Goal: Task Accomplishment & Management: Use online tool/utility

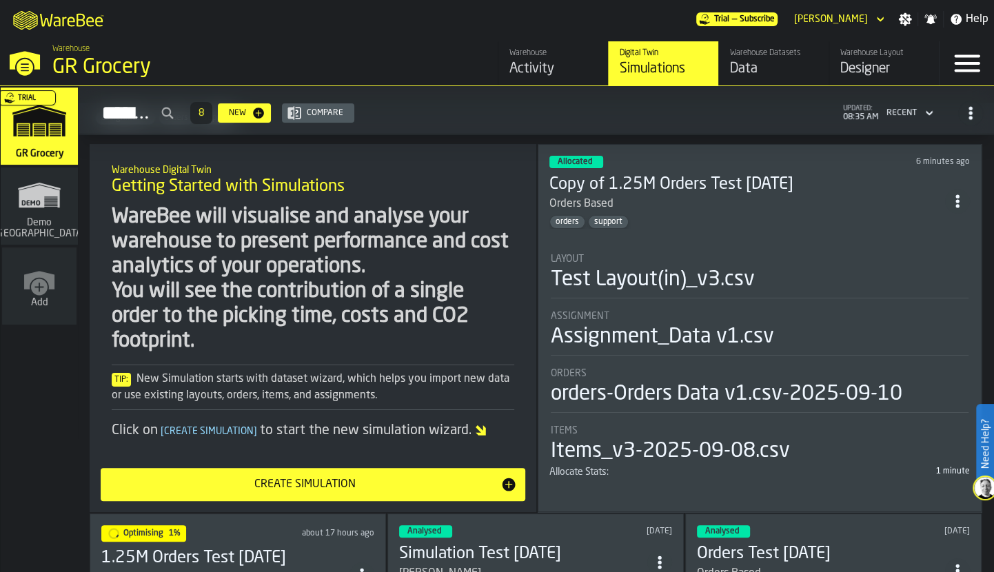
scroll to position [77, 0]
click at [733, 174] on h3 "Copy of 1.25M Orders Test [DATE]" at bounding box center [748, 185] width 396 height 22
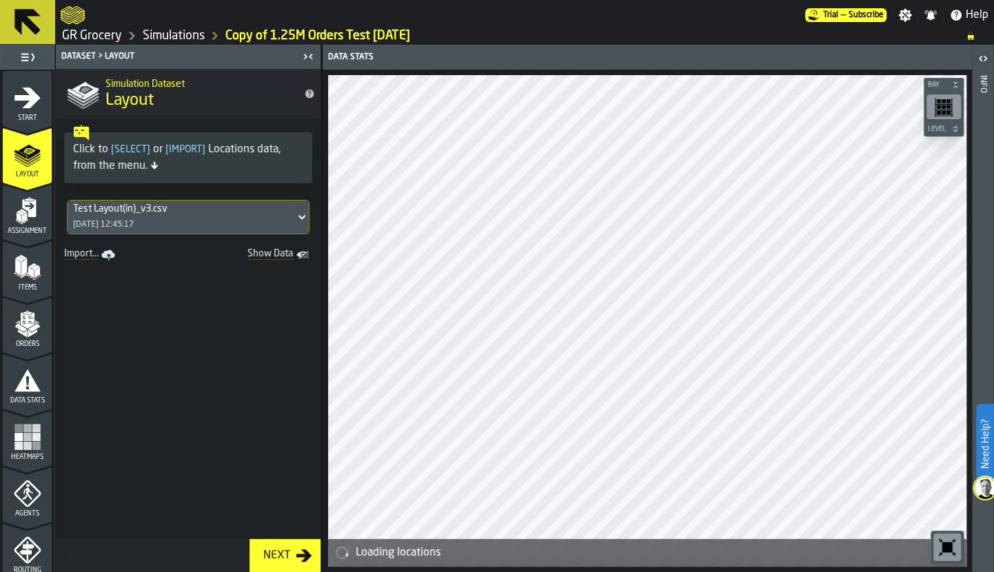
click at [47, 219] on div "Assignment" at bounding box center [27, 216] width 49 height 38
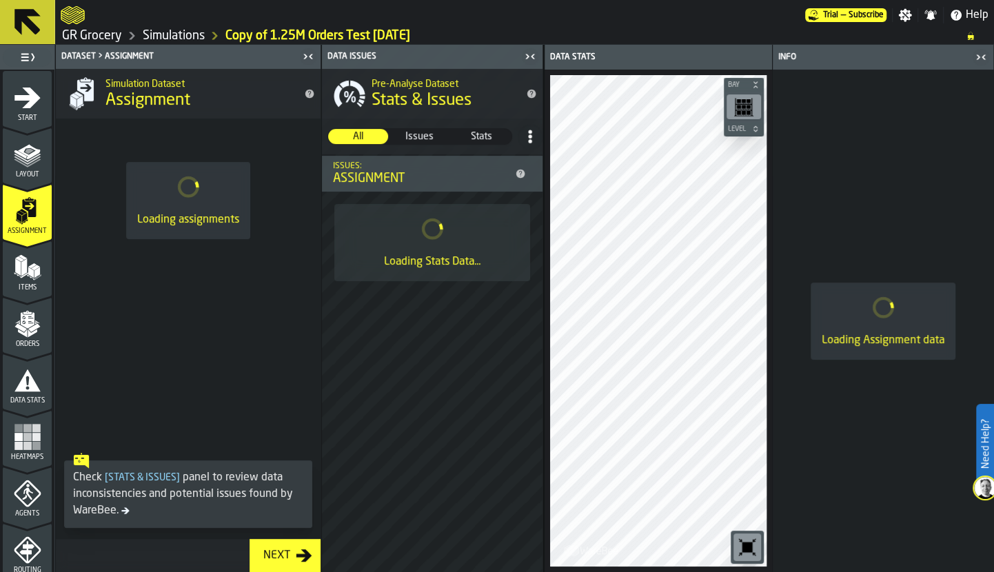
scroll to position [514, 0]
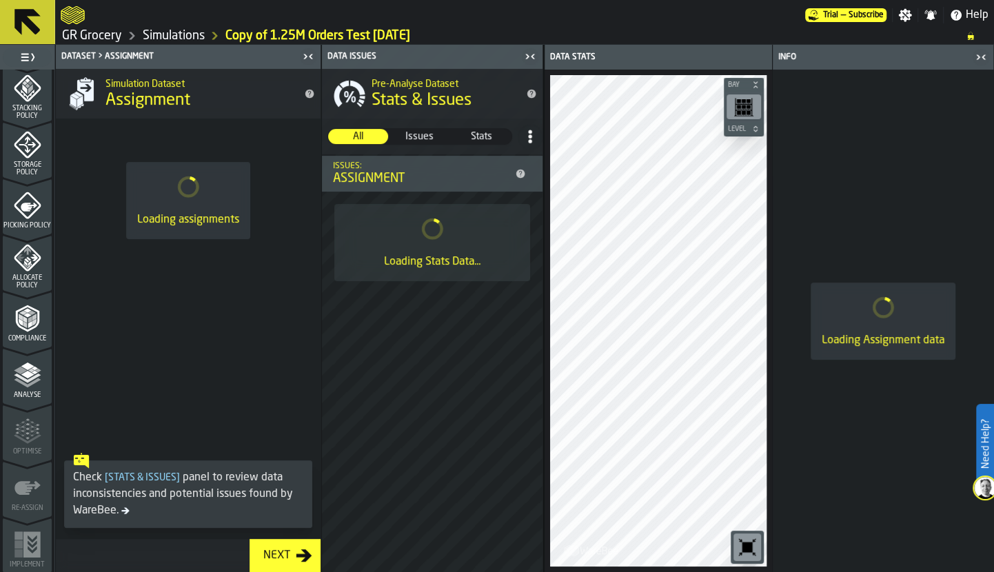
click at [23, 384] on polyline "menu Analyse" at bounding box center [27, 383] width 27 height 10
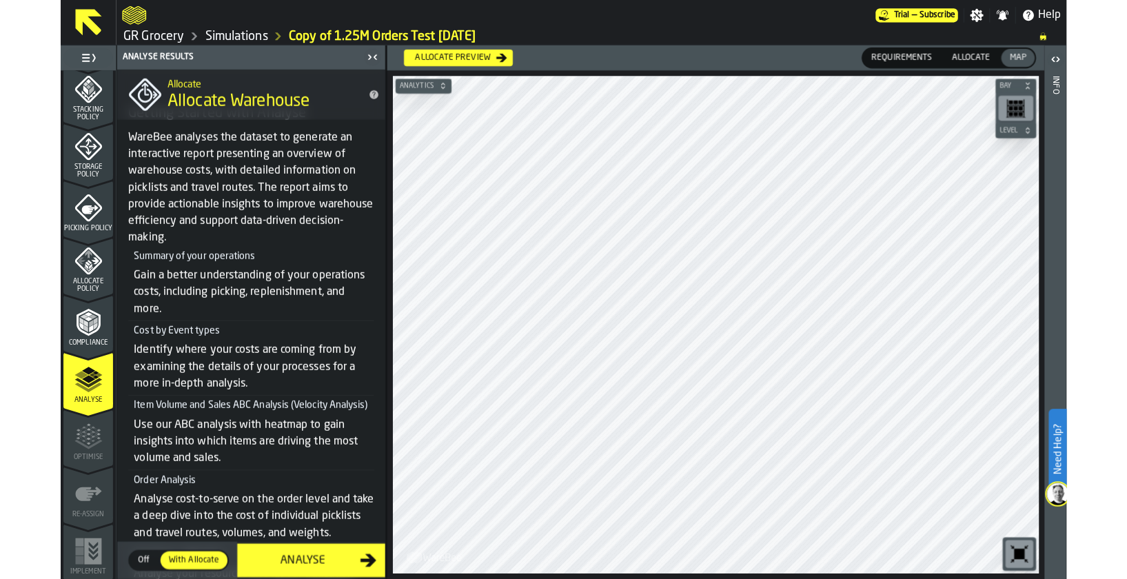
scroll to position [0, 0]
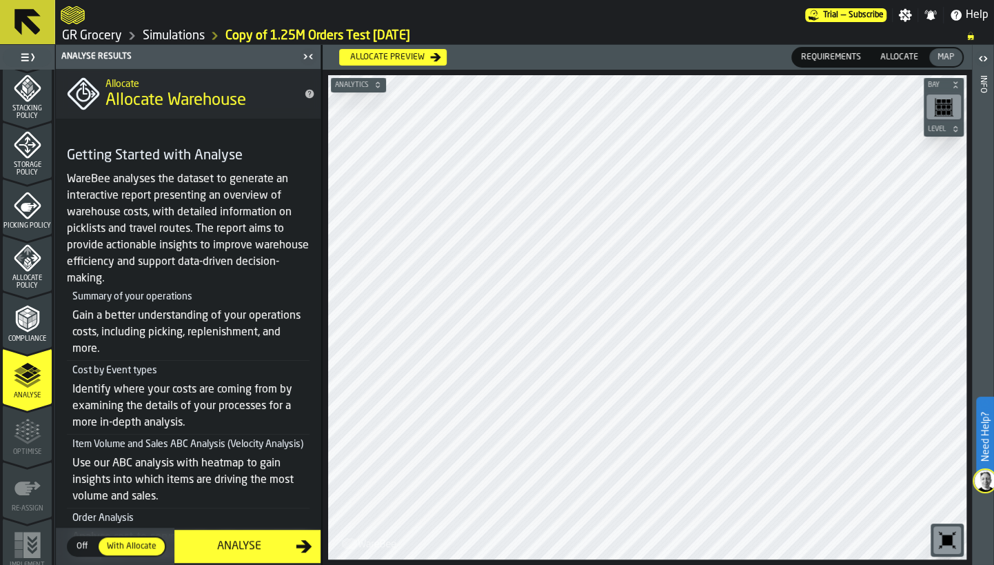
click at [402, 59] on div "Allocate preview" at bounding box center [388, 57] width 86 height 10
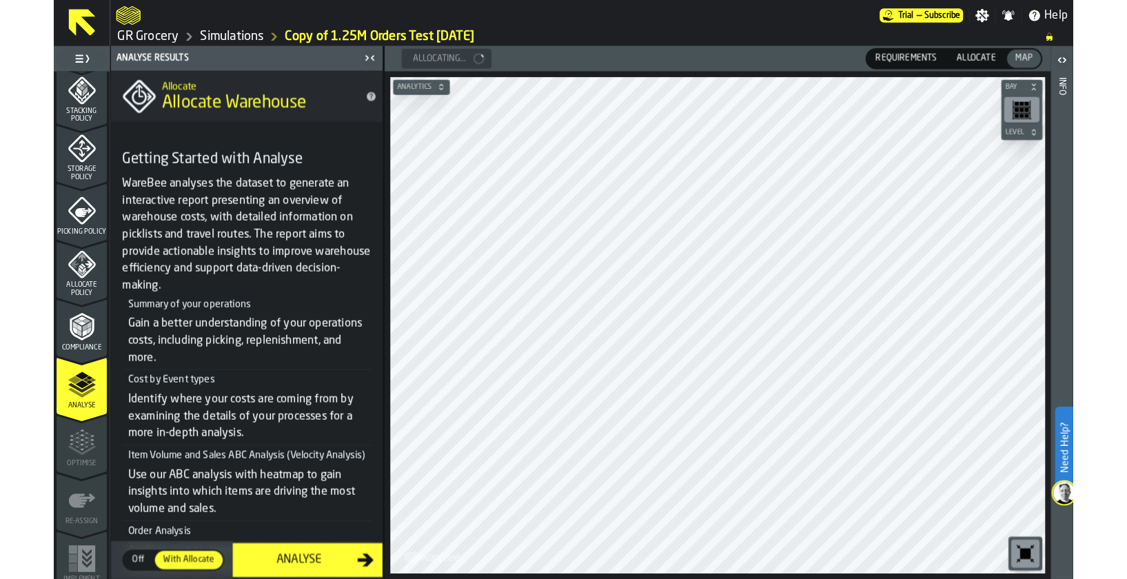
scroll to position [508, 0]
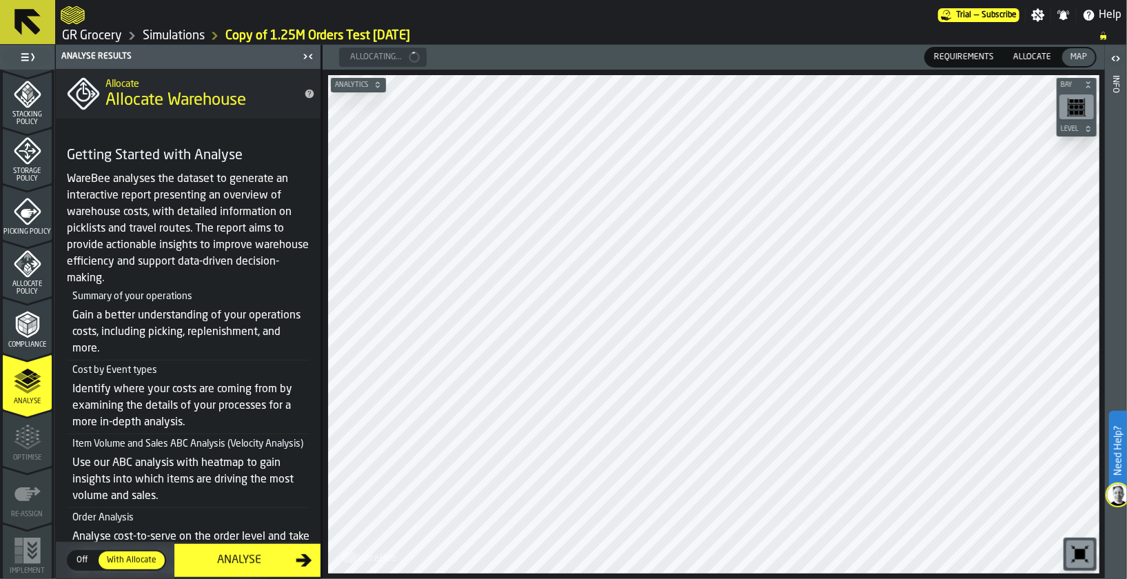
click at [100, 33] on link "GR Grocery" at bounding box center [92, 35] width 60 height 15
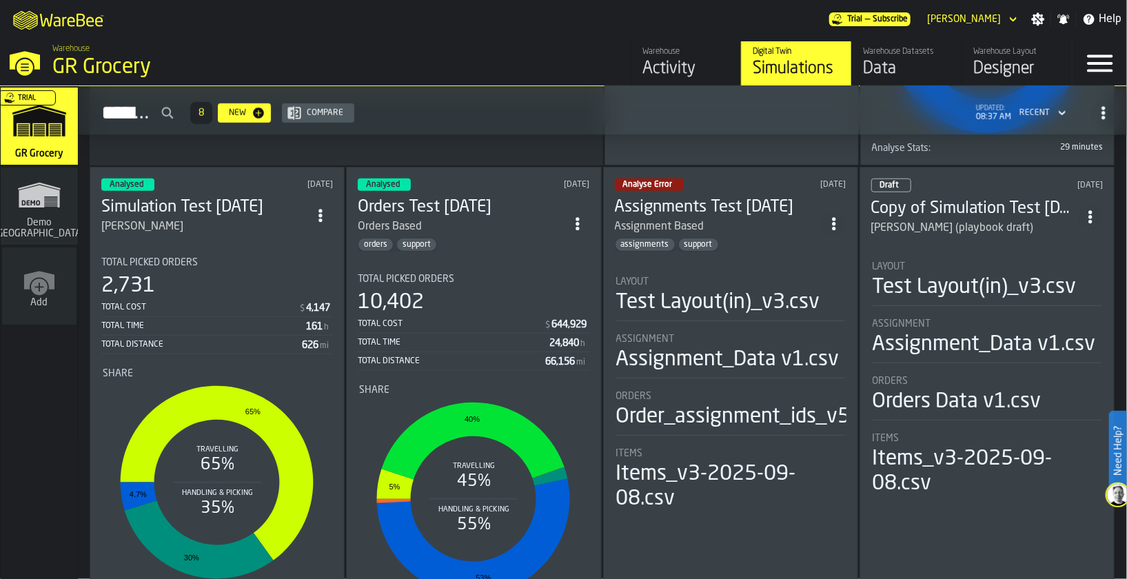
scroll to position [523, 0]
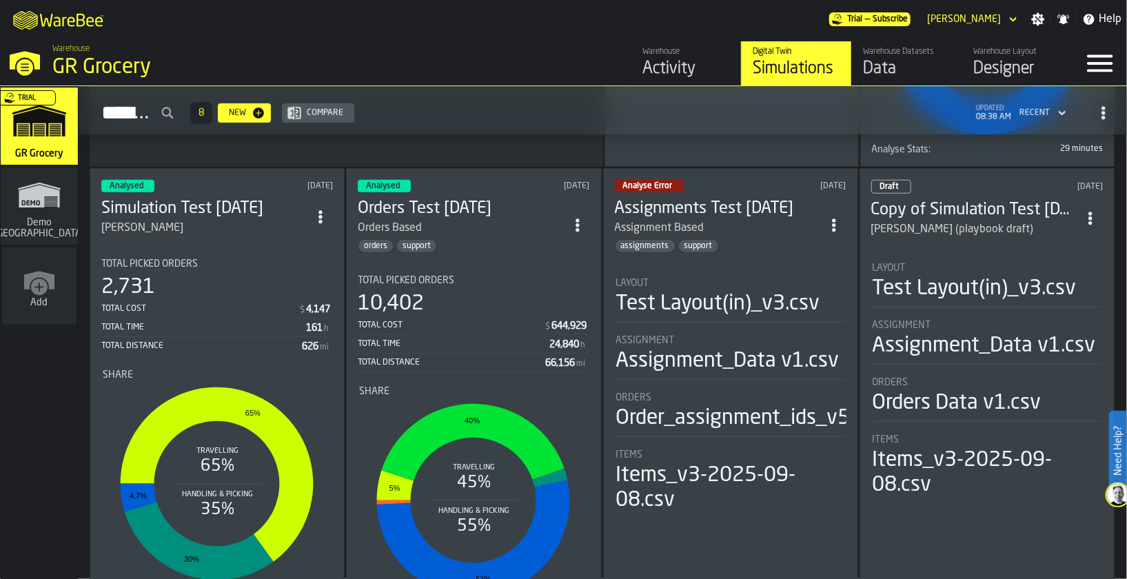
click at [576, 221] on icon "ItemListCard-DashboardItemContainer" at bounding box center [578, 226] width 14 height 14
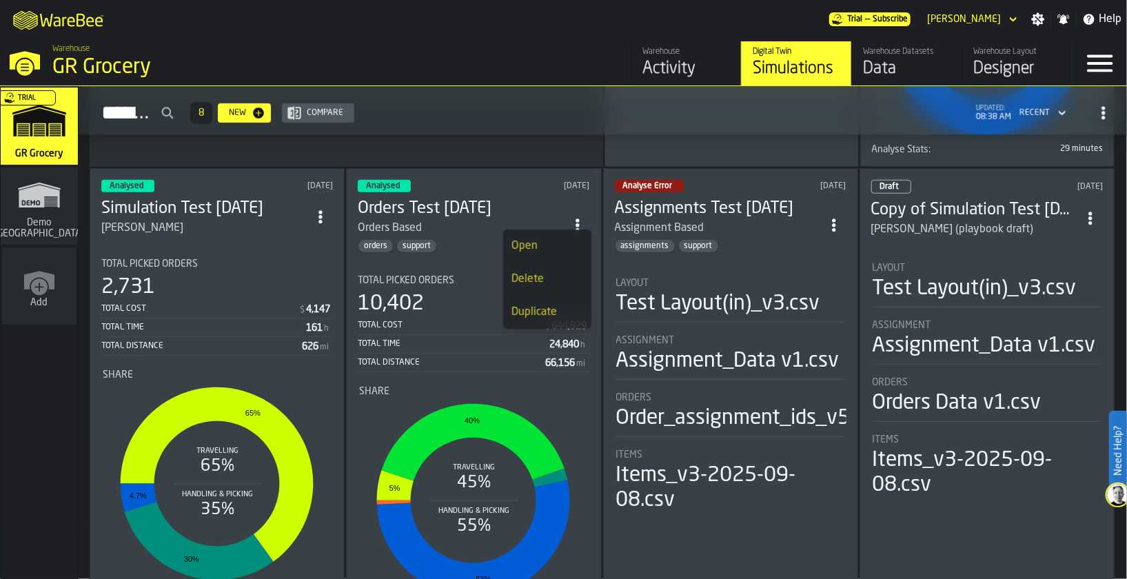
click at [554, 304] on div "Duplicate" at bounding box center [548, 312] width 72 height 17
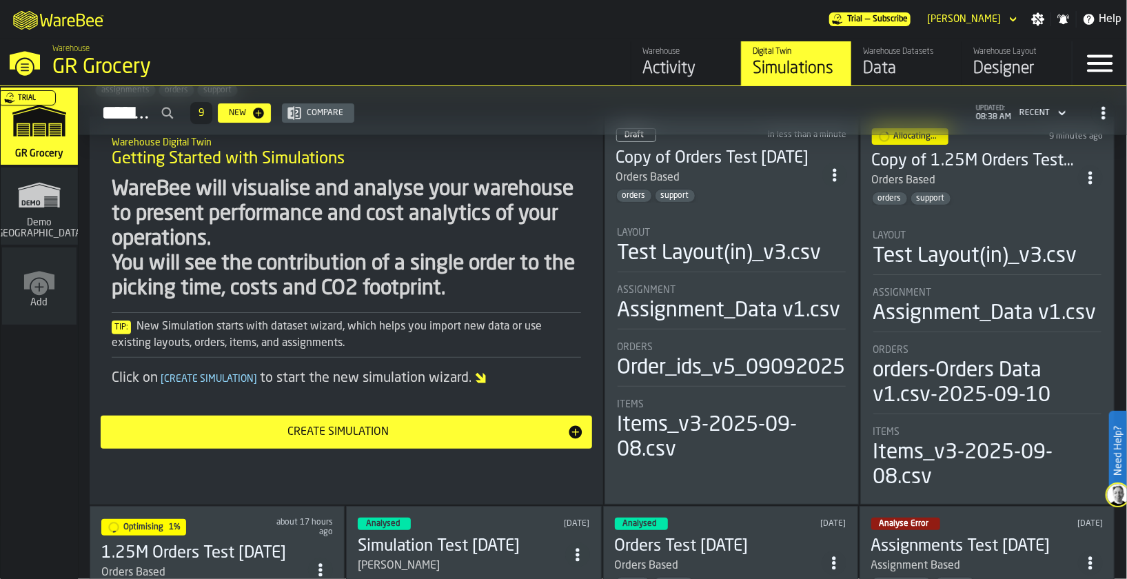
scroll to position [44, 0]
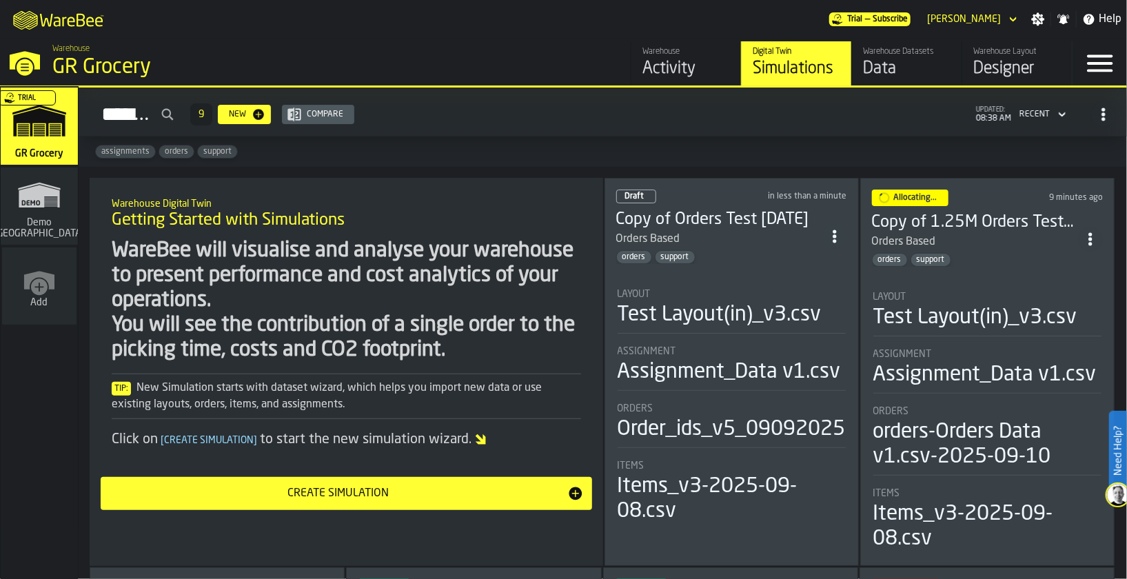
click at [745, 217] on h3 "Copy of Orders Test 2025-09-10" at bounding box center [719, 220] width 206 height 22
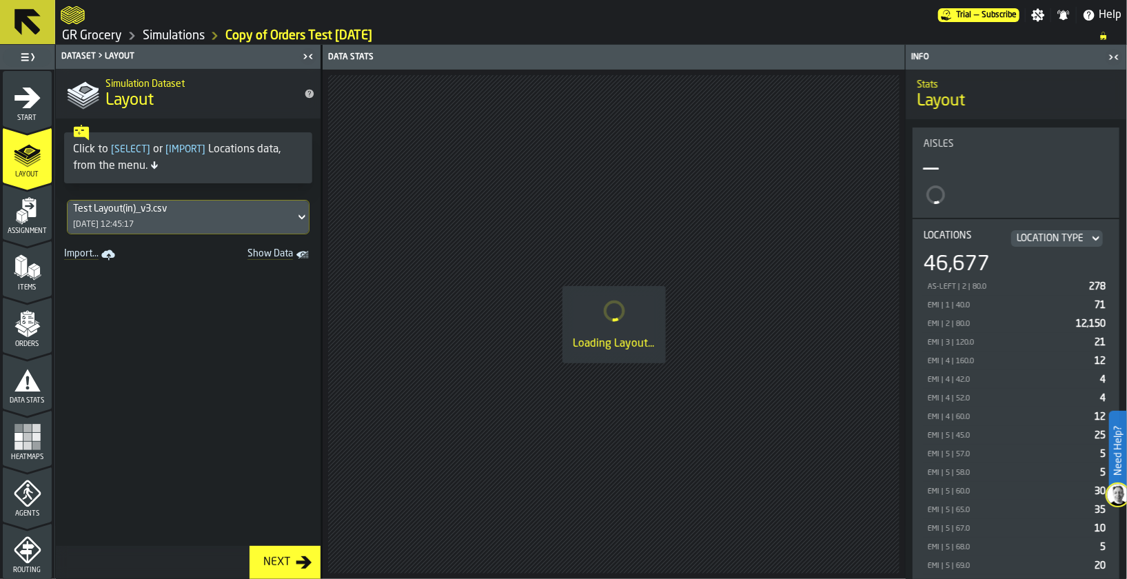
click at [32, 92] on icon "menu Start" at bounding box center [27, 97] width 26 height 21
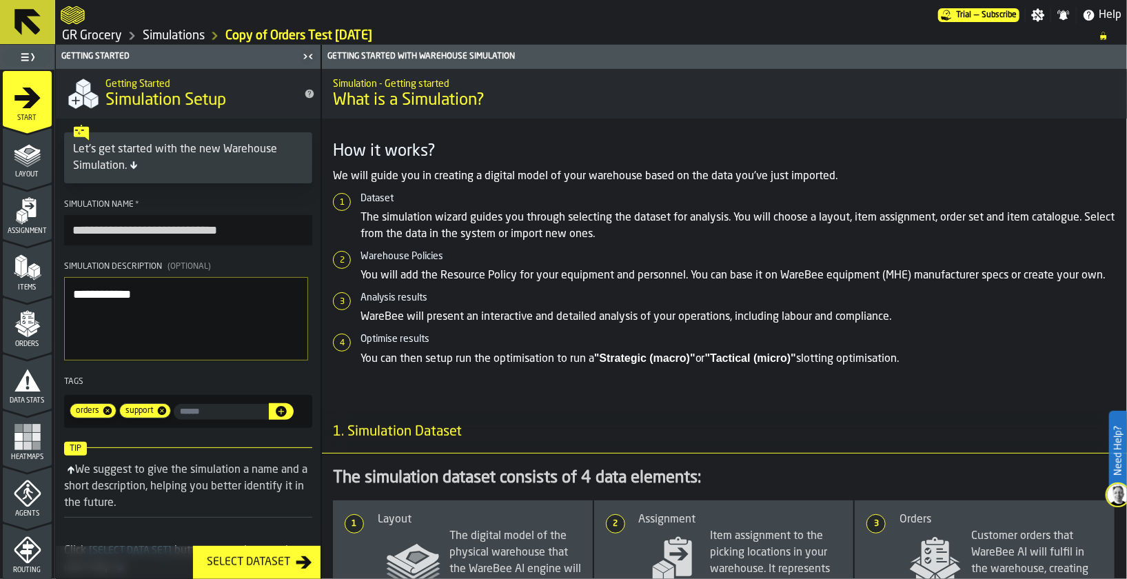
scroll to position [43, 0]
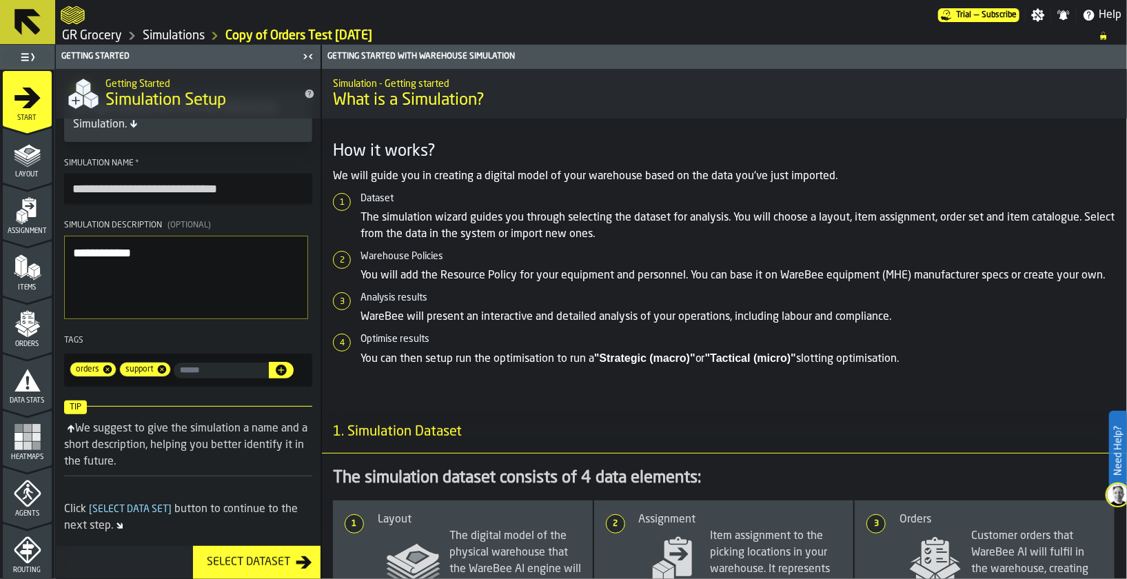
click at [161, 370] on icon at bounding box center [162, 369] width 11 height 11
click at [216, 251] on textarea "**********" at bounding box center [186, 278] width 244 height 84
click at [271, 196] on input "**********" at bounding box center [188, 189] width 248 height 30
drag, startPoint x: 119, startPoint y: 192, endPoint x: 8, endPoint y: 192, distance: 111.0
click at [8, 192] on aside "**********" at bounding box center [160, 312] width 321 height 534
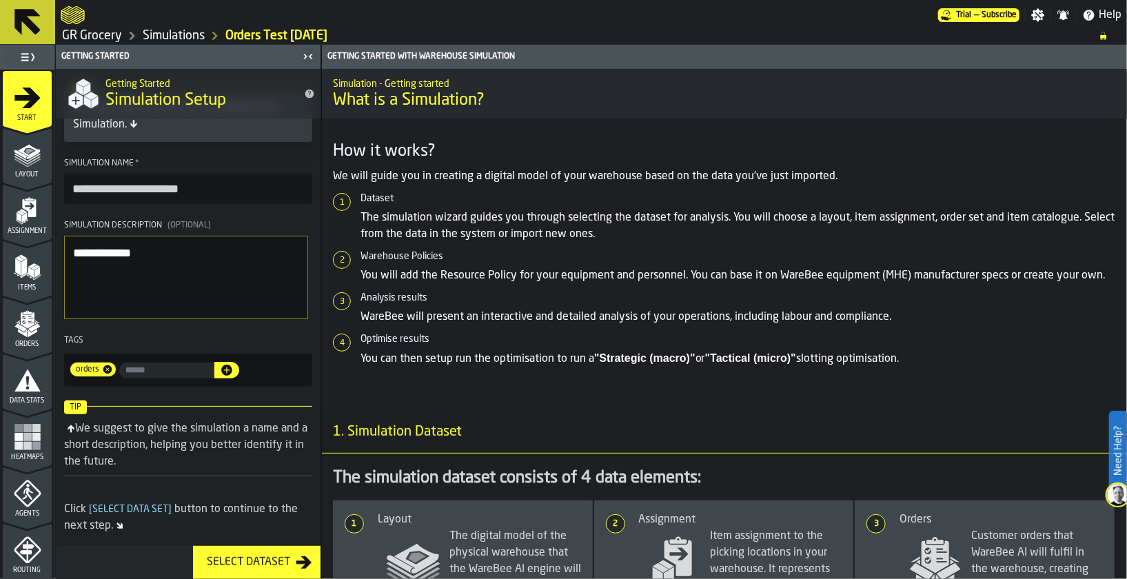
click at [237, 184] on input "**********" at bounding box center [188, 189] width 248 height 30
click at [171, 263] on textarea "**********" at bounding box center [186, 278] width 244 height 84
click at [237, 188] on input "**********" at bounding box center [188, 189] width 248 height 30
type input "**********"
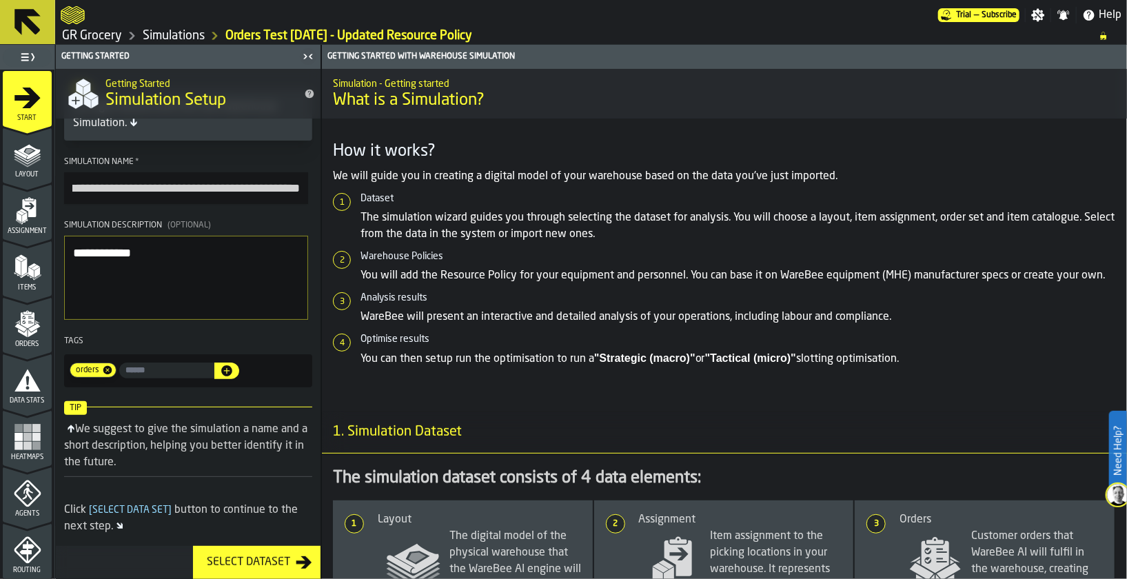
click at [201, 270] on textarea "**********" at bounding box center [186, 278] width 244 height 84
type textarea "**********"
click at [28, 372] on icon "menu Data Stats" at bounding box center [28, 381] width 28 height 28
click at [4, 205] on div "Assignment" at bounding box center [27, 216] width 49 height 38
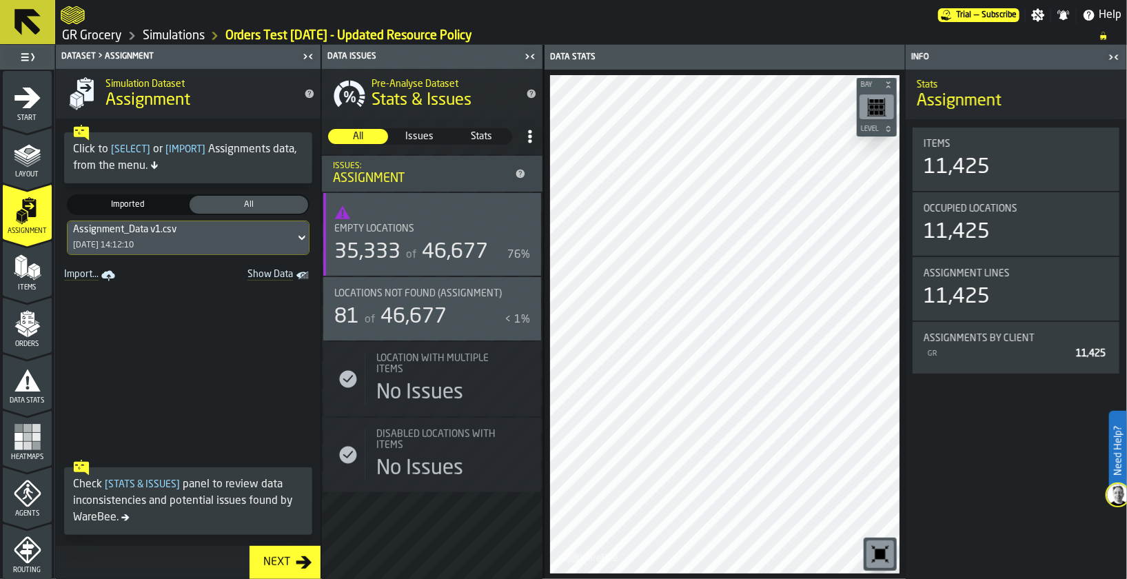
click at [21, 321] on icon "menu Orders" at bounding box center [28, 324] width 28 height 28
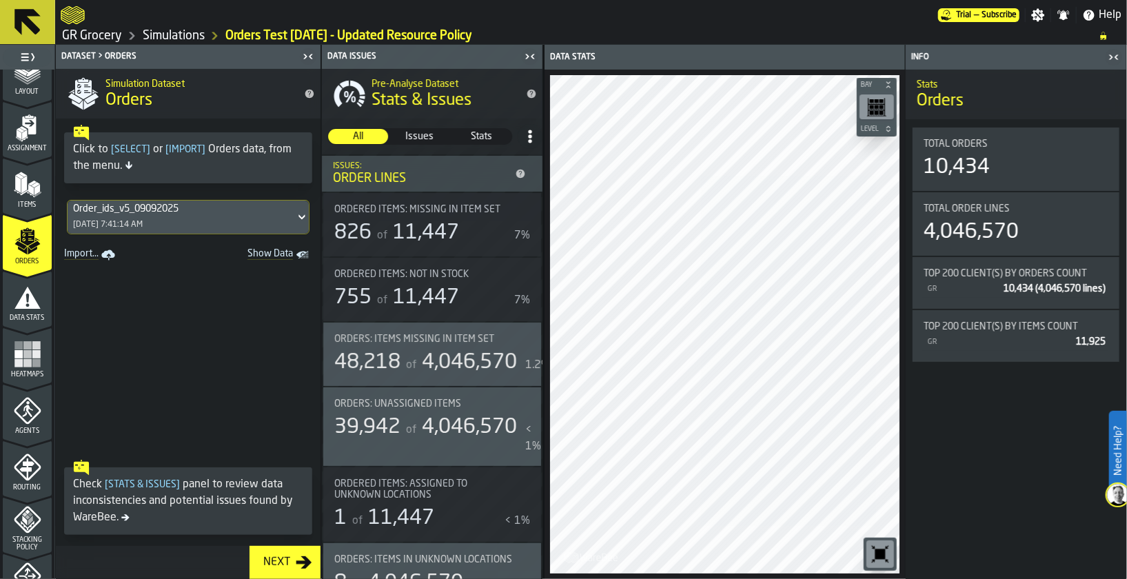
scroll to position [206, 0]
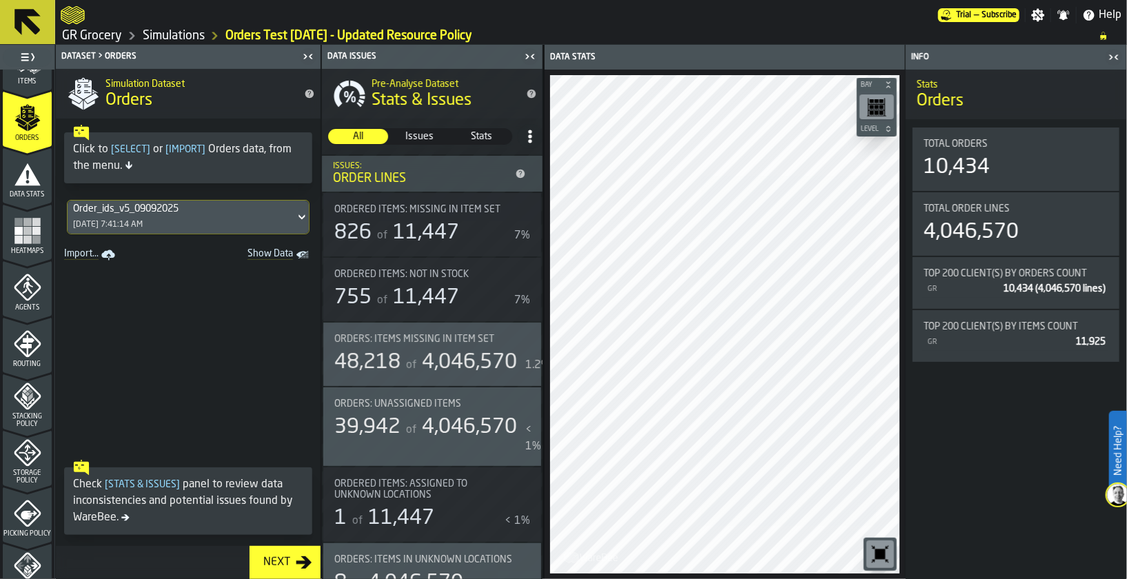
click at [46, 183] on div "Data Stats" at bounding box center [27, 180] width 49 height 38
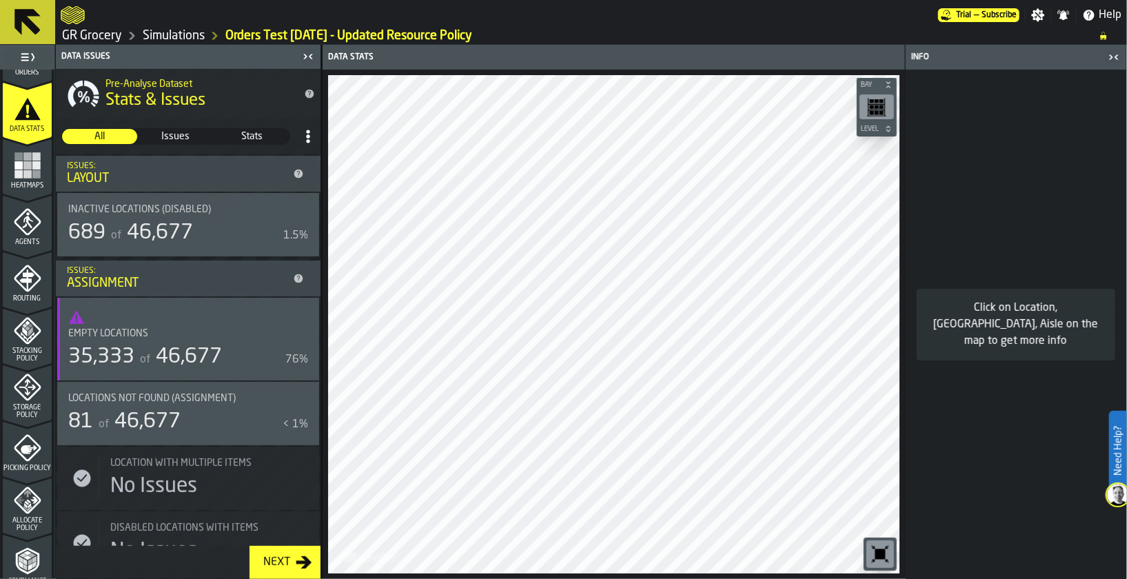
scroll to position [310, 0]
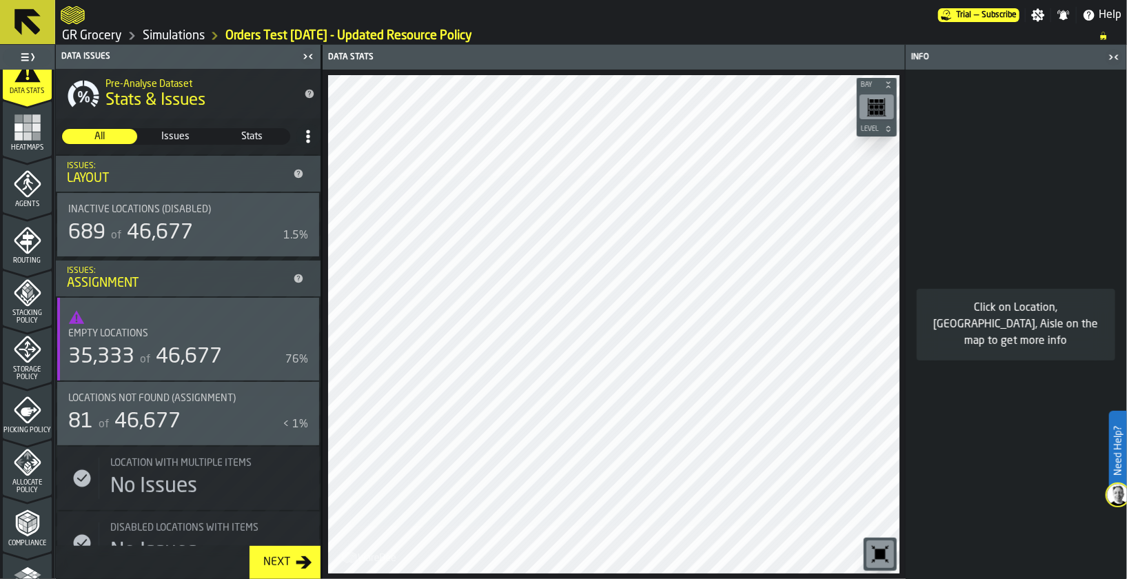
click at [26, 201] on span "Agents" at bounding box center [27, 205] width 49 height 8
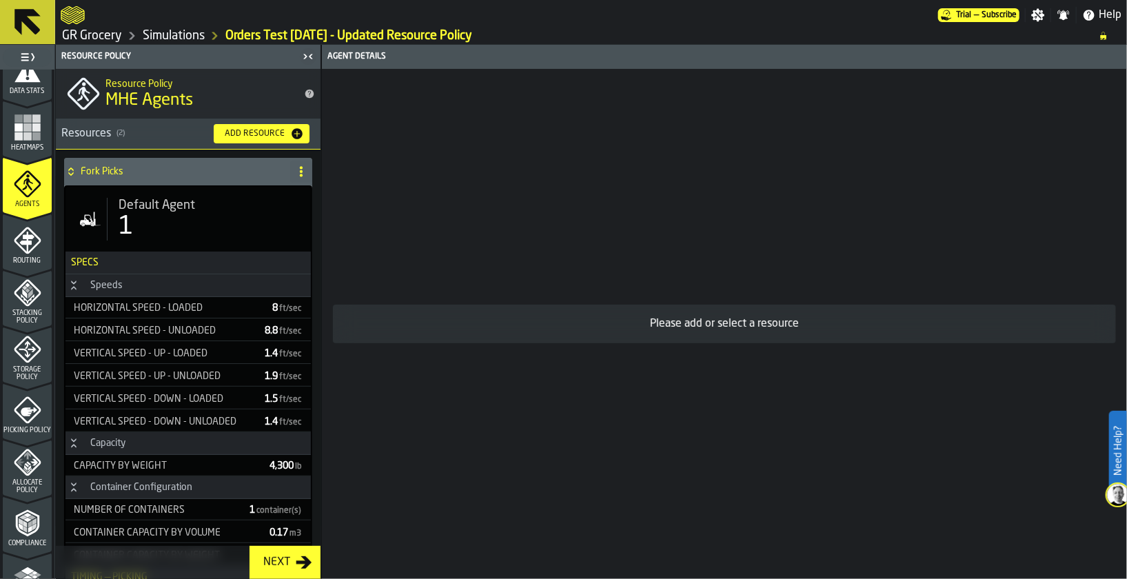
click at [14, 248] on icon "menu Routing" at bounding box center [28, 241] width 28 height 28
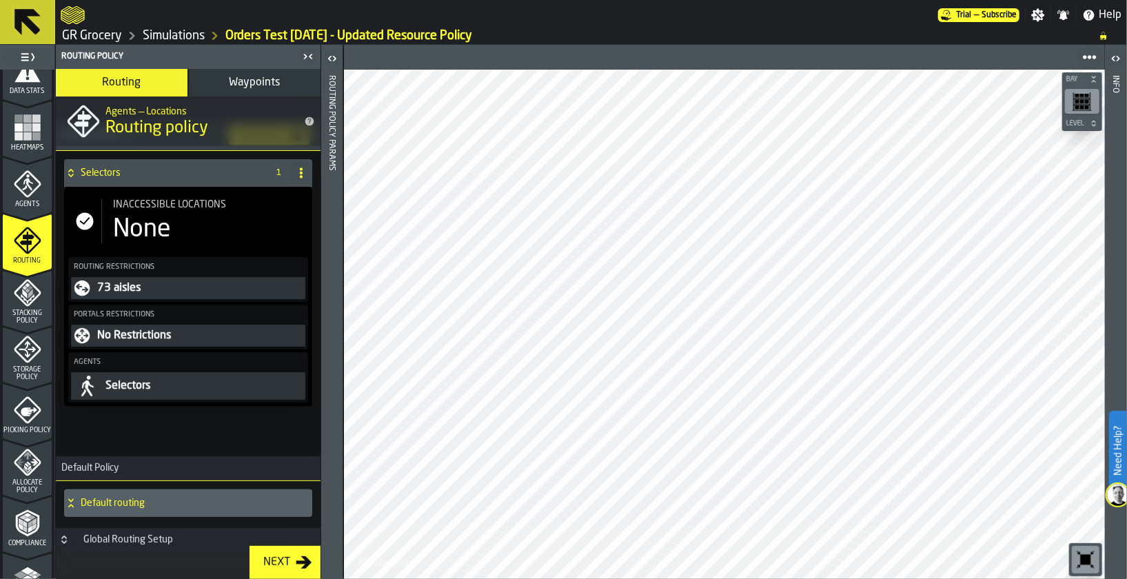
scroll to position [32, 0]
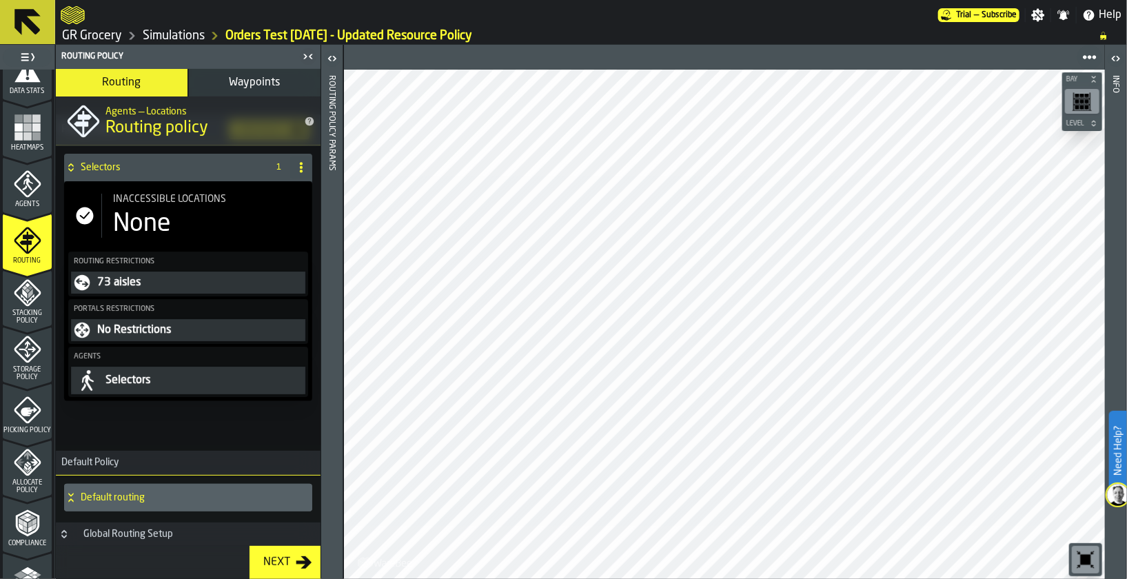
click at [20, 302] on icon "menu Stacking Policy" at bounding box center [28, 293] width 28 height 28
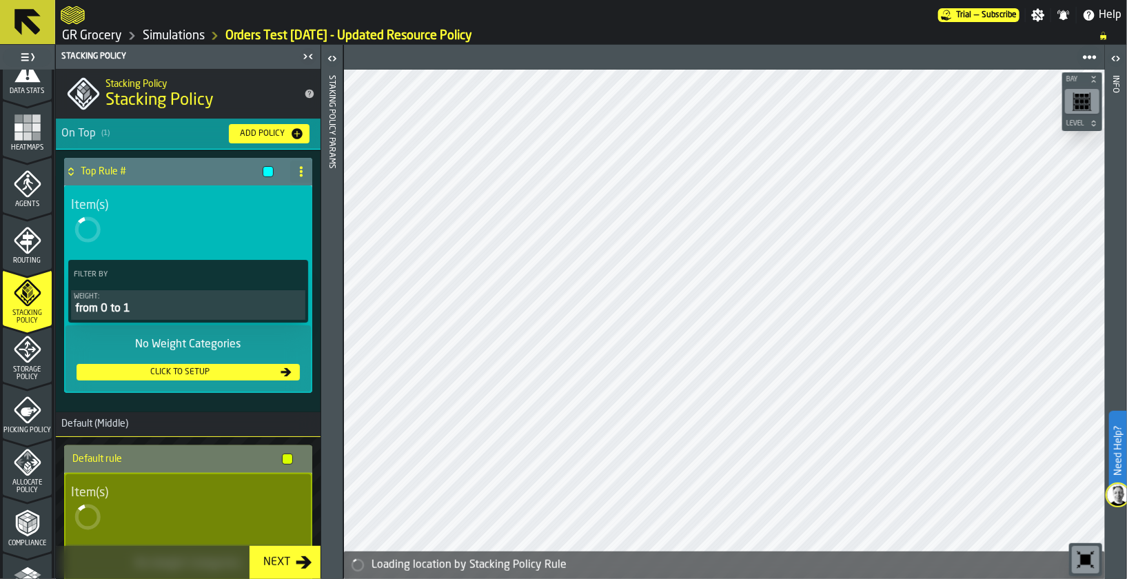
click at [28, 359] on icon "menu Storage Policy" at bounding box center [27, 349] width 27 height 27
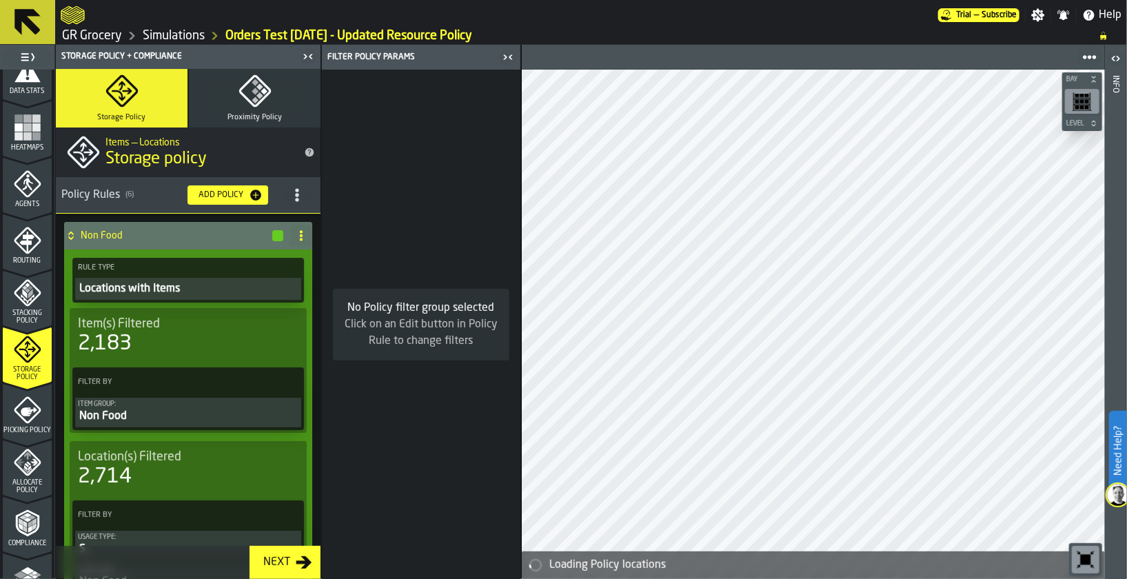
click at [23, 214] on icon "menu Agents" at bounding box center [27, 213] width 49 height 13
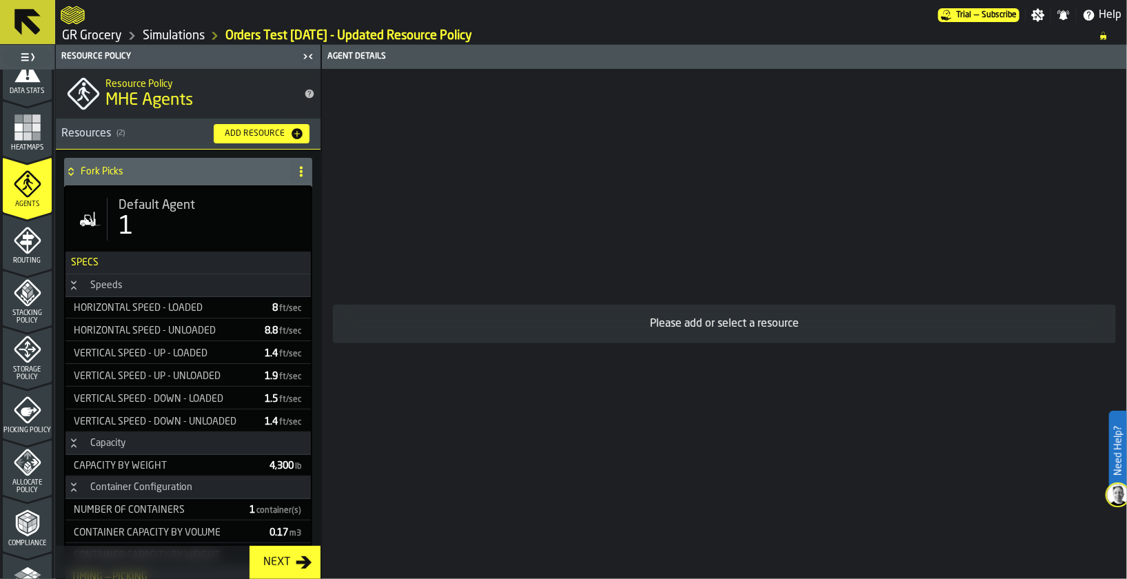
click at [28, 525] on polyline "menu Compliance" at bounding box center [30, 528] width 4 height 7
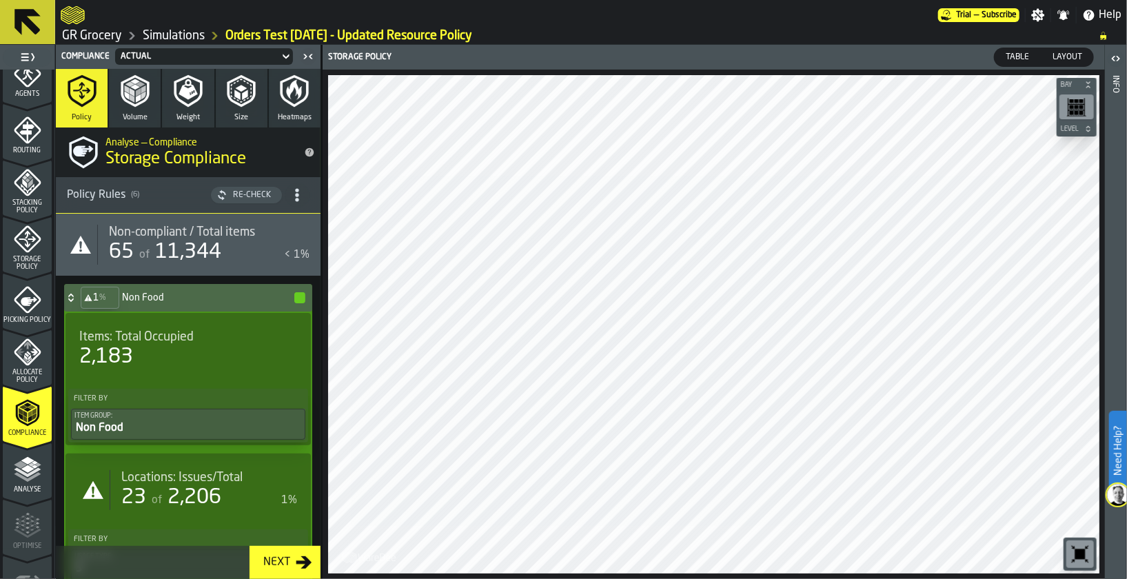
scroll to position [301, 0]
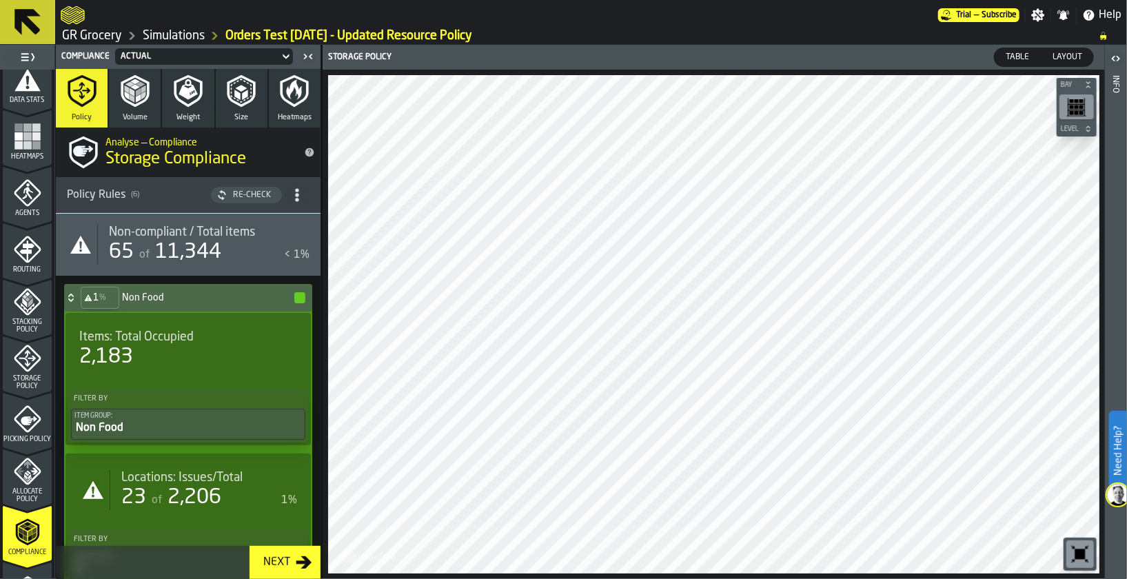
click at [34, 202] on icon "menu Agents" at bounding box center [28, 193] width 28 height 28
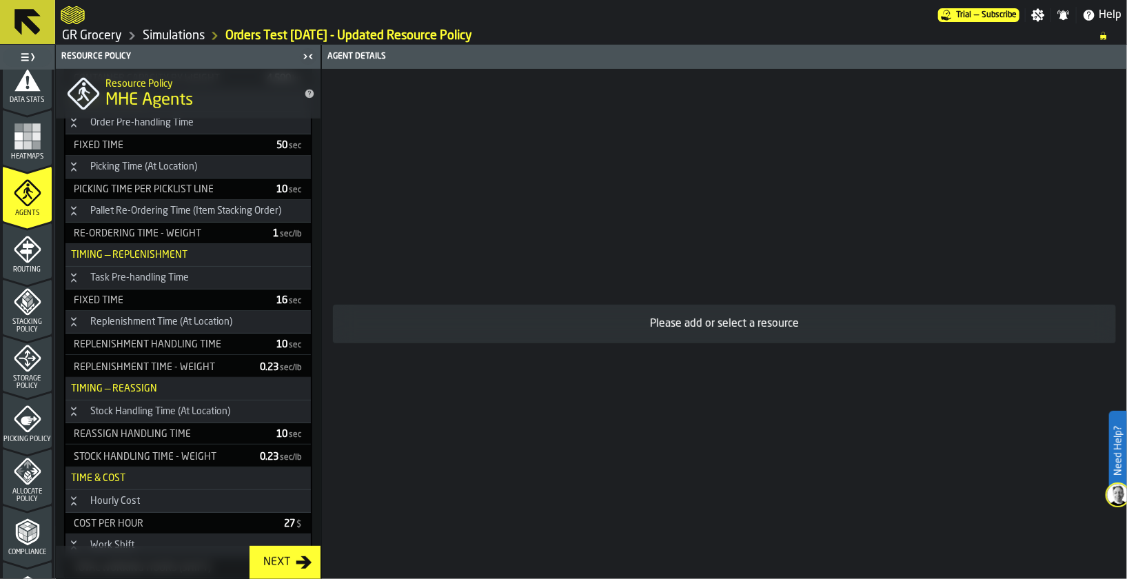
scroll to position [787, 0]
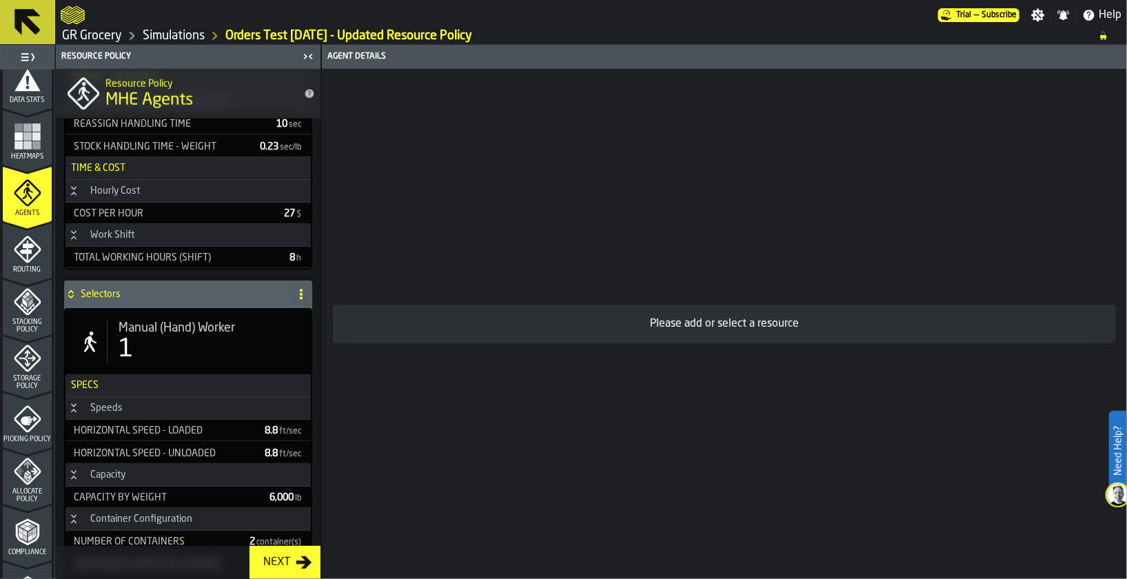
drag, startPoint x: 174, startPoint y: 309, endPoint x: 221, endPoint y: 301, distance: 47.6
click at [172, 310] on div "Manual (Hand) Worker 1" at bounding box center [188, 342] width 245 height 65
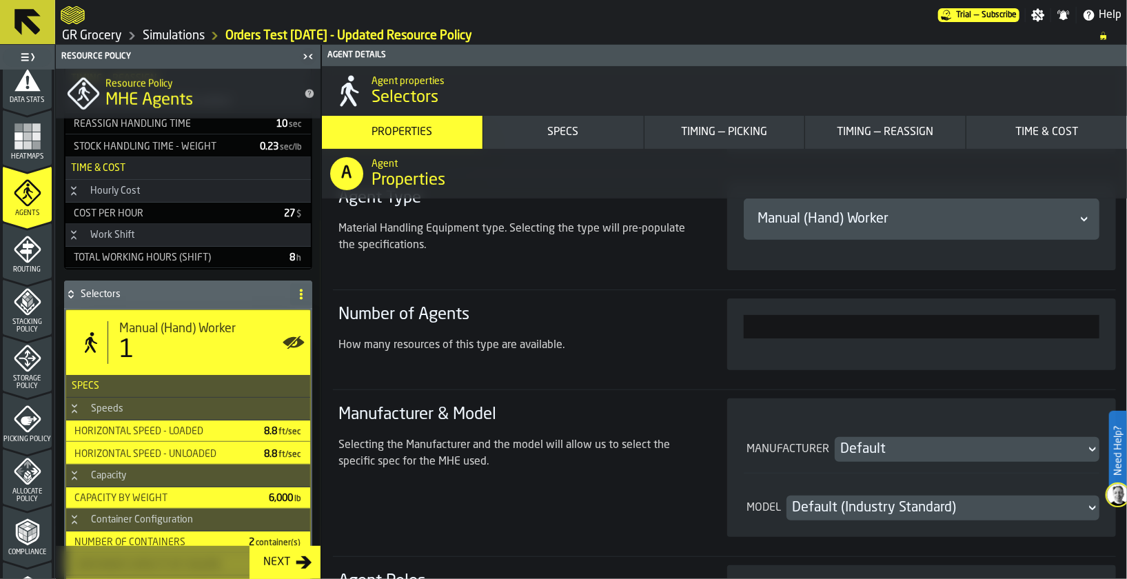
scroll to position [310, 0]
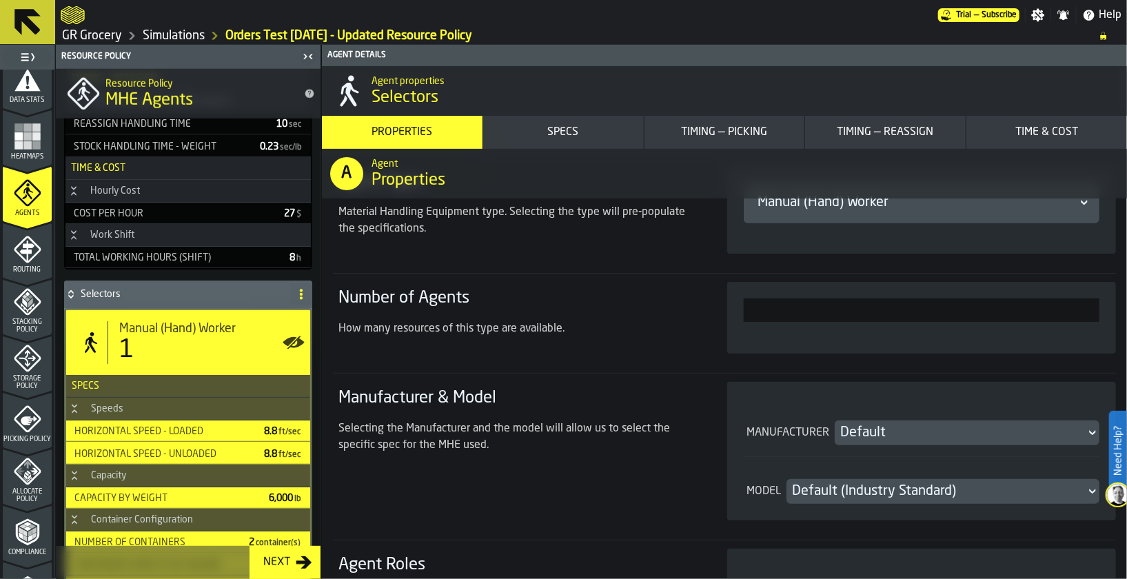
click at [876, 303] on input "*" at bounding box center [922, 310] width 356 height 23
drag, startPoint x: 1060, startPoint y: 317, endPoint x: 1098, endPoint y: 305, distance: 39.9
click at [994, 305] on div "*" at bounding box center [921, 318] width 389 height 72
click at [994, 314] on input "*" at bounding box center [922, 310] width 356 height 23
drag, startPoint x: 1083, startPoint y: 311, endPoint x: 1104, endPoint y: 304, distance: 21.8
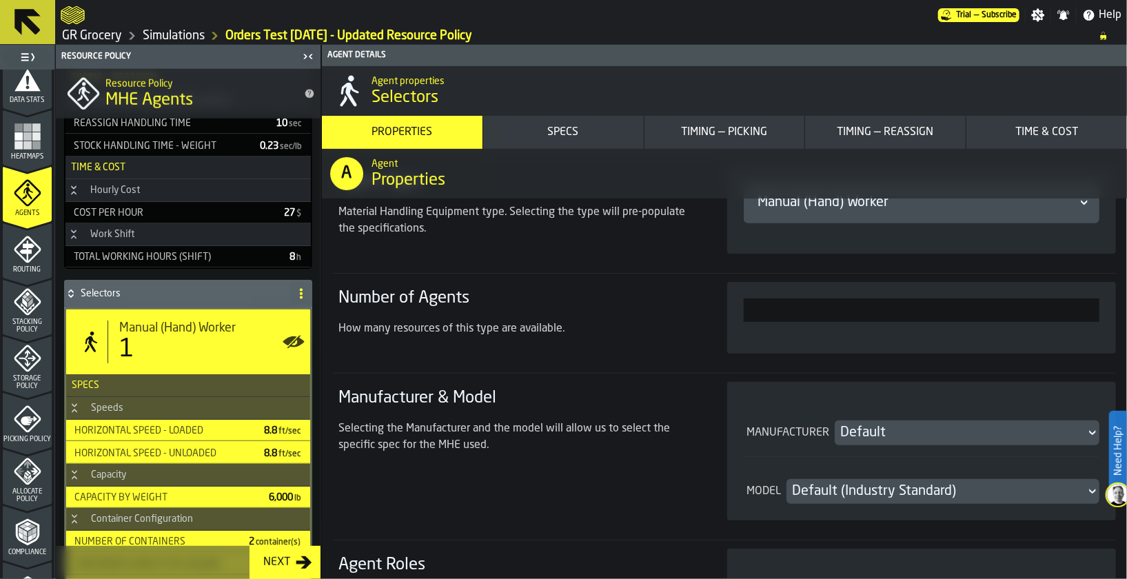
click at [994, 304] on div "*" at bounding box center [921, 318] width 389 height 72
type input "**"
drag, startPoint x: 1077, startPoint y: 310, endPoint x: 1129, endPoint y: 310, distance: 52.4
click at [994, 310] on html "Need Help? Trial — Subscribe Settings Notifications Help GR Grocery Simulations…" at bounding box center [563, 289] width 1127 height 579
type input "*"
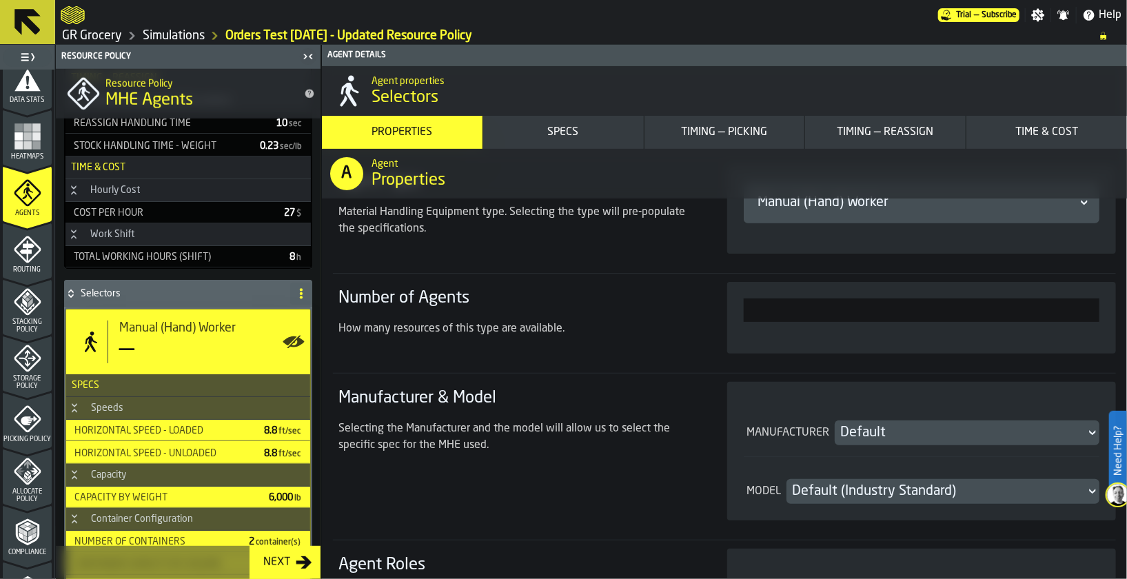
type input "**"
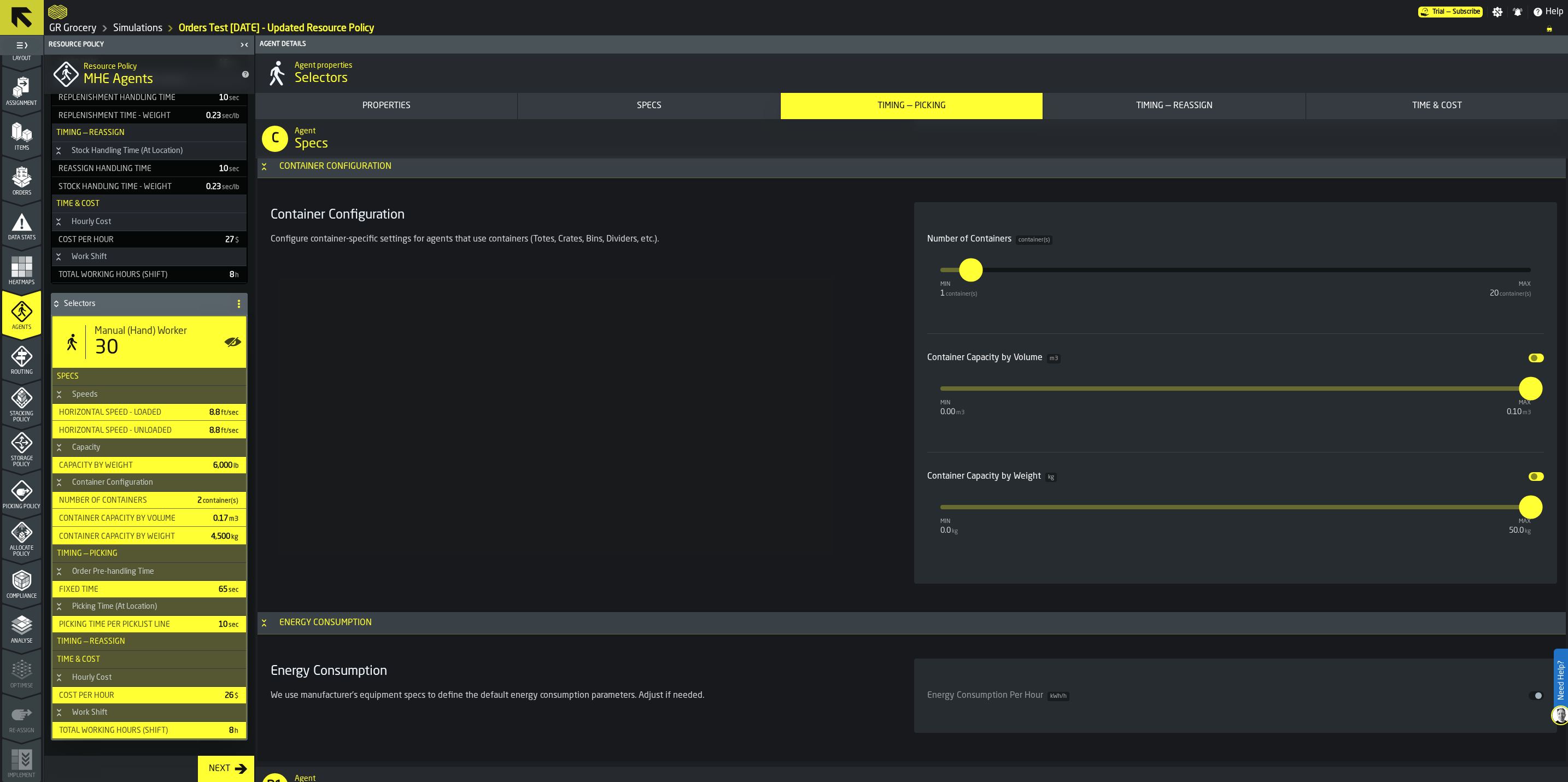
scroll to position [2049, 0]
drag, startPoint x: 1535, startPoint y: 397, endPoint x: 1570, endPoint y: 407, distance: 36.4
click at [788, 407] on html "Need Help? Trial — Subscribe Settings Notifications Help GR Grocery Simulations…" at bounding box center [784, 391] width 1568 height 782
type input "*"
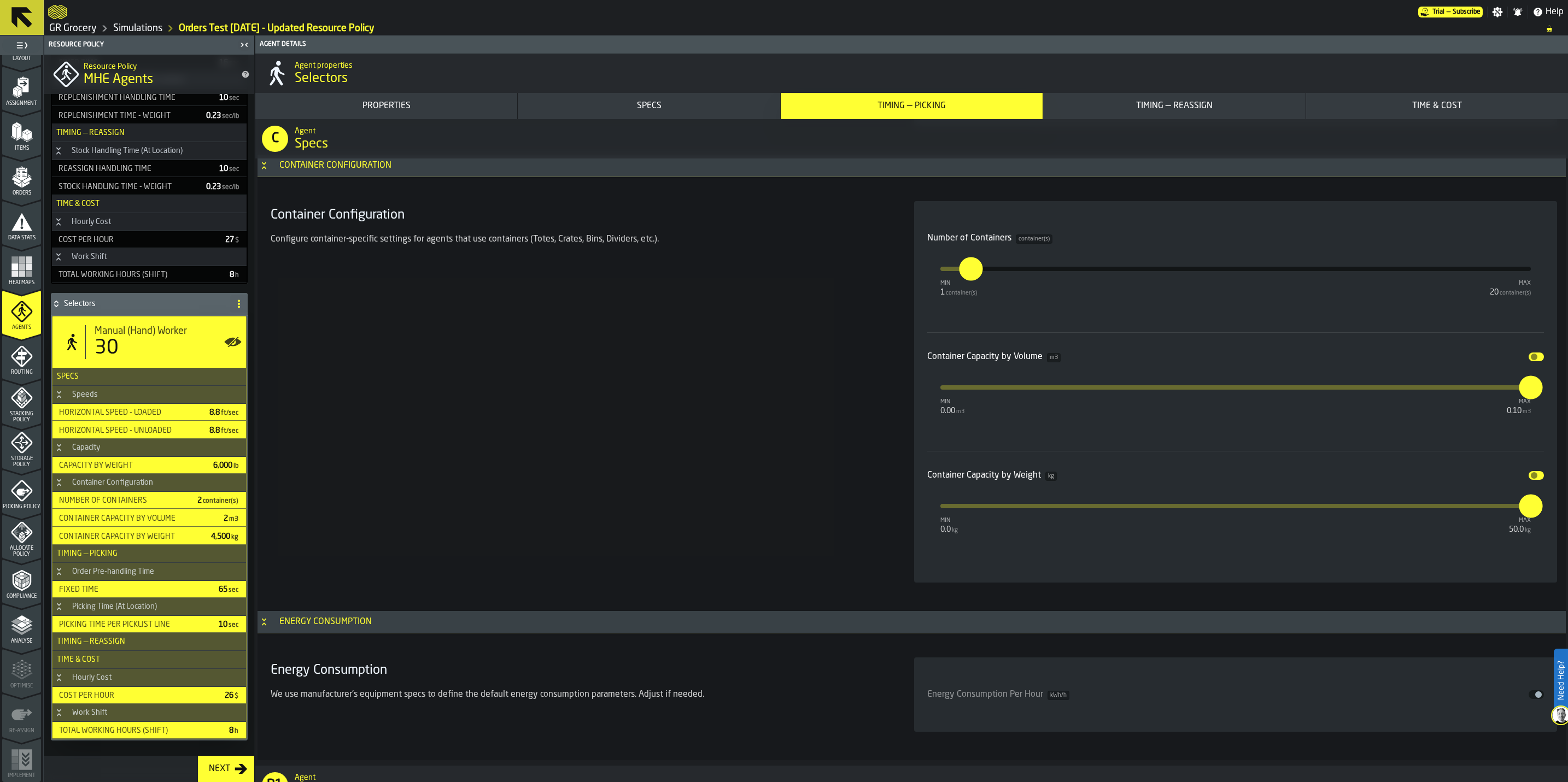
click at [788, 448] on div "Container Capacity by Volume m3 Disable min 0.00 m3 max 0.10 m3 *" at bounding box center [1235, 391] width 617 height 119
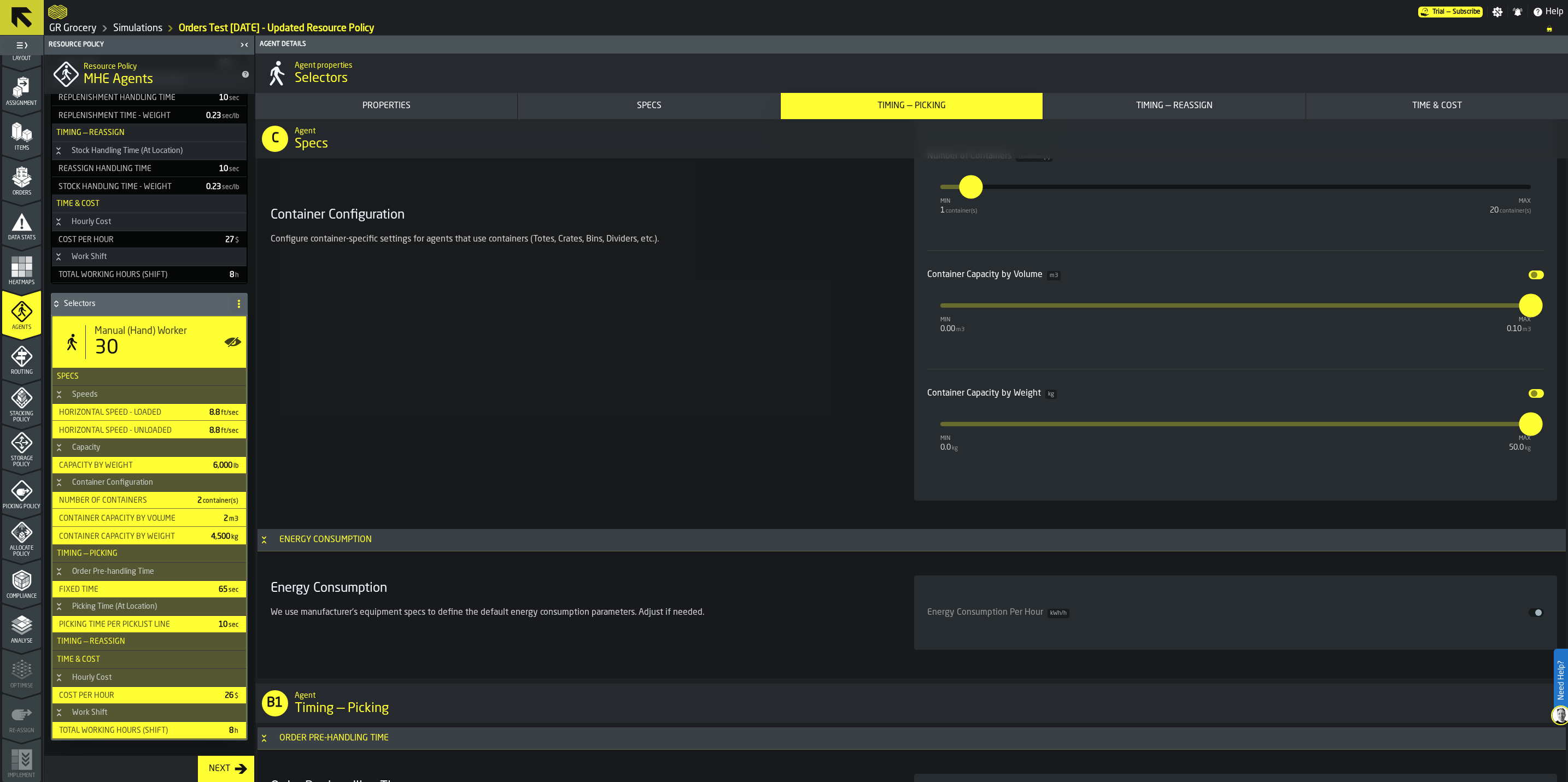
click at [788, 314] on input "*" at bounding box center [1524, 305] width 12 height 24
type input "*"
click at [788, 398] on div "Disable" at bounding box center [1300, 393] width 488 height 9
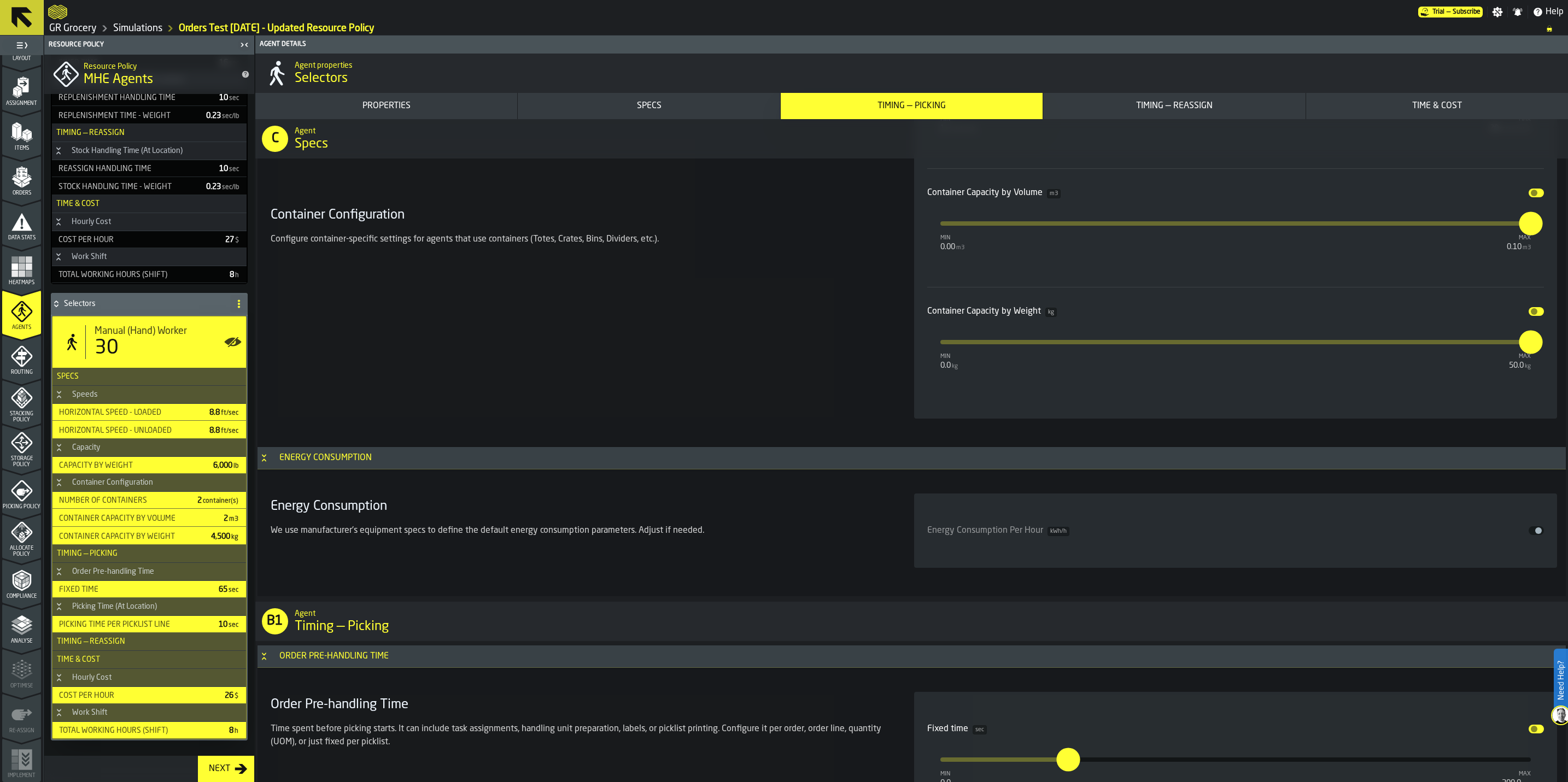
click at [788, 349] on input "****" at bounding box center [1524, 341] width 12 height 24
type input "******"
click at [788, 322] on div "Container Configuration Configure container-specific settings for agents that u…" at bounding box center [579, 227] width 626 height 381
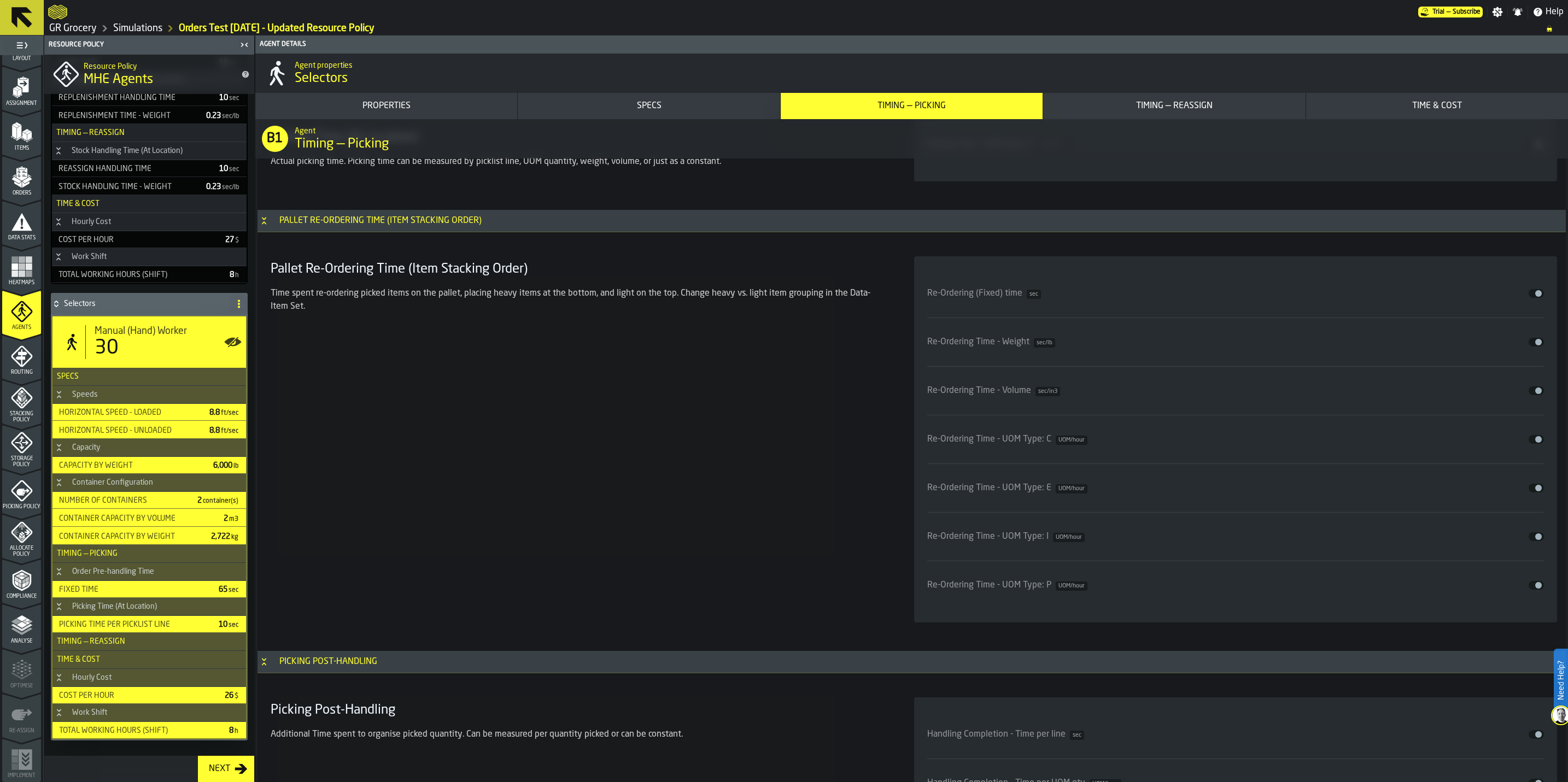
scroll to position [3851, 0]
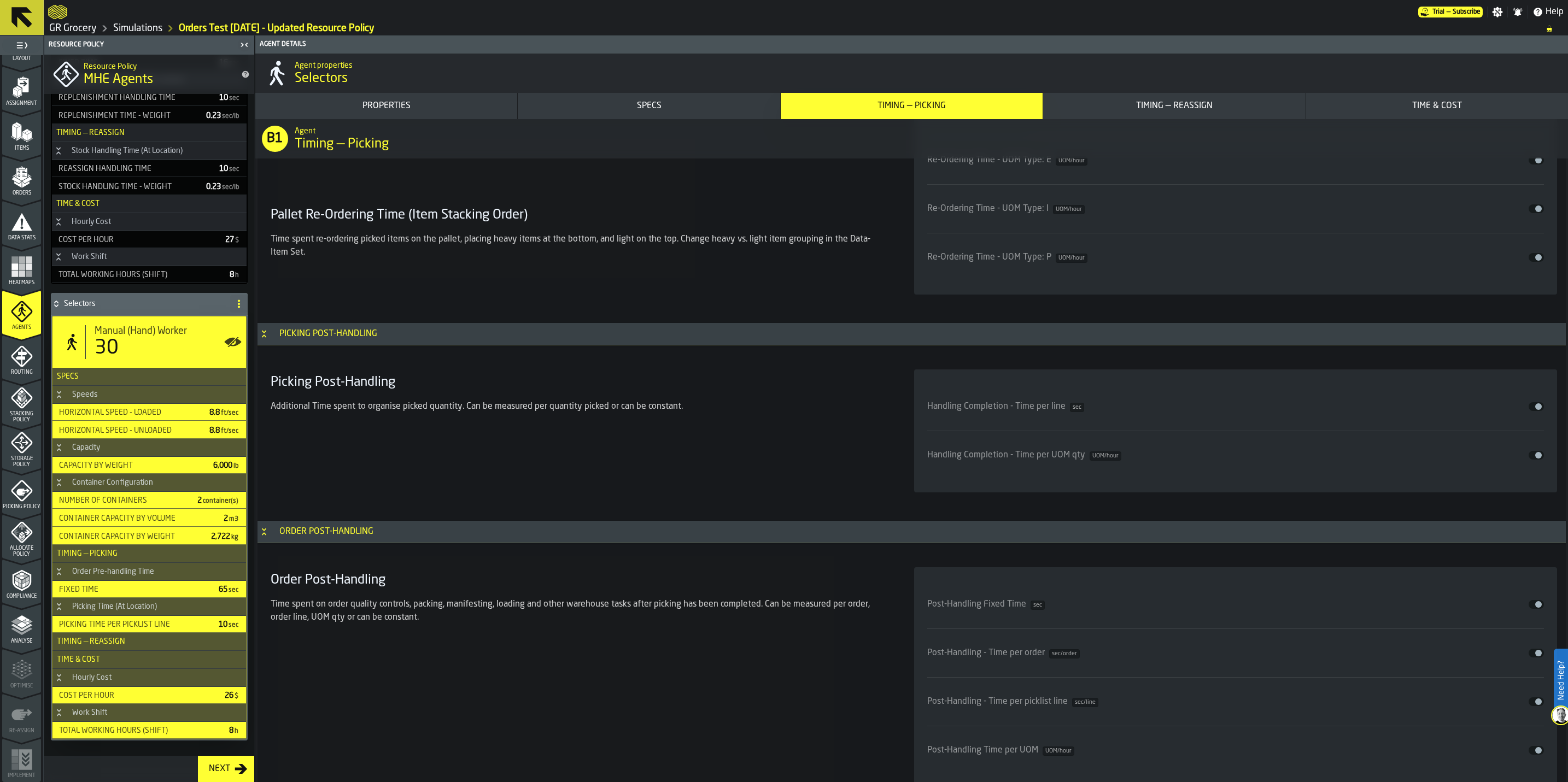
click at [788, 422] on div "Handling Completion - Time per line sec Disable" at bounding box center [1235, 406] width 617 height 31
click at [788, 411] on button "Disable" at bounding box center [1535, 406] width 15 height 9
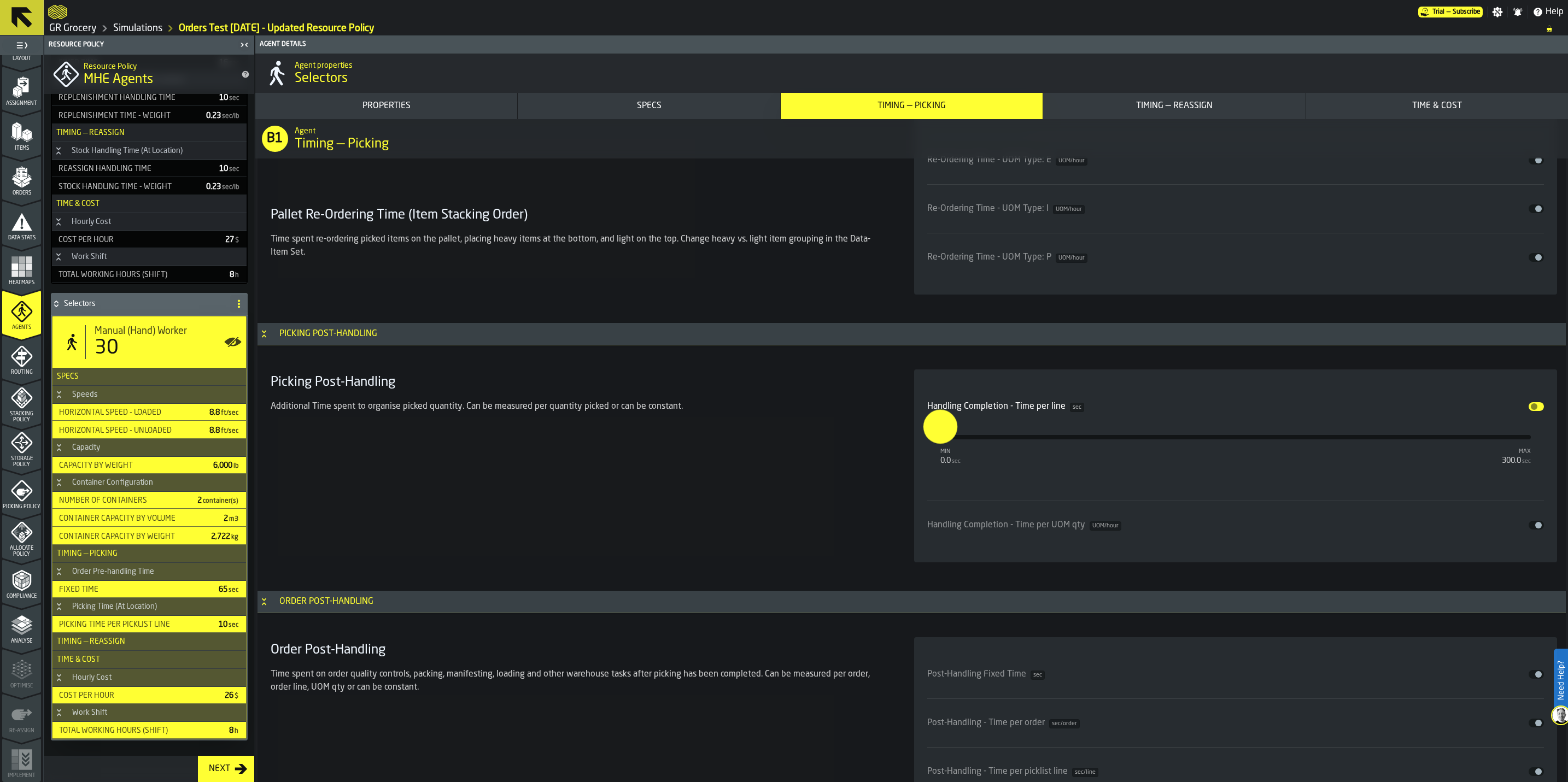
click at [788, 444] on input "*" at bounding box center [931, 426] width 17 height 34
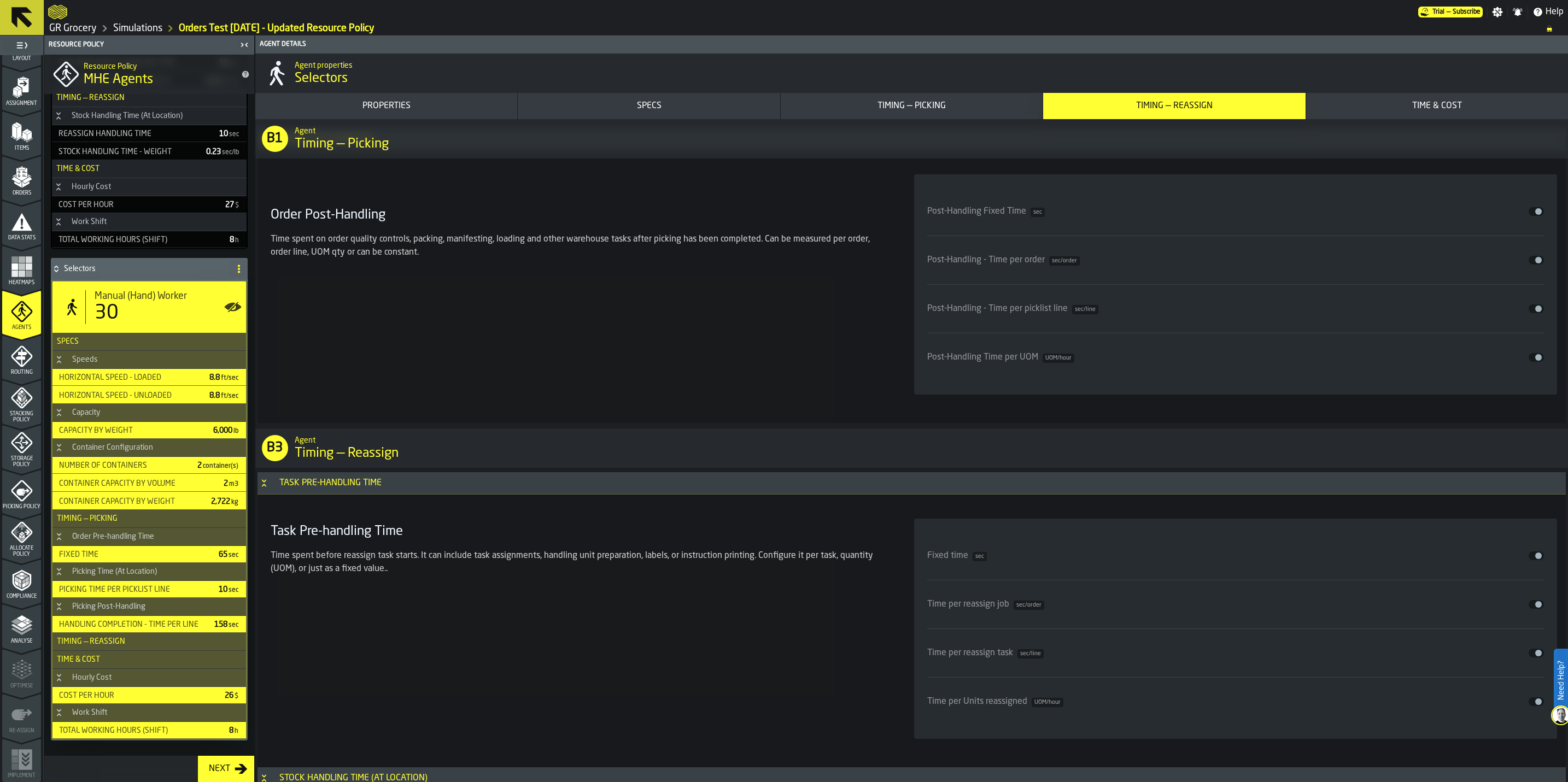
scroll to position [4343, 0]
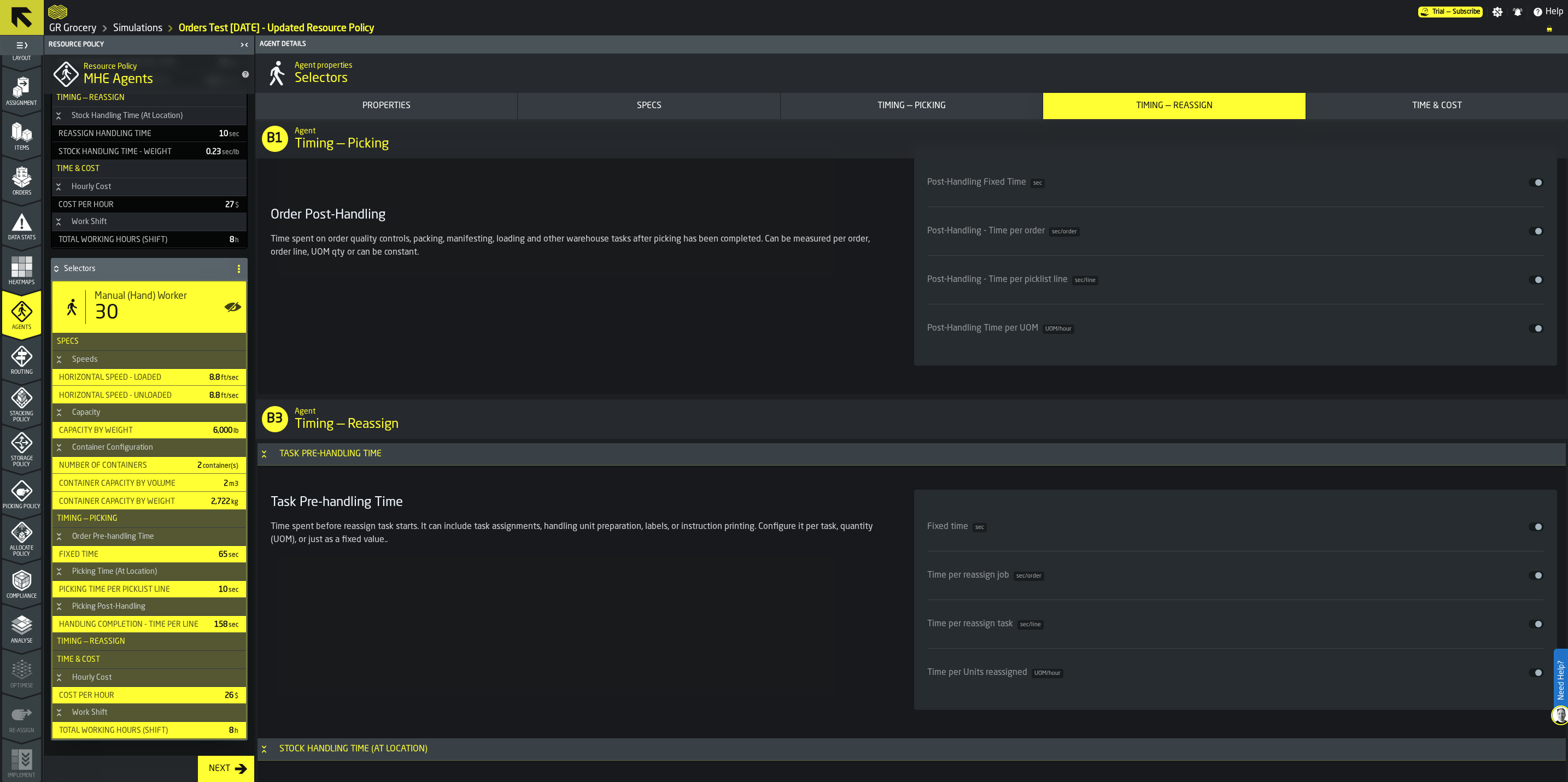
type input "***"
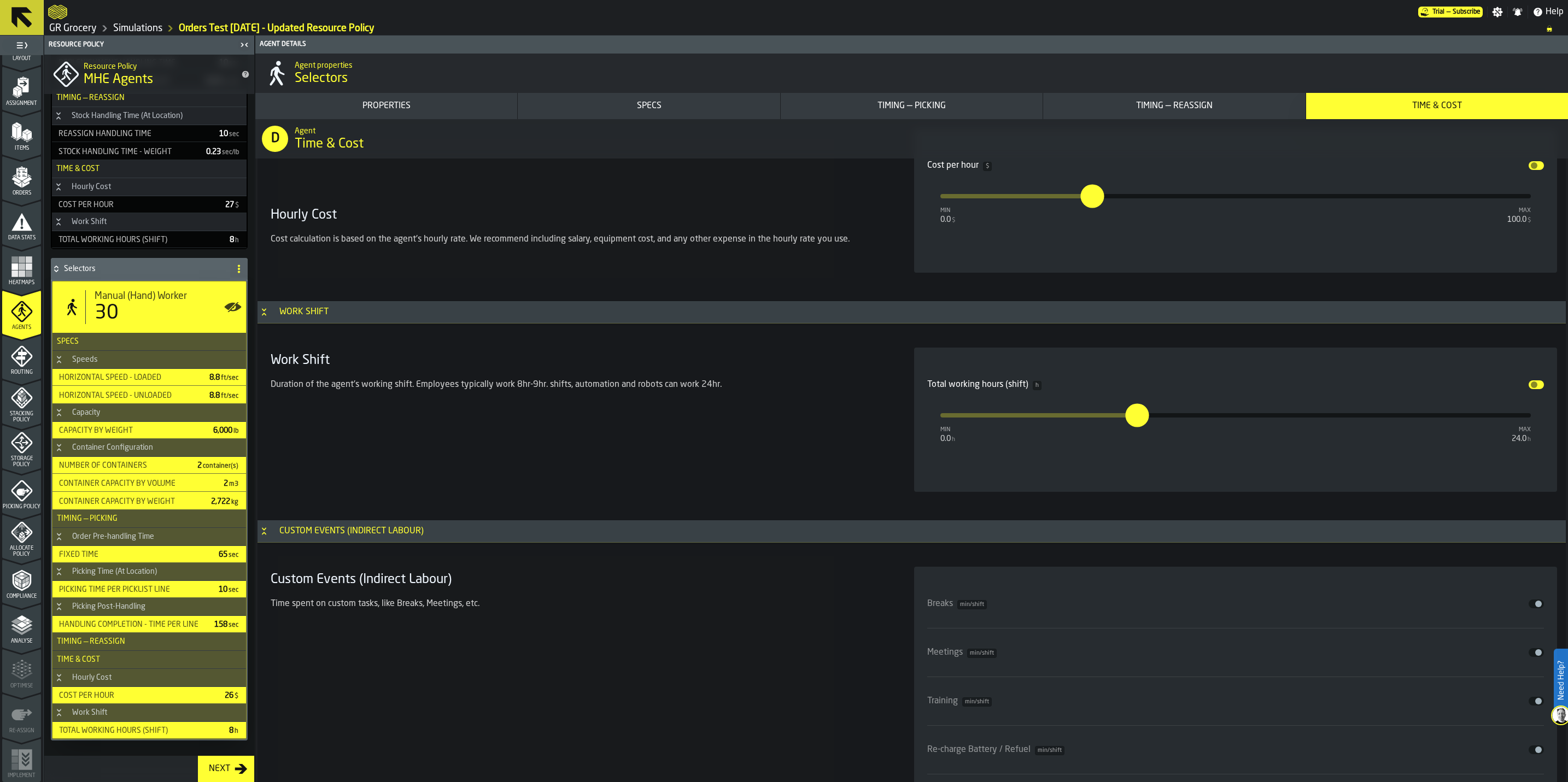
scroll to position [6146, 0]
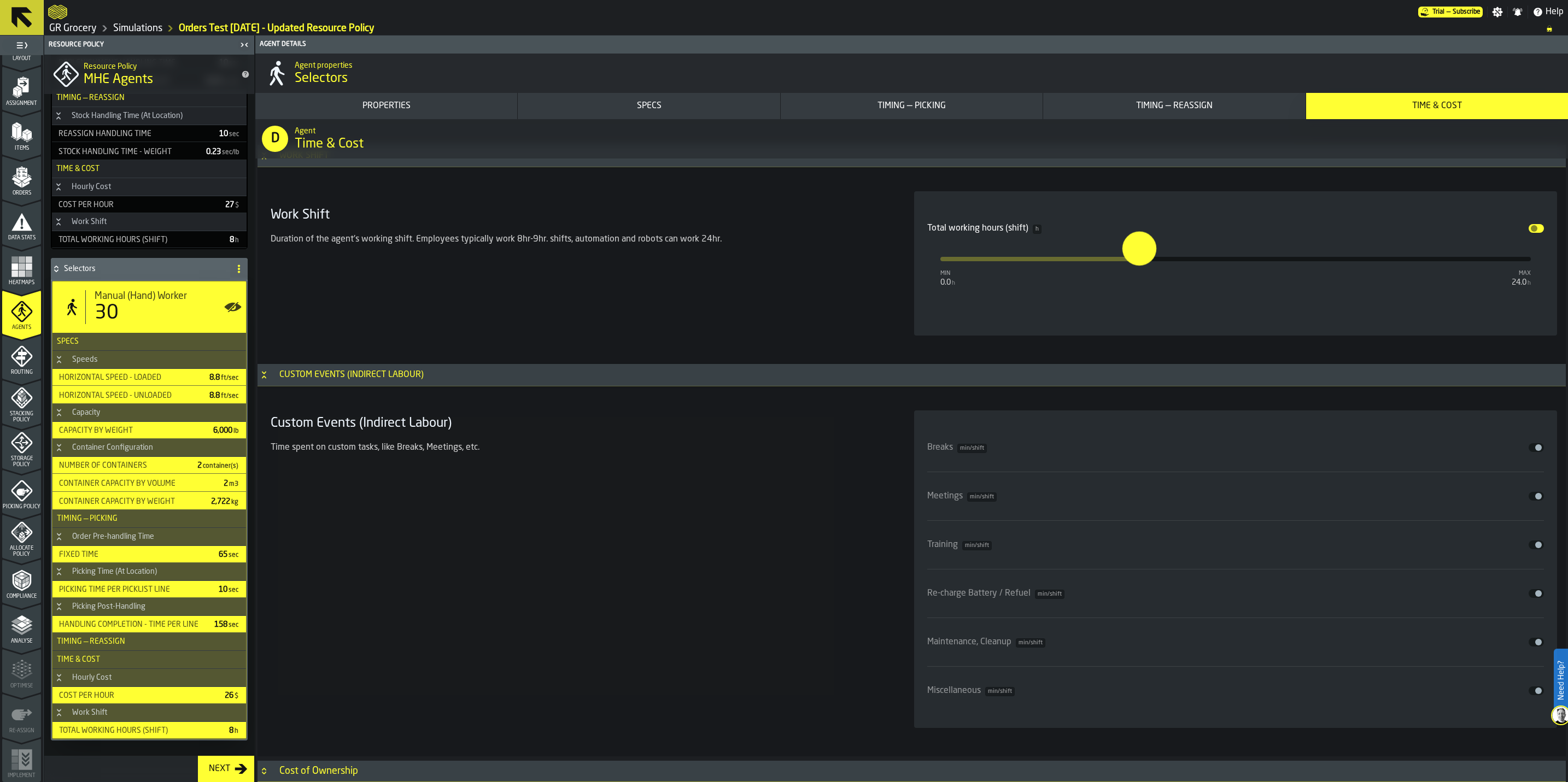
click at [788, 265] on input "***" at bounding box center [1129, 248] width 13 height 34
type input "*"
click at [788, 453] on div "Breaks min/shift Disable" at bounding box center [1235, 447] width 617 height 31
click at [788, 452] on button "Disable" at bounding box center [1535, 447] width 15 height 9
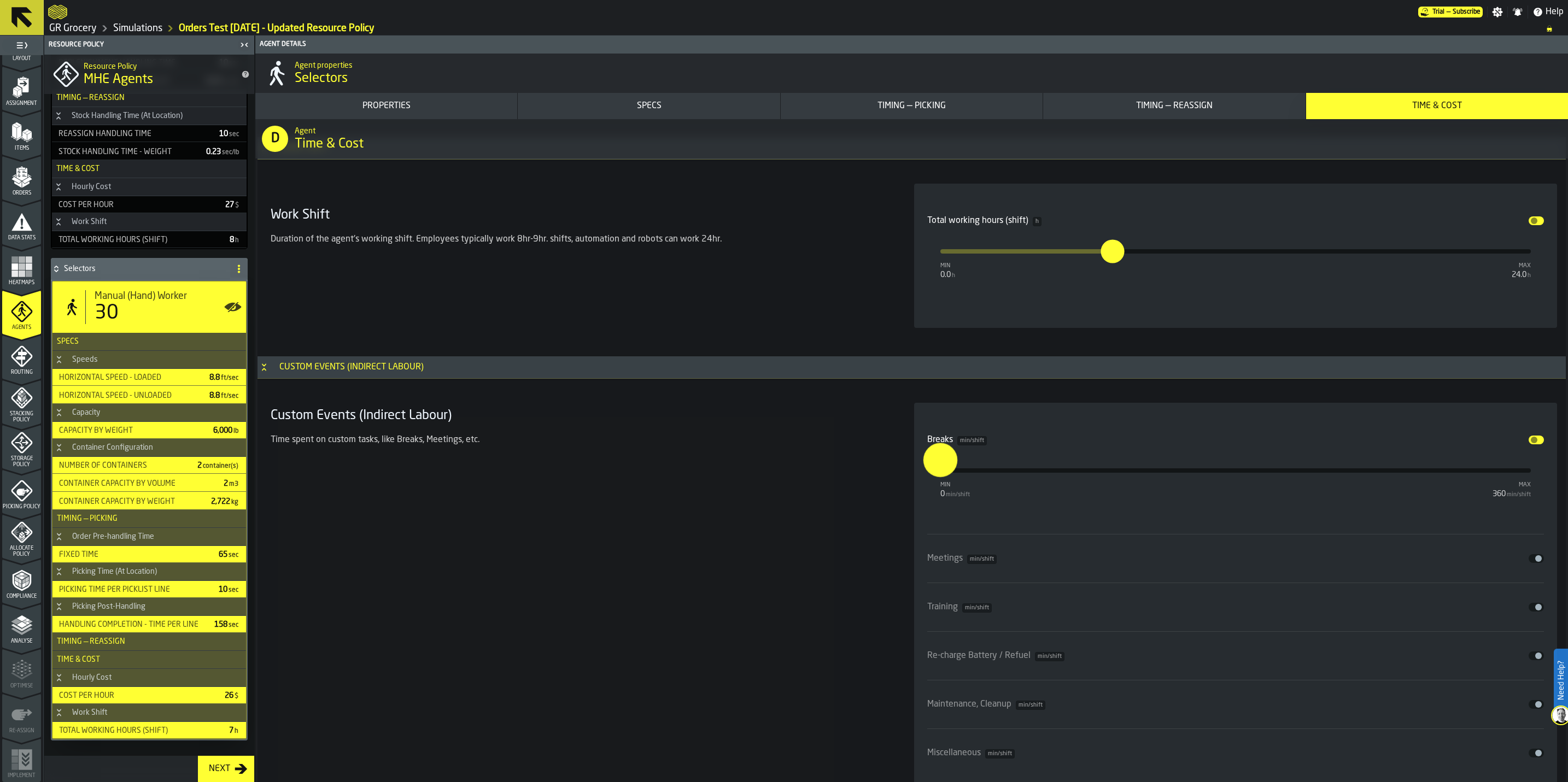
drag, startPoint x: 939, startPoint y: 485, endPoint x: 912, endPoint y: 485, distance: 27.0
click at [788, 453] on div "Breaks min/shift Disable min 0 min/shift max 360 min/shift * Meetings min/shift…" at bounding box center [1236, 596] width 644 height 387
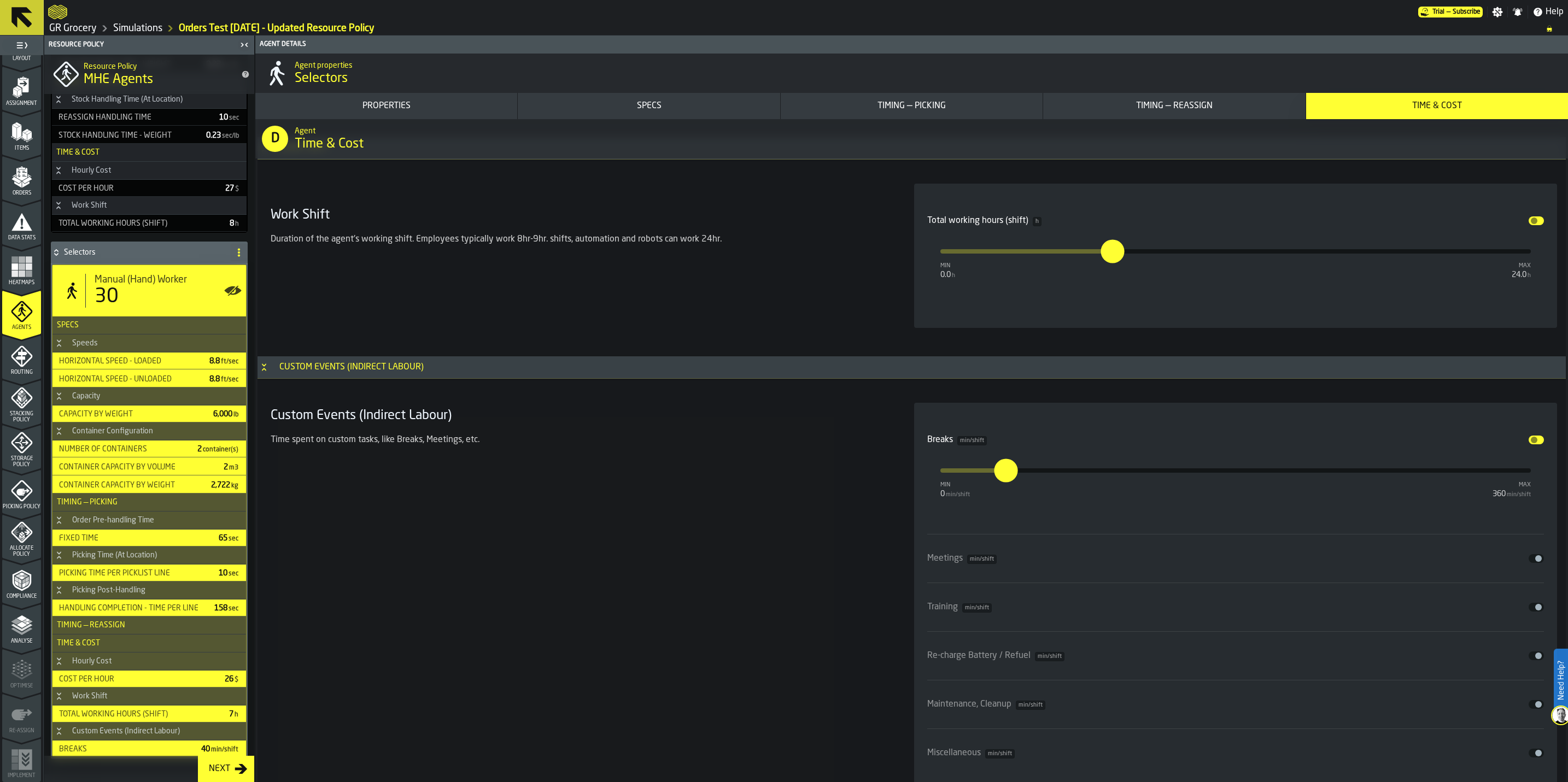
scroll to position [624, 0]
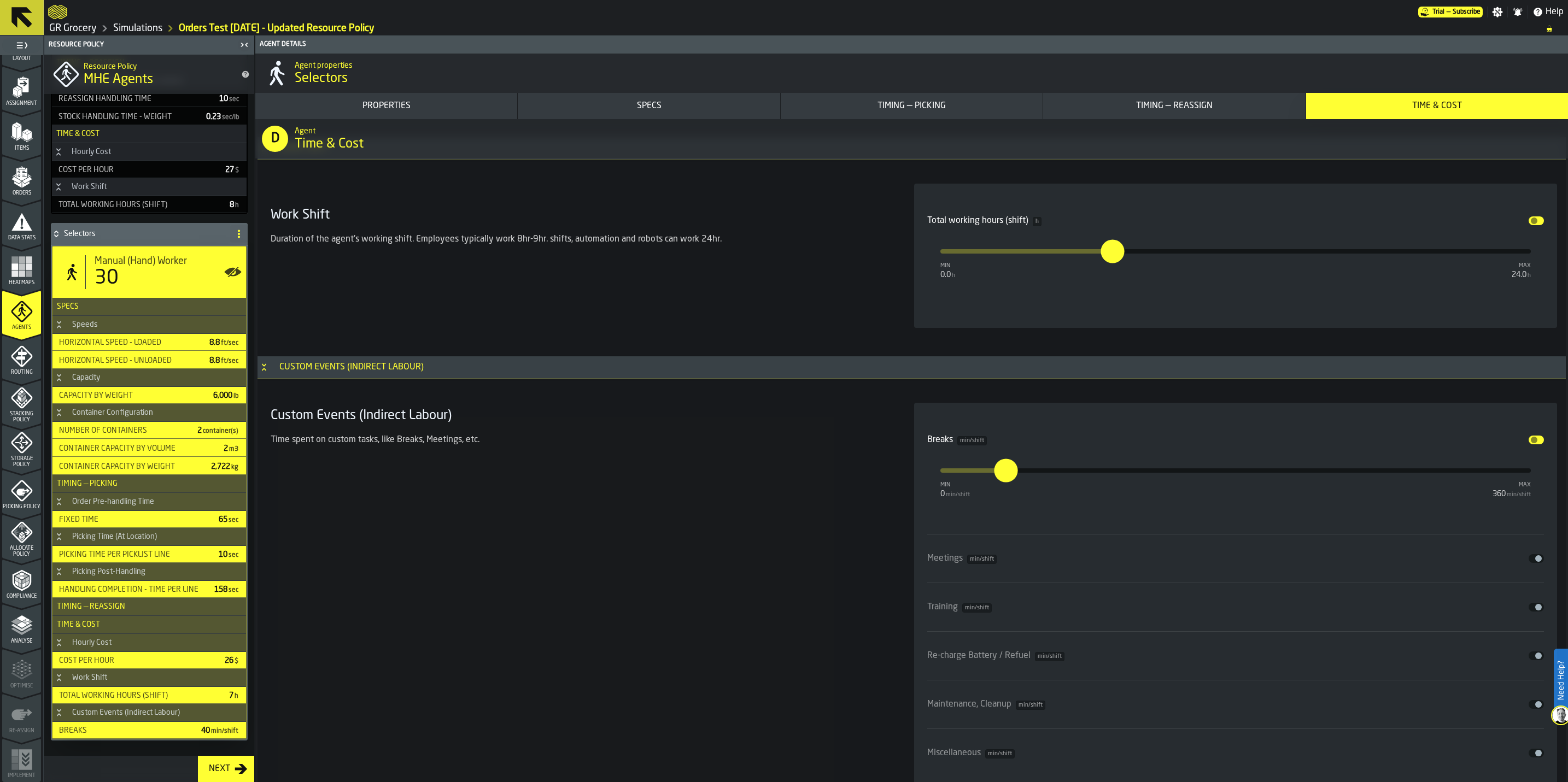
type input "**"
click at [788, 453] on div "Meetings min/shift Disable" at bounding box center [1235, 558] width 617 height 31
click at [788, 453] on span "input-slider-Meetings" at bounding box center [1538, 559] width 6 height 6
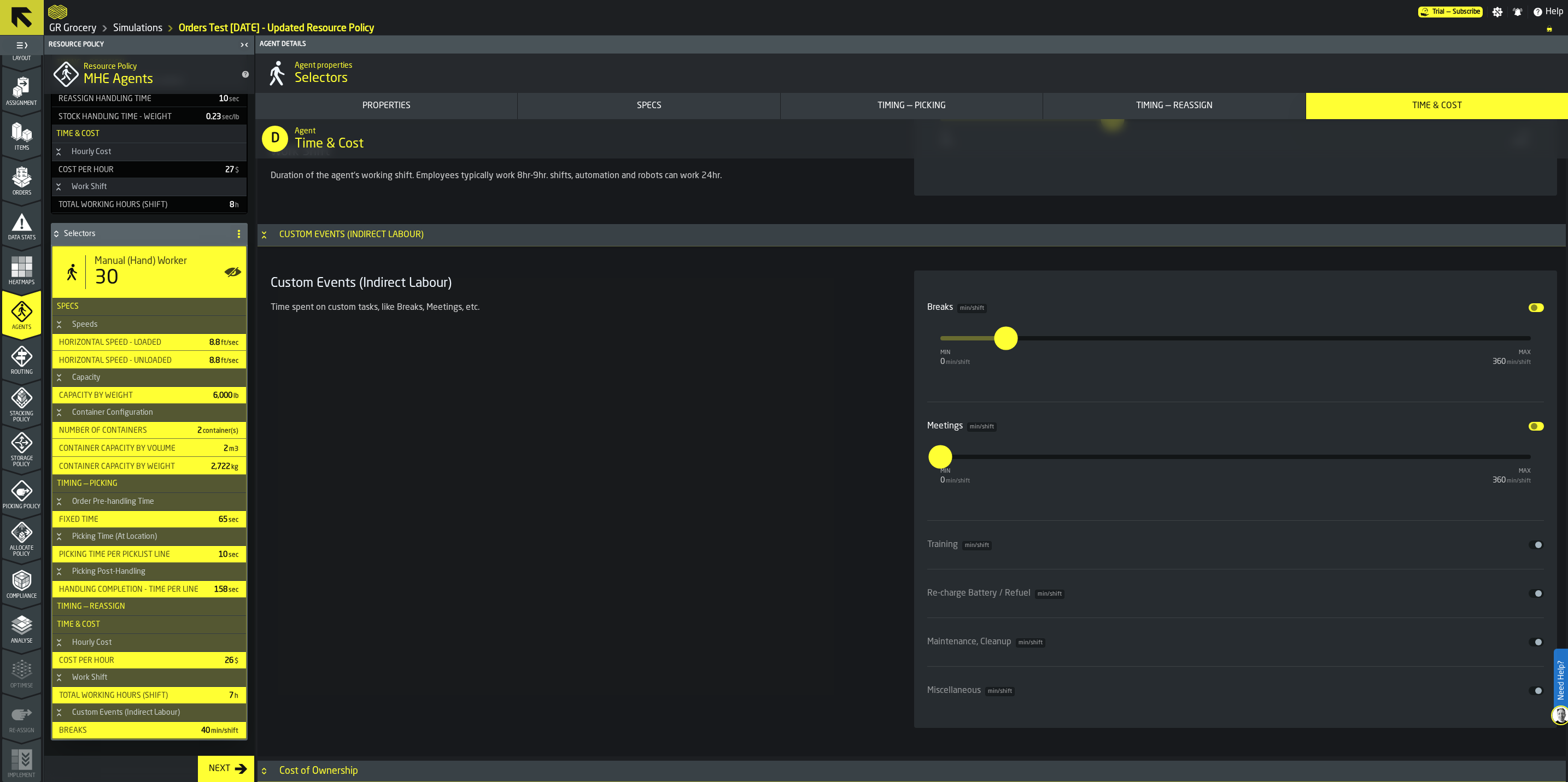
scroll to position [6296, 0]
drag, startPoint x: 942, startPoint y: 451, endPoint x: 925, endPoint y: 454, distance: 17.3
click at [788, 453] on input "*" at bounding box center [931, 446] width 17 height 34
type input "**"
click at [788, 453] on div "Disable" at bounding box center [1268, 544] width 553 height 9
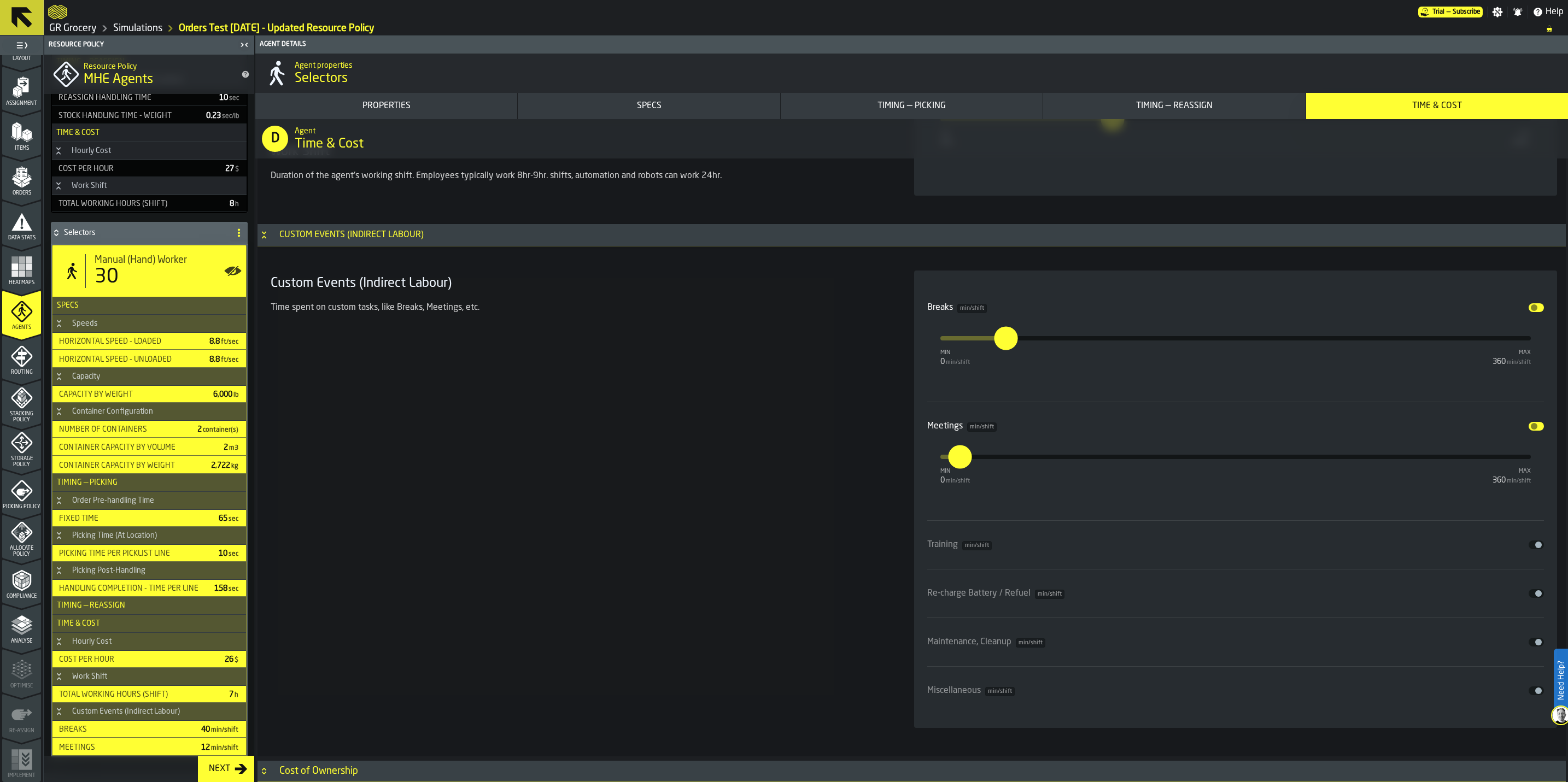
click at [788, 453] on span "input-slider-Training" at bounding box center [1538, 544] width 6 height 6
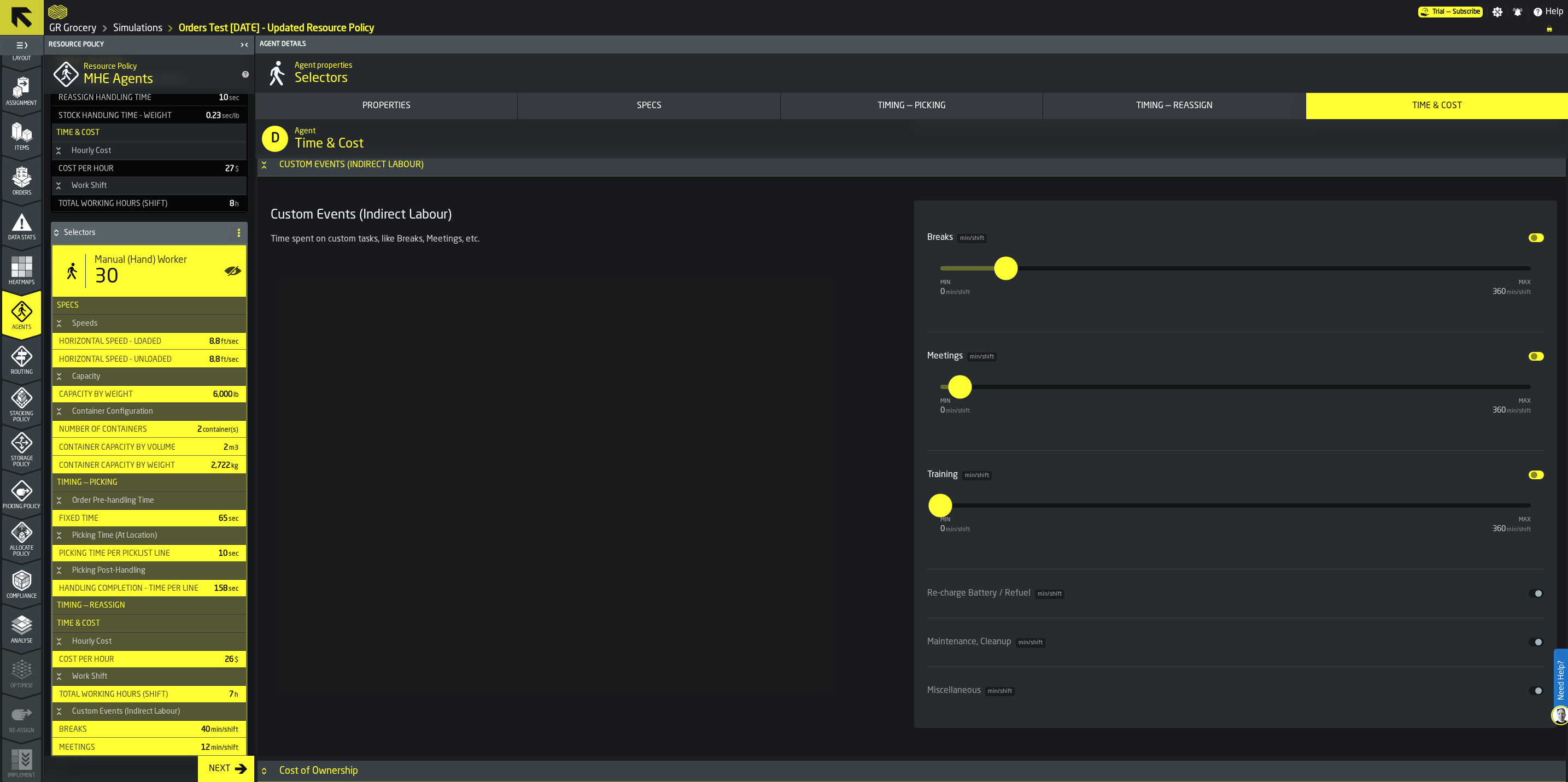
scroll to position [6366, 0]
click at [788, 453] on div "Re-charge Battery / Refuel min/shift" at bounding box center [995, 593] width 137 height 13
click at [788, 453] on button "Disable" at bounding box center [1535, 593] width 15 height 9
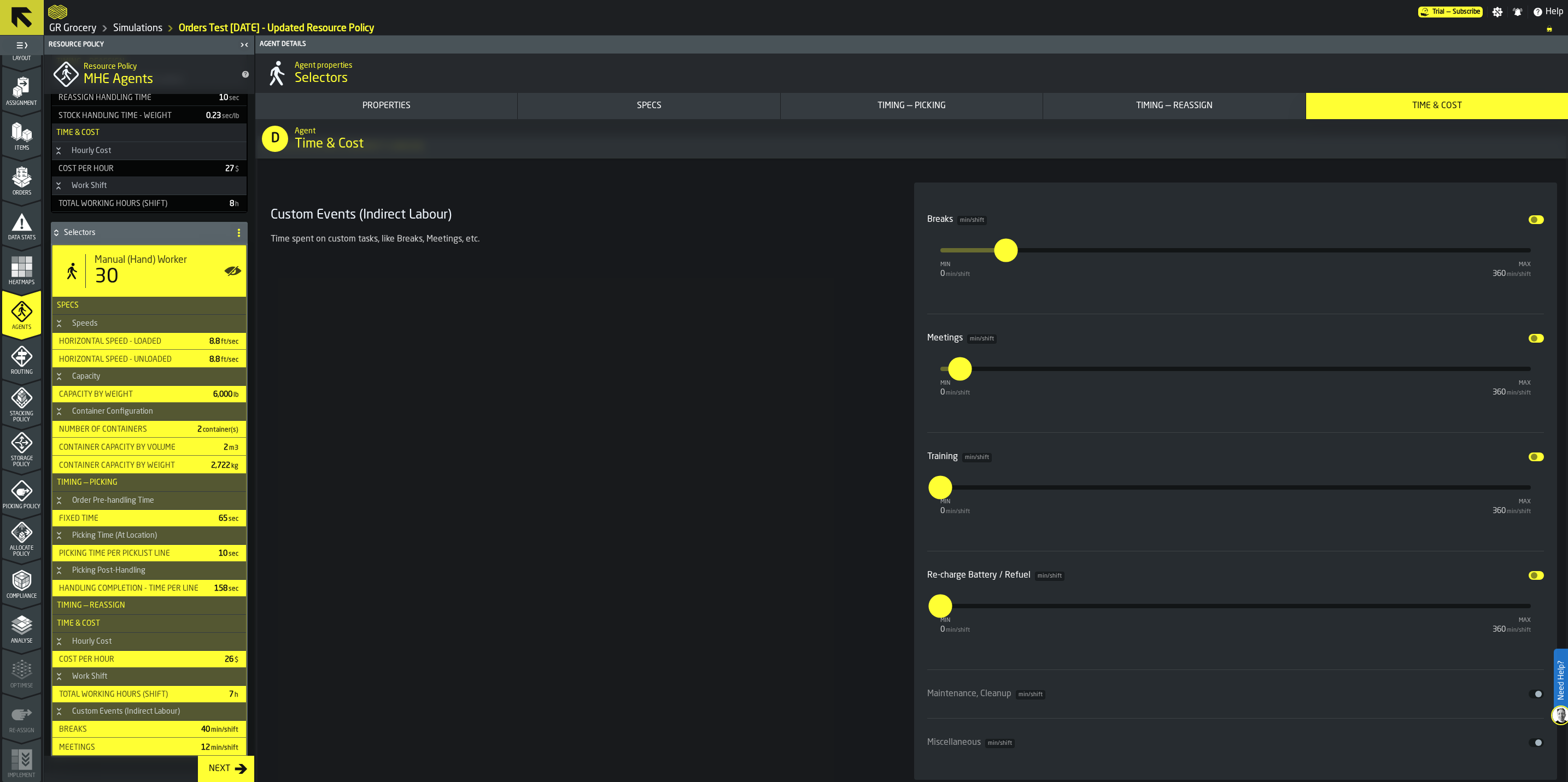
click at [788, 453] on input "*" at bounding box center [934, 606] width 12 height 24
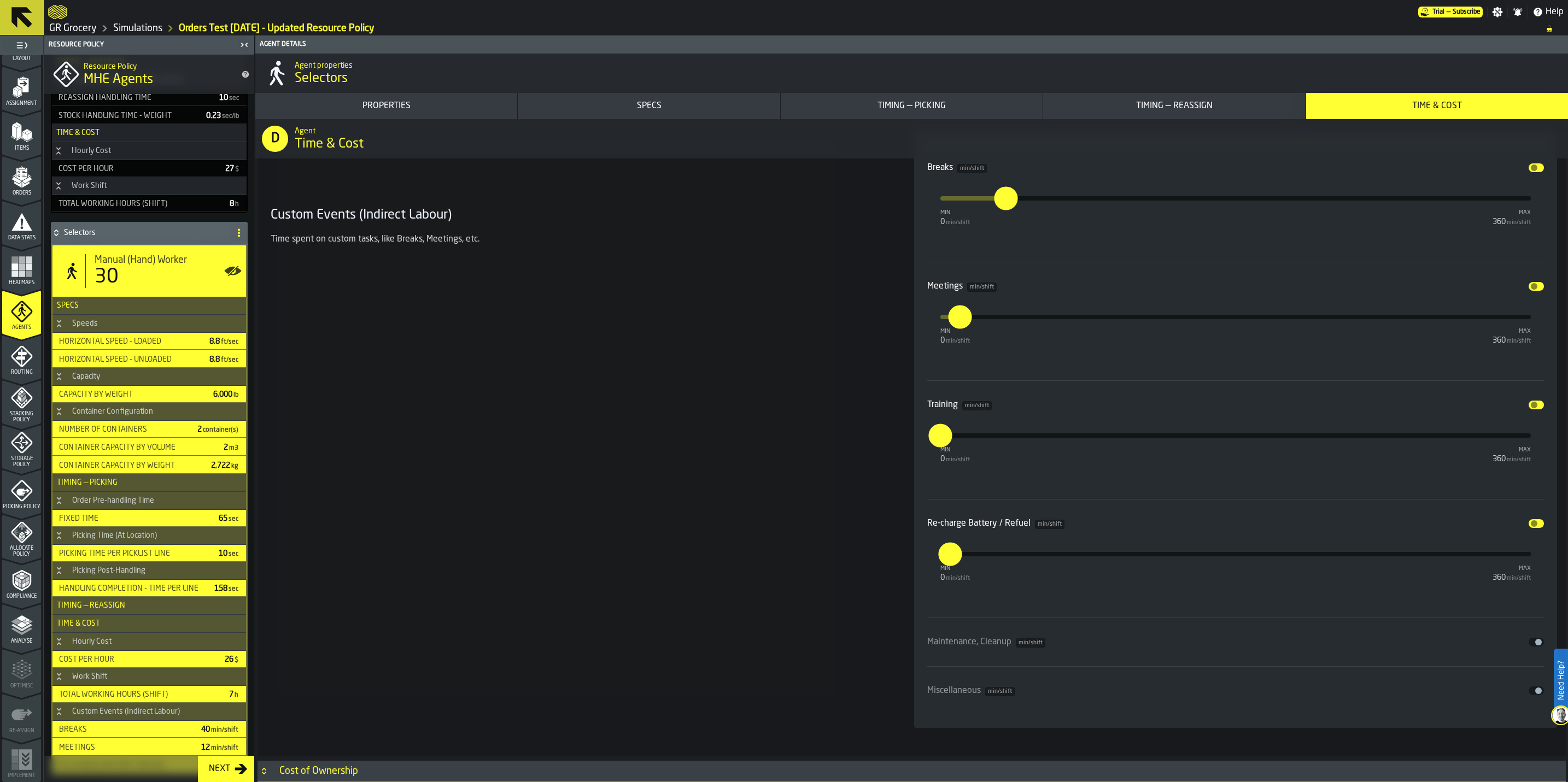
scroll to position [6436, 0]
type input "*"
click at [788, 453] on div "Disable" at bounding box center [1295, 642] width 499 height 9
click at [788, 453] on button "Disable" at bounding box center [1535, 642] width 15 height 9
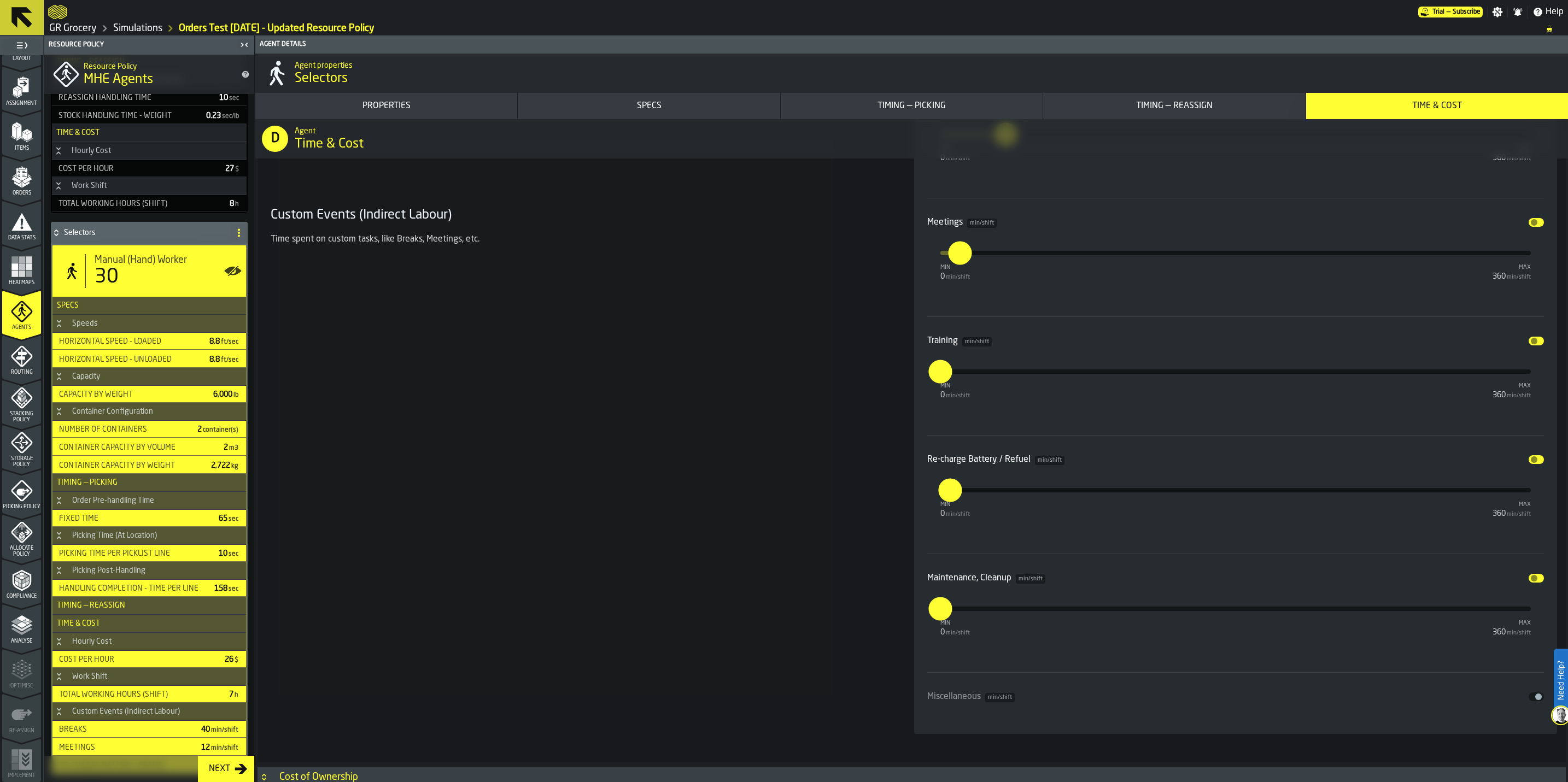
scroll to position [6506, 0]
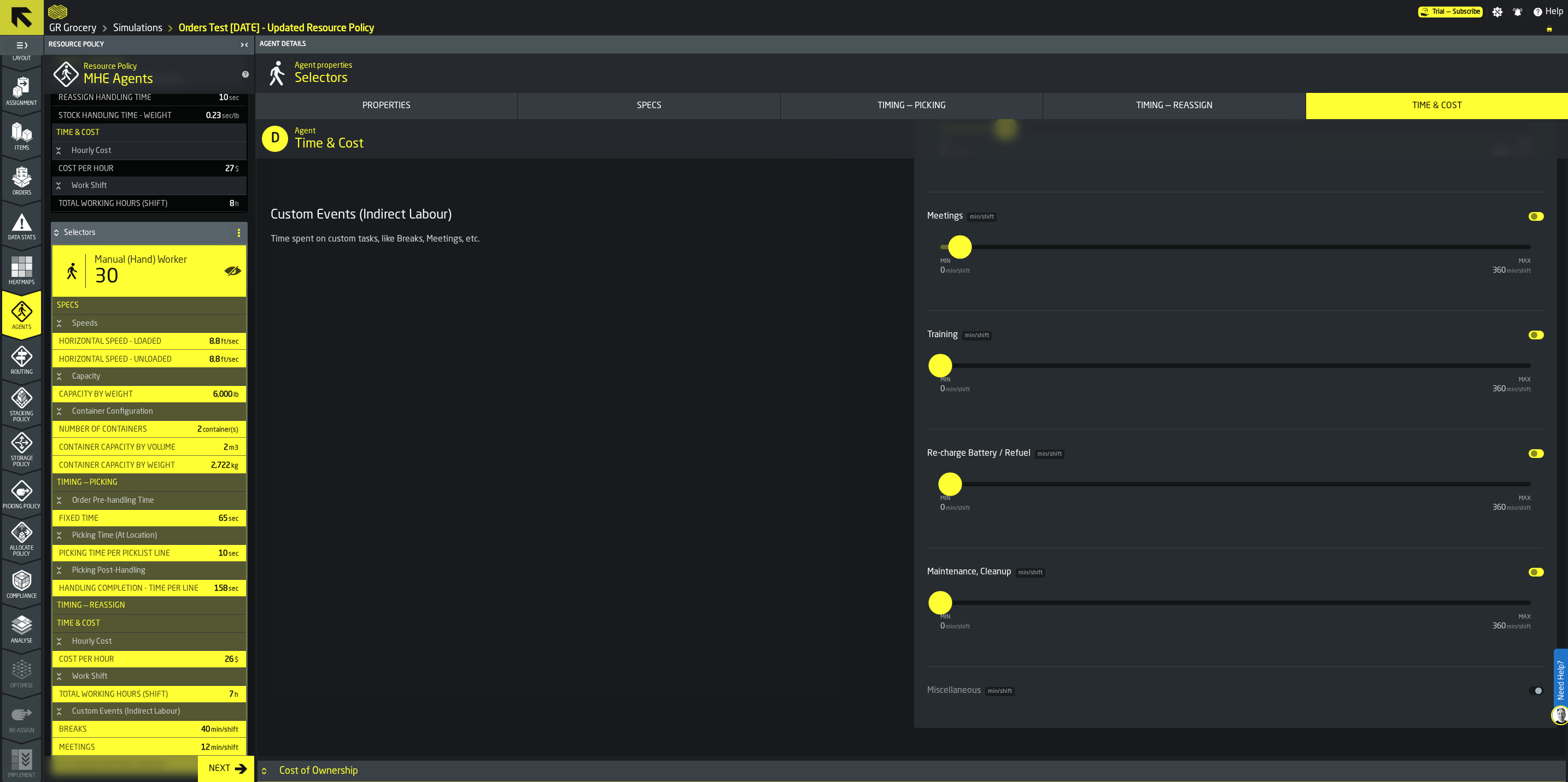
click at [788, 453] on span "input-slider-Miscellaneous" at bounding box center [1538, 690] width 6 height 6
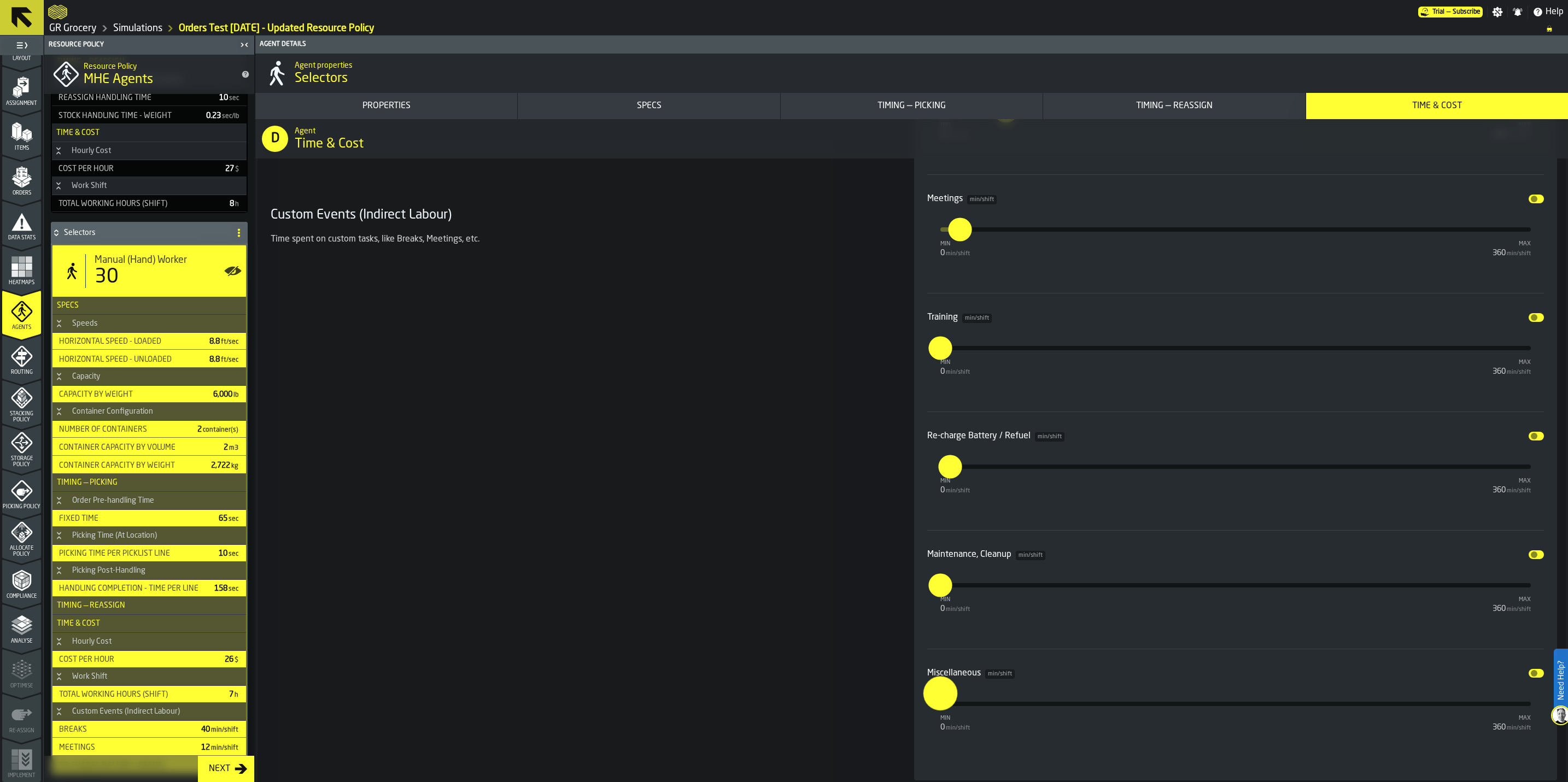
drag, startPoint x: 942, startPoint y: 722, endPoint x: 909, endPoint y: 714, distance: 34.0
click at [788, 453] on section "Custom Events (Indirect Labour) Time spent on custom tasks, like Breaks, Meetin…" at bounding box center [912, 411] width 1291 height 750
type input "**"
click at [648, 453] on div "Custom Events (Indirect Labour) Time spent on custom tasks, like Breaks, Meetin…" at bounding box center [579, 411] width 626 height 737
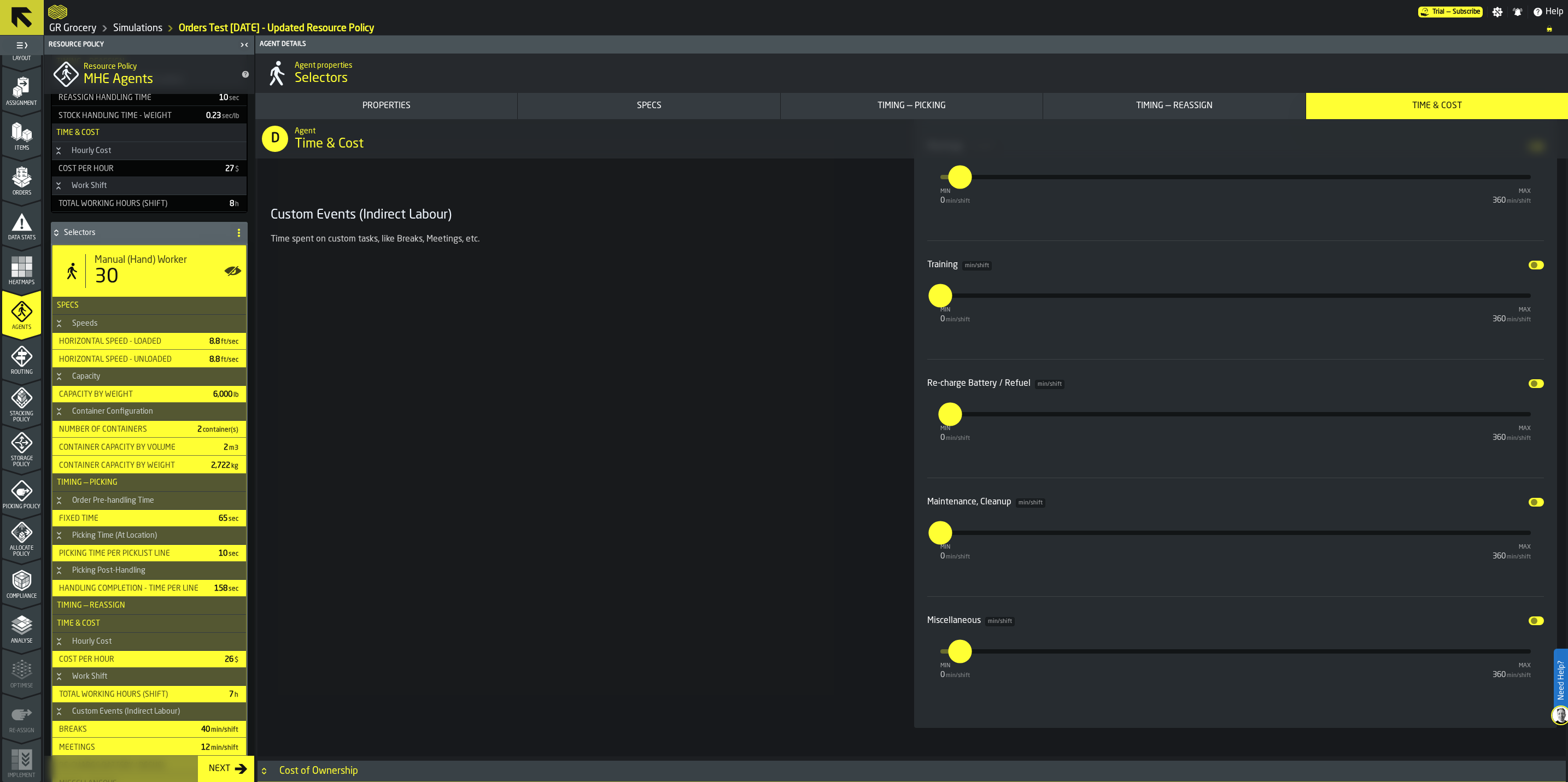
drag, startPoint x: 216, startPoint y: 762, endPoint x: 18, endPoint y: 318, distance: 486.1
click at [216, 453] on div "Next" at bounding box center [220, 769] width 30 height 13
click at [18, 318] on icon "menu Agents" at bounding box center [22, 311] width 22 height 22
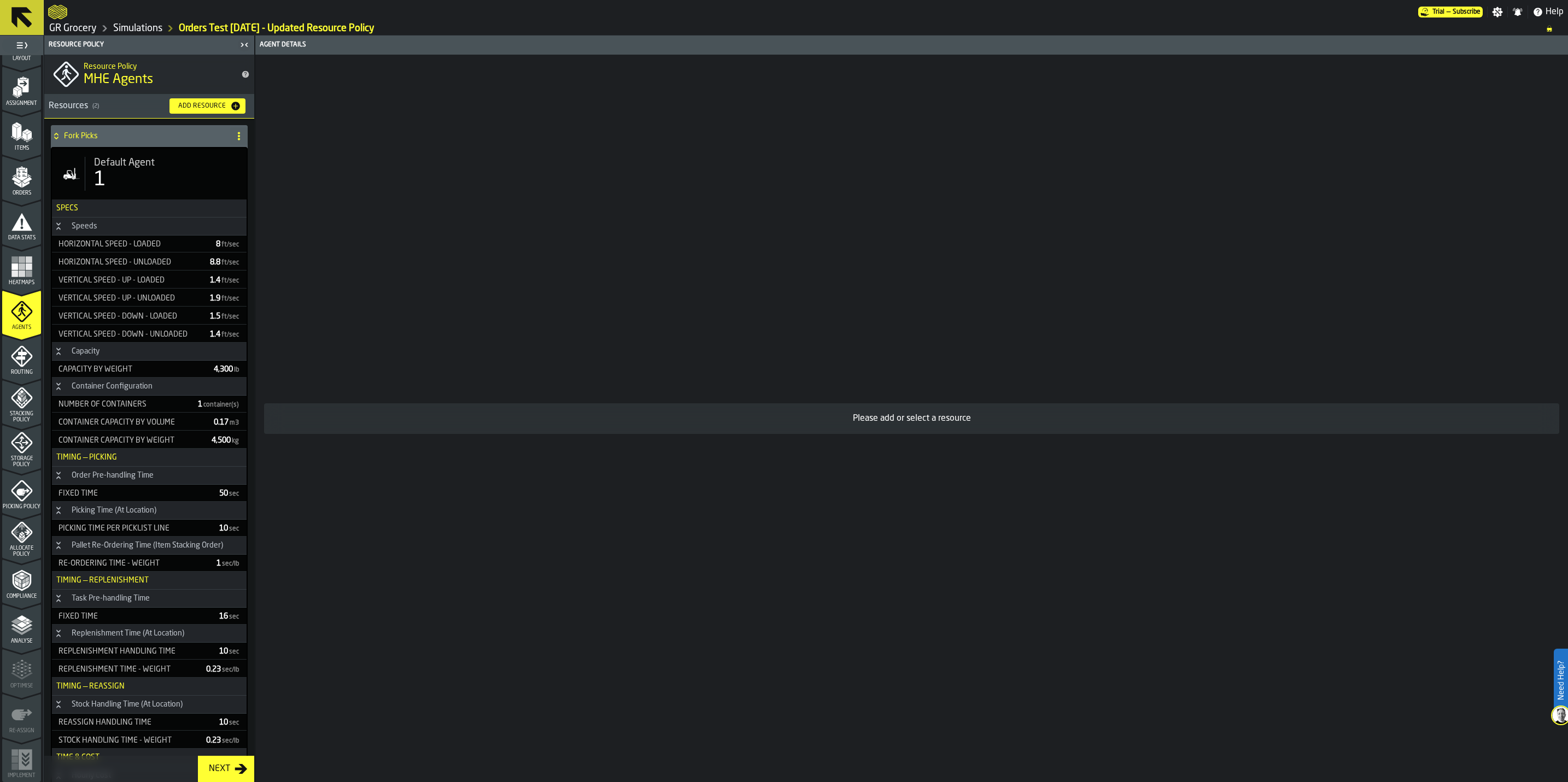
click at [113, 132] on h4 "Fork Picks" at bounding box center [145, 135] width 162 height 9
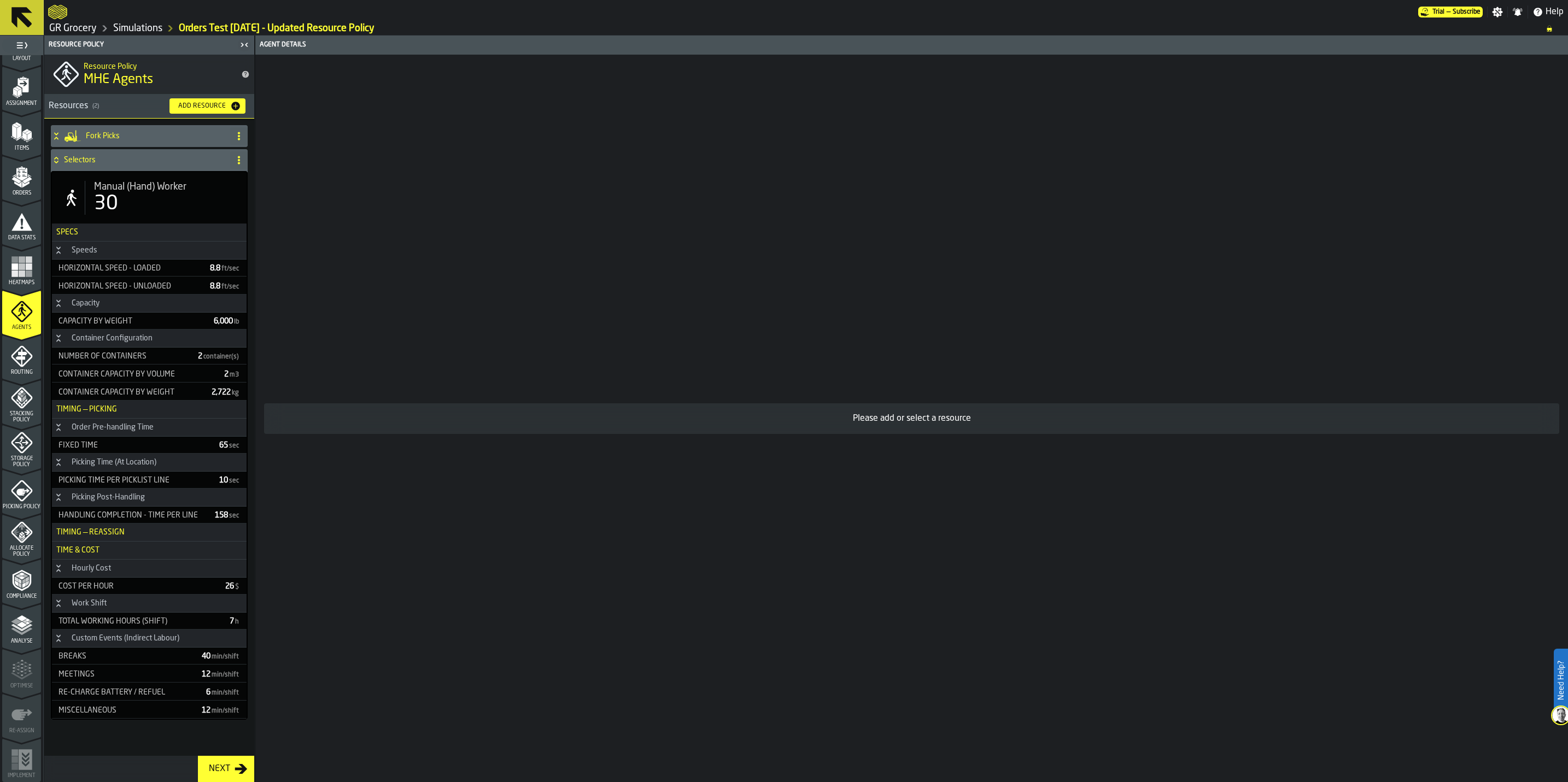
click at [113, 132] on h4 "Fork Picks" at bounding box center [155, 135] width 140 height 9
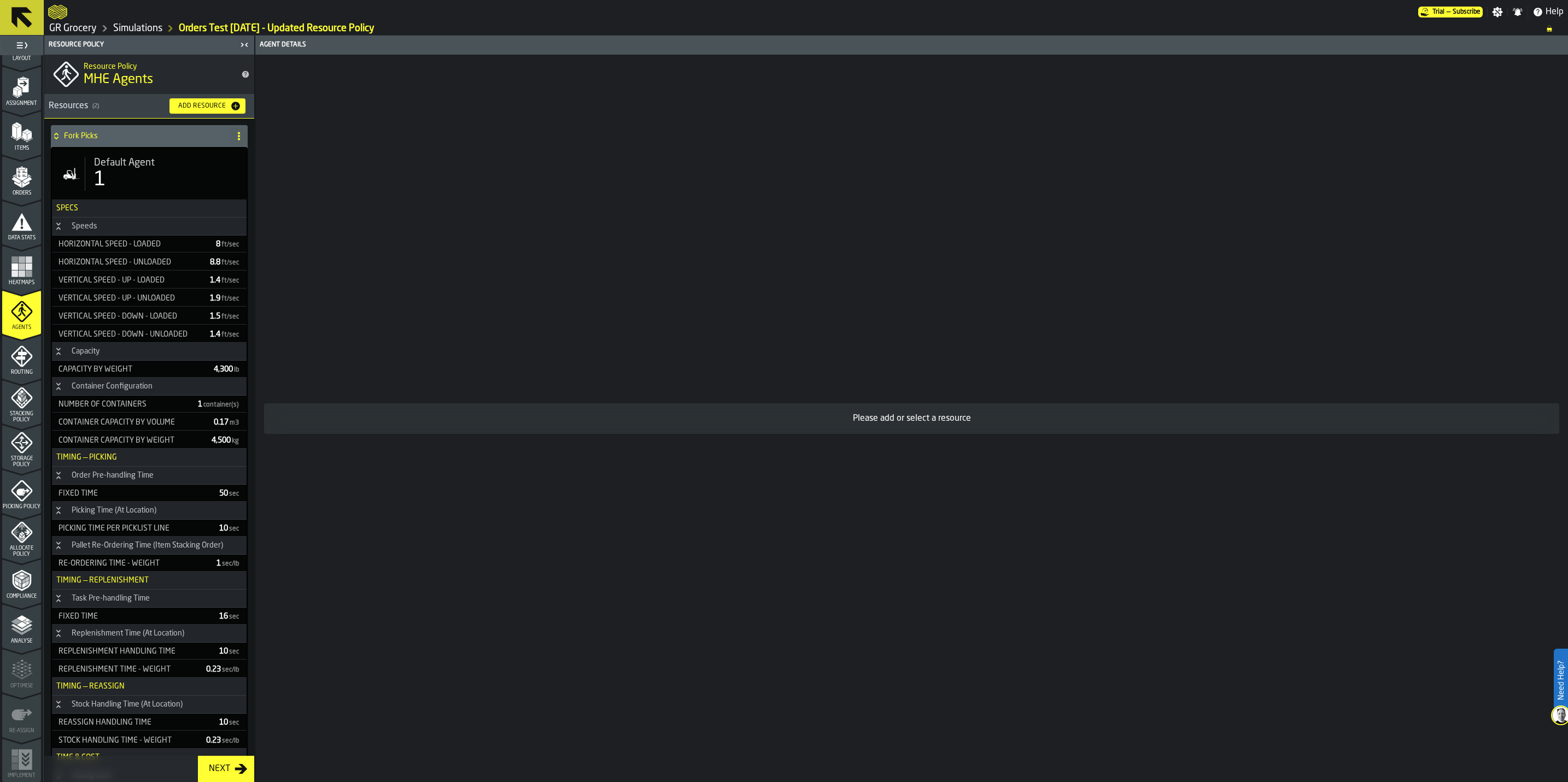
click at [83, 189] on div "Default Agent 1" at bounding box center [149, 174] width 177 height 34
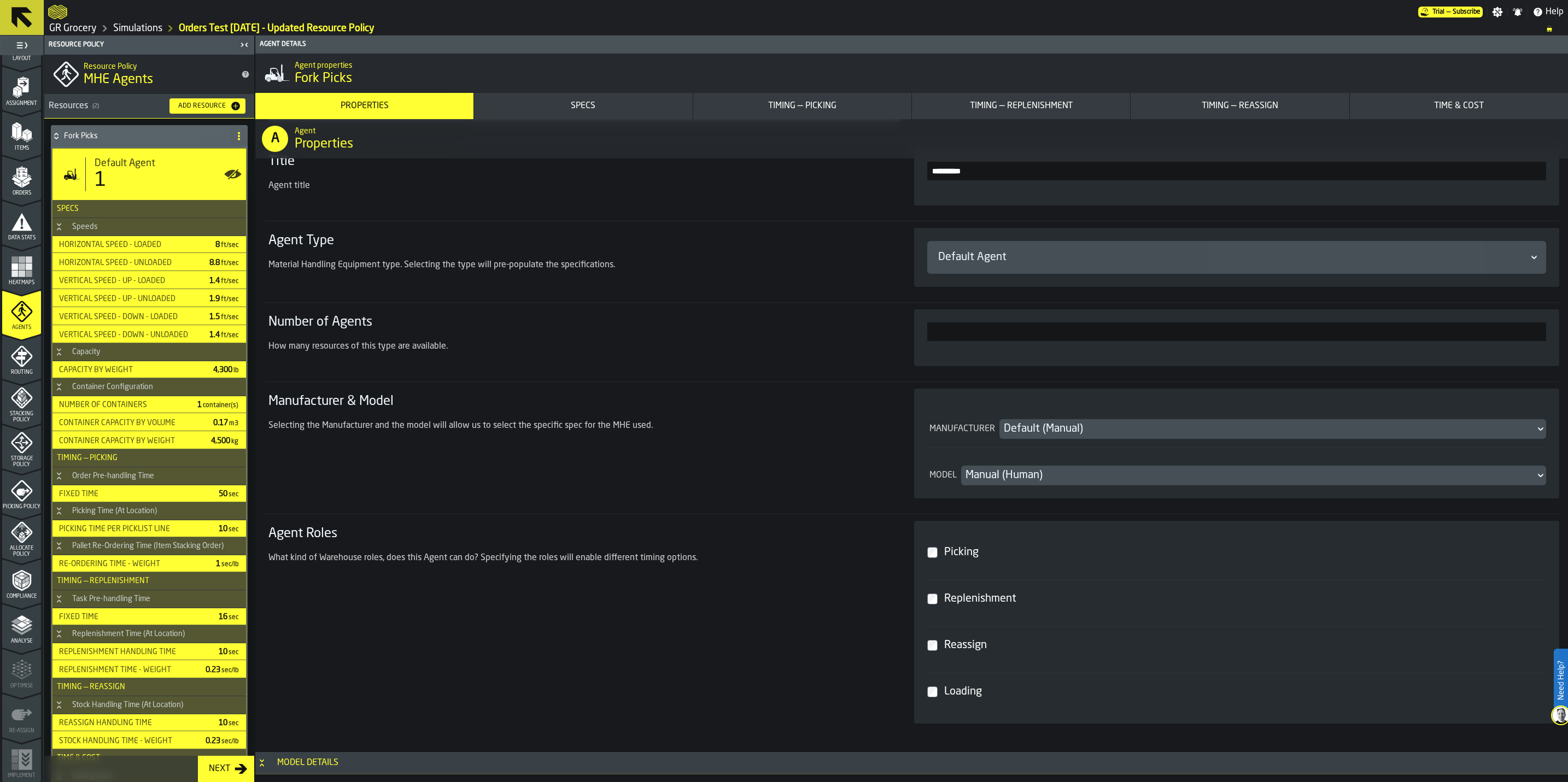
scroll to position [164, 0]
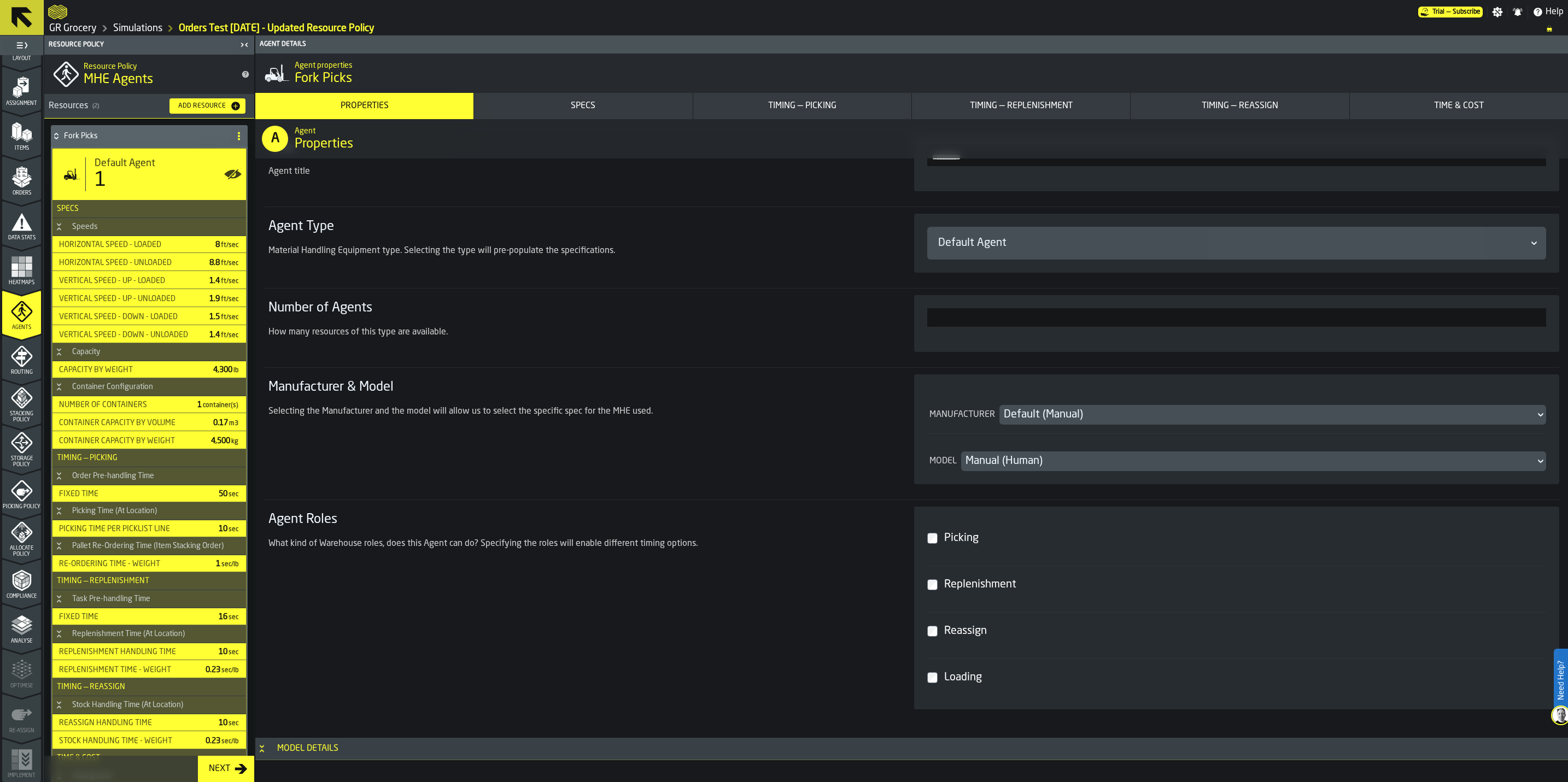
drag, startPoint x: 1525, startPoint y: 323, endPoint x: 1550, endPoint y: 319, distance: 25.3
click at [788, 319] on div "*" at bounding box center [1237, 323] width 645 height 57
type input "*"
click at [788, 410] on div "Selecting the Manufacturer and the model will allow us to select the specific s…" at bounding box center [578, 411] width 619 height 13
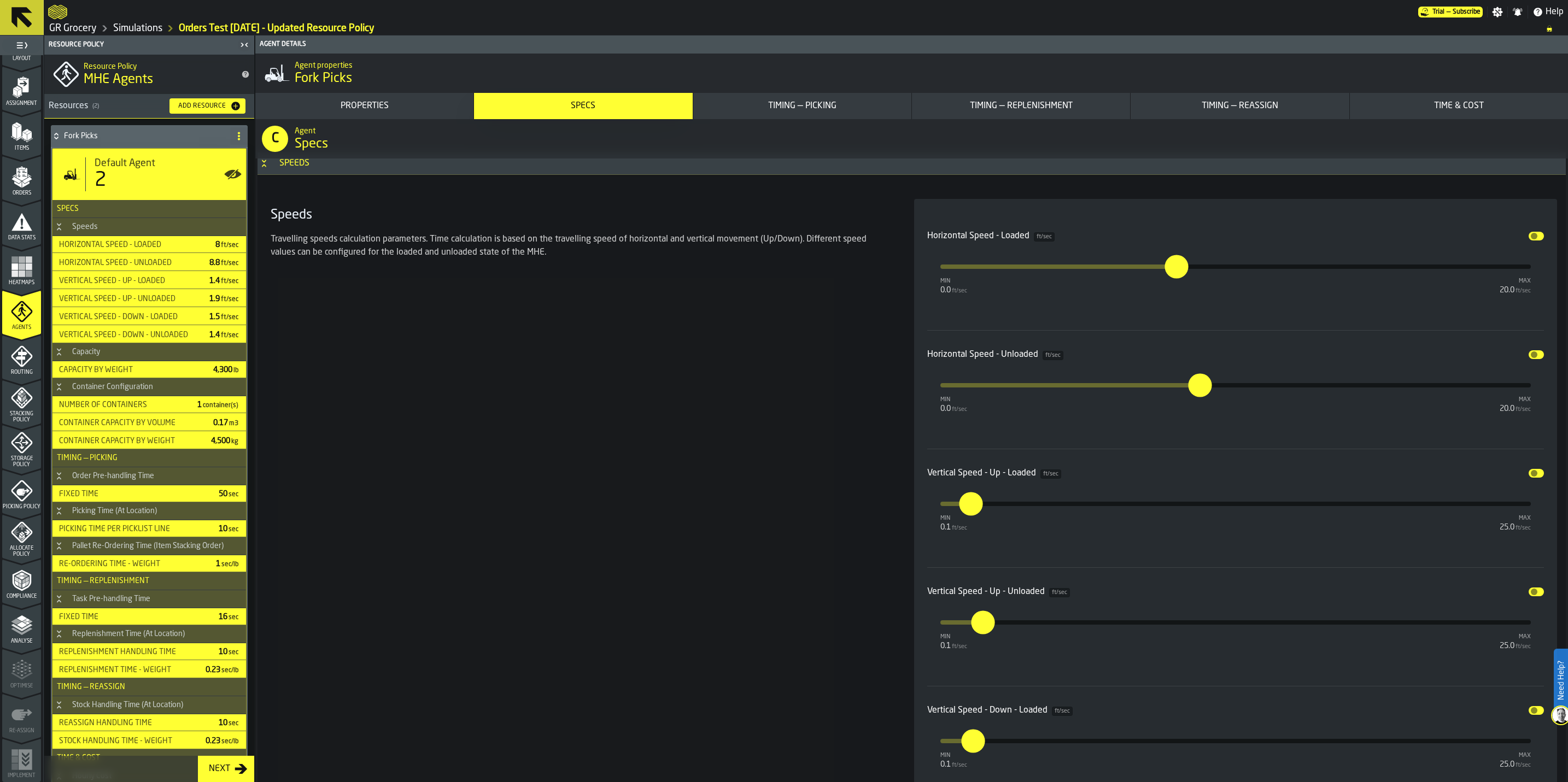
scroll to position [1074, 0]
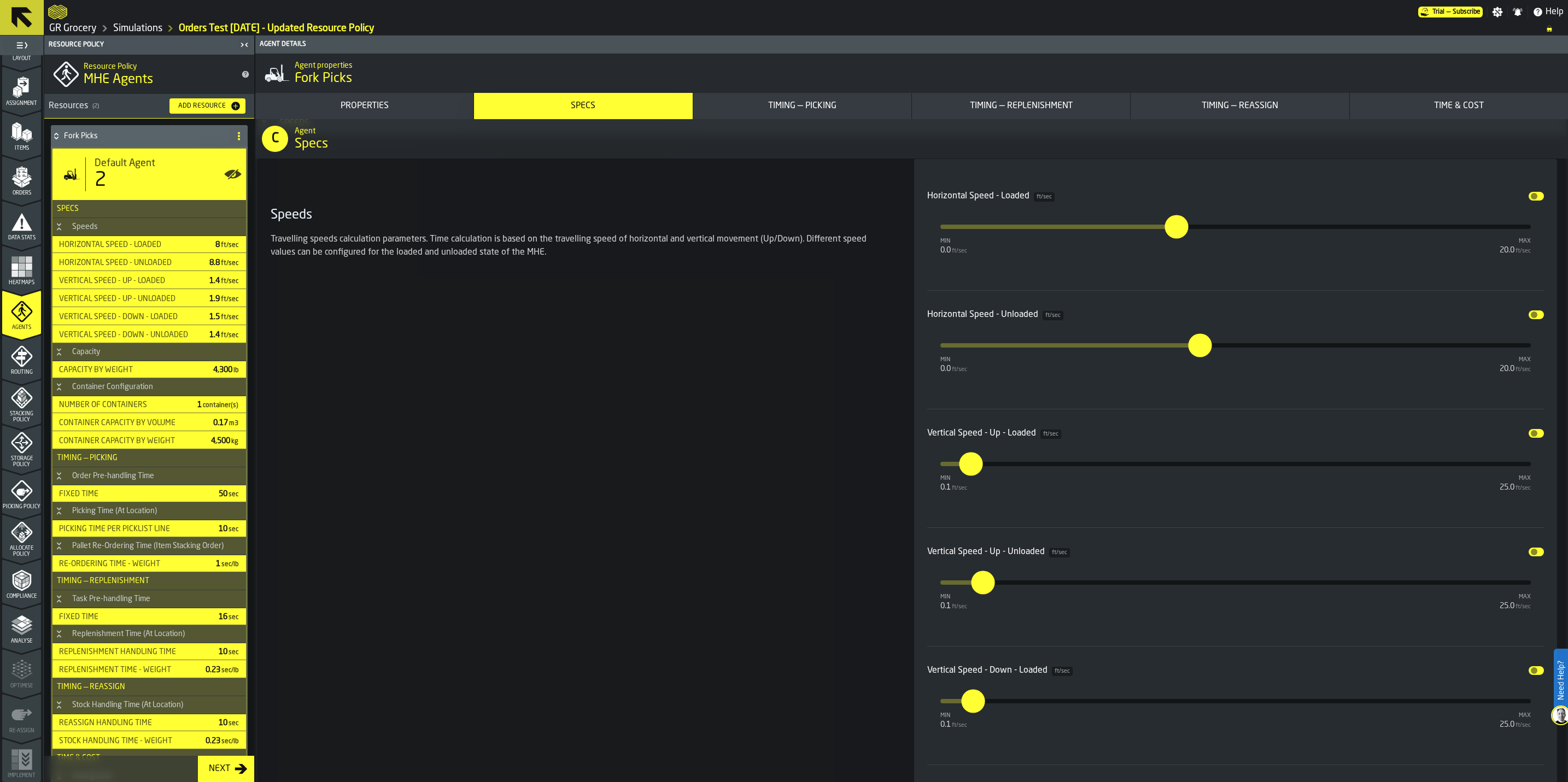
click at [788, 235] on input "*" at bounding box center [1170, 227] width 12 height 24
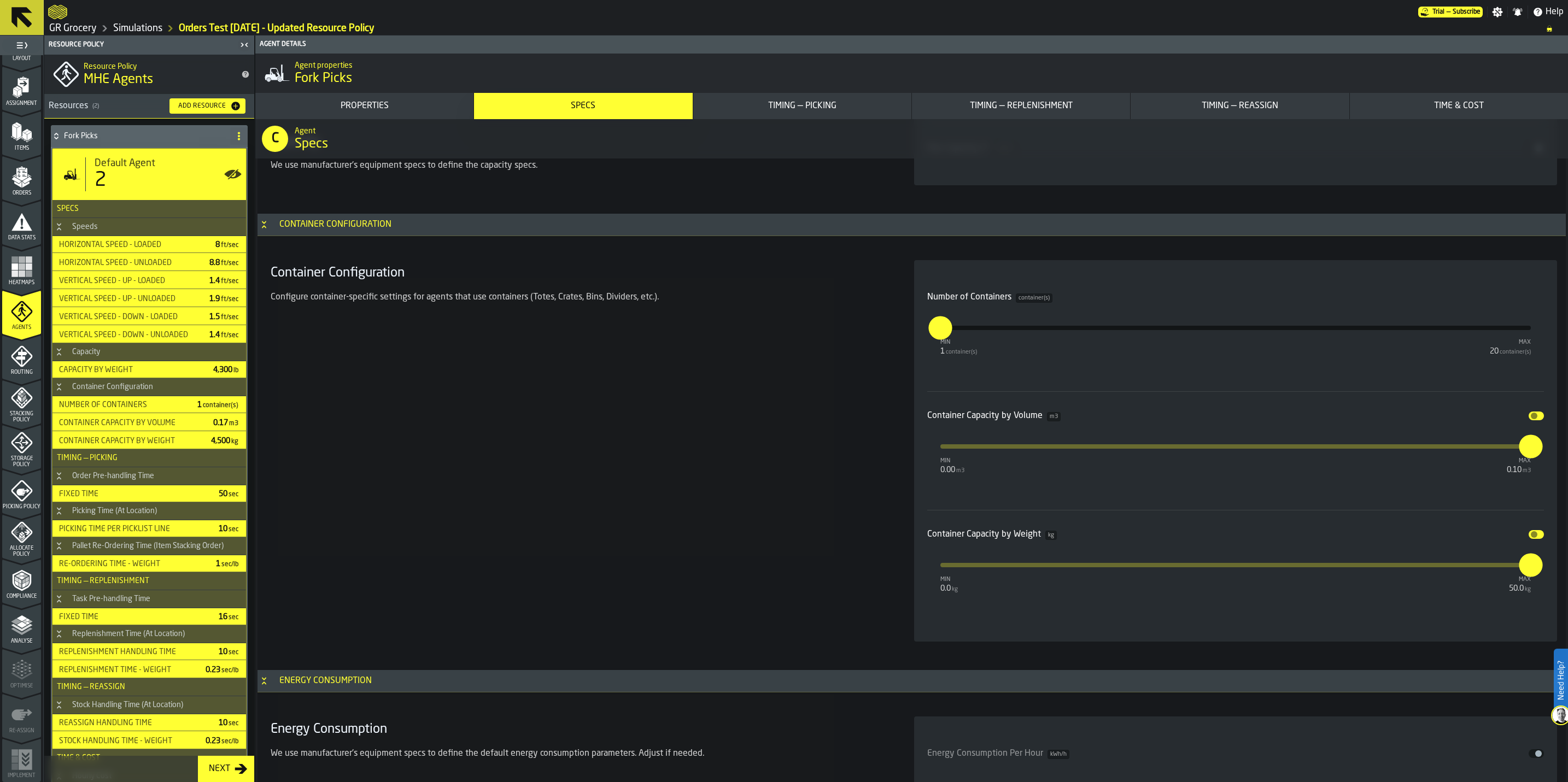
scroll to position [2249, 0]
click at [788, 453] on input "**" at bounding box center [1521, 552] width 17 height 34
type input "*"
type input "******"
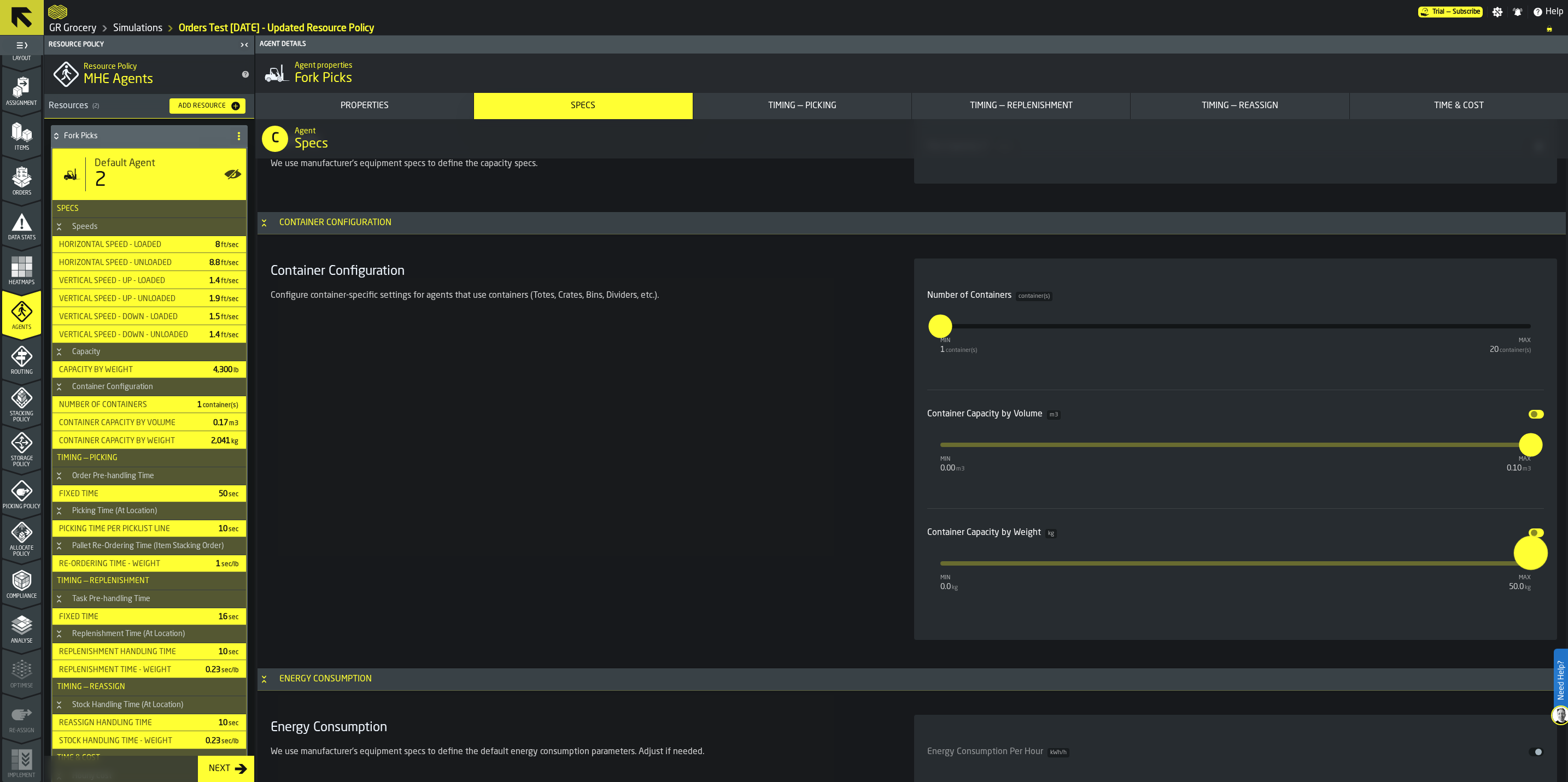
click at [714, 453] on div "Container Configuration Configure container-specific settings for agents that u…" at bounding box center [579, 448] width 626 height 381
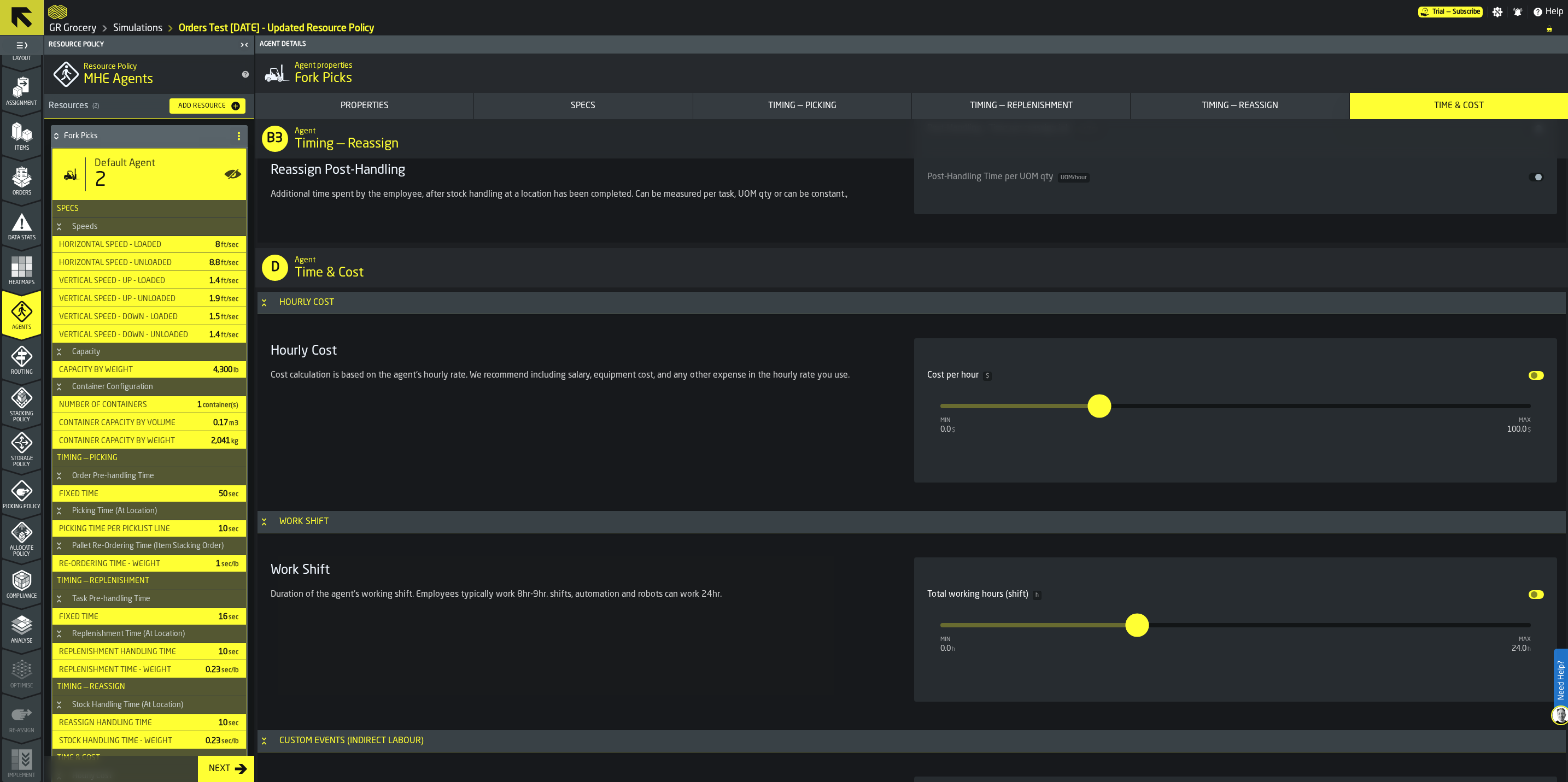
scroll to position [8046, 0]
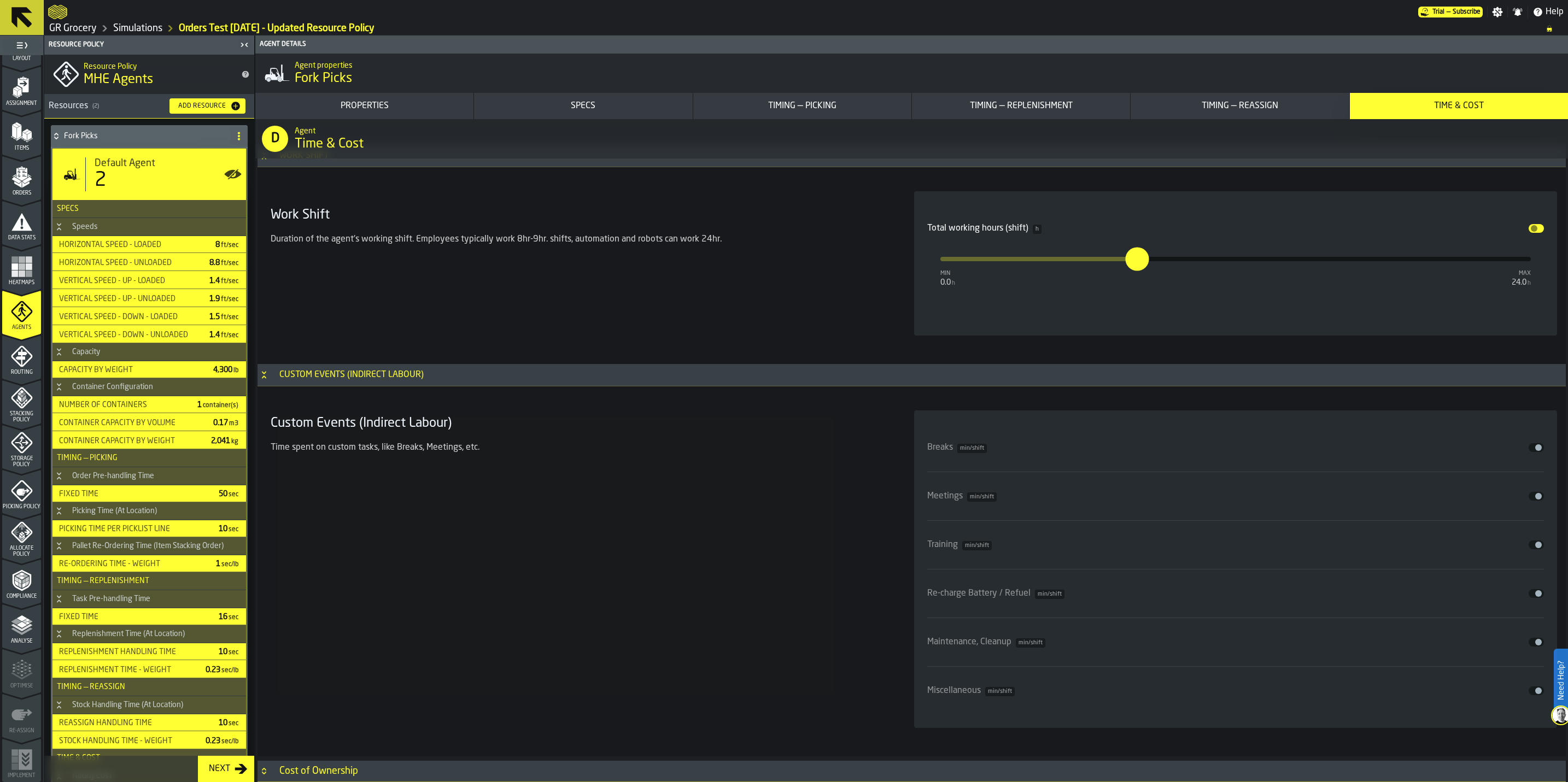
click at [788, 449] on button "Disable" at bounding box center [1535, 447] width 15 height 9
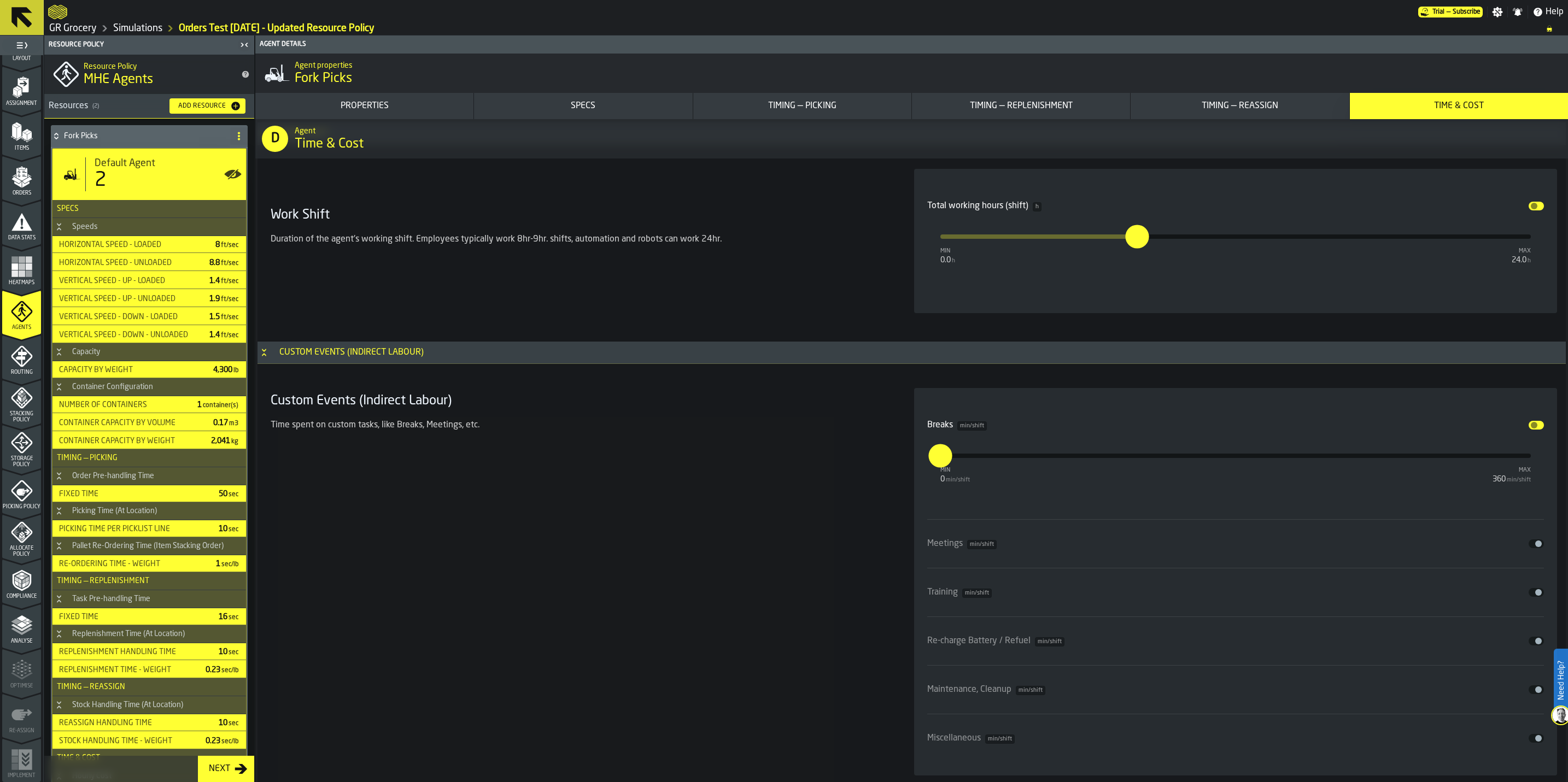
scroll to position [8115, 0]
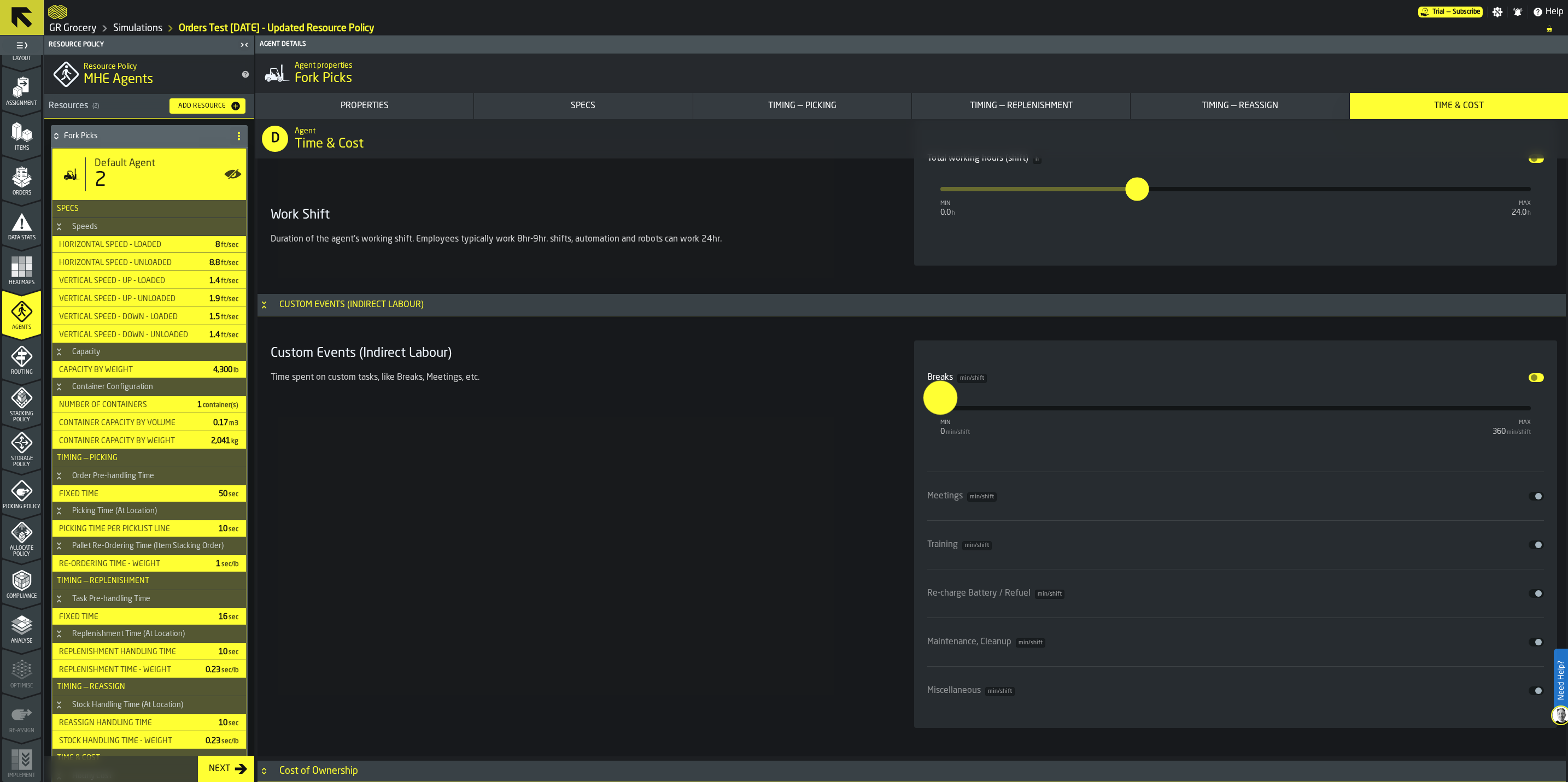
drag, startPoint x: 945, startPoint y: 408, endPoint x: 925, endPoint y: 408, distance: 20.0
click at [788, 408] on input "*" at bounding box center [931, 398] width 17 height 34
type input "**"
click at [788, 453] on div "Meetings min/shift Disable" at bounding box center [1235, 495] width 617 height 48
click at [788, 453] on span "input-slider-Meetings" at bounding box center [1538, 496] width 6 height 6
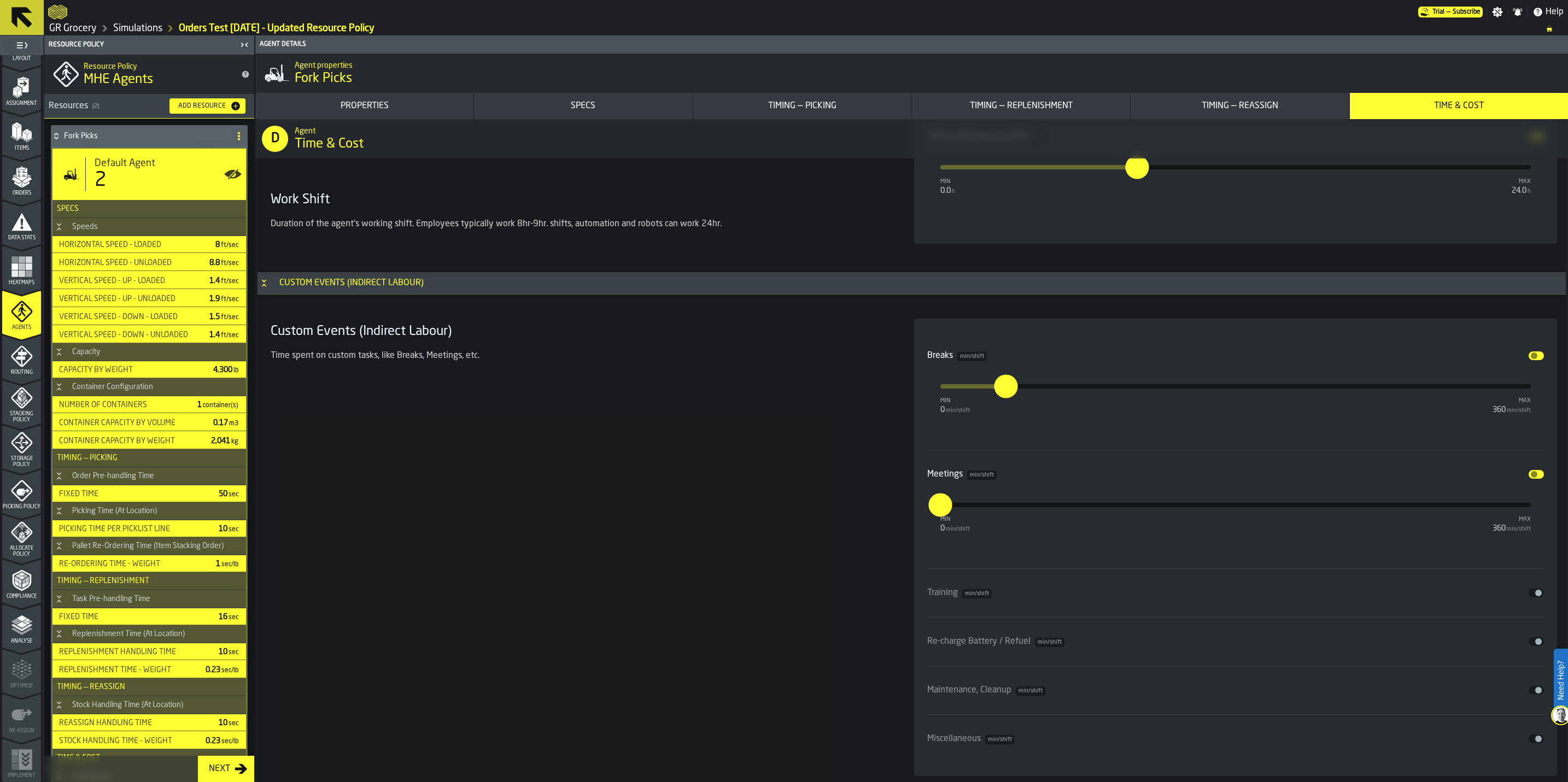
click at [788, 453] on input "*" at bounding box center [934, 505] width 12 height 24
type input "**"
click at [788, 453] on div "Disable" at bounding box center [1268, 593] width 553 height 9
click at [788, 453] on button "Disable" at bounding box center [1535, 593] width 15 height 9
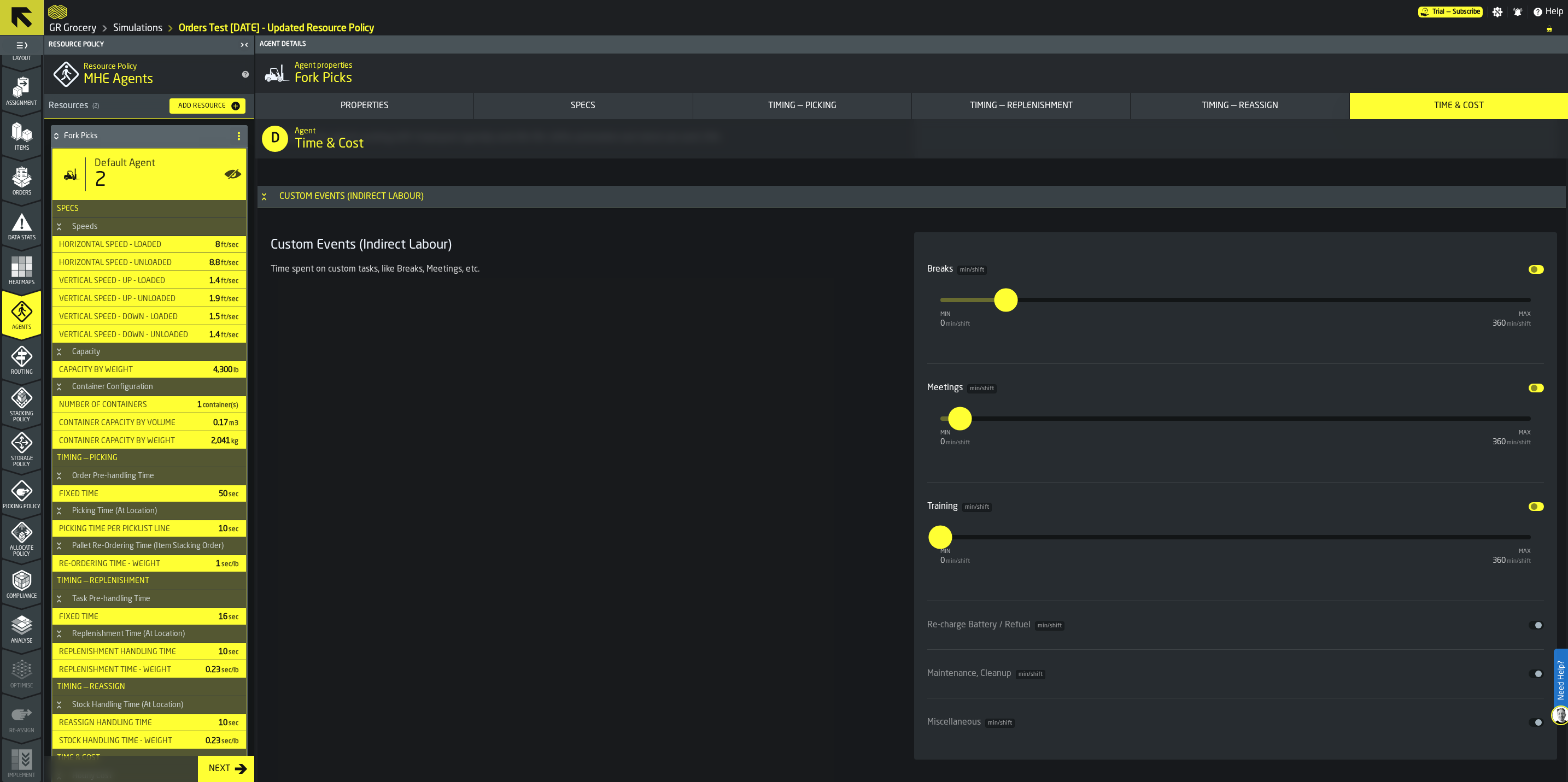
scroll to position [8255, 0]
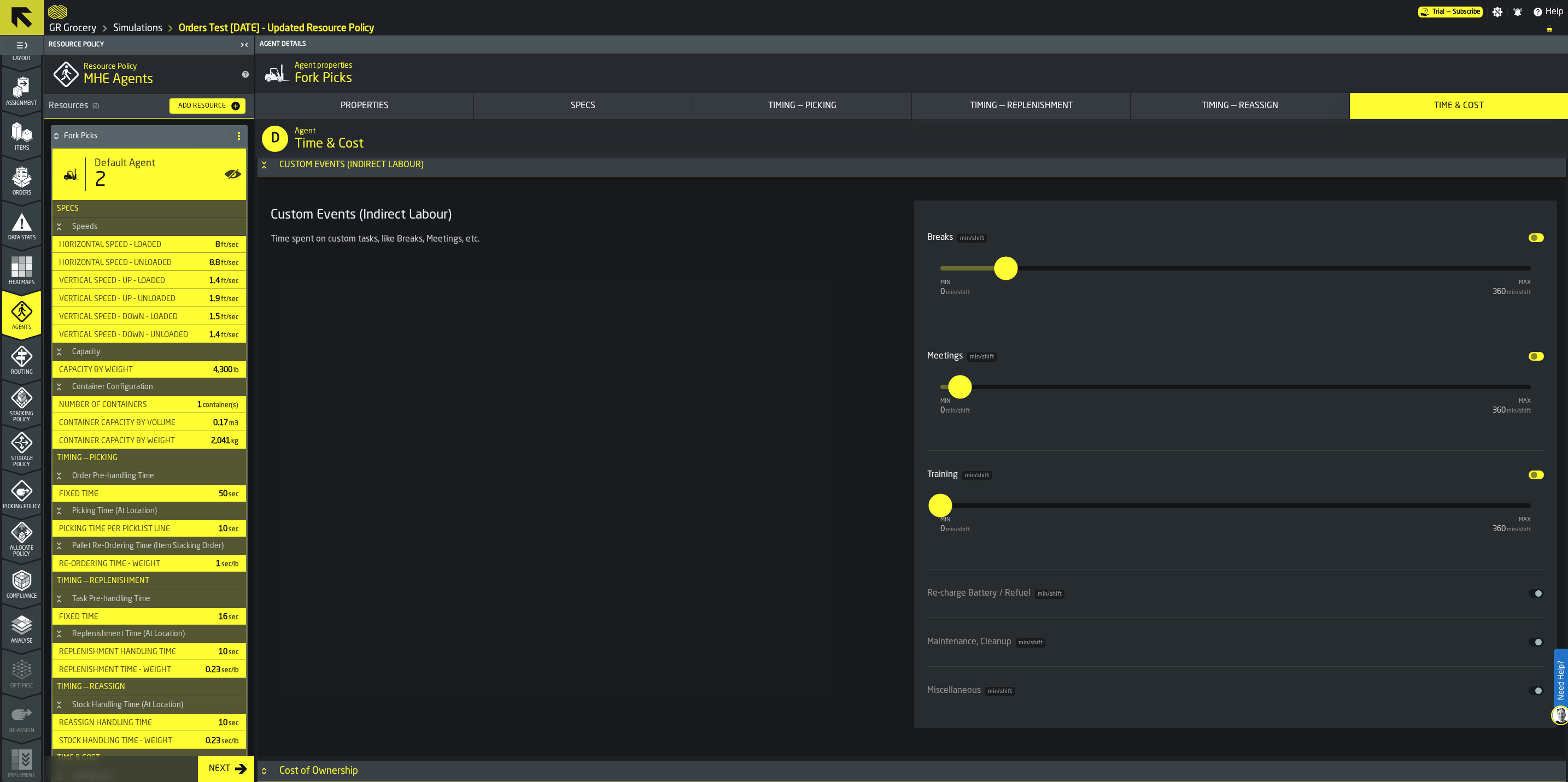
click at [788, 453] on span "input-slider-Re-charge Battery / Refuel" at bounding box center [1538, 593] width 6 height 6
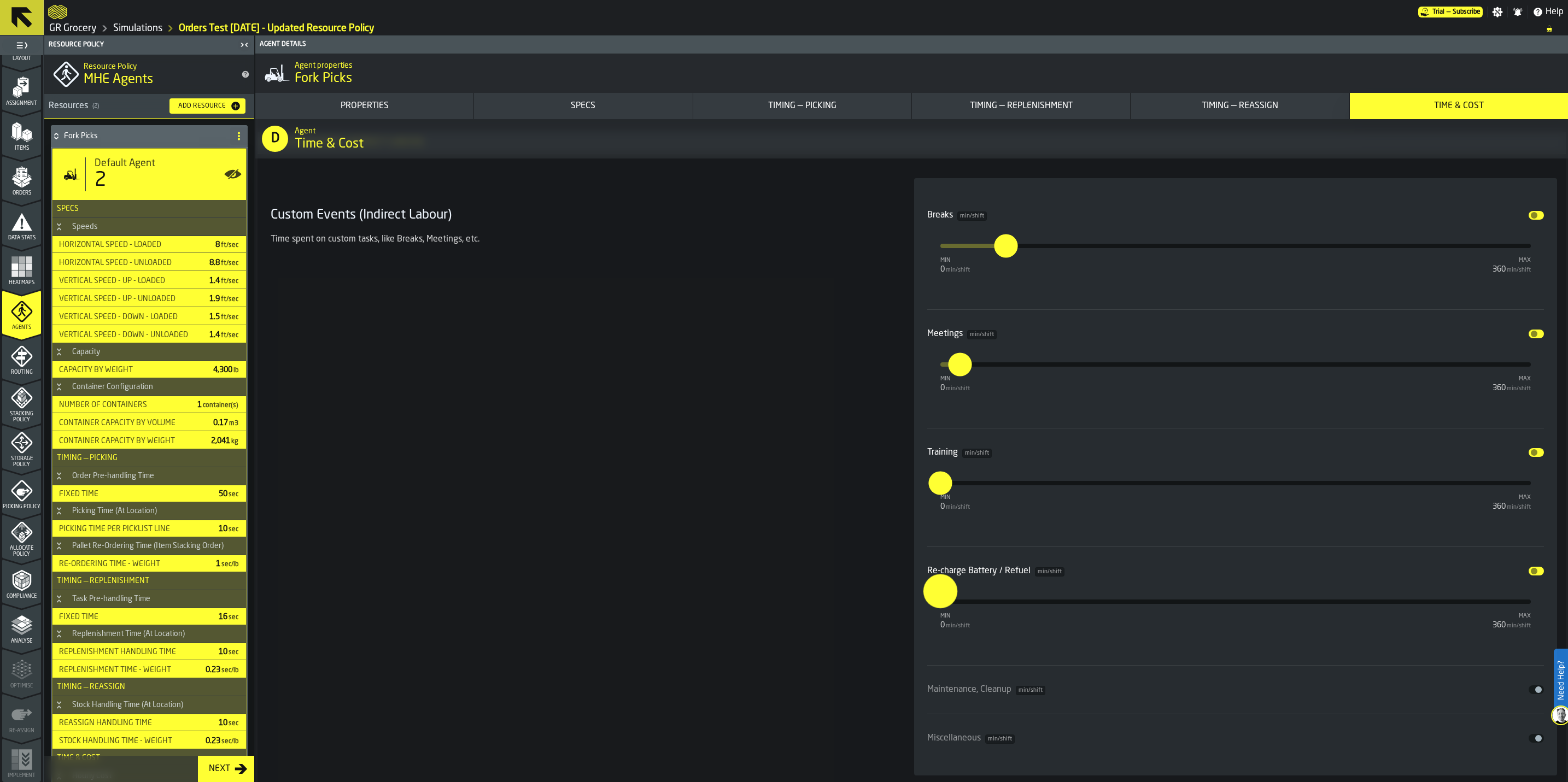
drag, startPoint x: 943, startPoint y: 620, endPoint x: 922, endPoint y: 620, distance: 21.0
click at [788, 453] on input "*" at bounding box center [931, 591] width 17 height 34
type input "*"
click at [788, 453] on span "input-slider-Maintenance, Cleanup" at bounding box center [1538, 689] width 6 height 6
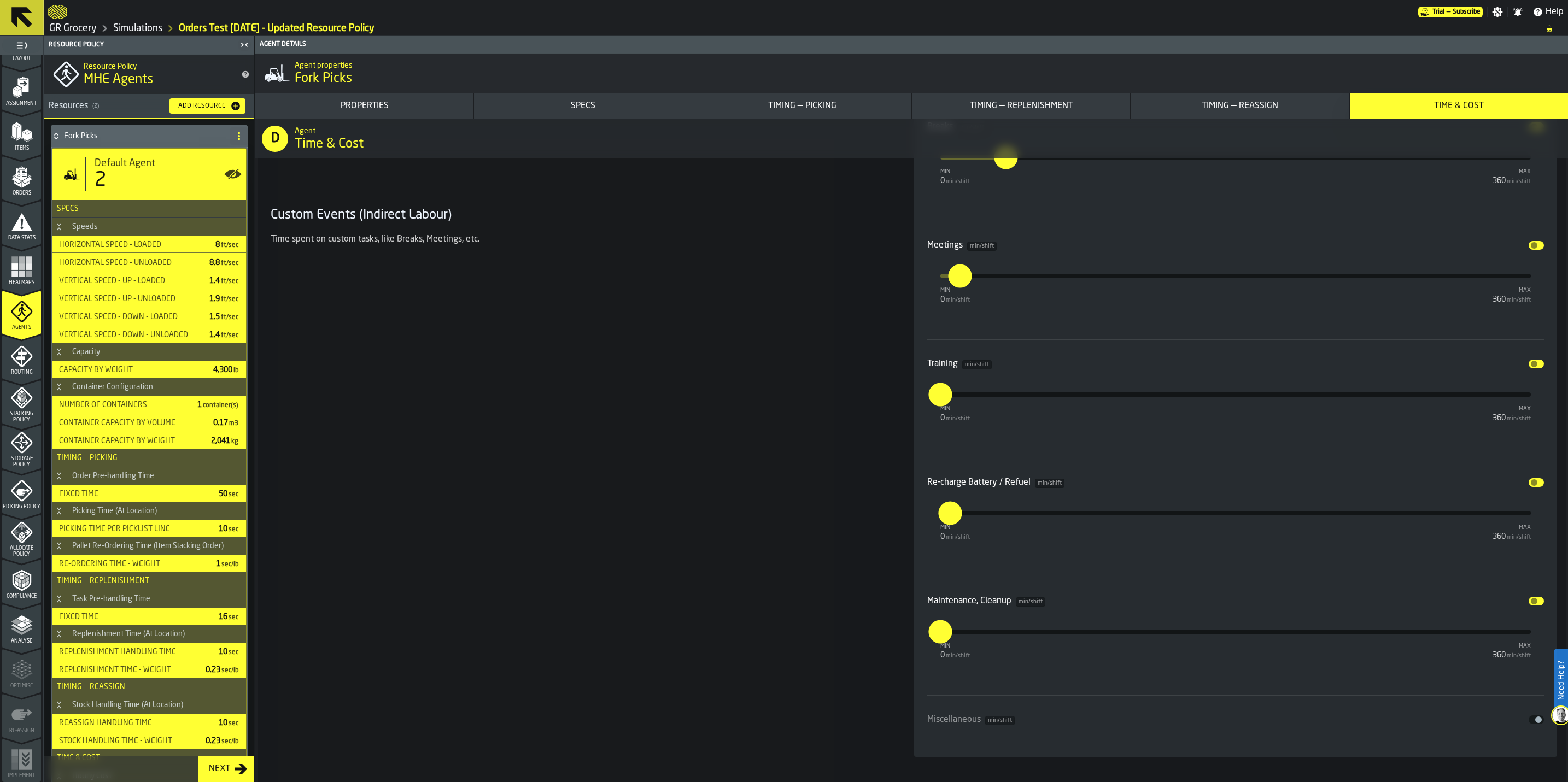
scroll to position [8394, 0]
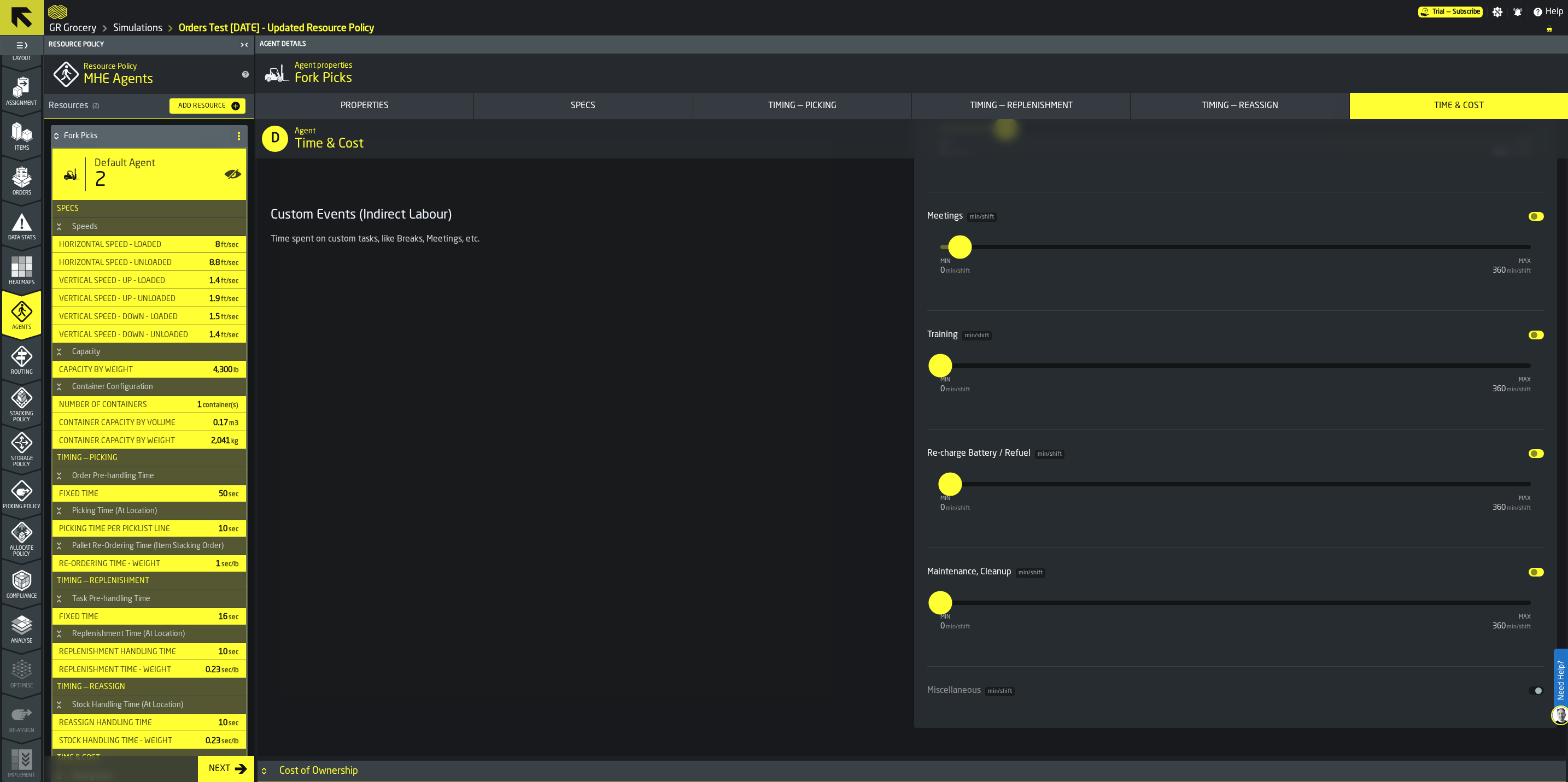
click at [788, 453] on span "input-slider-Miscellaneous" at bounding box center [1538, 690] width 6 height 6
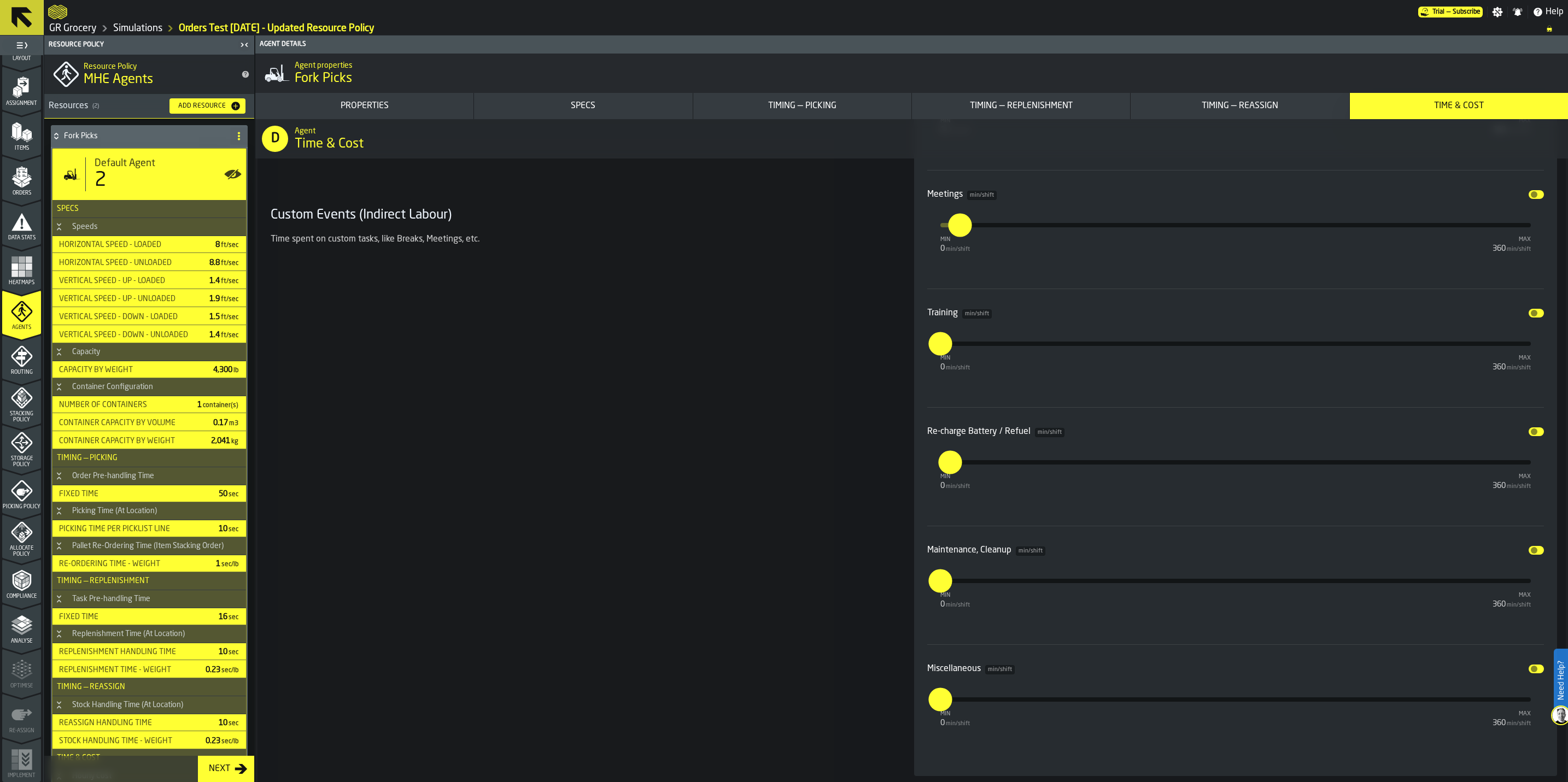
scroll to position [8465, 0]
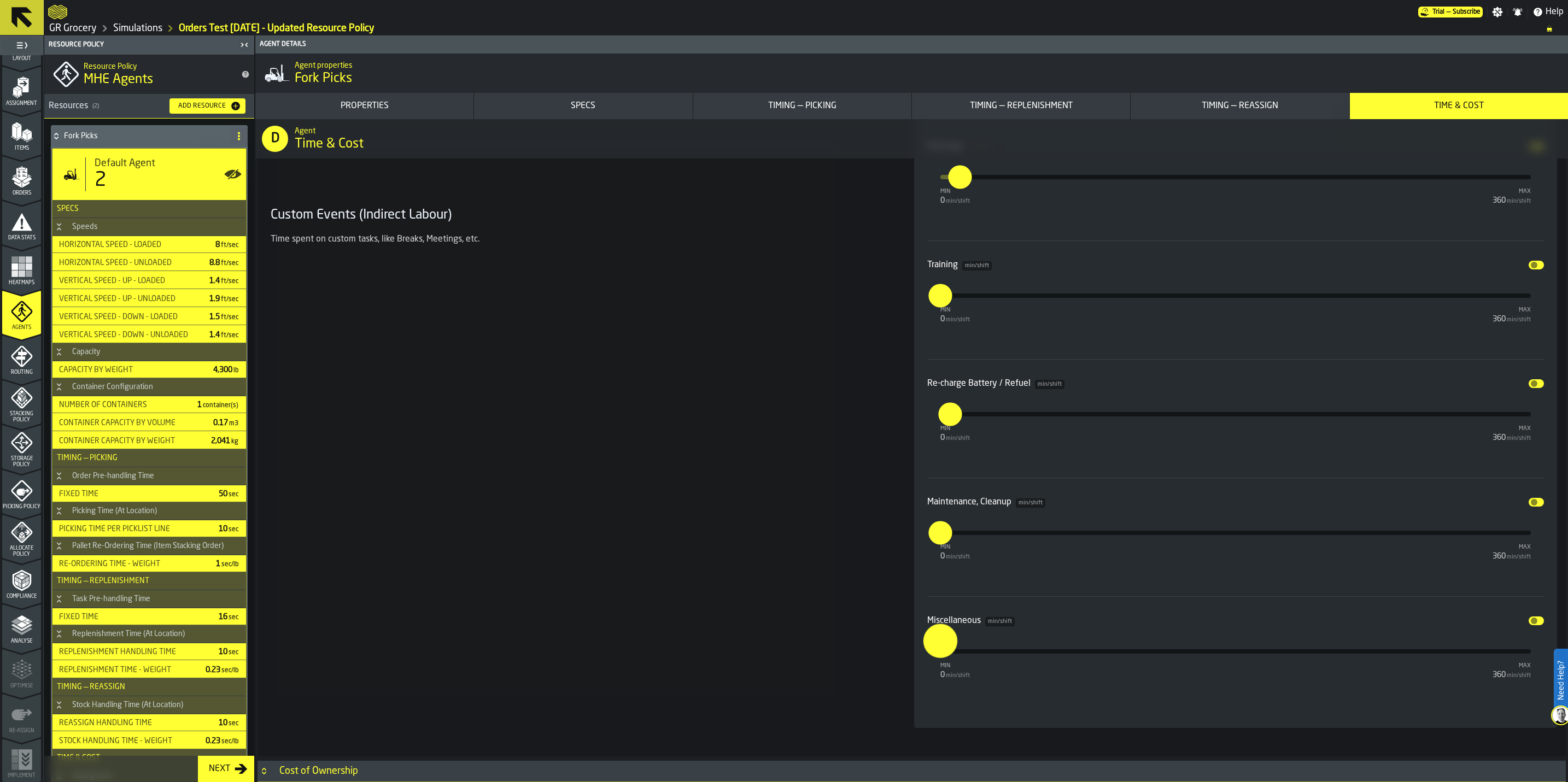
drag, startPoint x: 945, startPoint y: 648, endPoint x: 916, endPoint y: 641, distance: 29.8
click at [788, 453] on div "Breaks min/shift Disable min 0 min/shift max 360 min/shift ** Meetings min/shif…" at bounding box center [1236, 359] width 644 height 737
type input "**"
click at [788, 453] on div "Miscellaneous min/shift Disable min 0 min/shift max 360 min/shift **" at bounding box center [1235, 655] width 617 height 119
click at [228, 453] on button "Next" at bounding box center [226, 769] width 56 height 26
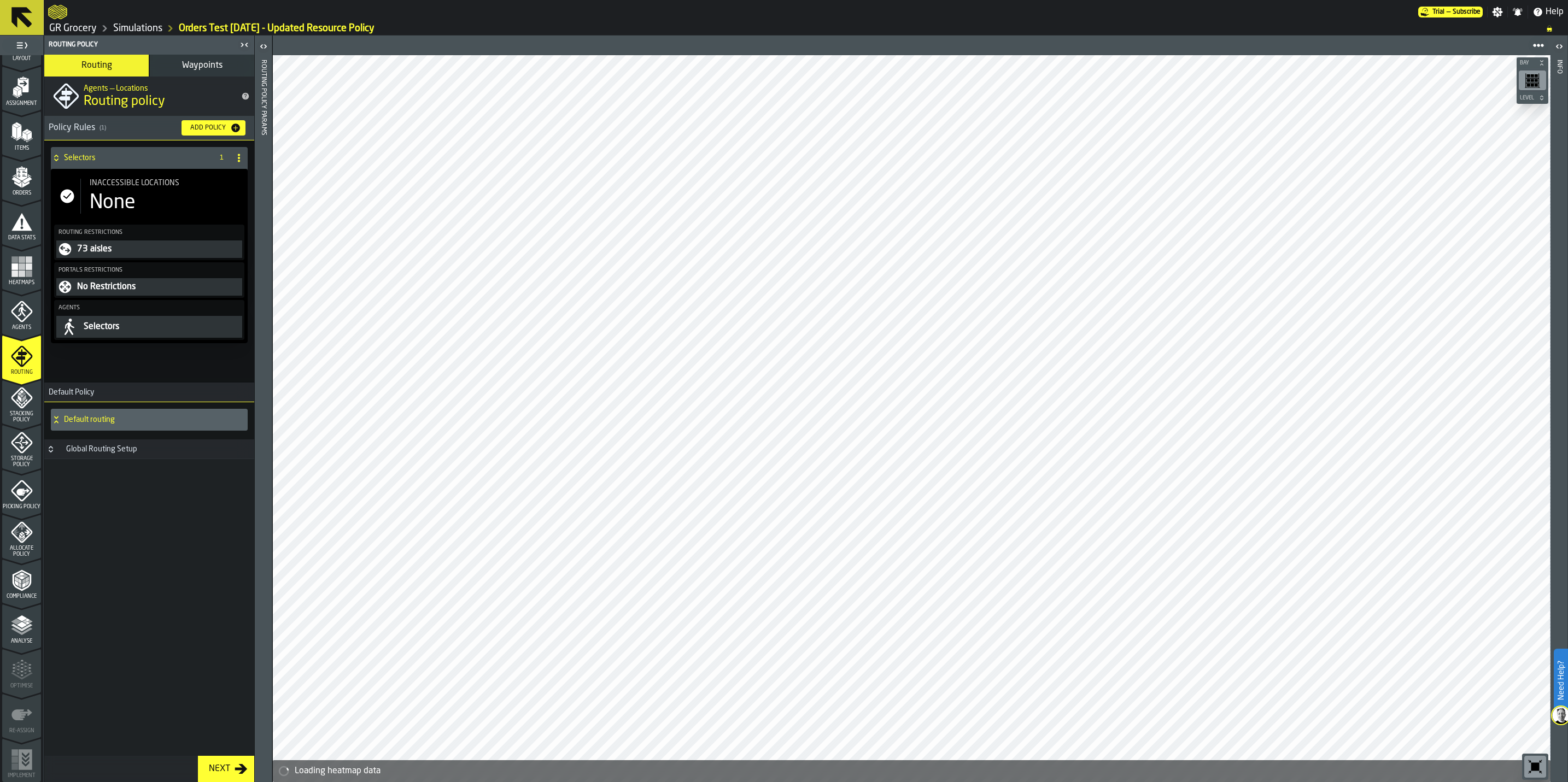
click at [23, 453] on icon "menu Analyse" at bounding box center [22, 625] width 22 height 22
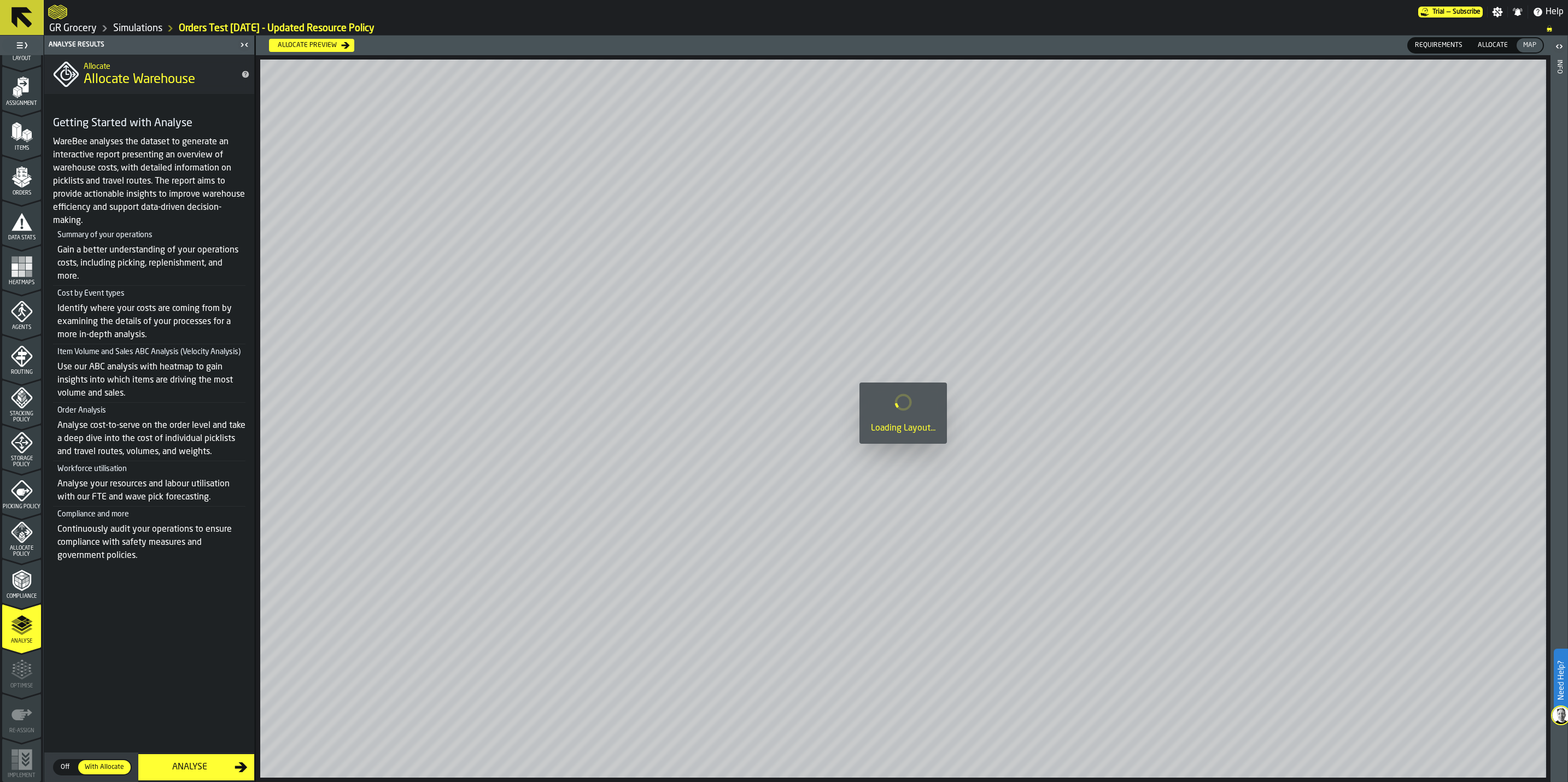
click at [208, 453] on button "Analyse" at bounding box center [196, 767] width 116 height 26
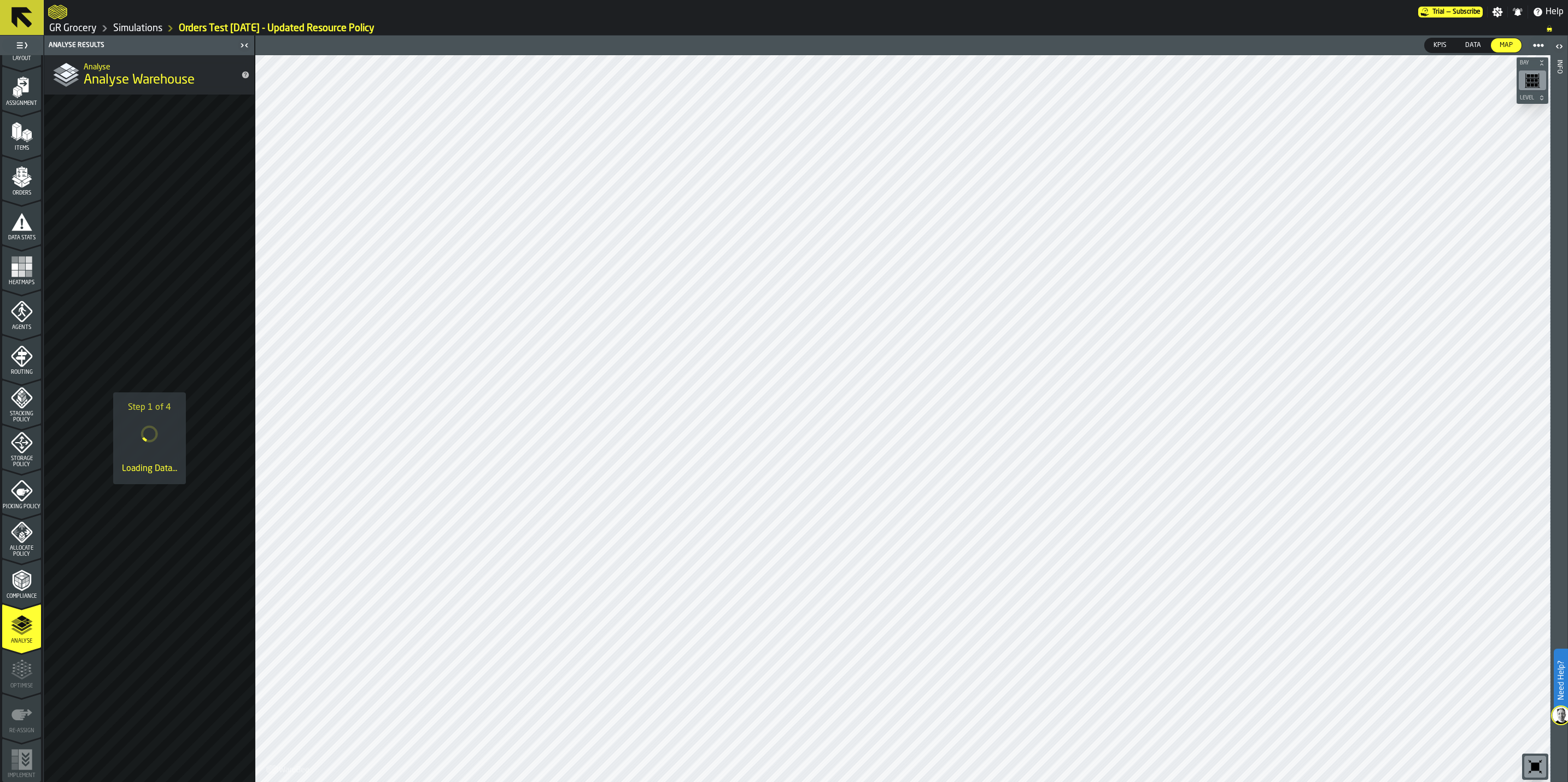
click at [21, 453] on icon "menu Allocate Policy" at bounding box center [21, 532] width 21 height 21
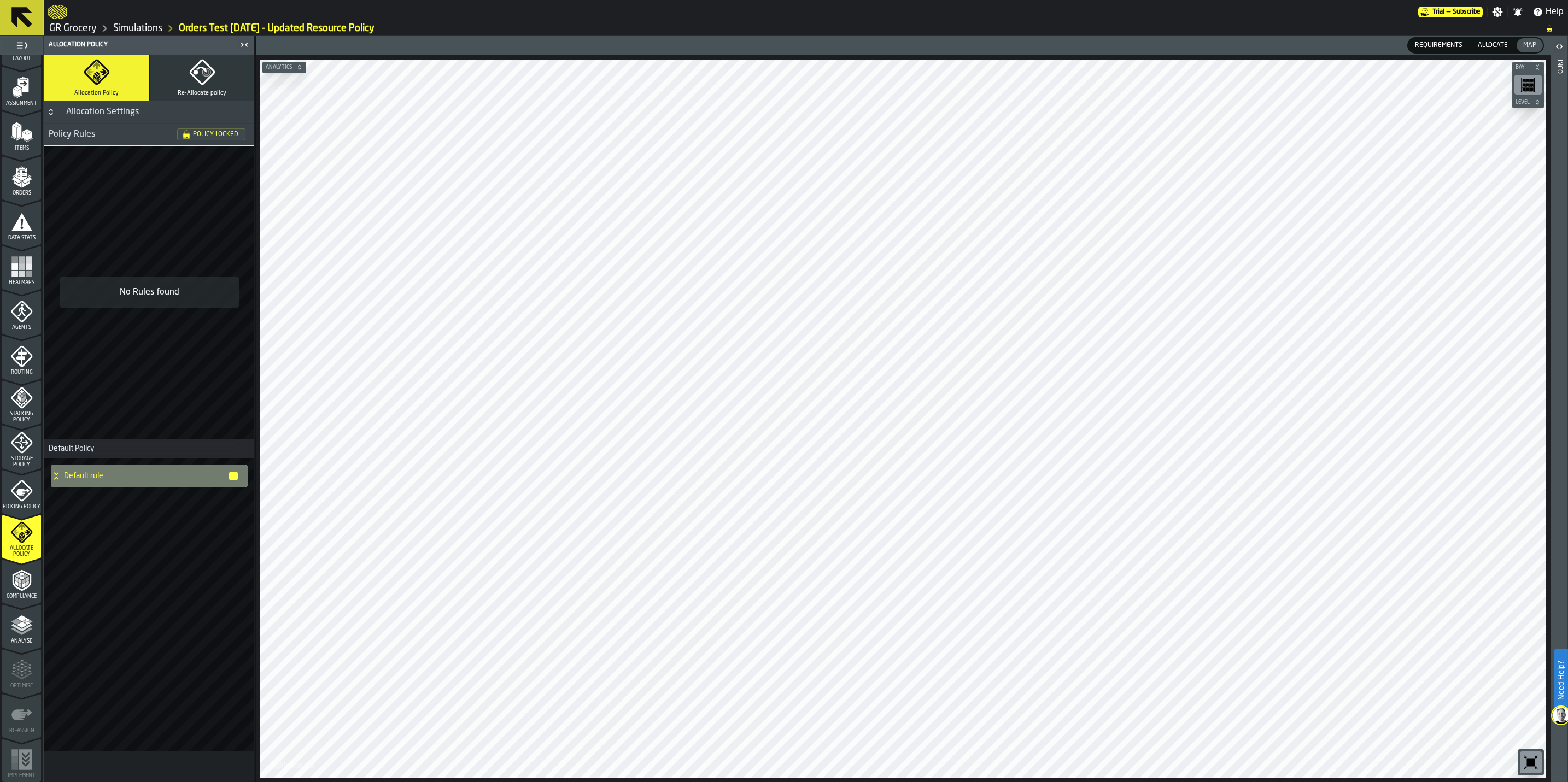
click at [24, 453] on icon "menu Analyse" at bounding box center [22, 625] width 22 height 22
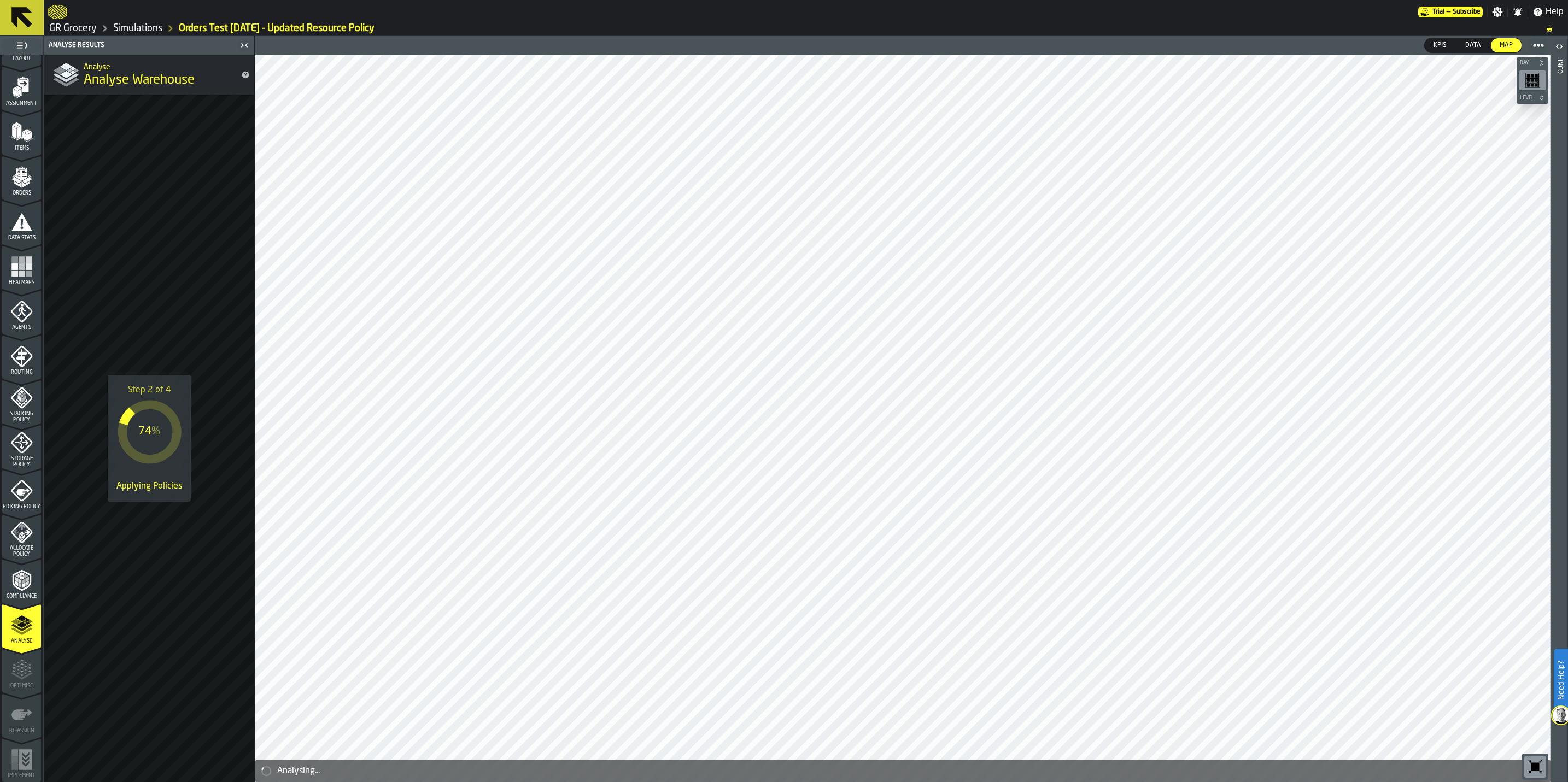
click at [166, 272] on div "Step 2 of 4 74 % Applying Policies" at bounding box center [149, 437] width 210 height 687
click at [10, 453] on div "Optimise" at bounding box center [21, 674] width 39 height 30
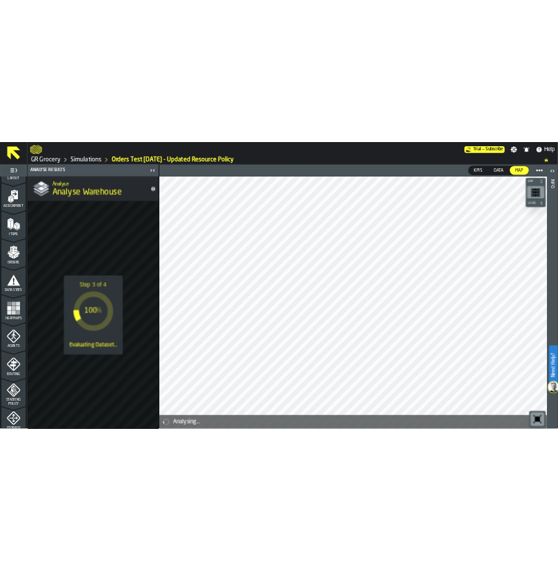
scroll to position [100, 0]
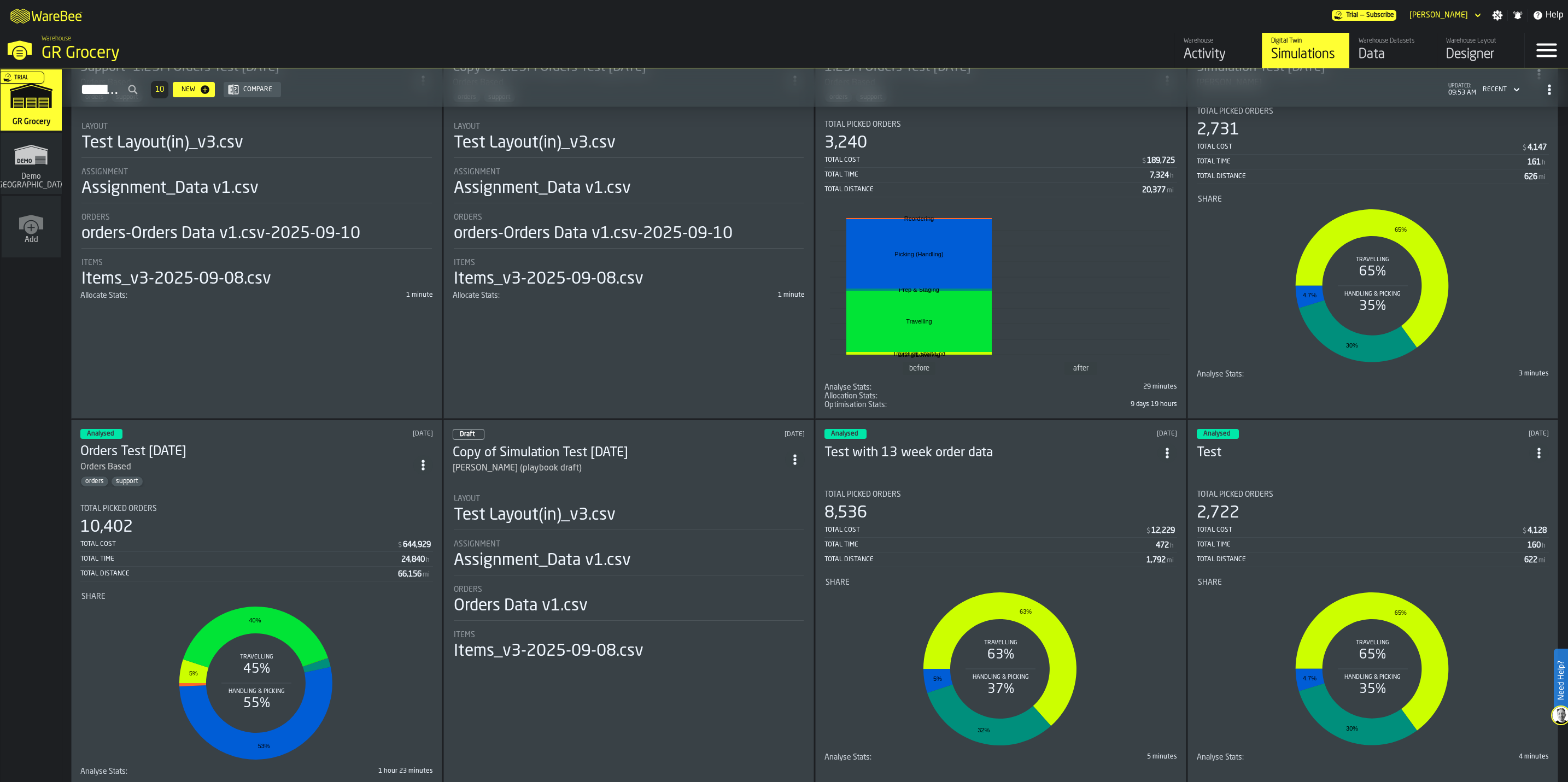
scroll to position [446, 0]
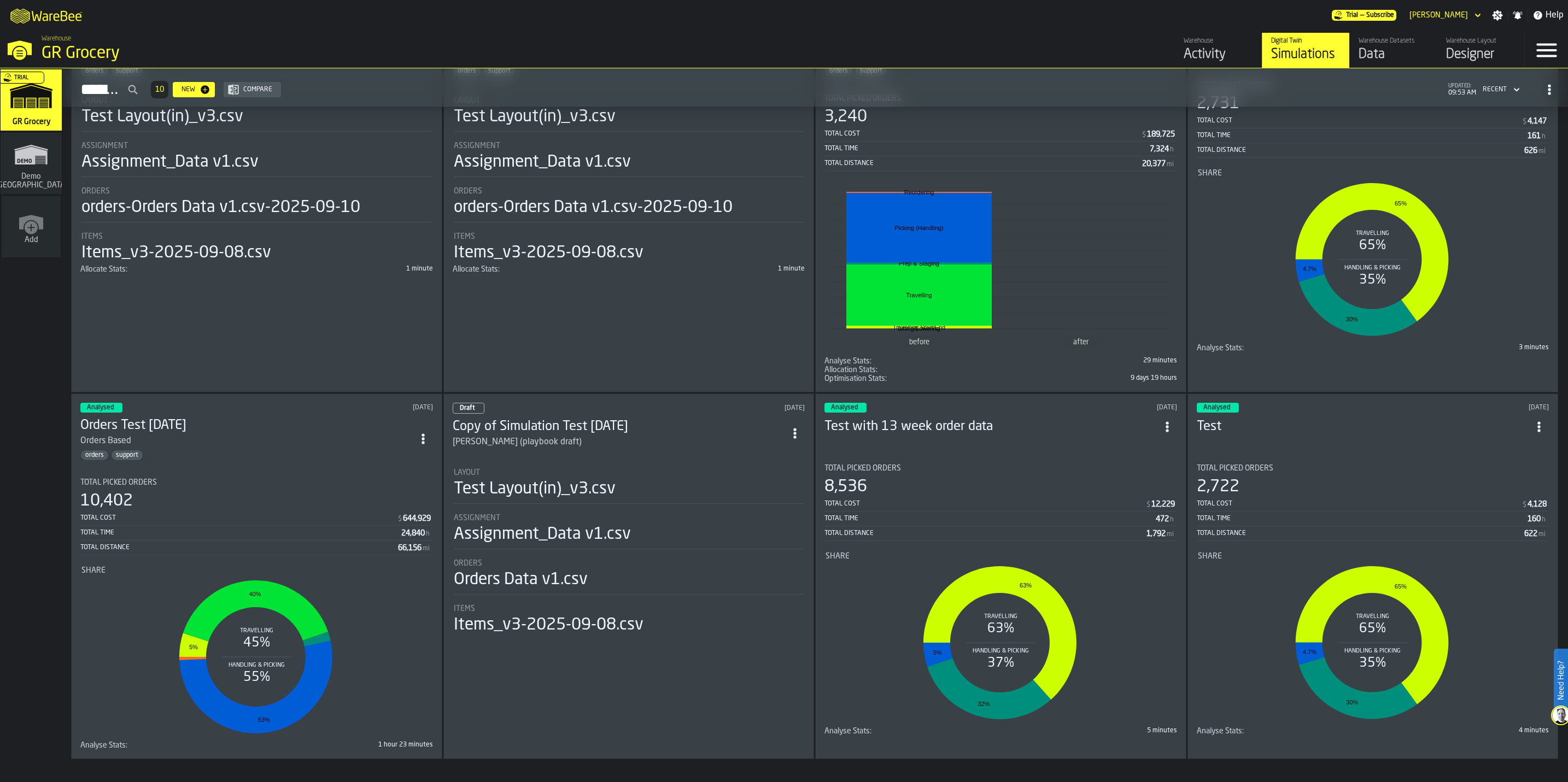
click at [1450, 41] on div "Warehouse Layout" at bounding box center [1481, 41] width 70 height 8
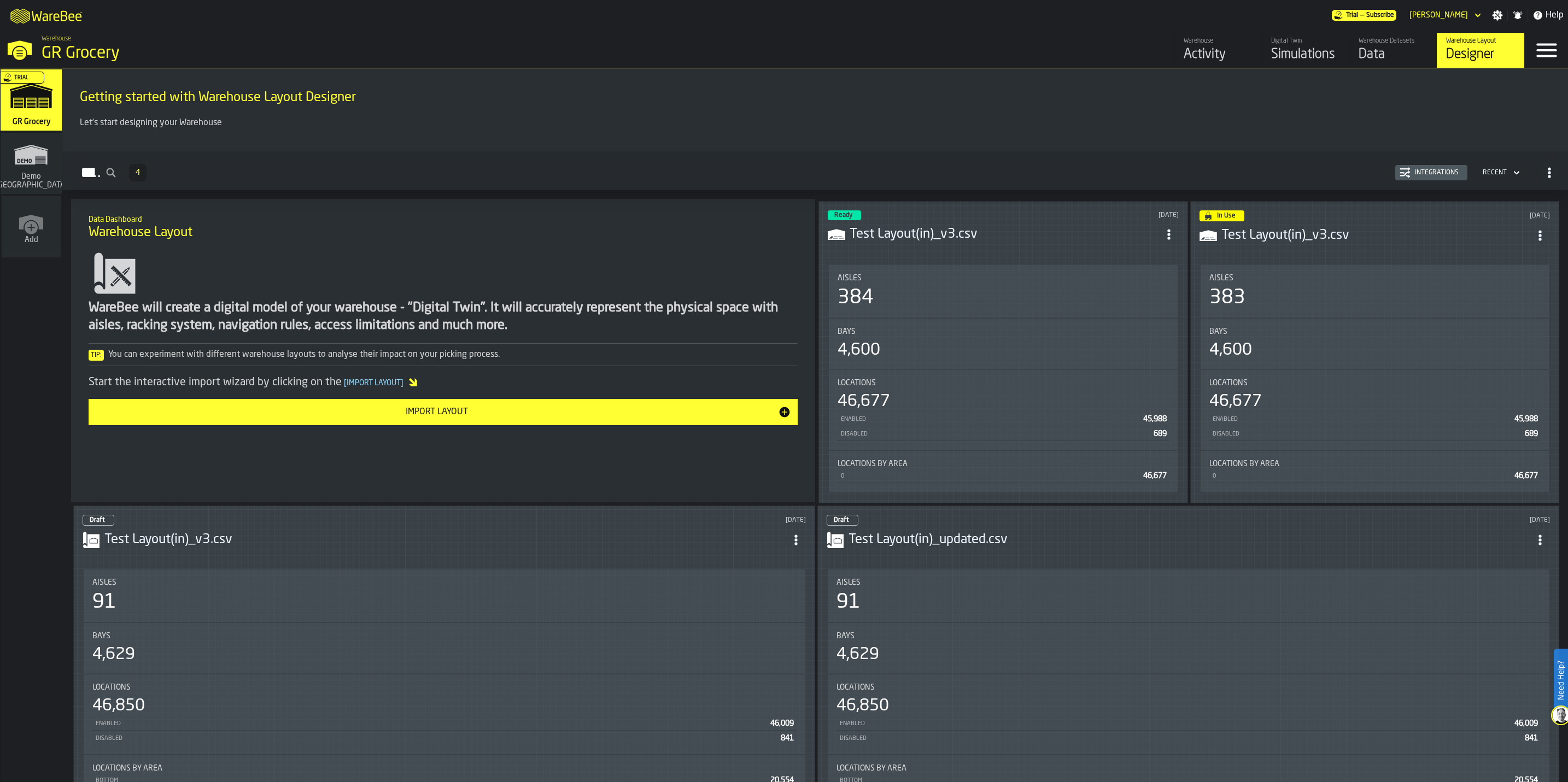
click at [1268, 238] on h3 "Test Layout(in)_v3.csv" at bounding box center [1375, 235] width 309 height 17
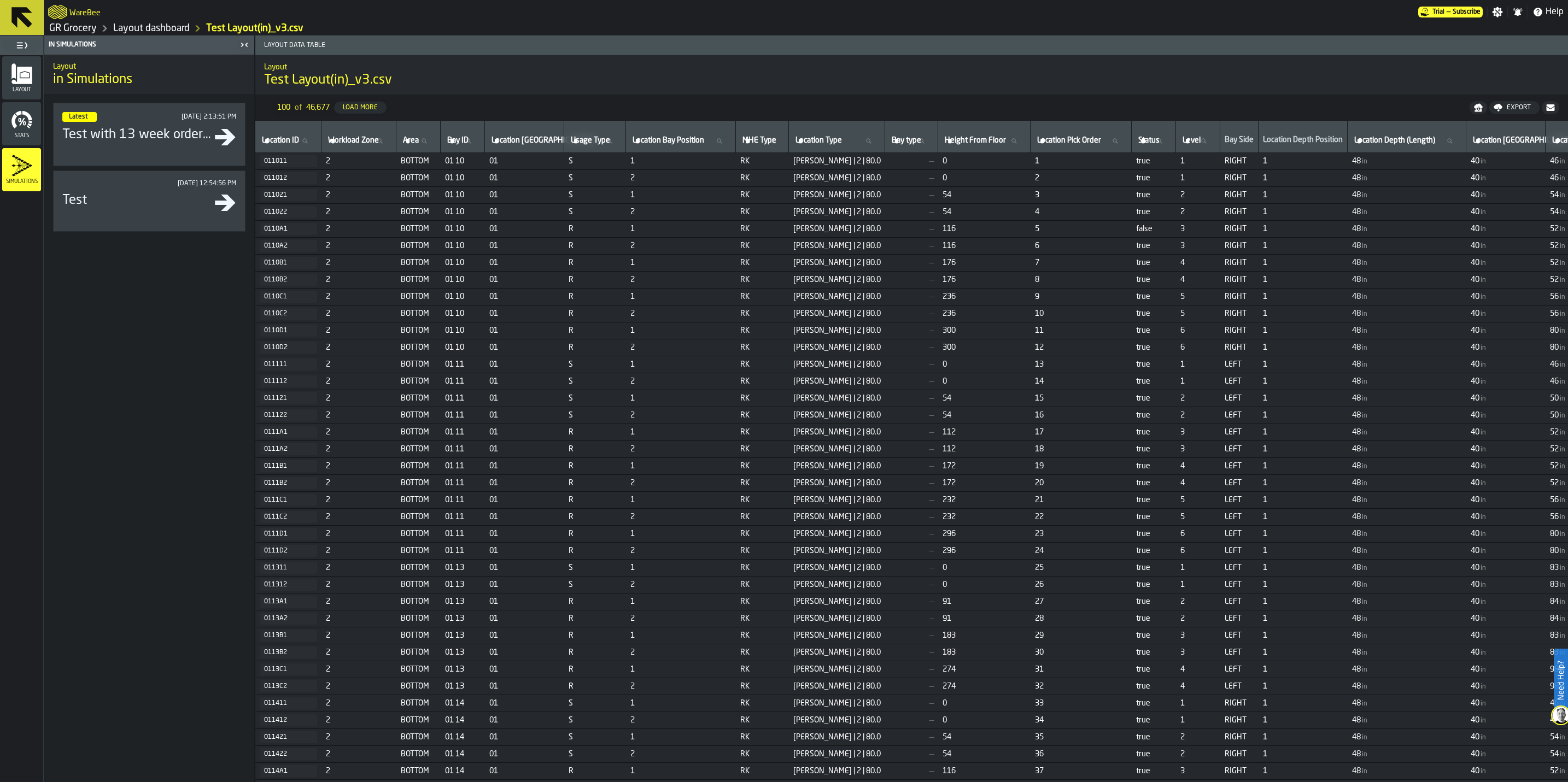
click at [25, 80] on icon "menu Layout" at bounding box center [21, 75] width 21 height 17
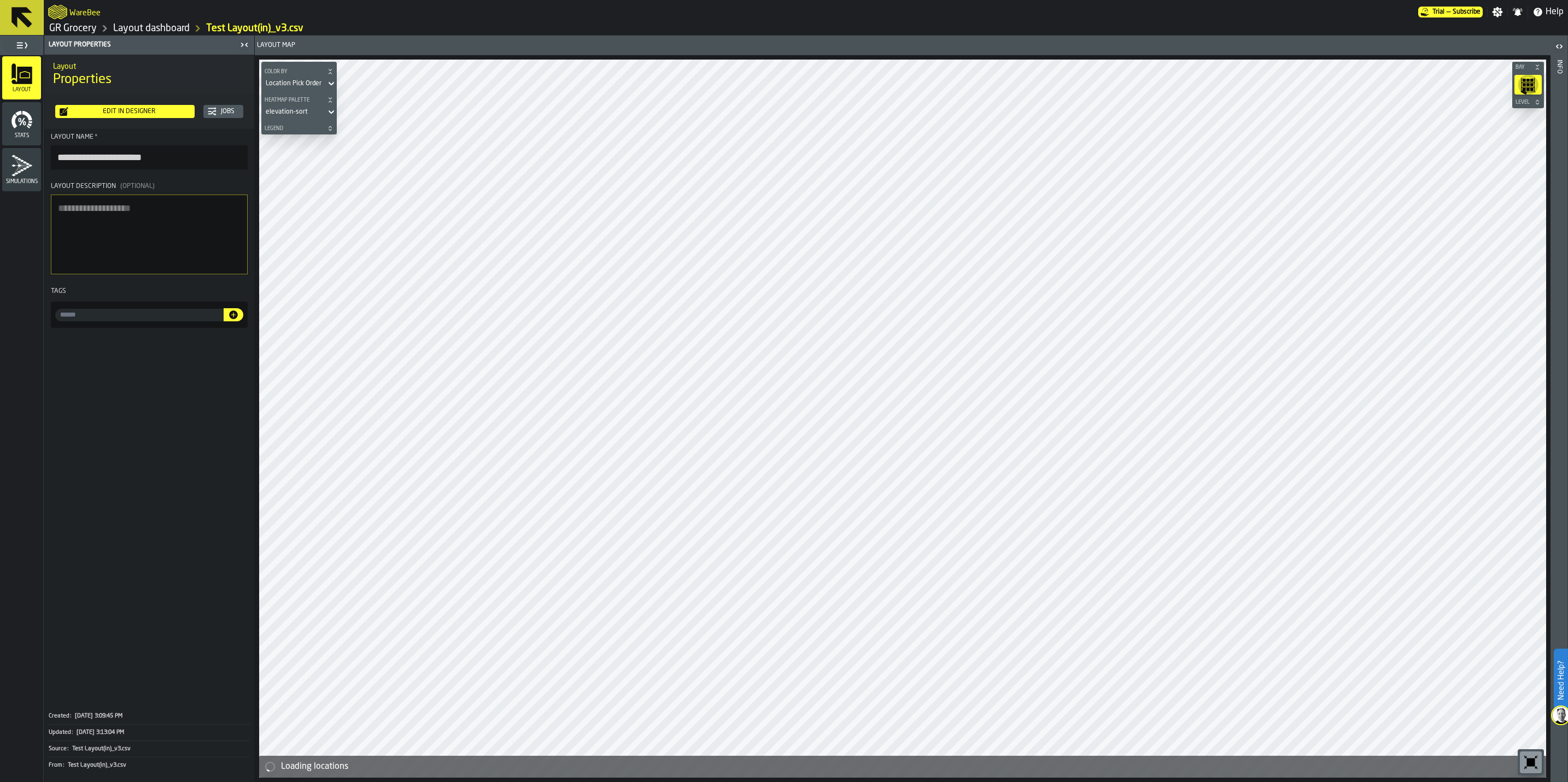
click at [154, 112] on div "Edit in Designer" at bounding box center [129, 112] width 122 height 8
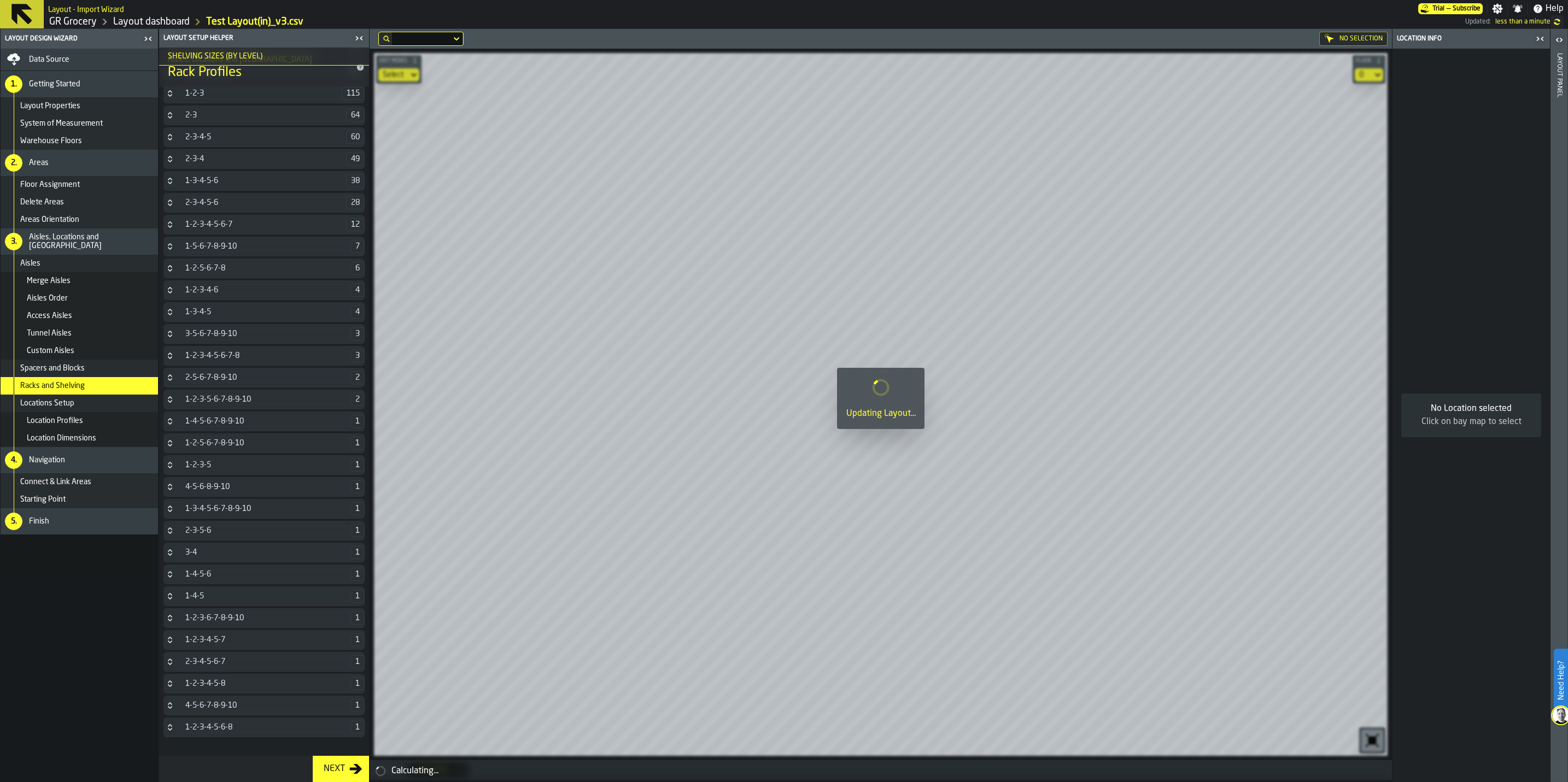
scroll to position [795, 0]
click at [46, 370] on span "Spacers and Blocks" at bounding box center [52, 368] width 64 height 9
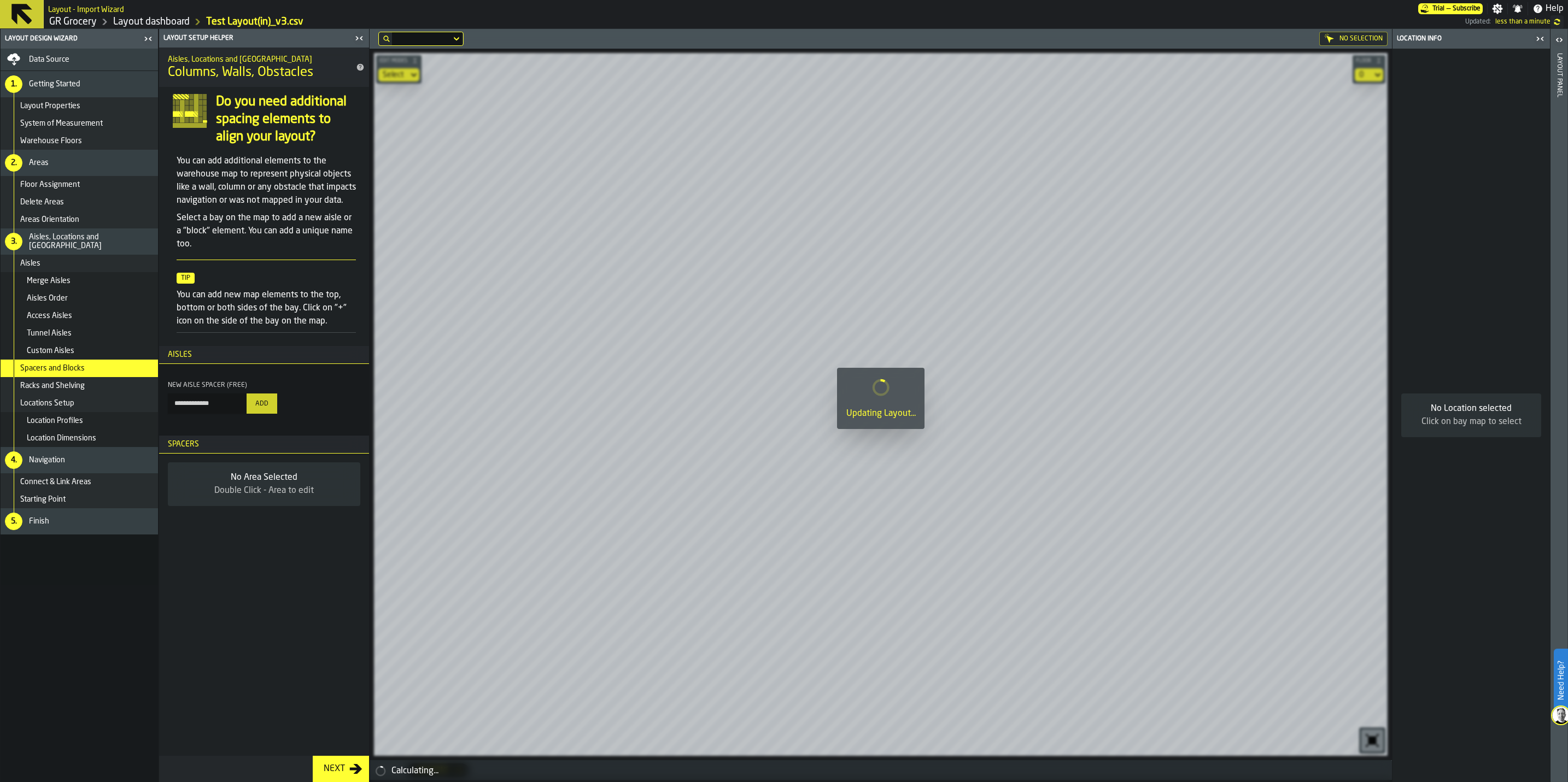
click at [61, 345] on div "Custom Aisles" at bounding box center [79, 351] width 158 height 17
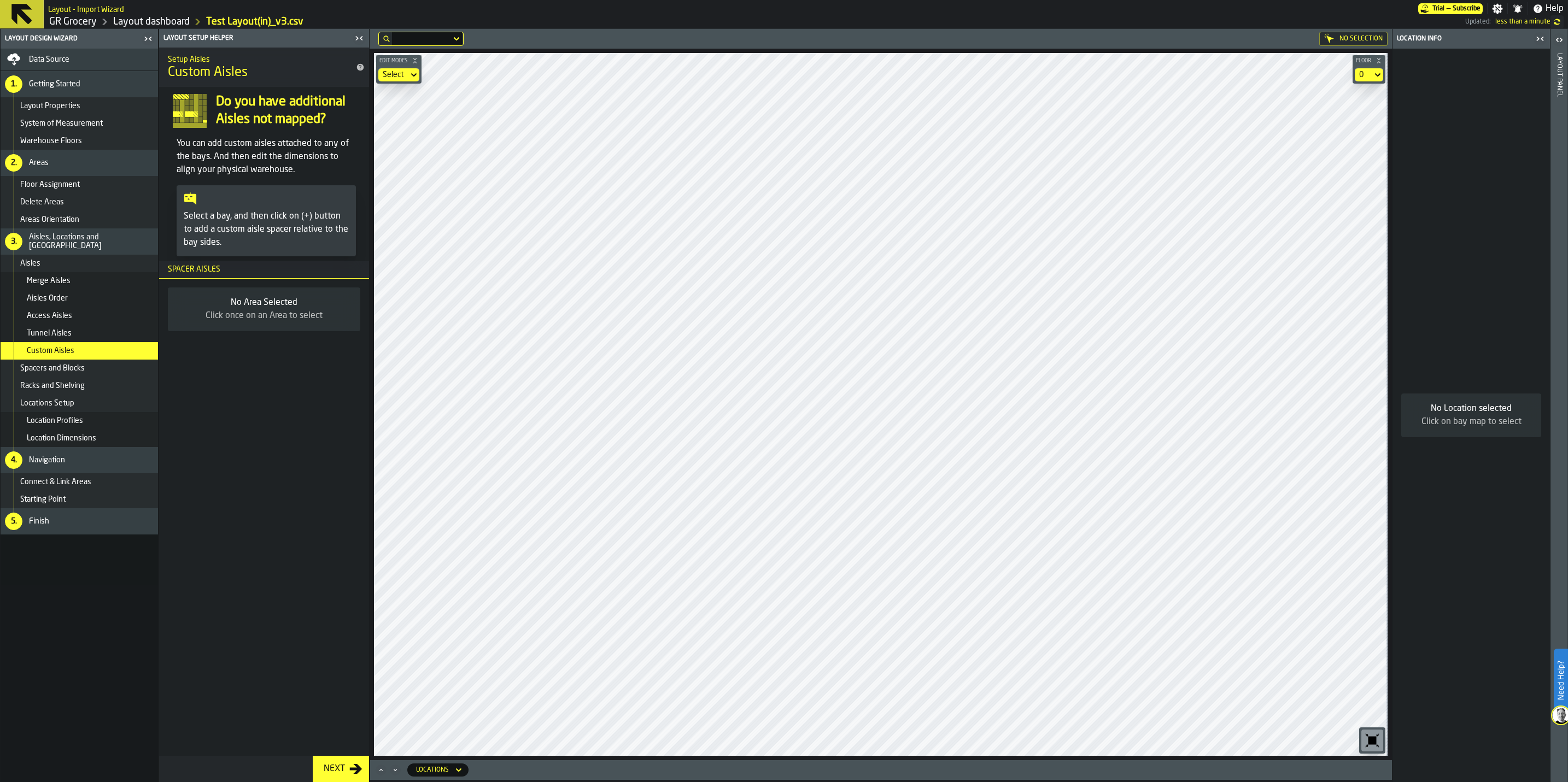
click at [98, 277] on div "Merge Aisles" at bounding box center [90, 280] width 127 height 9
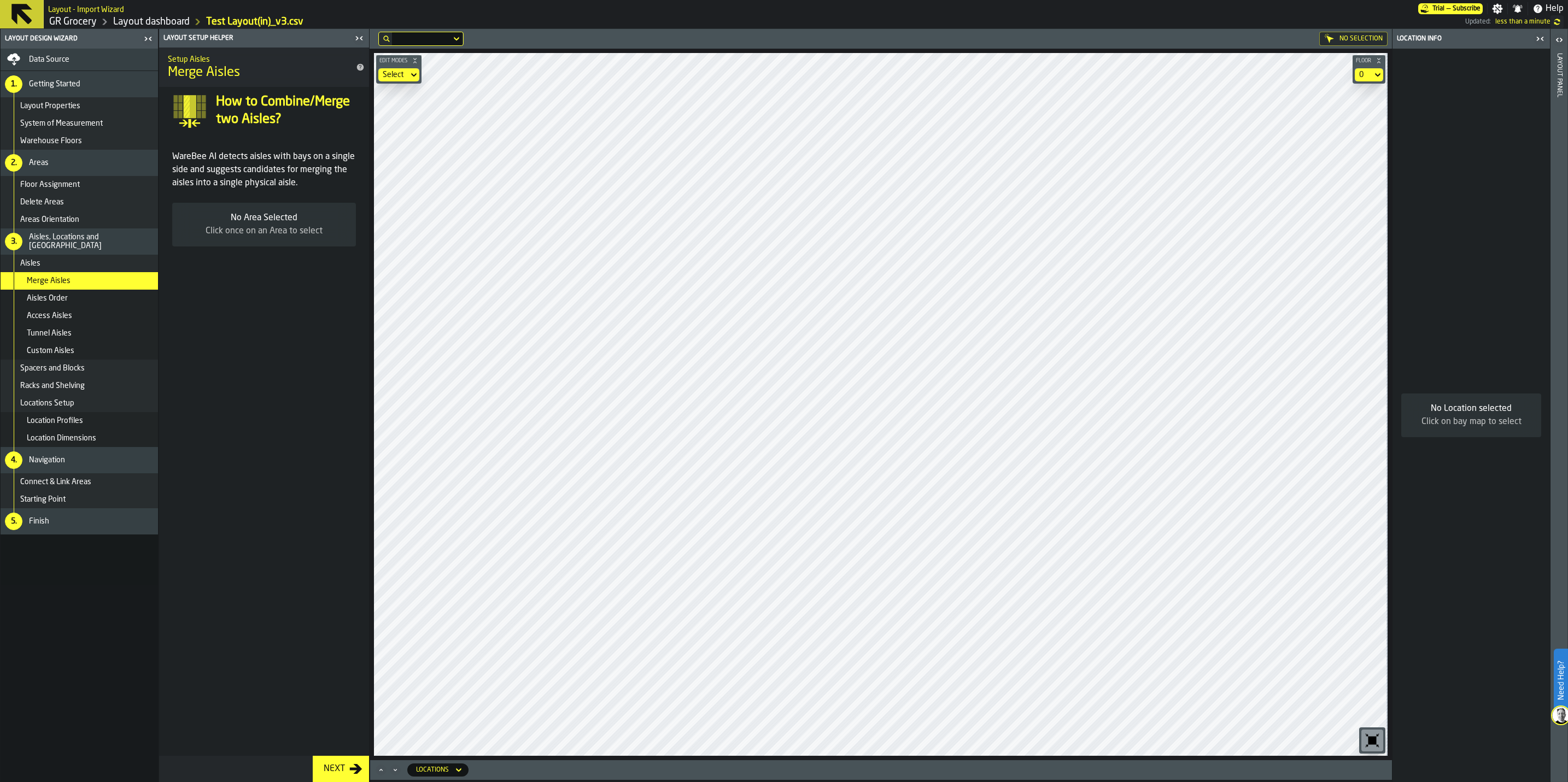
click at [98, 295] on div "Aisles Order" at bounding box center [90, 298] width 127 height 9
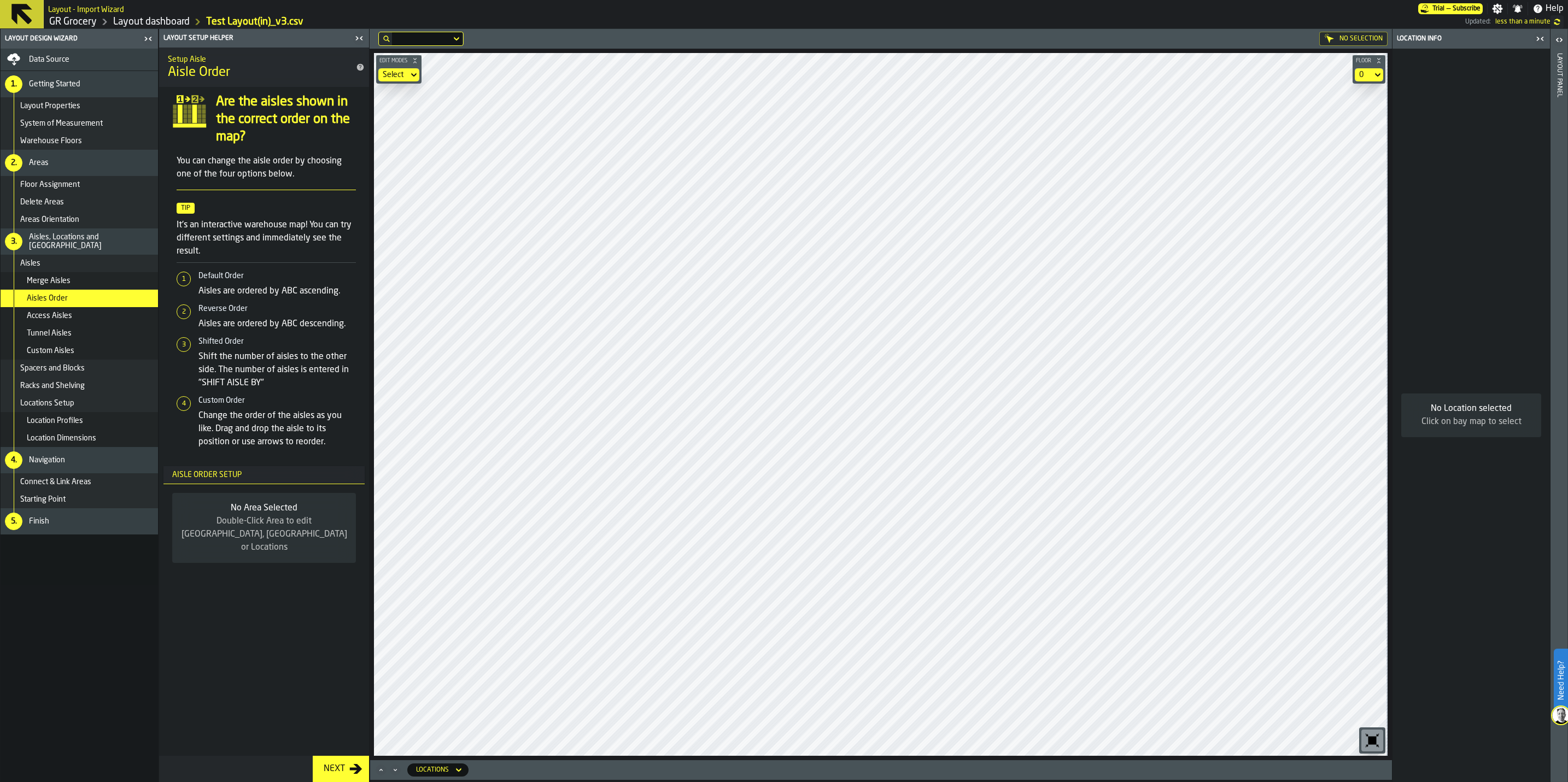
click at [64, 321] on div "Access Aisles" at bounding box center [79, 316] width 158 height 17
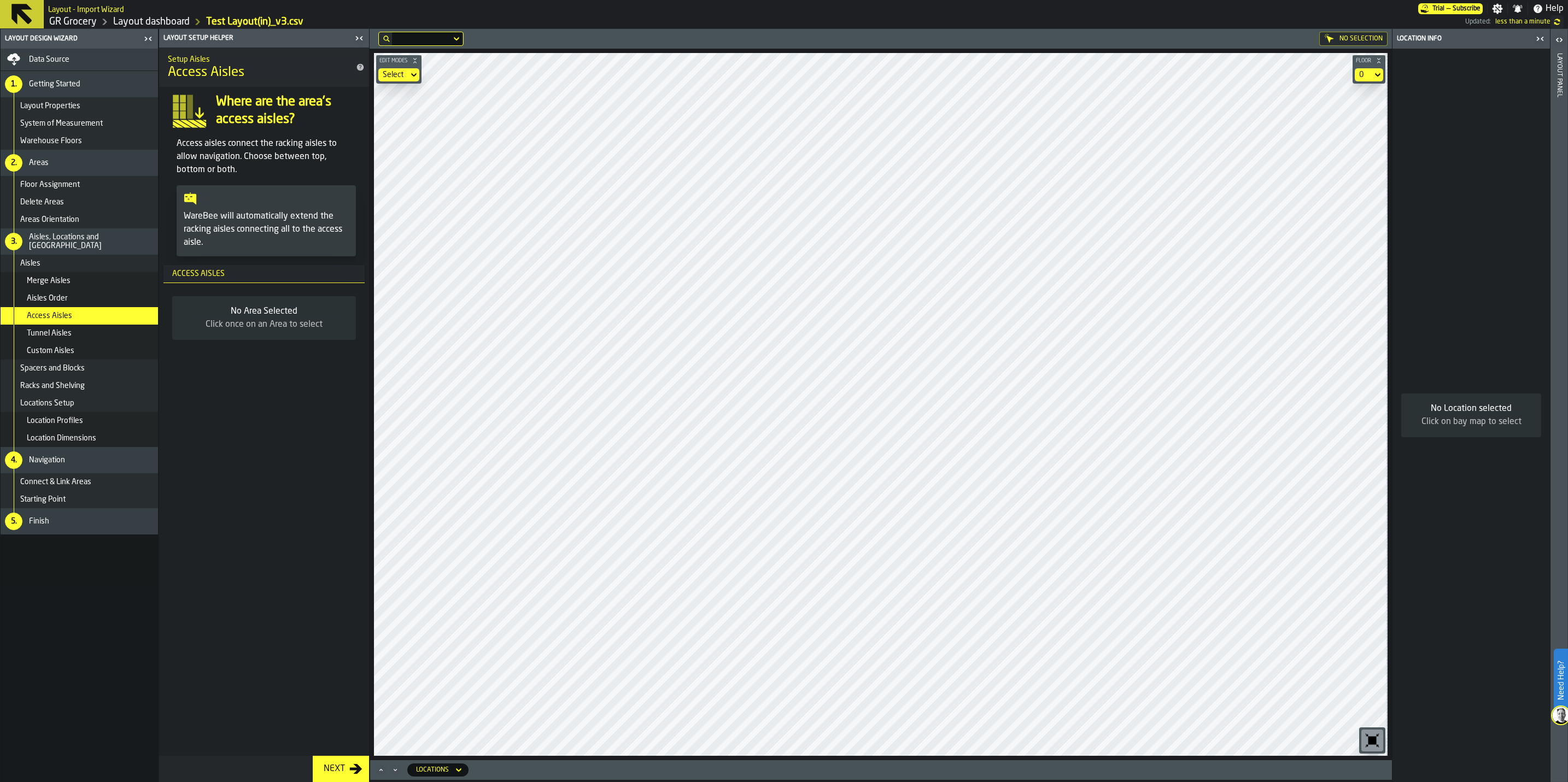
click at [84, 337] on div "Tunnel Aisles" at bounding box center [90, 333] width 127 height 9
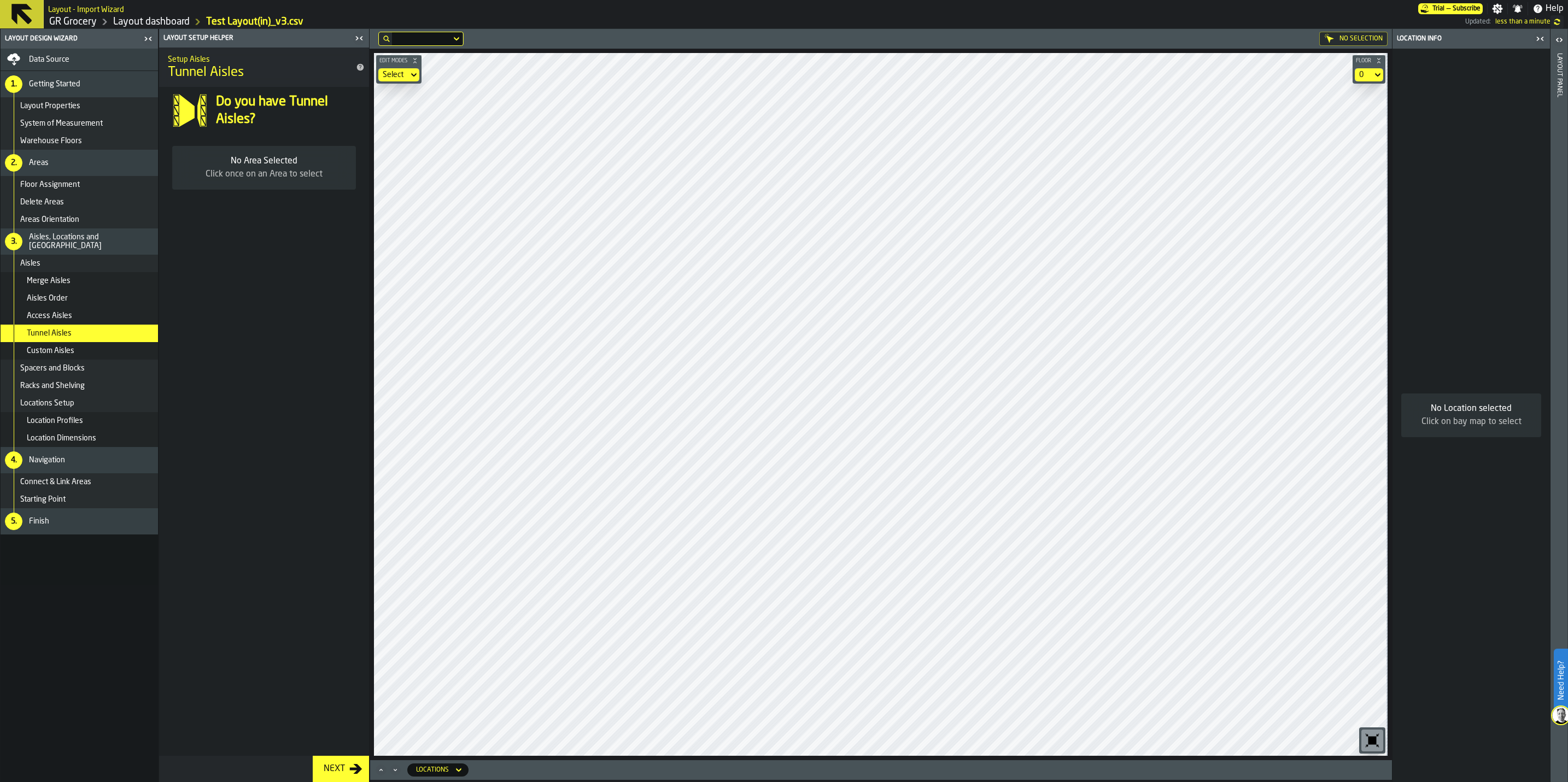
click at [81, 351] on div "Custom Aisles" at bounding box center [90, 350] width 127 height 9
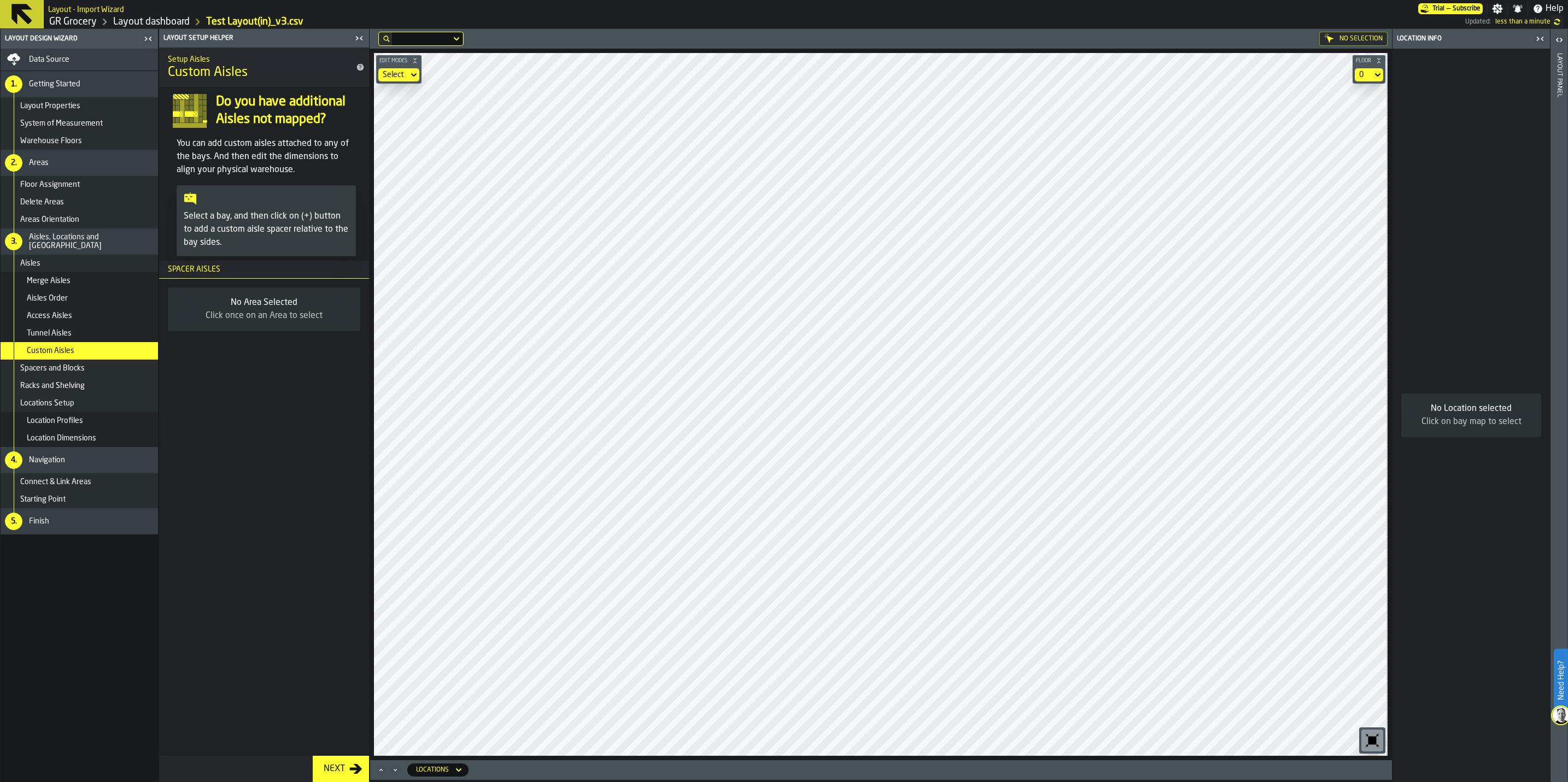
click at [81, 372] on span "Spacers and Blocks" at bounding box center [52, 368] width 64 height 9
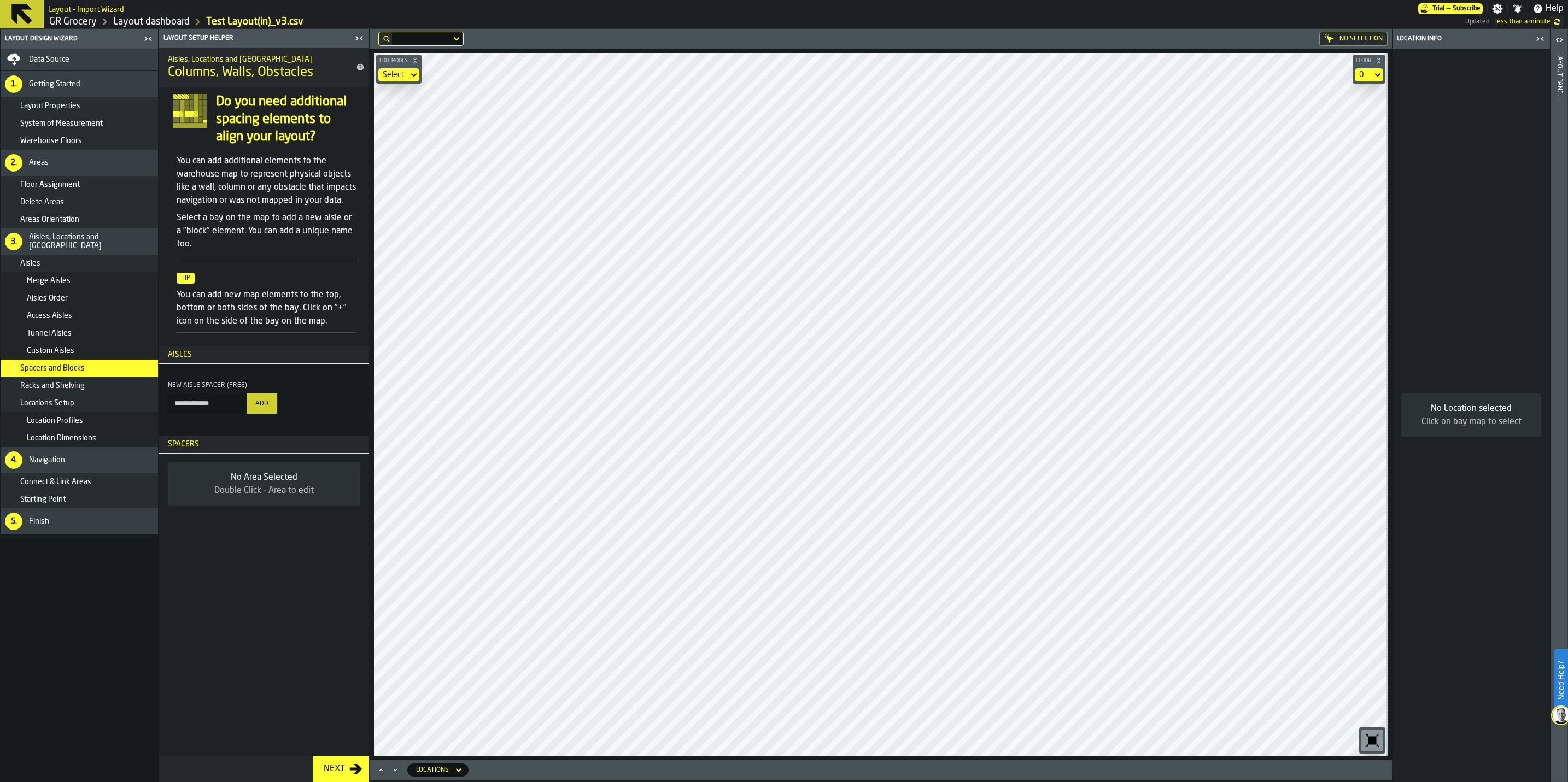
click at [72, 392] on div "Racks and Shelving" at bounding box center [79, 386] width 158 height 17
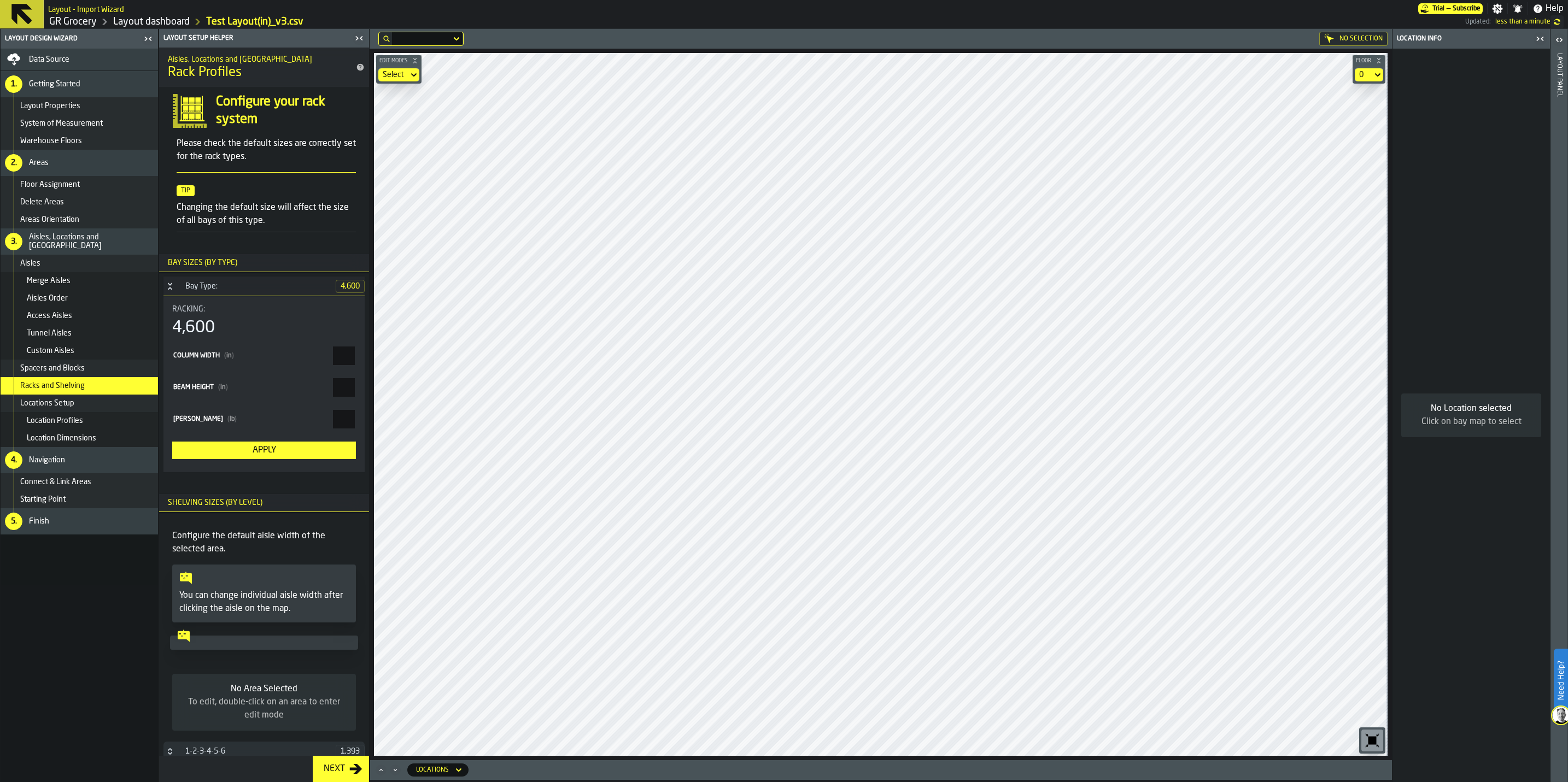
click at [71, 402] on span "Locations Setup" at bounding box center [48, 402] width 54 height 9
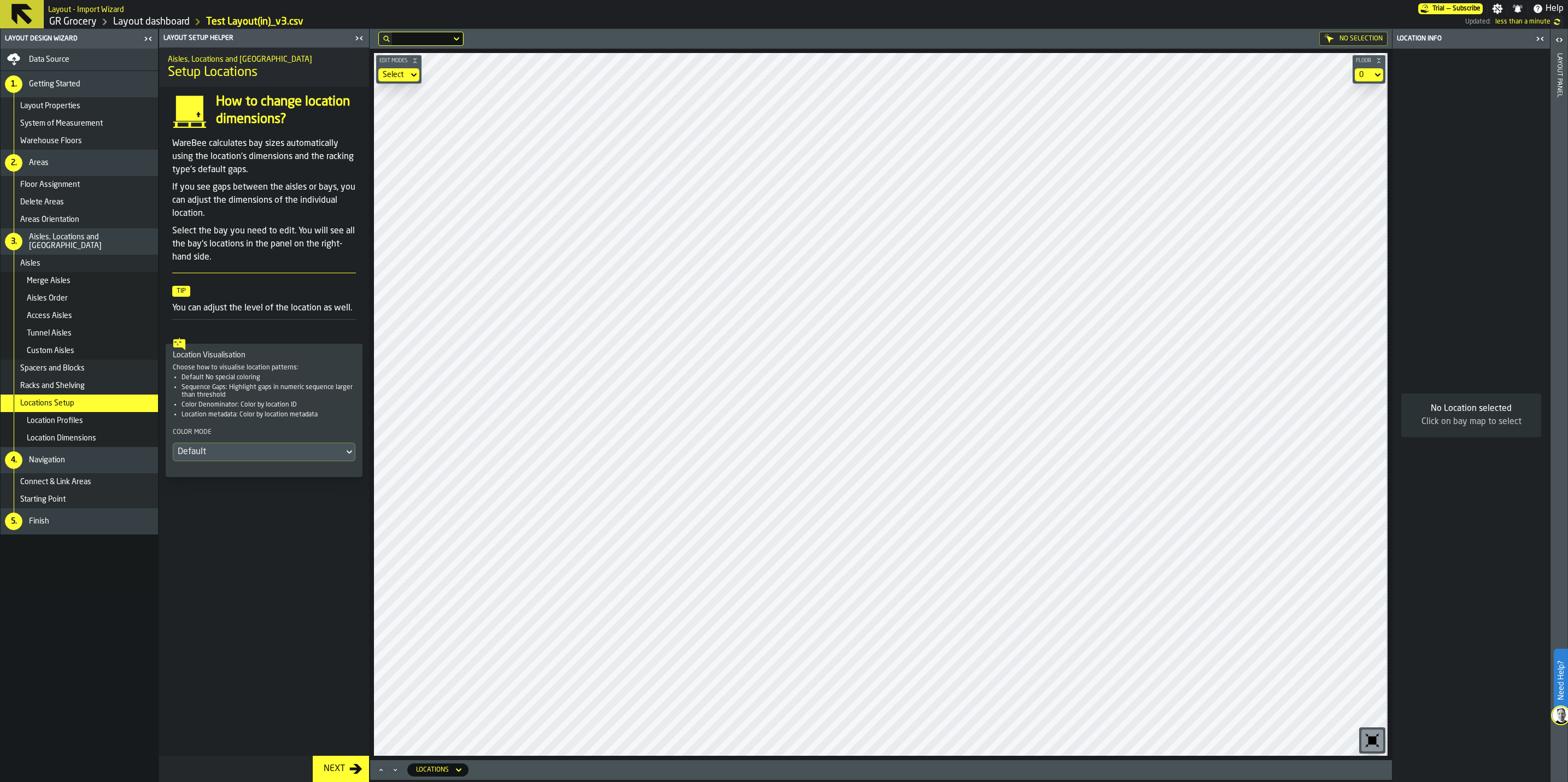
click at [71, 414] on div "Location Profiles" at bounding box center [79, 421] width 158 height 17
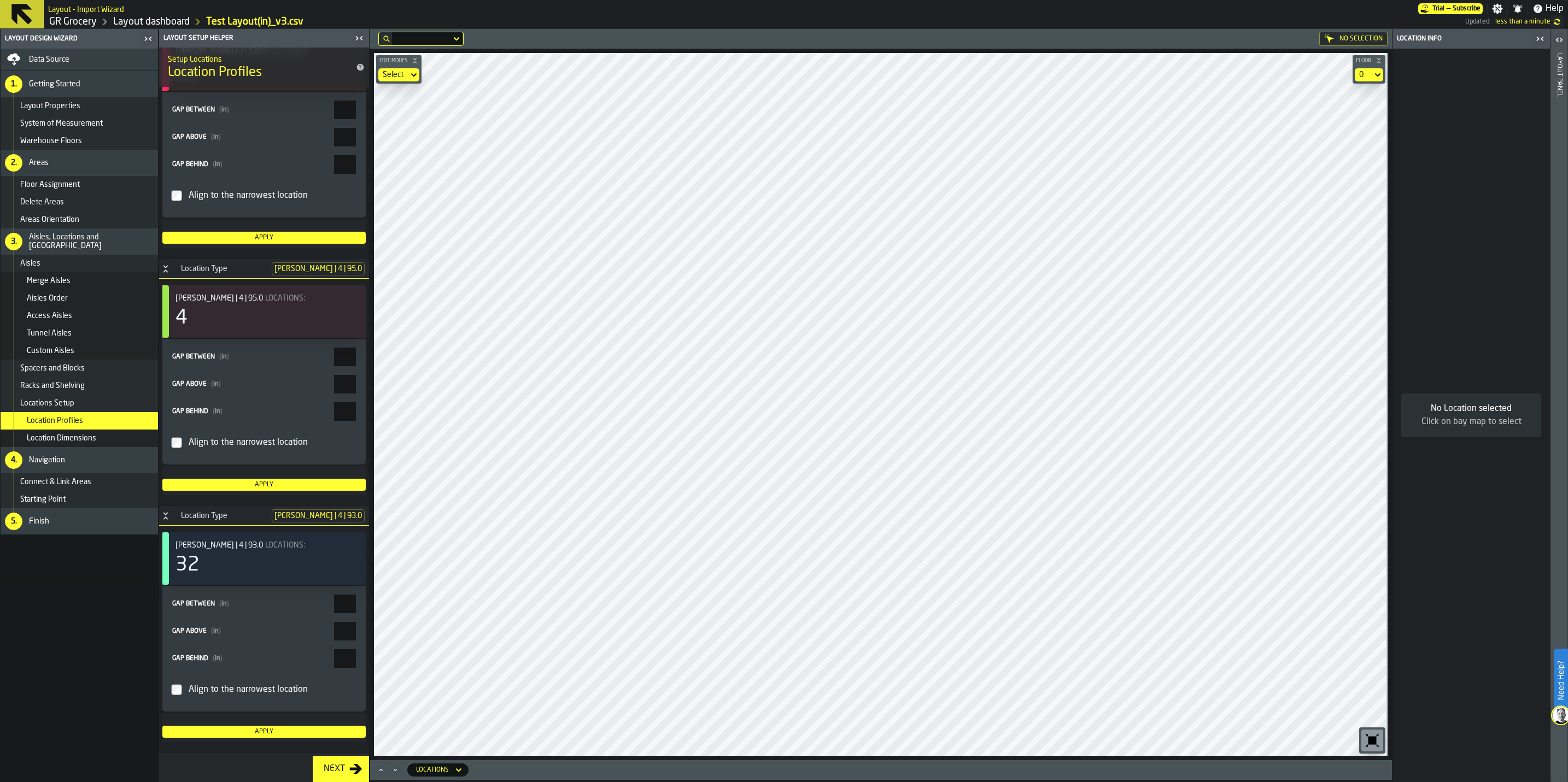
scroll to position [2376, 0]
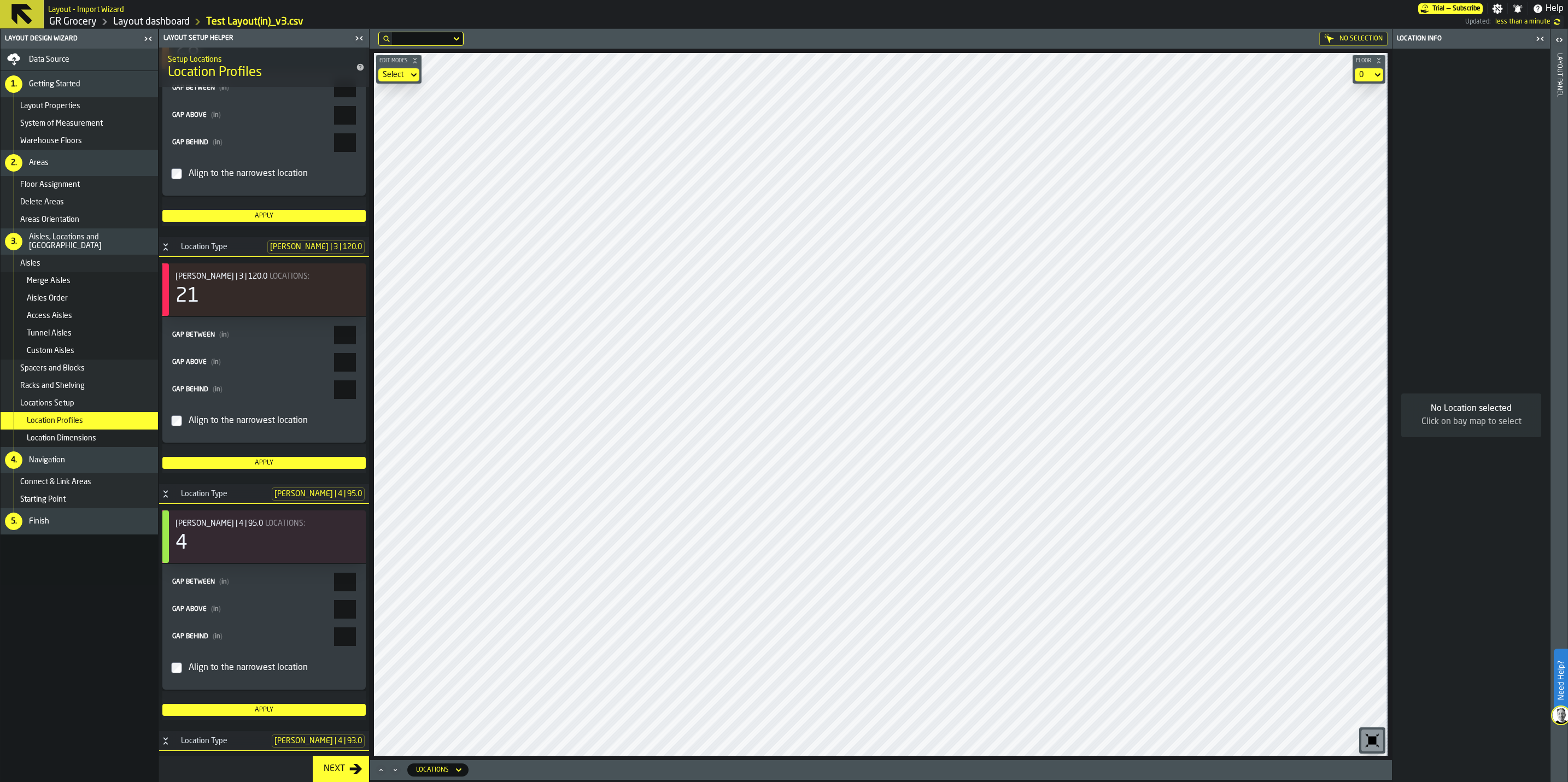
click at [52, 406] on span "Locations Setup" at bounding box center [48, 402] width 54 height 9
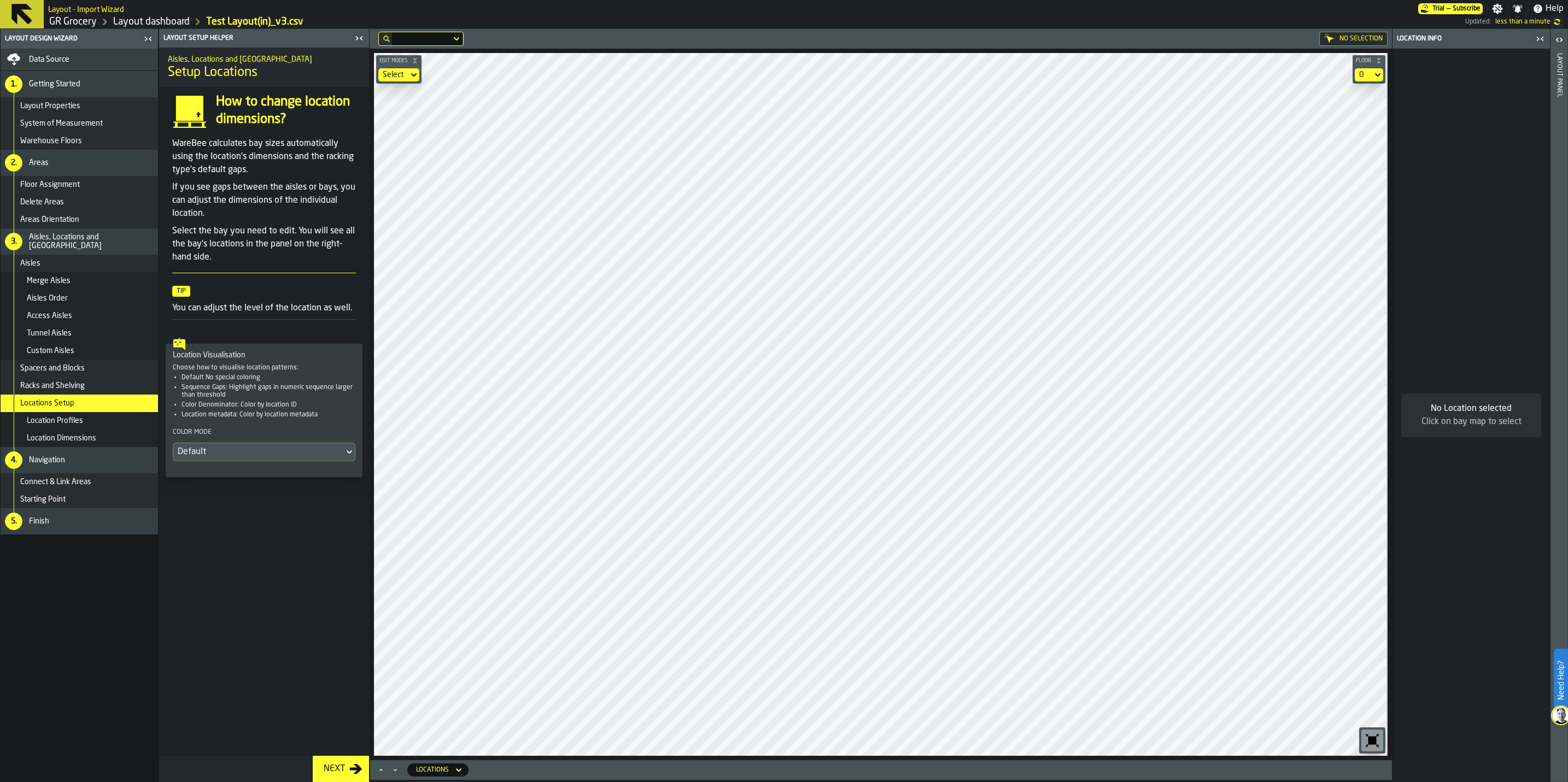
click at [101, 387] on div "Racks and Shelving" at bounding box center [87, 385] width 133 height 9
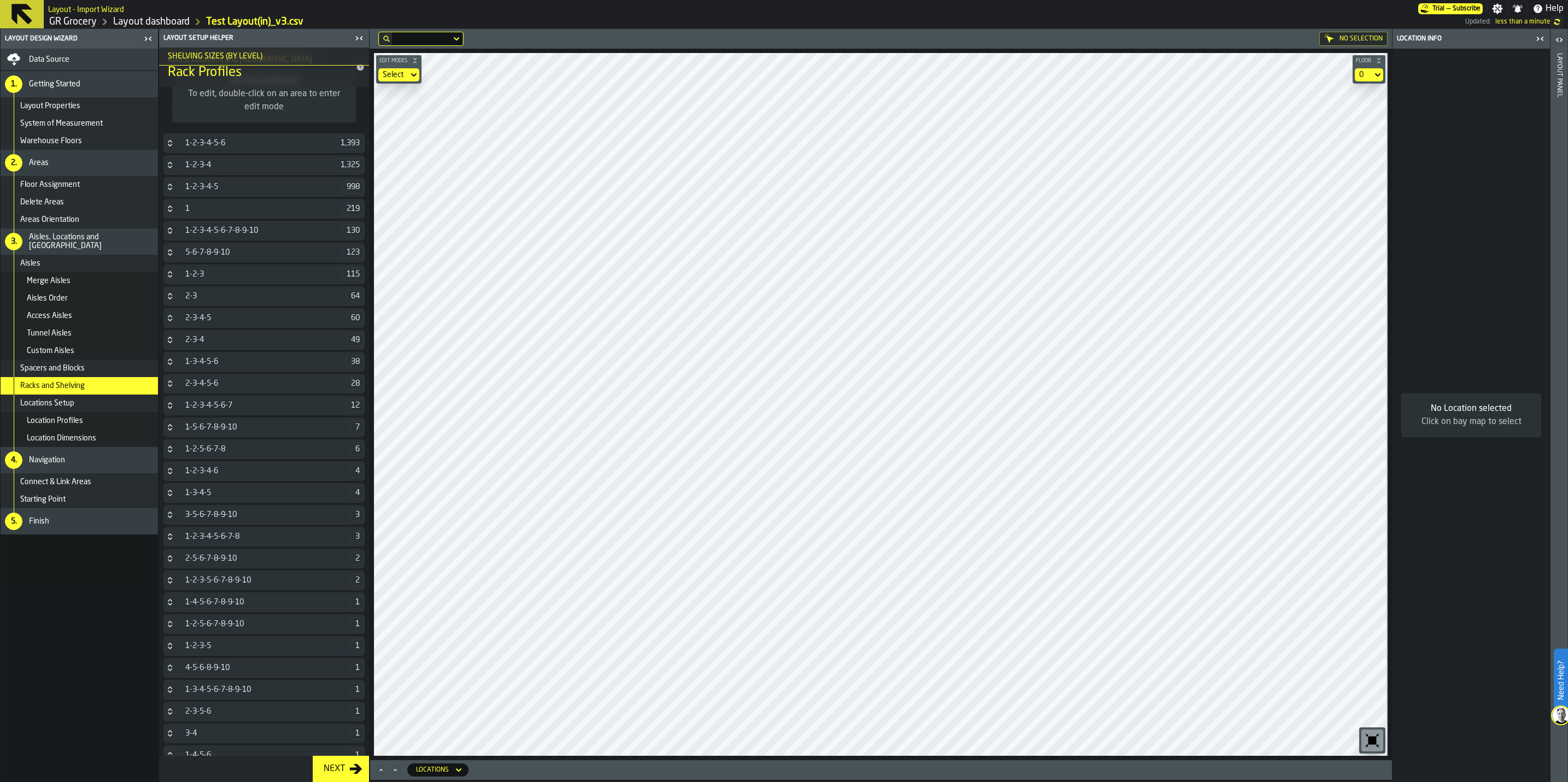
scroll to position [795, 0]
click at [48, 368] on span "Spacers and Blocks" at bounding box center [52, 368] width 64 height 9
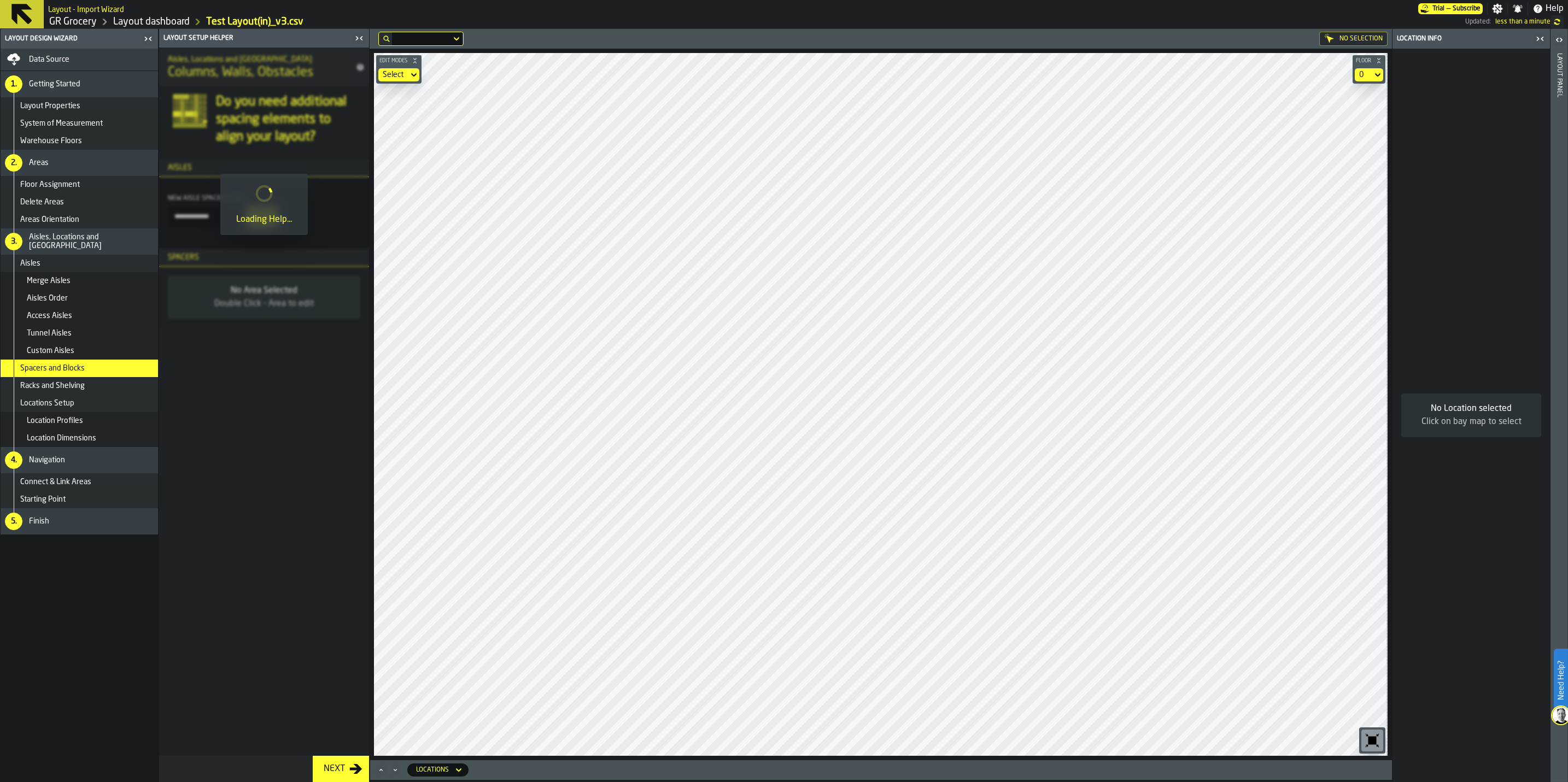
scroll to position [0, 0]
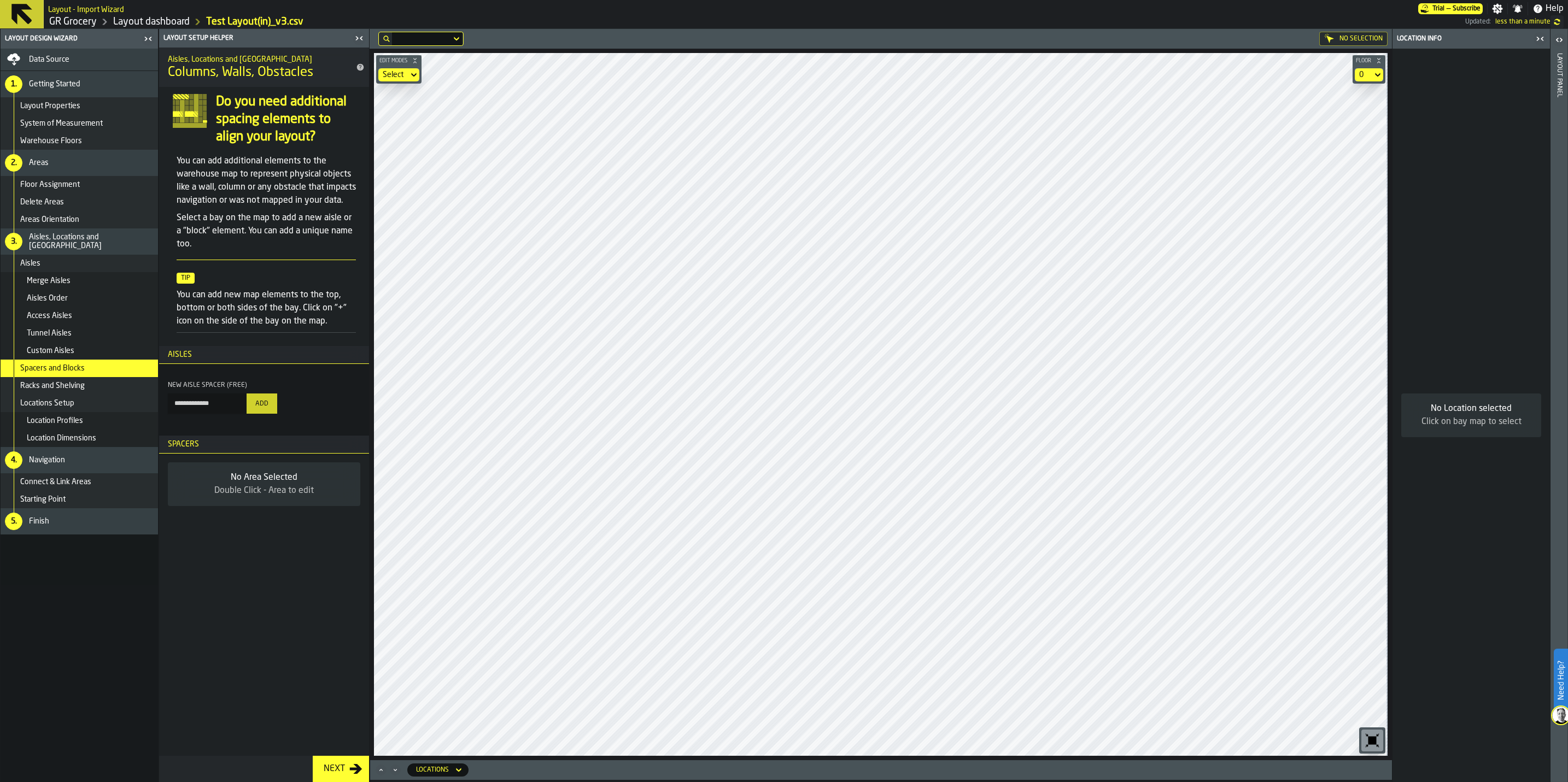
click at [369, 391] on main "**********" at bounding box center [784, 406] width 1568 height 753
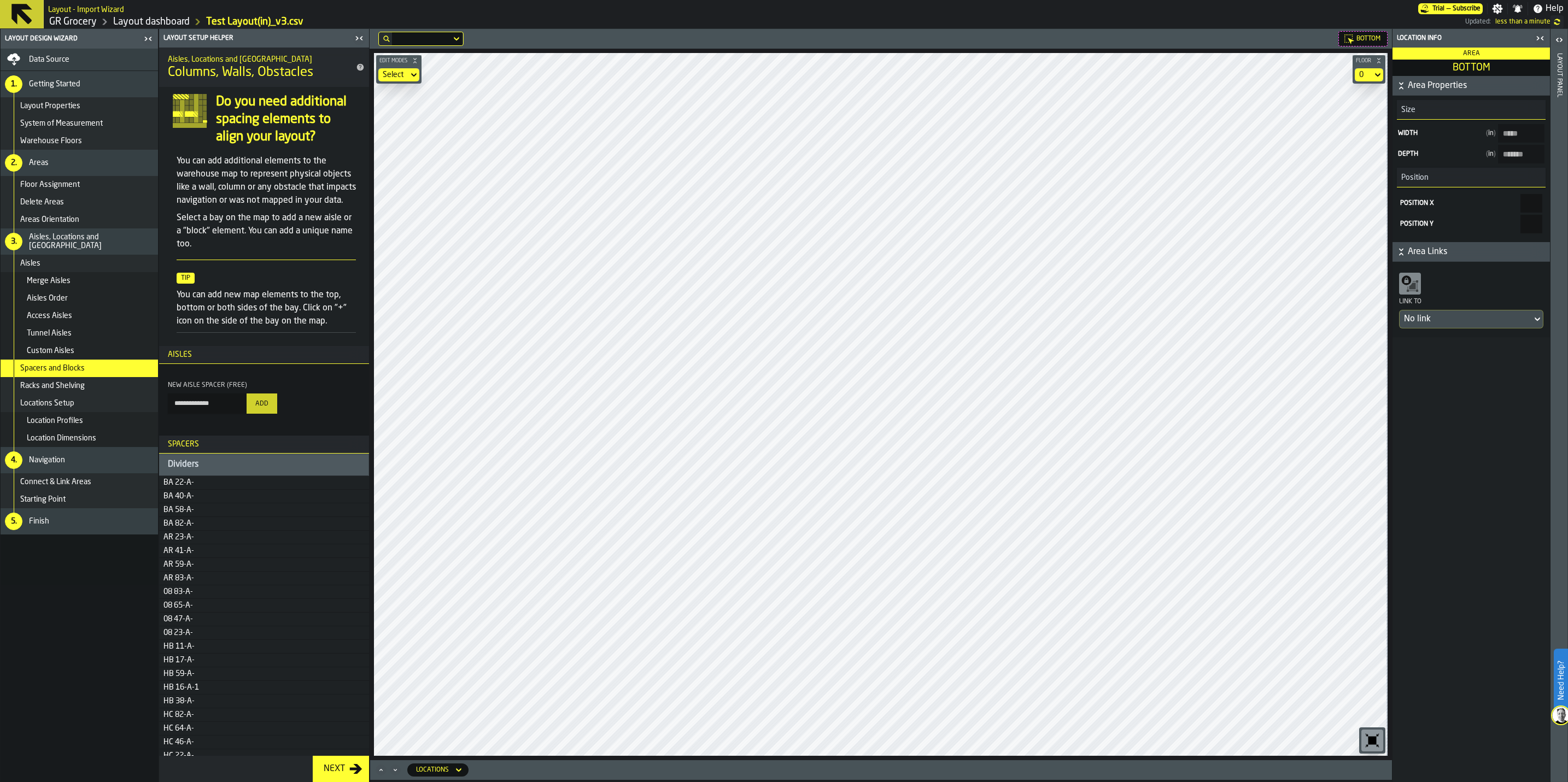
click at [607, 0] on html "**********" at bounding box center [784, 391] width 1568 height 782
type input "*****"
type input "*******"
click at [1567, 458] on html "**********" at bounding box center [784, 391] width 1568 height 782
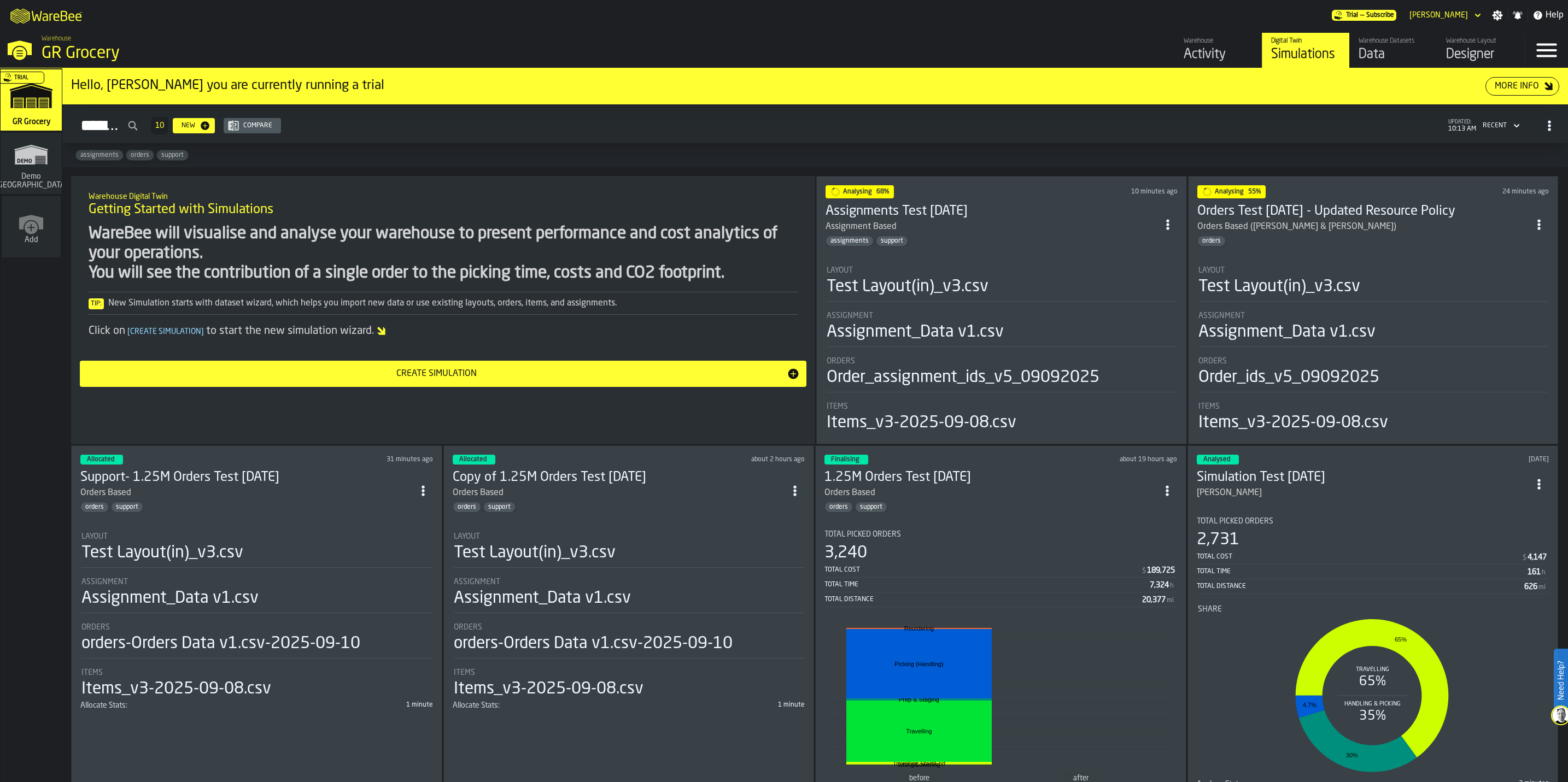
scroll to position [82, 0]
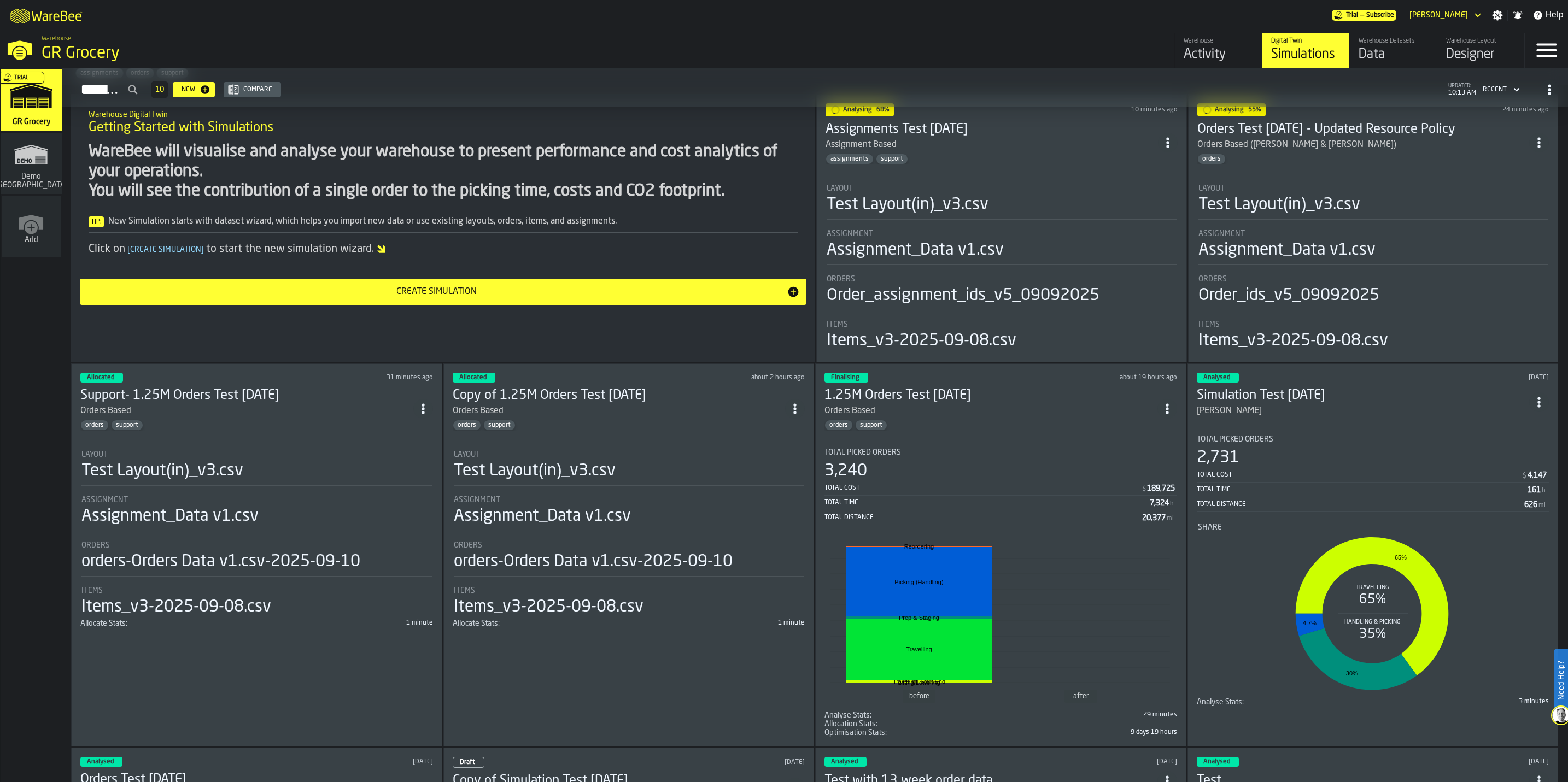
click at [1027, 395] on h3 "1.25M Orders Test [DATE]" at bounding box center [991, 395] width 333 height 17
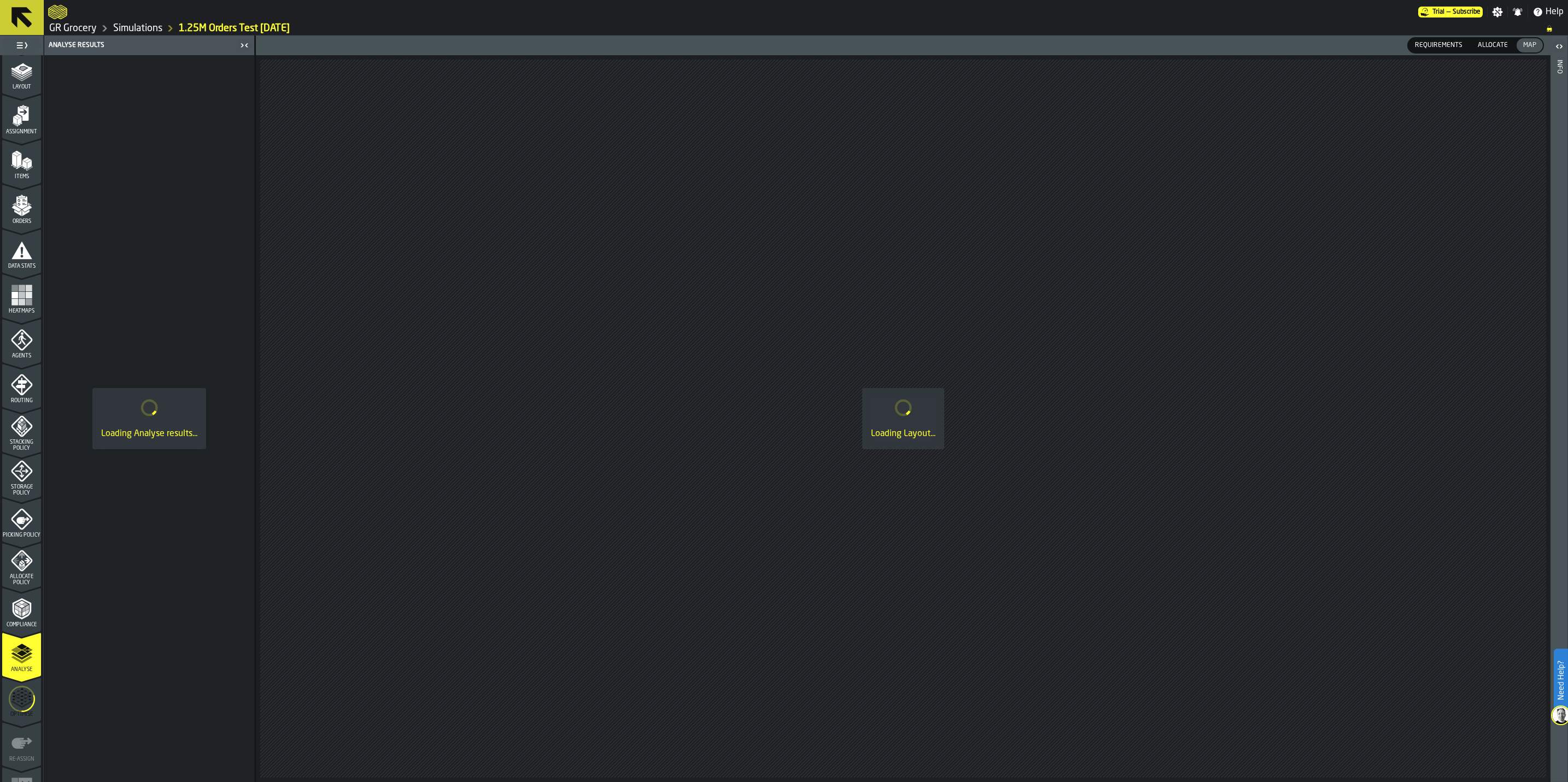
scroll to position [79, 0]
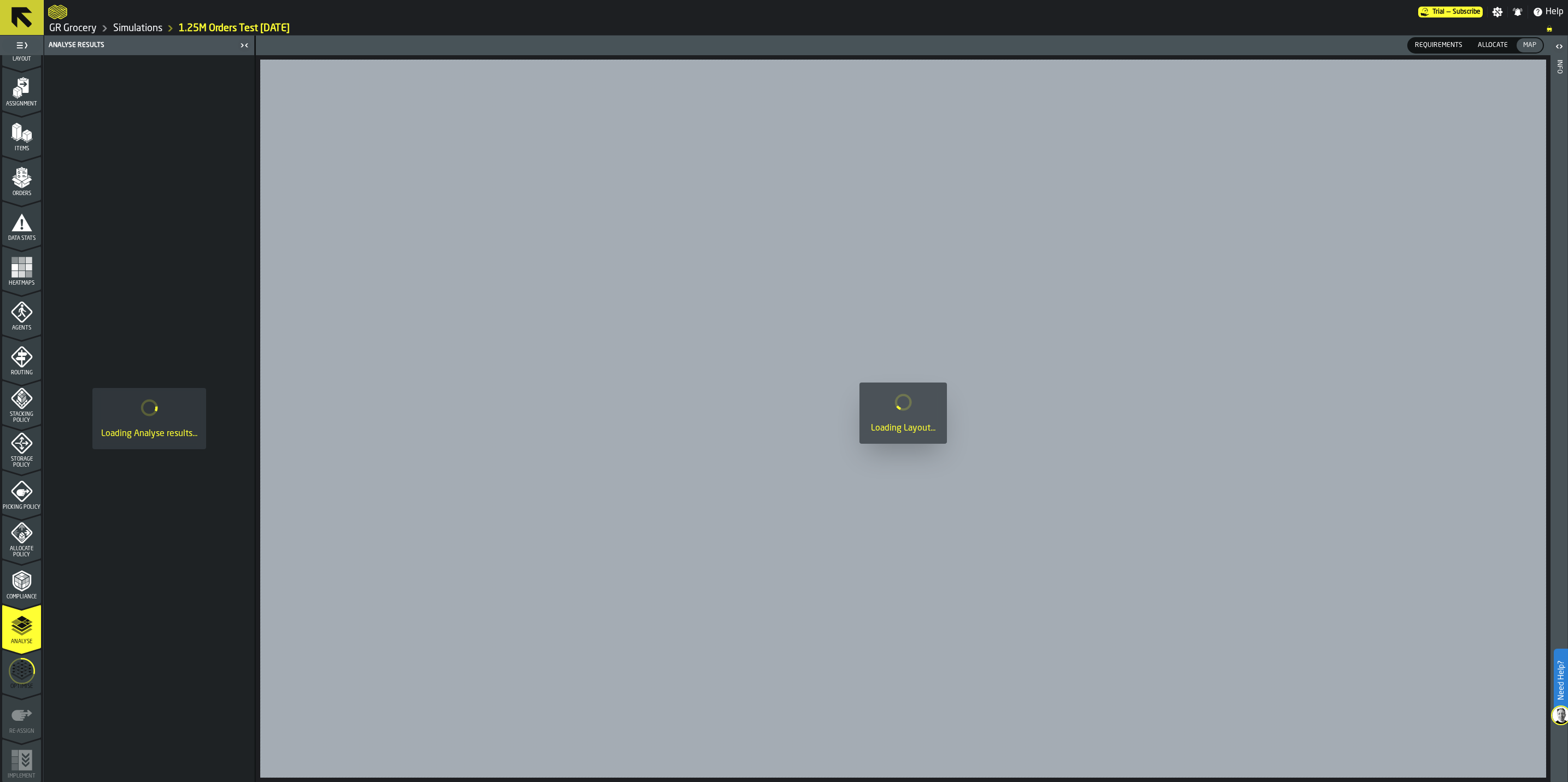
click at [25, 678] on icon "menu Optimise" at bounding box center [21, 670] width 26 height 44
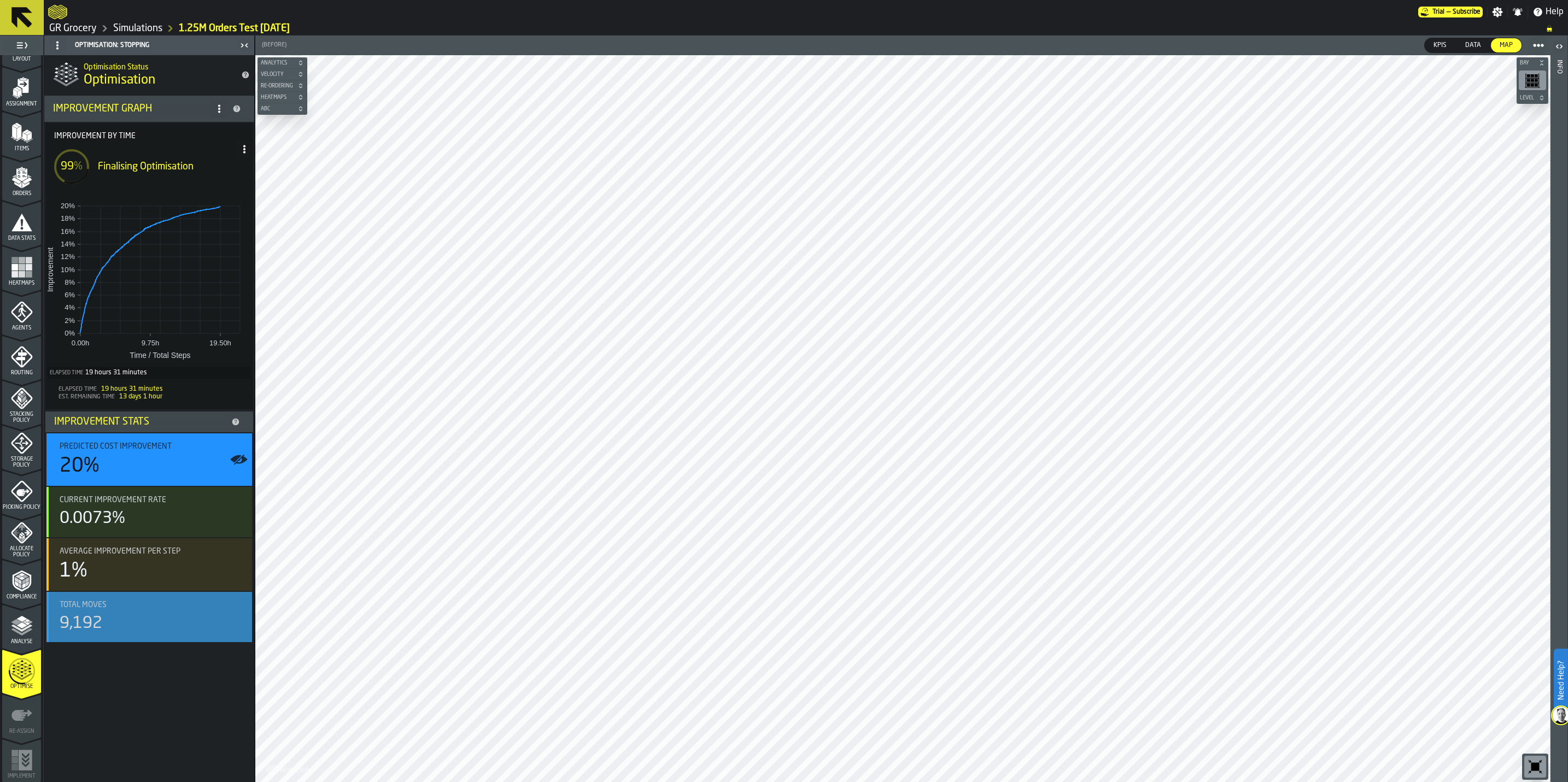
click at [178, 633] on div "9,192" at bounding box center [151, 623] width 184 height 20
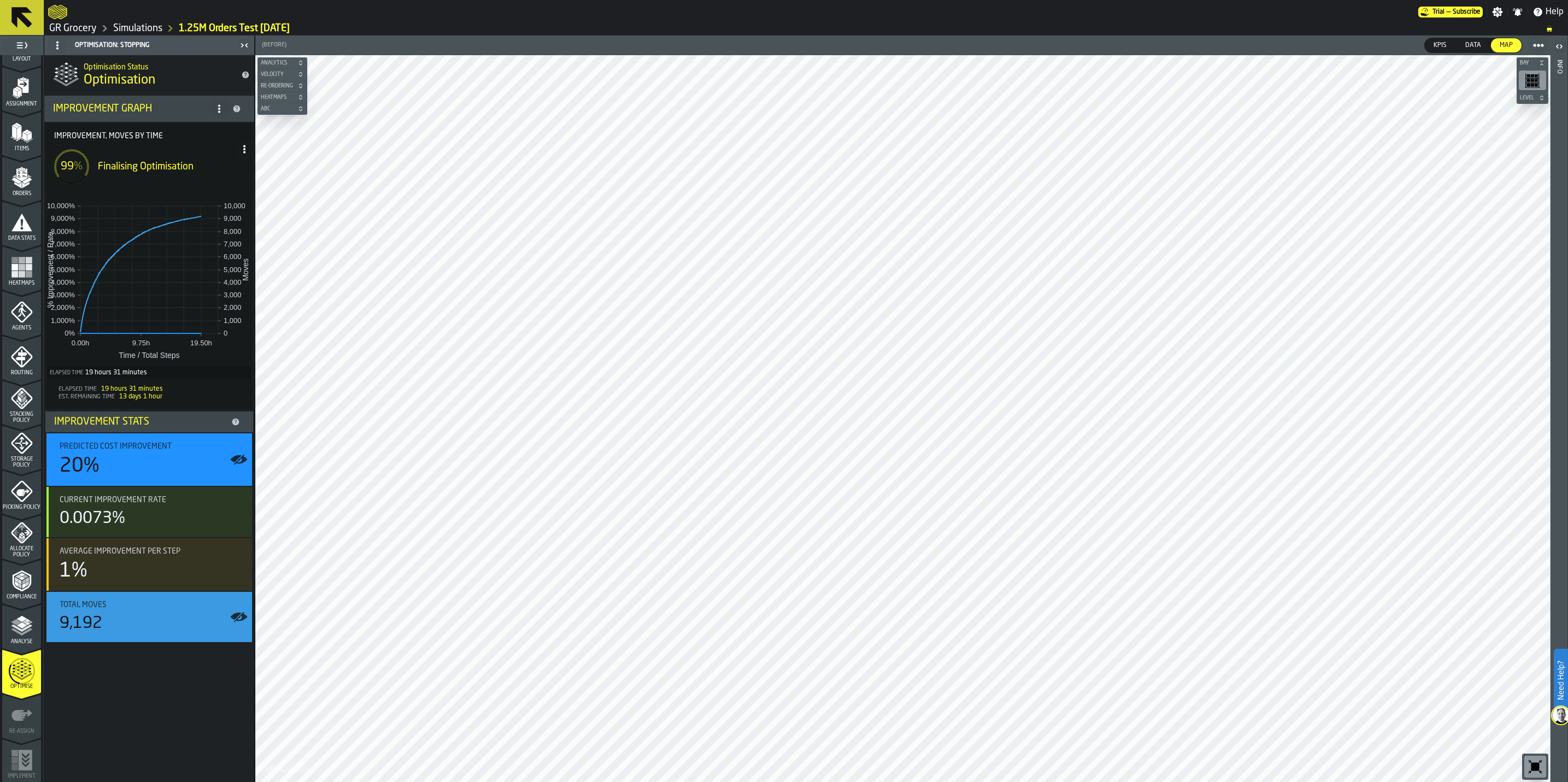
click at [18, 641] on span "Analyse" at bounding box center [21, 642] width 39 height 6
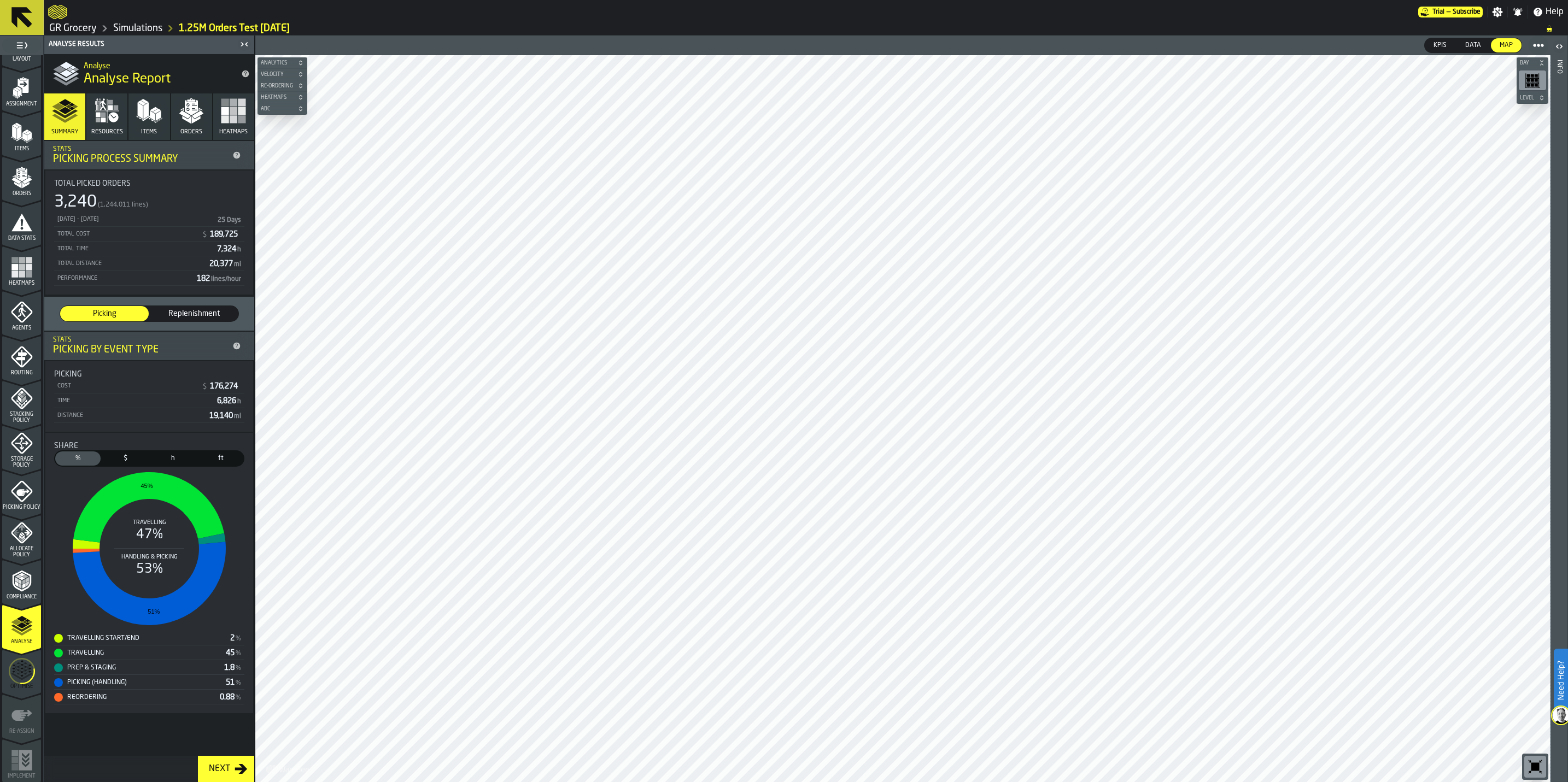
click at [22, 673] on icon "menu Optimise" at bounding box center [21, 670] width 26 height 44
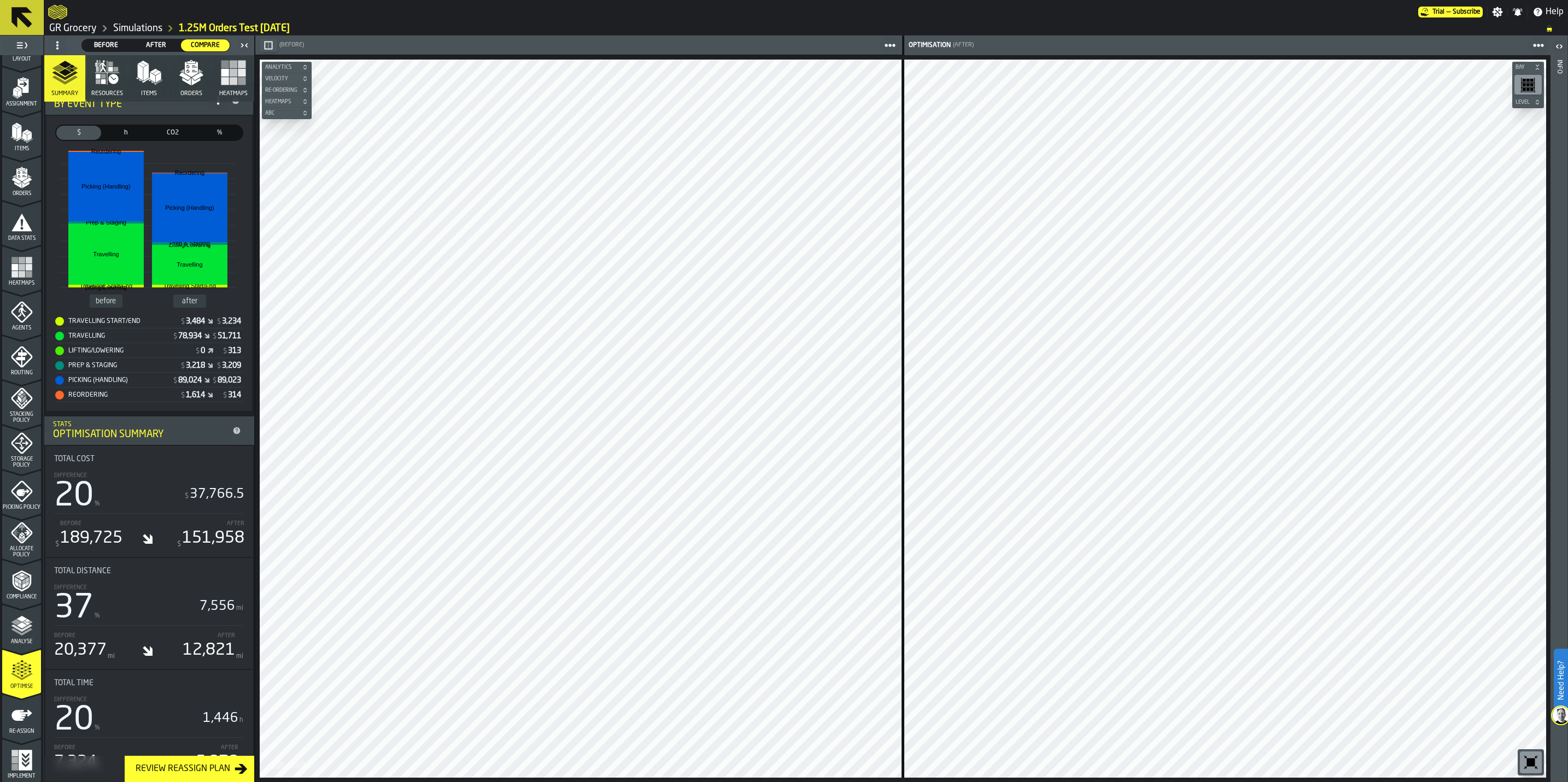
scroll to position [0, 0]
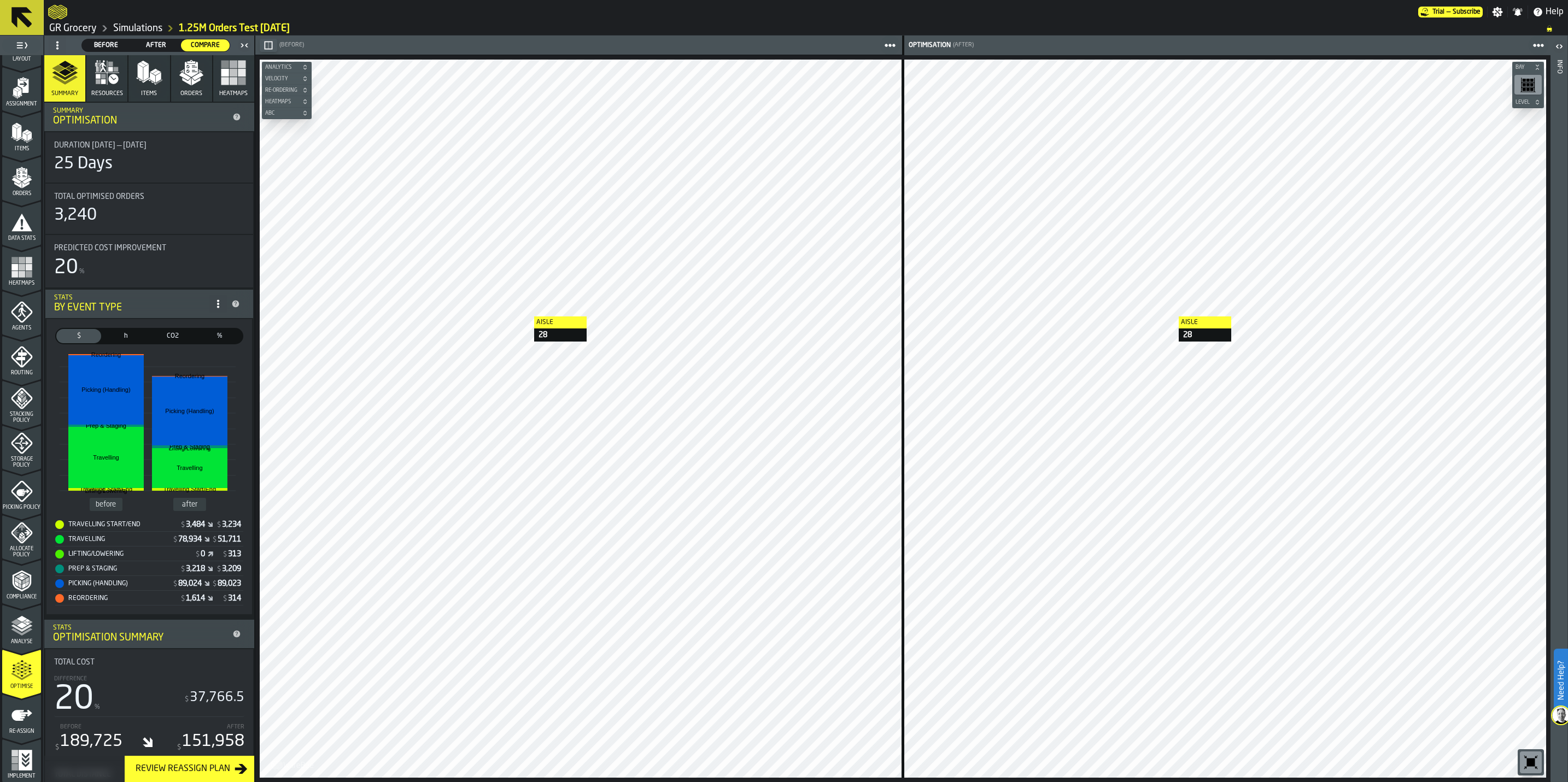
click at [1517, 97] on button "Level" at bounding box center [1528, 102] width 32 height 11
click at [1522, 142] on div "2" at bounding box center [1528, 140] width 27 height 17
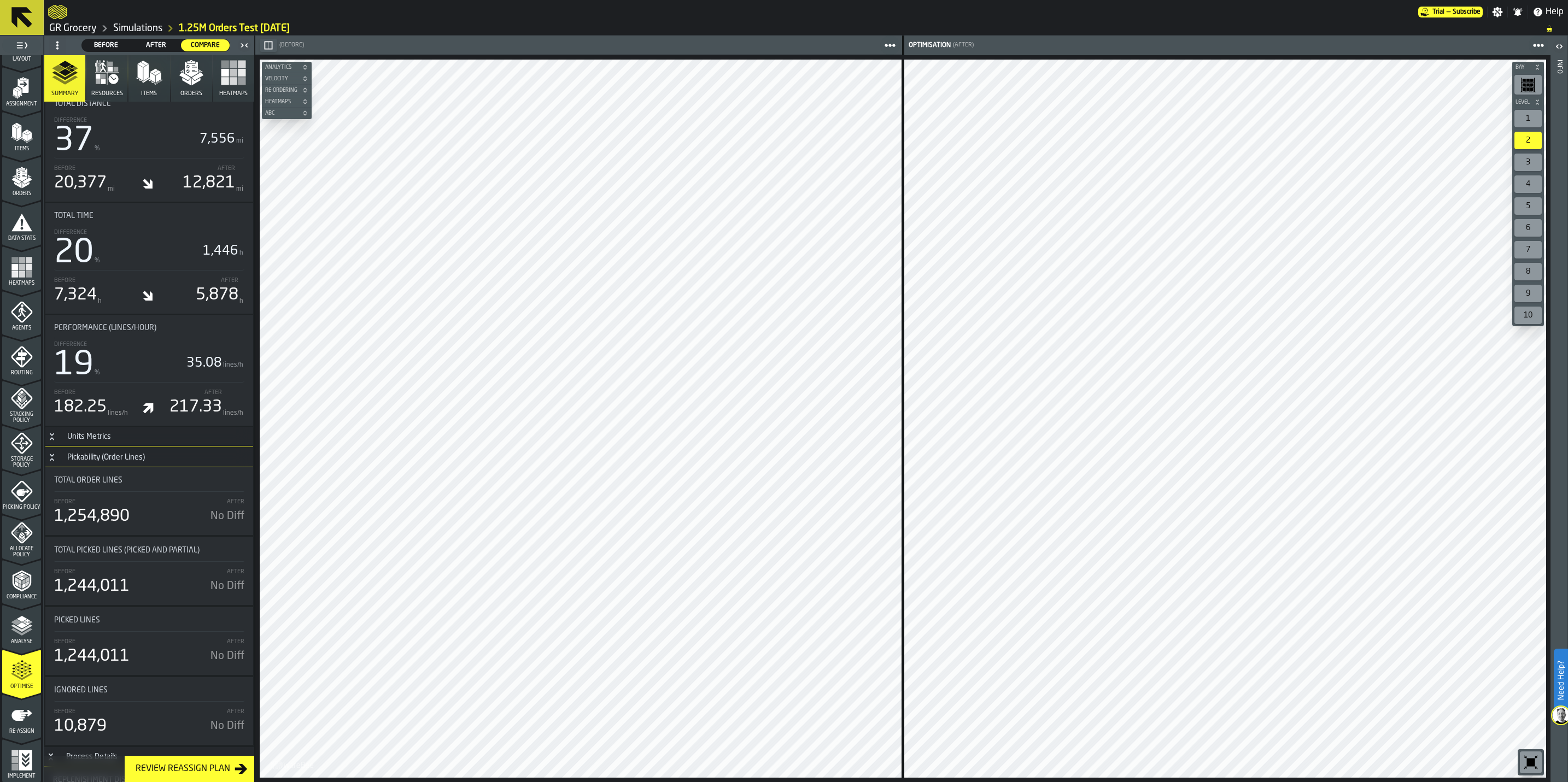
scroll to position [738, 0]
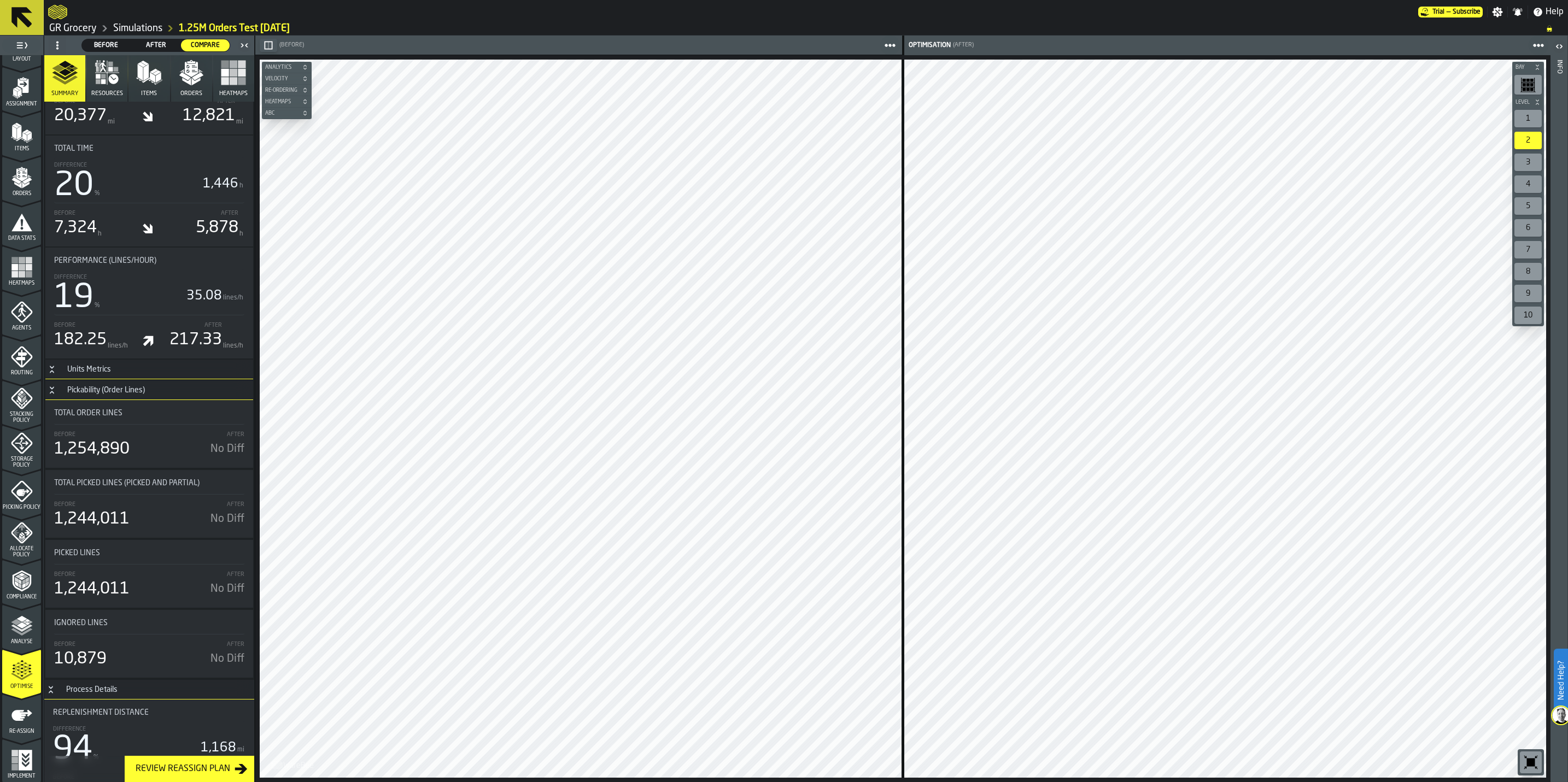
click at [1520, 162] on div "3" at bounding box center [1528, 162] width 27 height 17
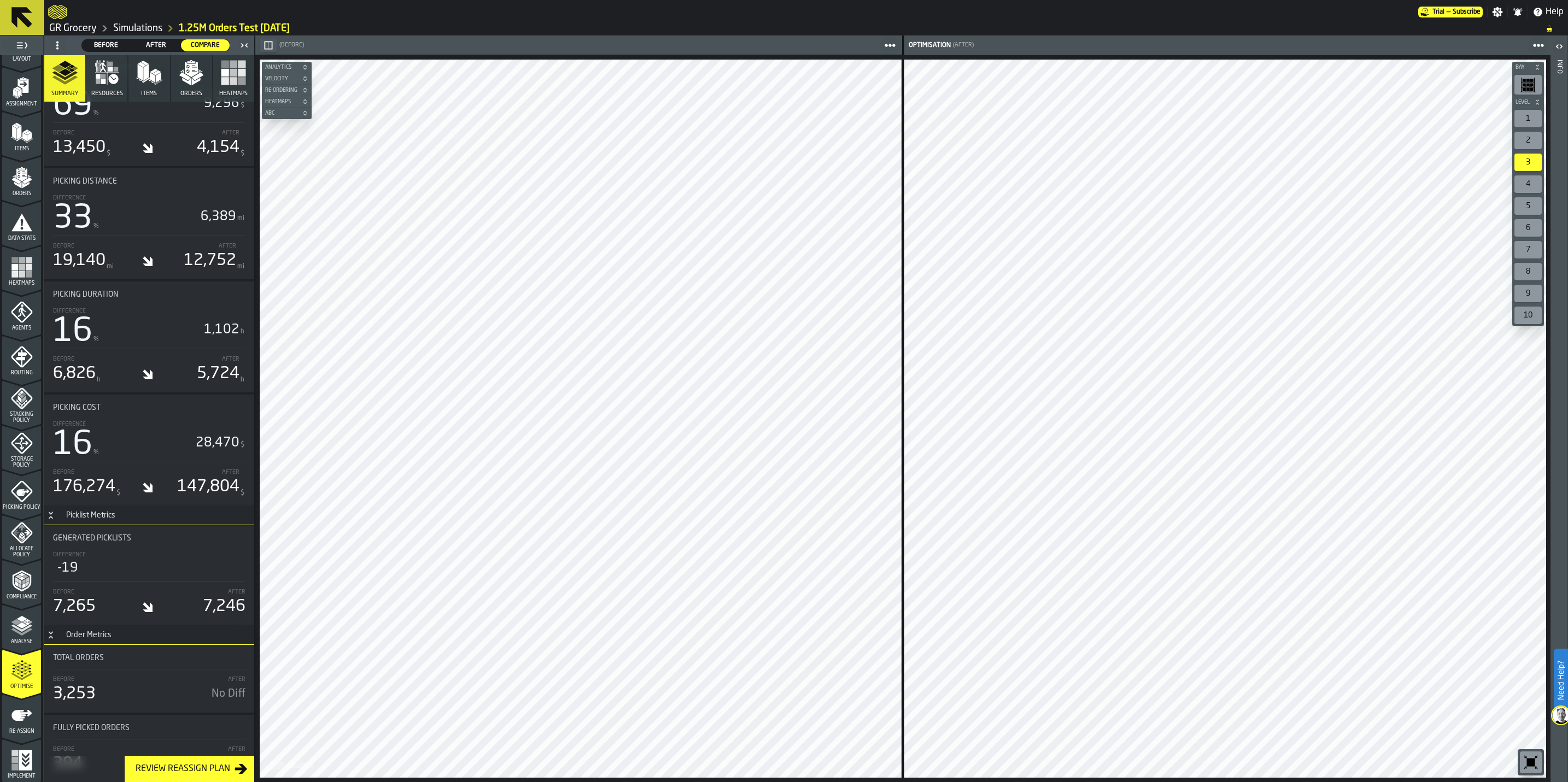
scroll to position [1536, 0]
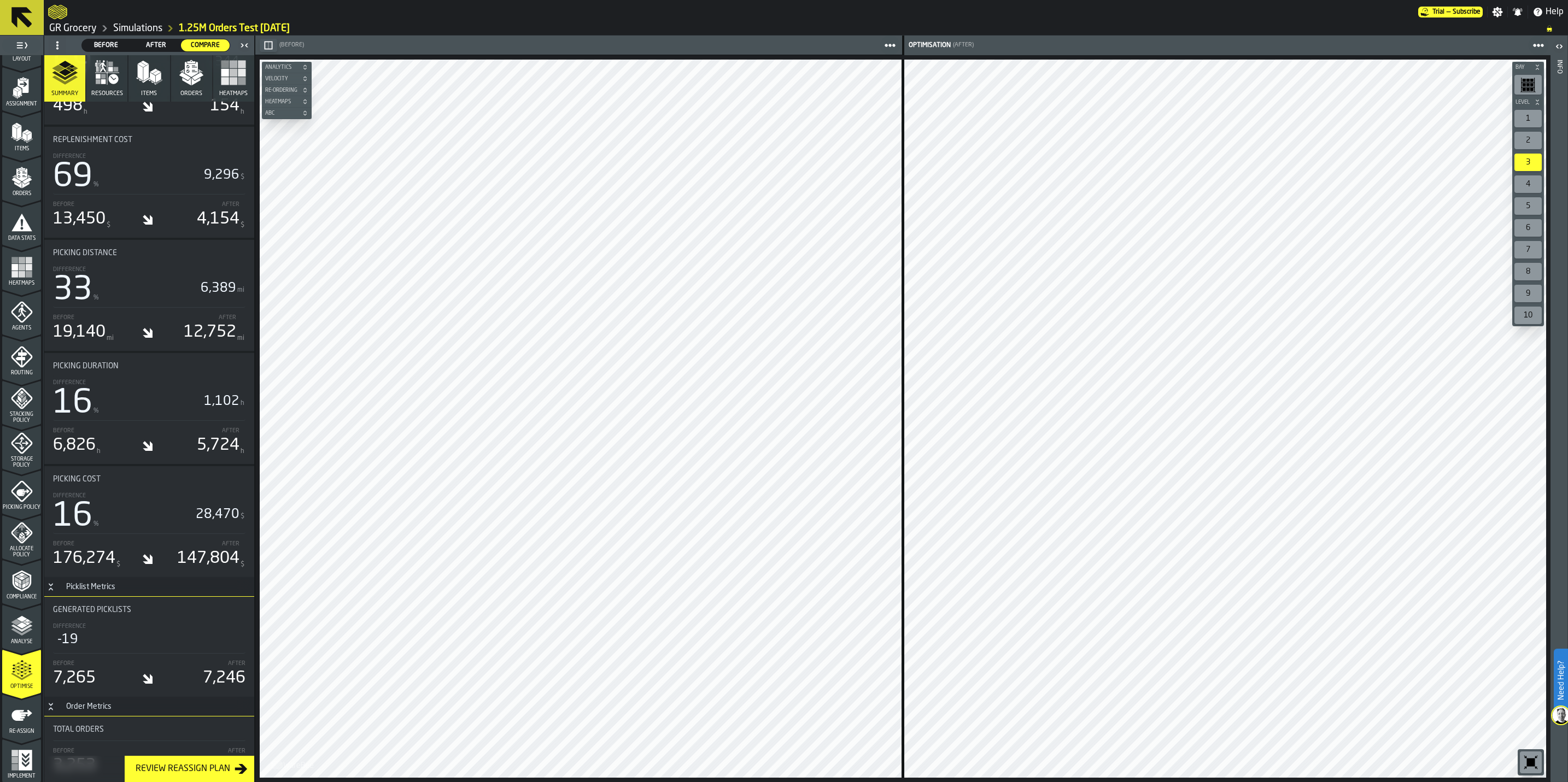
click at [1531, 124] on div "1" at bounding box center [1528, 119] width 27 height 17
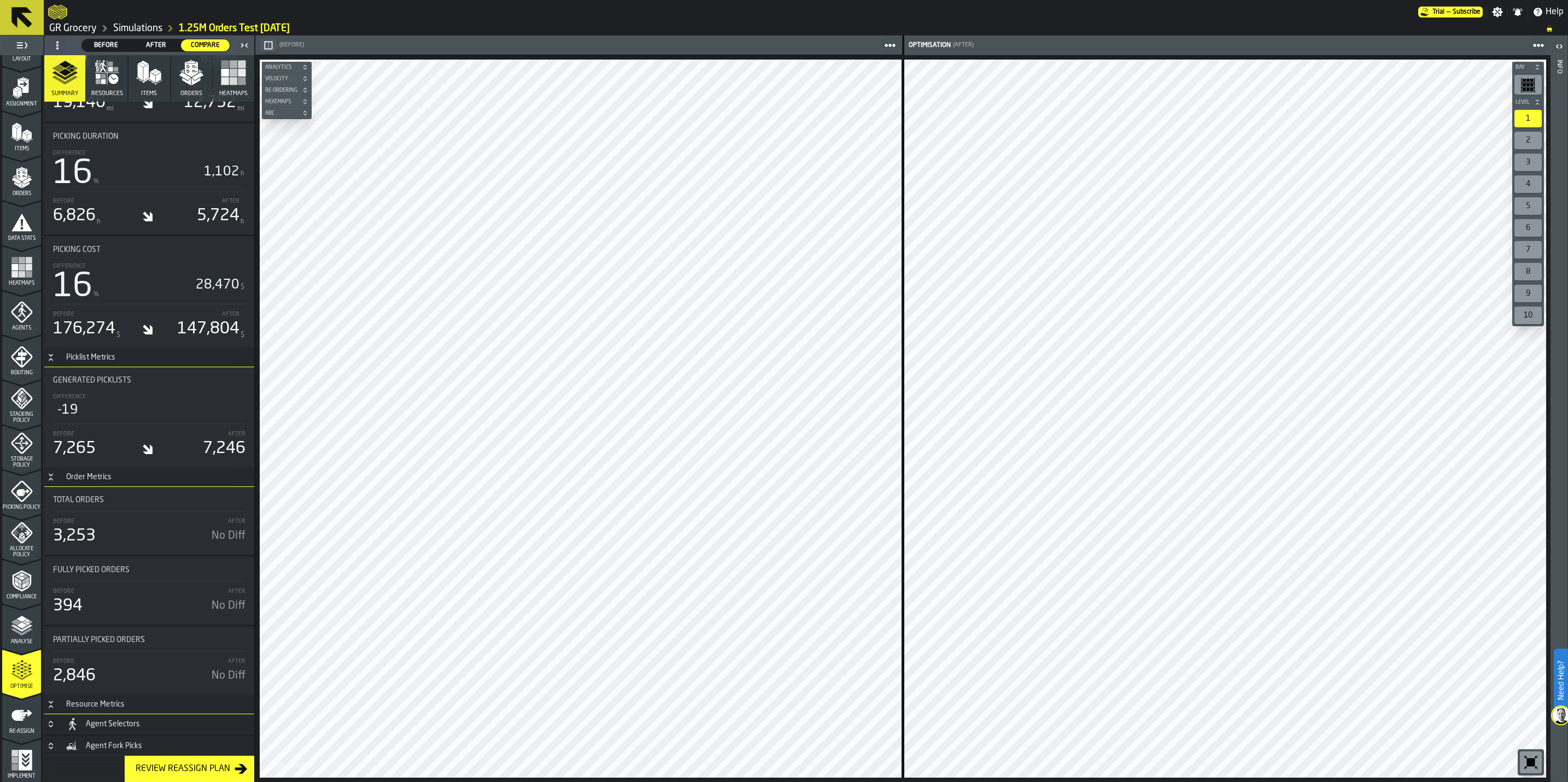
click at [397, 75] on main "1 Start 1.1 Layout 1.2 Assignment 1.3 Items 1.4 Orders 1.5 Data Stats 1.6 Heatm…" at bounding box center [784, 409] width 1568 height 746
click at [1527, 247] on div "7" at bounding box center [1528, 250] width 27 height 17
click at [1533, 233] on div "6" at bounding box center [1528, 227] width 27 height 17
click at [1535, 204] on div "5" at bounding box center [1528, 206] width 27 height 17
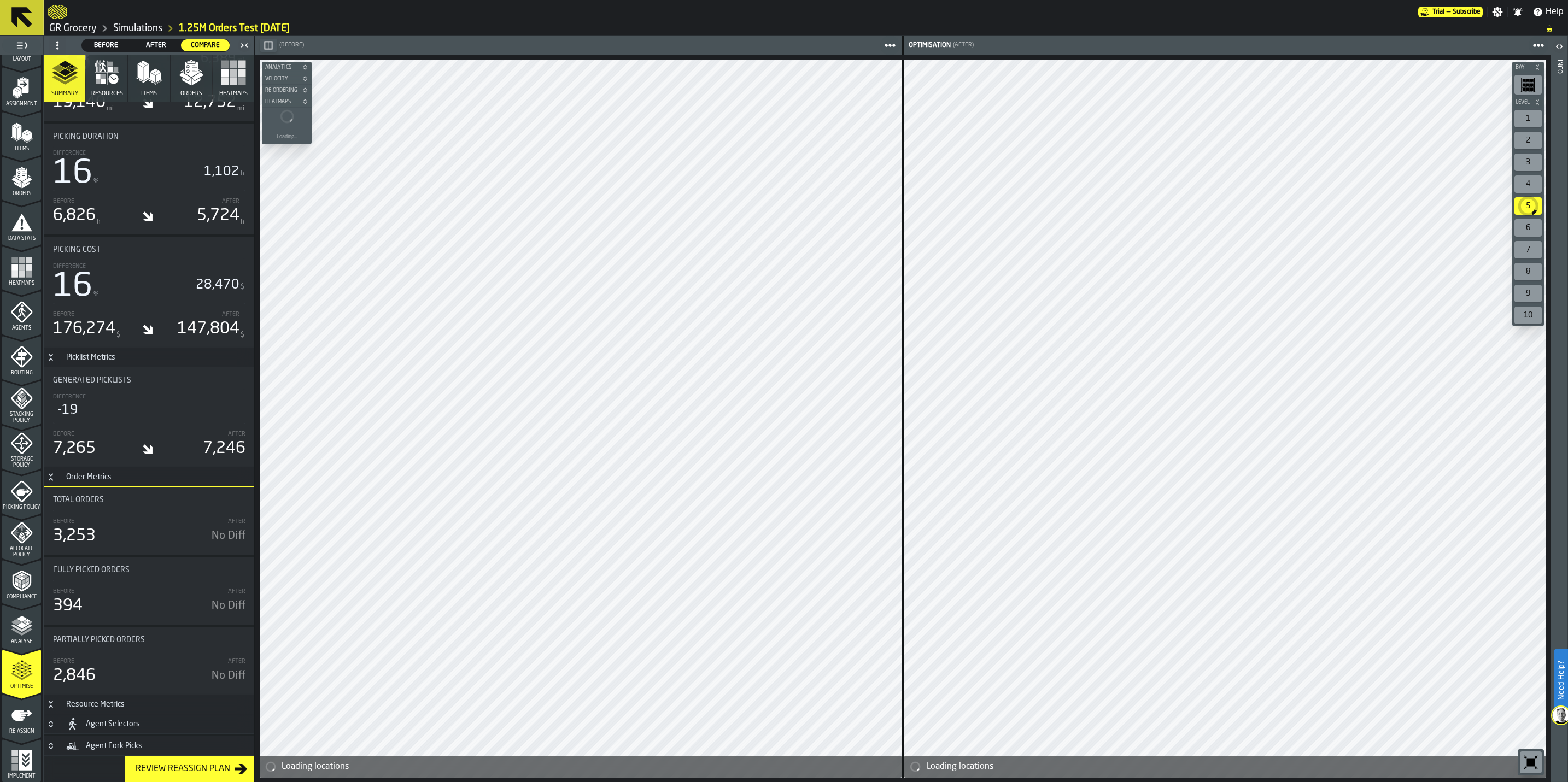
click at [1531, 161] on div "3" at bounding box center [1528, 162] width 27 height 17
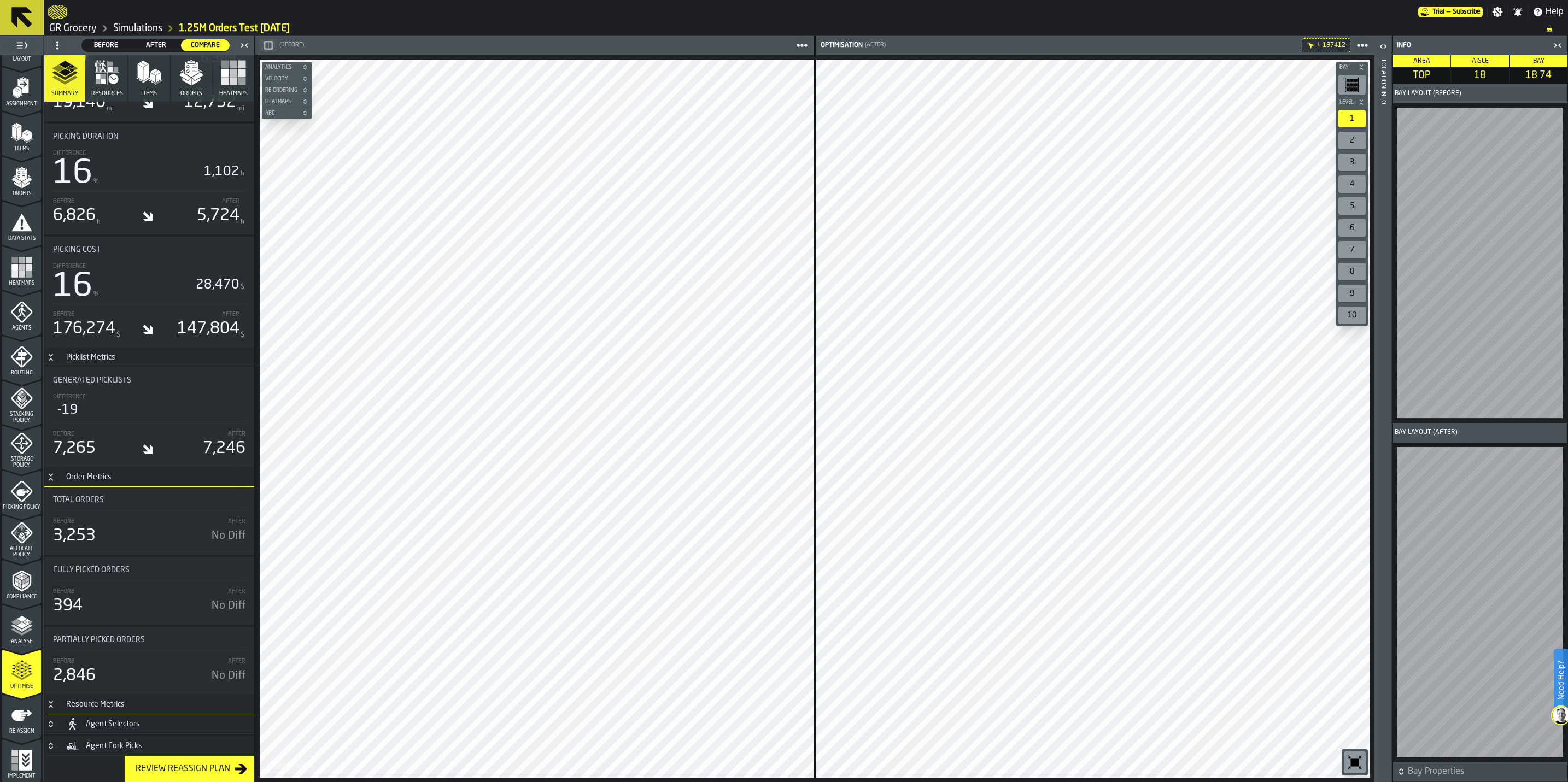
click at [1386, 46] on icon "button-toggle-Open" at bounding box center [1383, 46] width 13 height 13
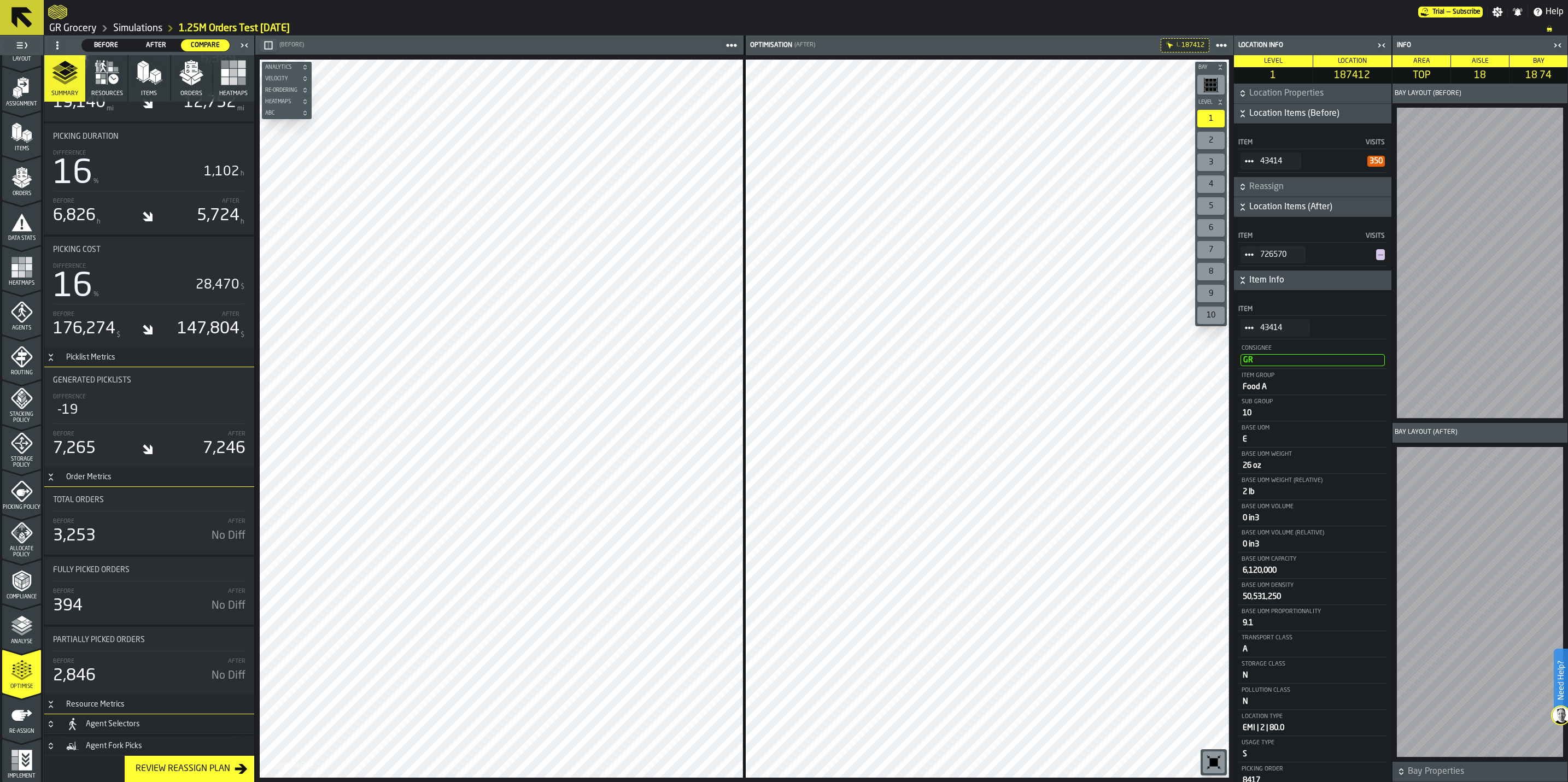
click at [1253, 189] on span "Reassign" at bounding box center [1319, 187] width 140 height 13
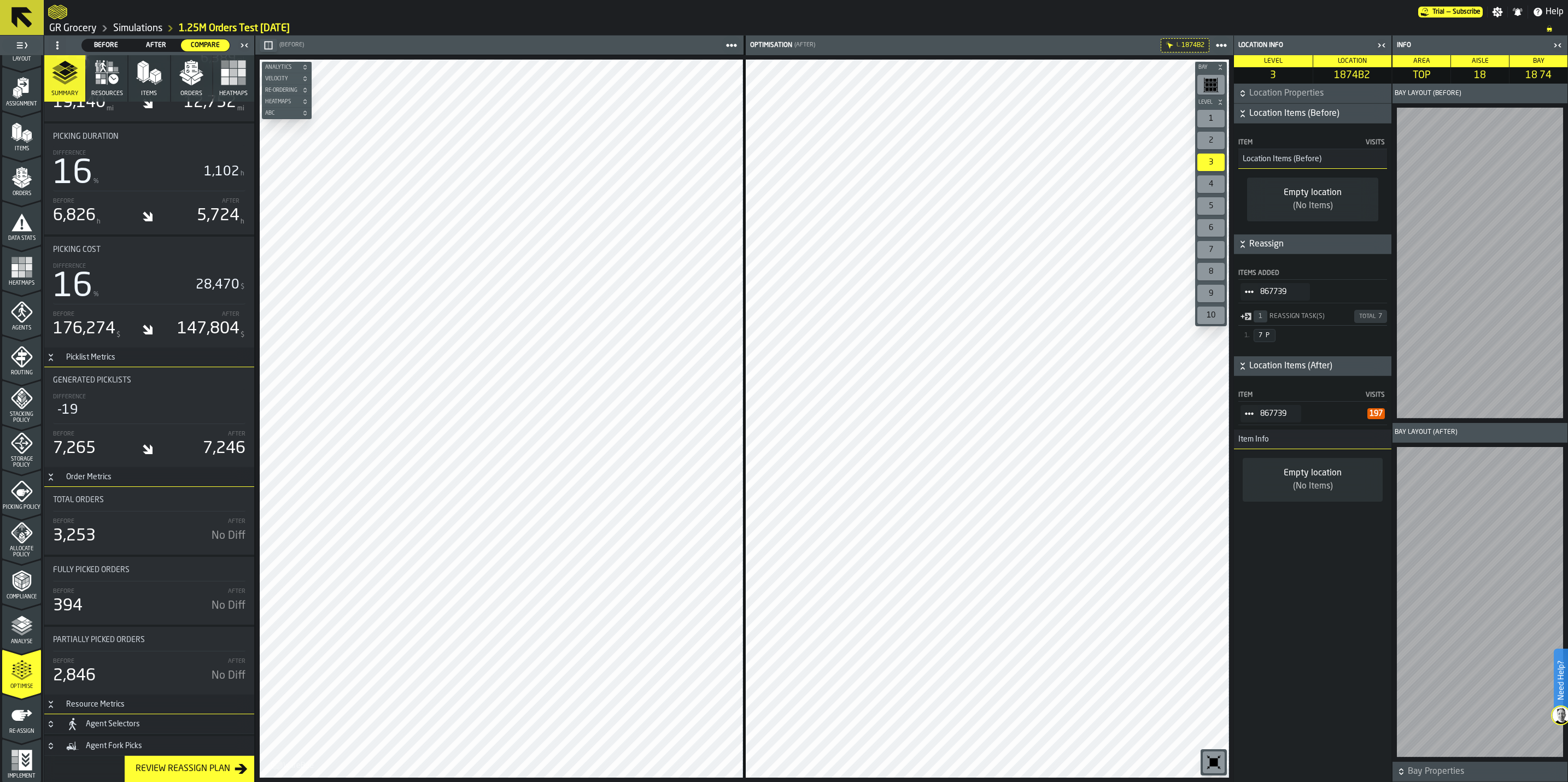
click at [1274, 296] on span "867739" at bounding box center [1280, 292] width 41 height 9
click at [133, 781] on html "Need Help? Trial — Subscribe Settings Notifications Help GR Grocery Simulations…" at bounding box center [784, 391] width 1568 height 782
click at [202, 427] on main "1 Start 1.1 Layout 1.2 Assignment 1.3 Items 1.4 Orders 1.5 Data Stats 1.6 Heatm…" at bounding box center [784, 409] width 1568 height 746
click at [0, 638] on html "Need Help? Trial — Subscribe Settings Notifications Help GR Grocery Simulations…" at bounding box center [784, 391] width 1568 height 782
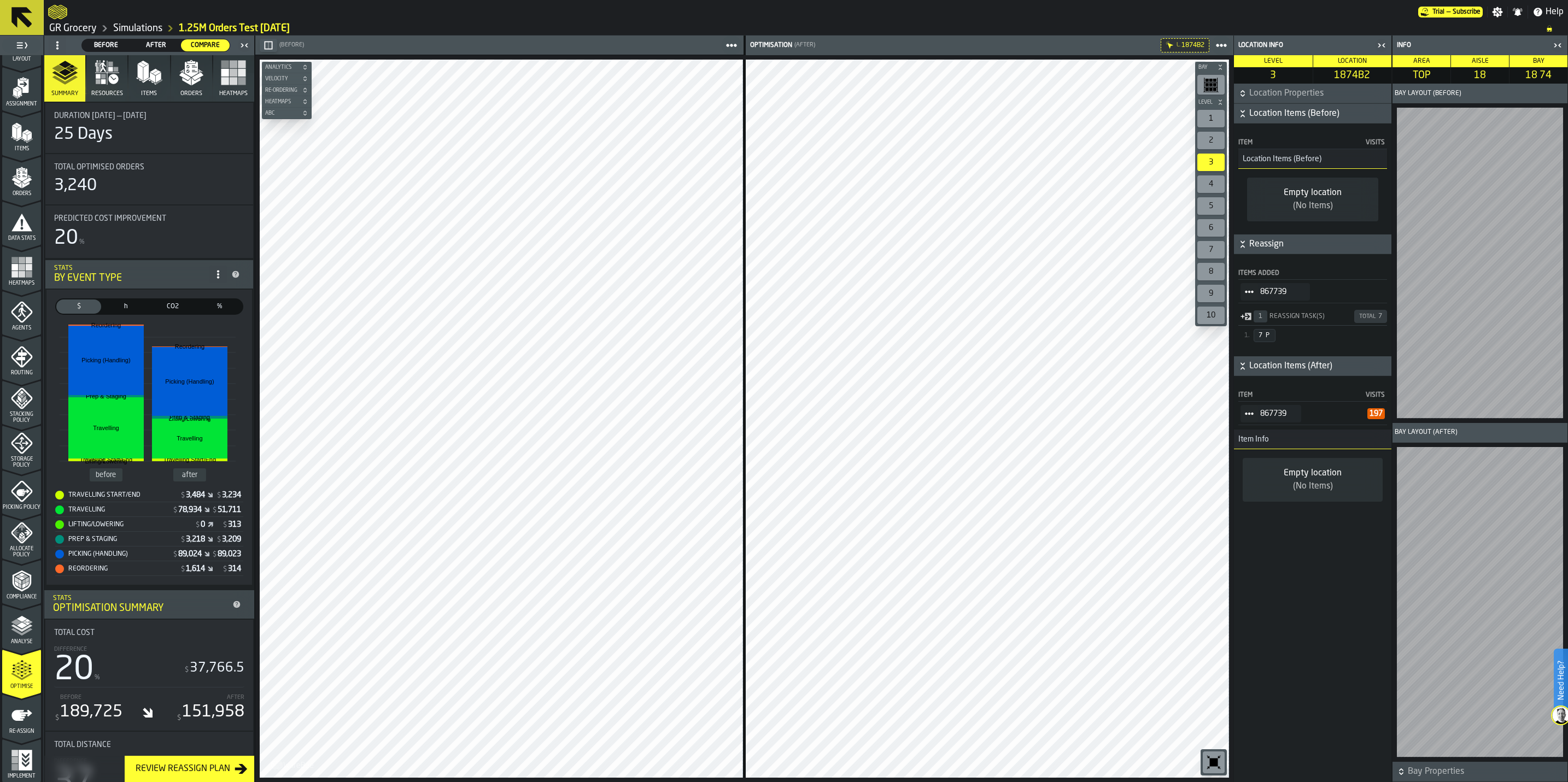
scroll to position [0, 0]
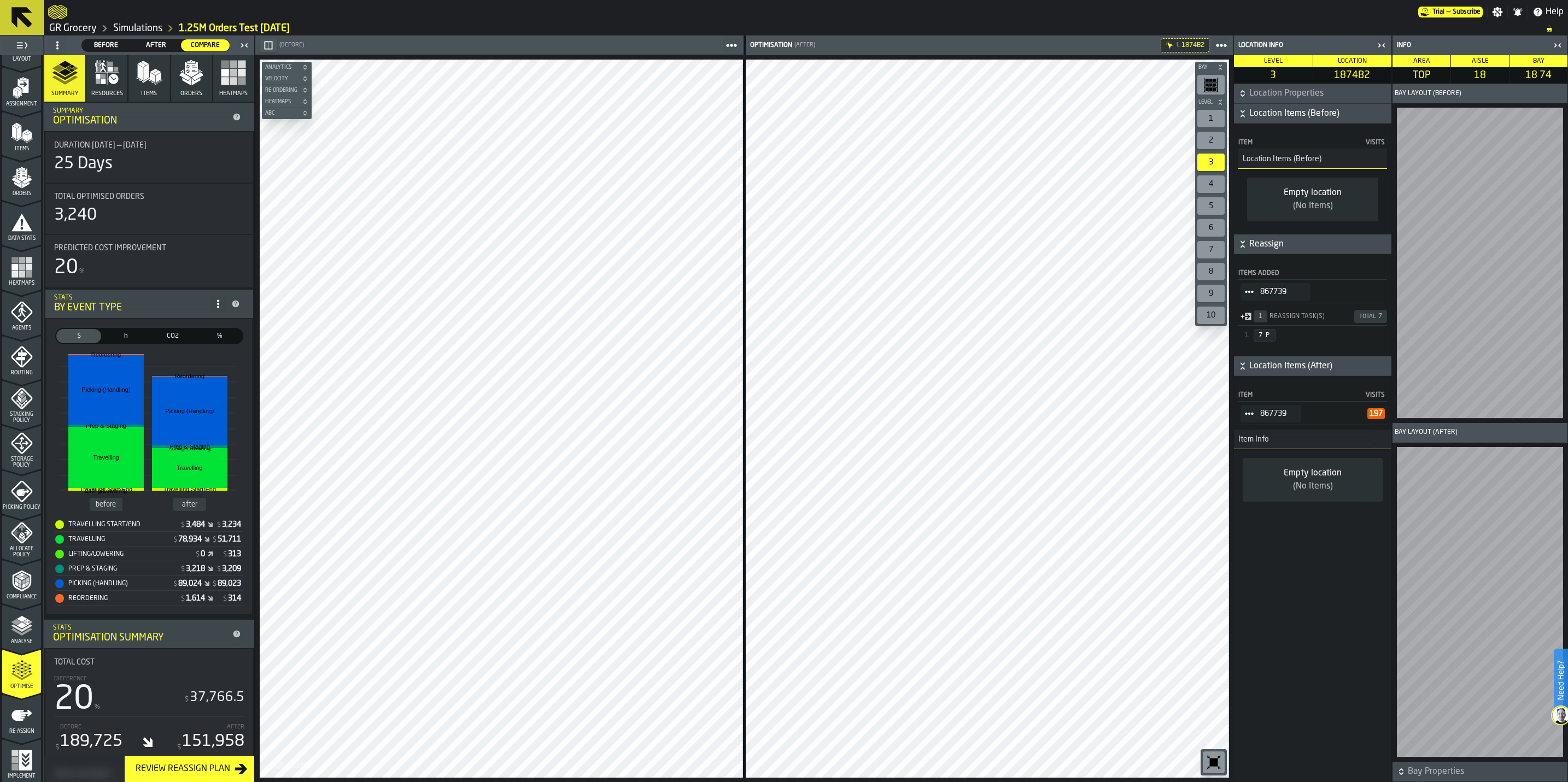
click at [1209, 115] on div "1" at bounding box center [1210, 119] width 27 height 17
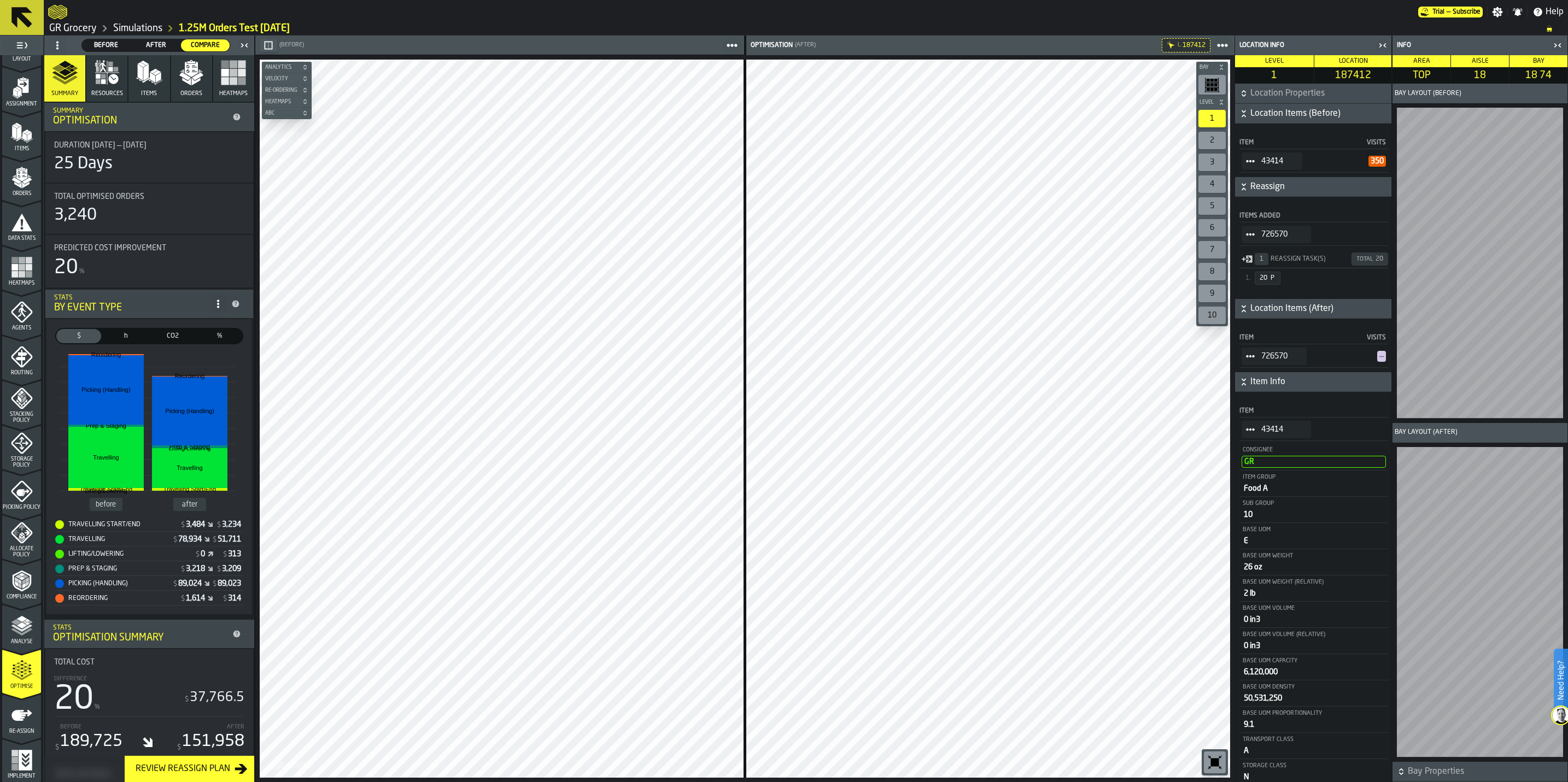
click at [1271, 97] on span "Location Properties" at bounding box center [1320, 93] width 140 height 13
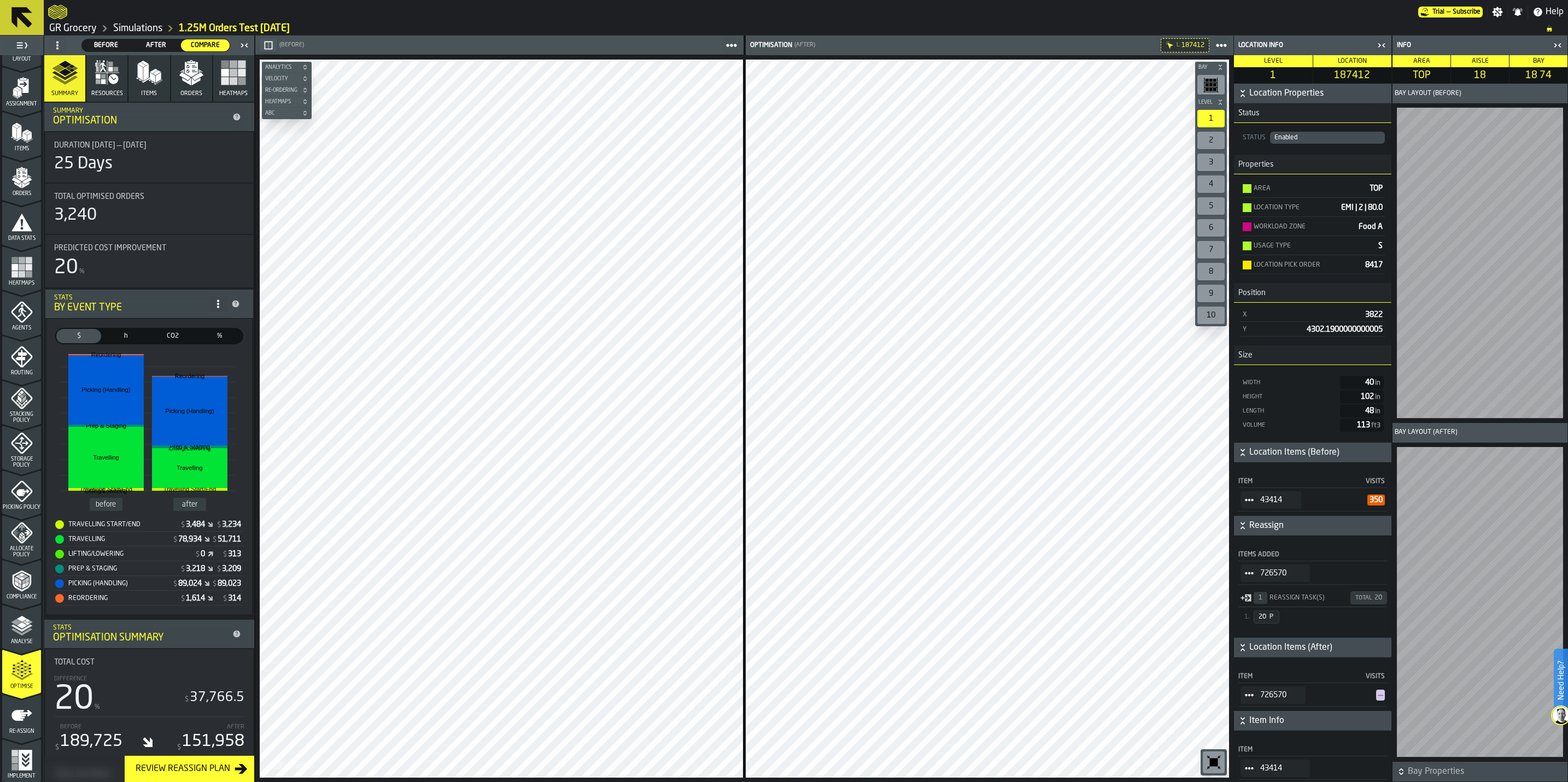
click at [1467, 585] on div at bounding box center [1480, 602] width 166 height 311
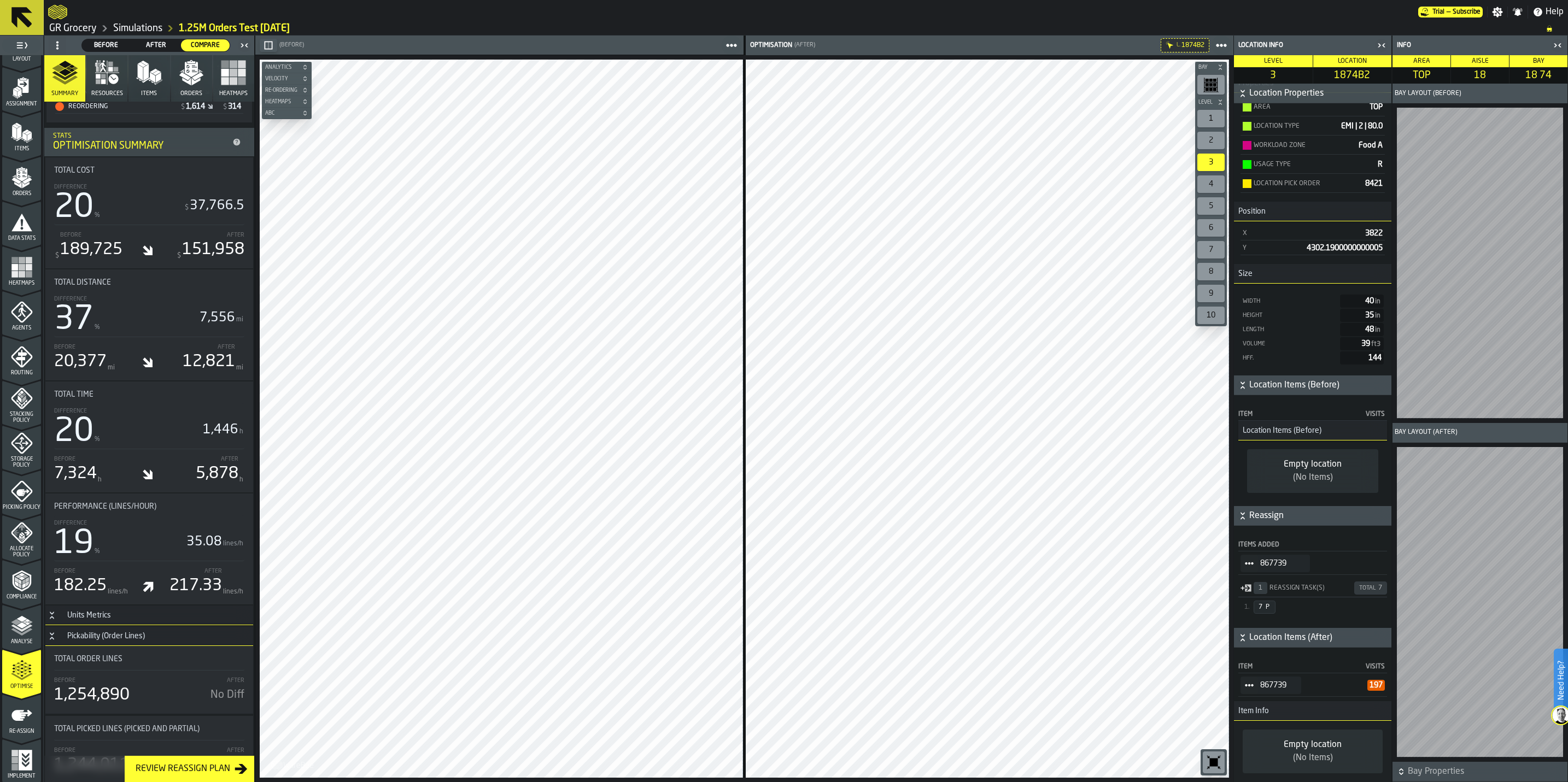
scroll to position [295, 0]
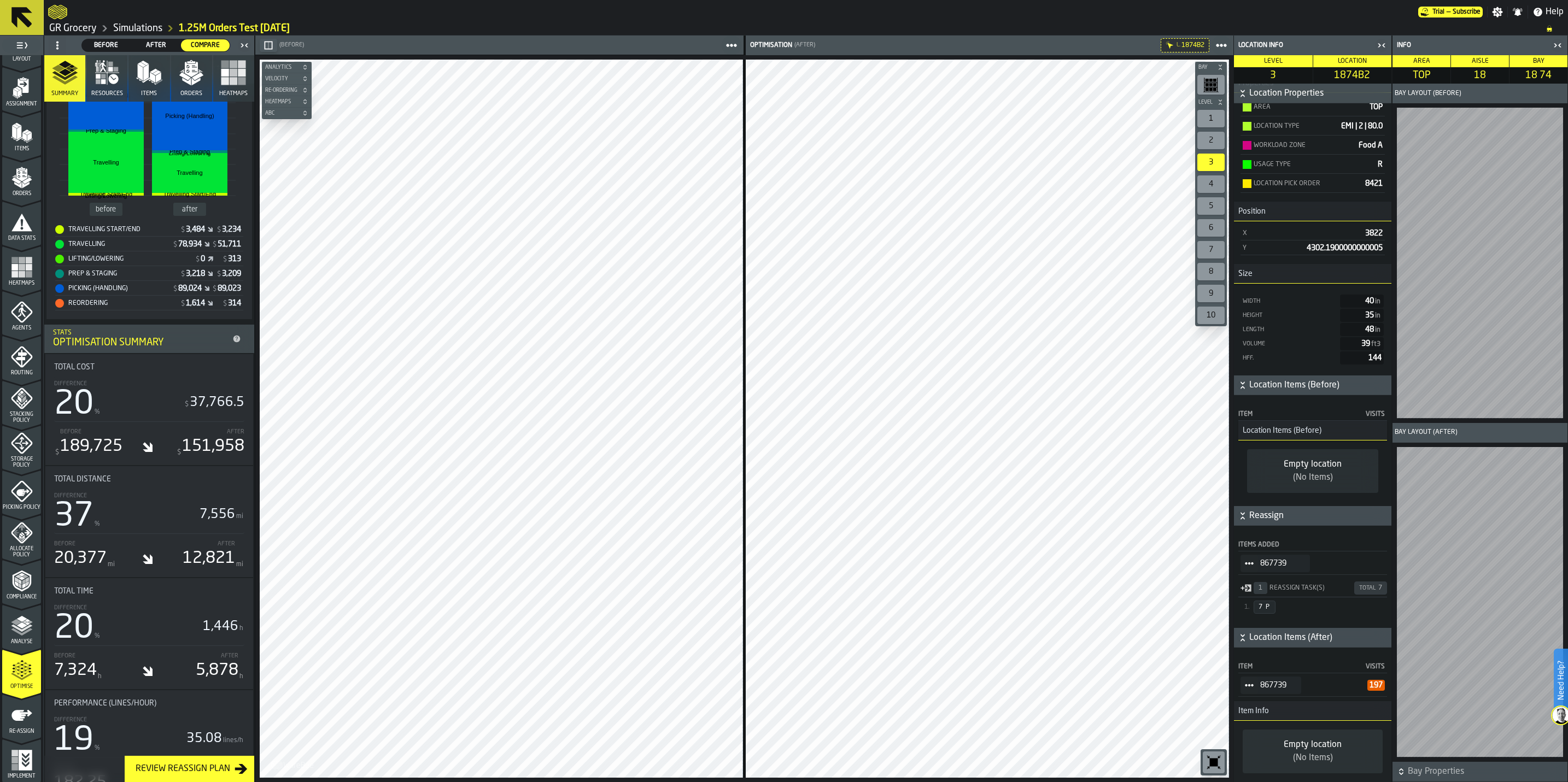
click at [1214, 118] on div "1" at bounding box center [1210, 119] width 27 height 17
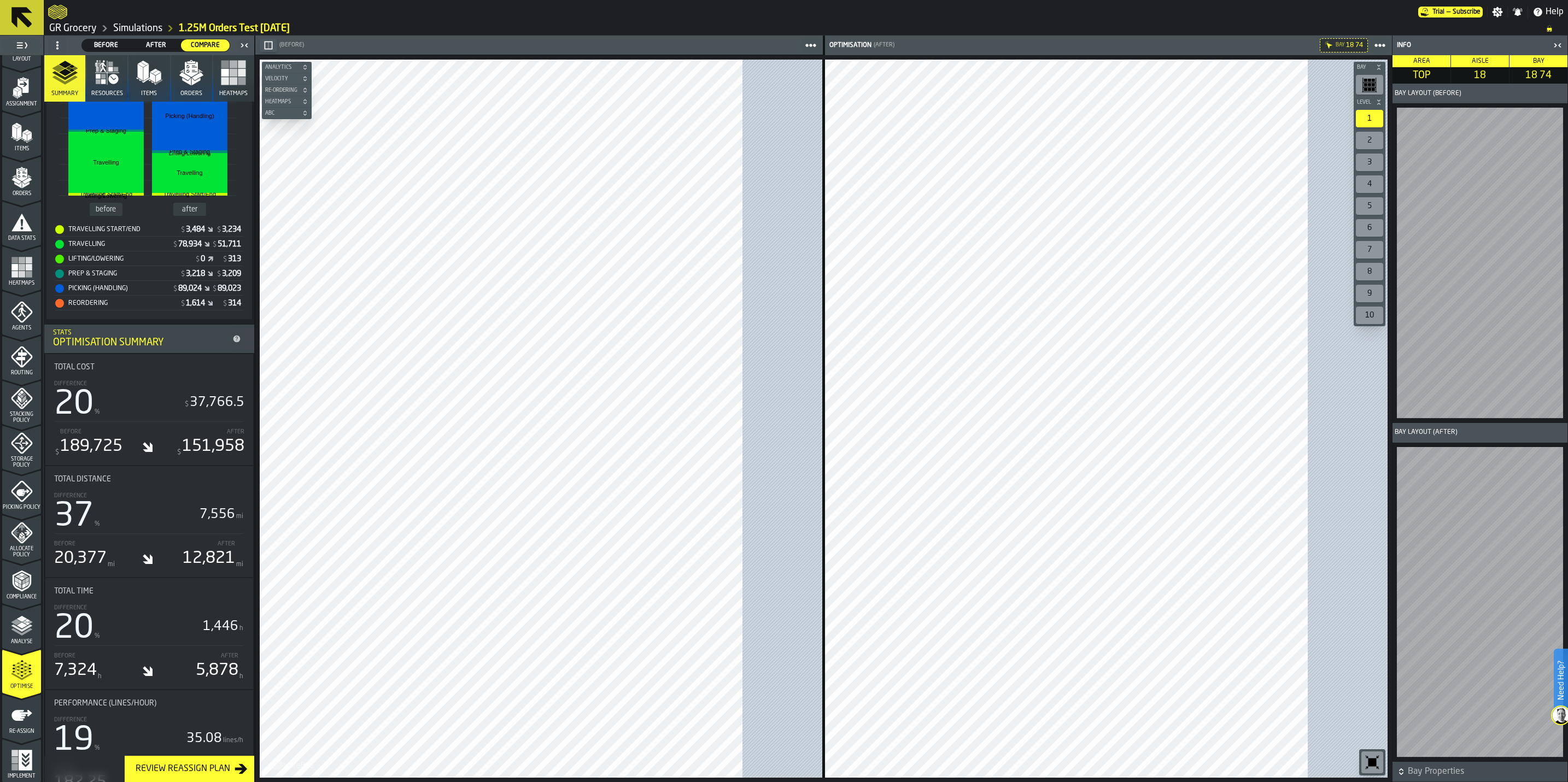
scroll to position [0, 0]
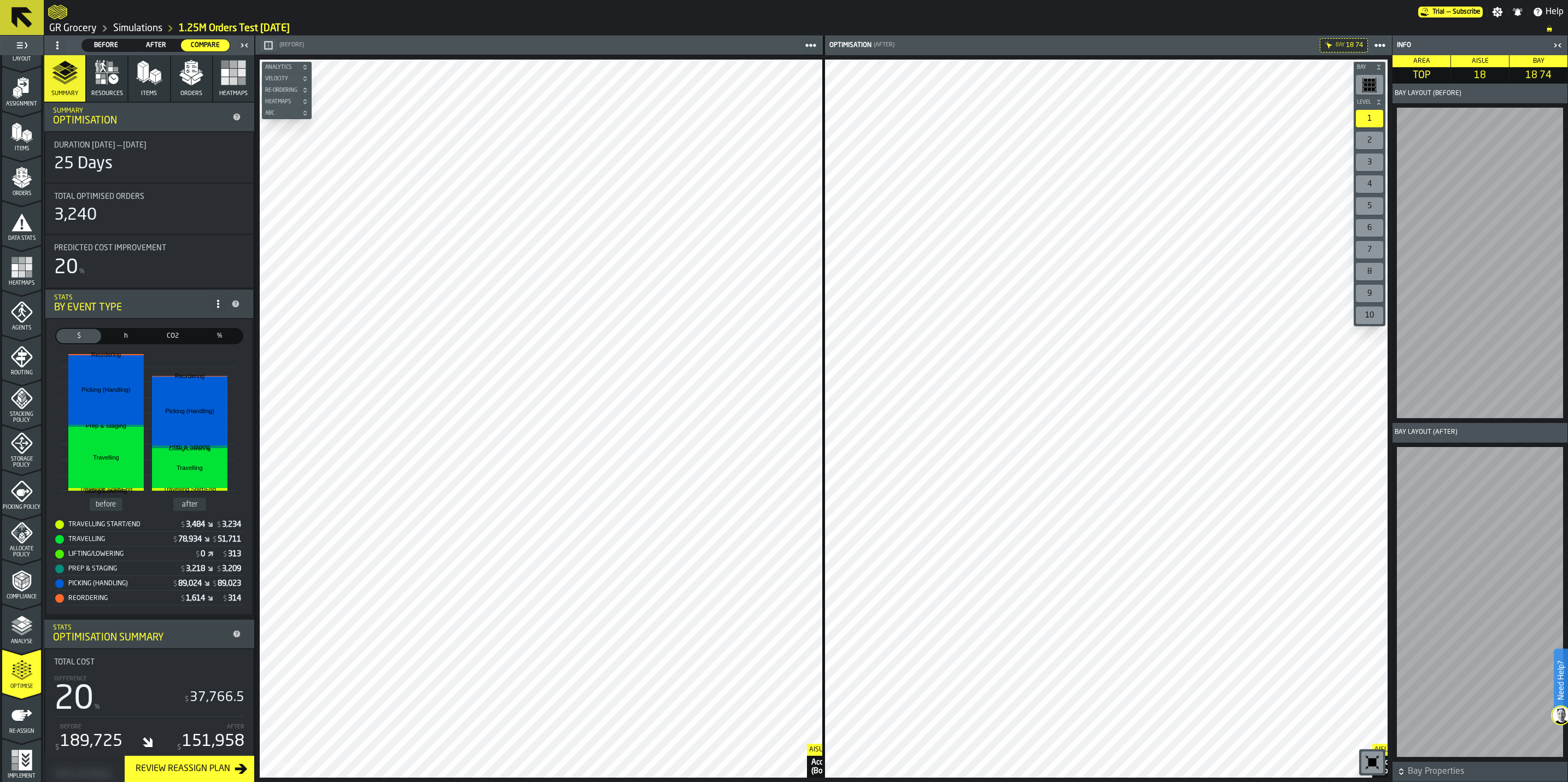
click at [1436, 750] on main "1 Start 1.1 Layout 1.2 Assignment 1.3 Items 1.4 Orders 1.5 Data Stats 1.6 Heatm…" at bounding box center [784, 409] width 1568 height 746
click at [1391, 767] on main "1 Start 1.1 Layout 1.2 Assignment 1.3 Items 1.4 Orders 1.5 Data Stats 1.6 Heatm…" at bounding box center [784, 409] width 1568 height 746
click at [15, 220] on icon "menu Data Stats" at bounding box center [22, 223] width 22 height 22
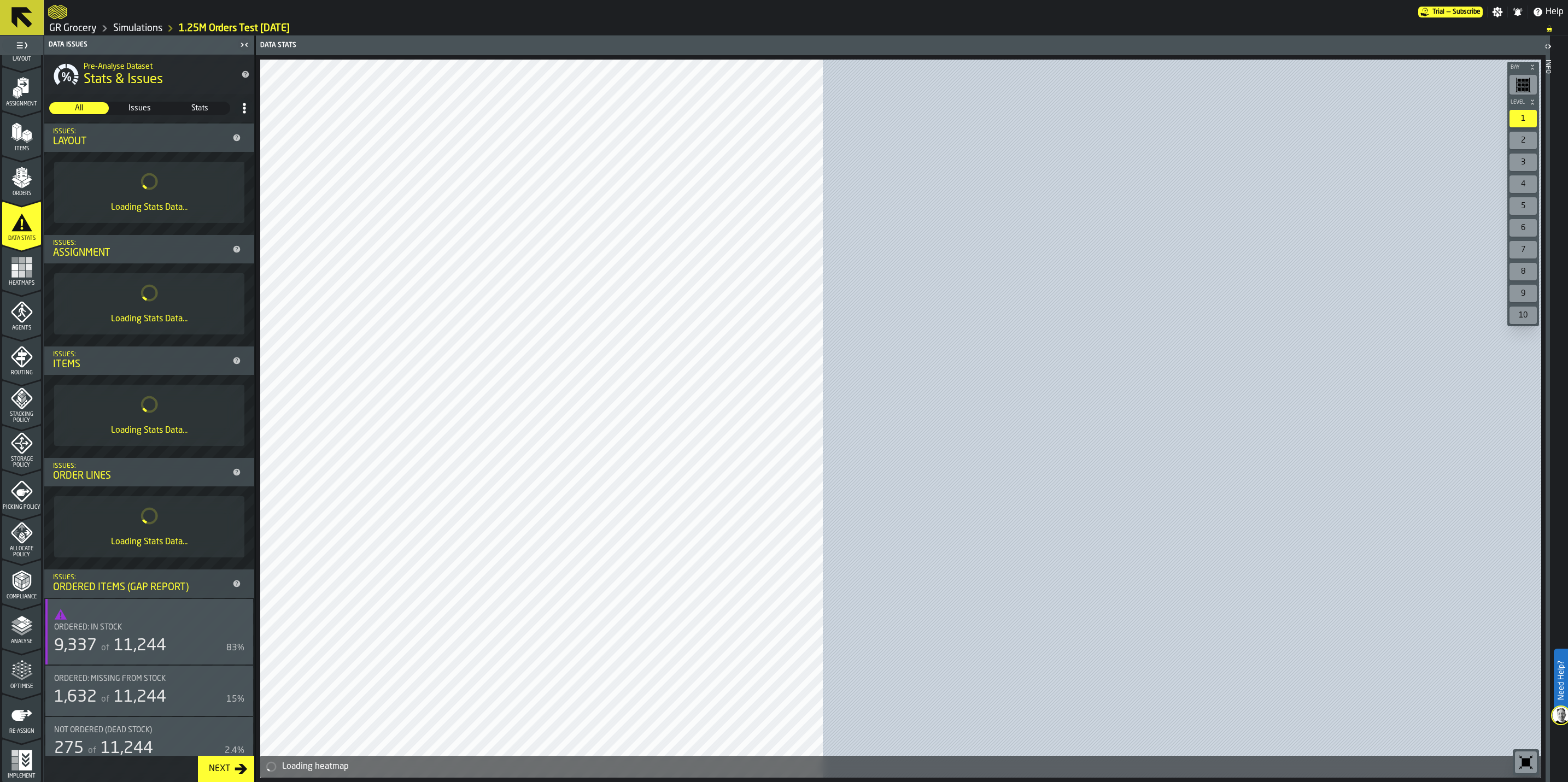
click at [31, 455] on div "Storage Policy" at bounding box center [21, 450] width 39 height 36
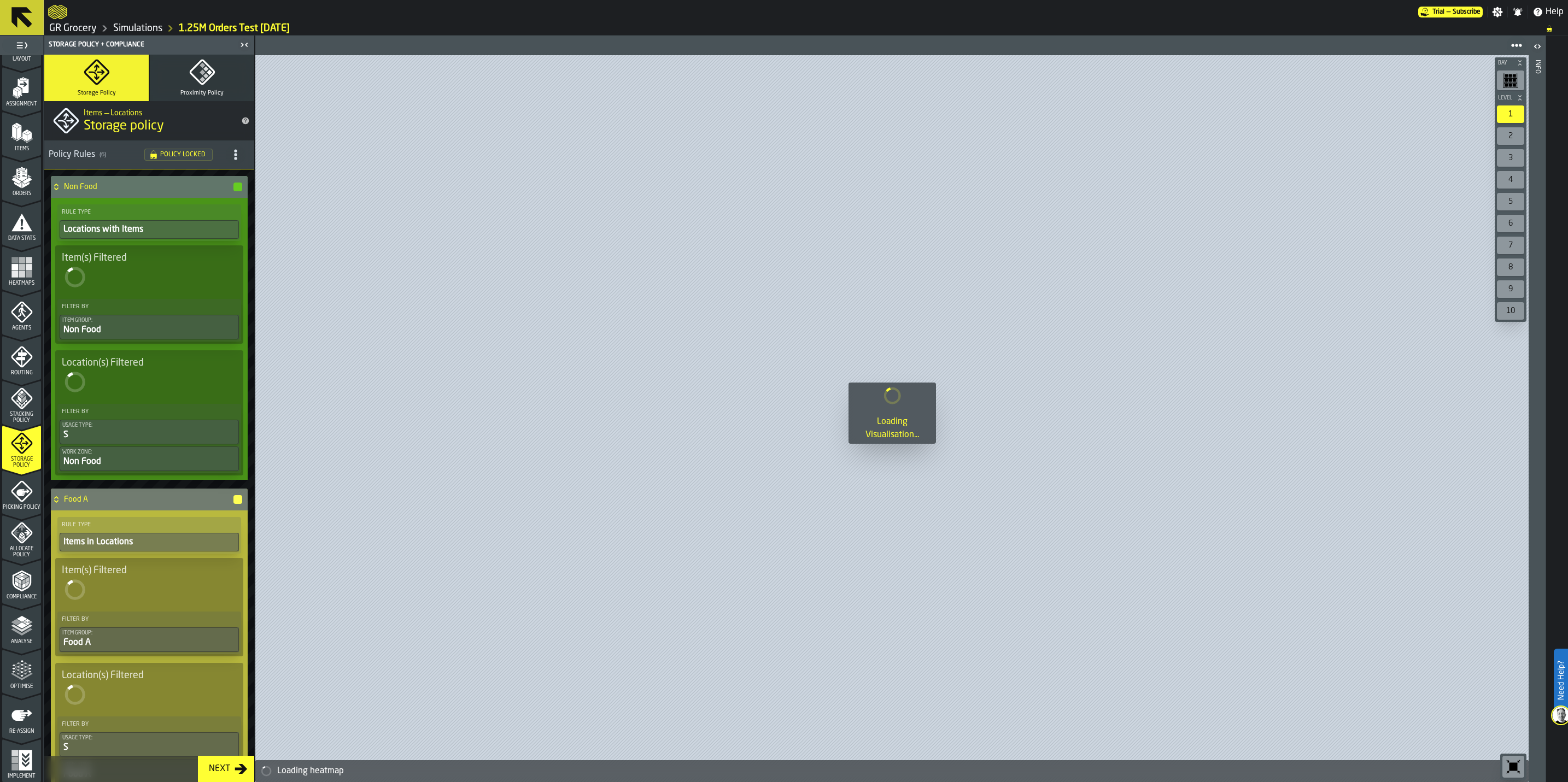
click at [22, 456] on span "Storage Policy" at bounding box center [21, 462] width 39 height 12
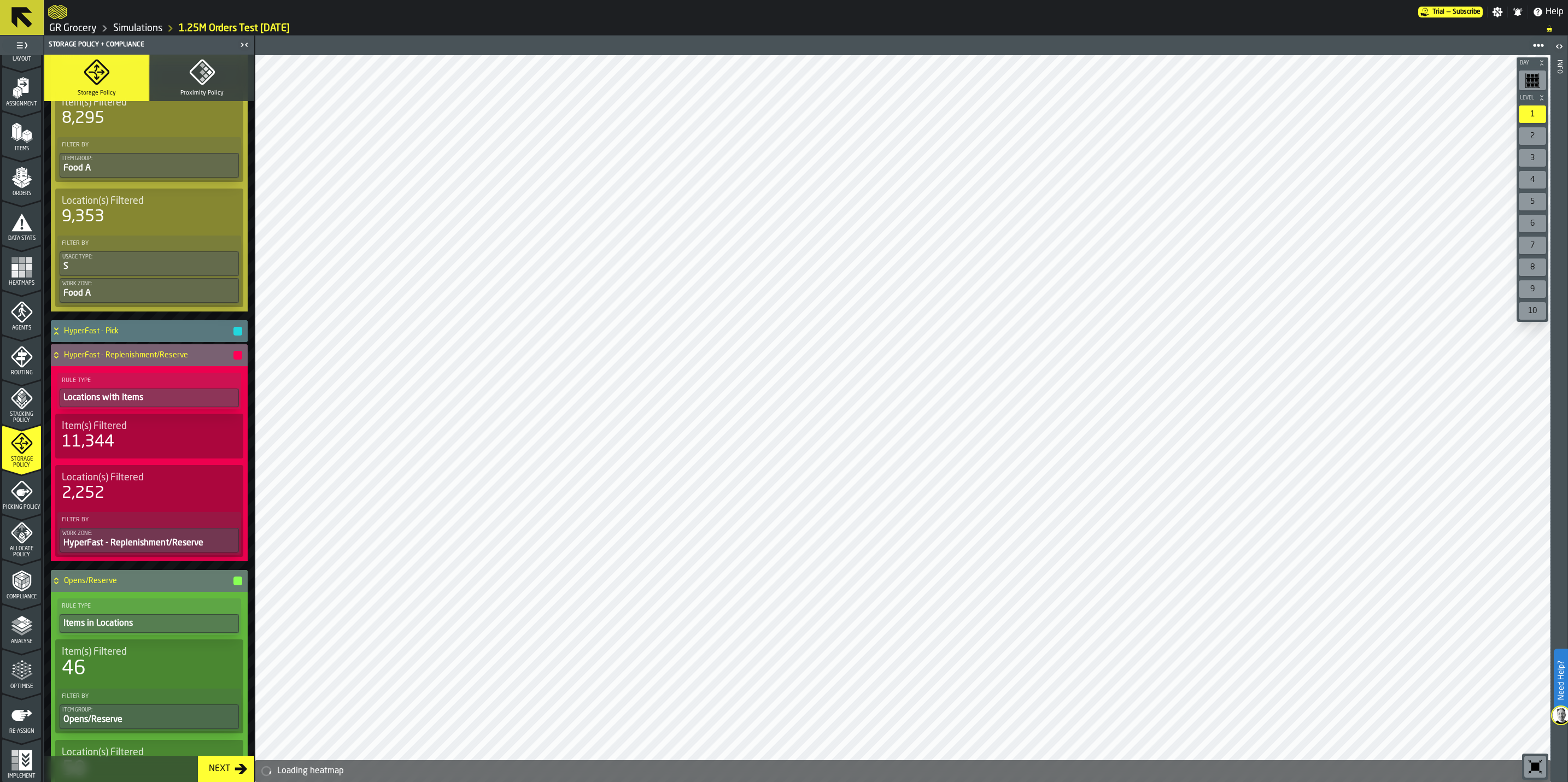
scroll to position [187, 0]
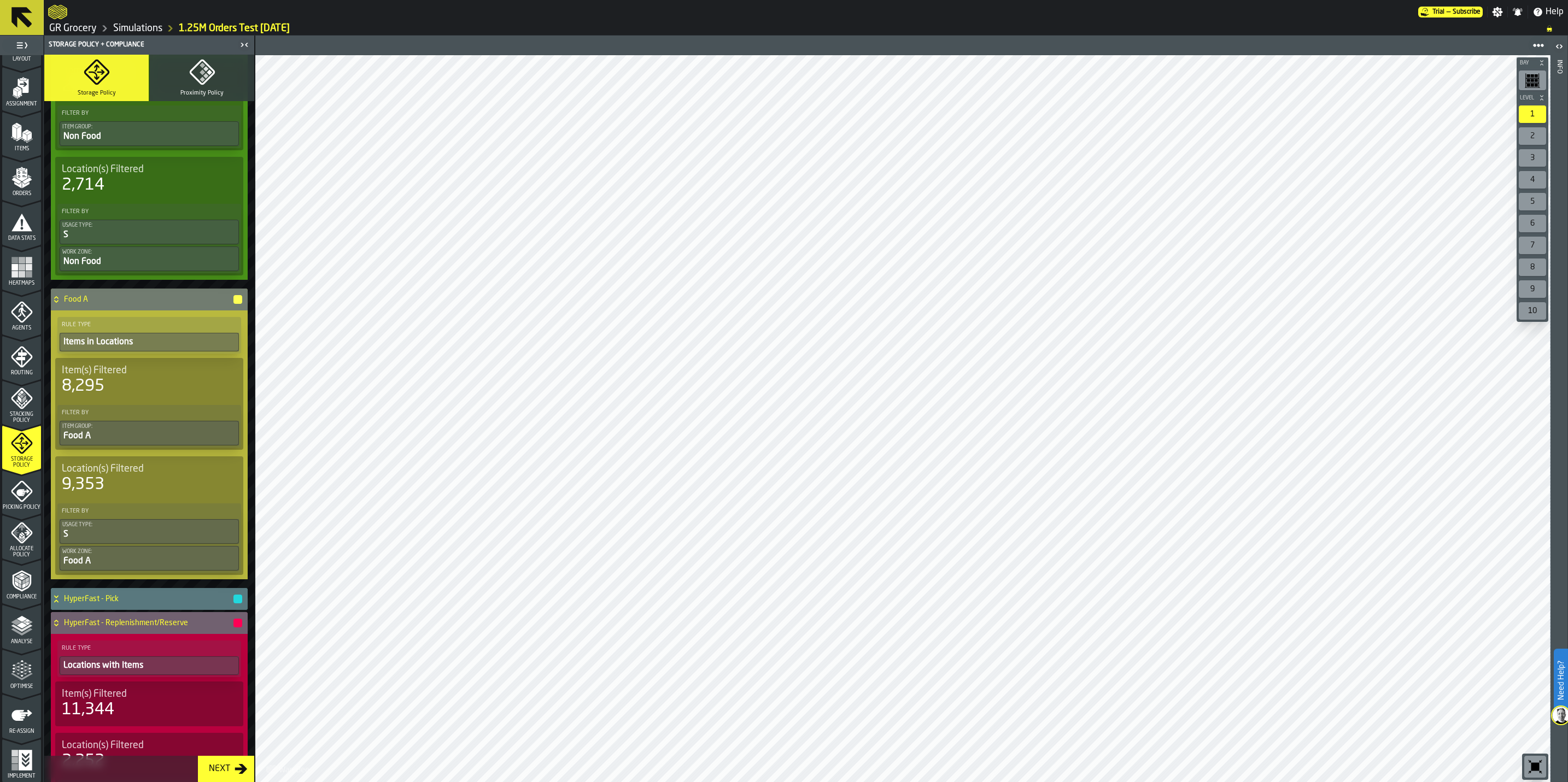
click at [22, 687] on span "Optimise" at bounding box center [21, 687] width 39 height 6
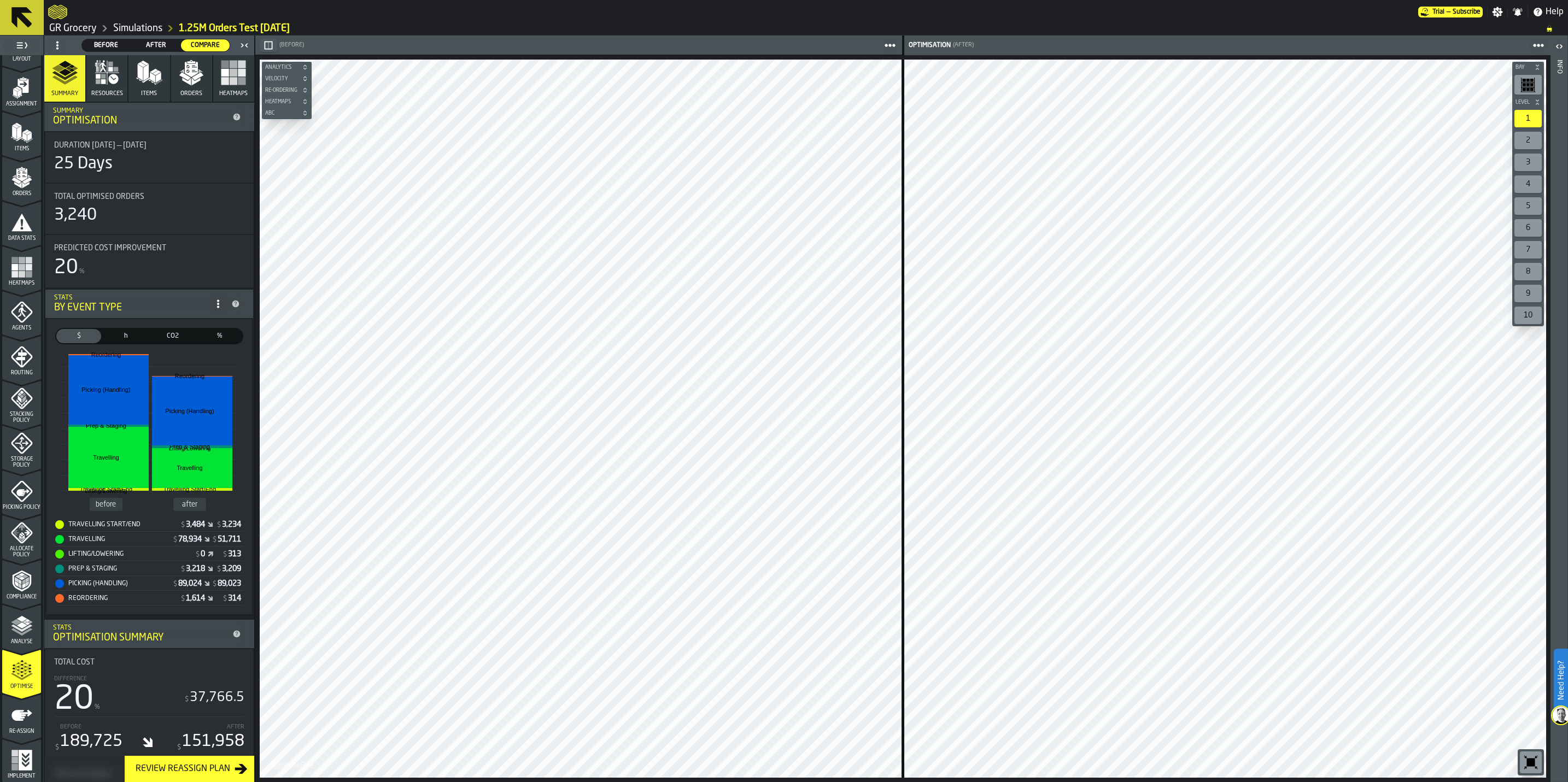
click at [192, 86] on icon "button" at bounding box center [191, 72] width 26 height 26
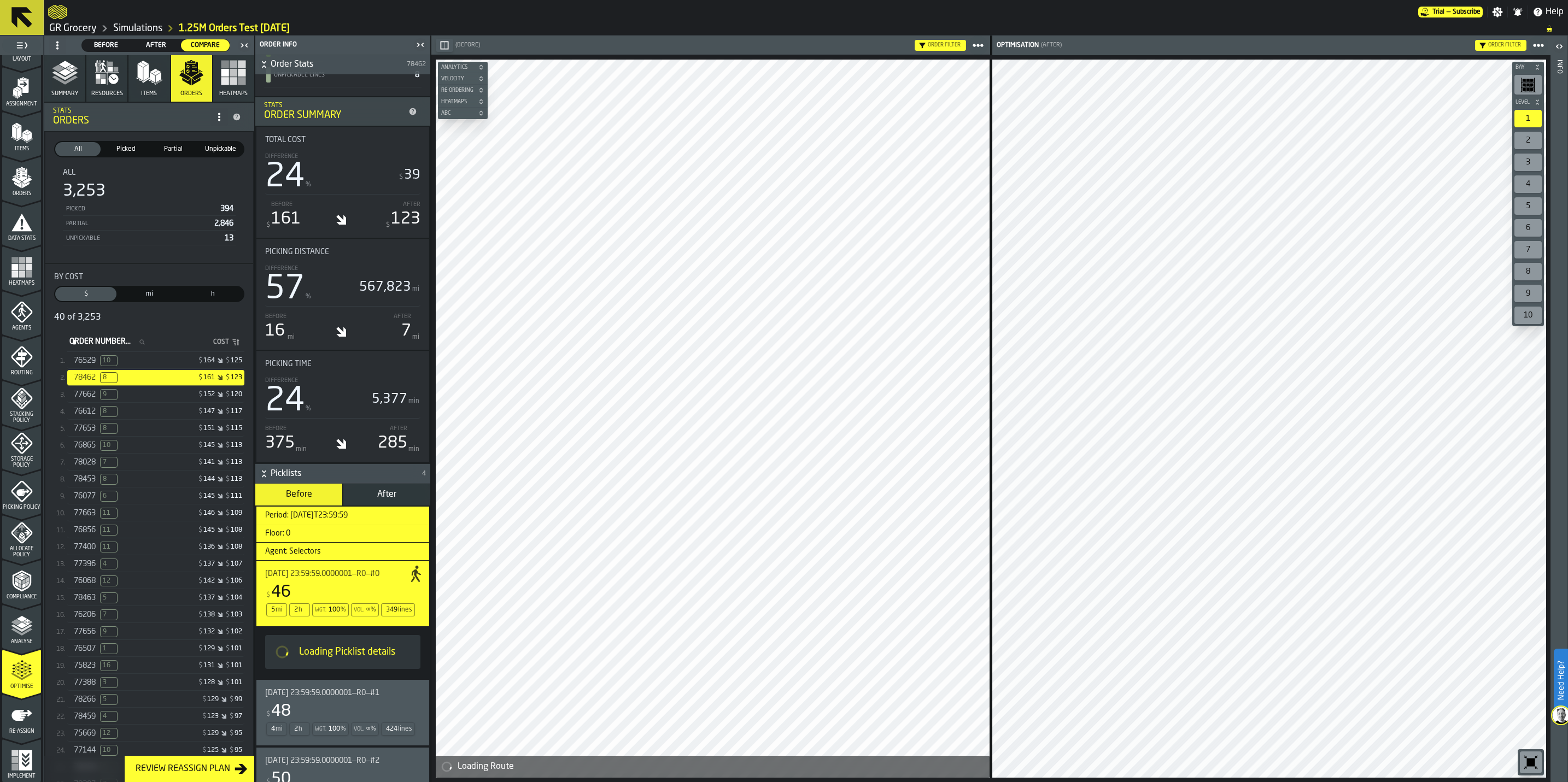
scroll to position [272, 0]
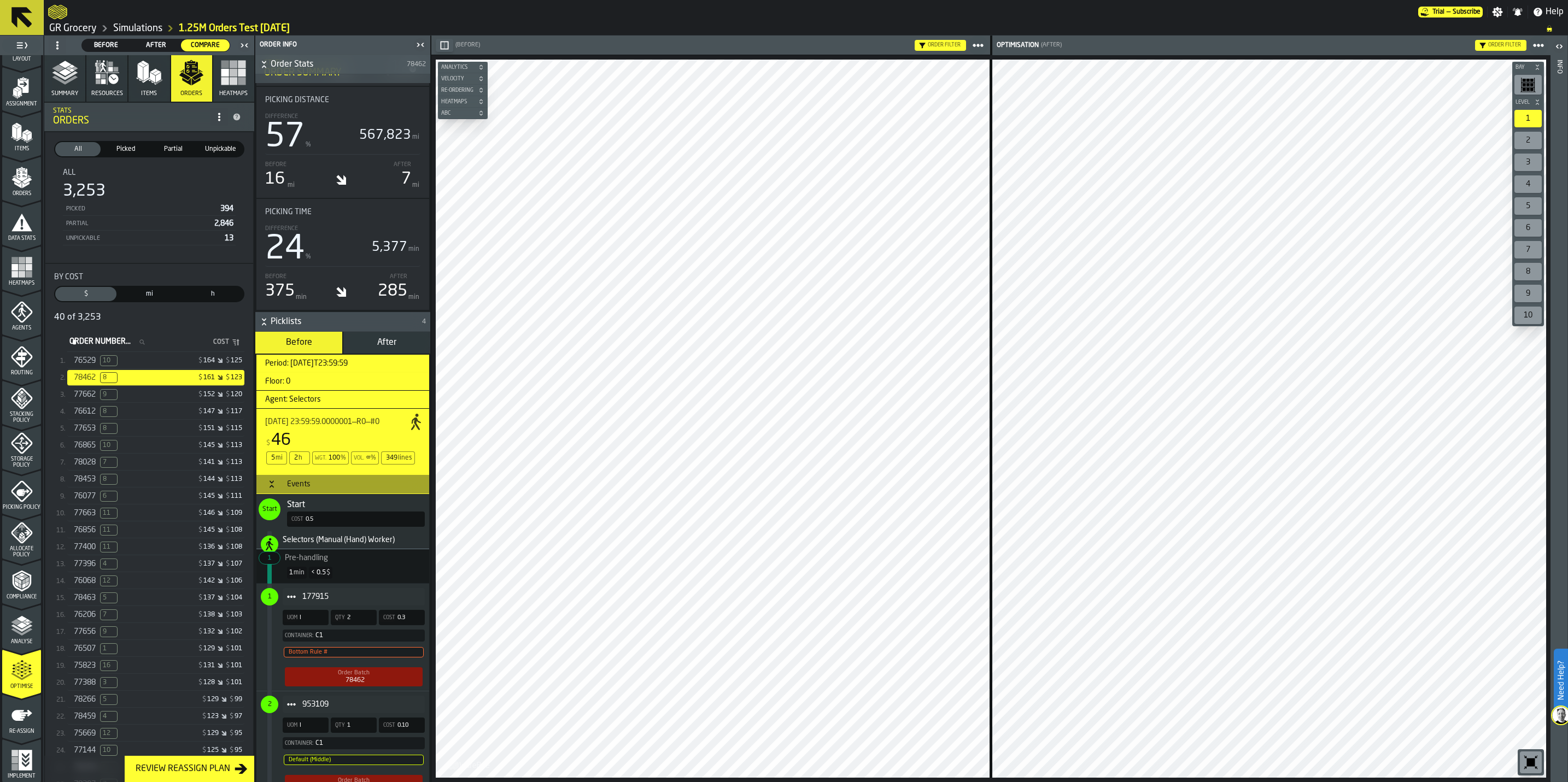
click at [122, 400] on div "77662 9" at bounding box center [116, 395] width 84 height 11
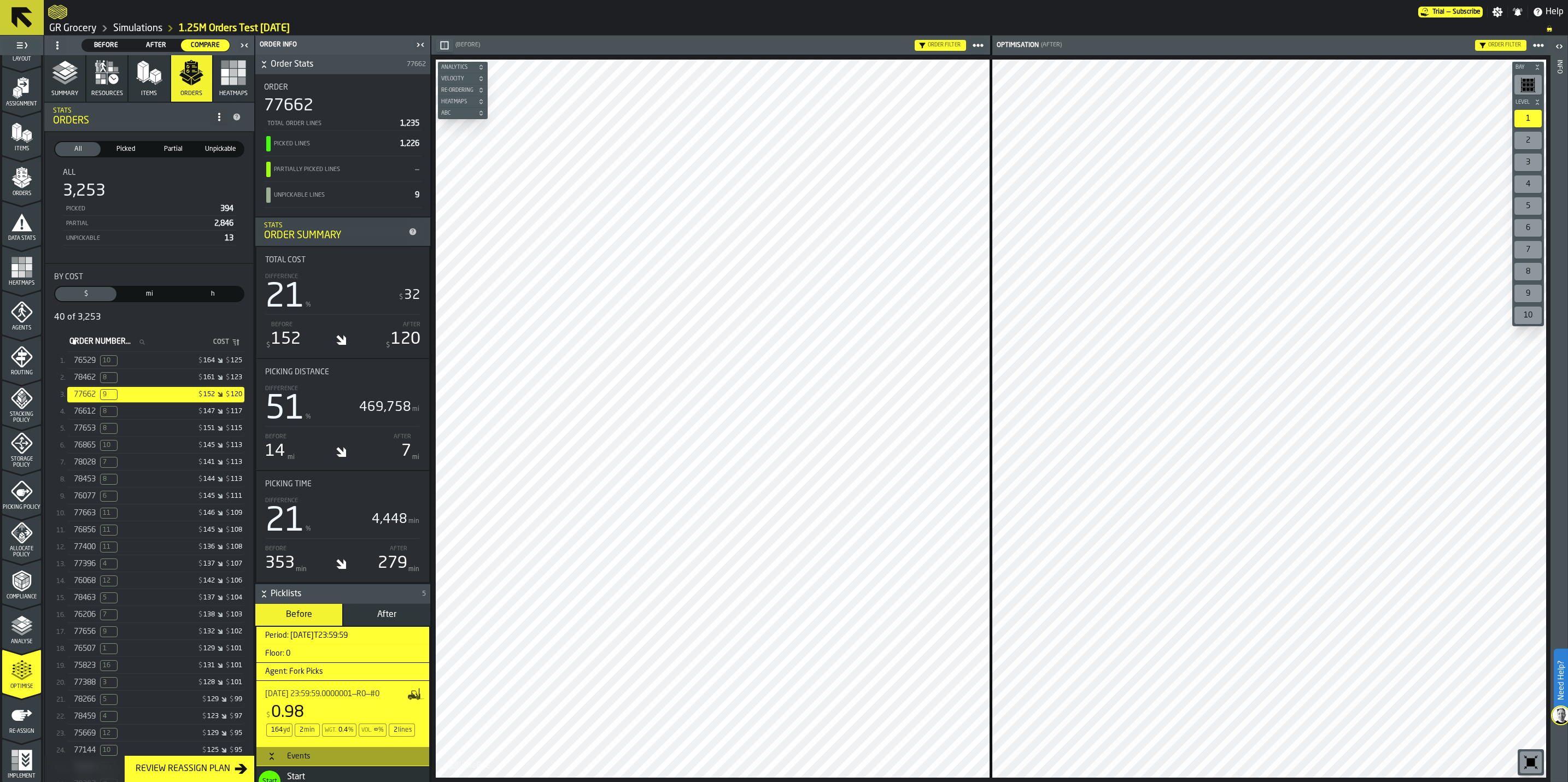
click at [110, 417] on span "8" at bounding box center [109, 411] width 17 height 11
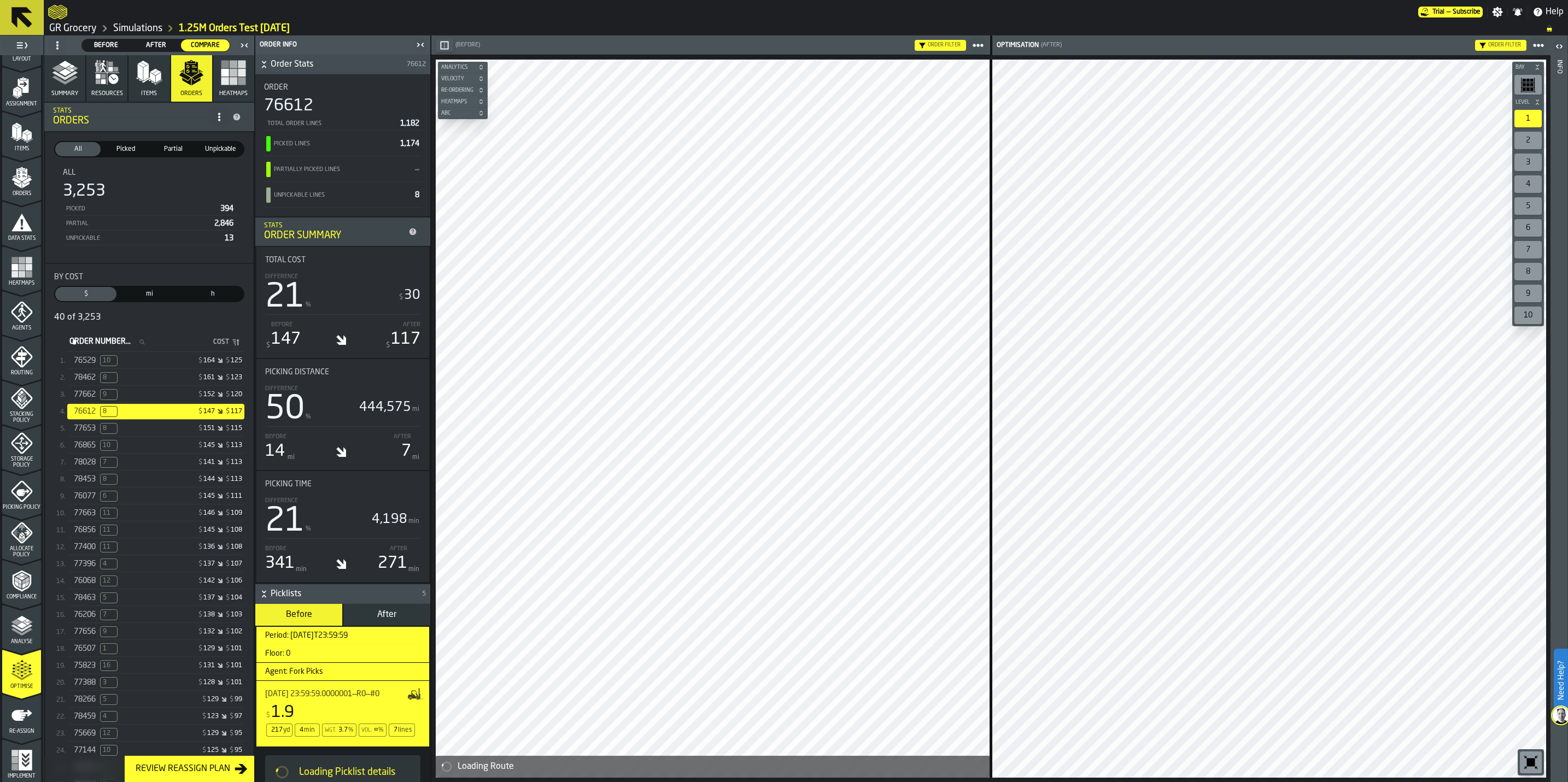
click at [164, 437] on div "77653 8 $ 151 $ 115" at bounding box center [155, 429] width 177 height 16
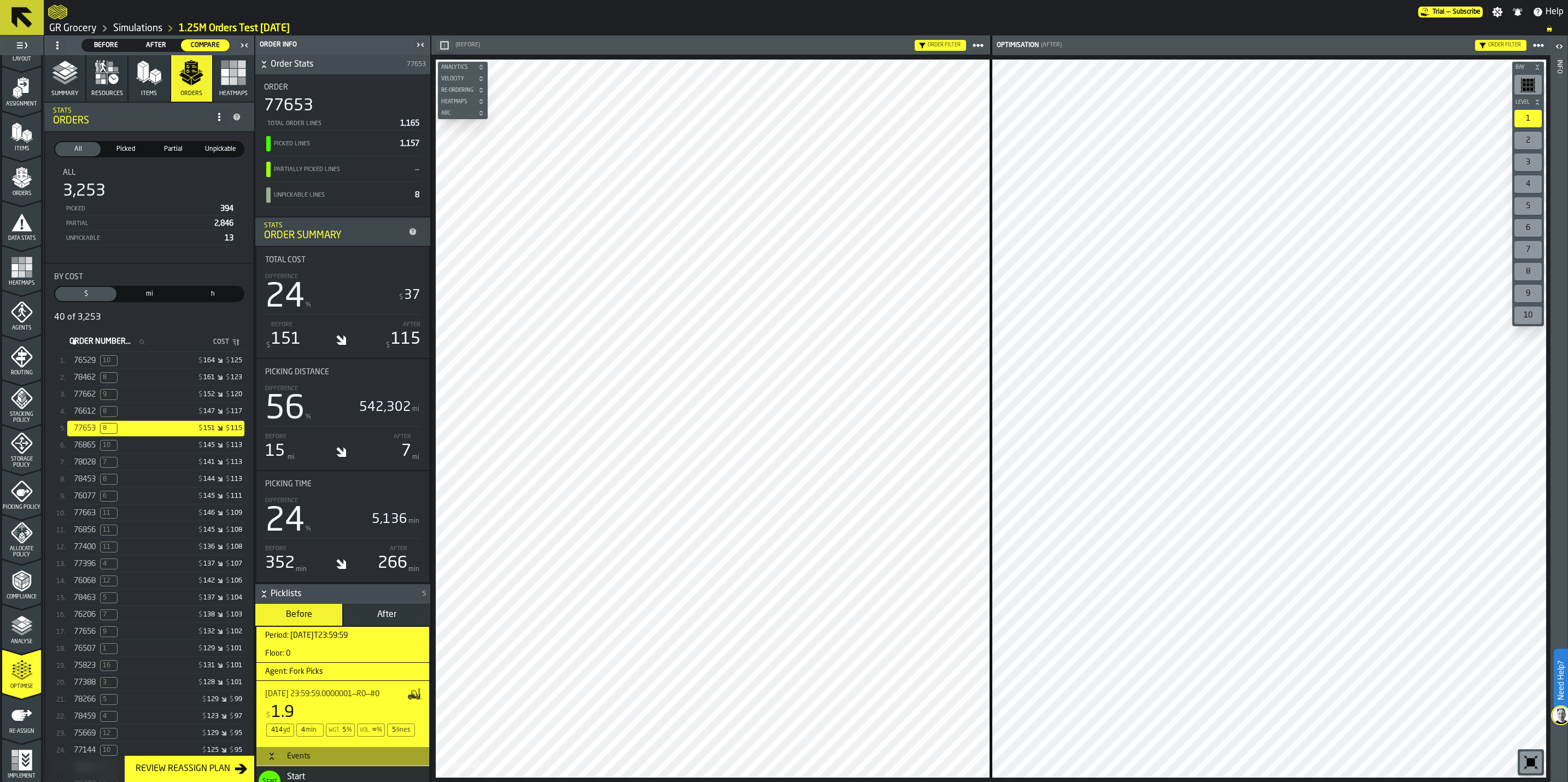
click at [230, 68] on rect "button" at bounding box center [234, 65] width 8 height 8
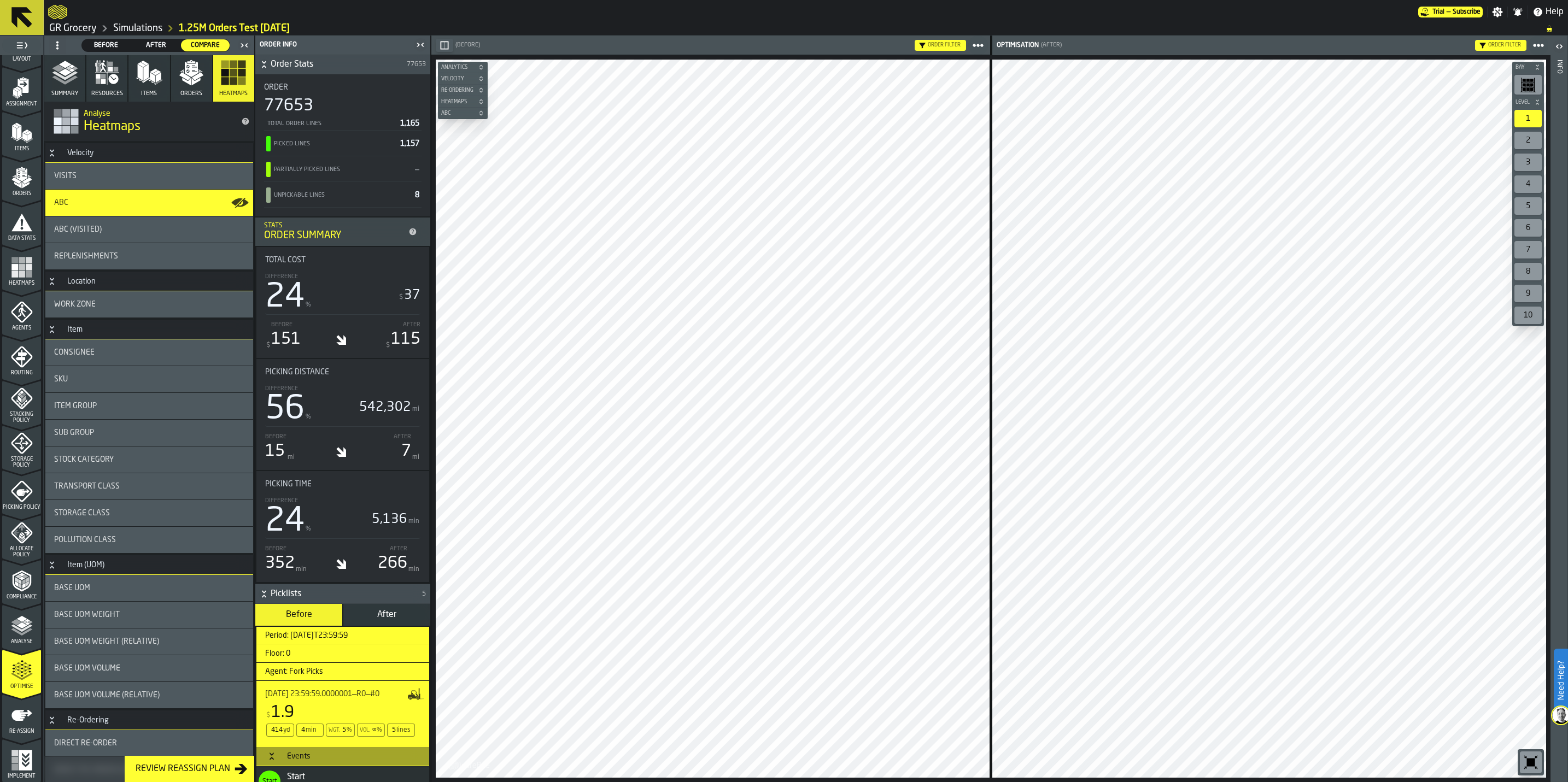
click at [133, 208] on div "ABC" at bounding box center [149, 202] width 208 height 26
click at [420, 40] on icon "button-toggle-Close me" at bounding box center [420, 44] width 13 height 13
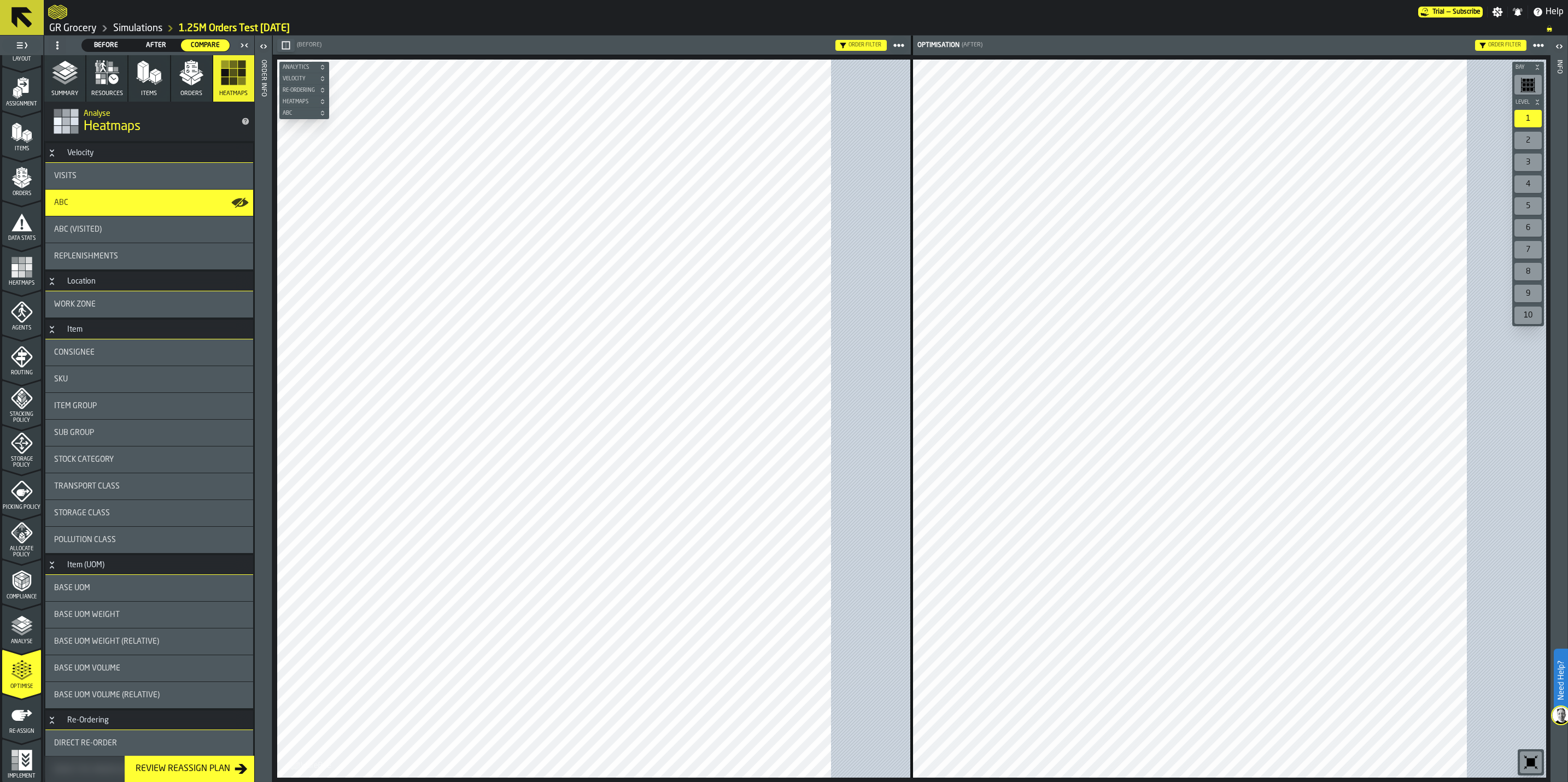
click at [106, 81] on icon "button" at bounding box center [107, 72] width 26 height 26
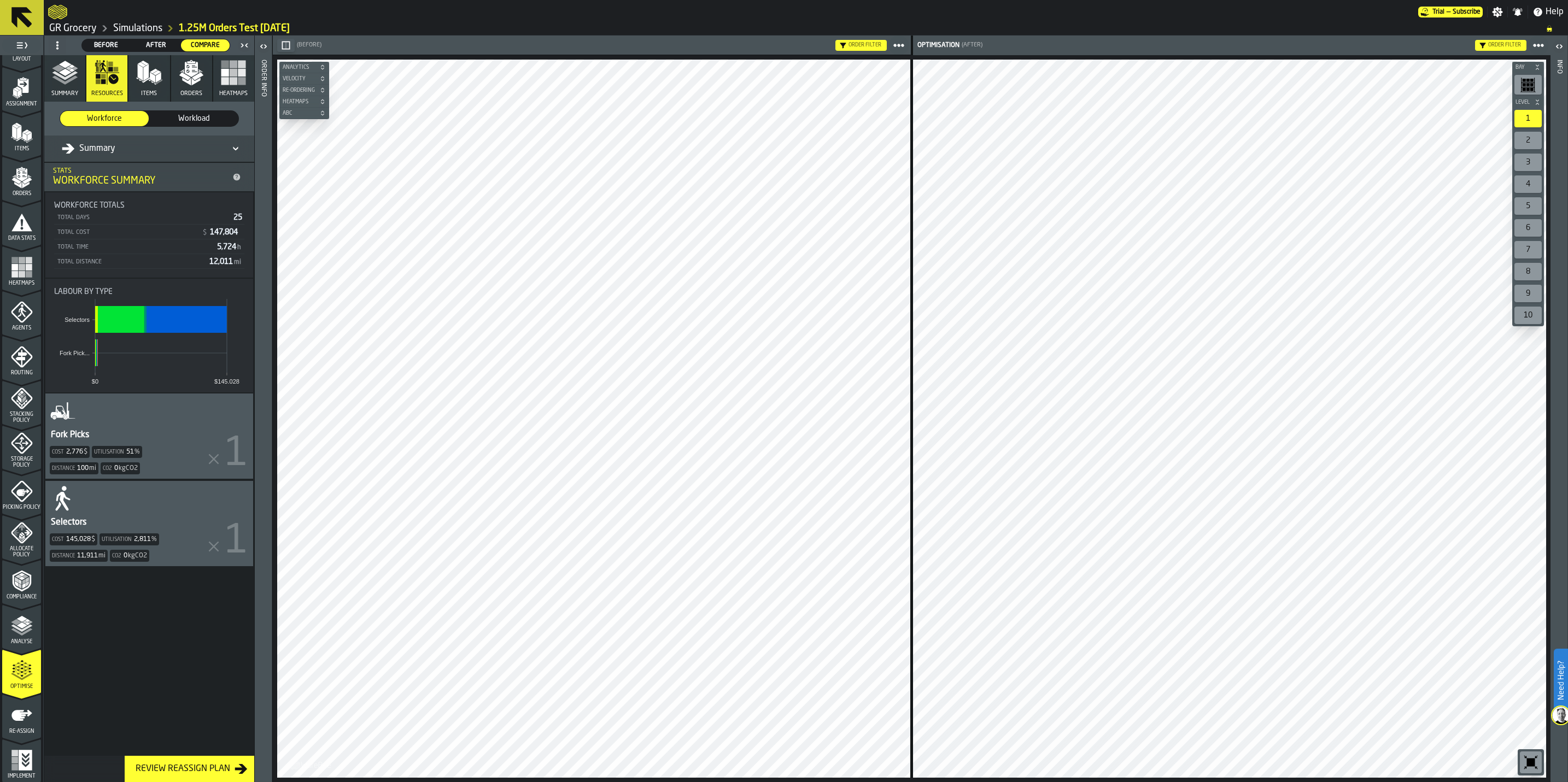
click at [228, 82] on rect "button" at bounding box center [225, 81] width 8 height 8
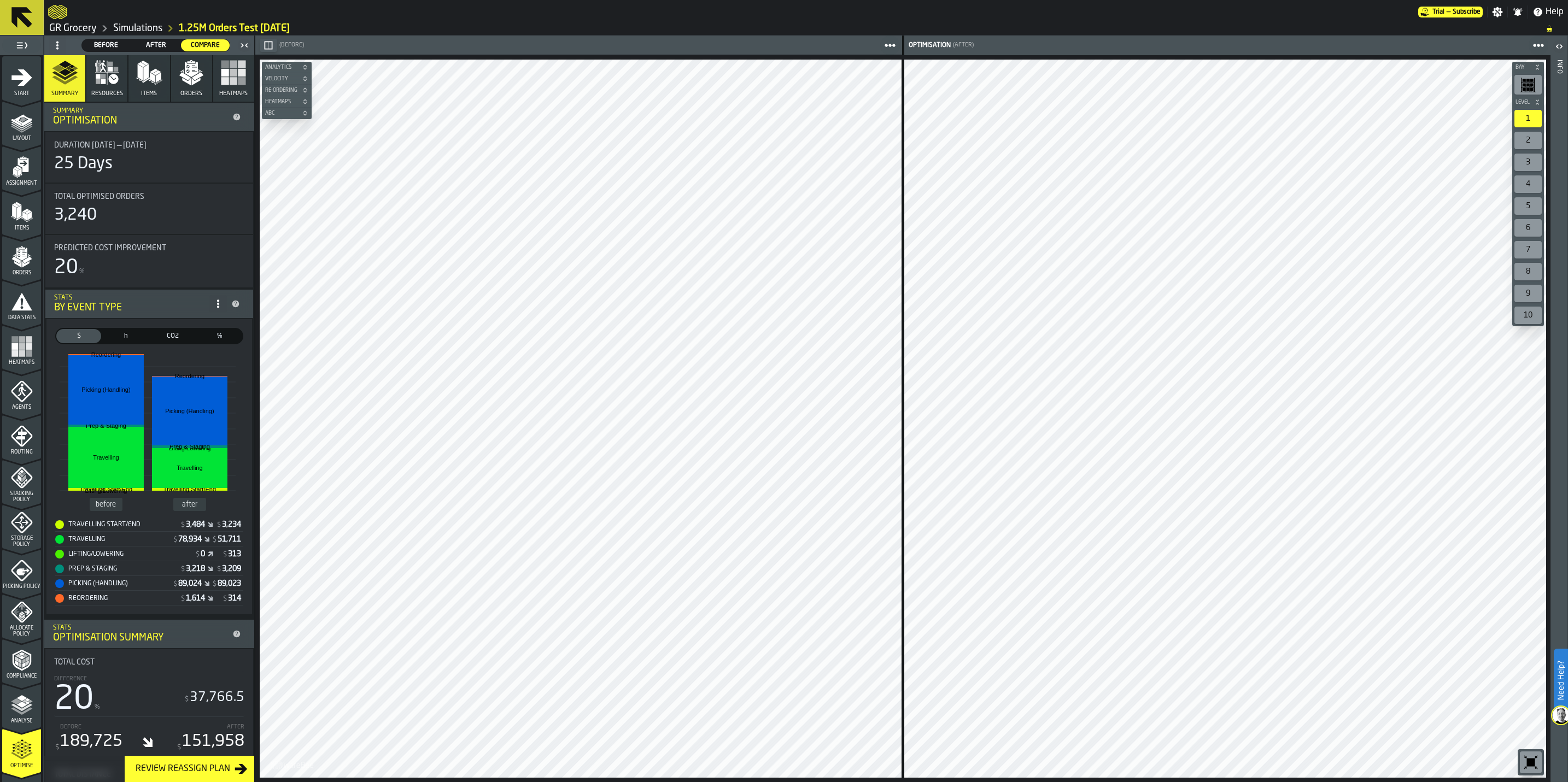
click at [1528, 143] on div "2" at bounding box center [1528, 140] width 27 height 17
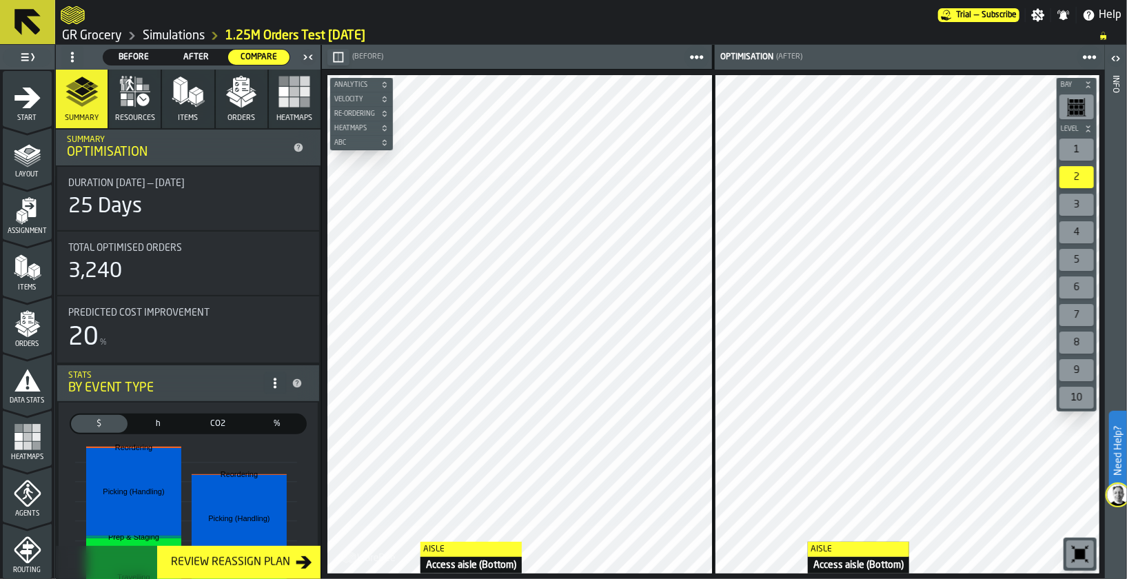
click at [406, 544] on div "Aisle Access aisle (Bottom) Aisle Access aisle (Bottom) Aisle Access aisle (Bot…" at bounding box center [713, 325] width 783 height 510
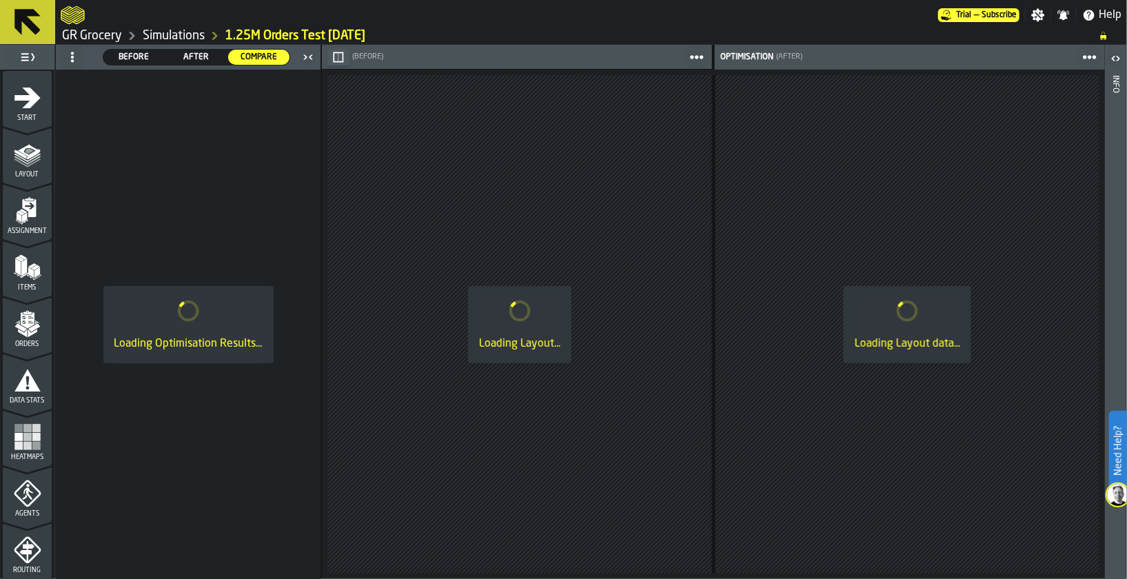
click at [89, 35] on link "GR Grocery" at bounding box center [92, 35] width 60 height 15
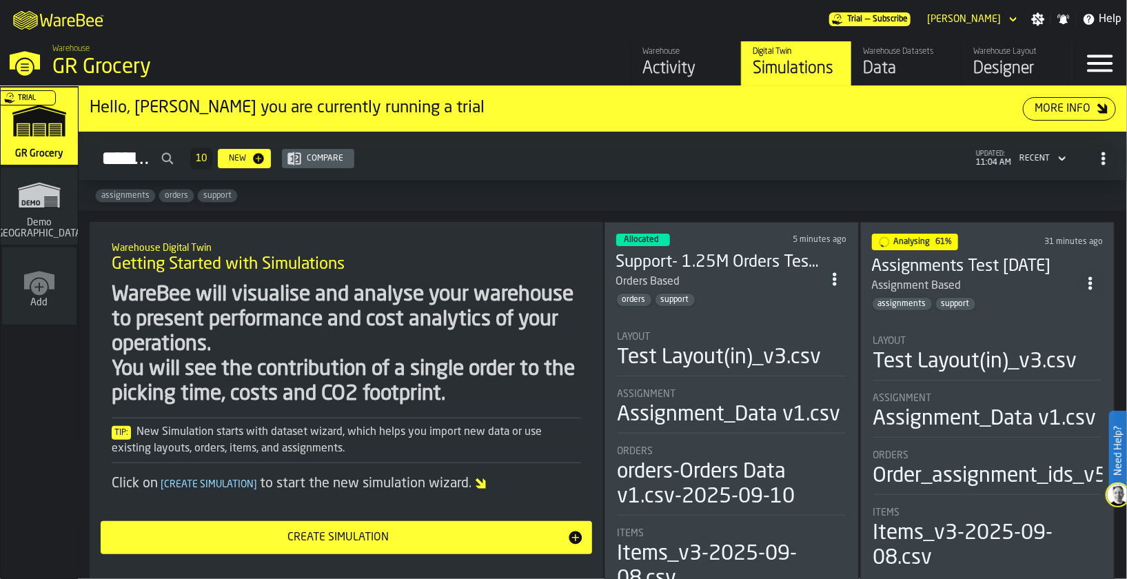
click at [1019, 61] on div "Designer" at bounding box center [1018, 69] width 88 height 22
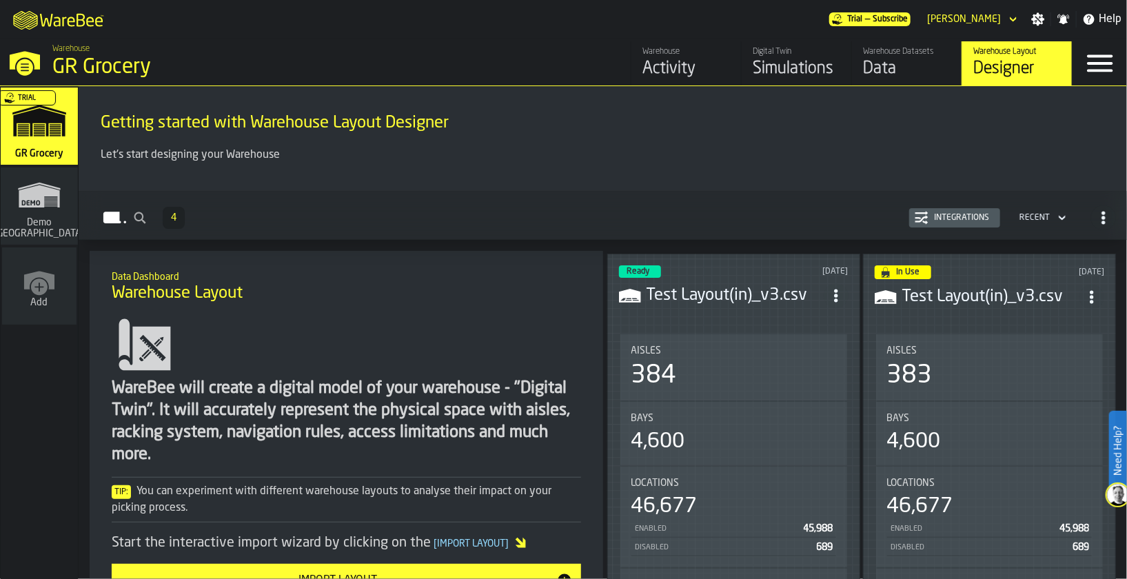
click at [719, 309] on header "Ready 2 days ago Test Layout(in)_v3.csv" at bounding box center [734, 292] width 230 height 55
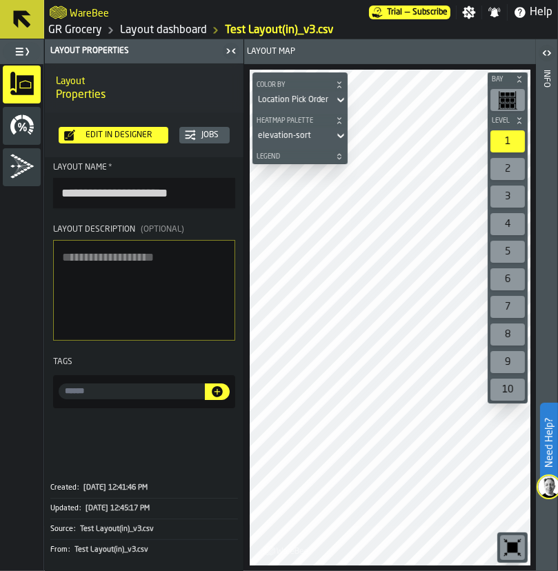
click at [72, 37] on link "GR Grocery" at bounding box center [75, 30] width 54 height 17
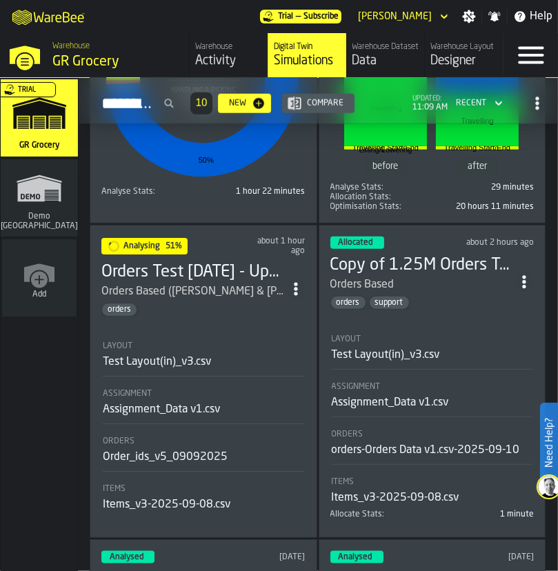
scroll to position [1025, 0]
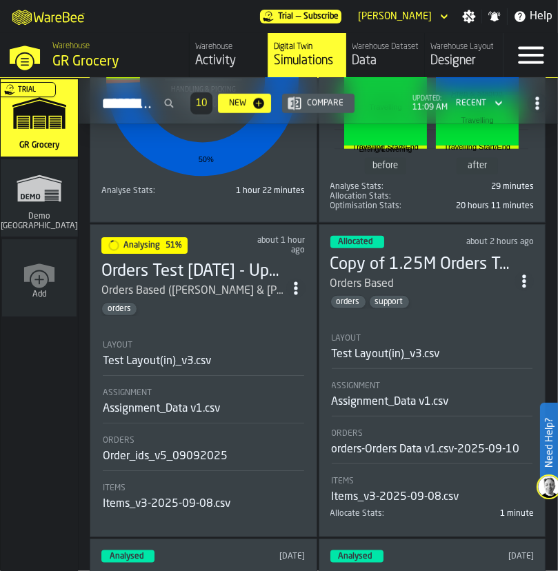
click at [202, 266] on h3 "Orders Test [DATE] - Updated Resource Policy" at bounding box center [193, 272] width 185 height 22
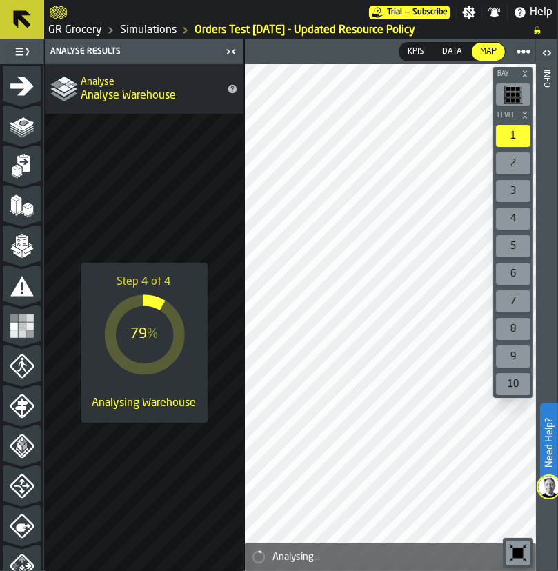
click at [20, 375] on icon "menu Agents" at bounding box center [22, 366] width 25 height 25
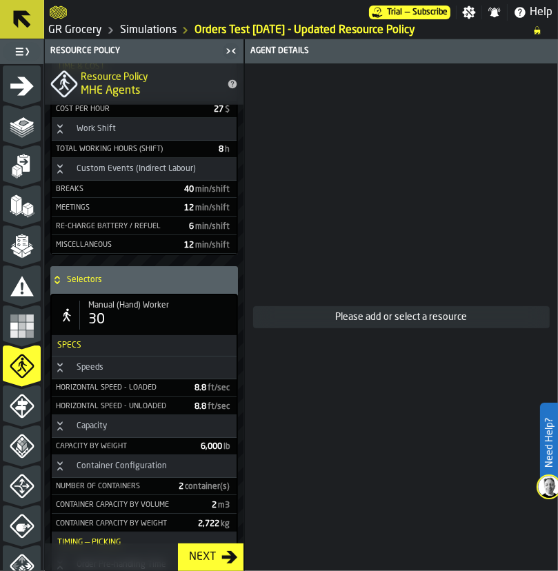
scroll to position [763, 0]
click at [123, 330] on div "30" at bounding box center [159, 320] width 143 height 19
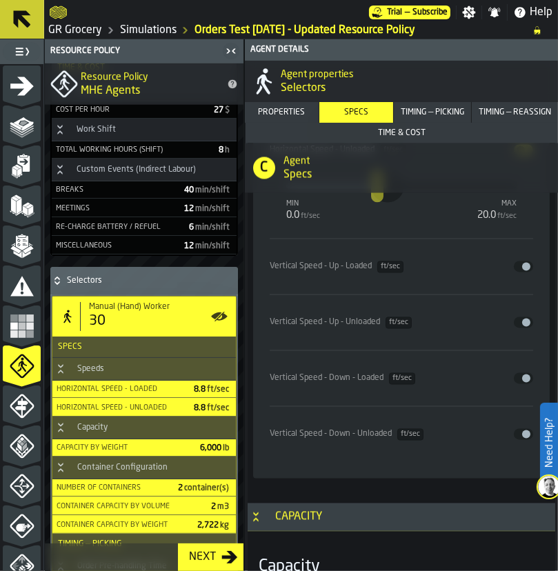
scroll to position [2078, 0]
click at [128, 86] on span "MHE Agents" at bounding box center [110, 91] width 59 height 17
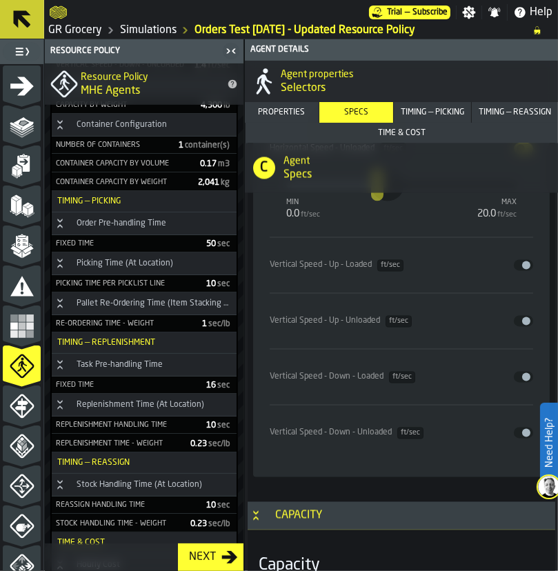
scroll to position [0, 0]
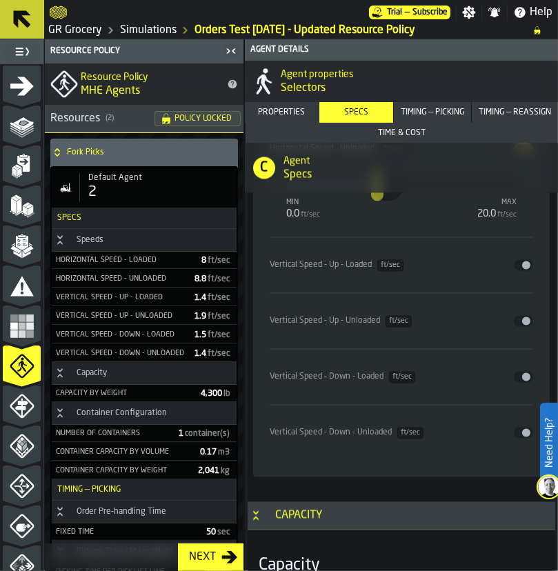
click at [118, 157] on h4 "Fork Picks" at bounding box center [149, 153] width 165 height 10
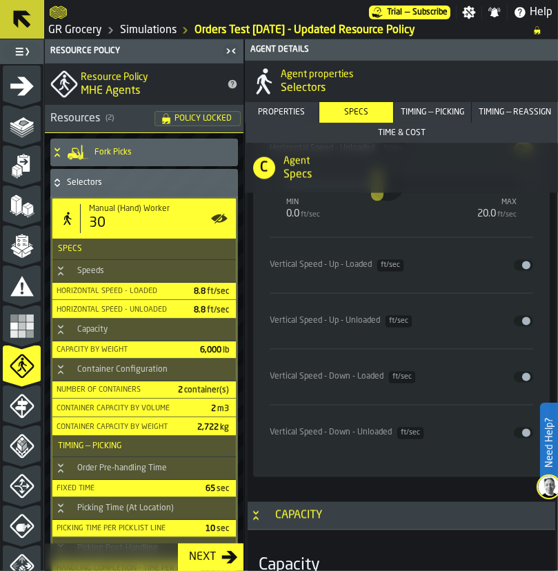
click at [118, 157] on h4 "Fork Picks" at bounding box center [163, 153] width 138 height 10
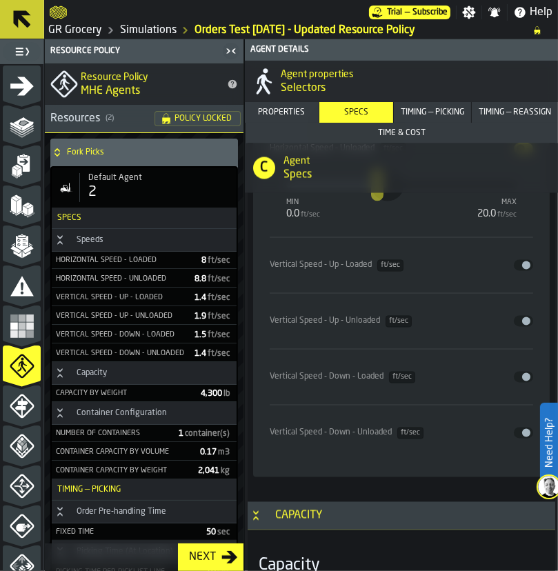
click at [124, 212] on h3 "Specs" at bounding box center [144, 218] width 185 height 21
type input "*"
type input "****"
type input "*"
type input "****"
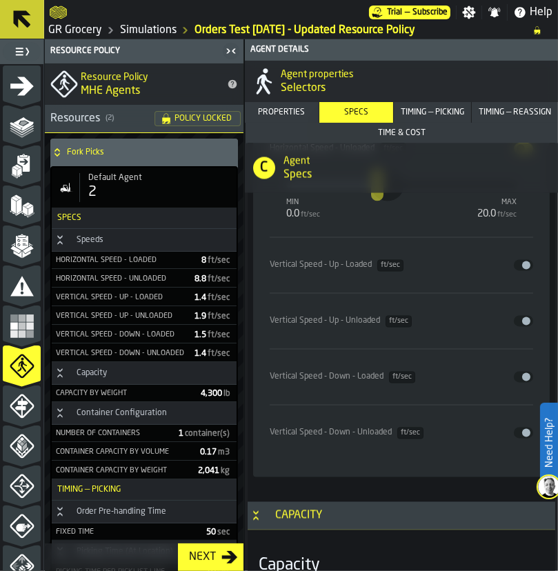
type input "******"
type input "**"
type input "*"
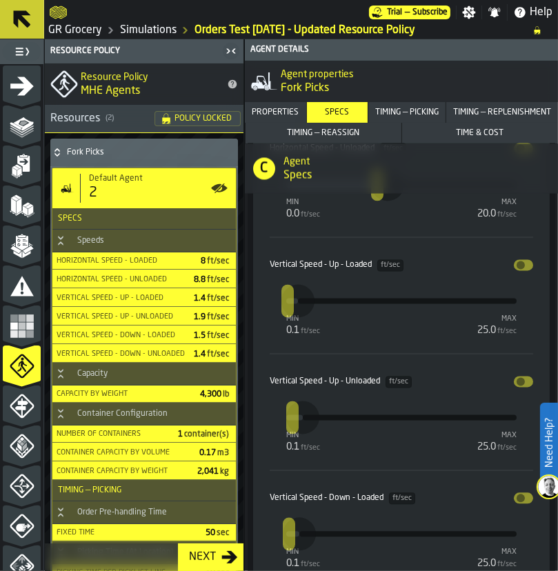
click at [144, 187] on div "2" at bounding box center [159, 192] width 141 height 19
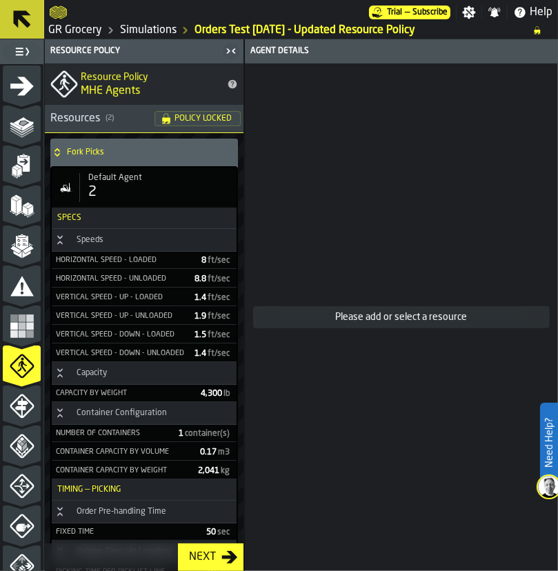
click at [124, 188] on div "2" at bounding box center [159, 192] width 143 height 19
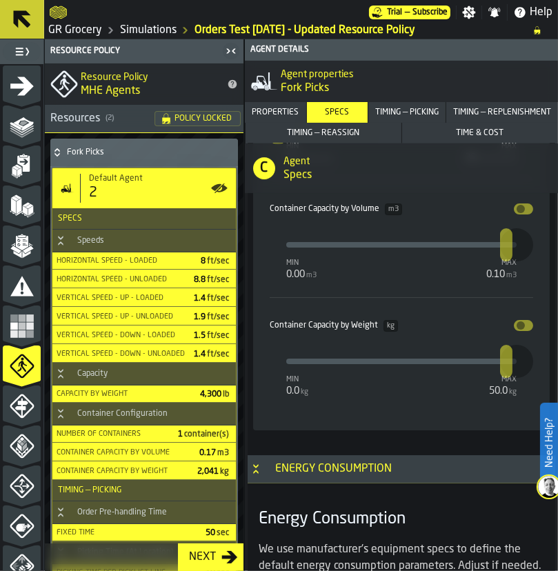
scroll to position [3495, 0]
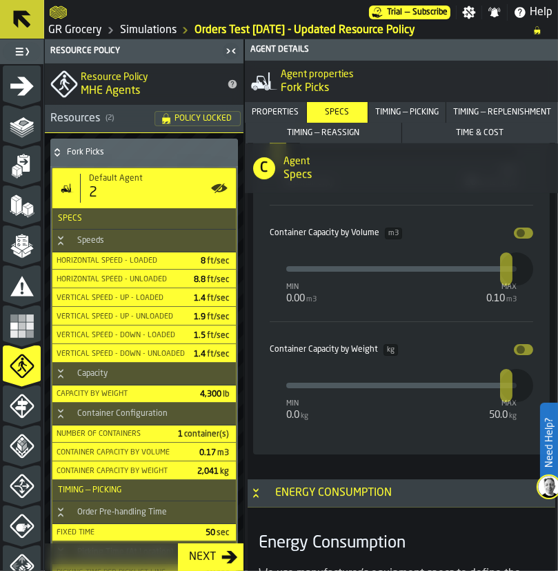
click at [503, 197] on div "Number of Containers container(s) min 1 container(s) max 20 container(s) *" at bounding box center [401, 147] width 263 height 114
click at [401, 309] on div "Container Capacity by Volume m3 Disable min 0.00 m3 max 0.10 m3 ****" at bounding box center [401, 263] width 263 height 117
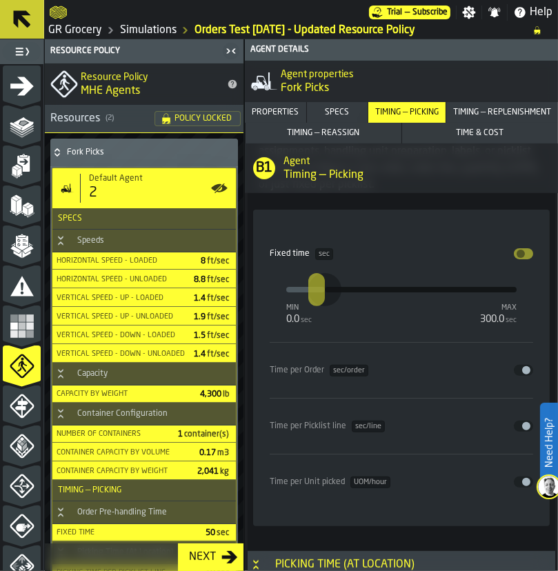
scroll to position [4243, 0]
click at [483, 211] on div "Fixed time sec Disable min 0.0 sec max 300.0 sec ** Time per Order sec/order Di…" at bounding box center [401, 369] width 296 height 316
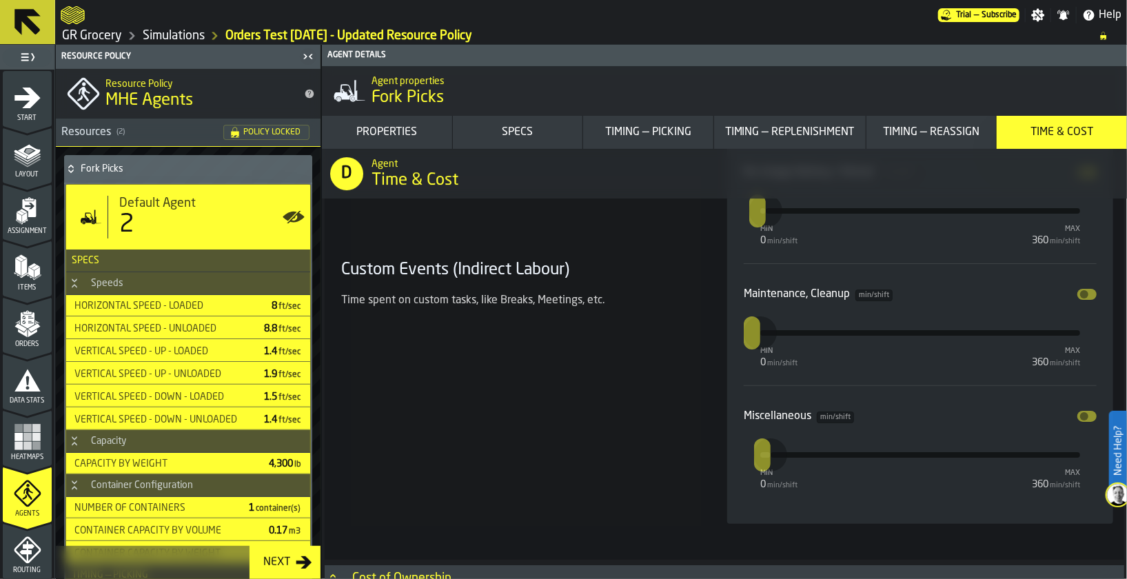
scroll to position [507, 0]
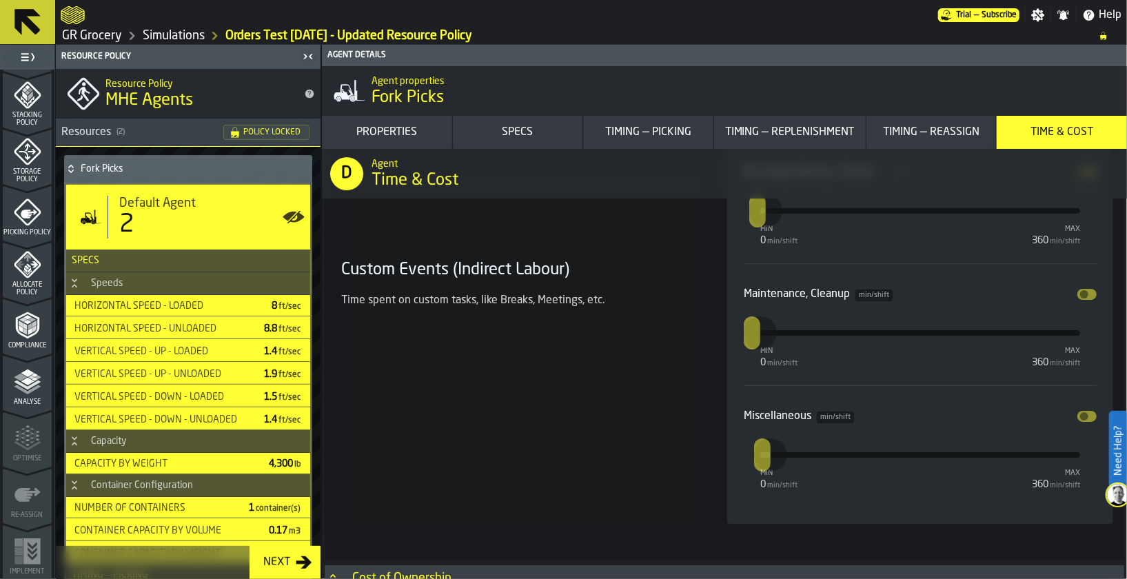
click at [18, 388] on polyline "menu Analyse" at bounding box center [27, 390] width 27 height 10
click at [104, 37] on link "GR Grocery" at bounding box center [92, 35] width 60 height 15
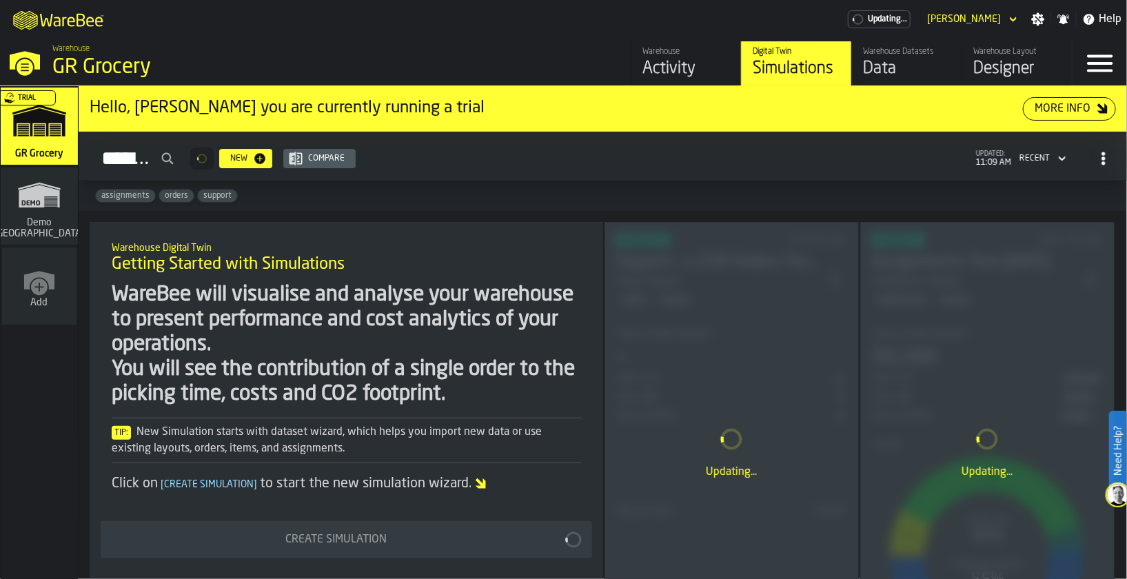
click at [921, 65] on div "Data" at bounding box center [907, 69] width 88 height 22
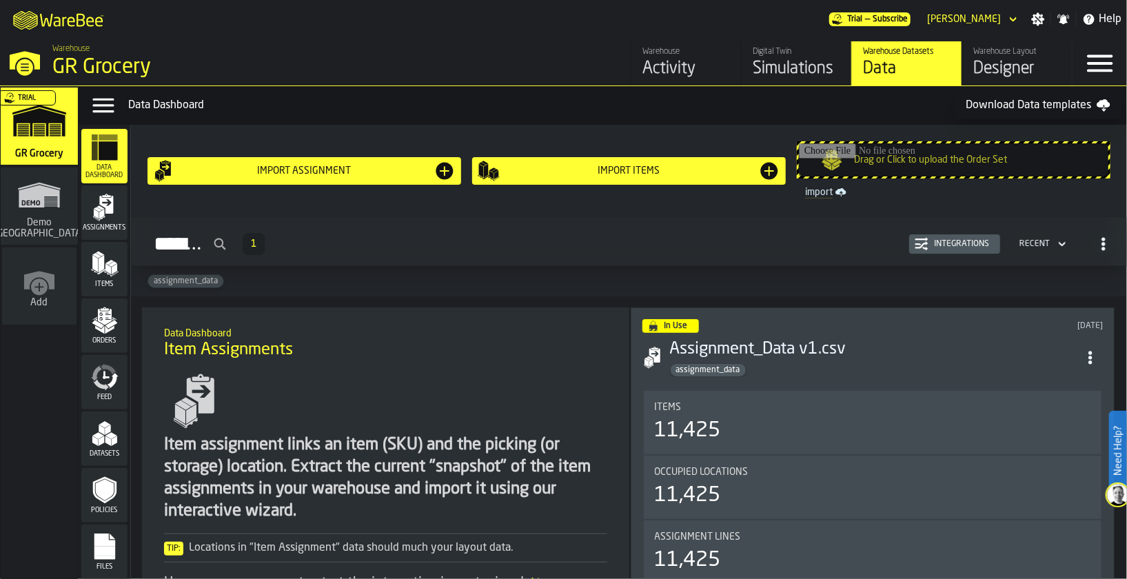
scroll to position [5, 0]
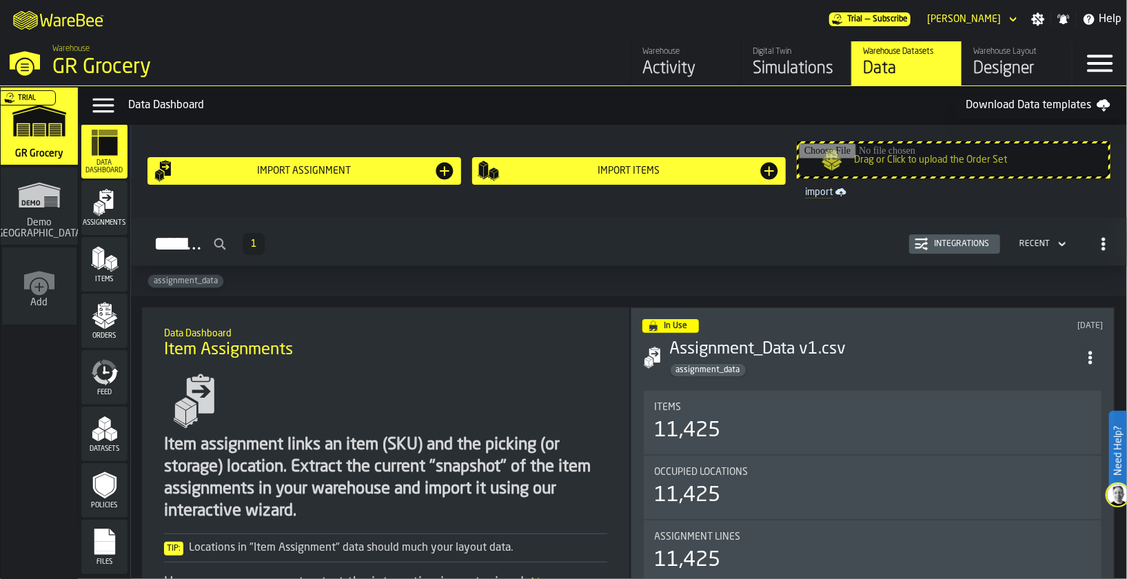
click at [103, 563] on span "Files" at bounding box center [104, 563] width 46 height 8
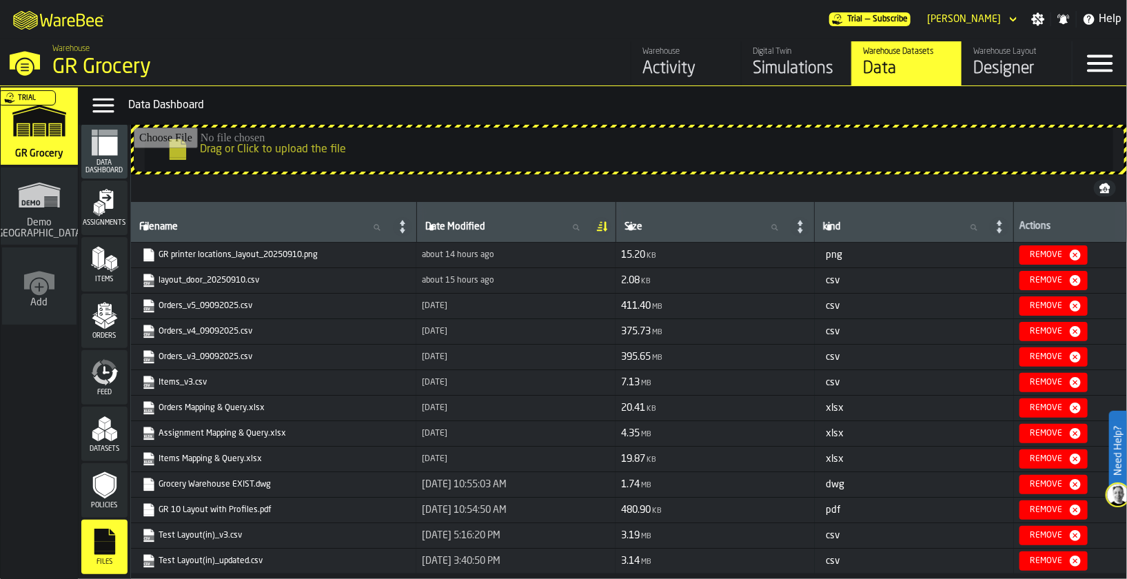
click at [399, 157] on input "Drag or Click to upload the file" at bounding box center [629, 150] width 991 height 44
click at [388, 153] on input "Drag or Click to upload the file" at bounding box center [629, 150] width 991 height 44
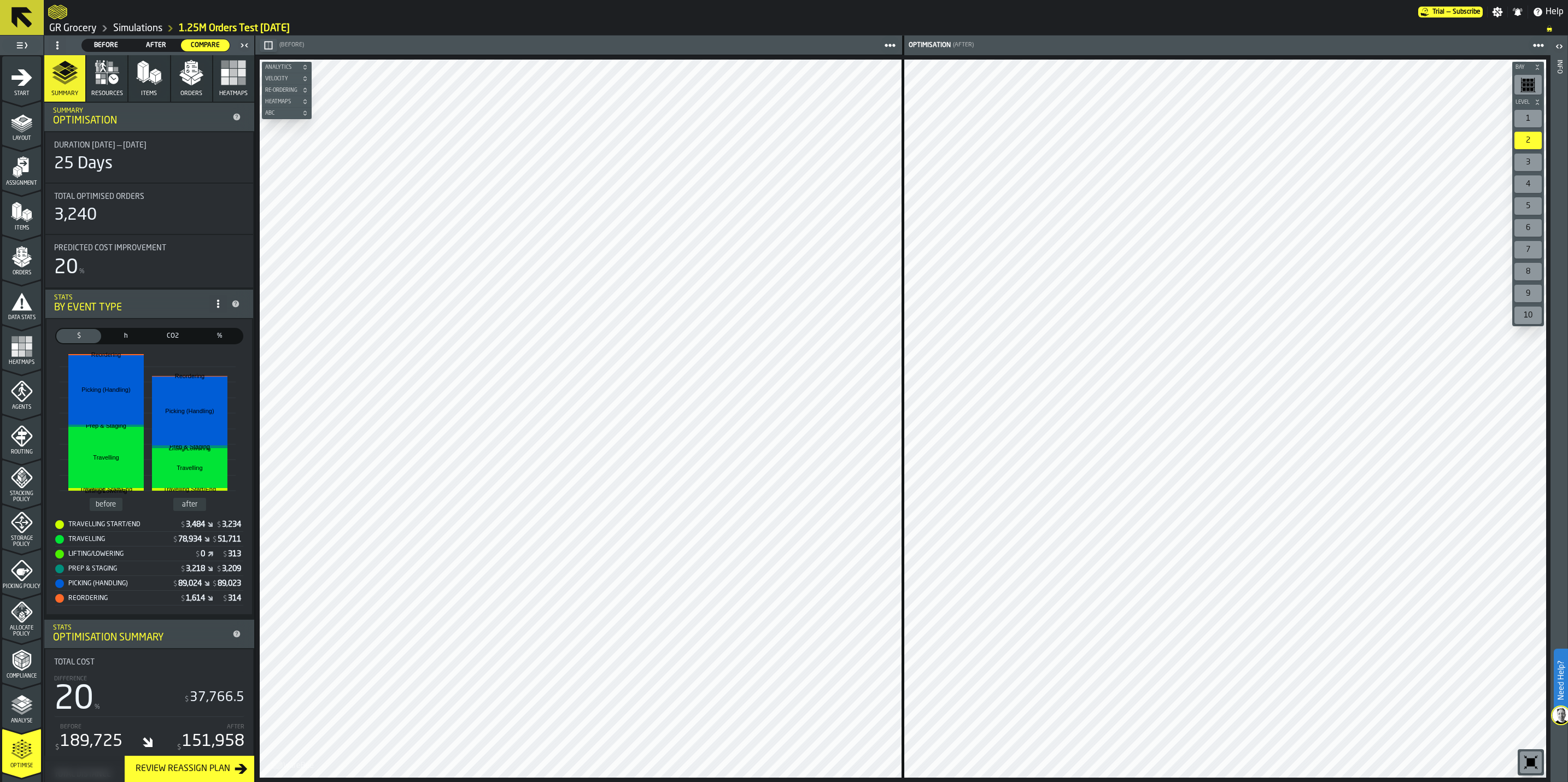
click at [989, 646] on div "Bay Level 1 2 3 4 5 6 7 8 9 10 M A K I N G W A R E H O U S E S M O R E EF F I C…" at bounding box center [902, 418] width 1295 height 727
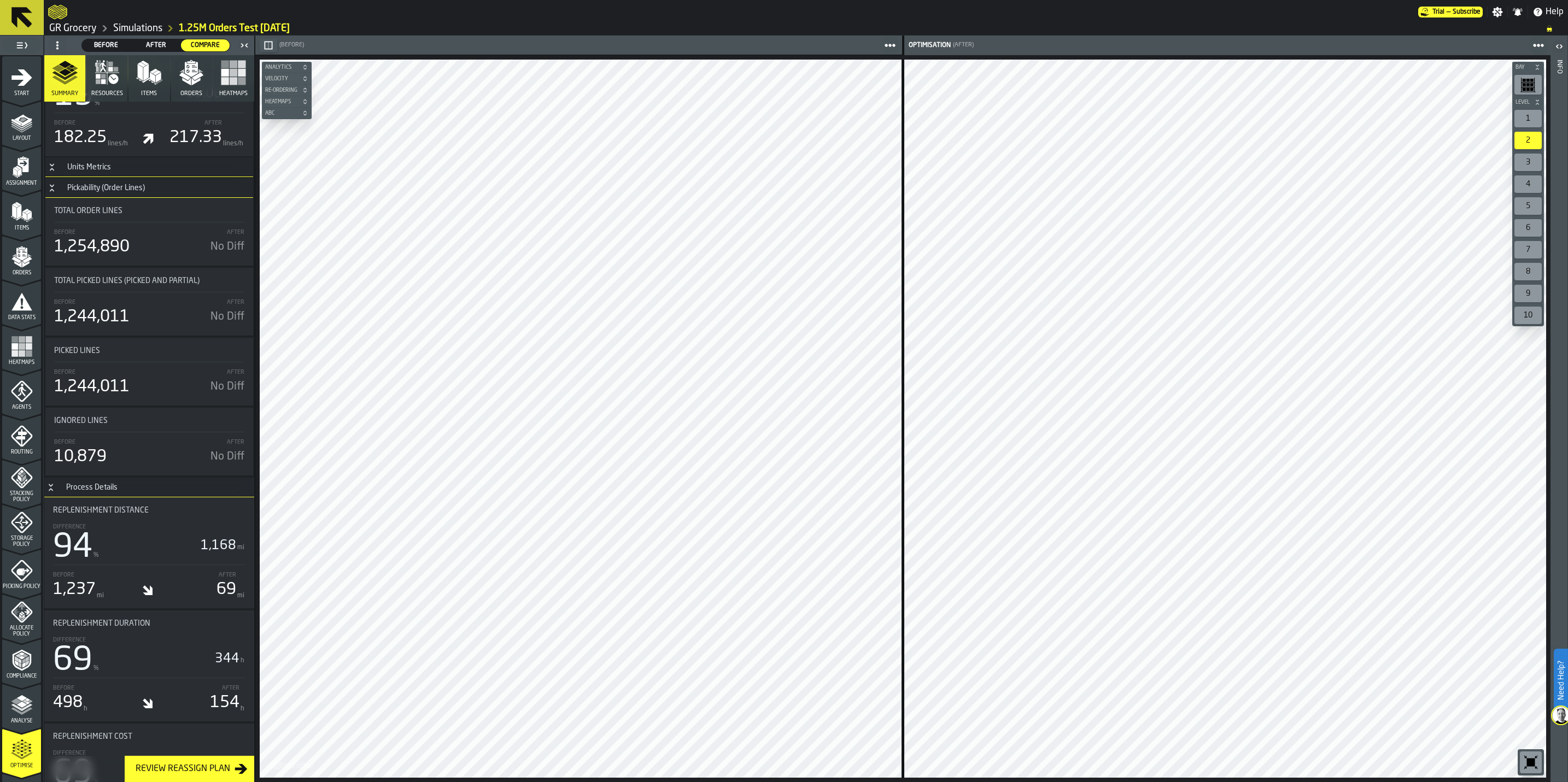
scroll to position [1147, 0]
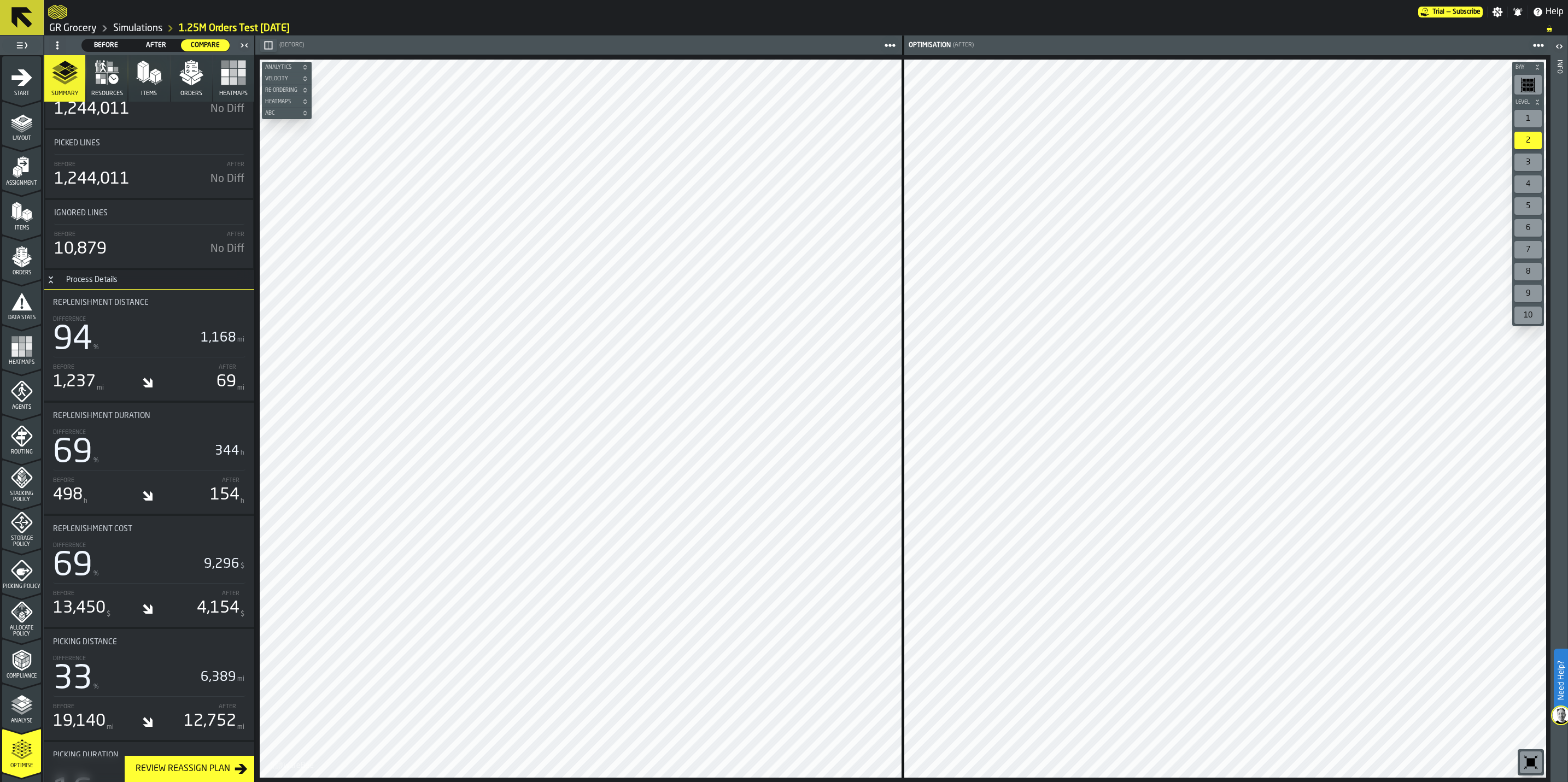
click at [18, 696] on polygon "menu Analyse" at bounding box center [21, 697] width 10 height 6
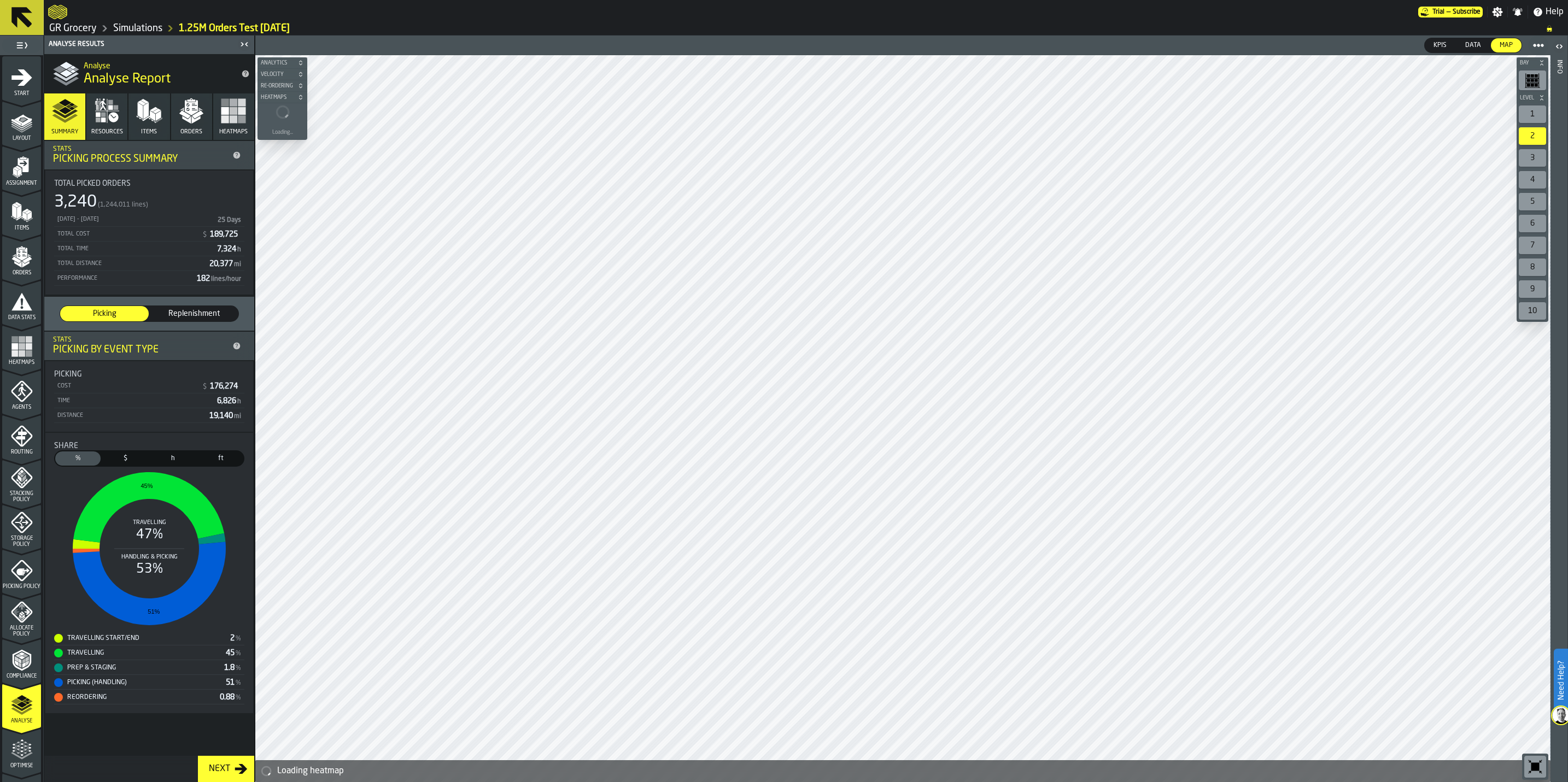
click at [193, 110] on icon "button" at bounding box center [191, 107] width 13 height 15
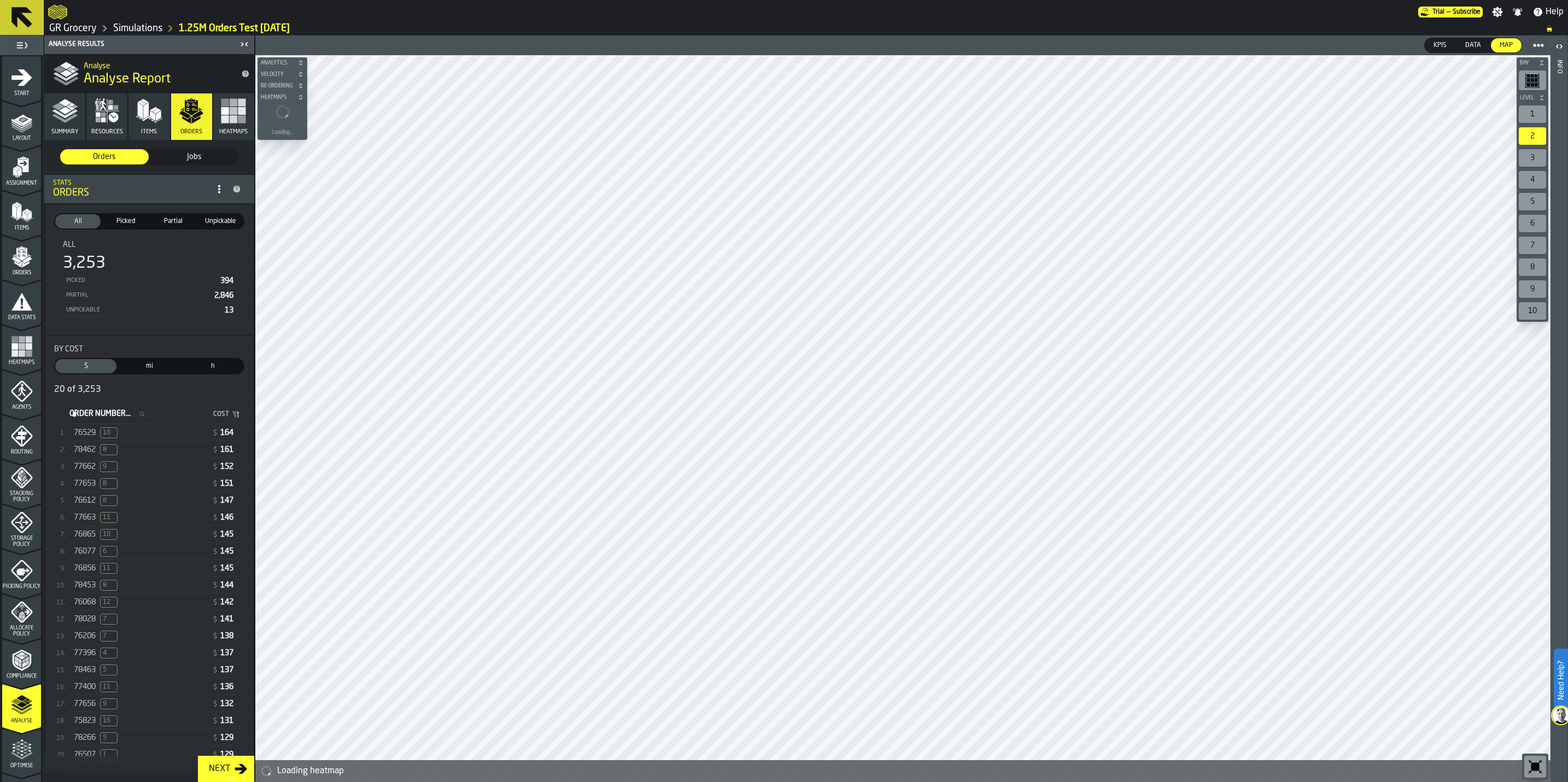
click at [161, 472] on div "77662 9" at bounding box center [140, 467] width 134 height 11
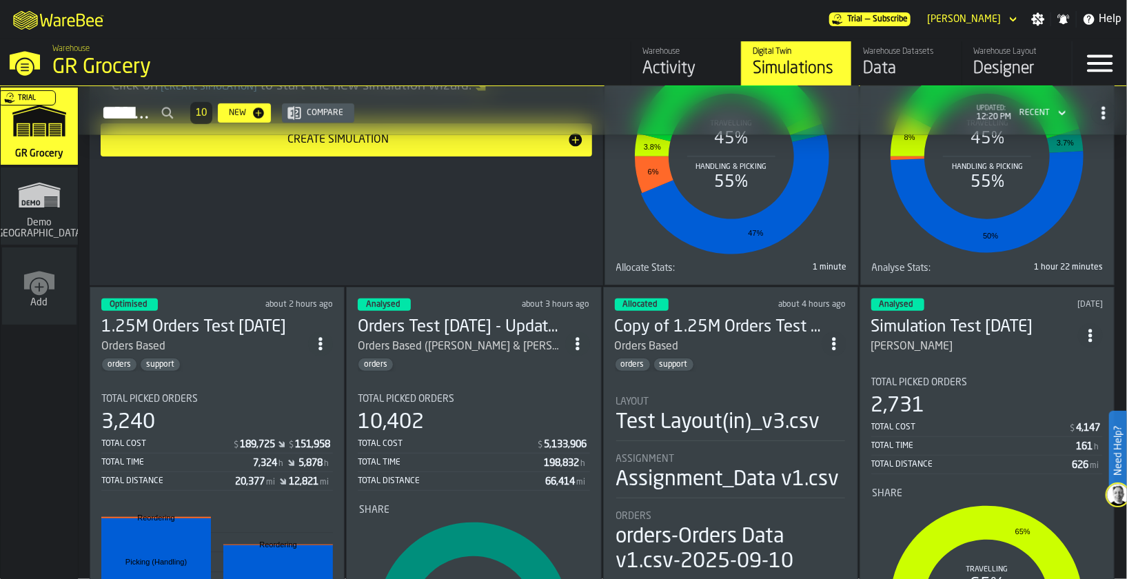
scroll to position [508, 0]
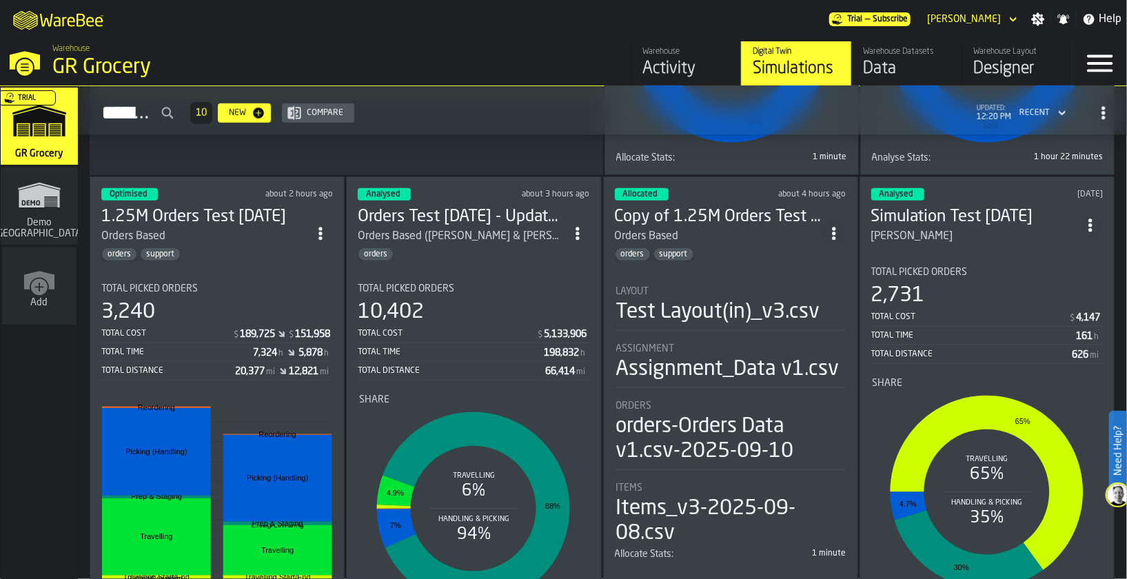
click at [452, 236] on div "Orders Based ([PERSON_NAME] & [PERSON_NAME])" at bounding box center [461, 236] width 207 height 17
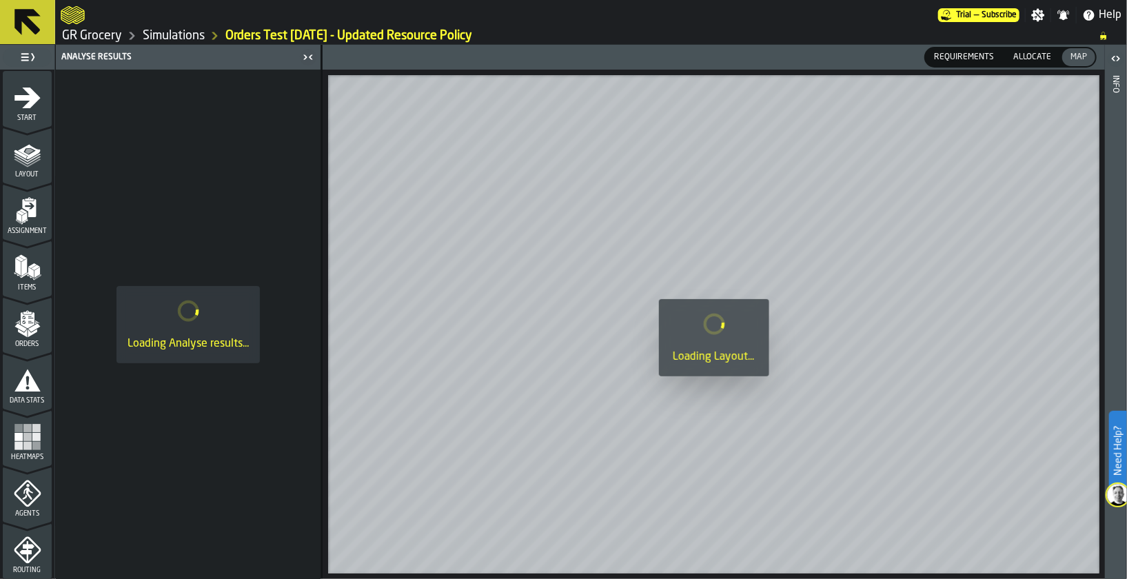
click at [25, 312] on icon "menu Orders" at bounding box center [28, 324] width 28 height 28
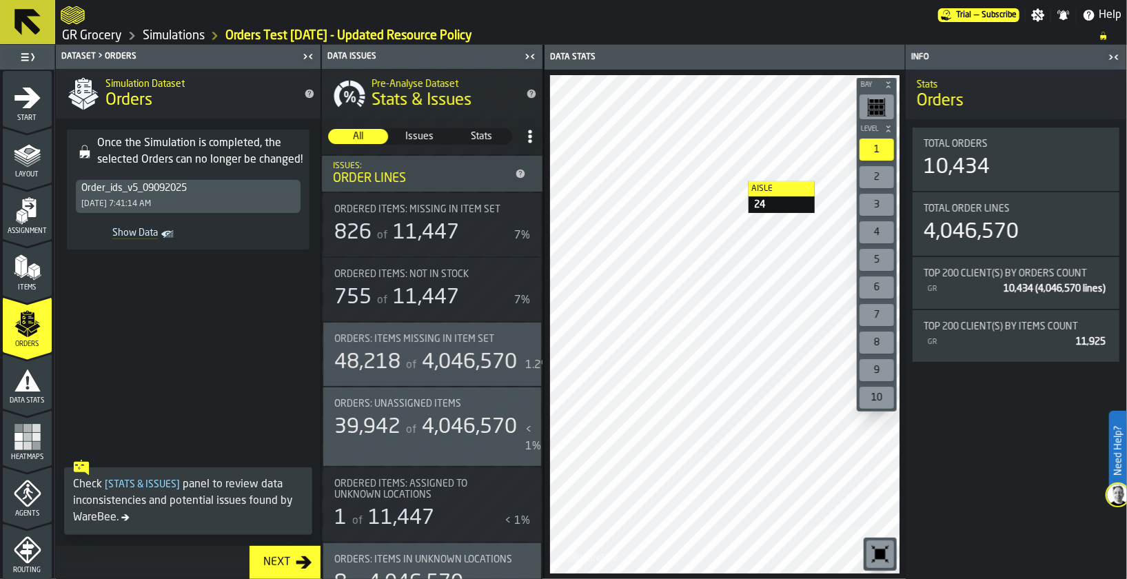
click at [530, 52] on icon "button-toggle-Close me" at bounding box center [530, 56] width 17 height 17
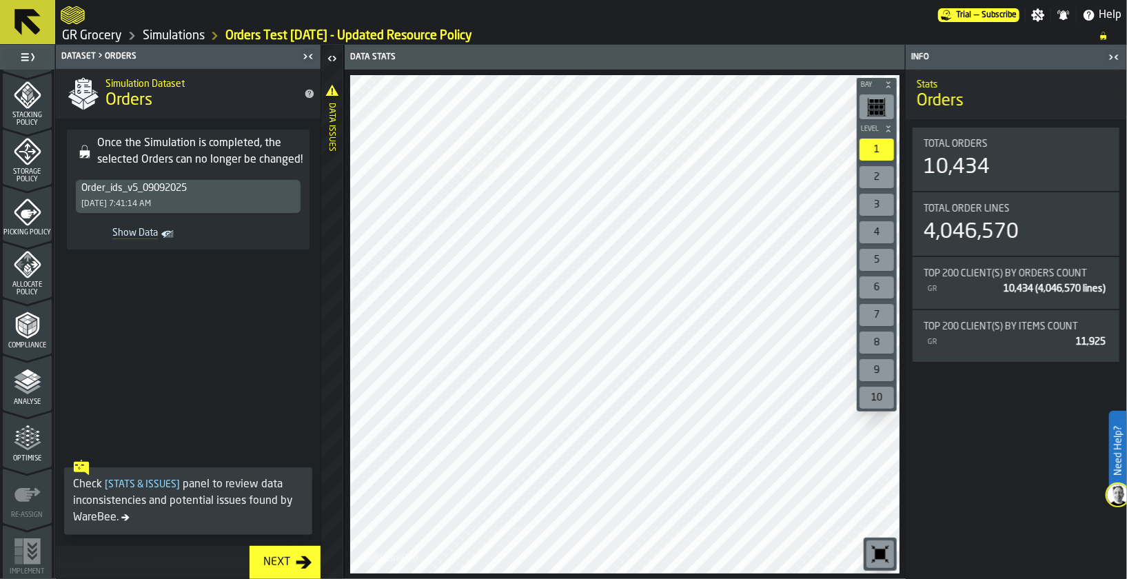
scroll to position [506, 0]
click at [31, 371] on icon "menu Analyse" at bounding box center [28, 384] width 28 height 28
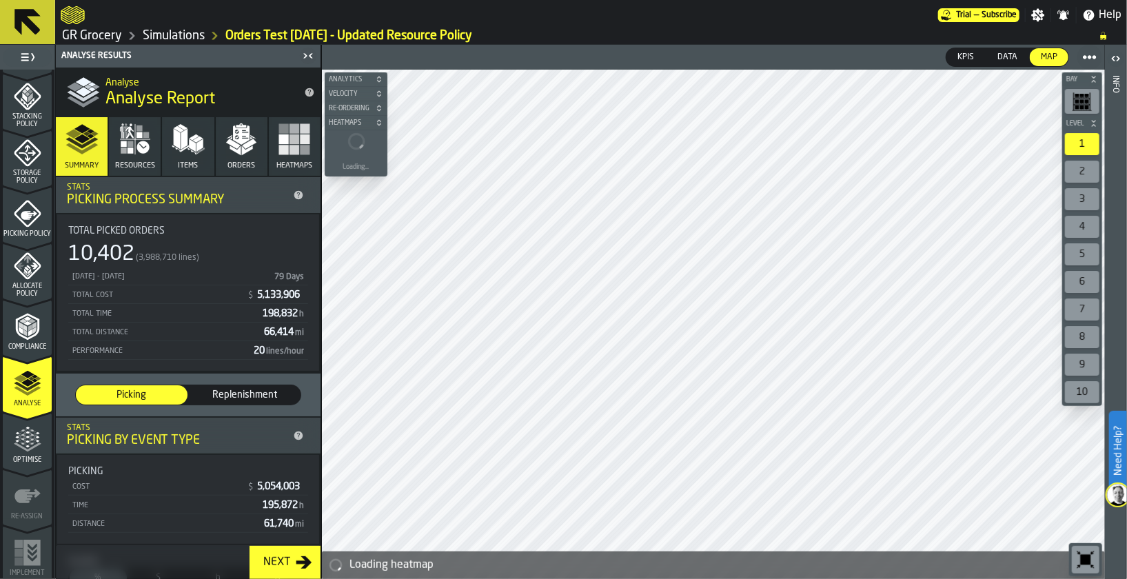
click at [290, 139] on rect "button" at bounding box center [295, 139] width 10 height 10
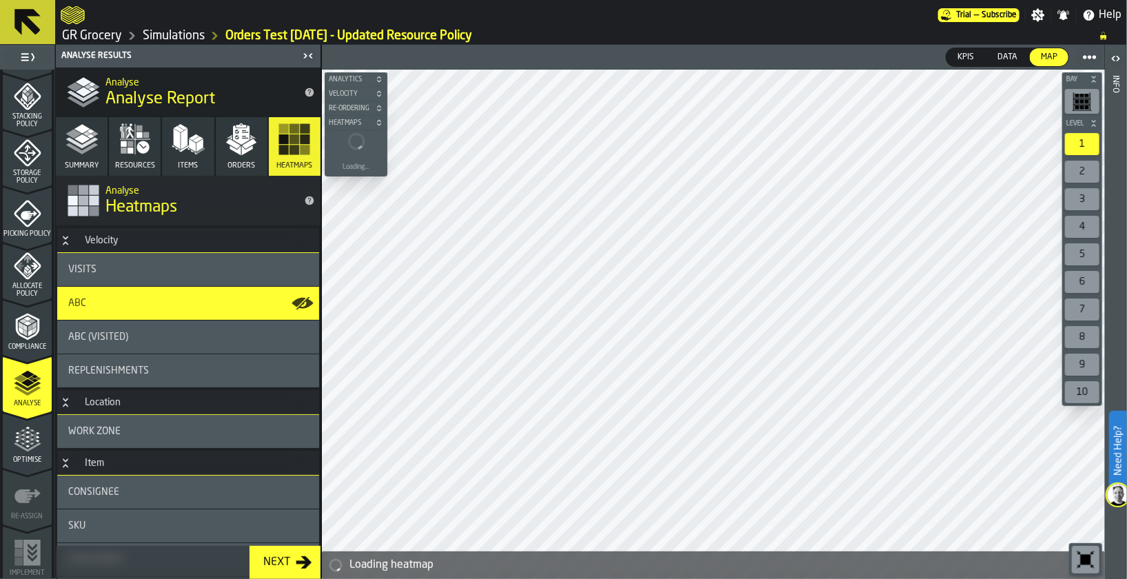
click at [209, 341] on div "ABC (Visited)" at bounding box center [188, 337] width 240 height 11
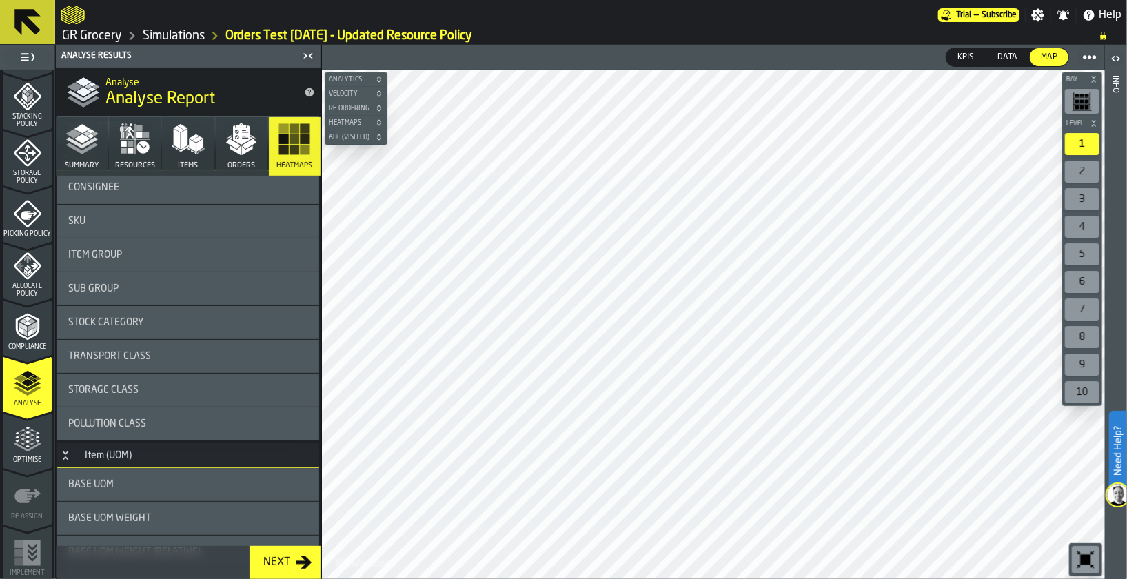
scroll to position [0, 0]
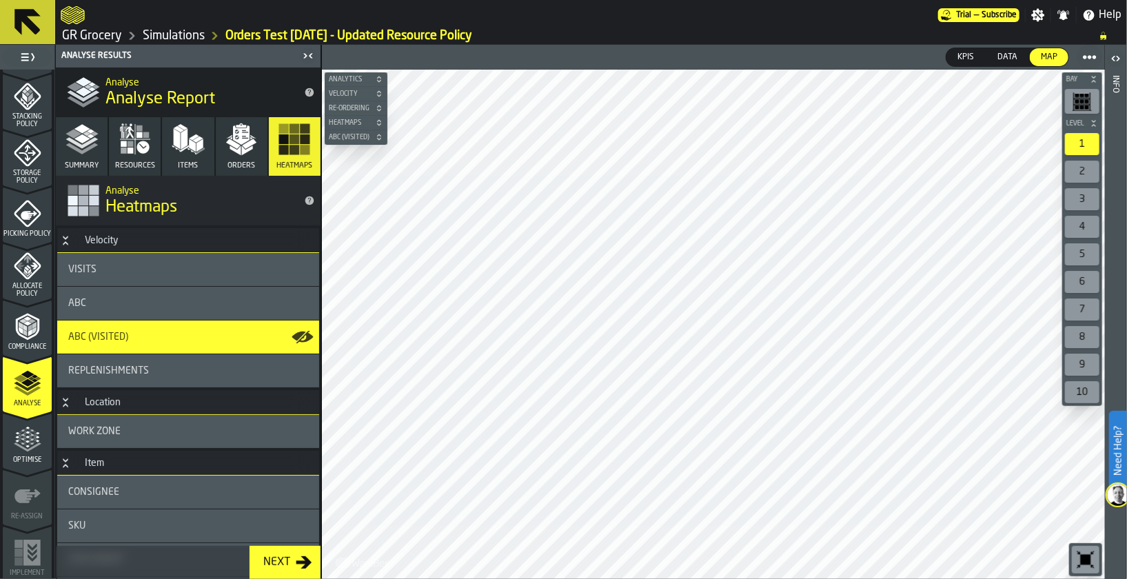
click at [223, 370] on div "Replenishments" at bounding box center [188, 370] width 240 height 11
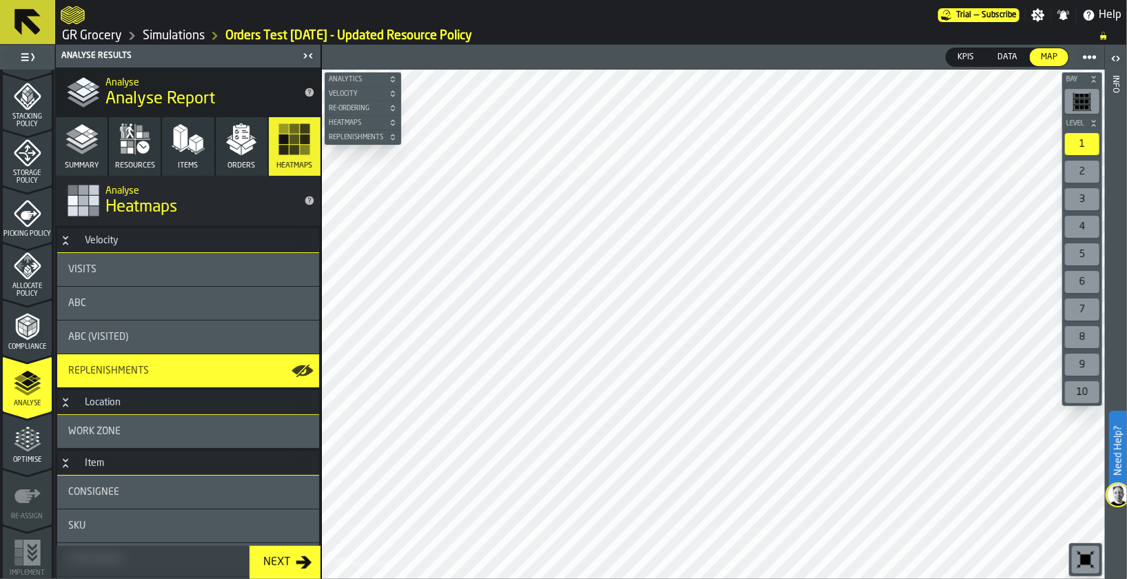
click at [194, 365] on div "Replenishments" at bounding box center [188, 370] width 240 height 11
click at [391, 138] on icon "button-" at bounding box center [392, 138] width 3 height 3
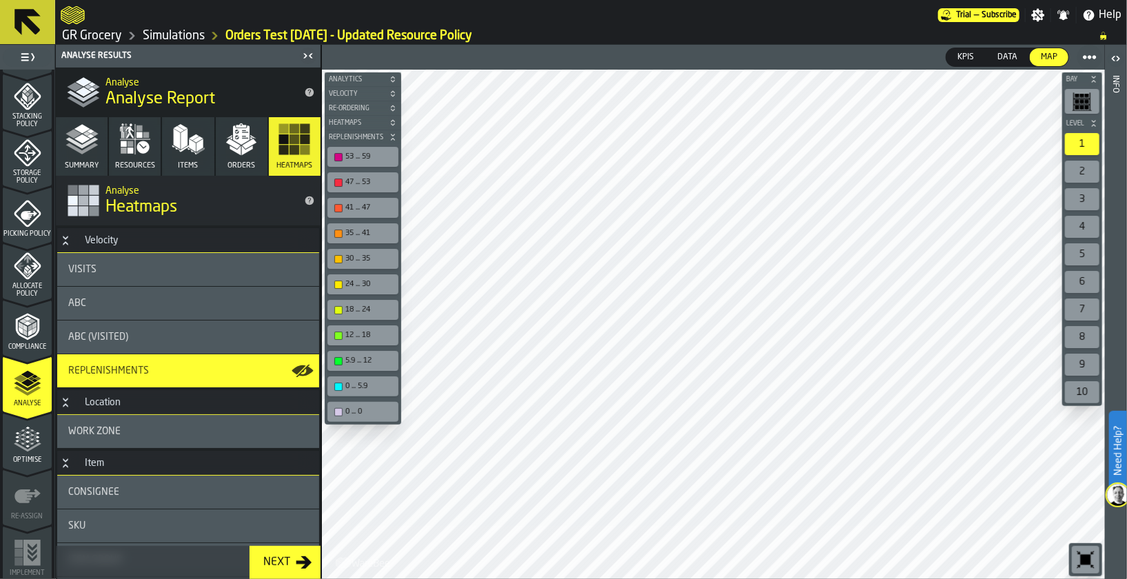
click at [228, 146] on icon "button" at bounding box center [241, 139] width 33 height 33
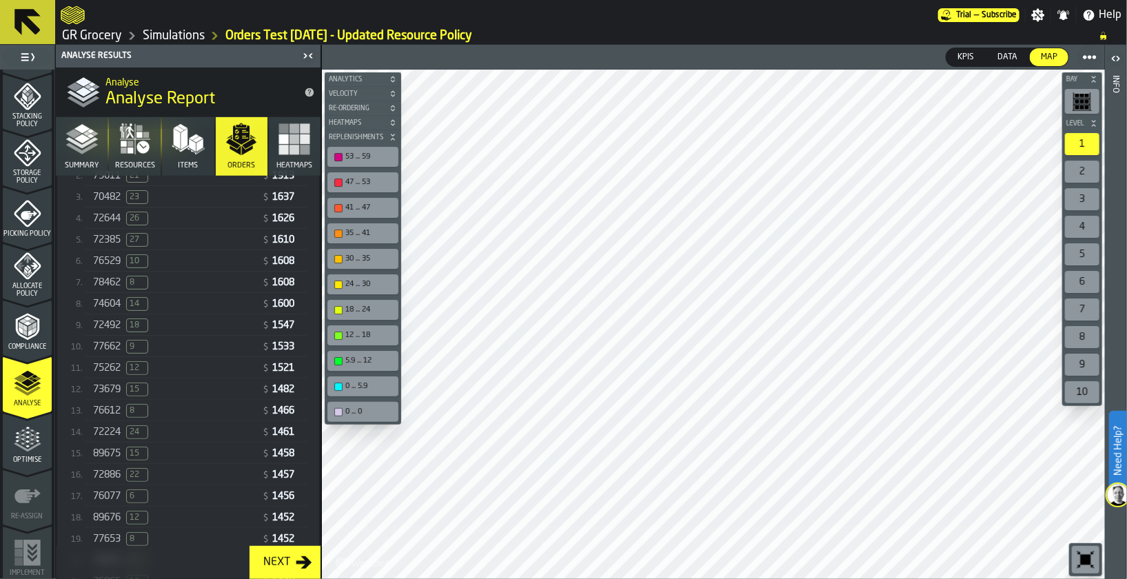
scroll to position [332, 0]
click at [189, 274] on div "72644 26" at bounding box center [174, 278] width 163 height 14
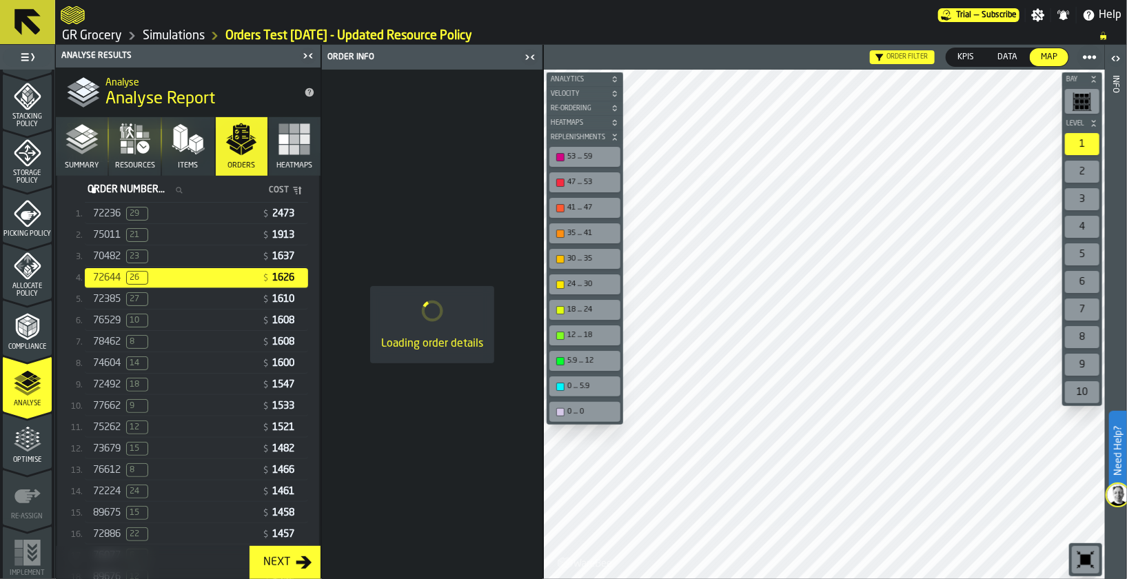
click at [525, 55] on icon "button-toggle-Close me" at bounding box center [530, 57] width 17 height 17
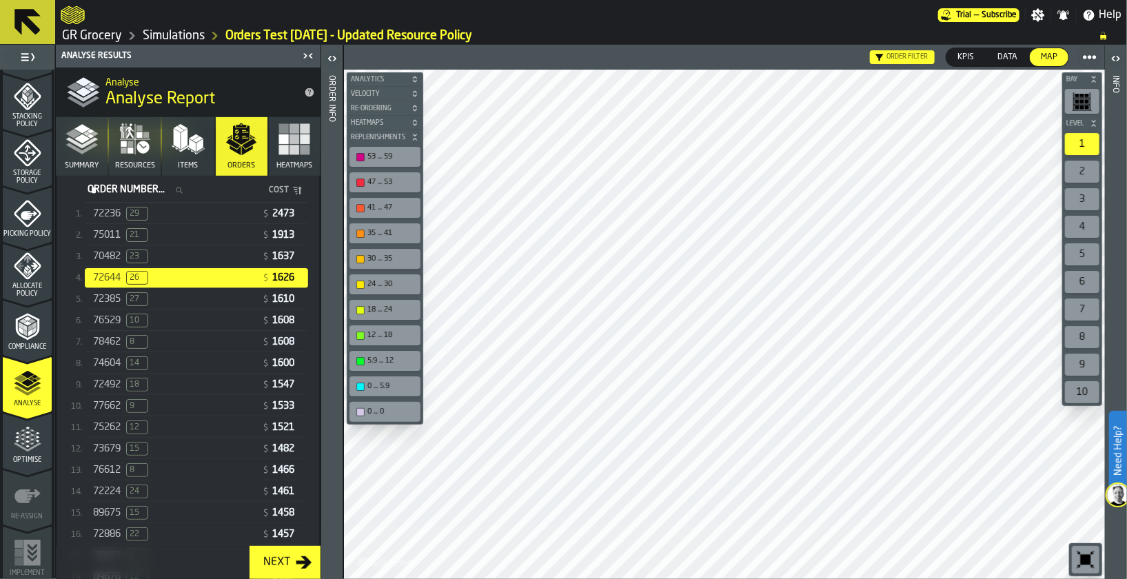
click at [219, 271] on div "72644 26" at bounding box center [174, 278] width 163 height 14
click at [344, 54] on header "Order filter KPIs KPIs Data Data Map Map" at bounding box center [724, 57] width 761 height 25
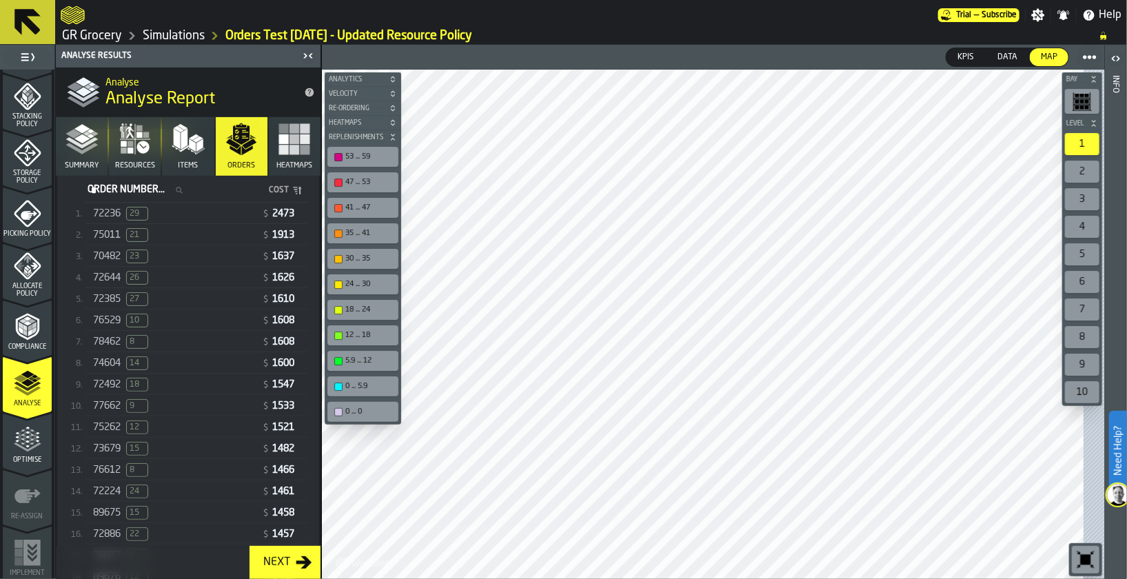
click at [183, 311] on div "76529 10 $ 1608" at bounding box center [196, 321] width 223 height 20
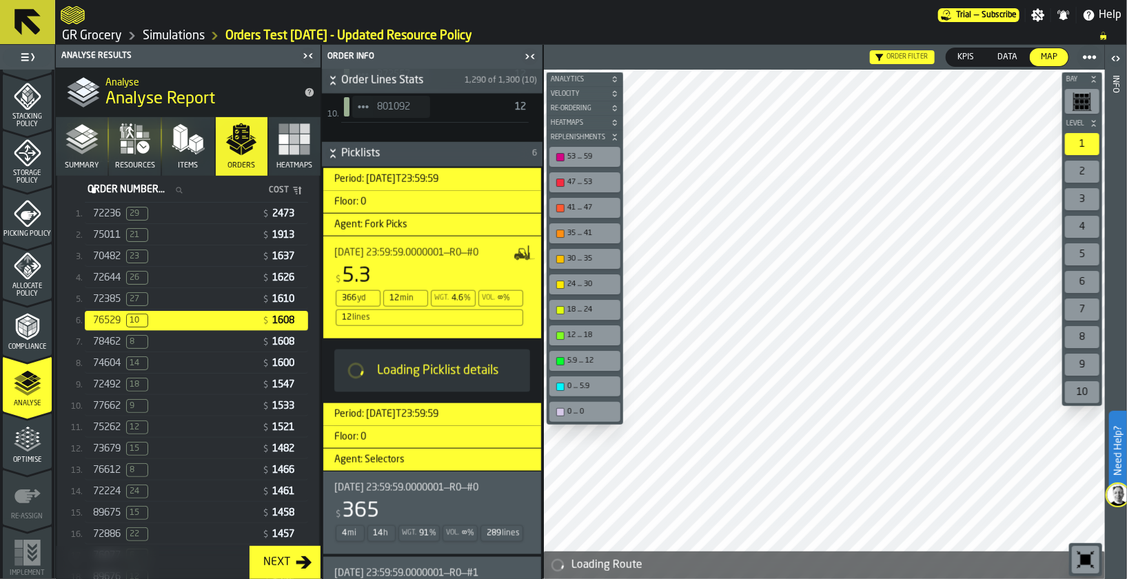
scroll to position [1122, 0]
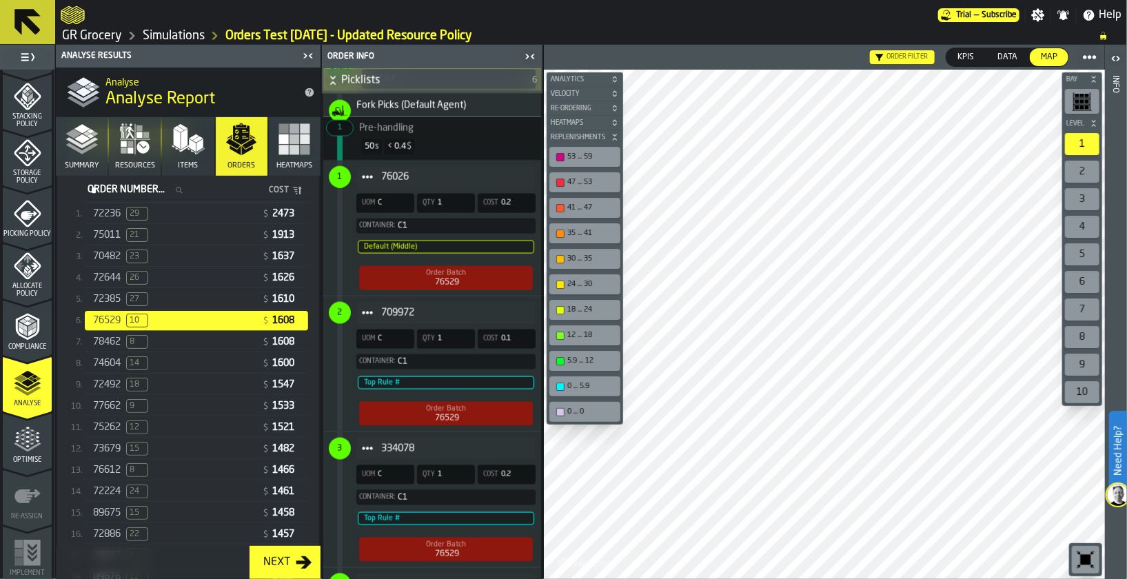
click at [526, 57] on icon "button-toggle-Close me" at bounding box center [526, 56] width 3 height 5
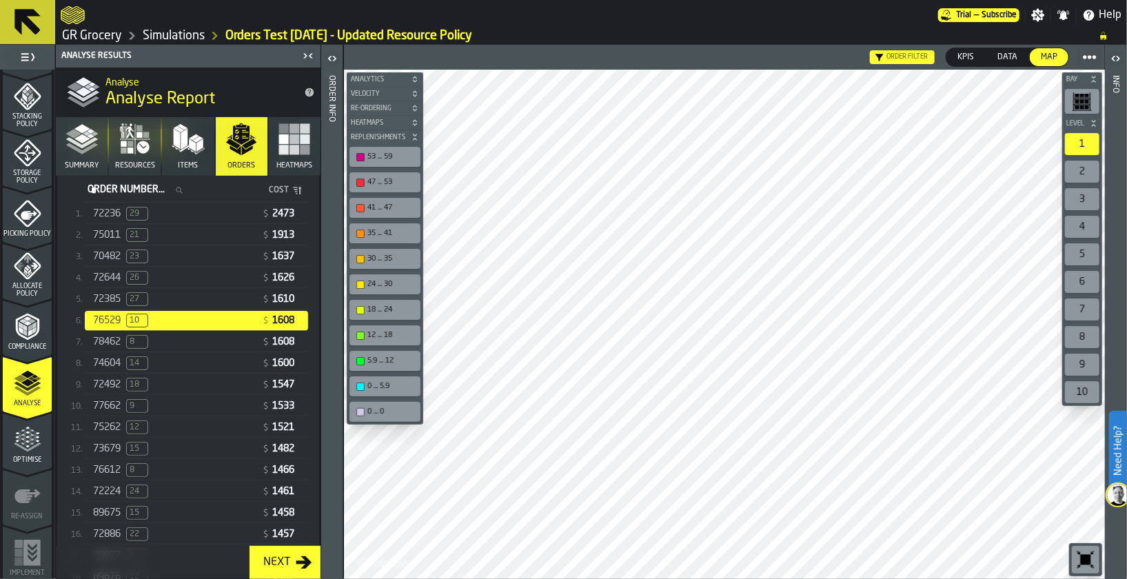
click at [285, 157] on button "Heatmaps" at bounding box center [295, 146] width 52 height 59
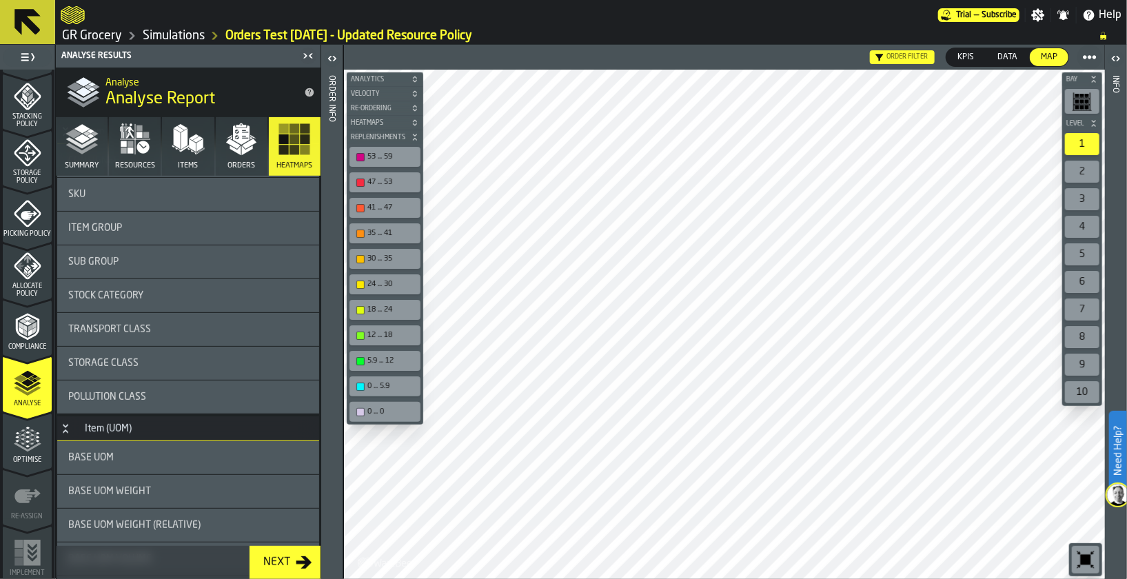
click at [913, 55] on div "Order filter" at bounding box center [907, 57] width 41 height 8
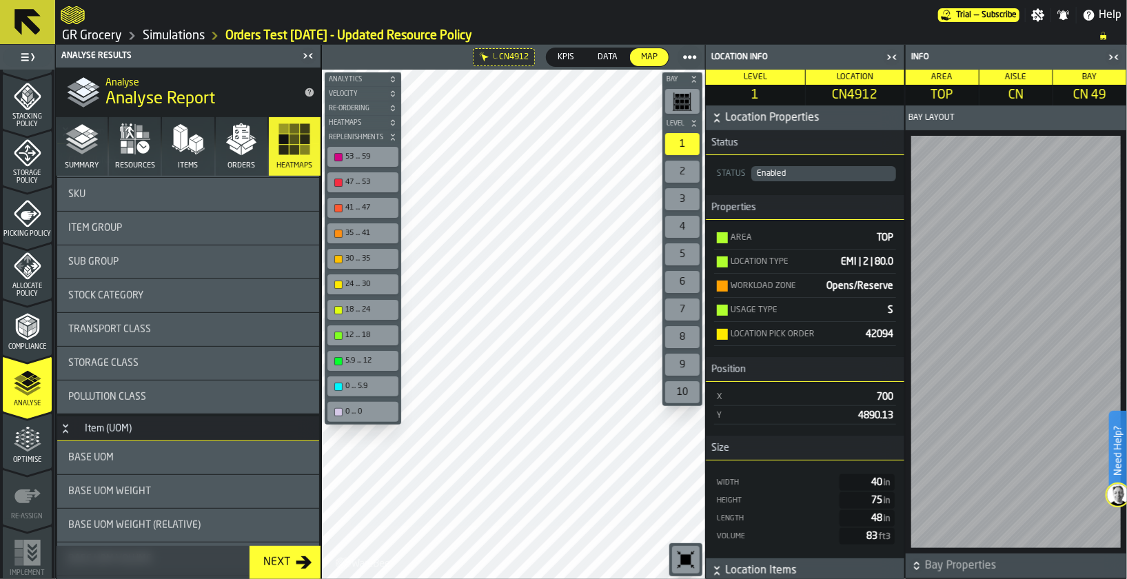
scroll to position [1, 0]
drag, startPoint x: 885, startPoint y: 334, endPoint x: 860, endPoint y: 334, distance: 25.5
click at [860, 334] on div "Location Pick Order 42094" at bounding box center [805, 334] width 182 height 23
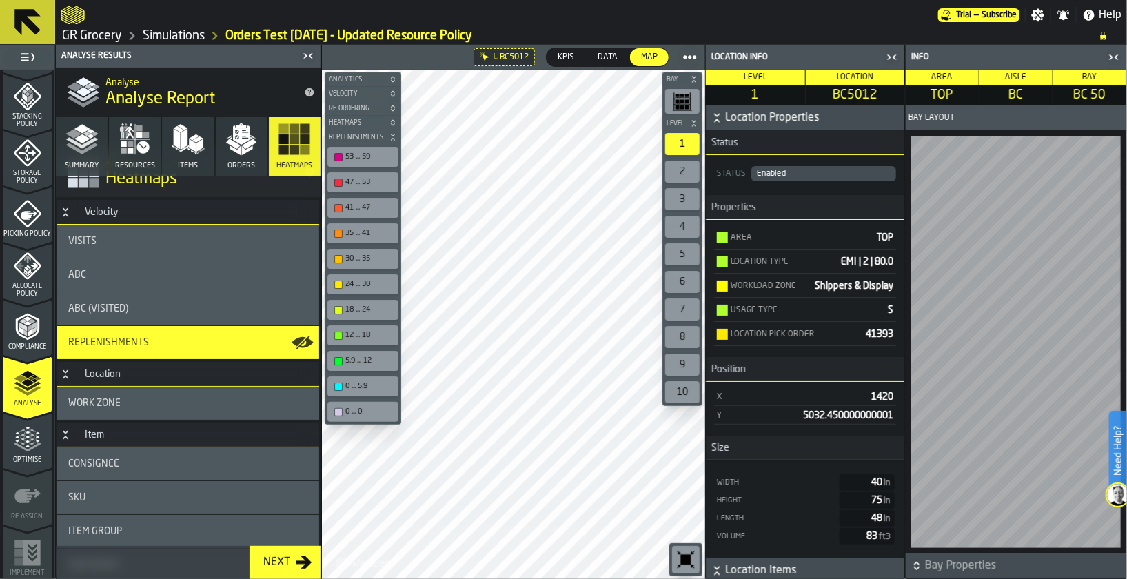
scroll to position [27, 0]
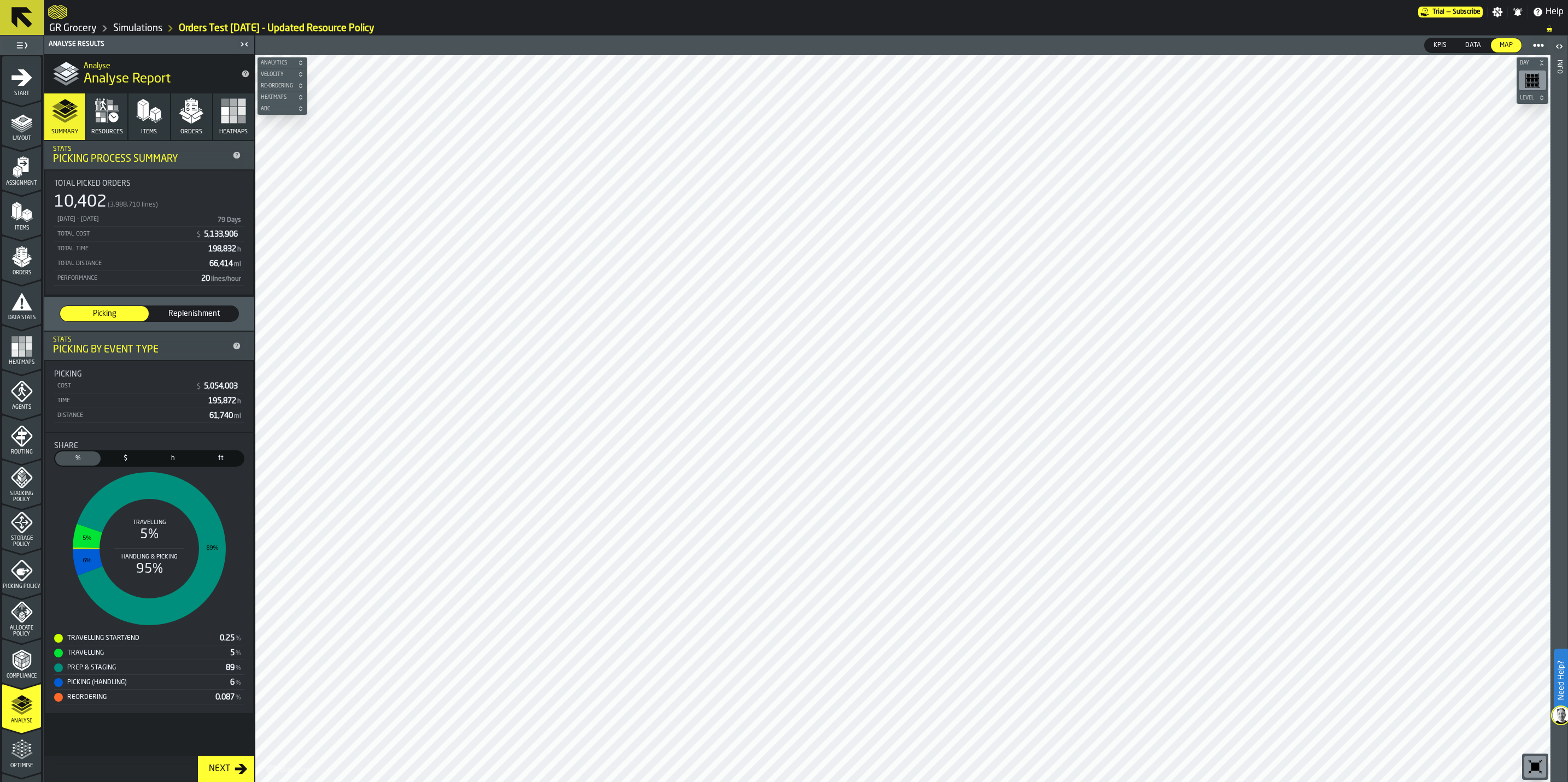
scroll to position [79, 0]
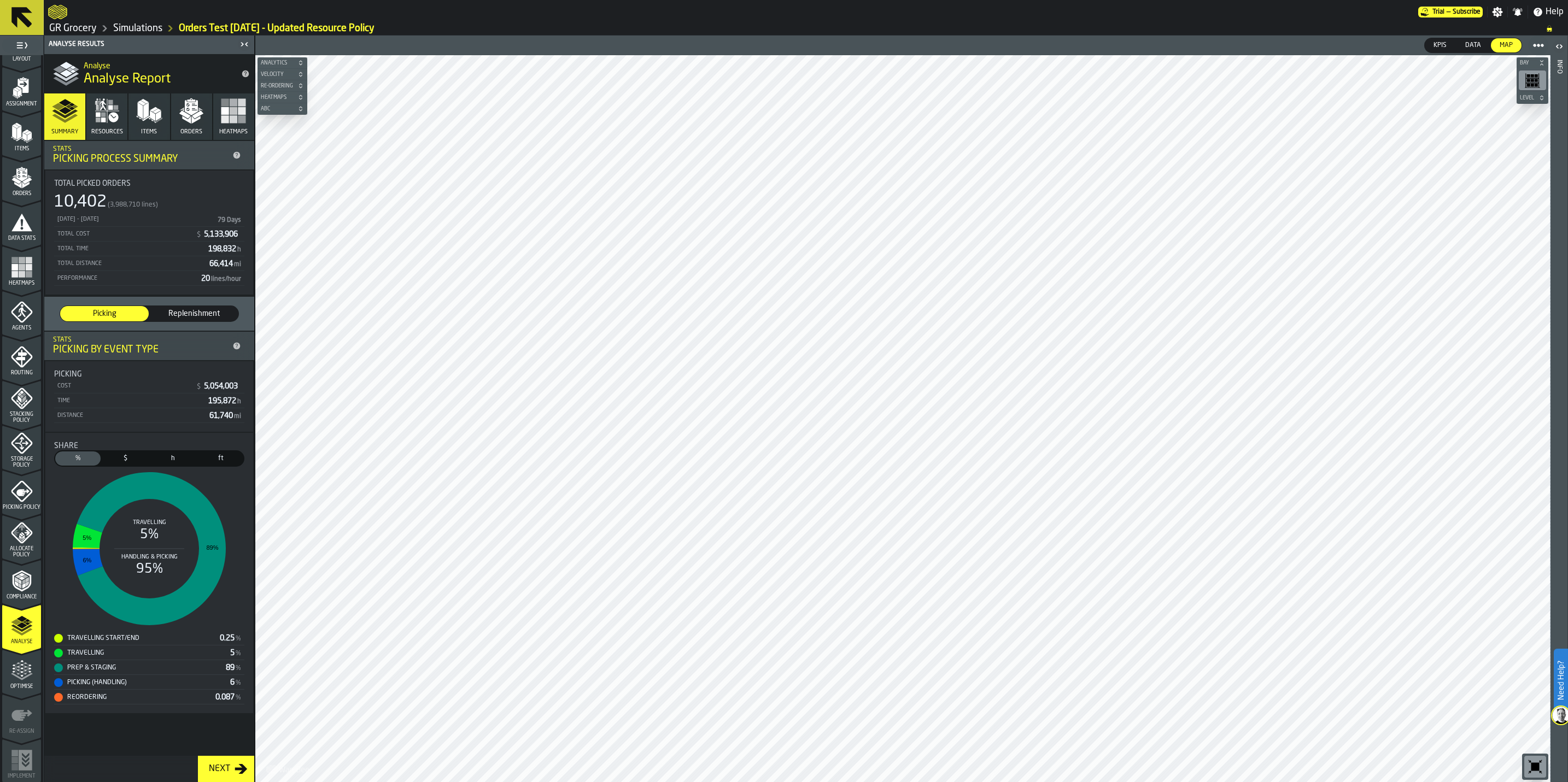
drag, startPoint x: 0, startPoint y: 0, endPoint x: 78, endPoint y: 28, distance: 82.9
click at [78, 28] on link "GR Grocery" at bounding box center [73, 28] width 48 height 12
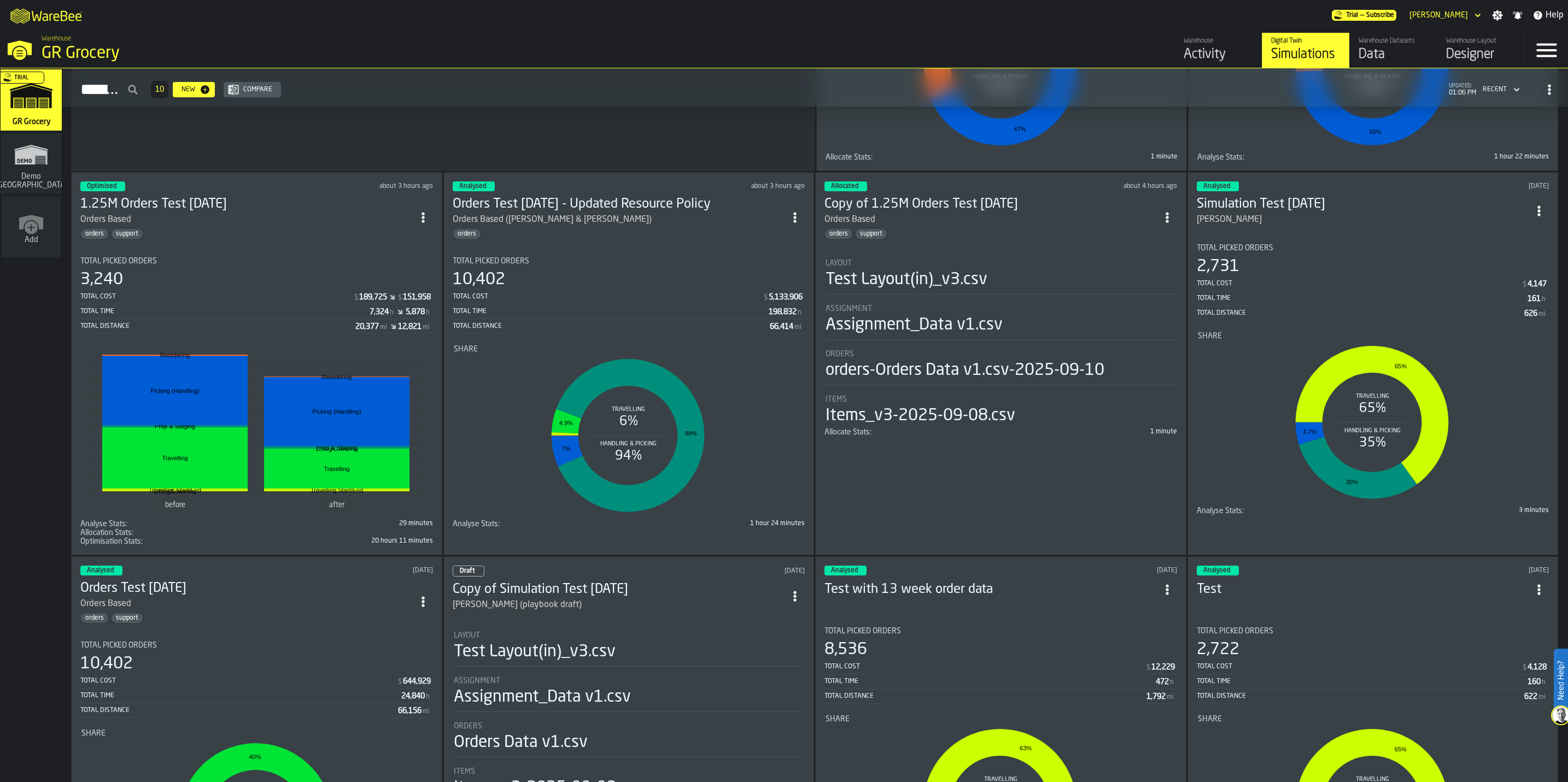
scroll to position [328, 0]
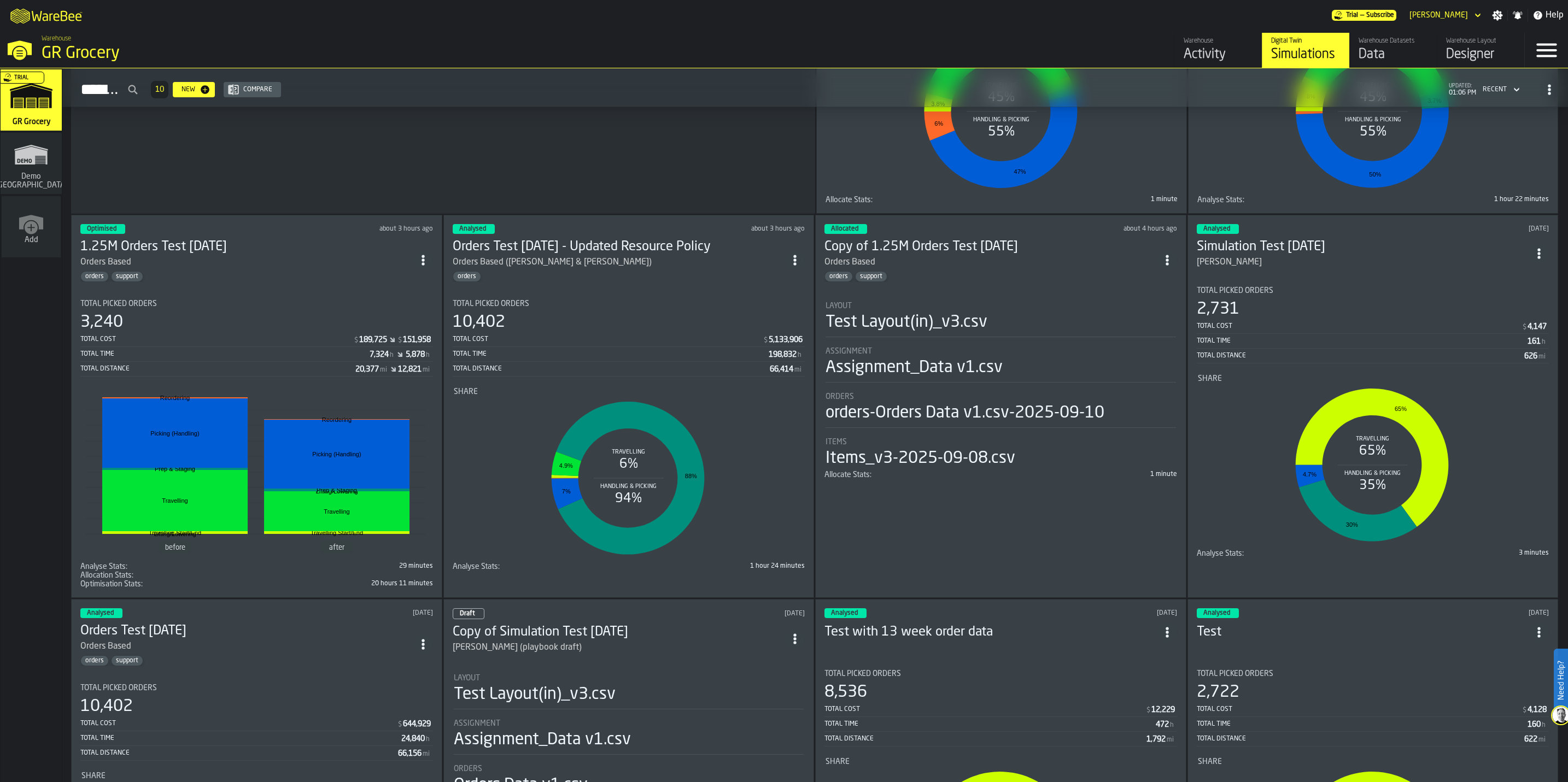
click at [215, 282] on div "orders support" at bounding box center [247, 277] width 333 height 11
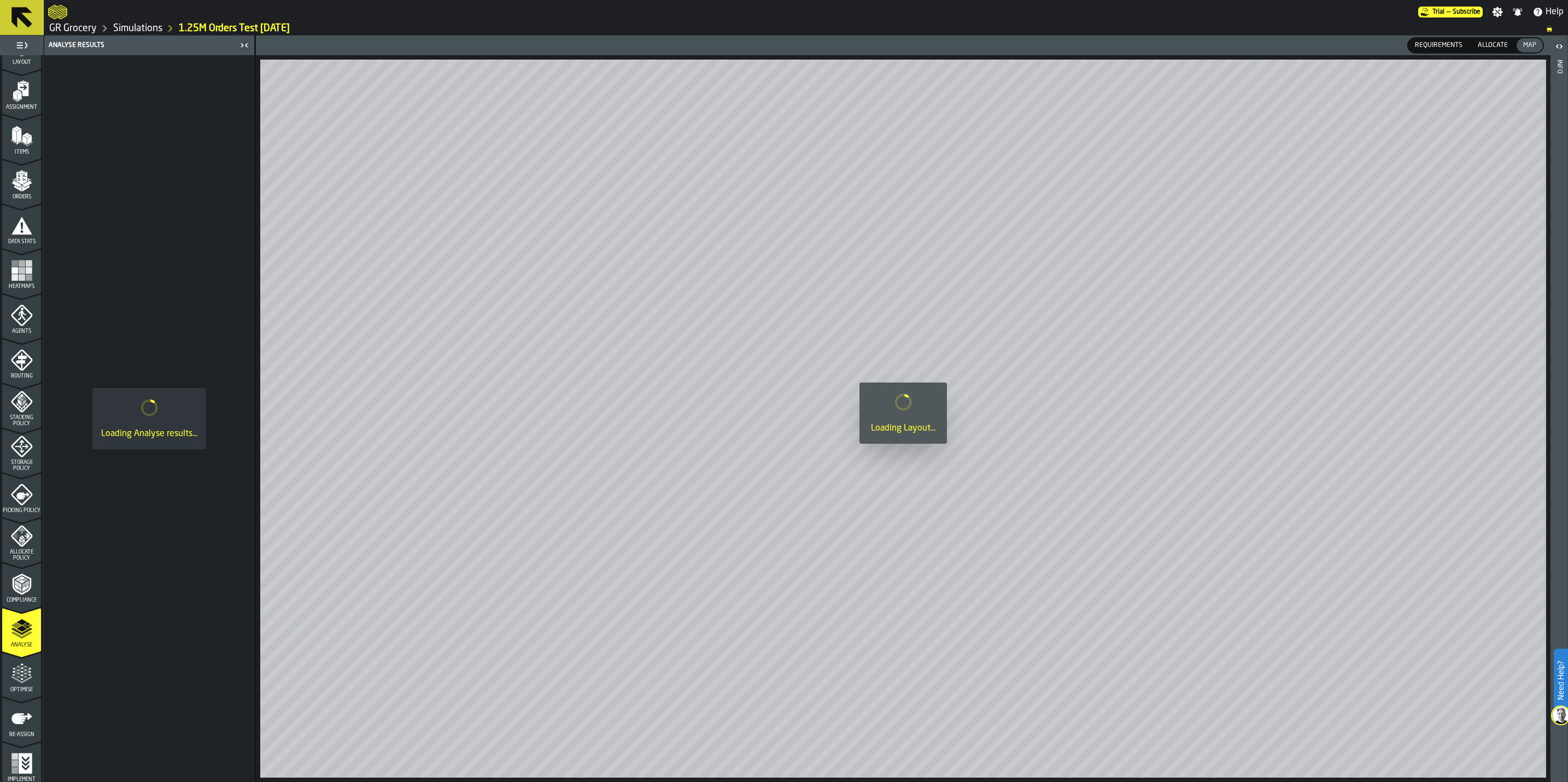
scroll to position [79, 0]
drag, startPoint x: 22, startPoint y: 666, endPoint x: 38, endPoint y: 438, distance: 228.6
click at [21, 666] on icon "menu Optimise" at bounding box center [22, 670] width 22 height 22
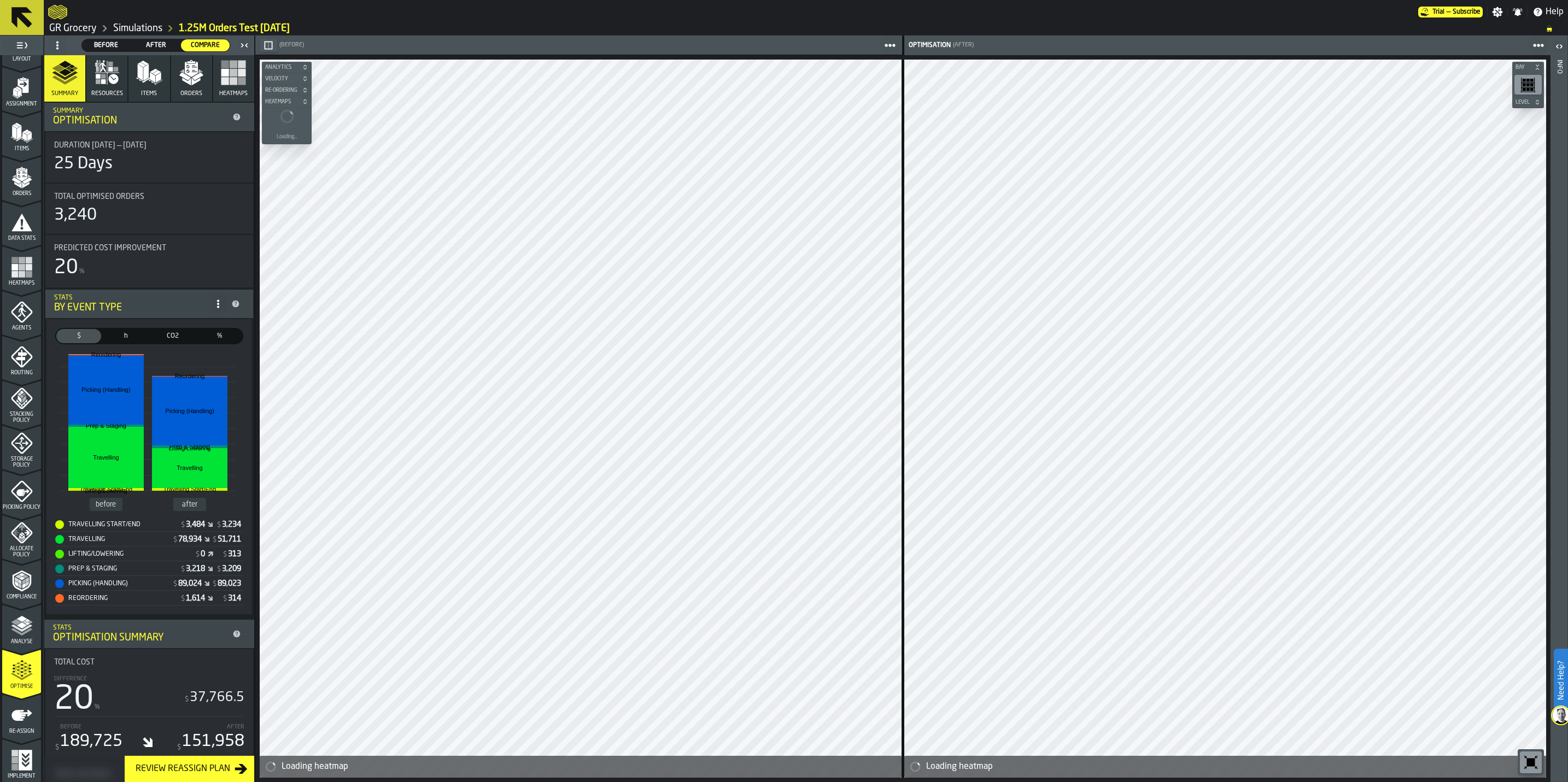
click at [76, 26] on link "GR Grocery" at bounding box center [73, 28] width 48 height 12
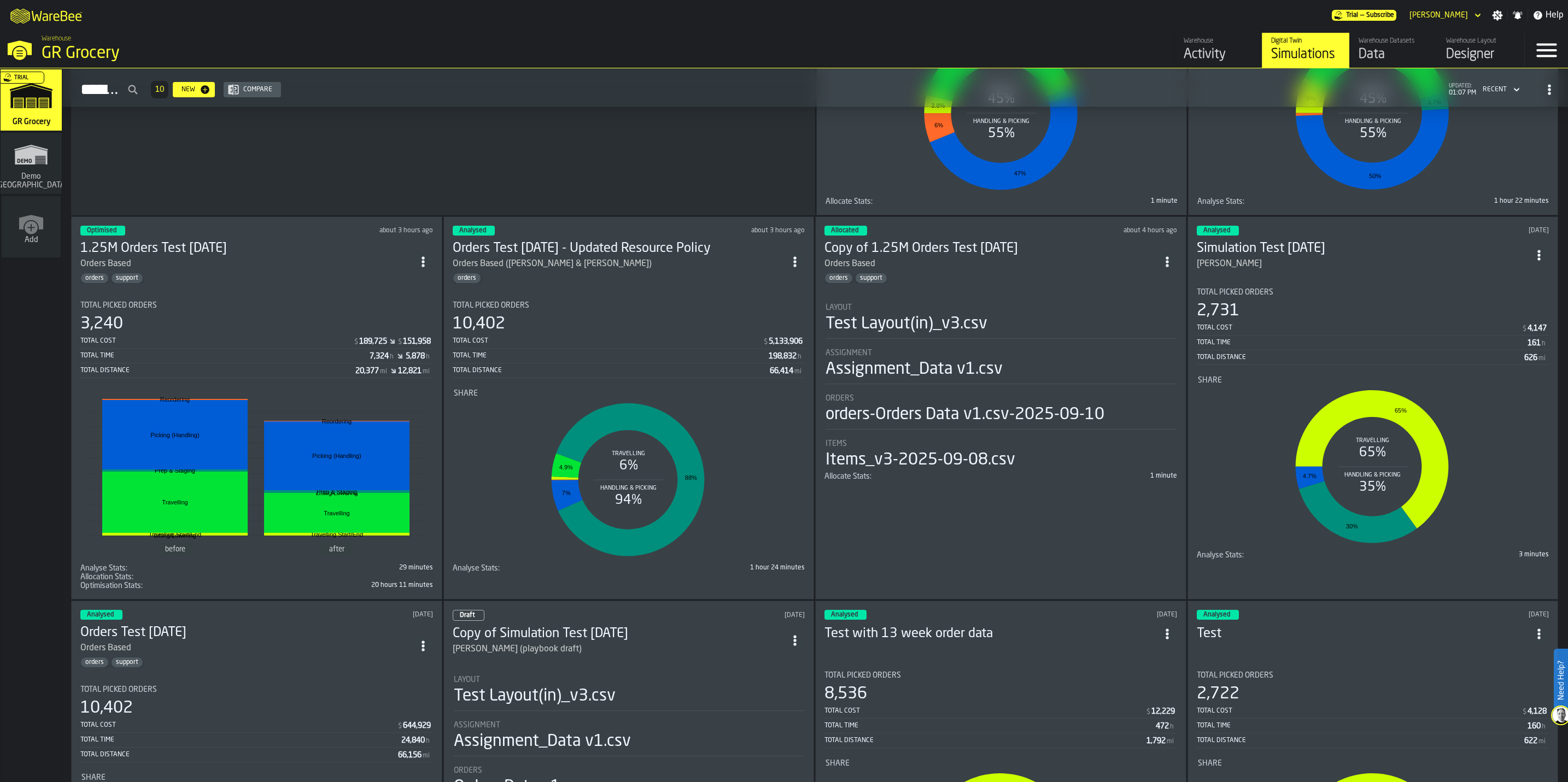
scroll to position [328, 0]
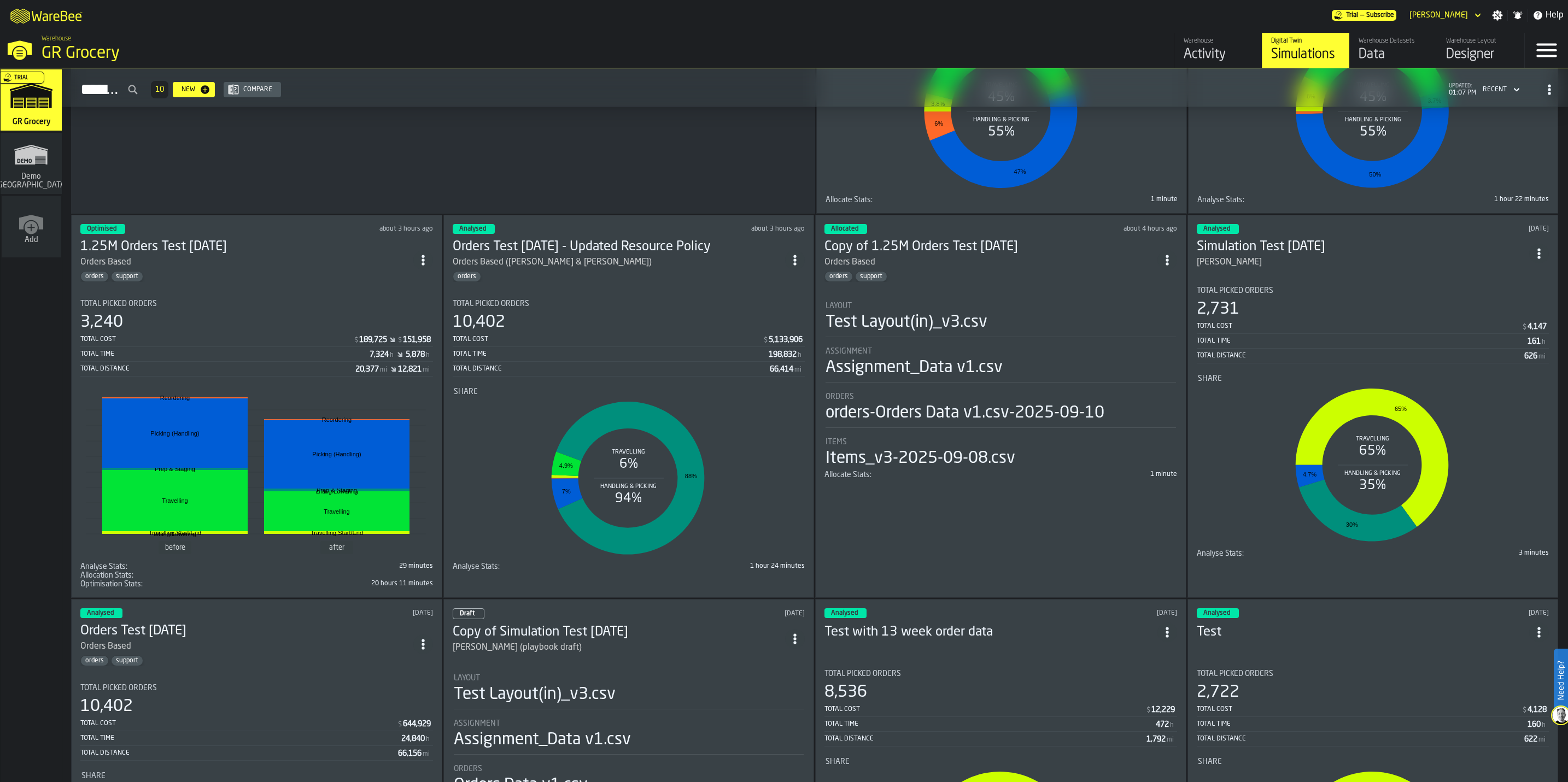
click at [607, 280] on div "orders" at bounding box center [619, 277] width 333 height 11
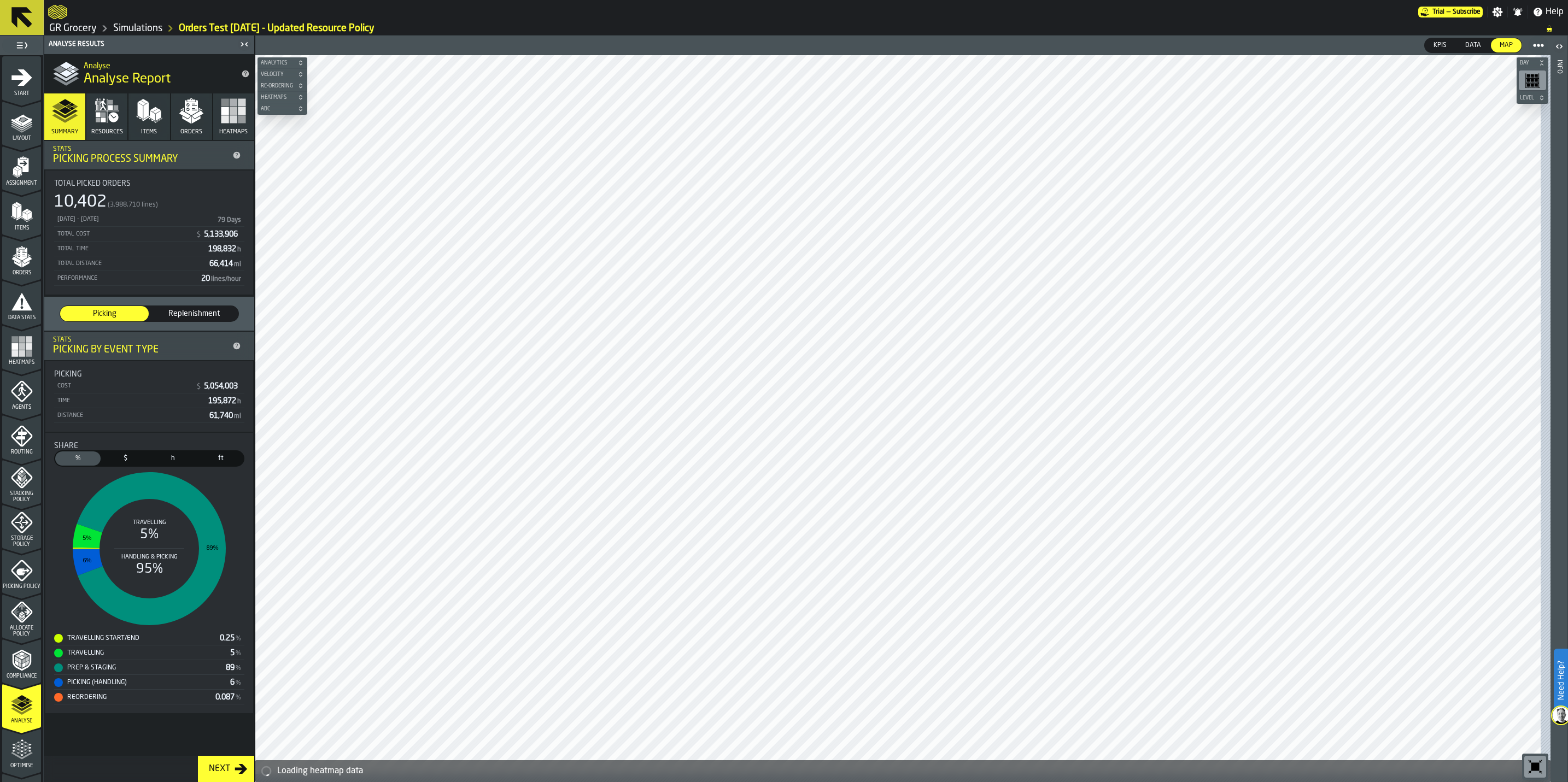
click at [17, 392] on icon "menu Agents" at bounding box center [22, 391] width 22 height 22
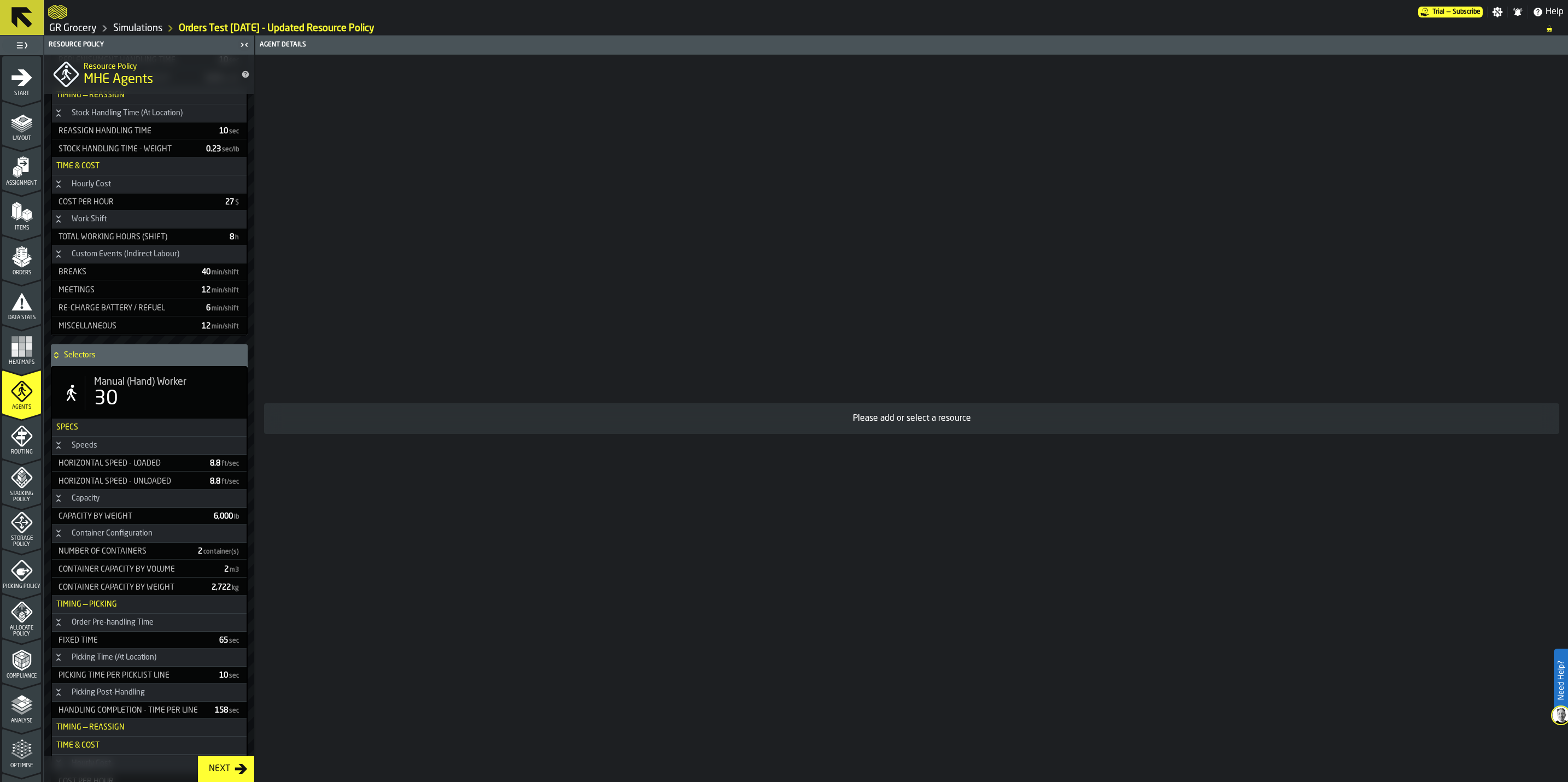
scroll to position [782, 0]
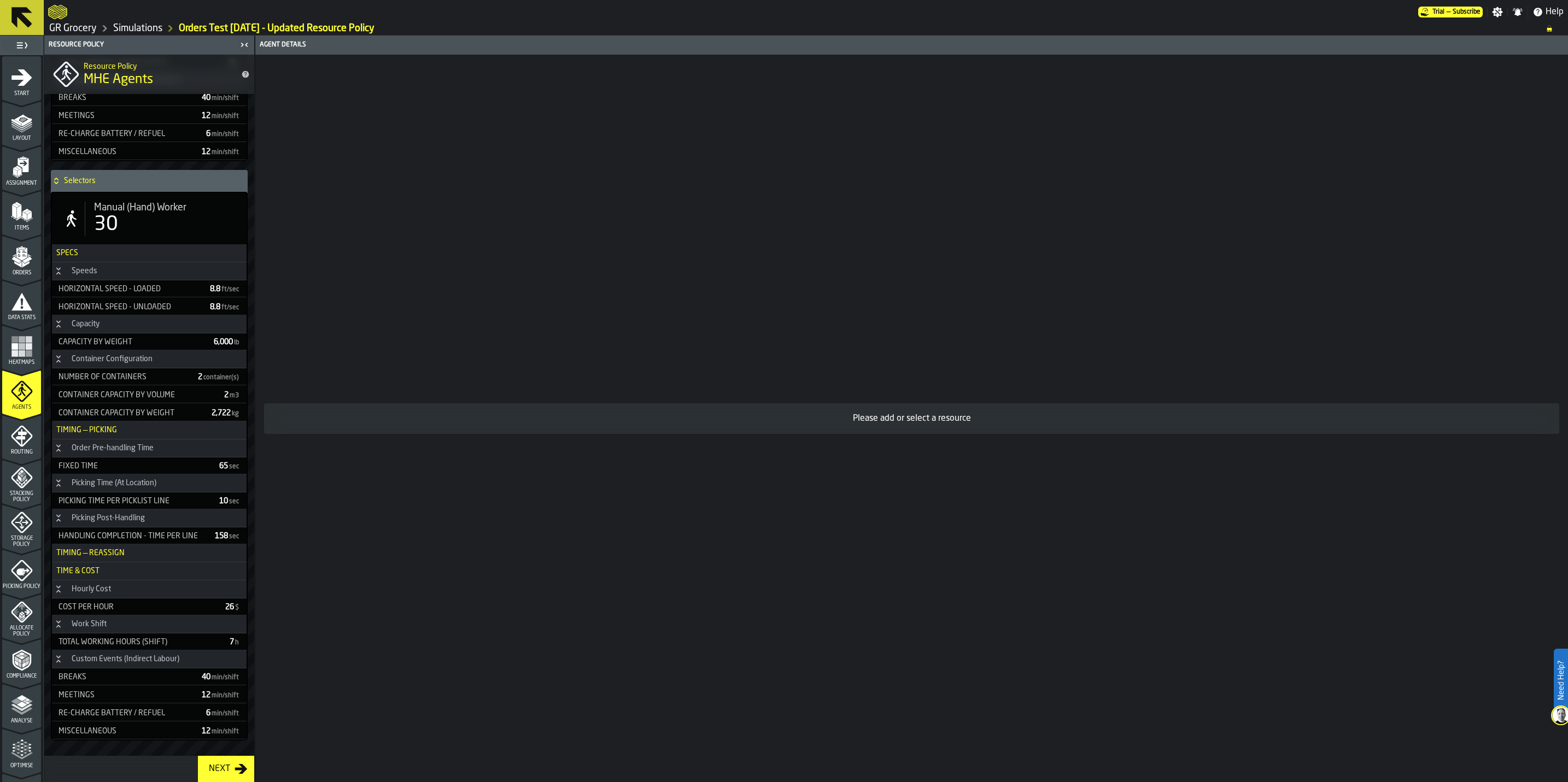
click at [135, 207] on span "Manual (Hand) Worker" at bounding box center [140, 207] width 93 height 12
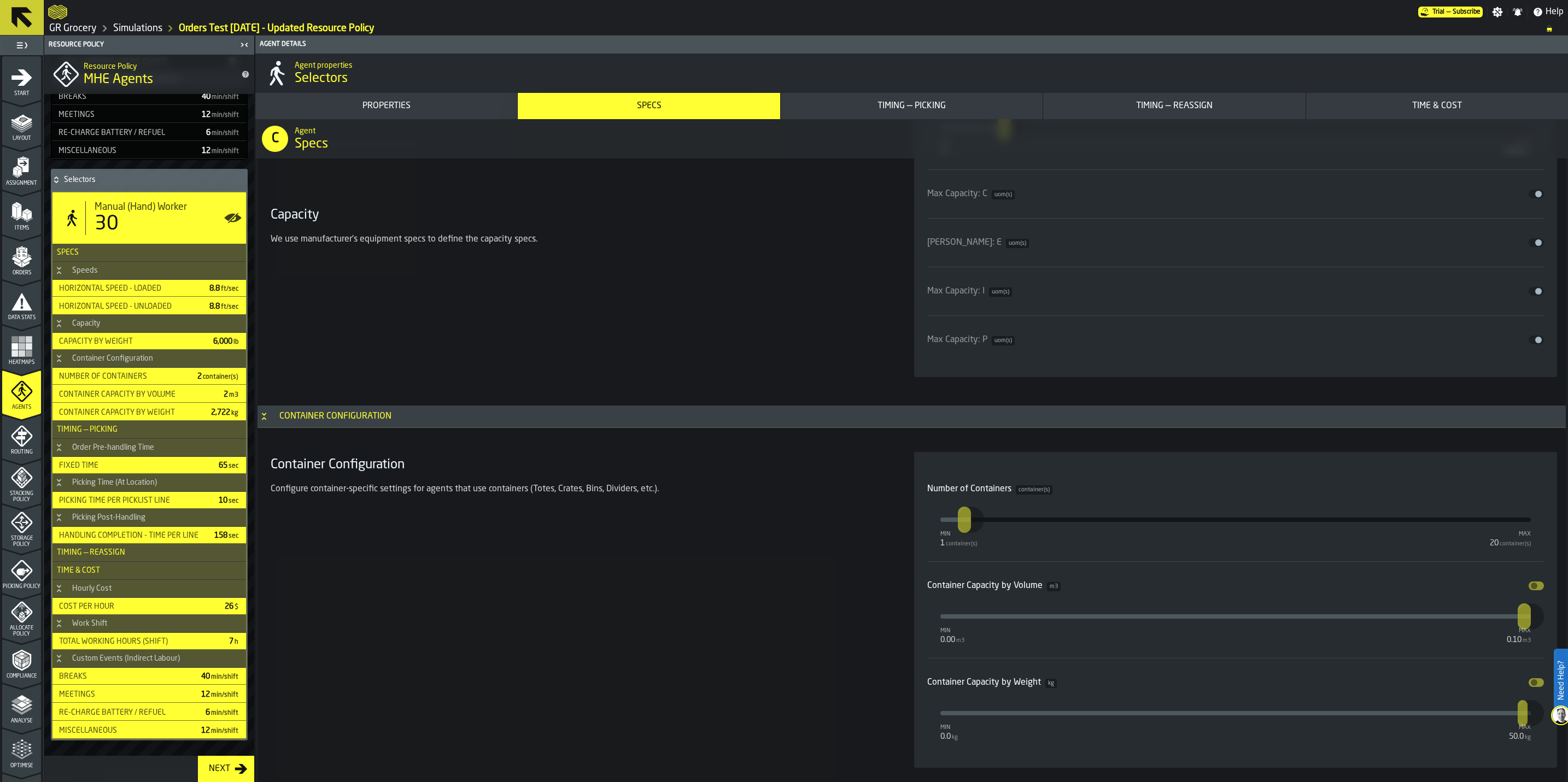
scroll to position [1885, 0]
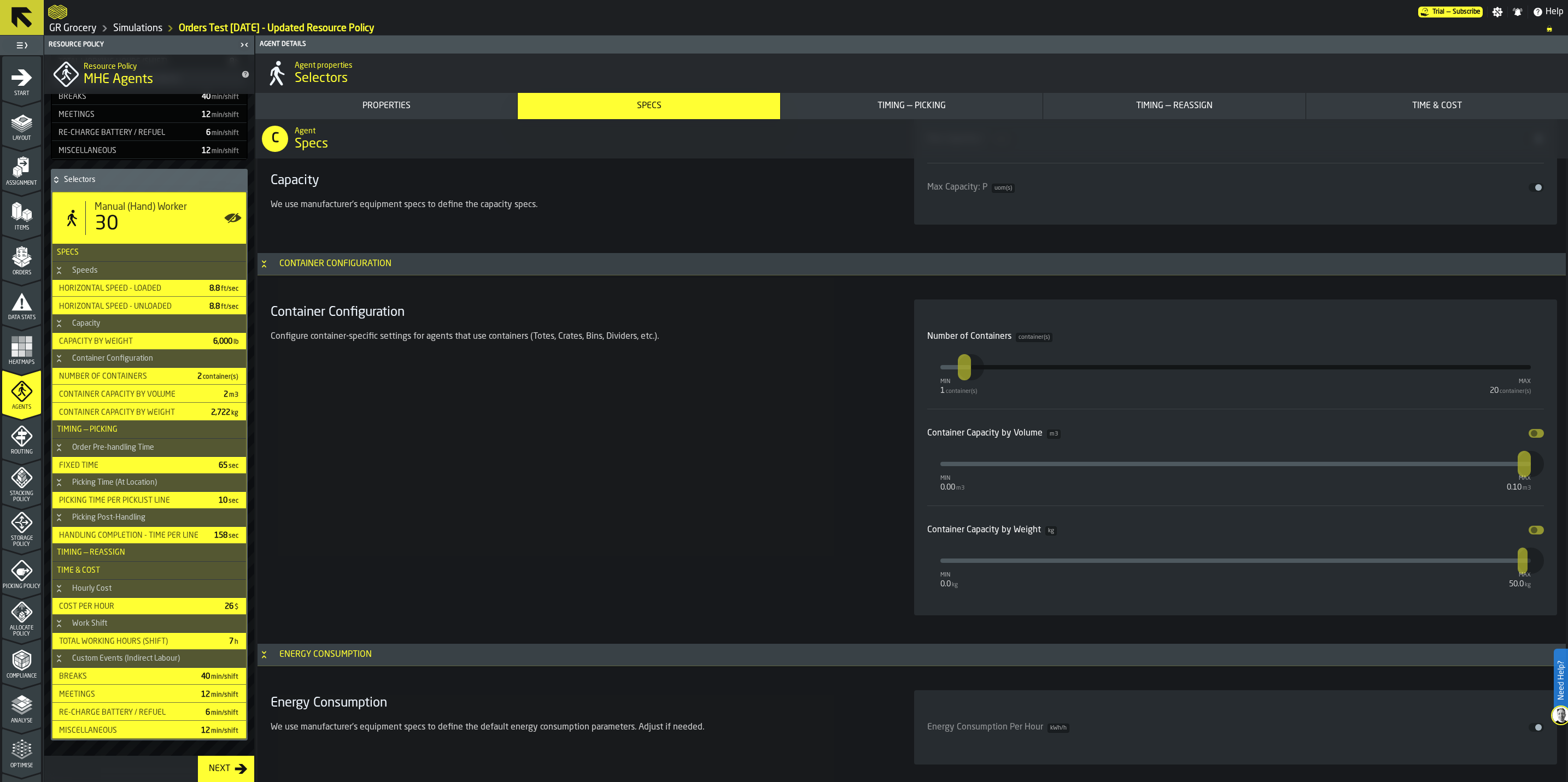
click at [764, 479] on div "Container Configuration Configure container-specific settings for agents that u…" at bounding box center [579, 457] width 626 height 316
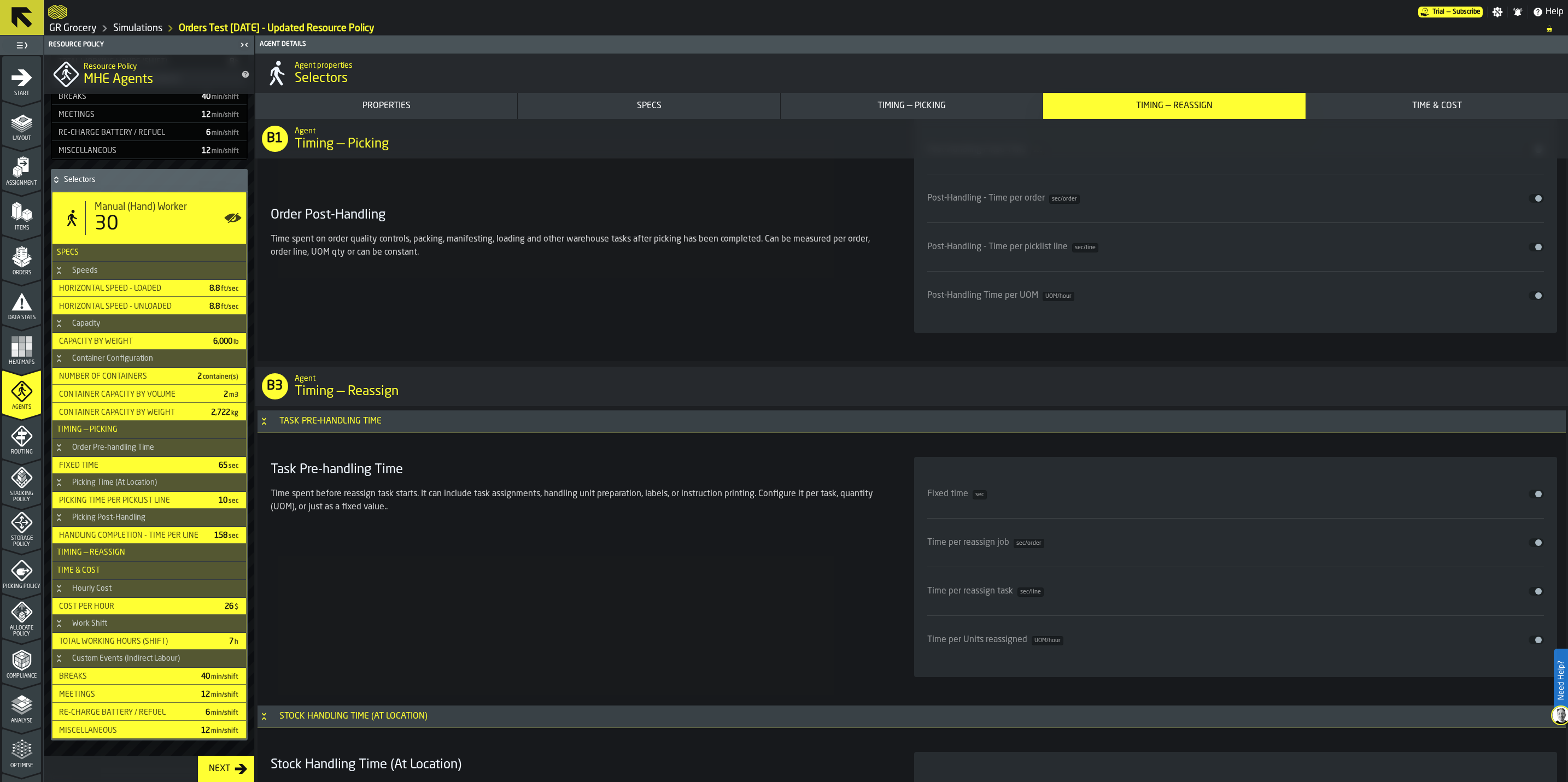
scroll to position [4589, 0]
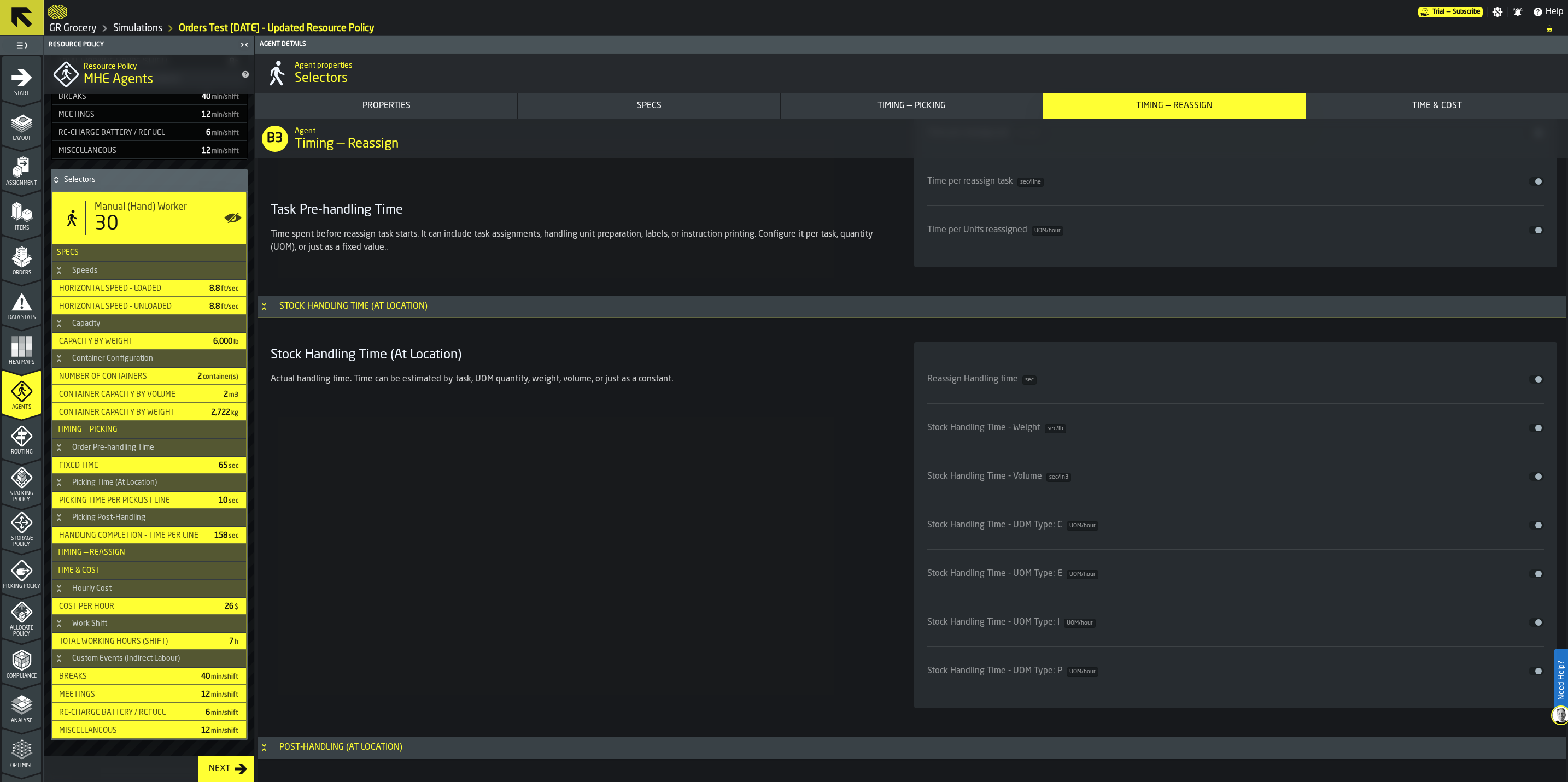
drag, startPoint x: 714, startPoint y: 462, endPoint x: 742, endPoint y: 469, distance: 28.9
click at [714, 462] on div "Stock Handling Time (At Location) Actual handling time. Time can be estimated b…" at bounding box center [579, 525] width 626 height 366
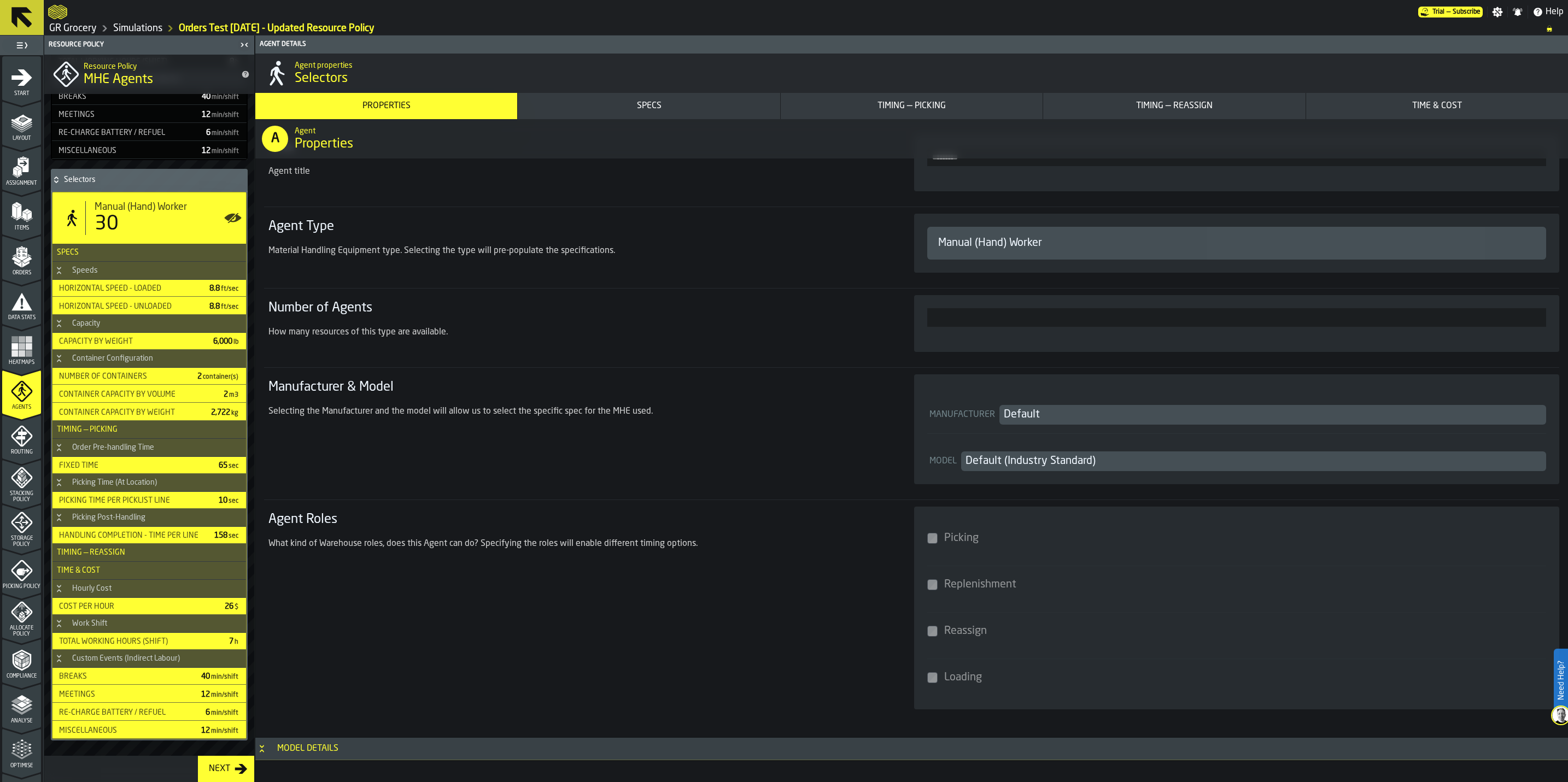
scroll to position [82, 0]
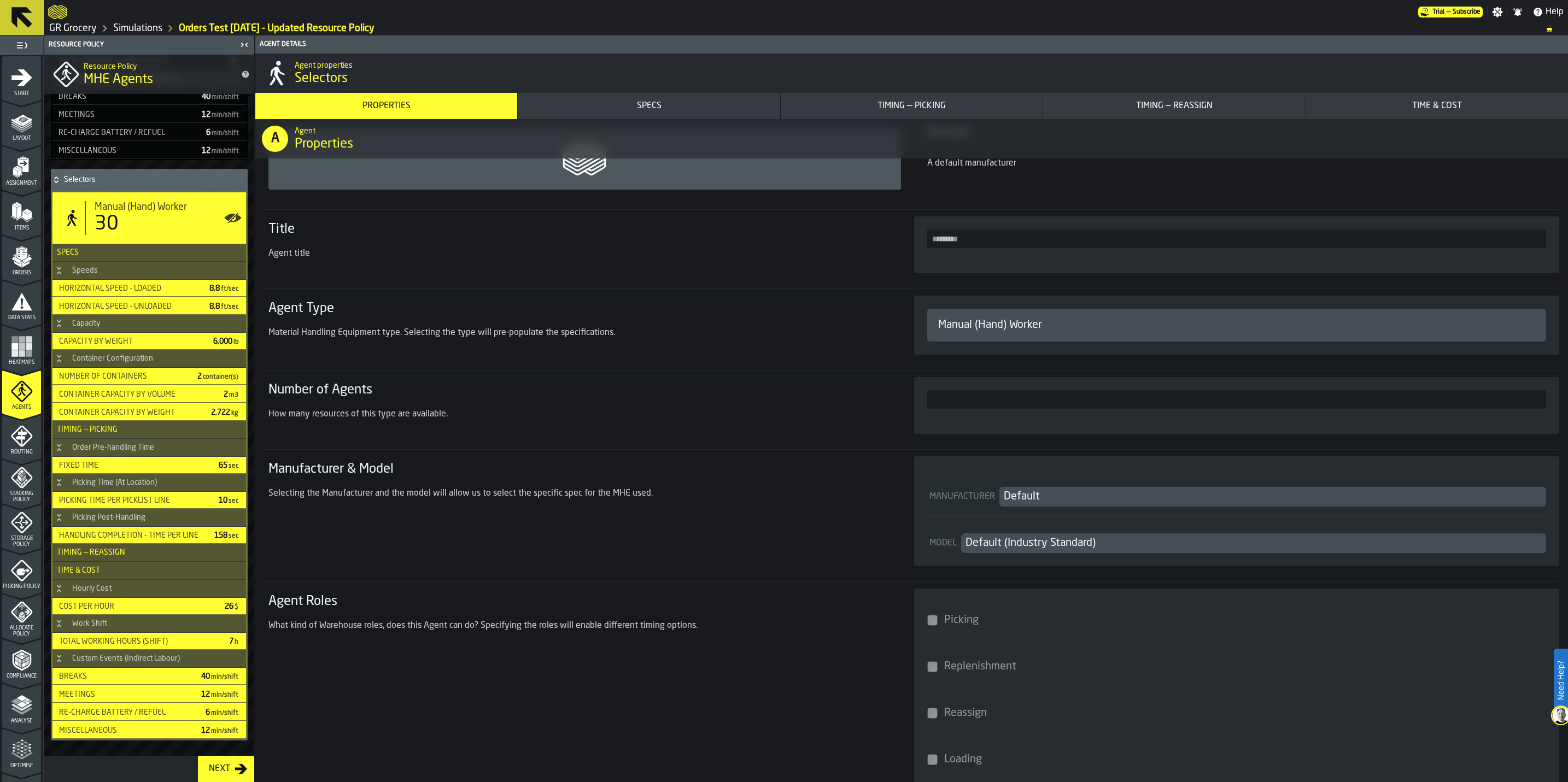
drag, startPoint x: 268, startPoint y: 402, endPoint x: 465, endPoint y: 415, distance: 197.4
click at [465, 415] on div "Number of Agents How many resources of this type are available." at bounding box center [578, 406] width 628 height 57
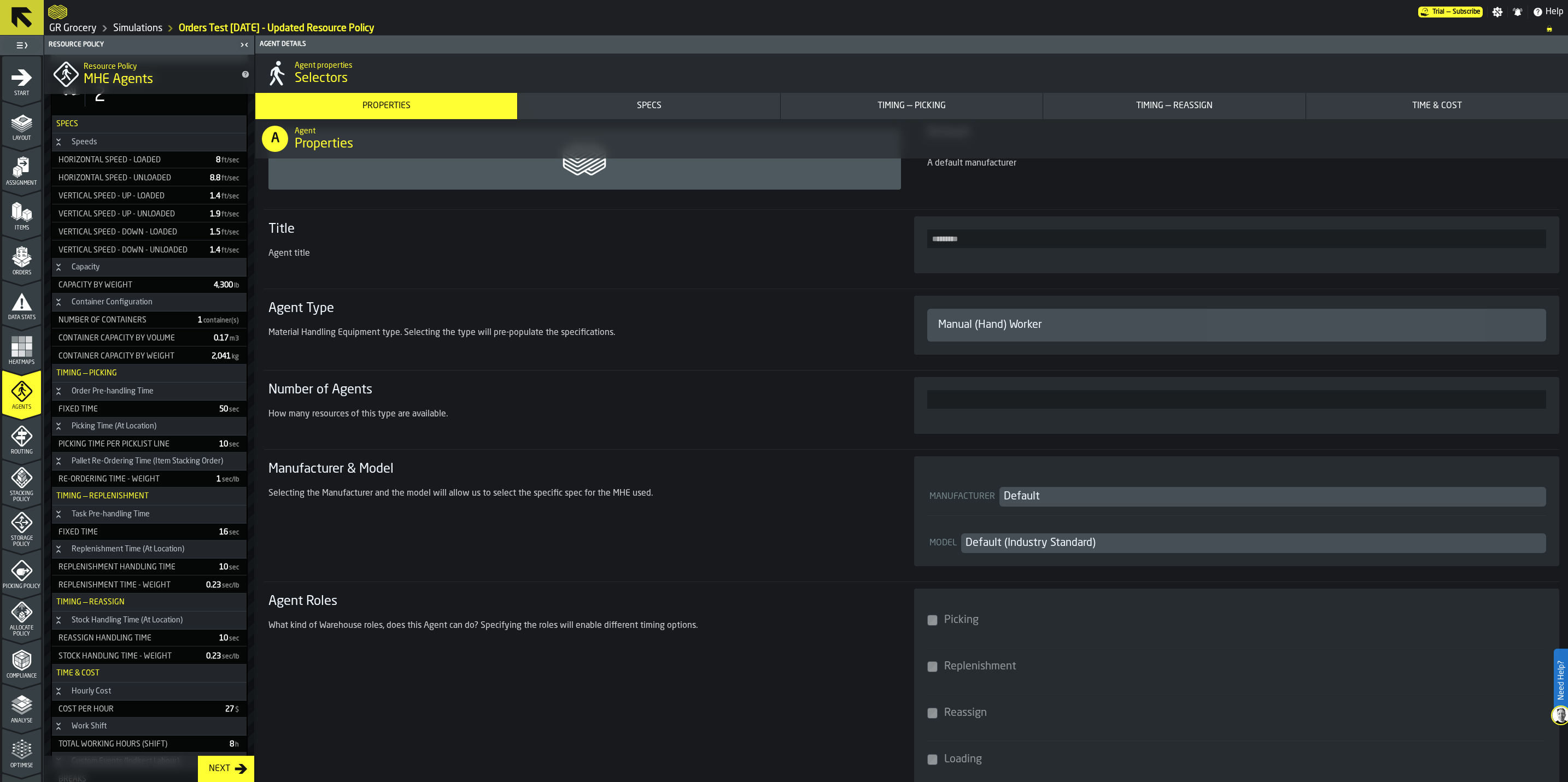
scroll to position [79, 0]
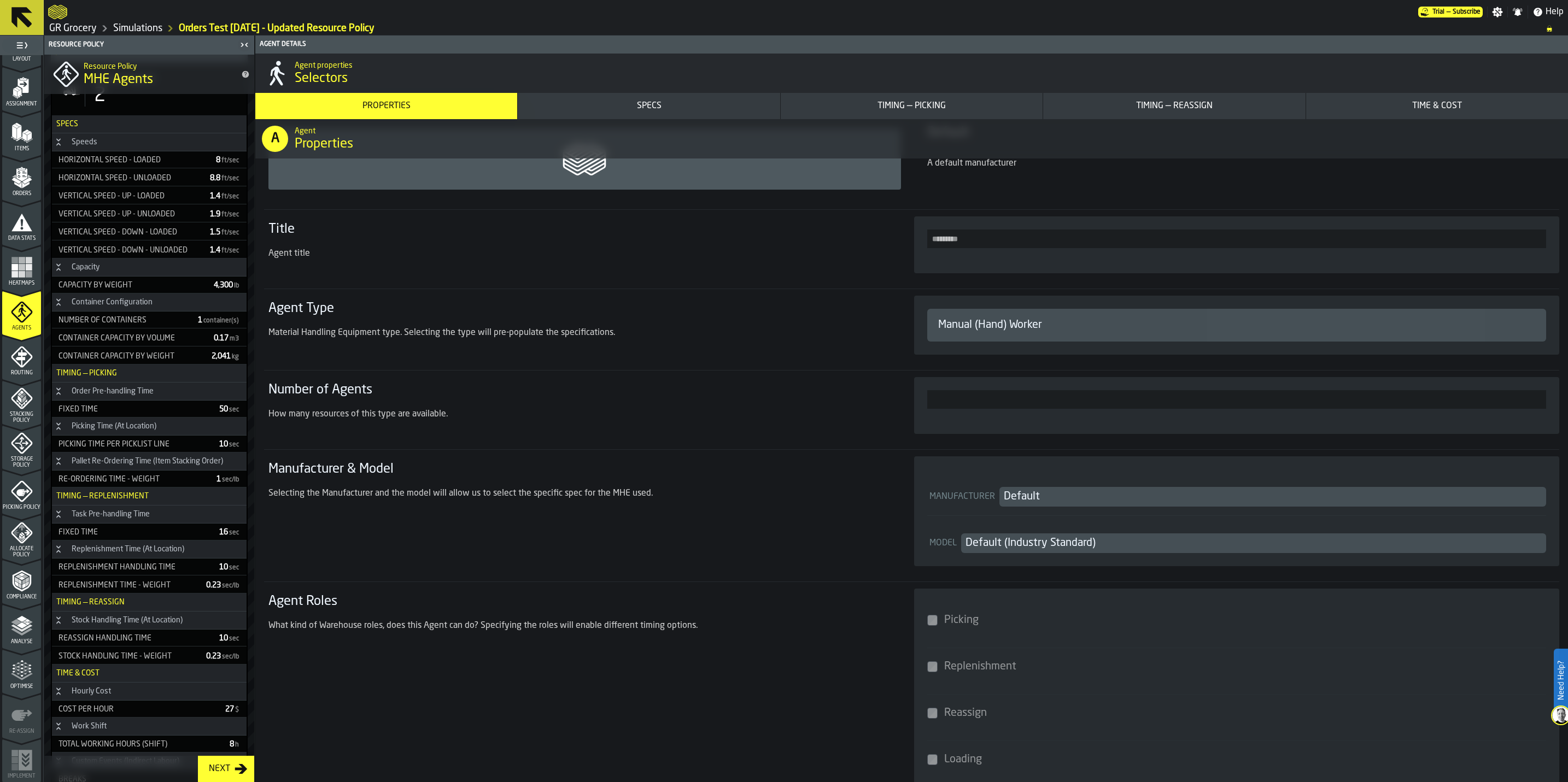
click at [648, 371] on section "Number of Agents How many resources of this type are available. **" at bounding box center [911, 405] width 1295 height 71
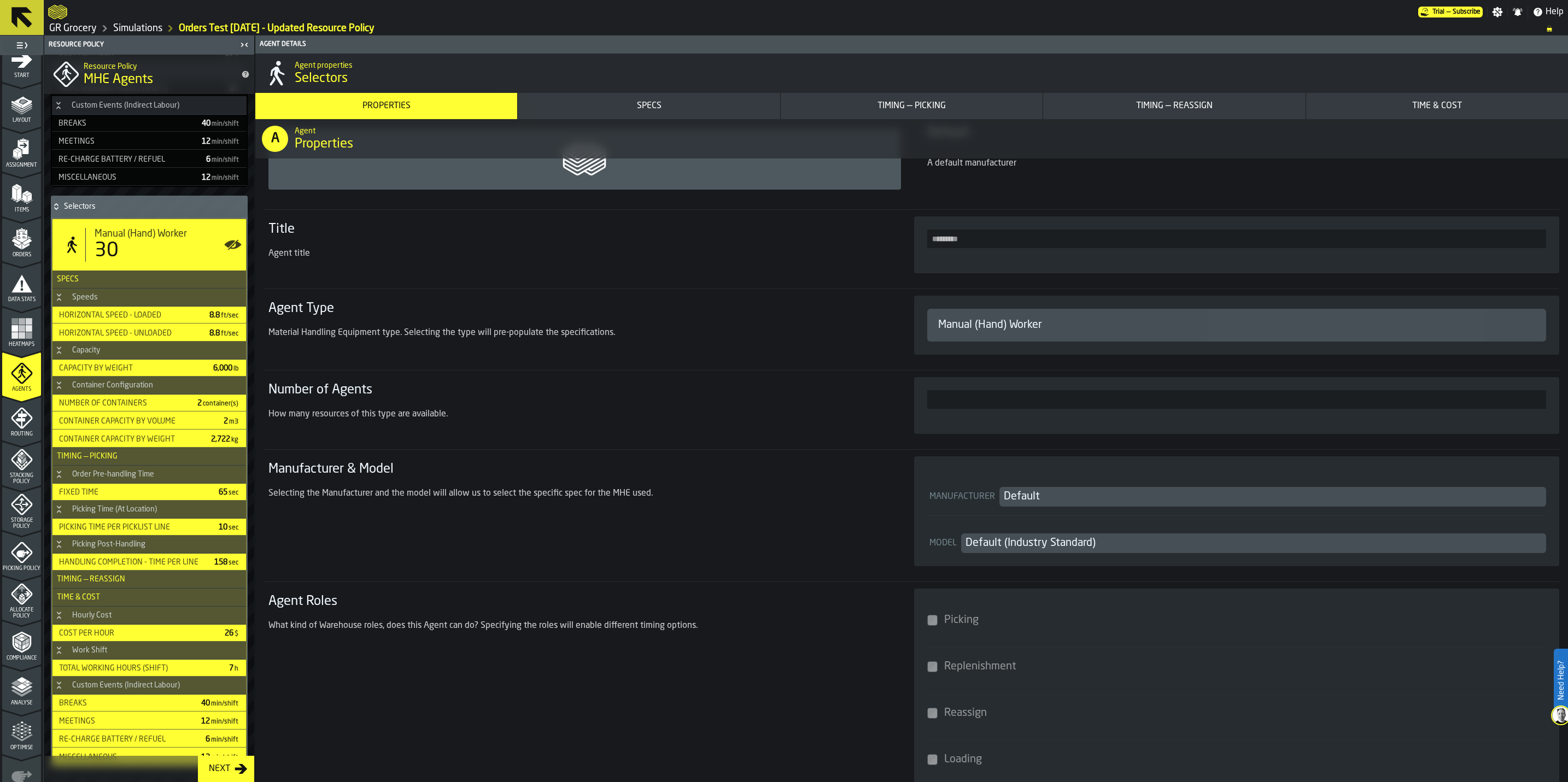
scroll to position [0, 0]
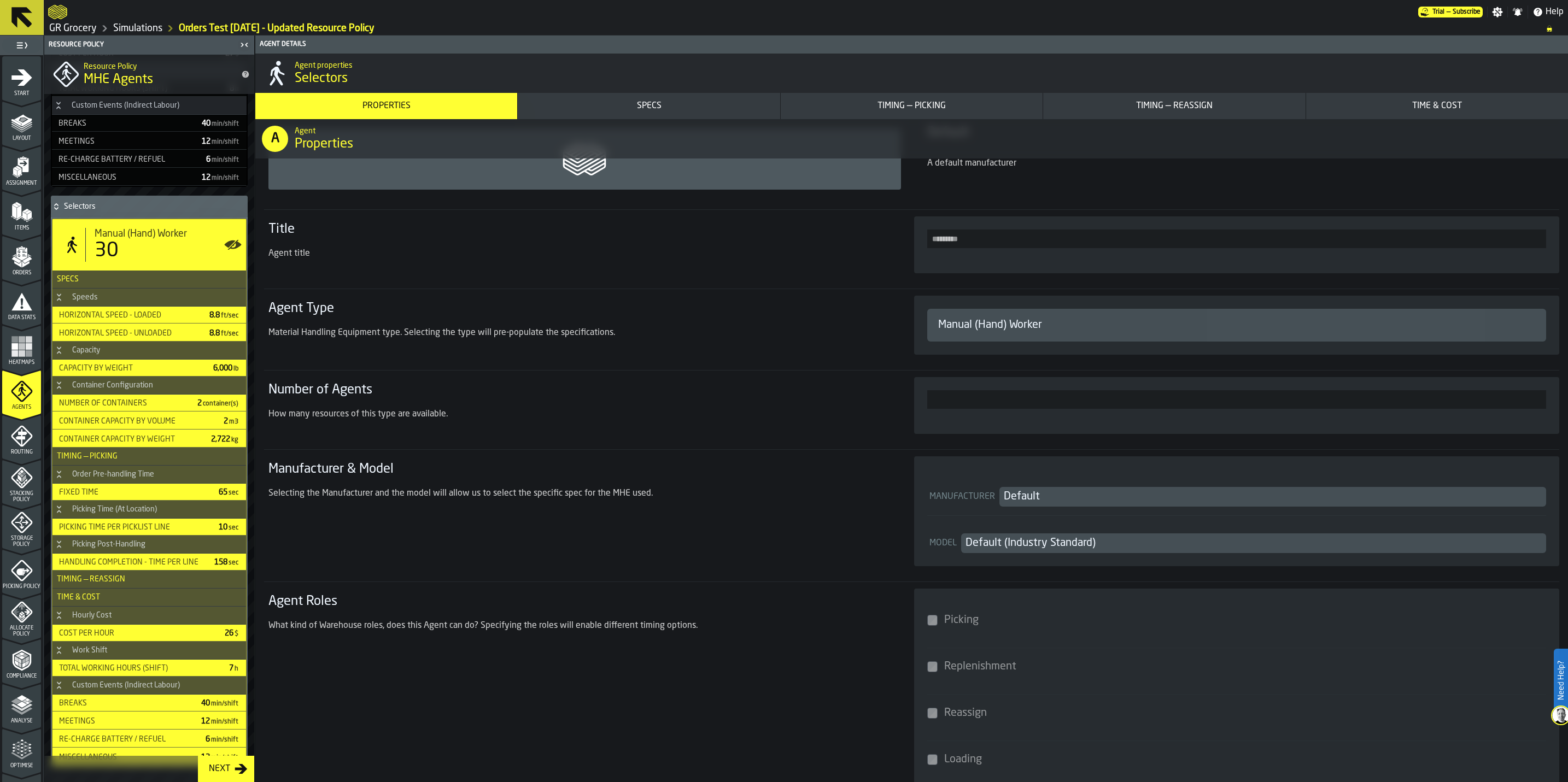
click at [25, 138] on span "Layout" at bounding box center [21, 139] width 39 height 6
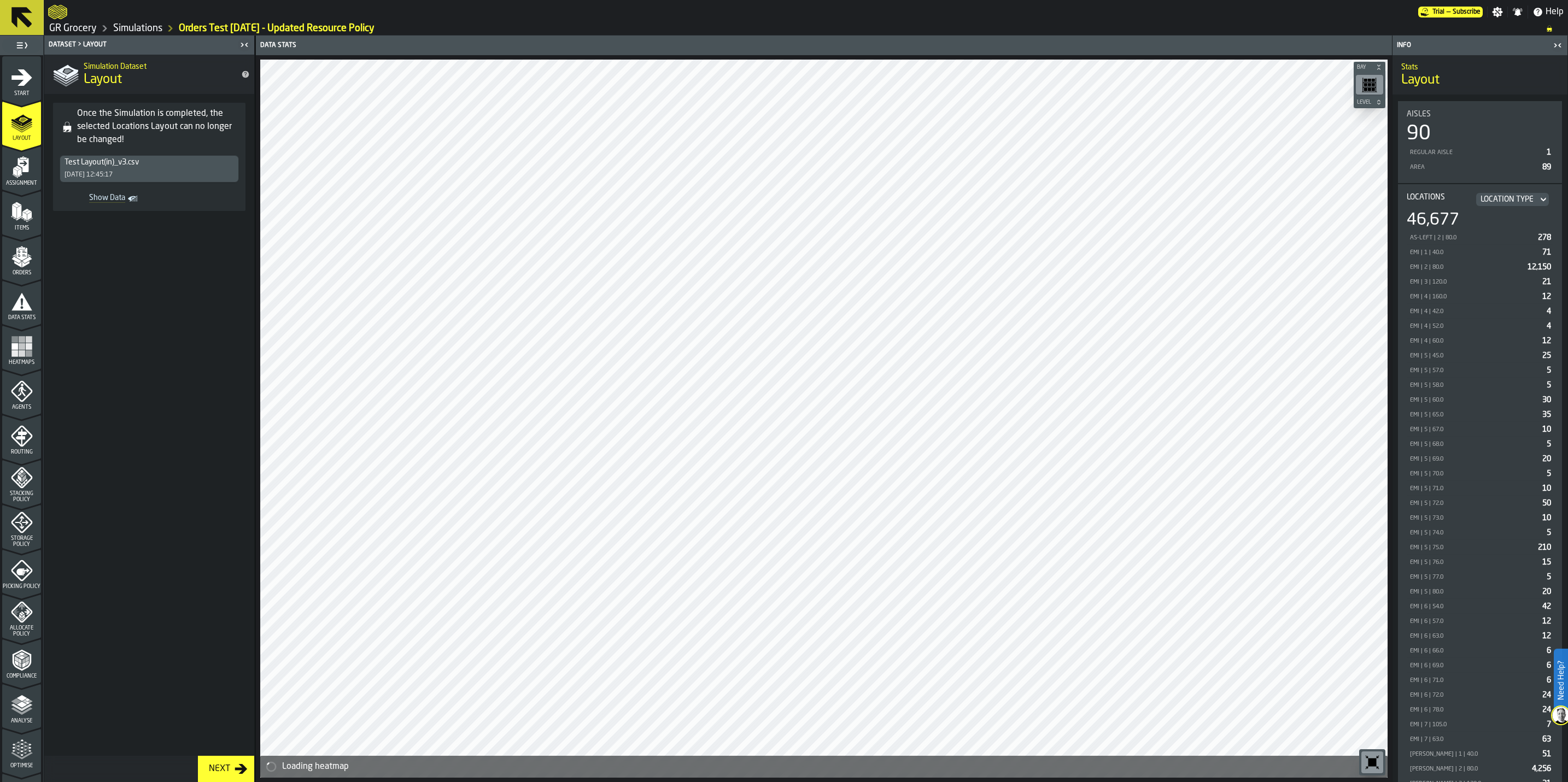
click at [70, 30] on link "GR Grocery" at bounding box center [73, 28] width 48 height 12
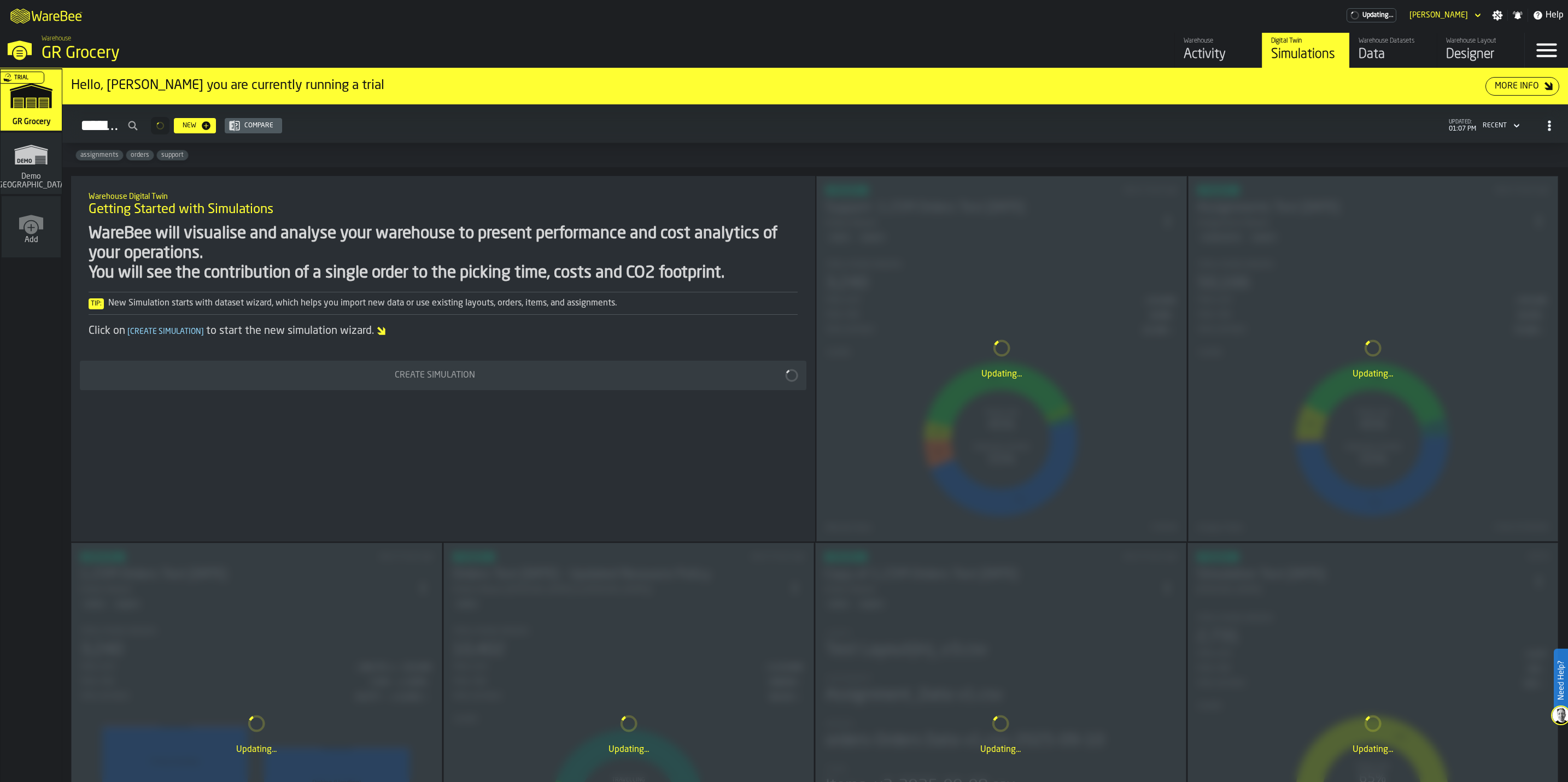
click at [1466, 52] on div "Designer" at bounding box center [1481, 55] width 70 height 17
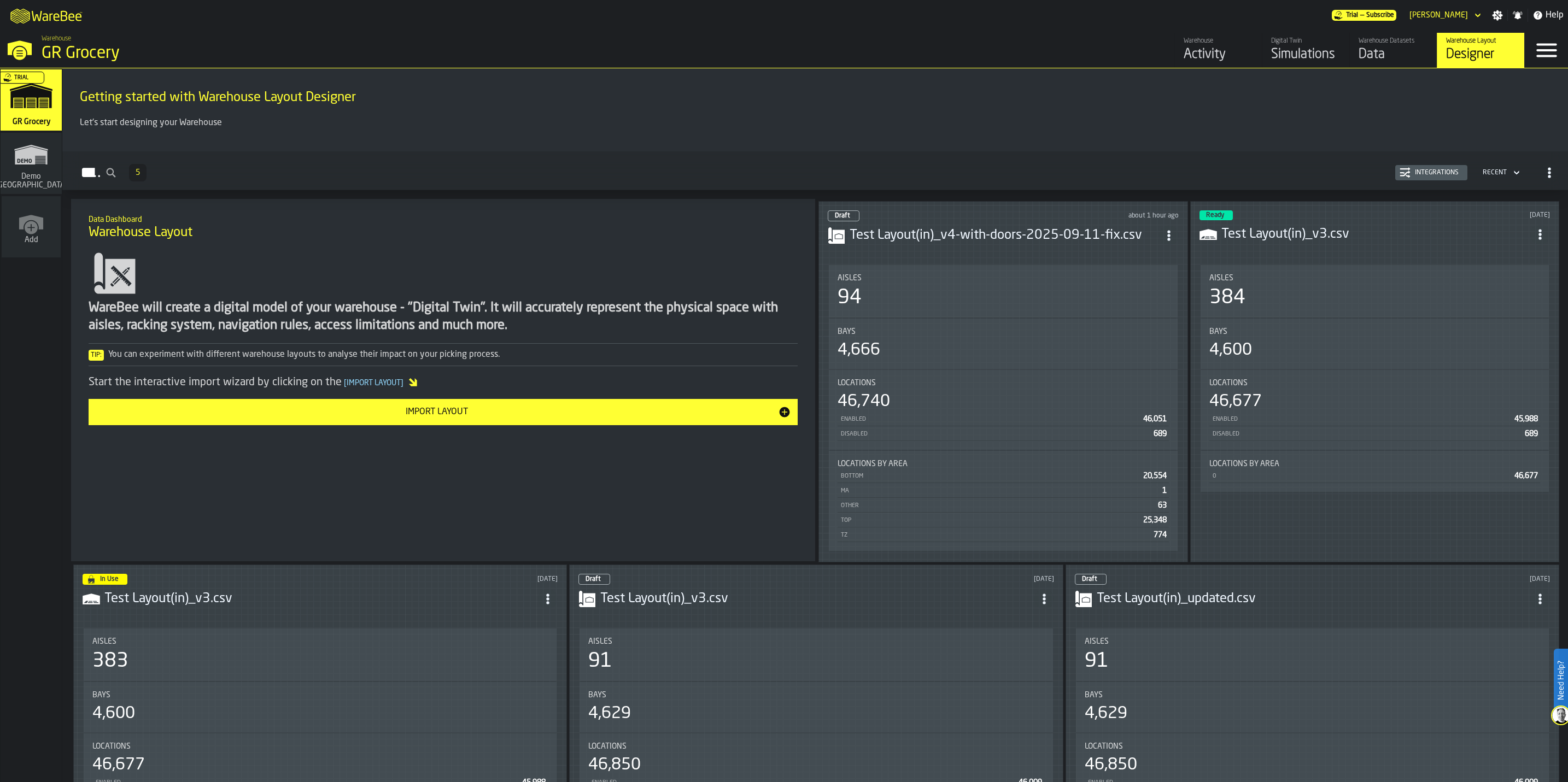
click at [912, 246] on header "Draft about 1 hour ago Test Layout(in)_v4-with-doors-2025-09-11-fix.csv" at bounding box center [1003, 231] width 351 height 44
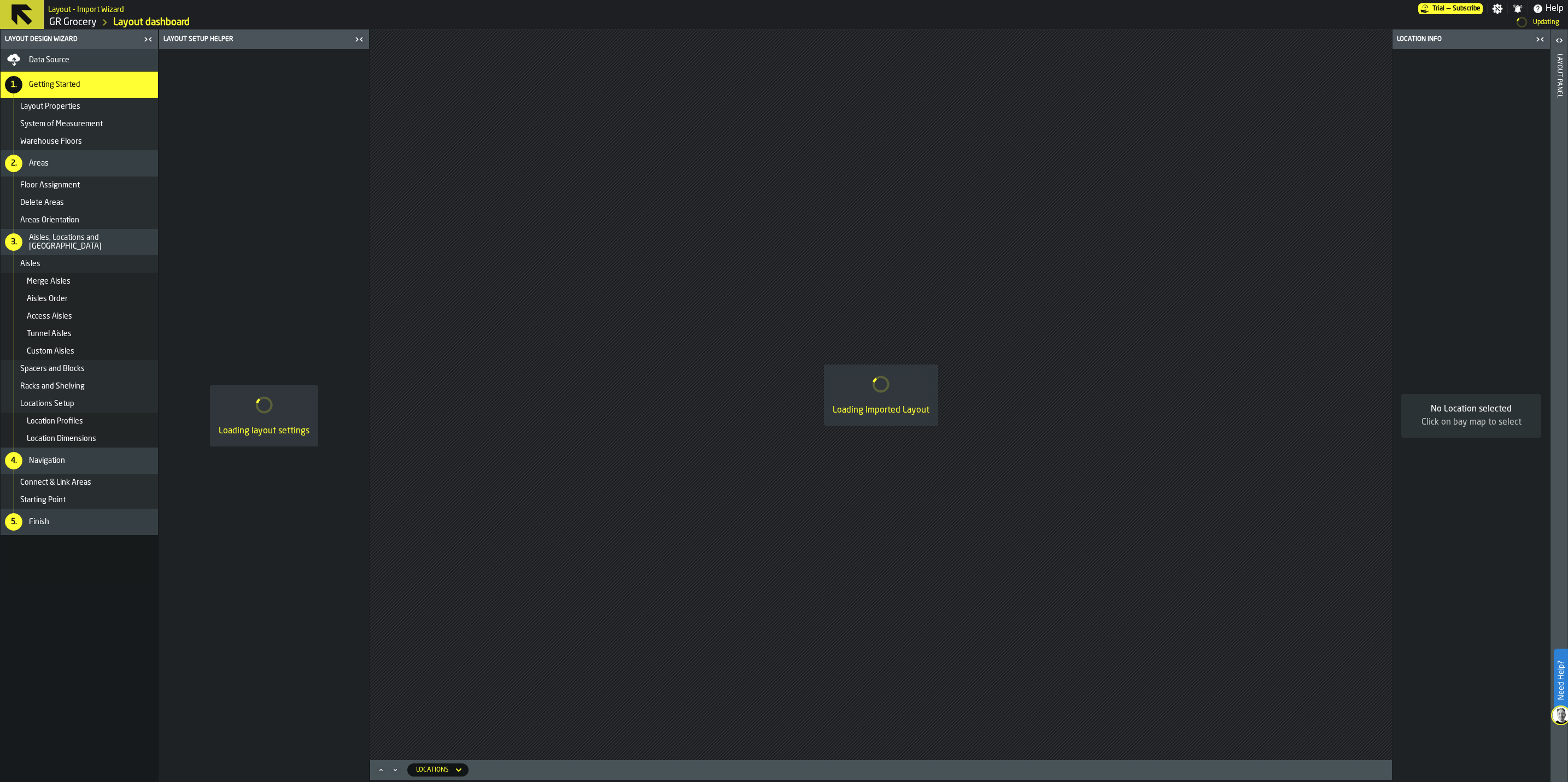
click at [86, 25] on link "GR Grocery" at bounding box center [73, 22] width 48 height 12
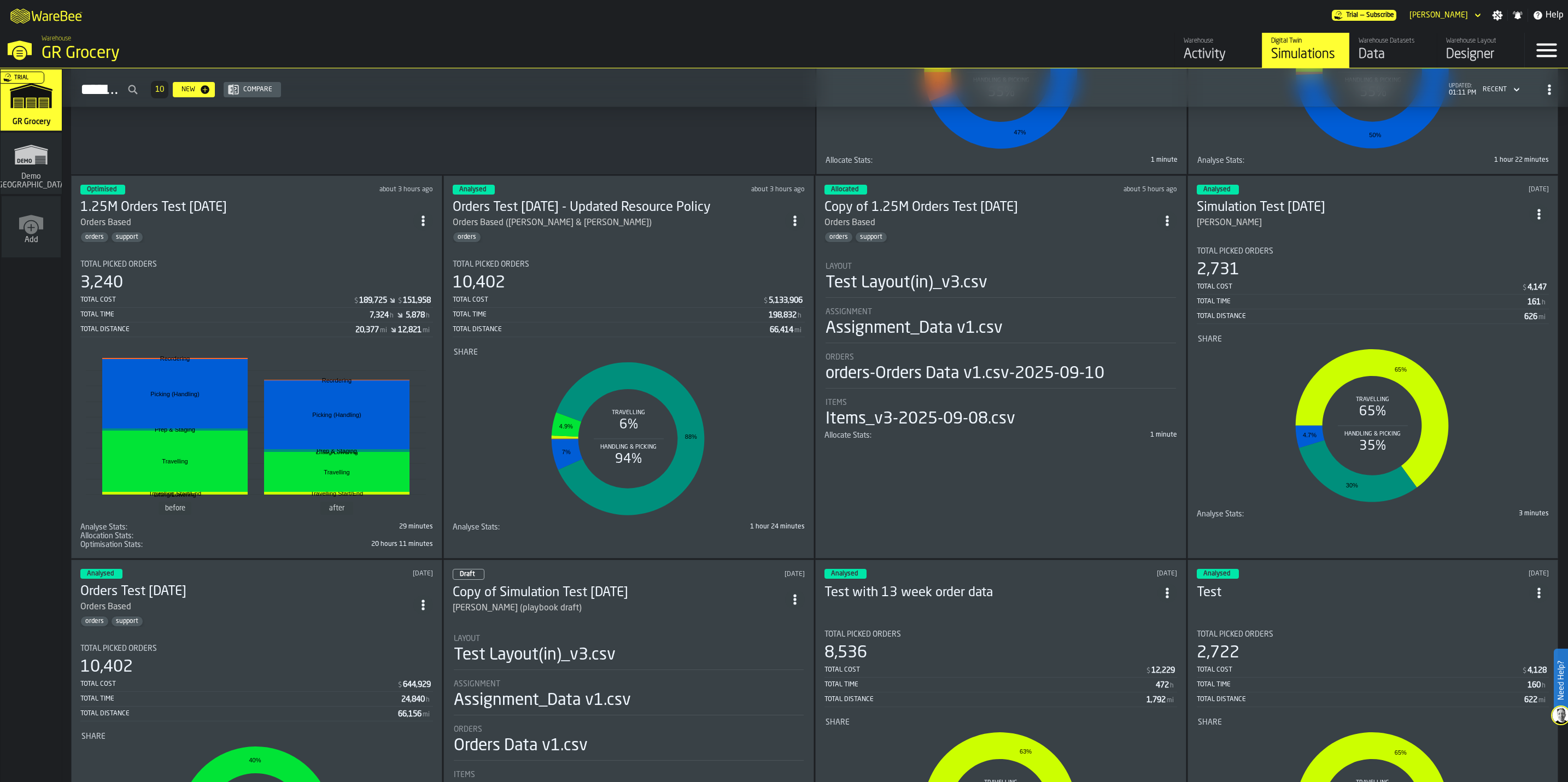
scroll to position [381, 0]
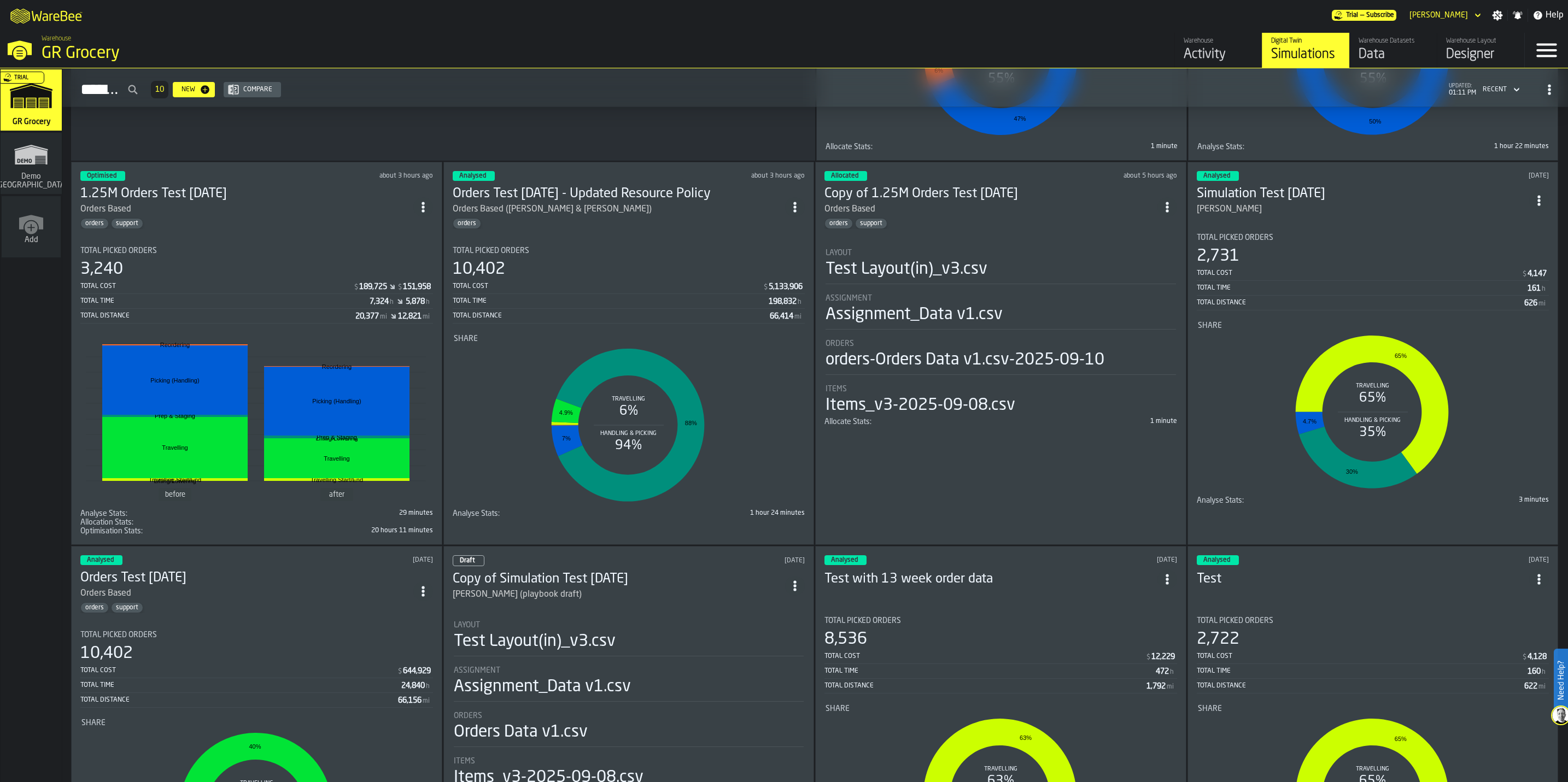
click at [218, 233] on div "Optimised about 3 hours ago 1.25M Orders Test [DATE] Orders Based orders suppor…" at bounding box center [257, 353] width 371 height 383
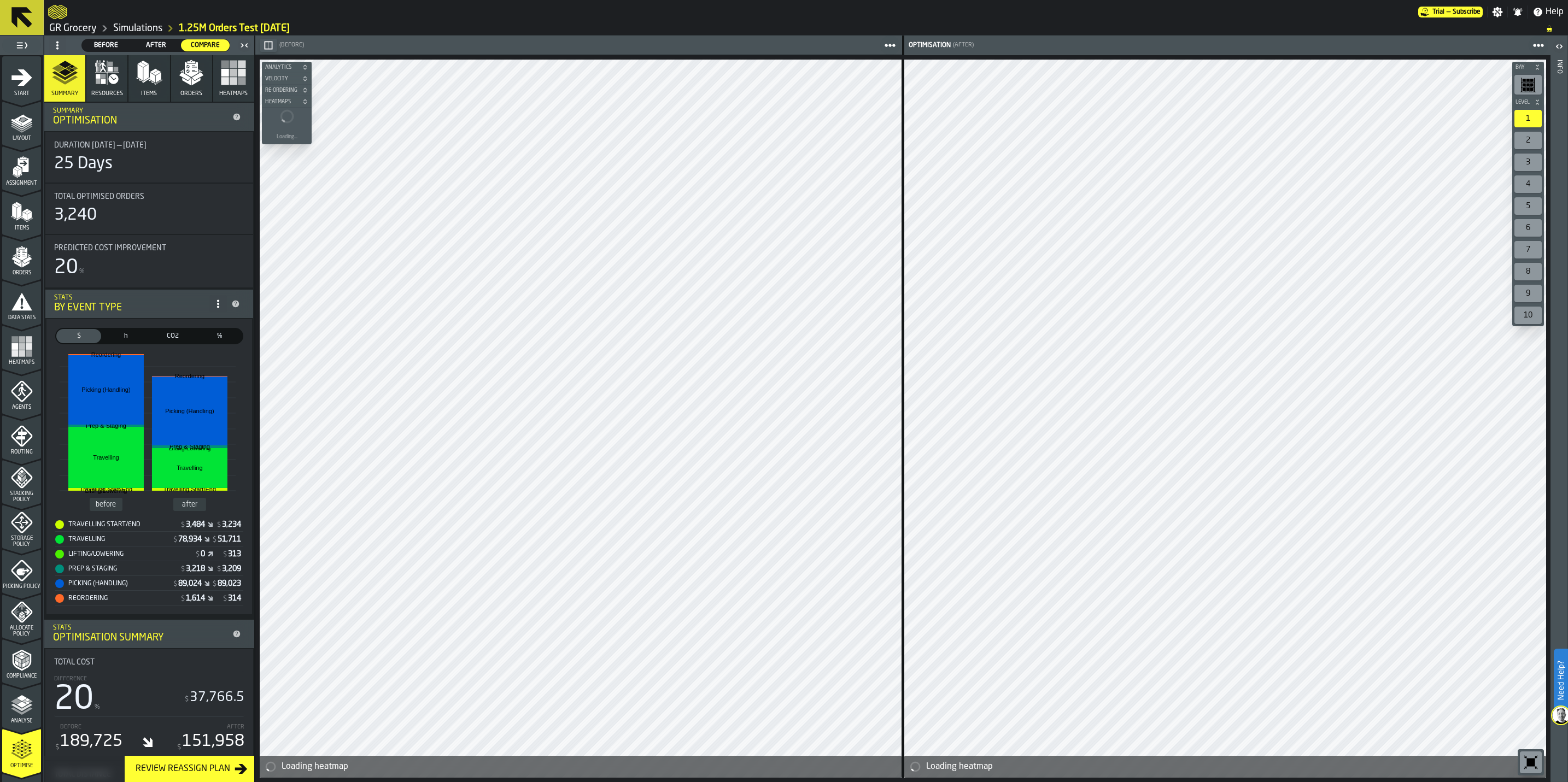
click at [29, 702] on icon "menu Analyse" at bounding box center [22, 705] width 22 height 22
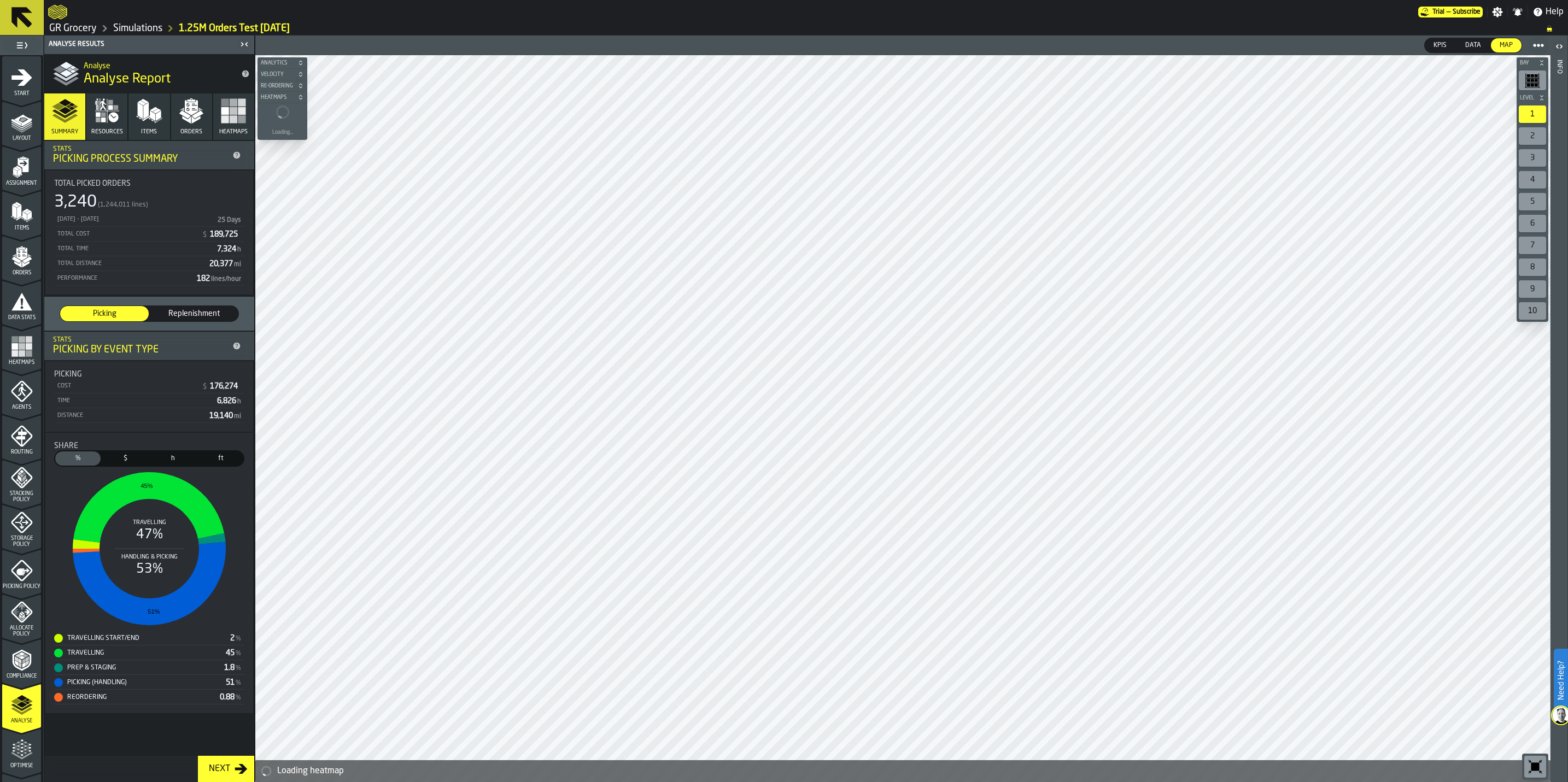
click at [189, 109] on icon "button" at bounding box center [191, 110] width 26 height 26
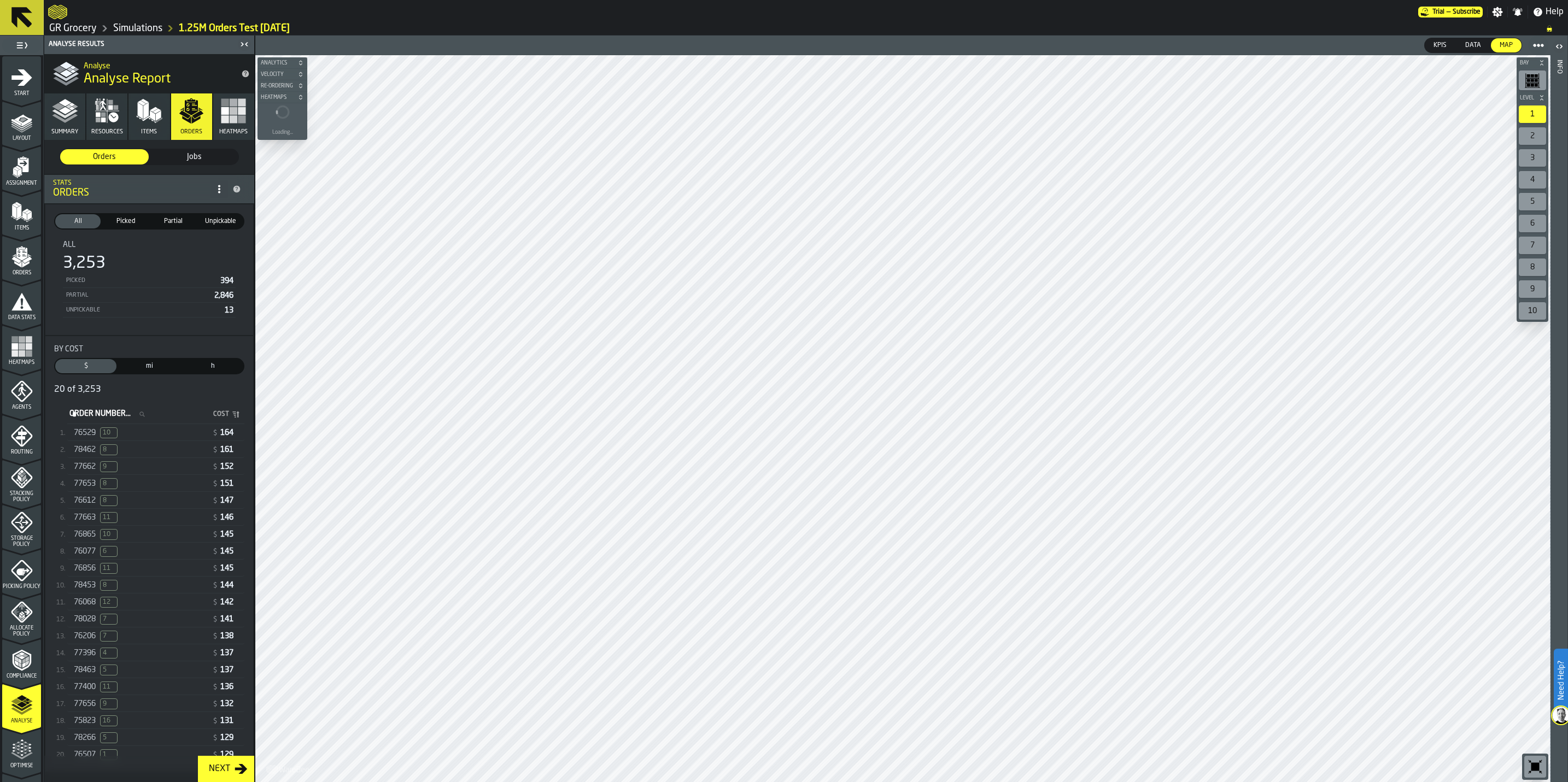
drag, startPoint x: 213, startPoint y: 282, endPoint x: 148, endPoint y: 314, distance: 72.4
click at [241, 280] on div "All 3,253 Picked 394 Partial 2,846 Unpickable 13" at bounding box center [149, 278] width 190 height 94
click at [149, 486] on div "77653 8" at bounding box center [140, 483] width 134 height 11
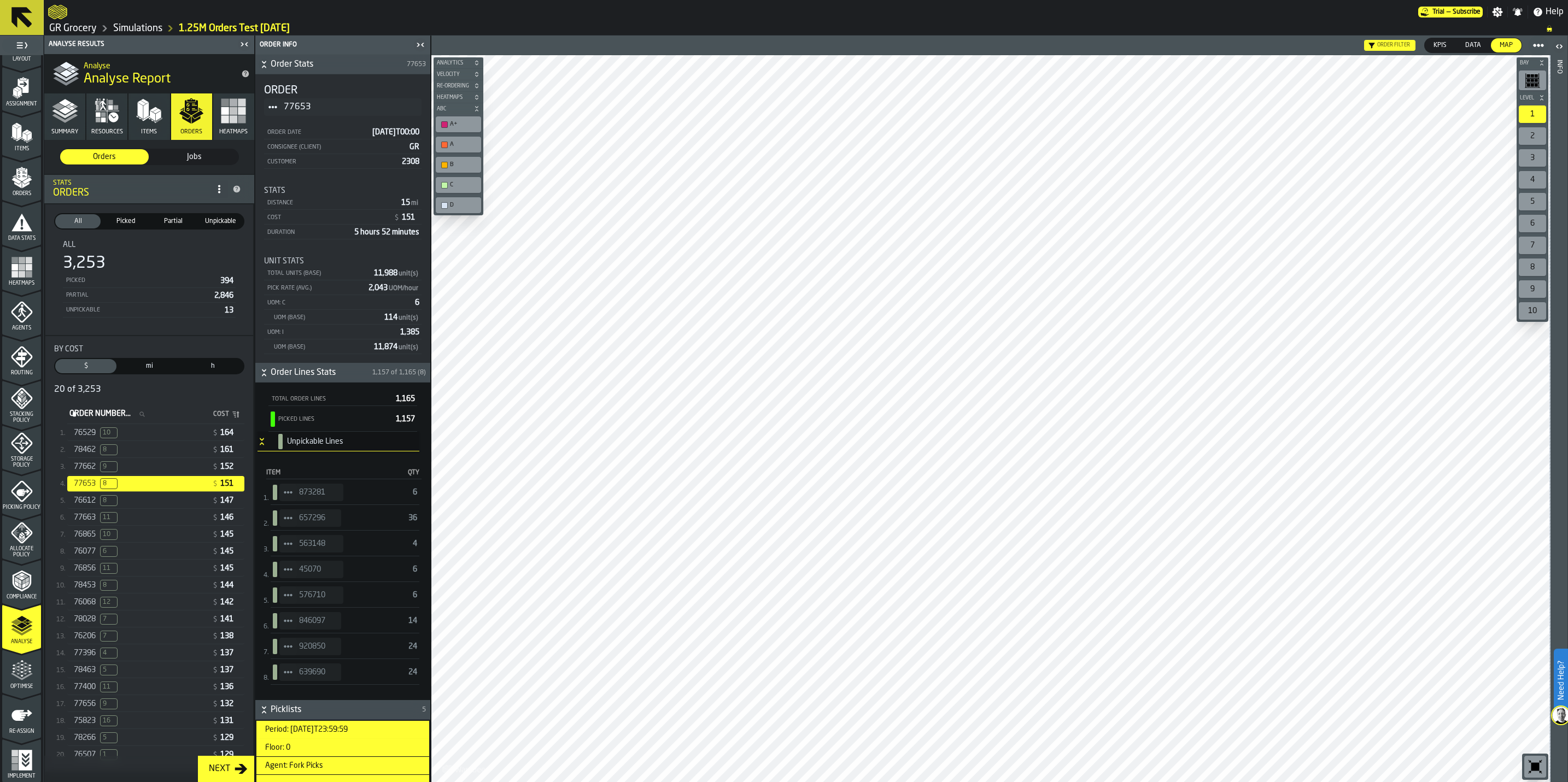
click at [73, 115] on icon "button" at bounding box center [65, 110] width 26 height 26
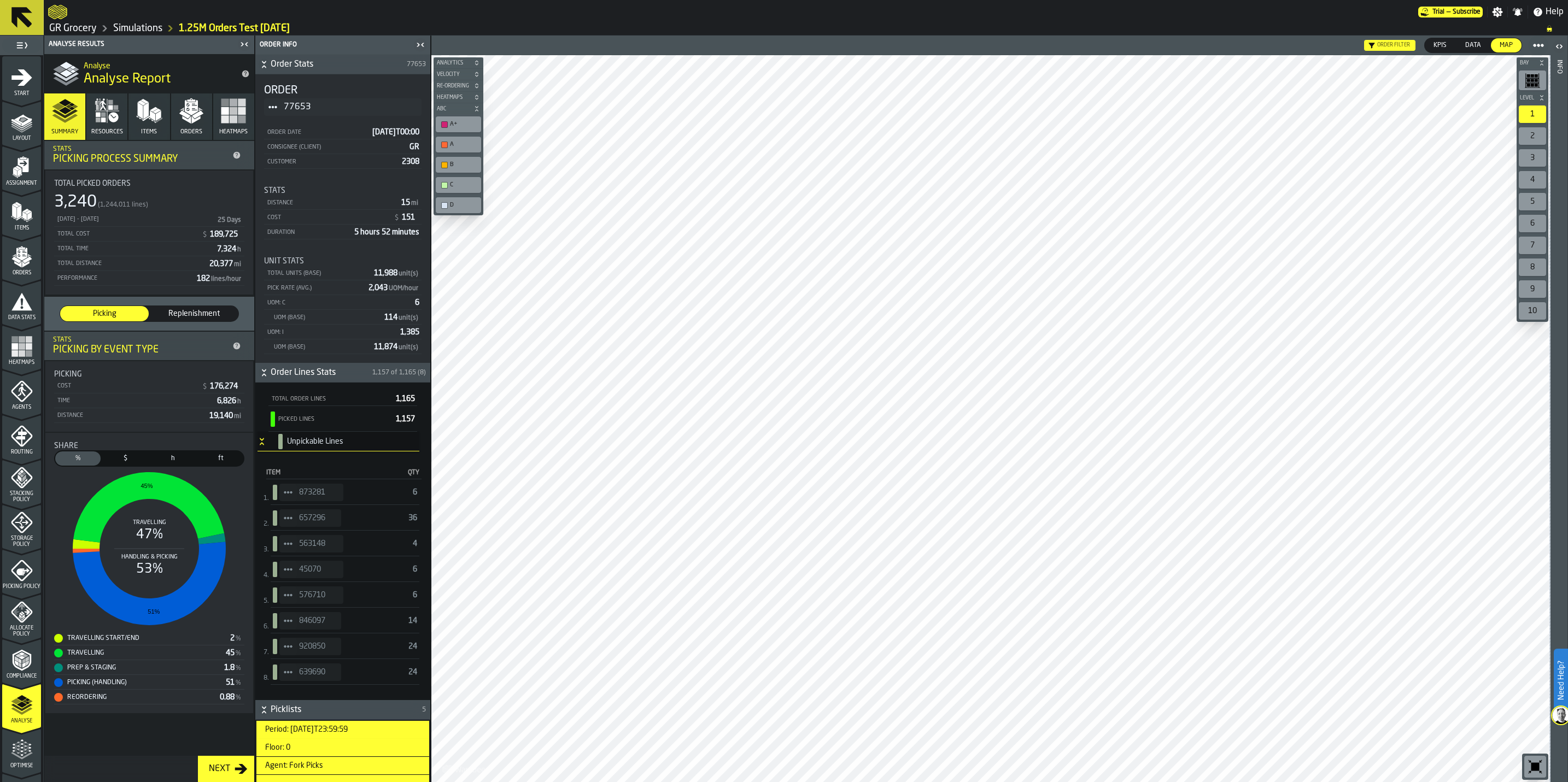
click at [10, 133] on div "Layout" at bounding box center [21, 127] width 39 height 30
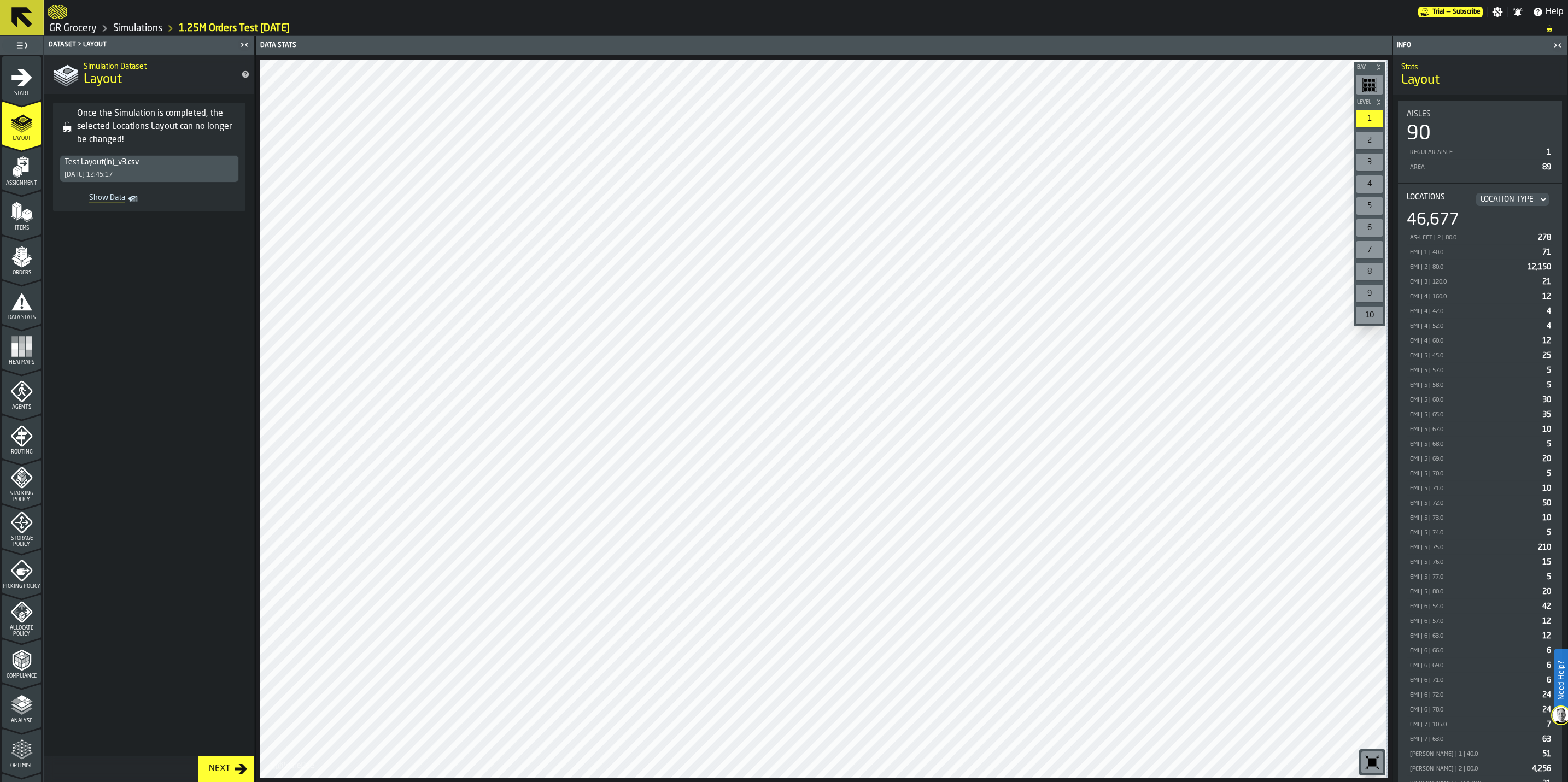
click at [15, 572] on icon "menu Picking Policy" at bounding box center [22, 570] width 22 height 22
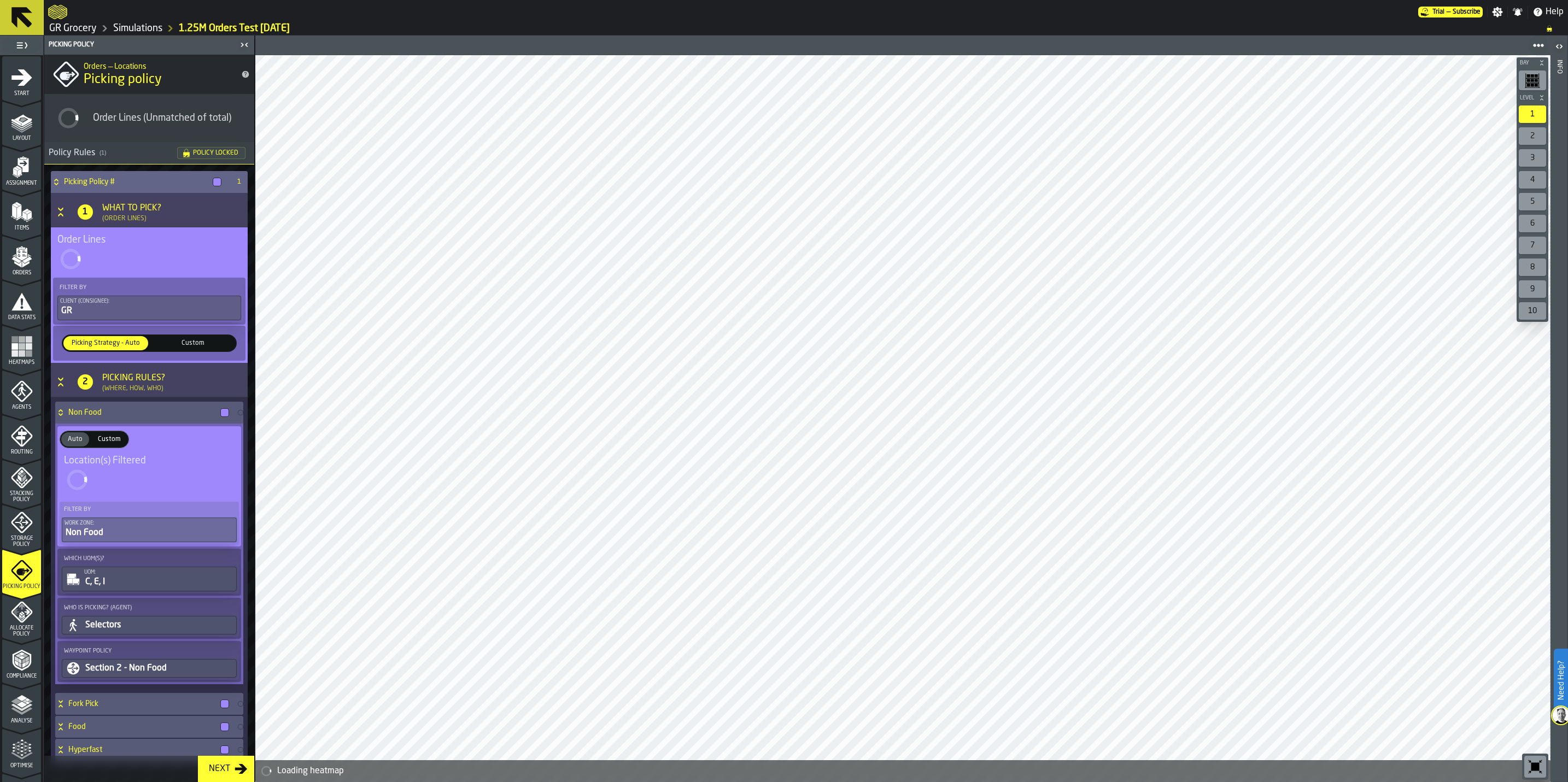
scroll to position [38, 0]
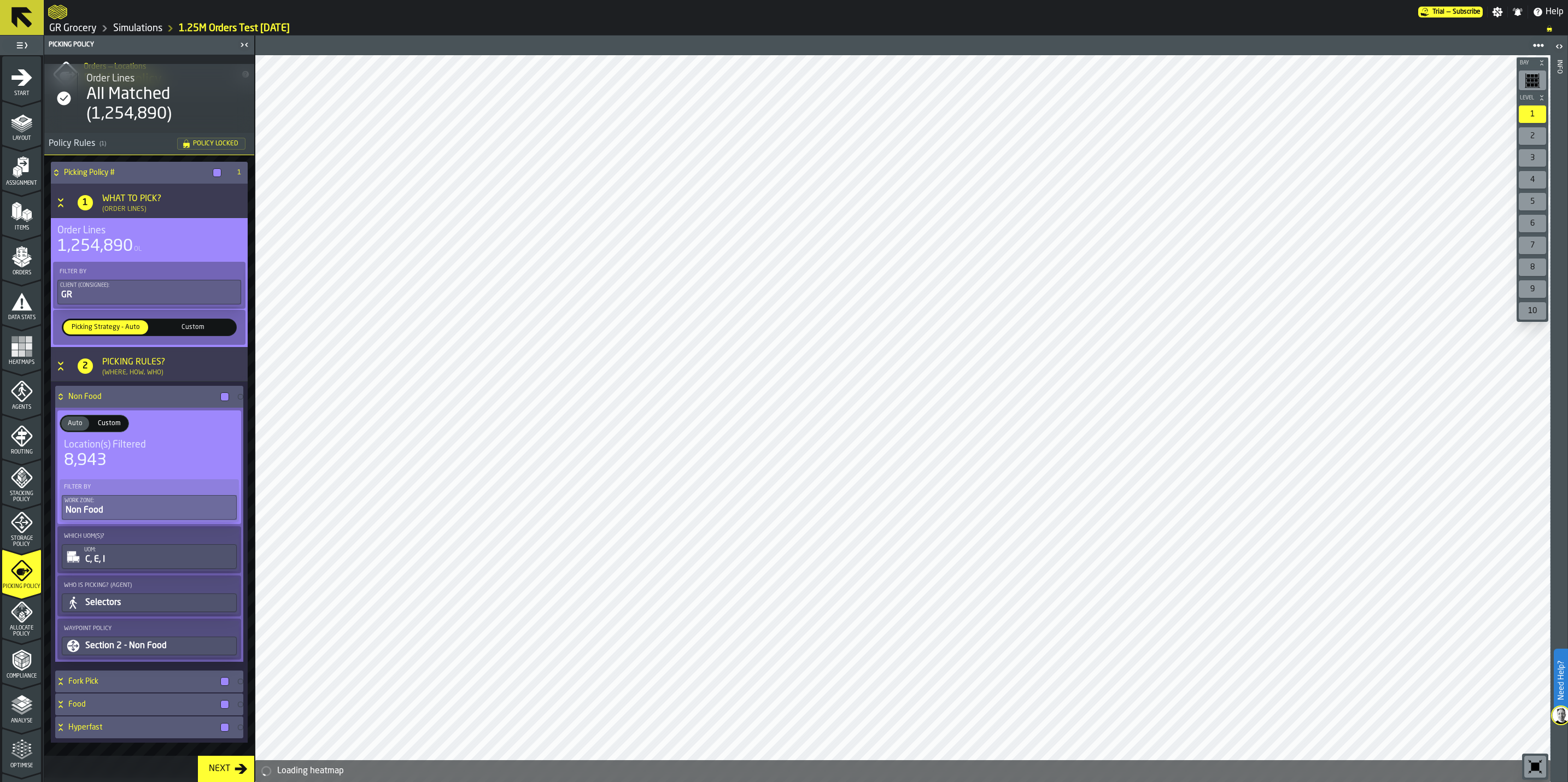
click at [15, 523] on icon "menu Storage Policy" at bounding box center [21, 522] width 13 height 13
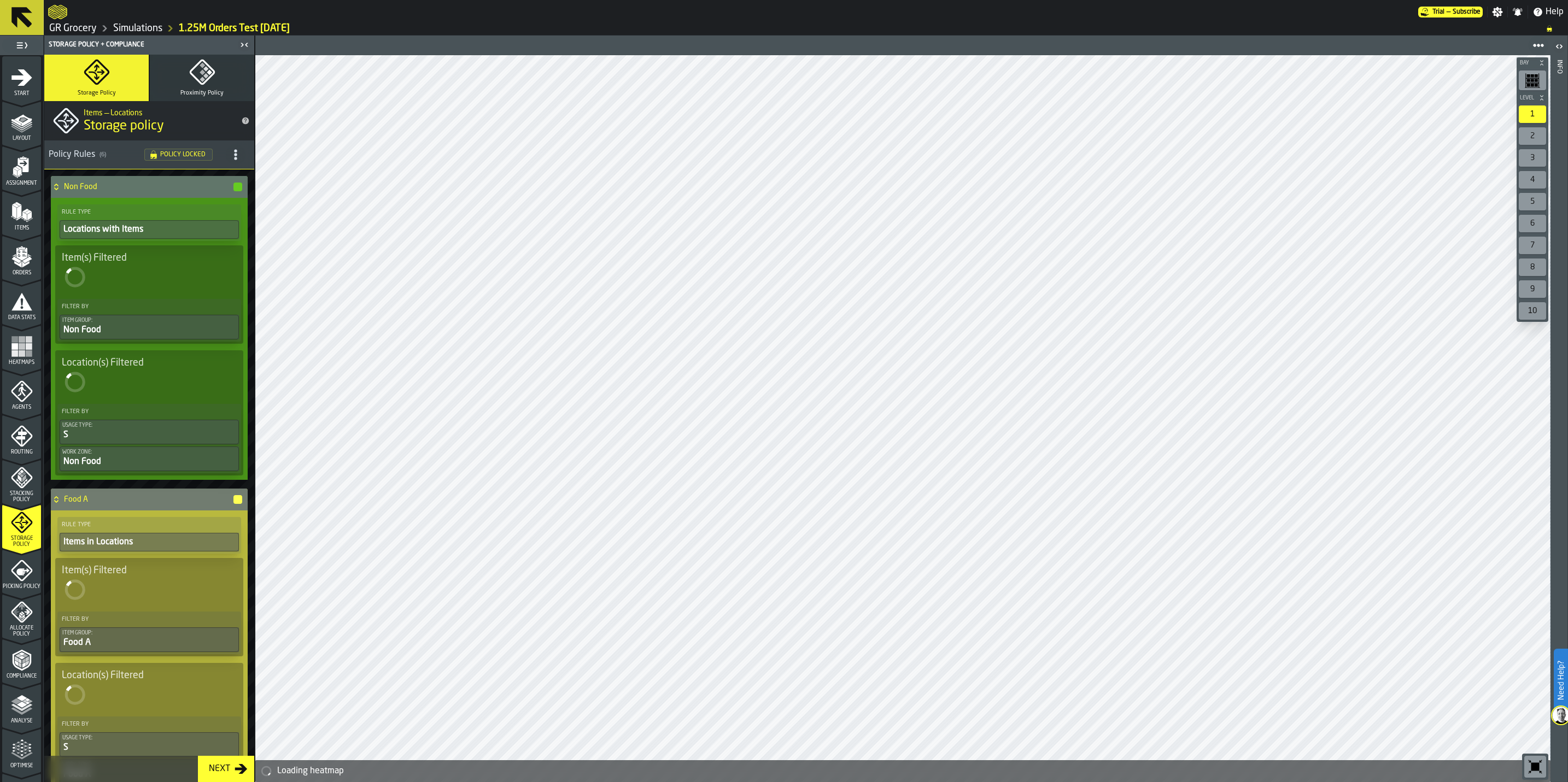
click at [15, 483] on icon "menu Stacking Policy" at bounding box center [21, 478] width 21 height 21
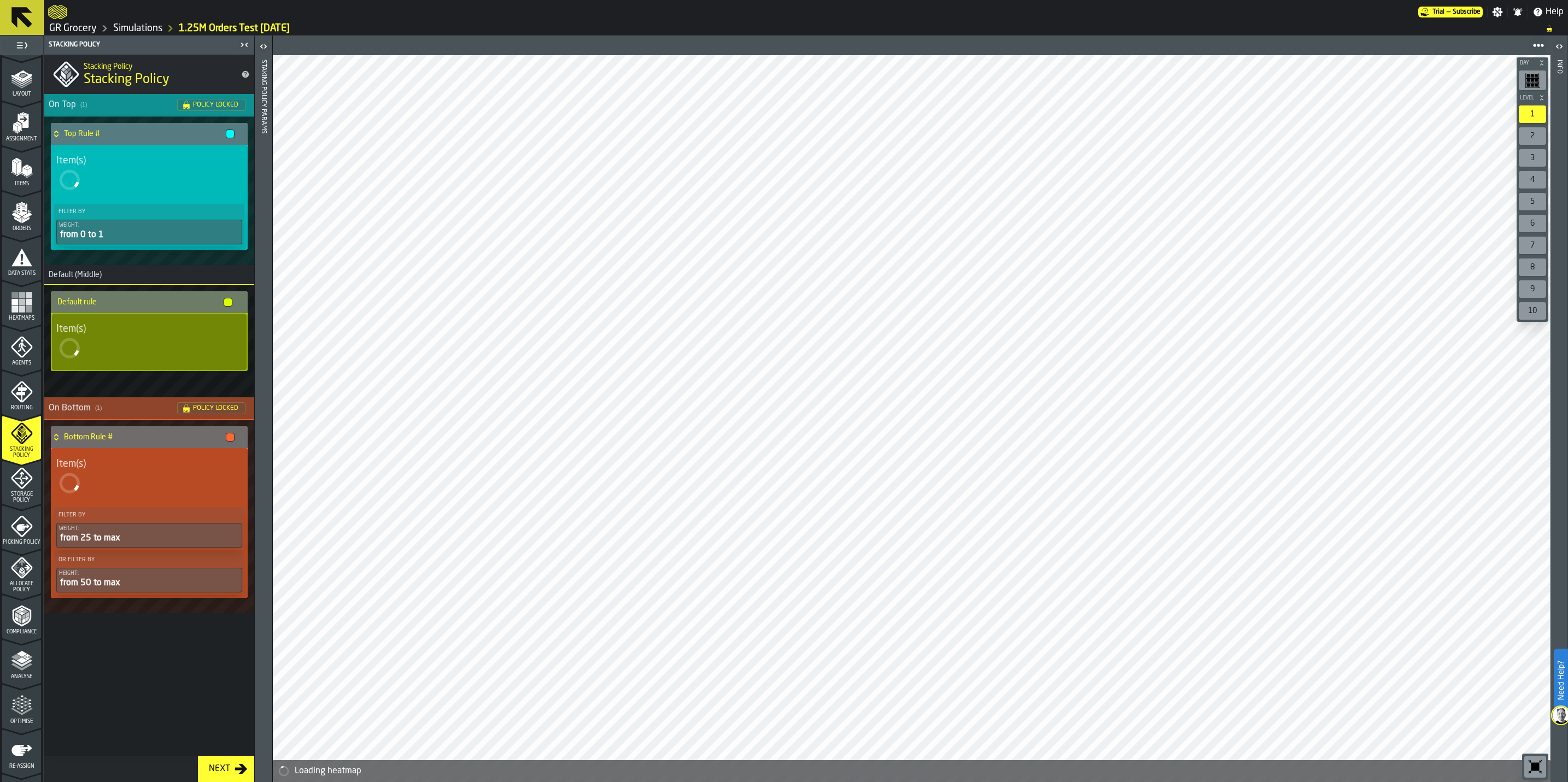
scroll to position [79, 0]
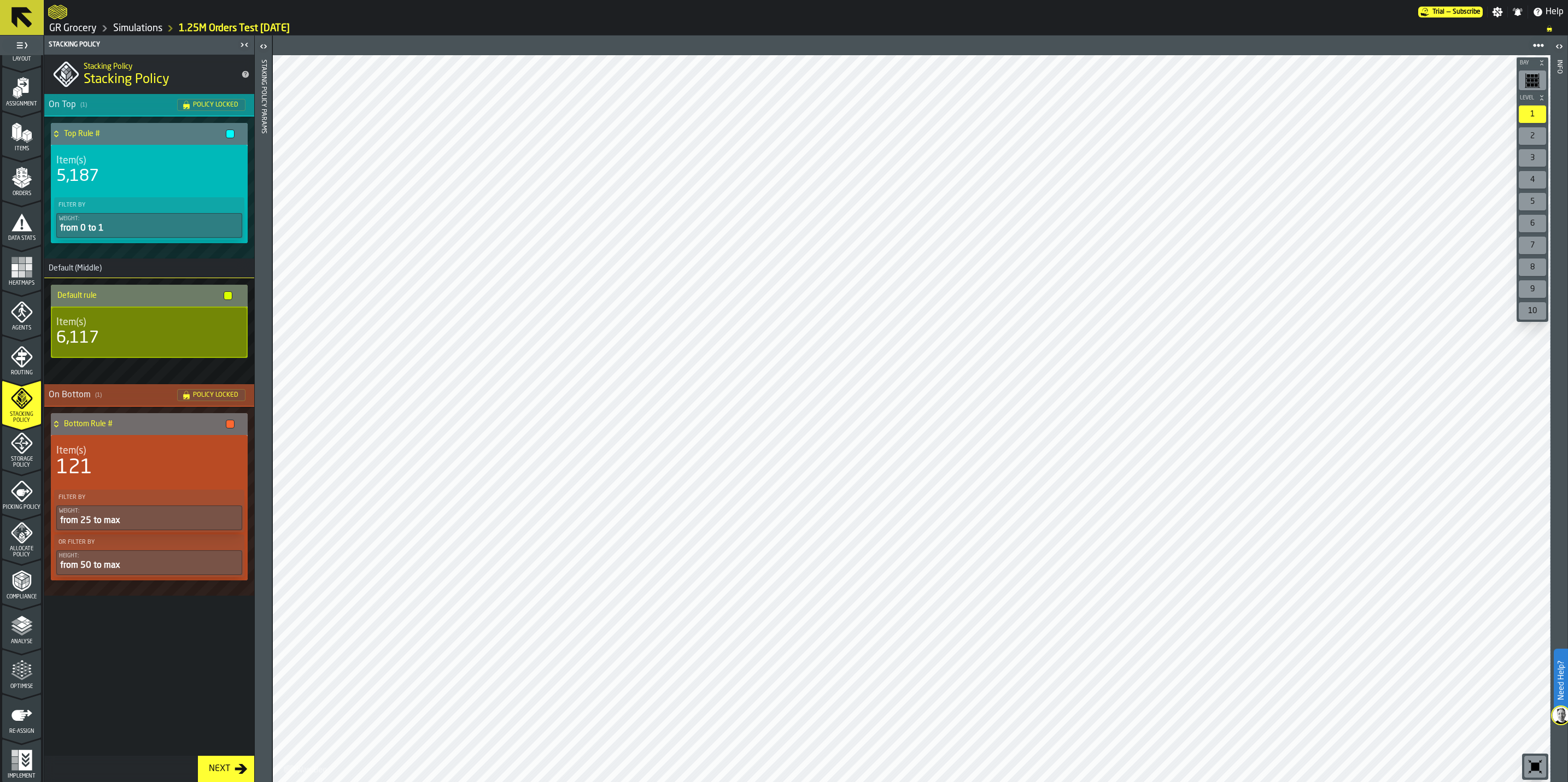
click at [13, 444] on icon "menu Storage Policy" at bounding box center [22, 443] width 22 height 22
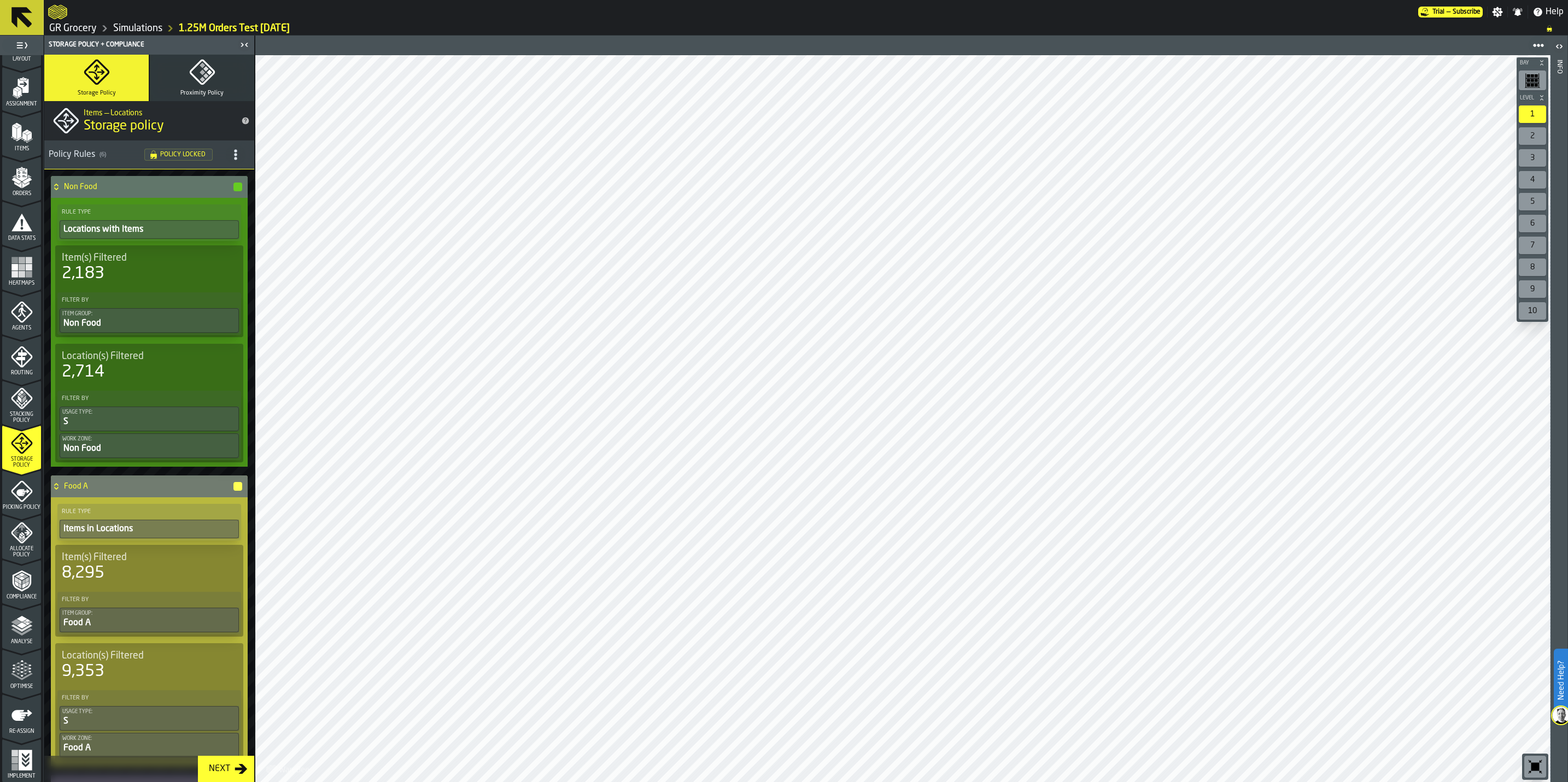
scroll to position [0, 0]
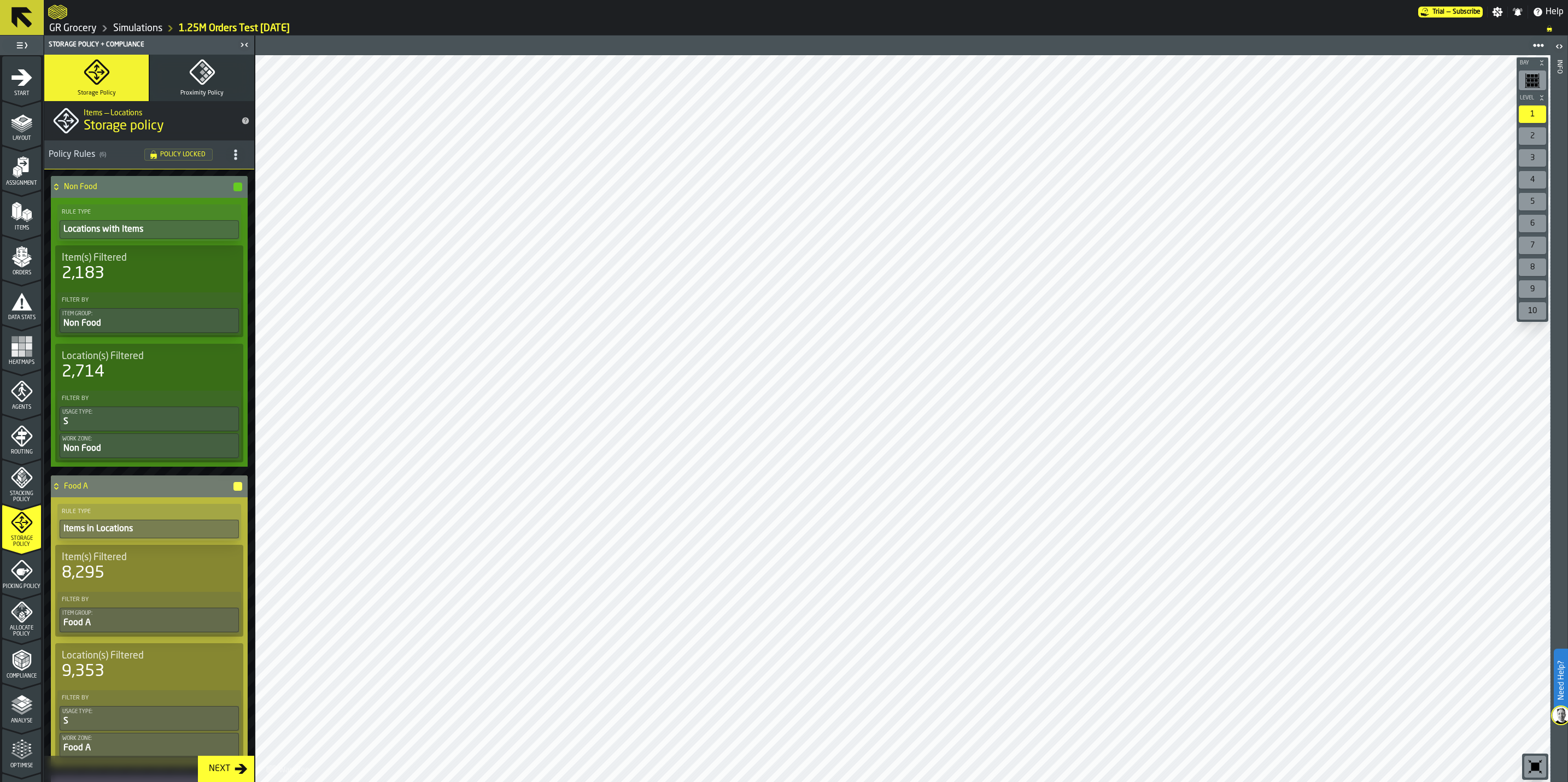
click at [29, 305] on icon "menu Data Stats" at bounding box center [22, 302] width 22 height 22
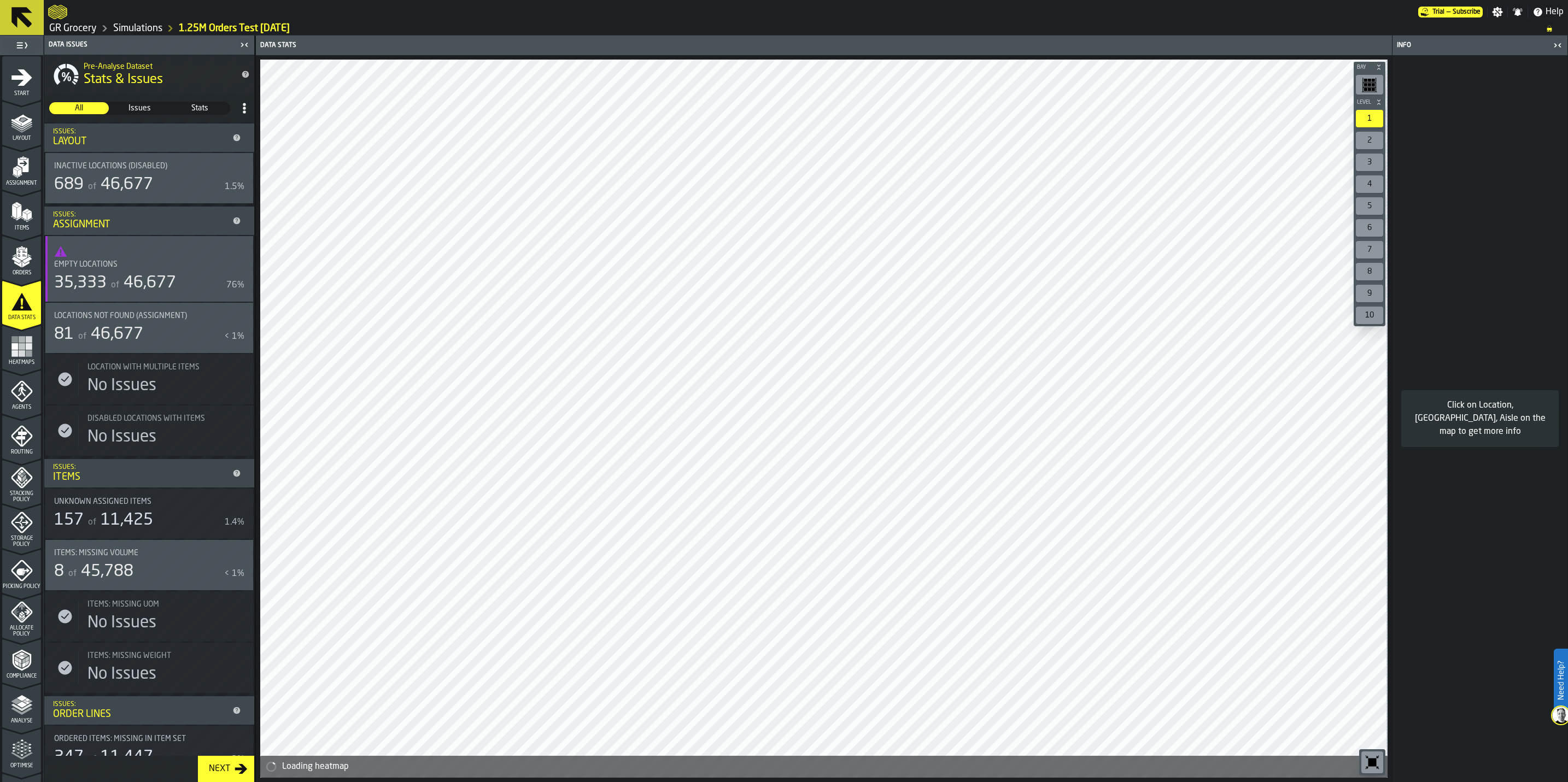
click at [138, 179] on span "46,677" at bounding box center [127, 185] width 52 height 17
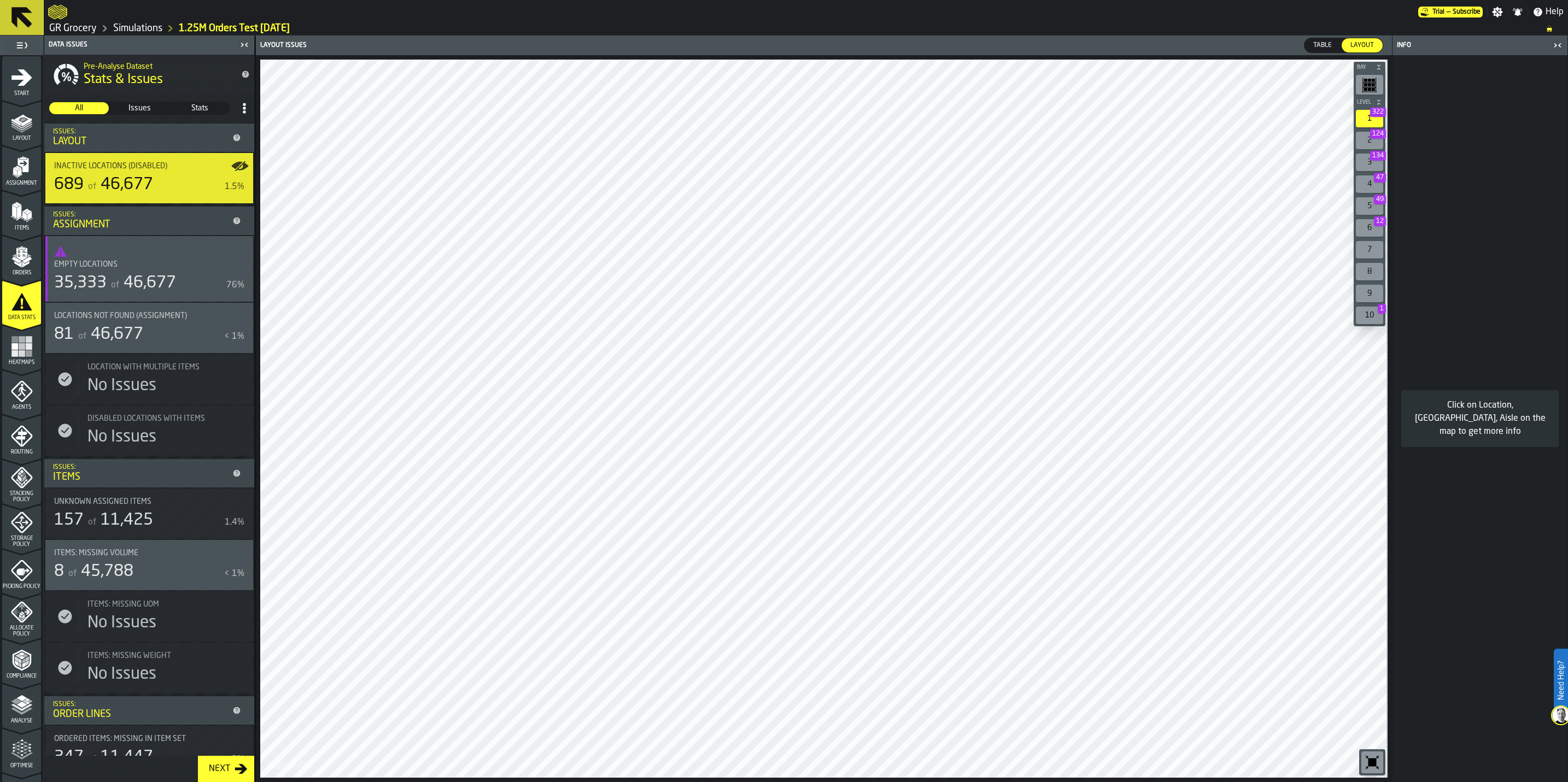
click at [17, 481] on polygon "menu Stacking Policy" at bounding box center [21, 483] width 10 height 8
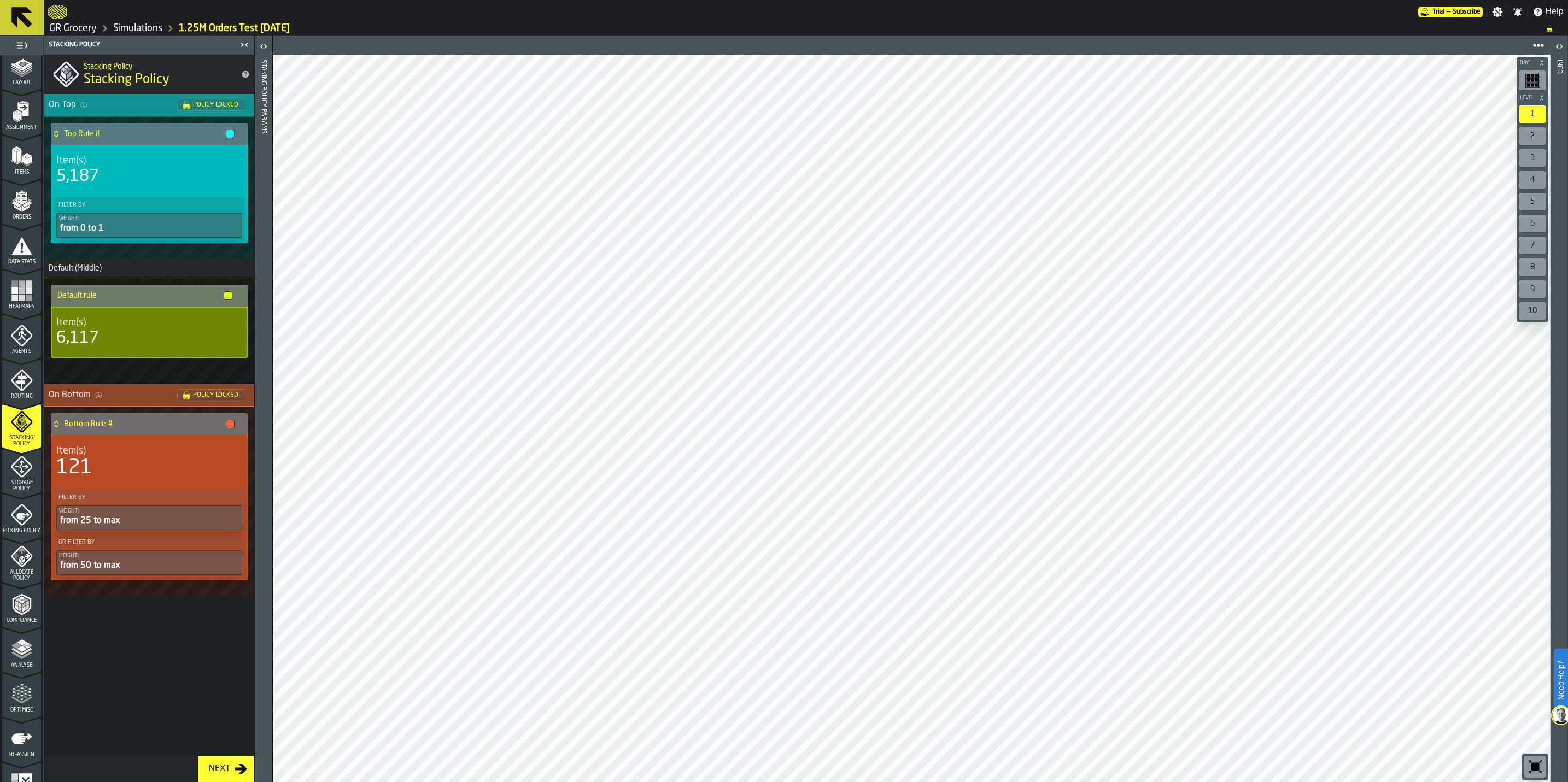
scroll to position [79, 0]
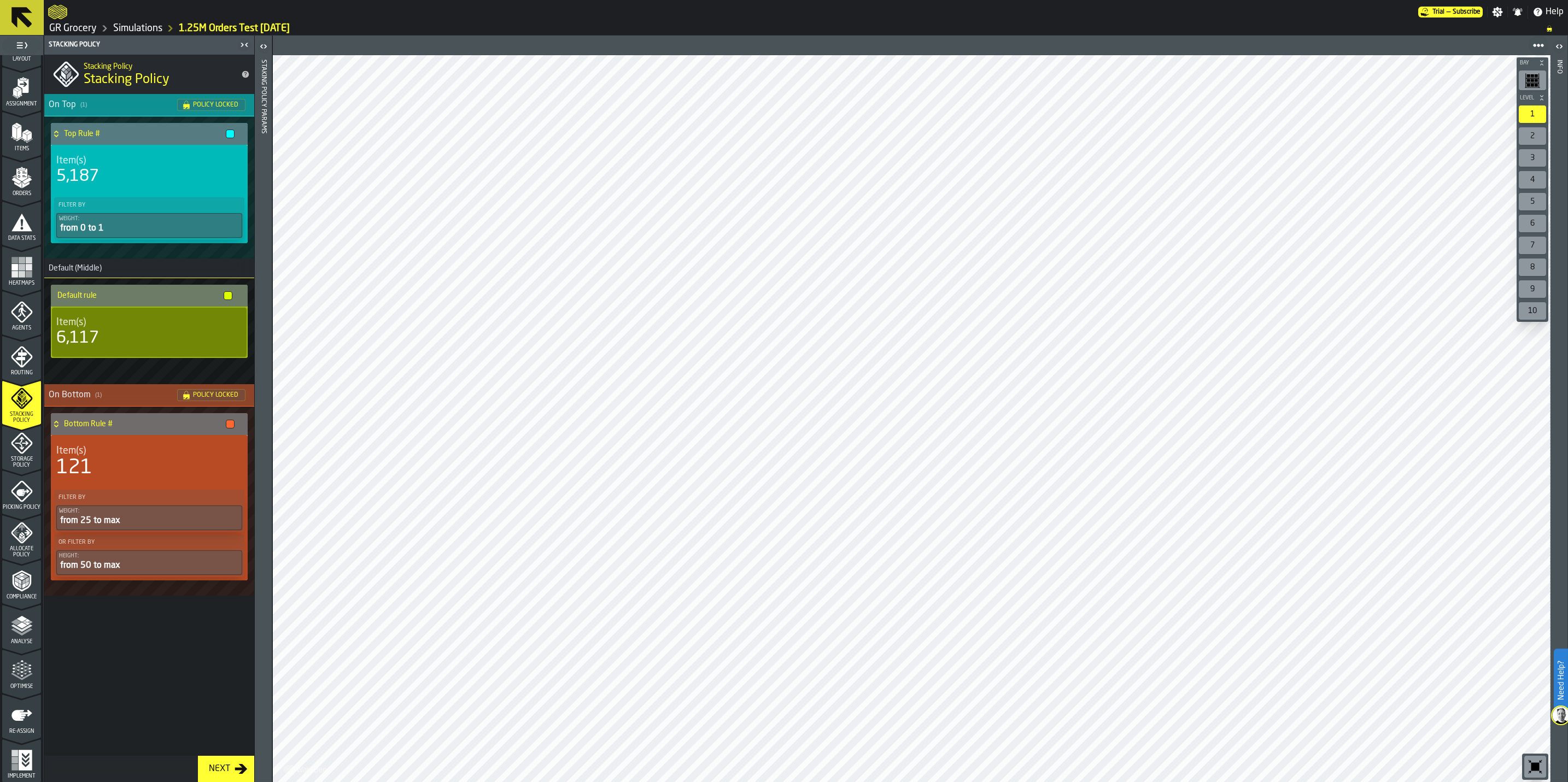
click at [27, 623] on polyline "menu Analyse" at bounding box center [27, 623] width 5 height 2
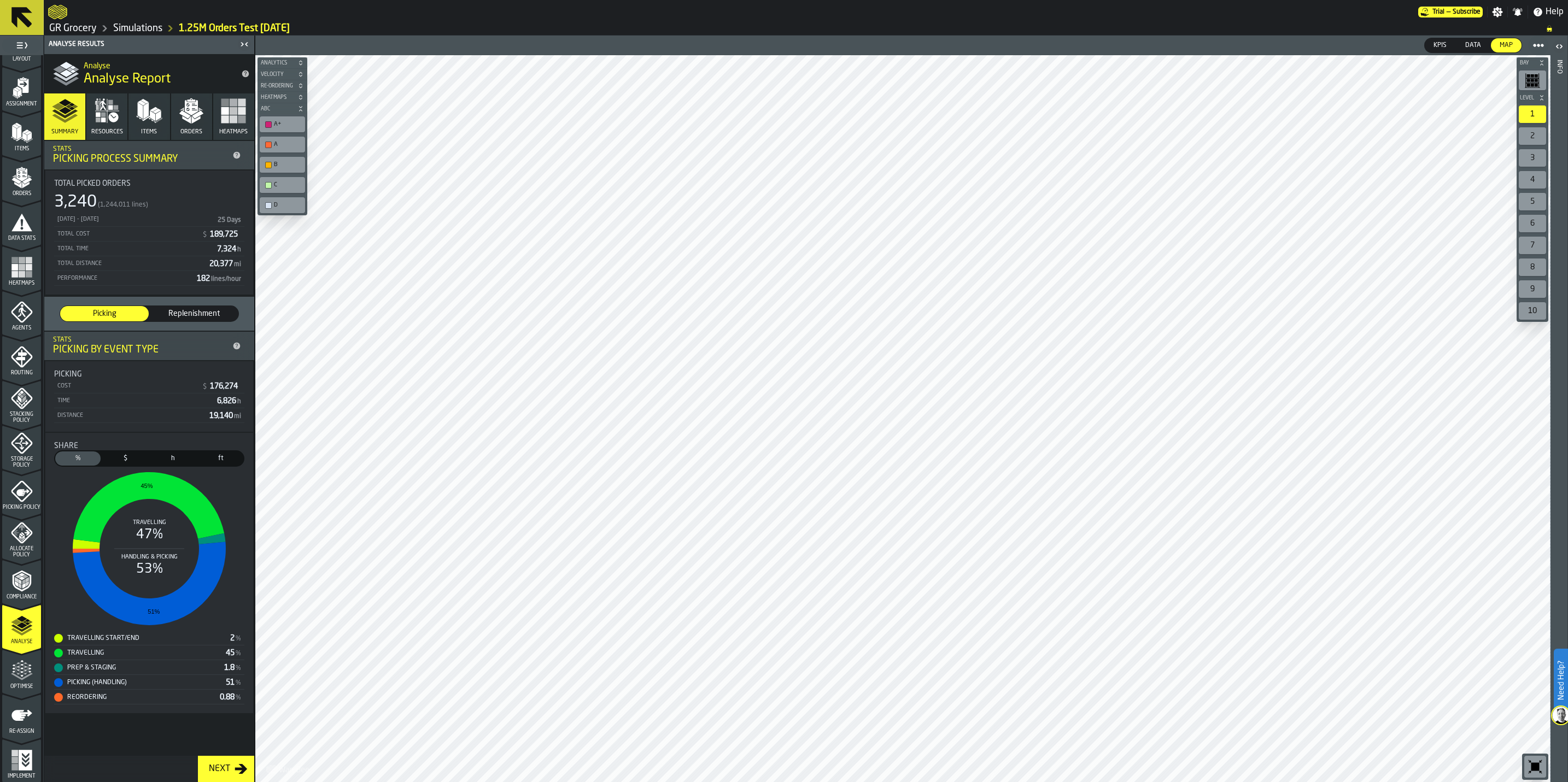
click at [225, 123] on rect "button" at bounding box center [225, 119] width 8 height 8
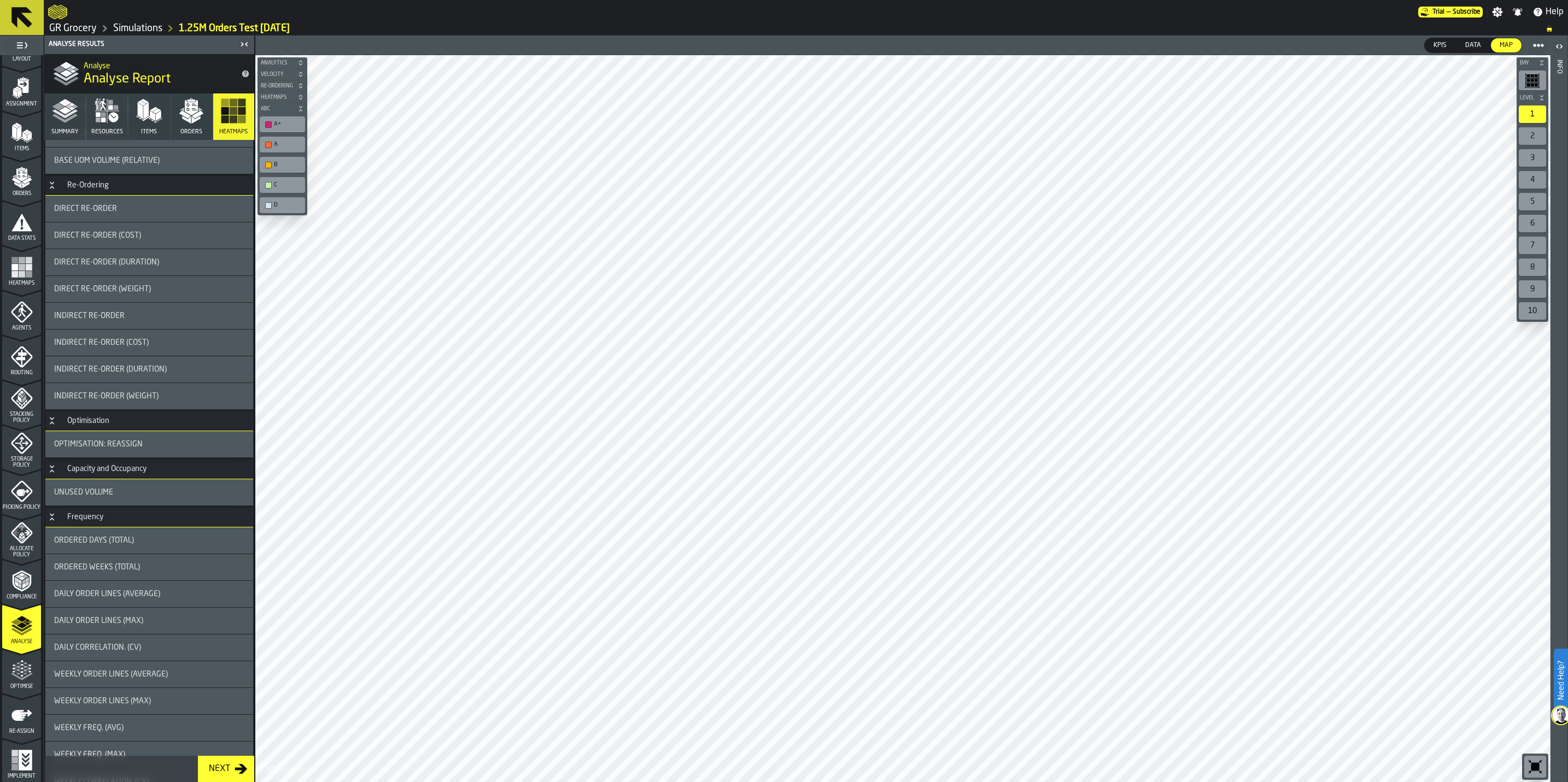
scroll to position [574, 0]
click at [15, 280] on span "Heatmaps" at bounding box center [21, 284] width 39 height 6
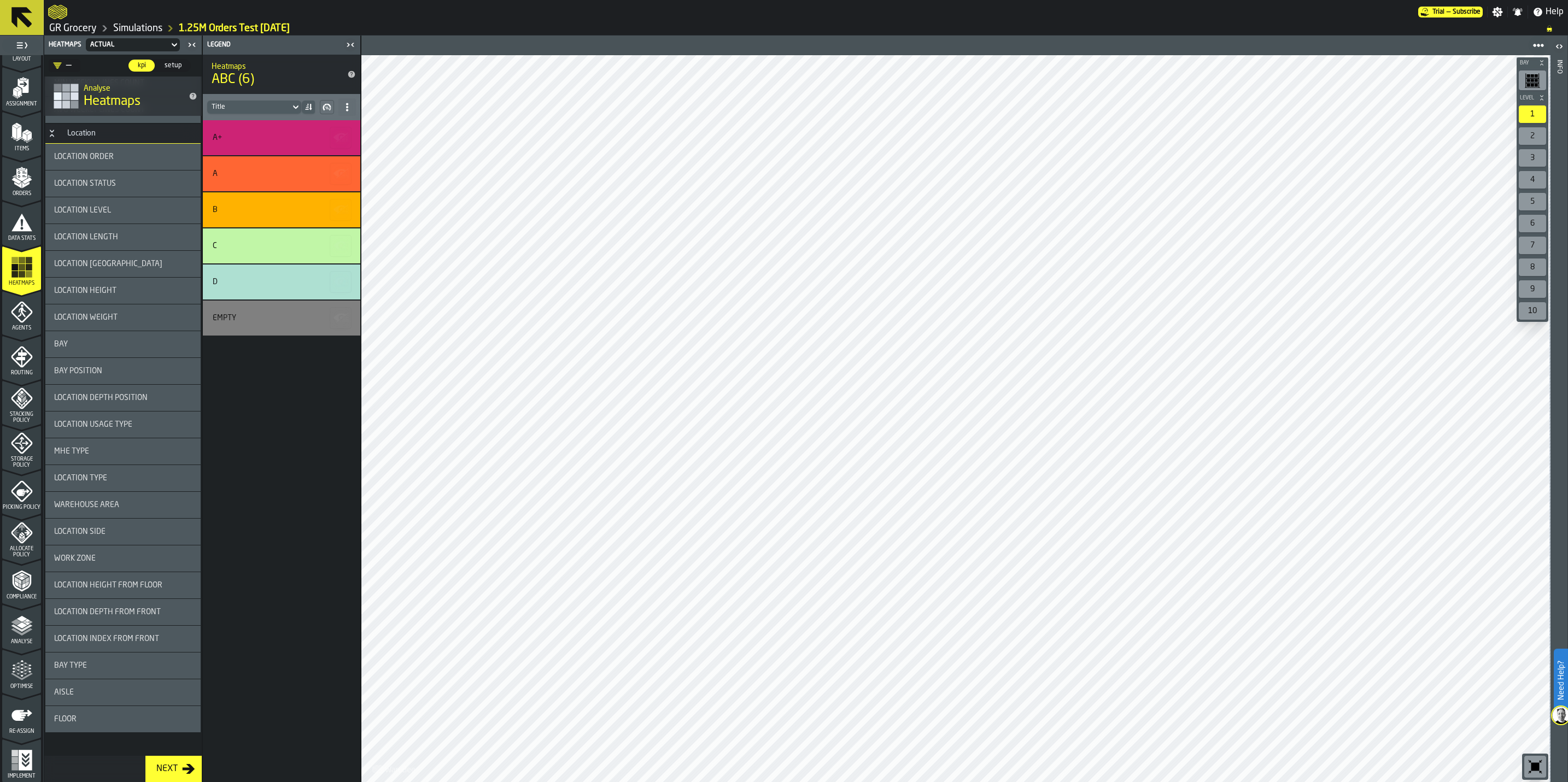
scroll to position [1249, 0]
click at [112, 635] on span "Location Index From Front" at bounding box center [106, 635] width 105 height 9
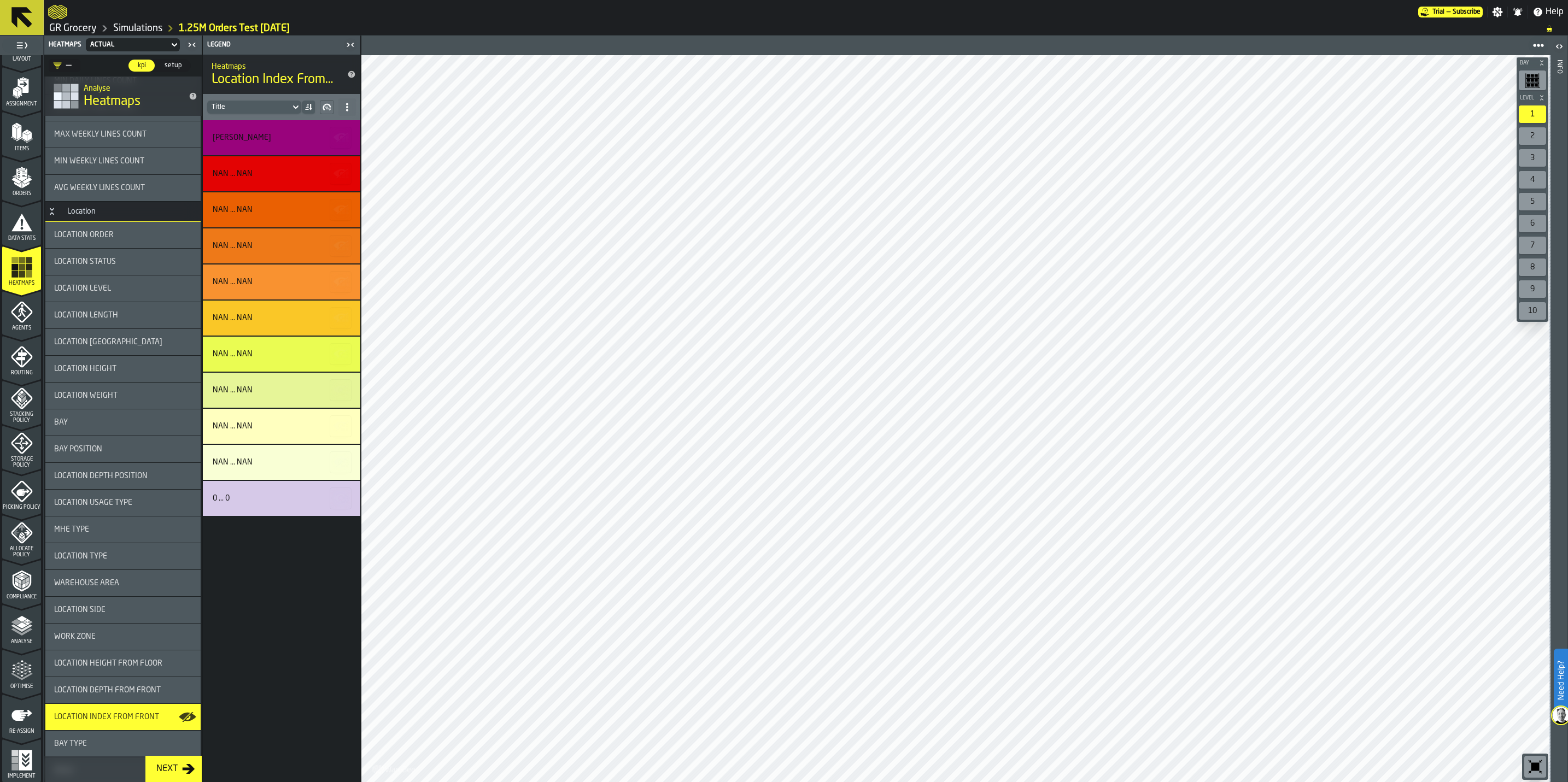
scroll to position [1085, 0]
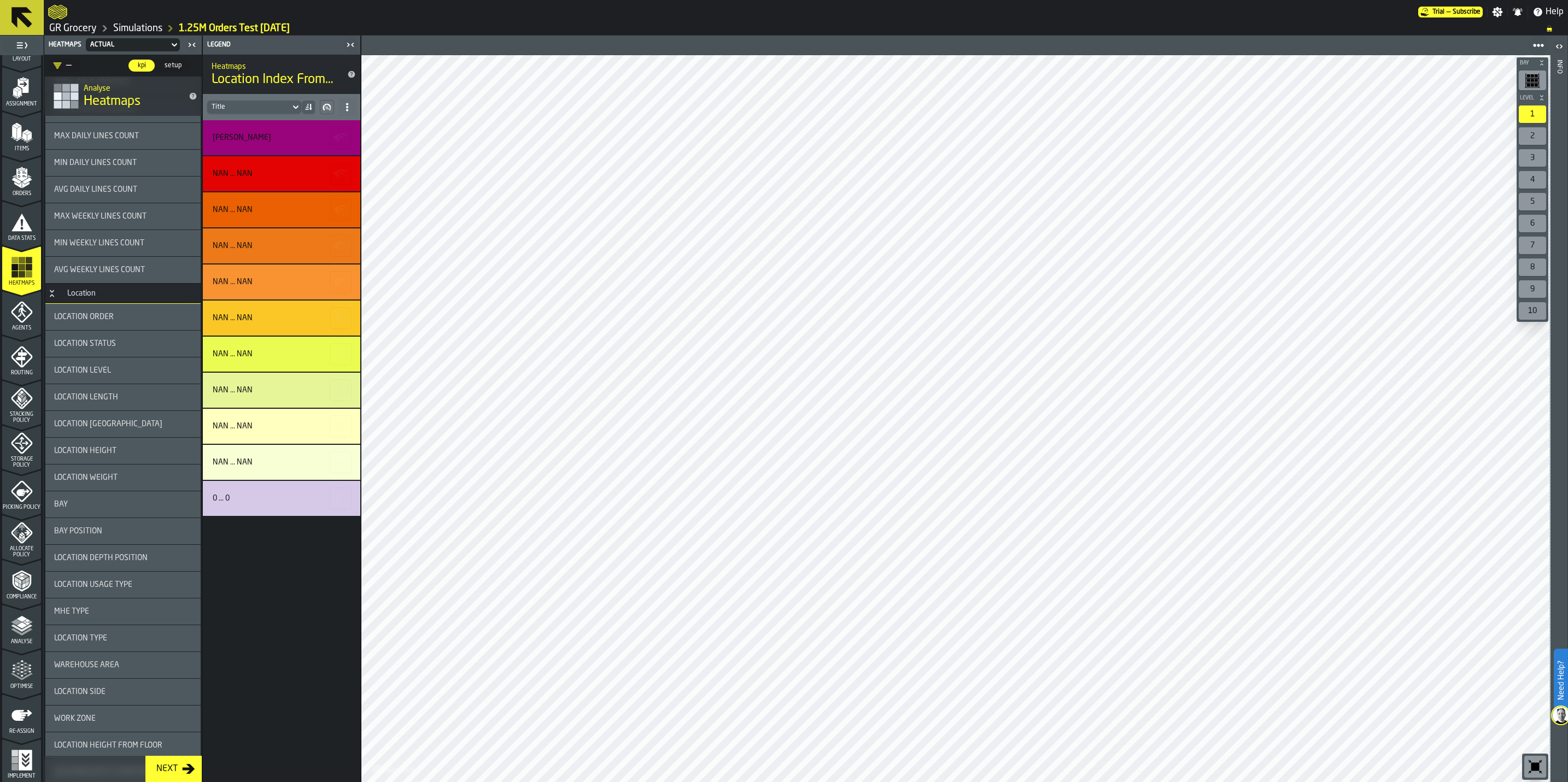
click at [97, 318] on span "Location Order" at bounding box center [83, 316] width 59 height 9
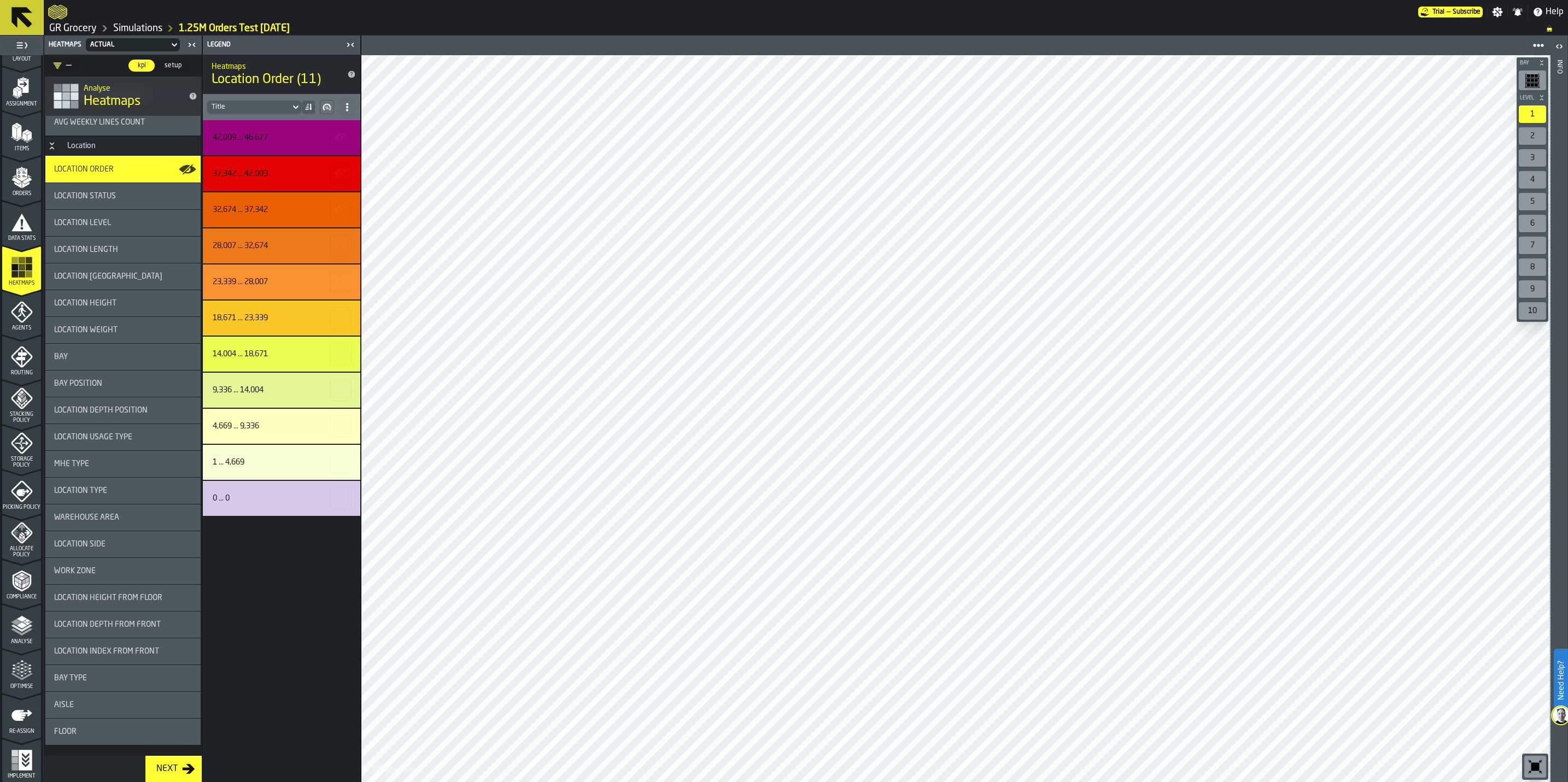
scroll to position [1249, 0]
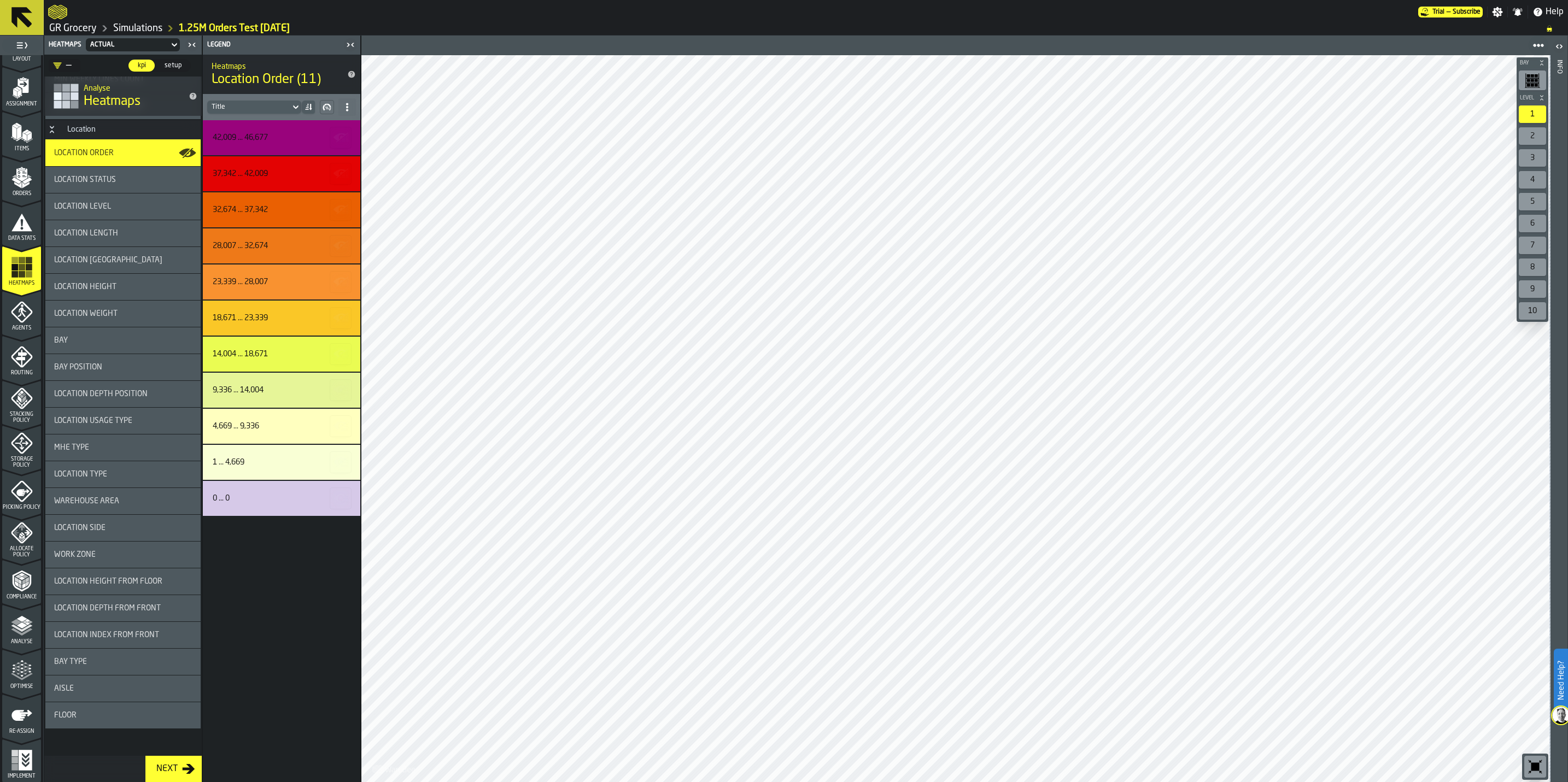
click at [784, 17] on div at bounding box center [733, 12] width 1370 height 20
click at [67, 25] on link "GR Grocery" at bounding box center [73, 28] width 48 height 12
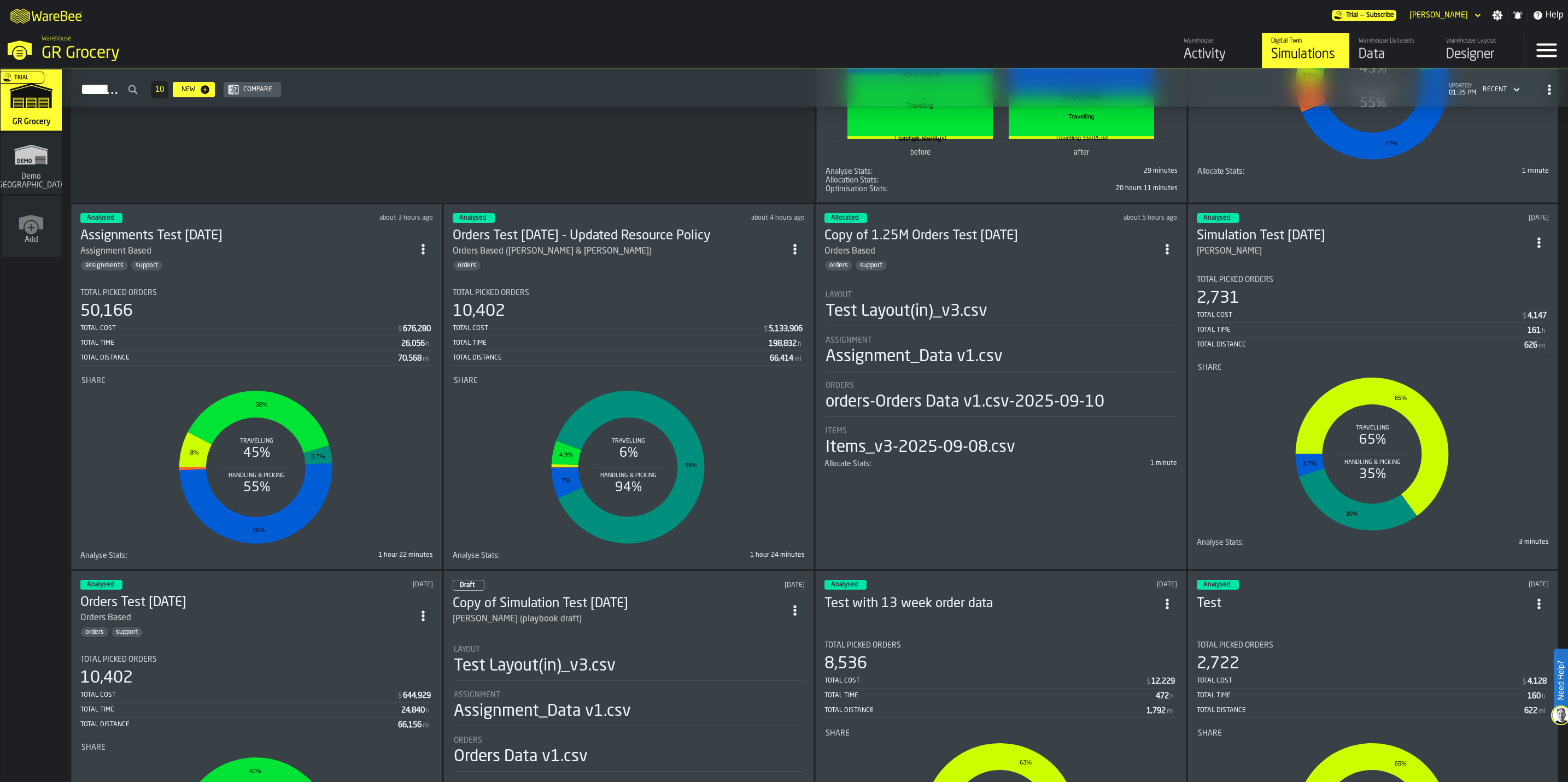
scroll to position [492, 0]
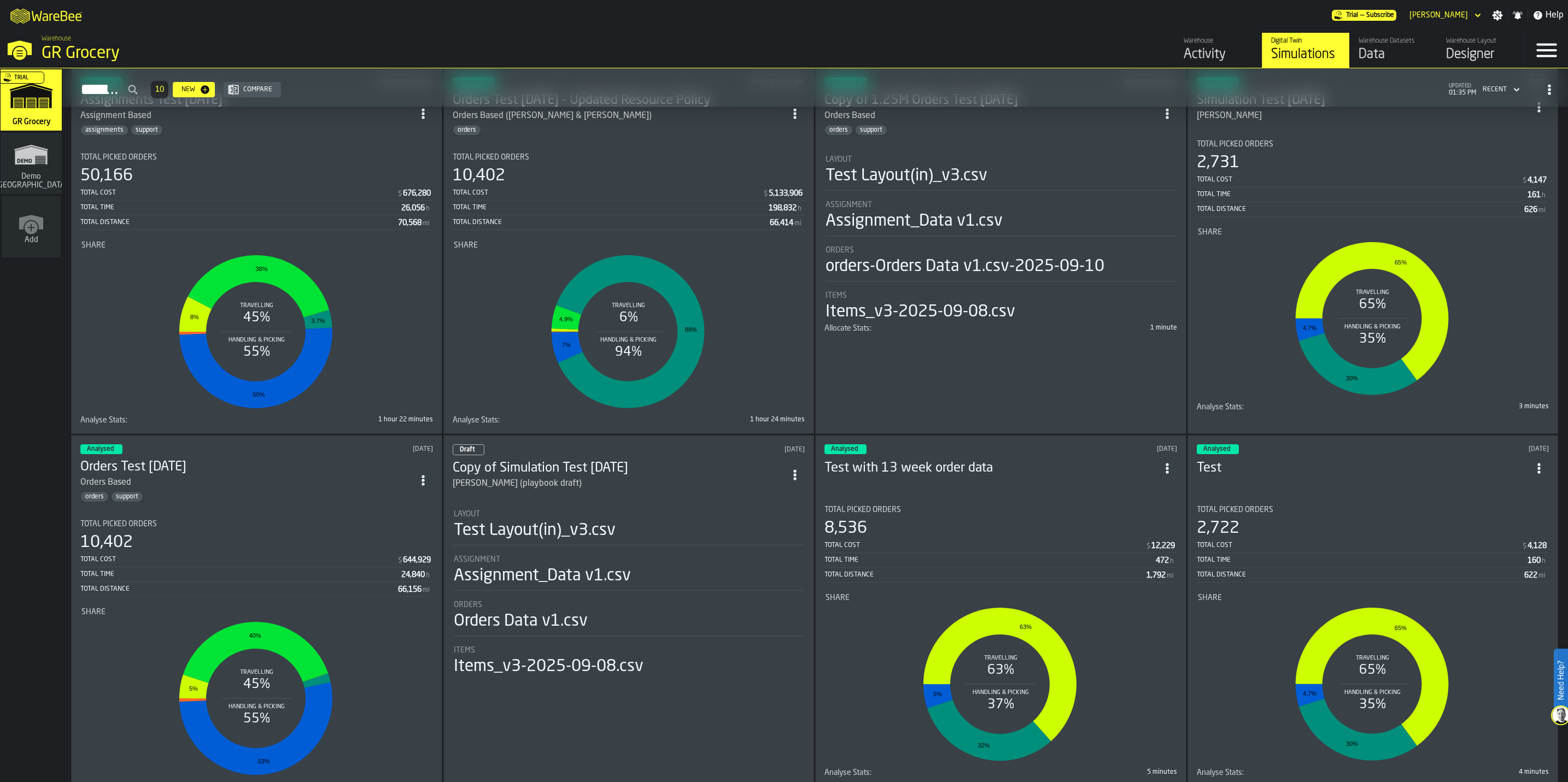
click at [262, 488] on div "Orders Based" at bounding box center [247, 483] width 333 height 13
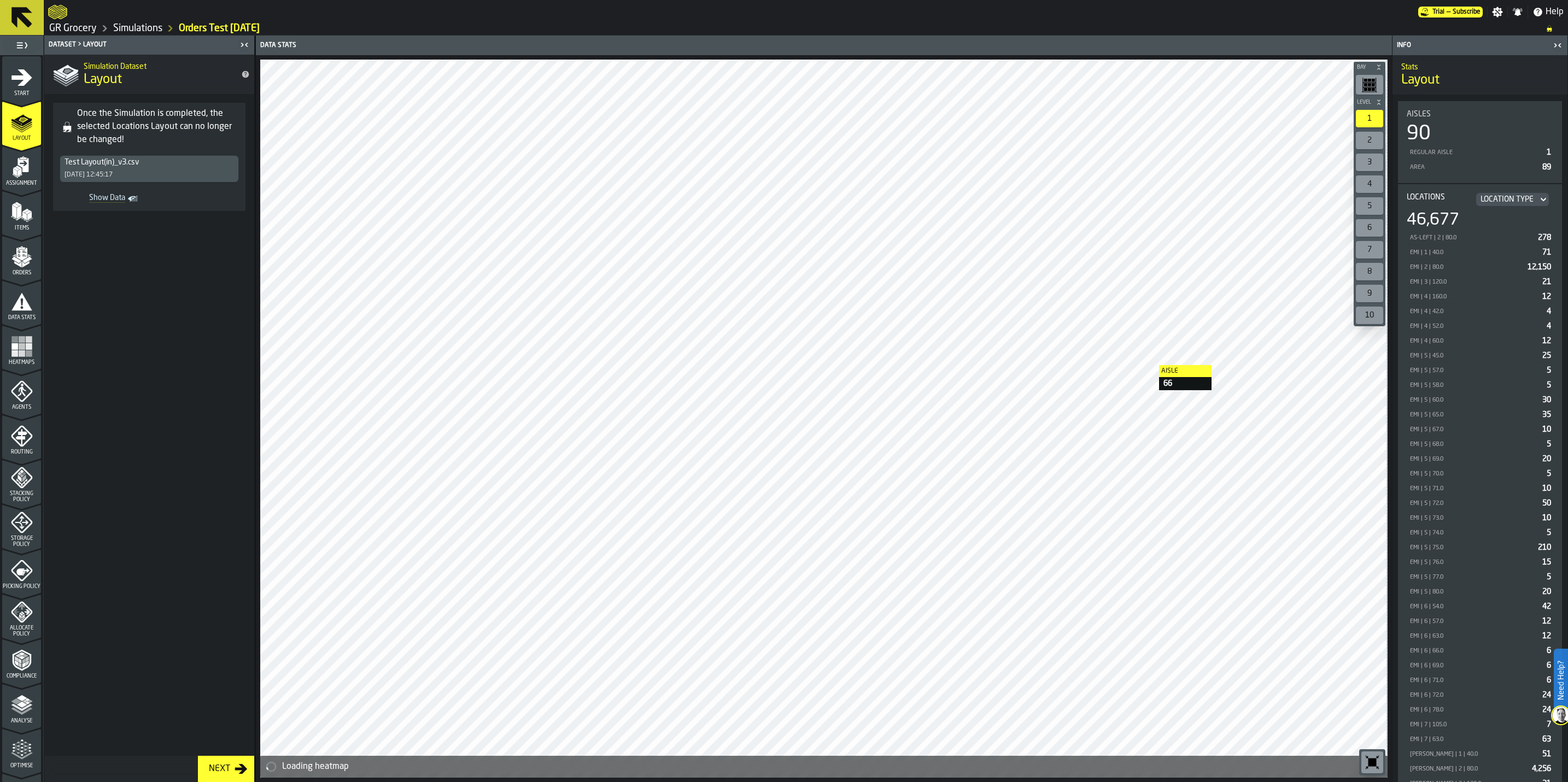
click at [29, 702] on icon "menu Analyse" at bounding box center [22, 705] width 22 height 22
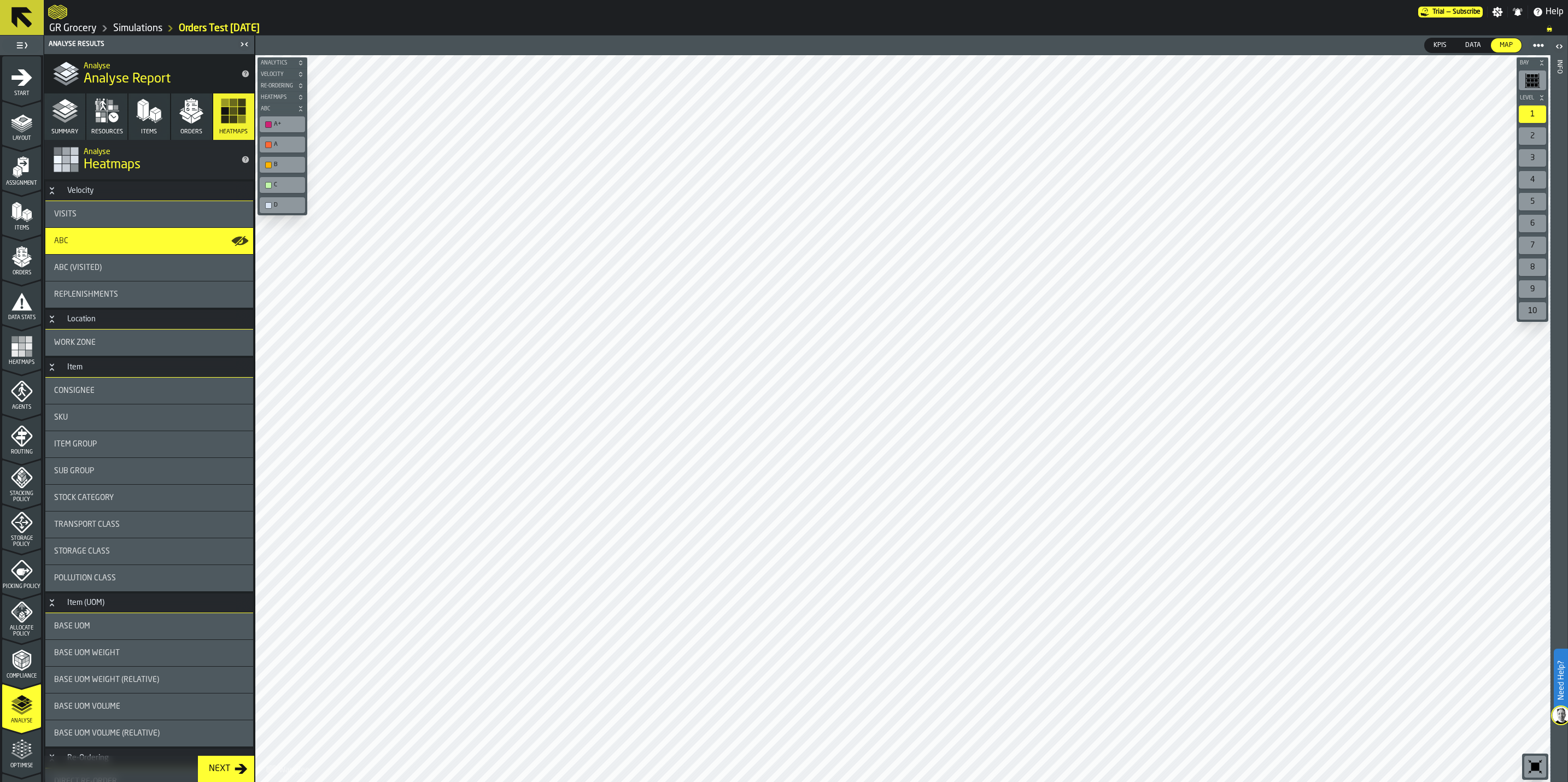
click at [182, 110] on polygon "button" at bounding box center [183, 109] width 2 height 2
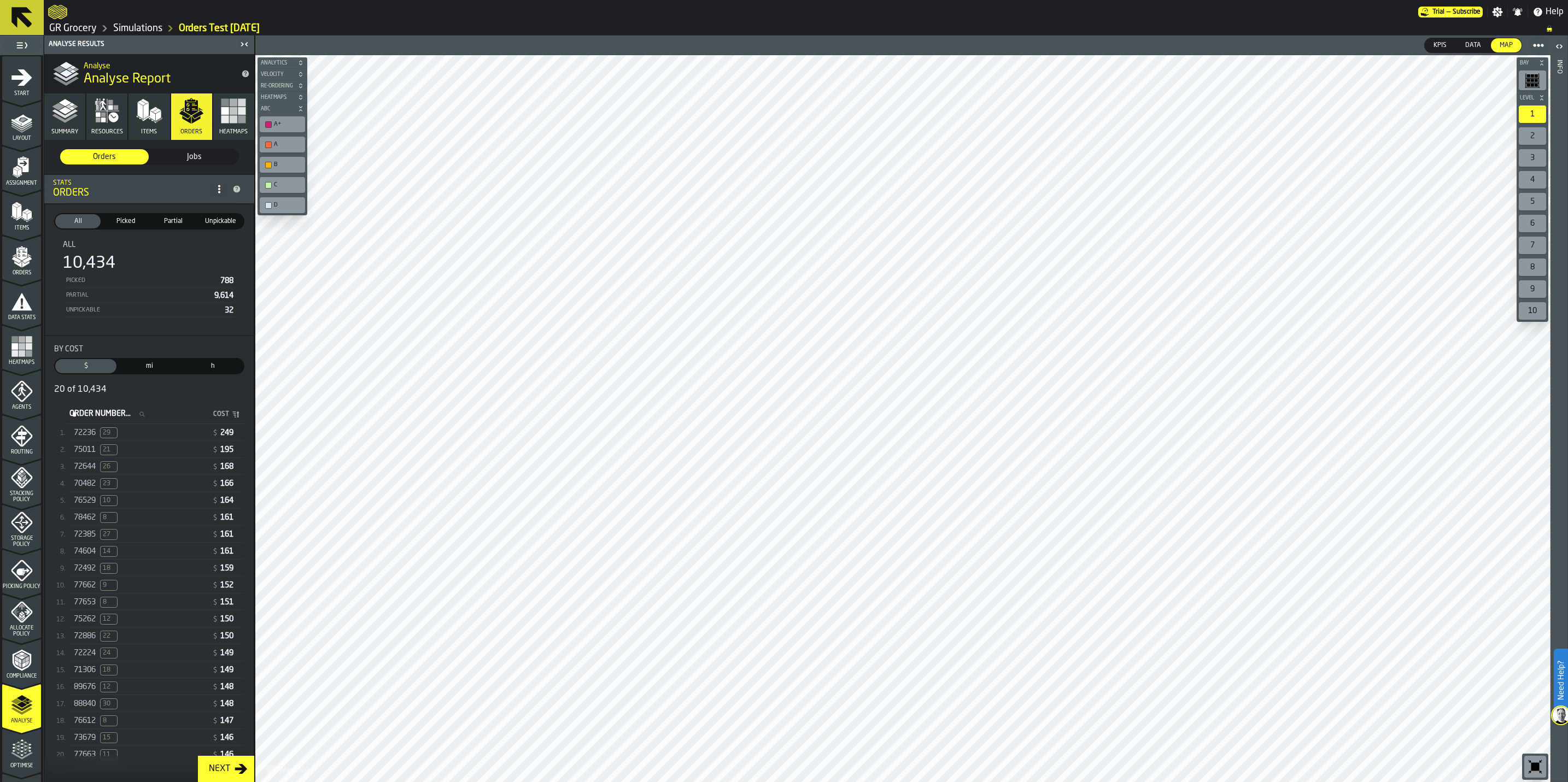
click at [140, 505] on div "76529 10" at bounding box center [140, 501] width 134 height 11
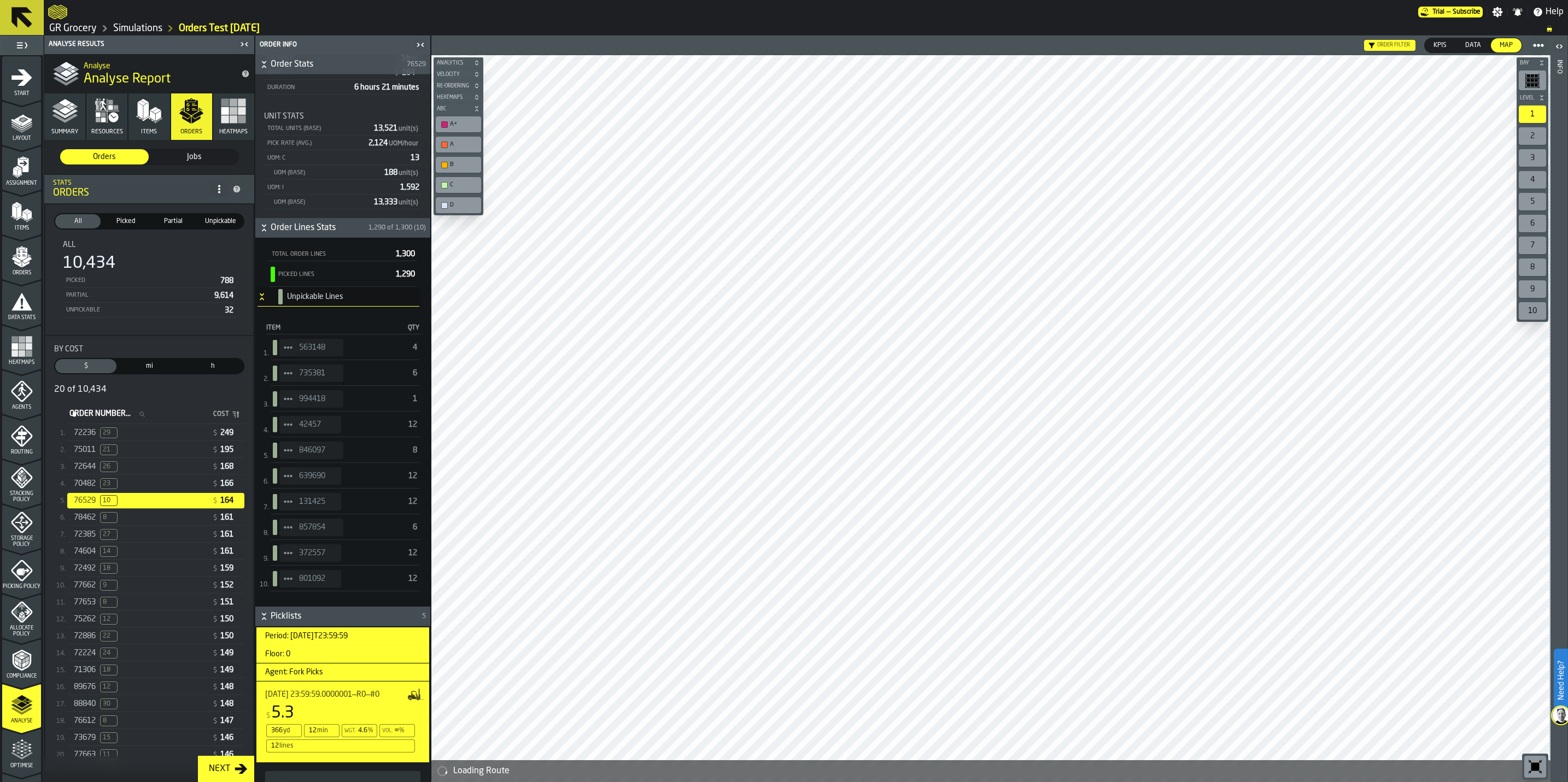
scroll to position [410, 0]
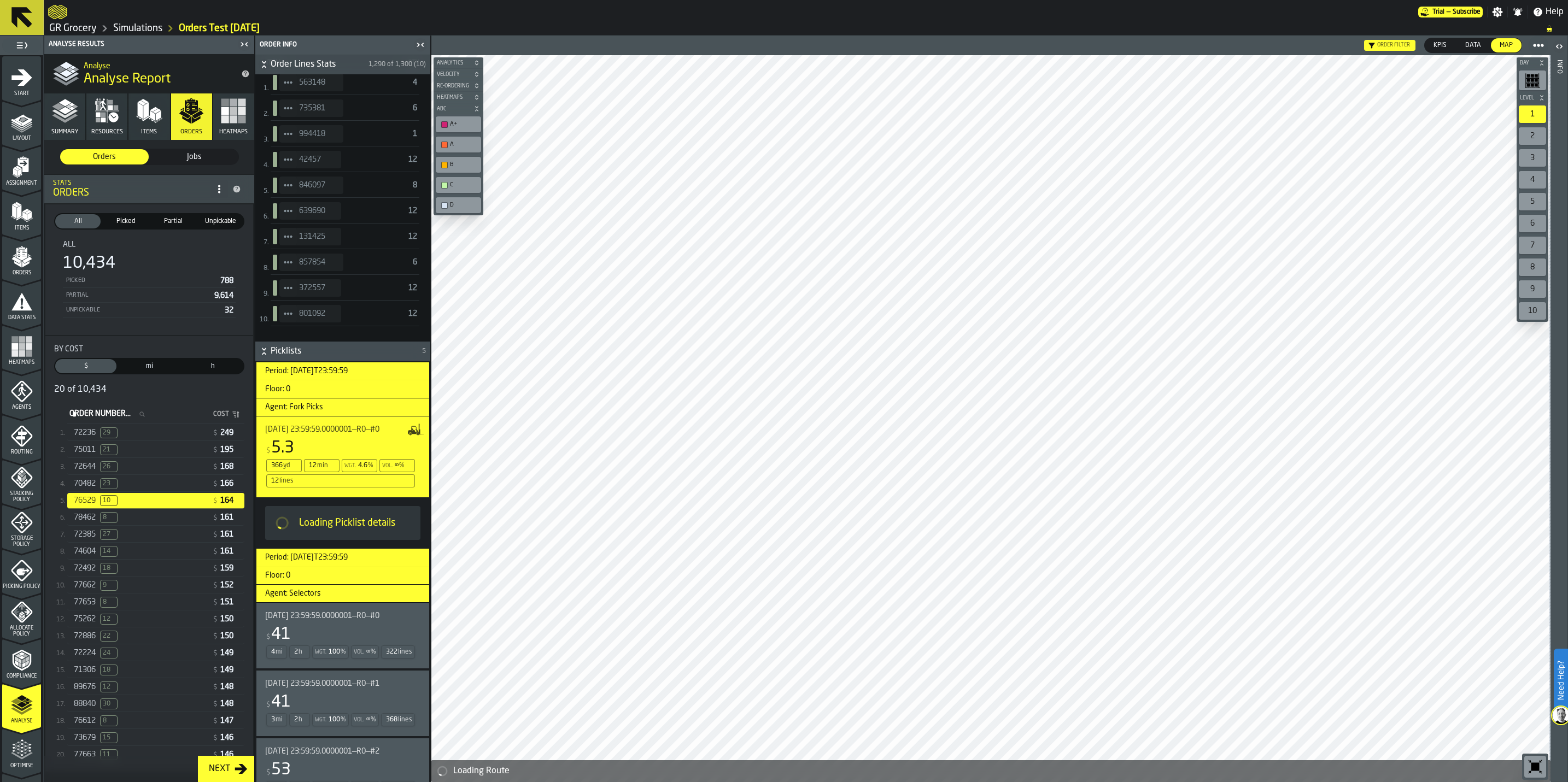
click at [328, 636] on div "$ 41" at bounding box center [340, 634] width 151 height 20
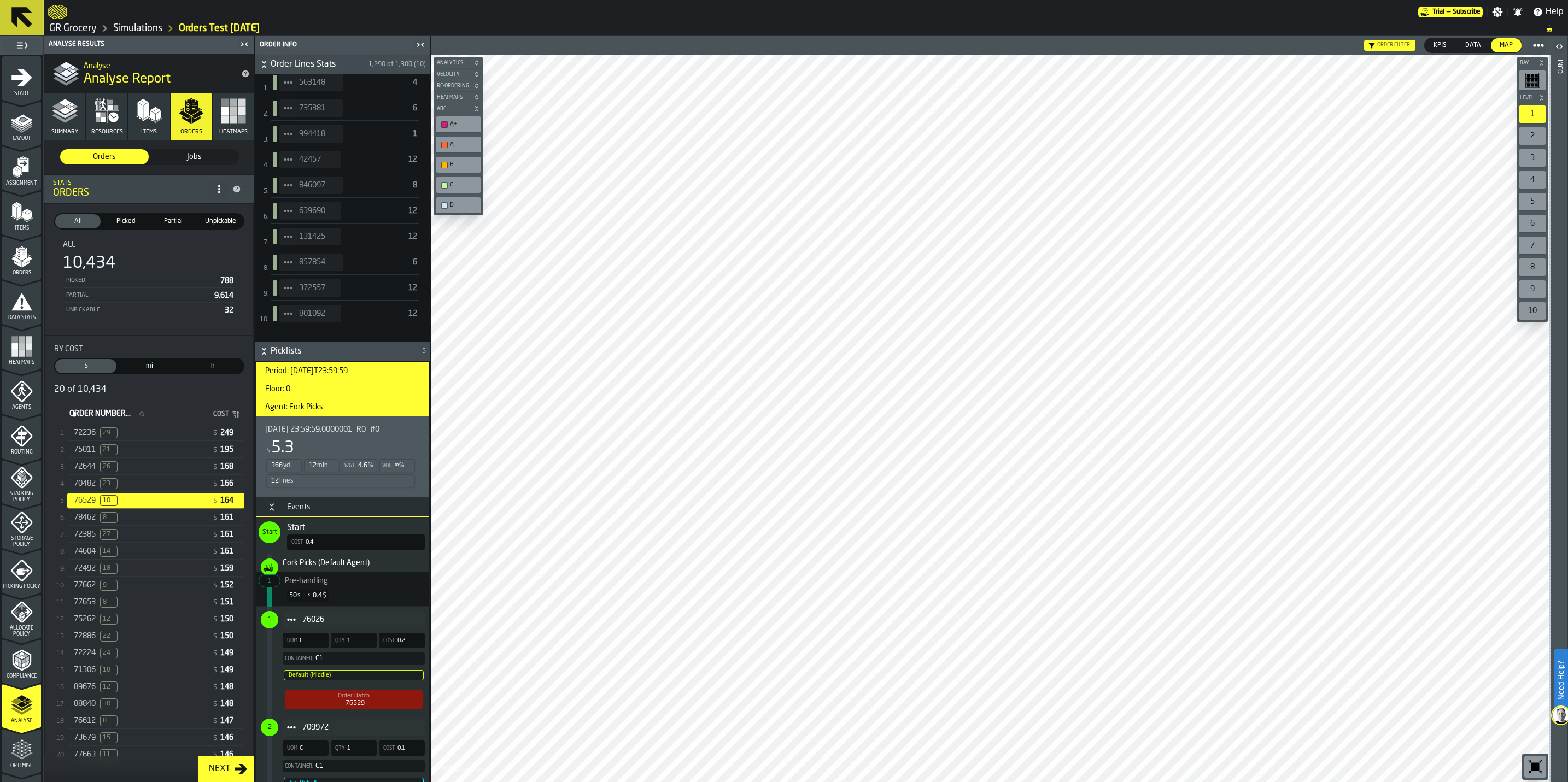
click at [105, 472] on span "26" at bounding box center [109, 467] width 17 height 11
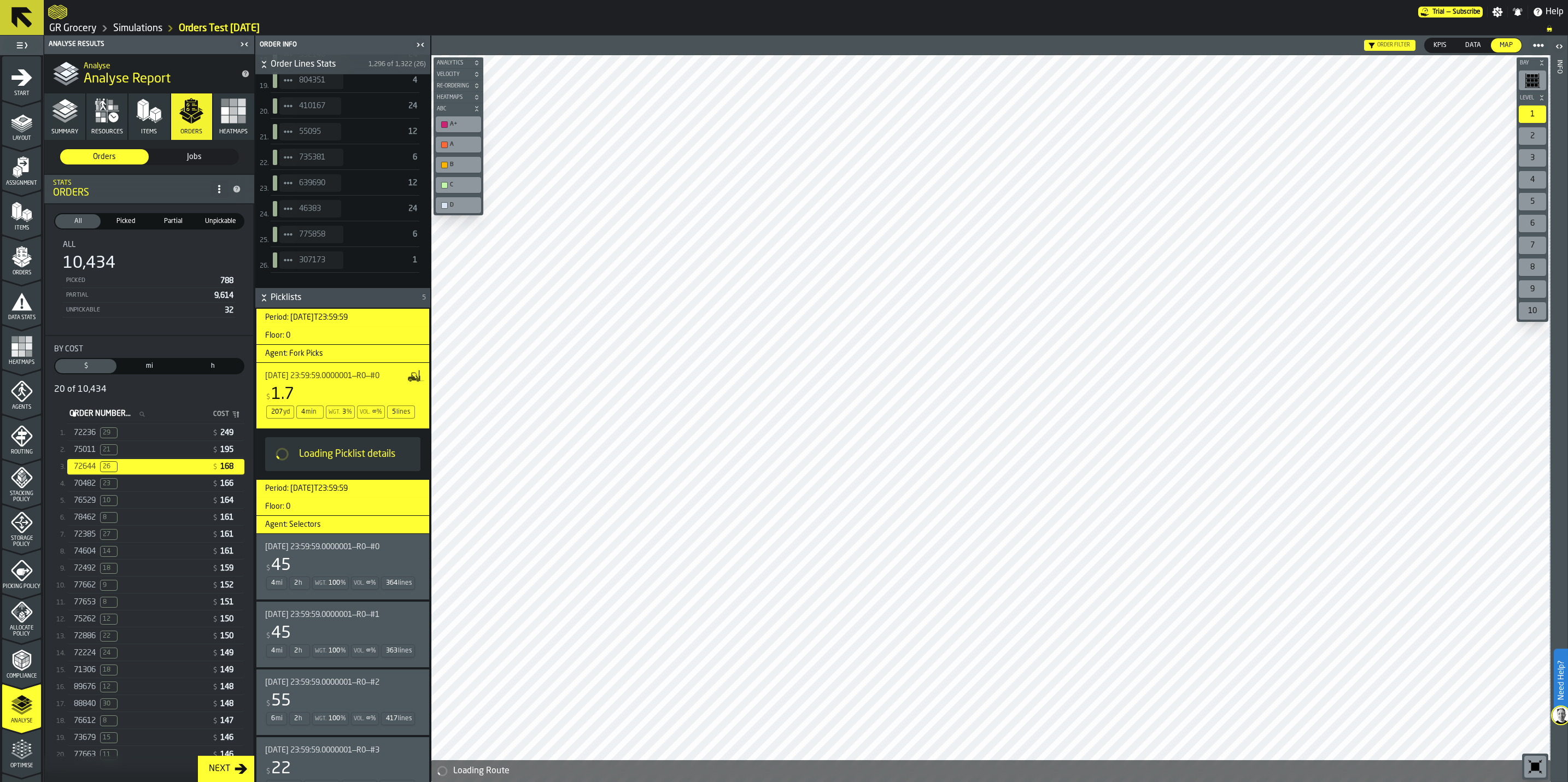
scroll to position [929, 0]
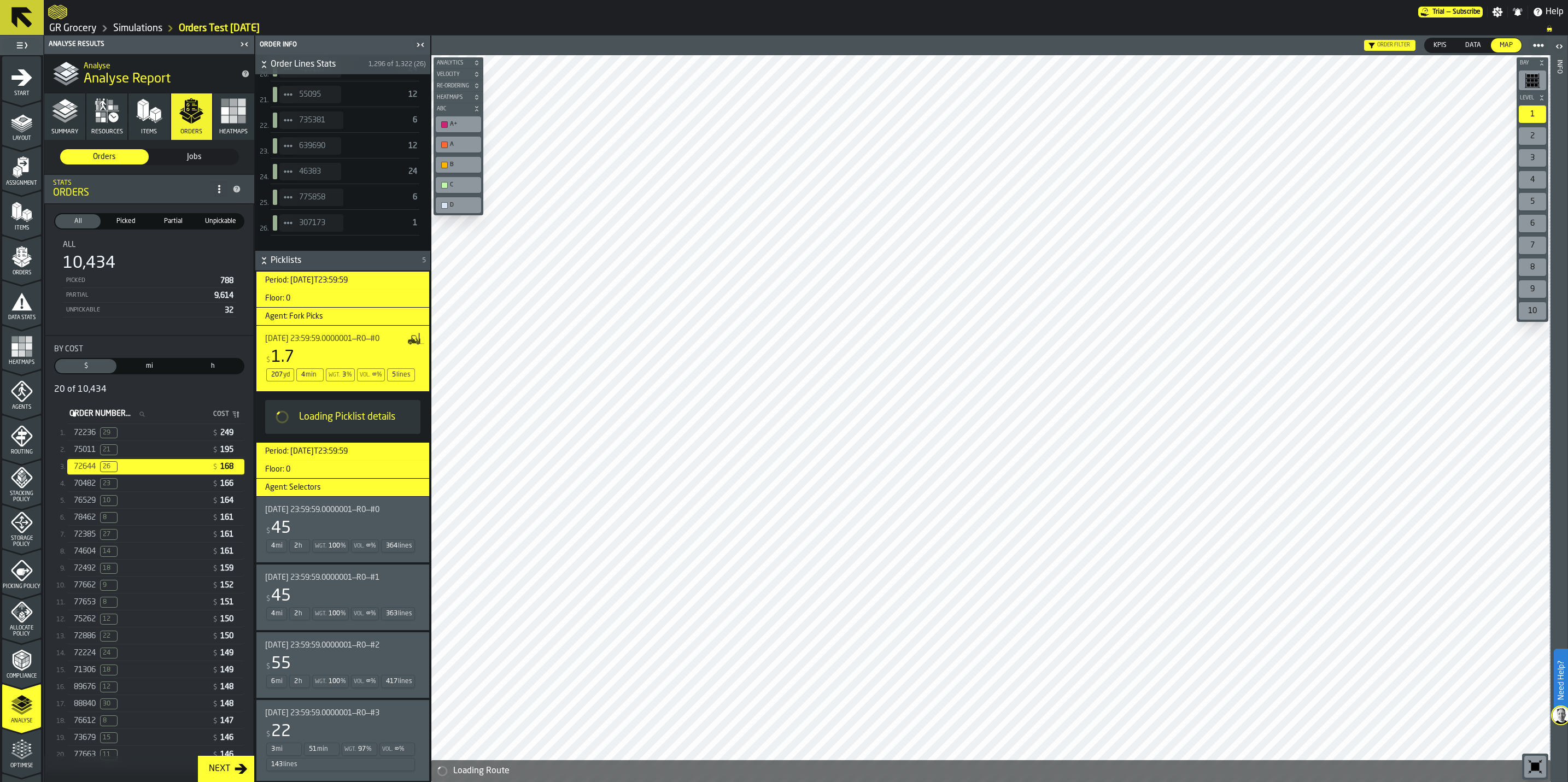
click at [338, 518] on div "$ 45" at bounding box center [340, 528] width 151 height 20
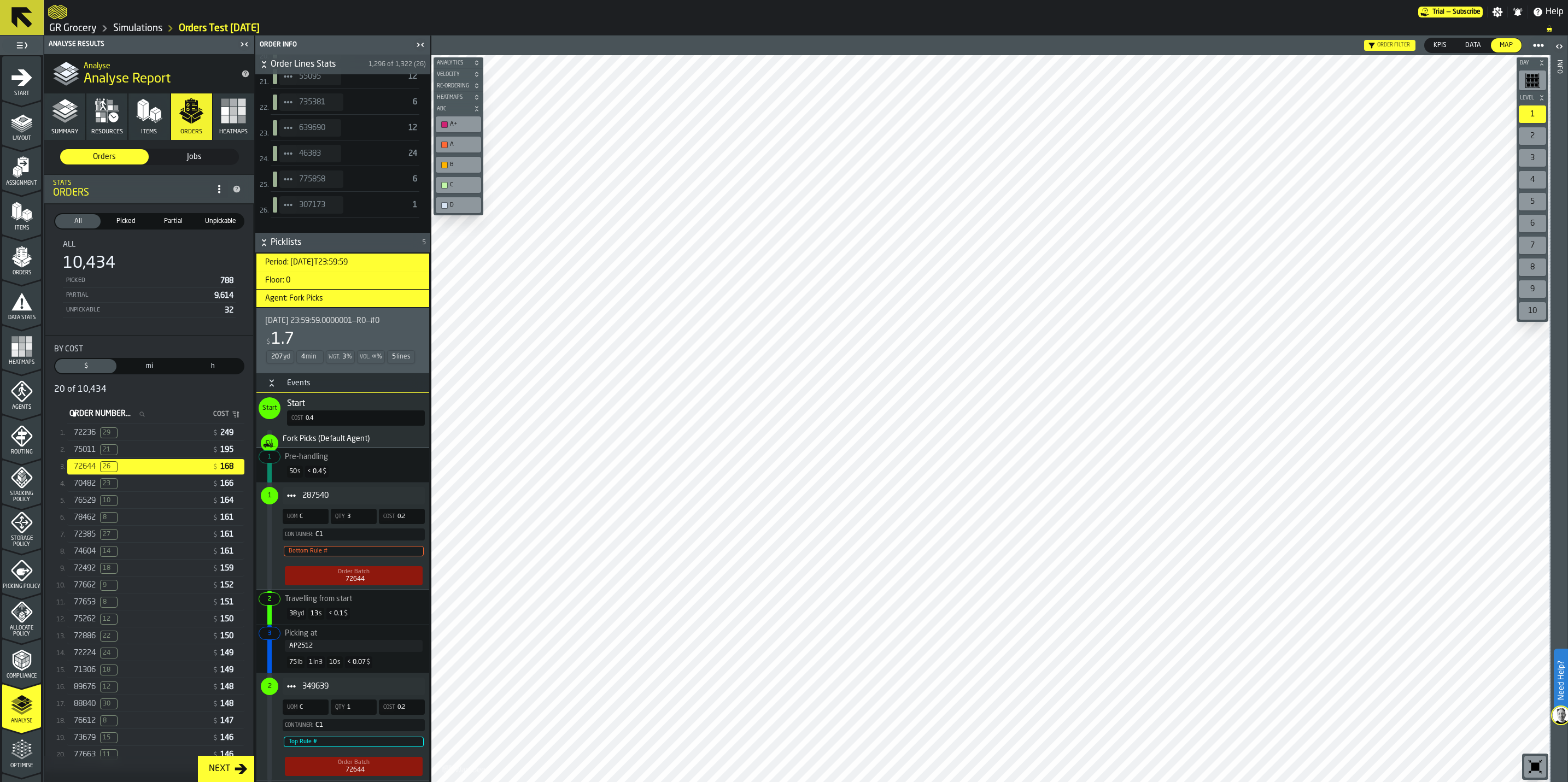
click at [213, 115] on button "Heatmaps" at bounding box center [234, 116] width 41 height 47
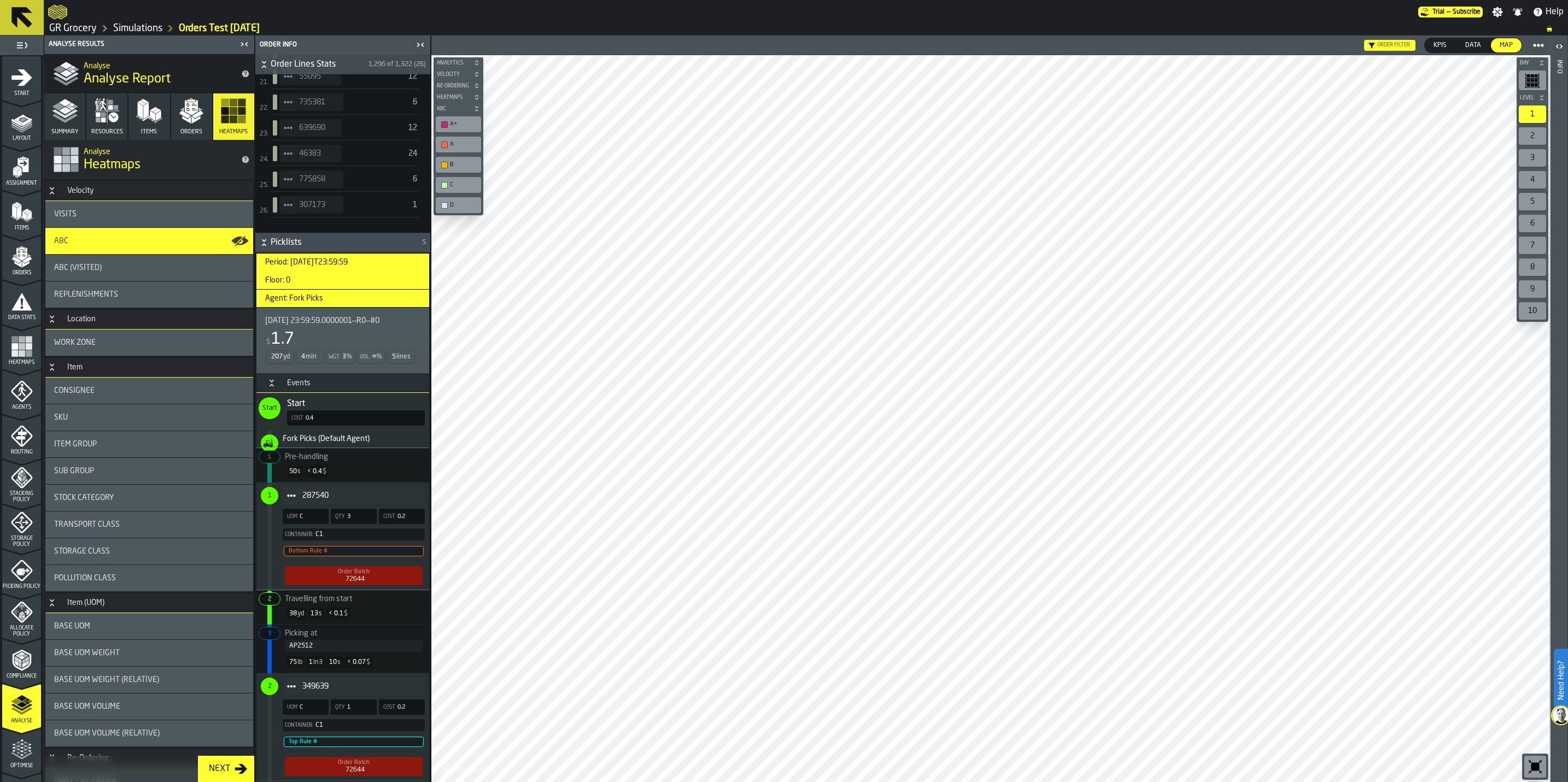
click at [0, 0] on icon at bounding box center [0, 0] width 0 height 0
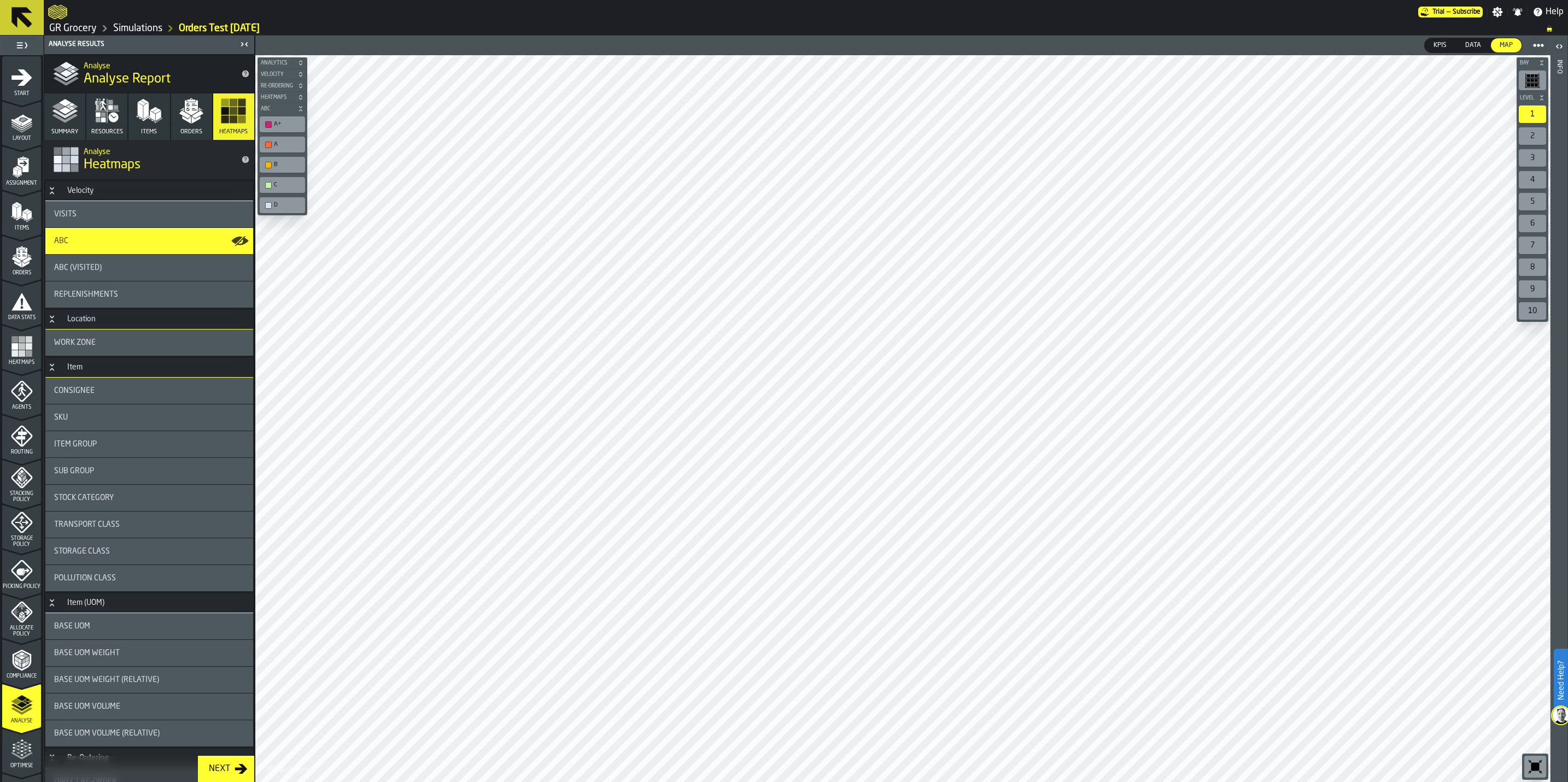
click at [281, 143] on div "A" at bounding box center [287, 144] width 28 height 7
click at [286, 168] on div "B" at bounding box center [287, 164] width 28 height 7
click at [285, 187] on div "C" at bounding box center [287, 185] width 28 height 7
click at [285, 200] on div "D" at bounding box center [282, 205] width 41 height 11
click at [270, 166] on div "button-toolbar-undefined" at bounding box center [268, 165] width 6 height 6
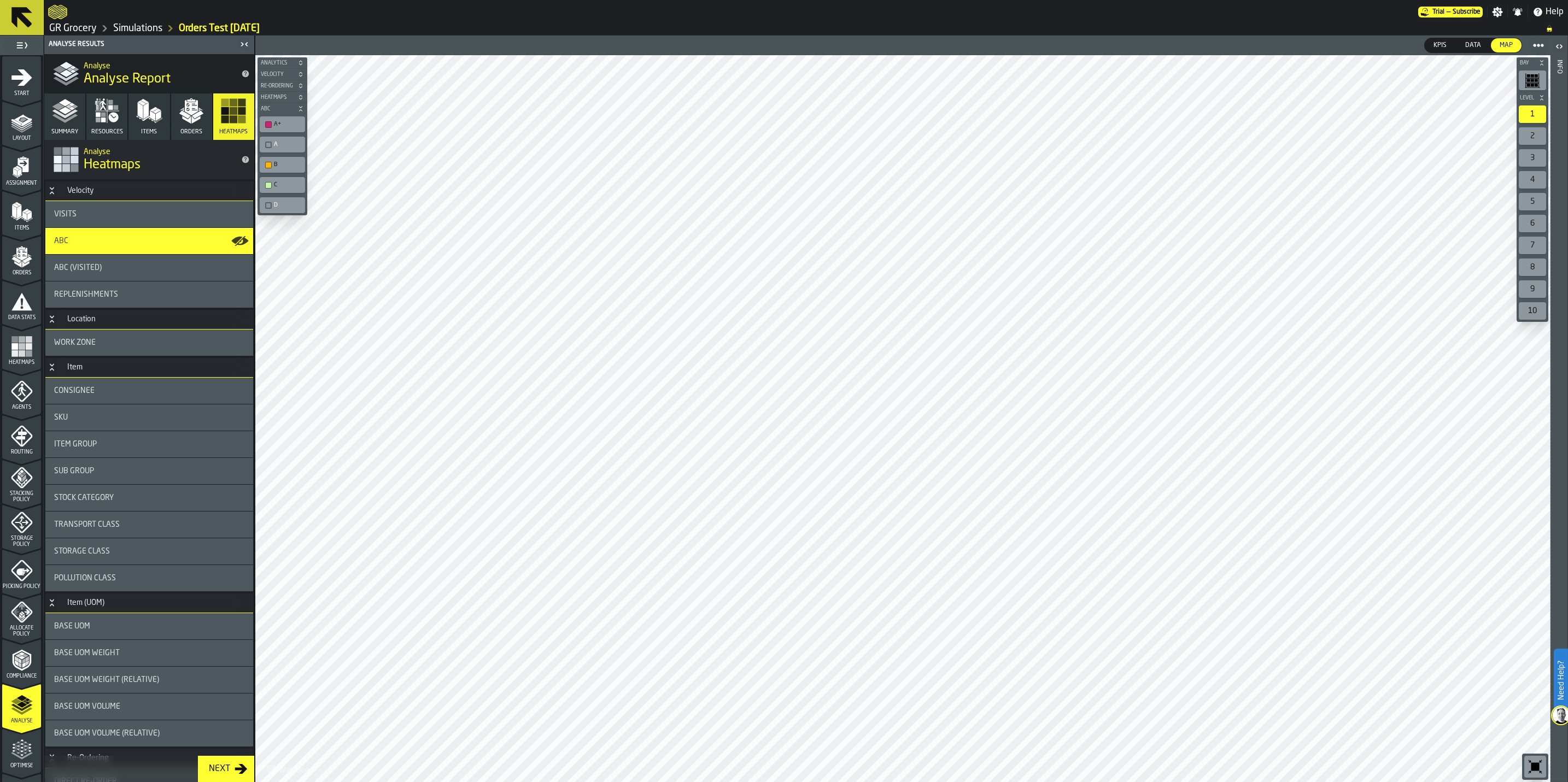
click at [276, 189] on div "C" at bounding box center [287, 185] width 28 height 7
click at [178, 120] on icon "button" at bounding box center [191, 110] width 26 height 26
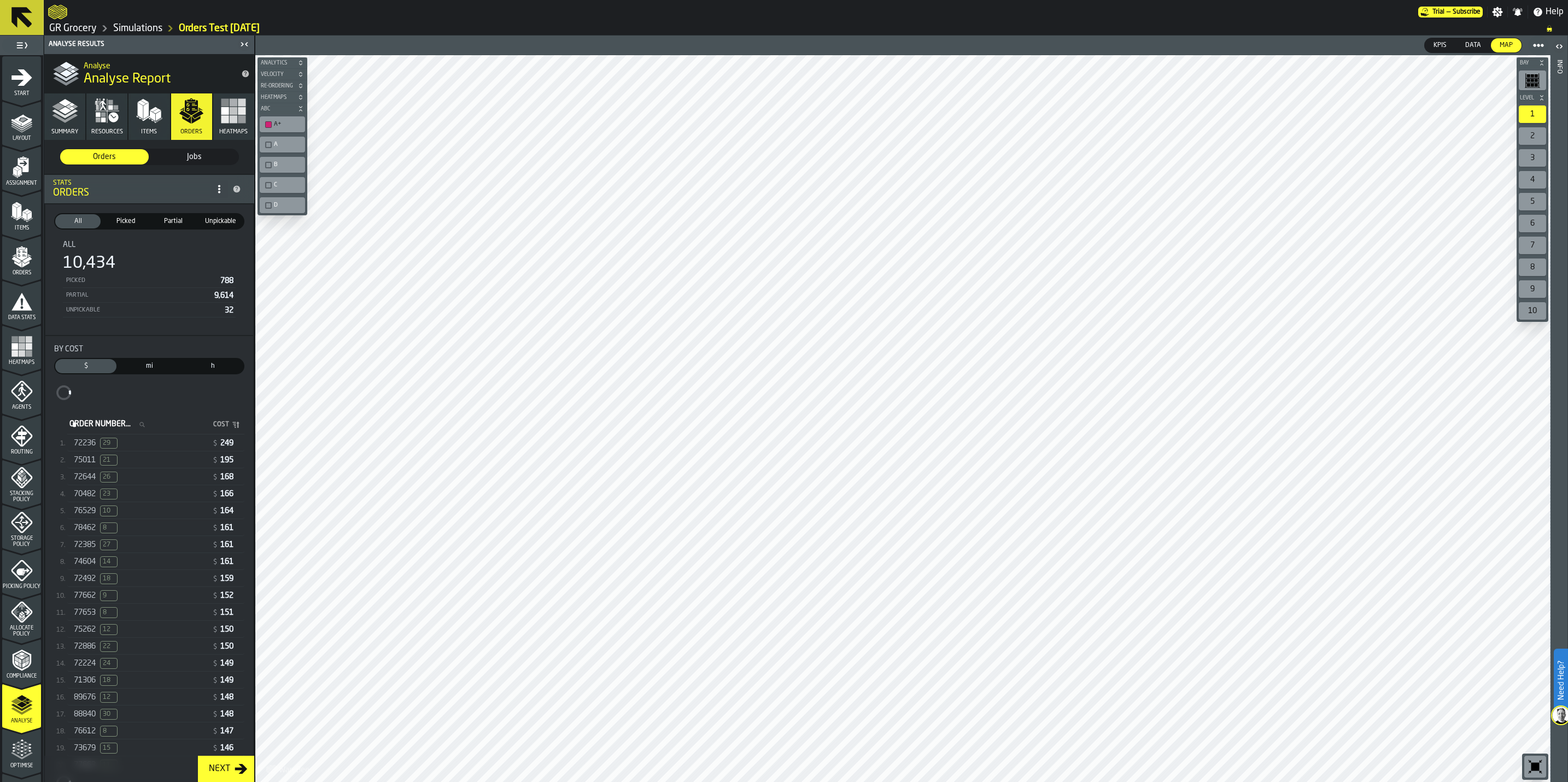
click at [287, 126] on div "A+" at bounding box center [287, 124] width 28 height 7
click at [286, 185] on div "C" at bounding box center [287, 185] width 28 height 7
click at [285, 200] on div "D" at bounding box center [282, 205] width 45 height 16
click at [151, 119] on polygon "button" at bounding box center [152, 115] width 6 height 10
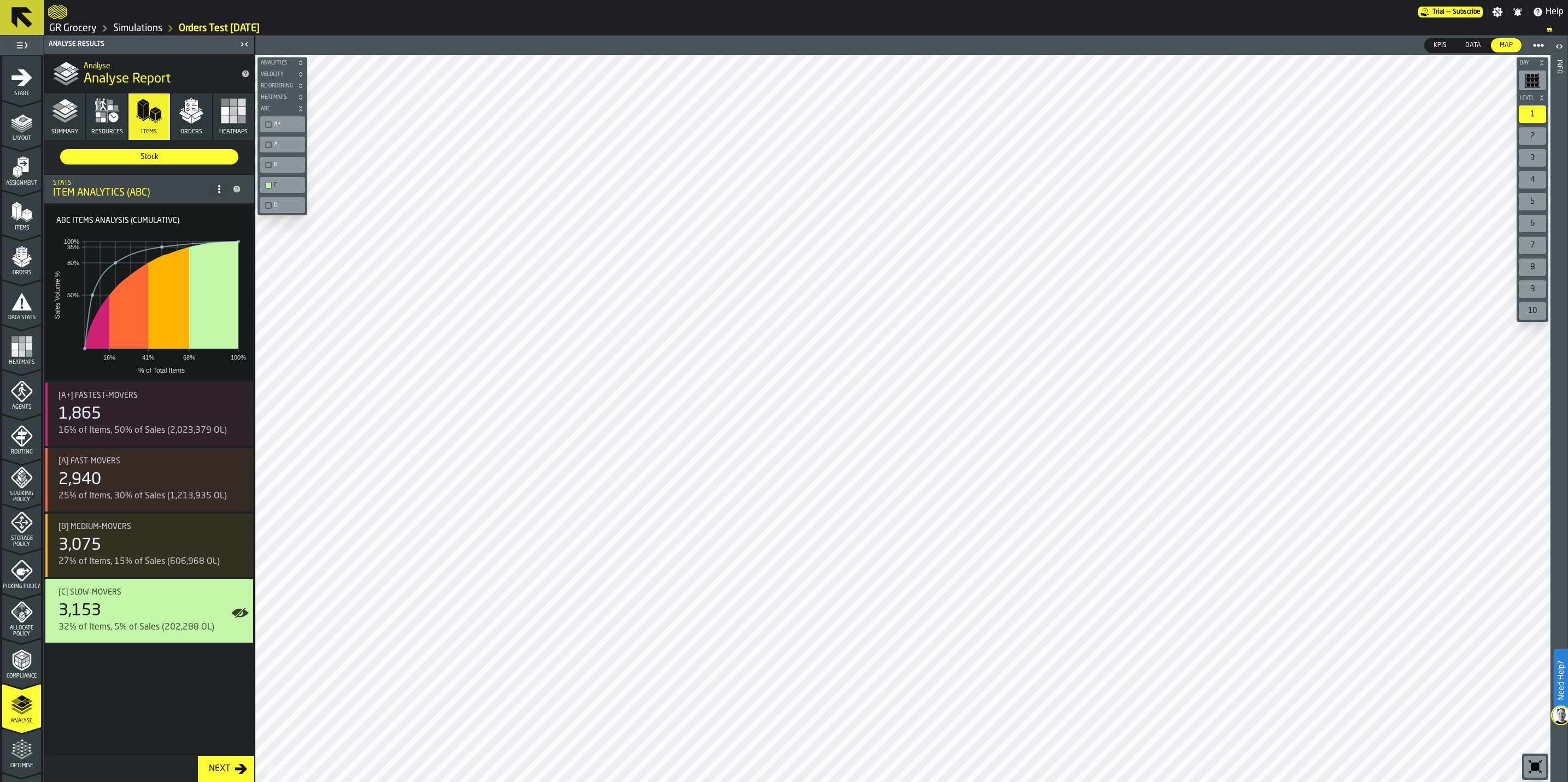
click at [276, 211] on div "D" at bounding box center [282, 205] width 41 height 11
click at [276, 188] on div "C" at bounding box center [287, 185] width 28 height 7
click at [284, 211] on div "D" at bounding box center [282, 205] width 41 height 11
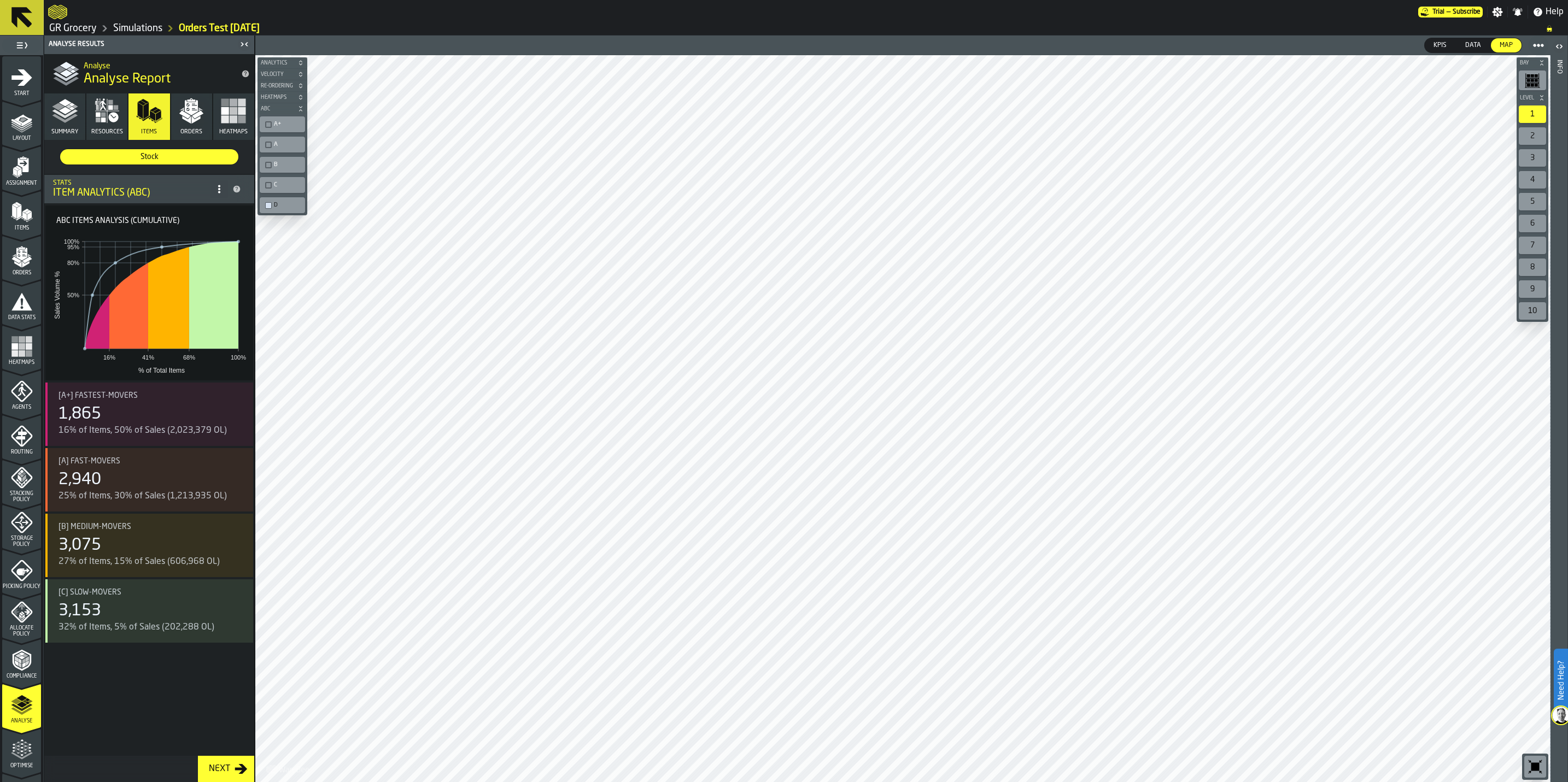
click at [279, 128] on div "A+" at bounding box center [287, 124] width 28 height 7
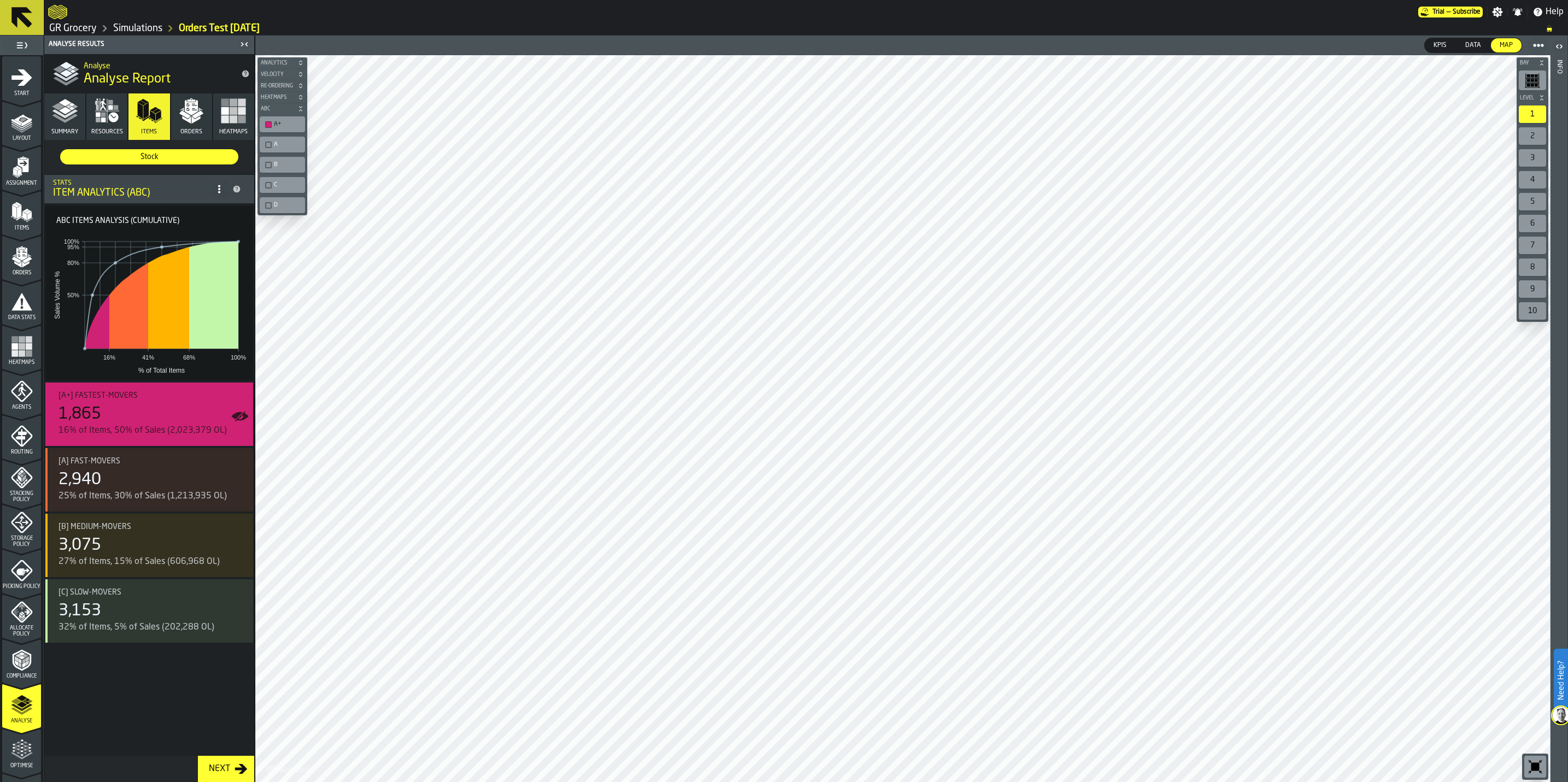
click at [274, 148] on div "A" at bounding box center [287, 144] width 28 height 7
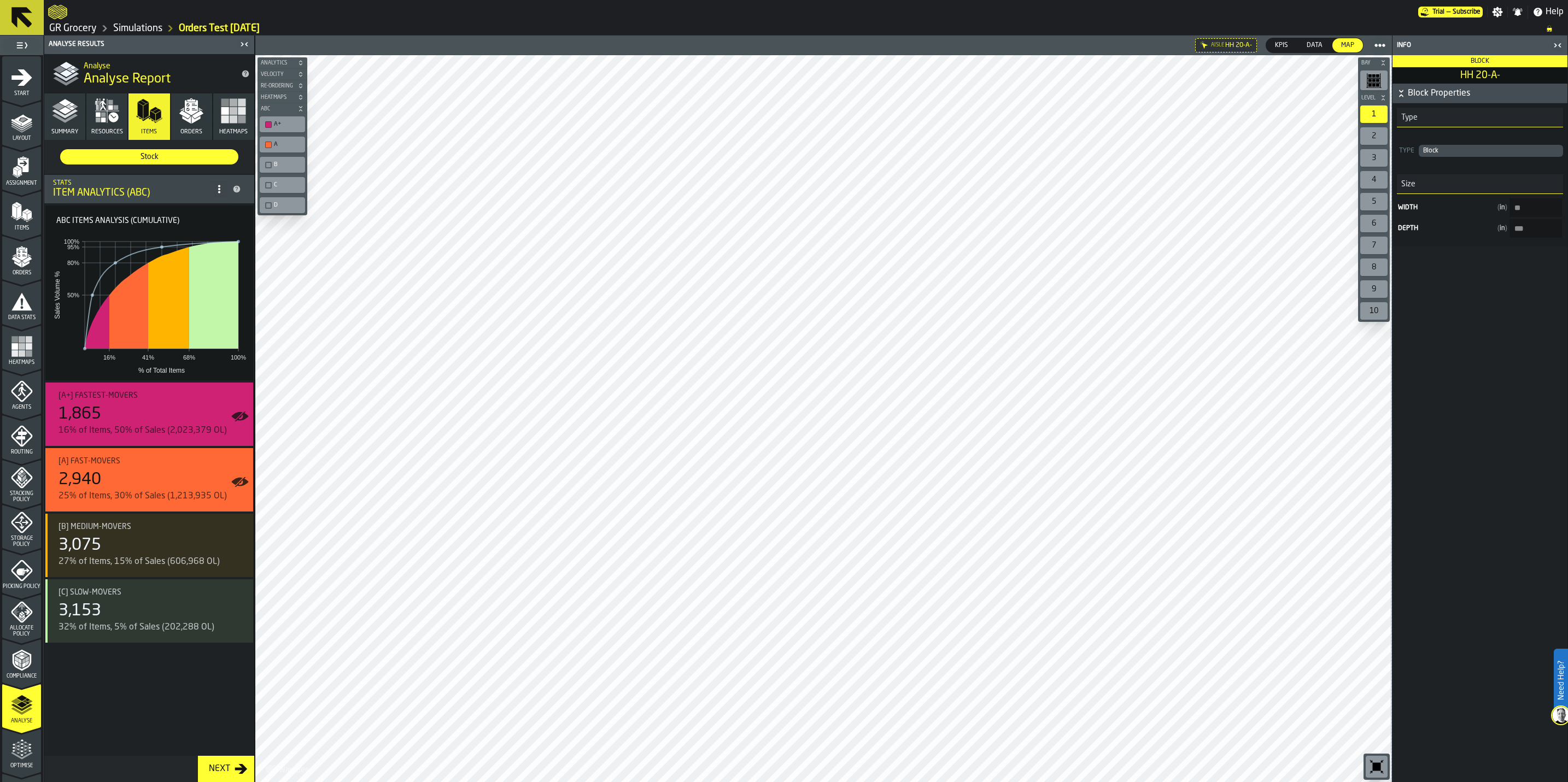
click at [17, 362] on span "Heatmaps" at bounding box center [21, 363] width 39 height 6
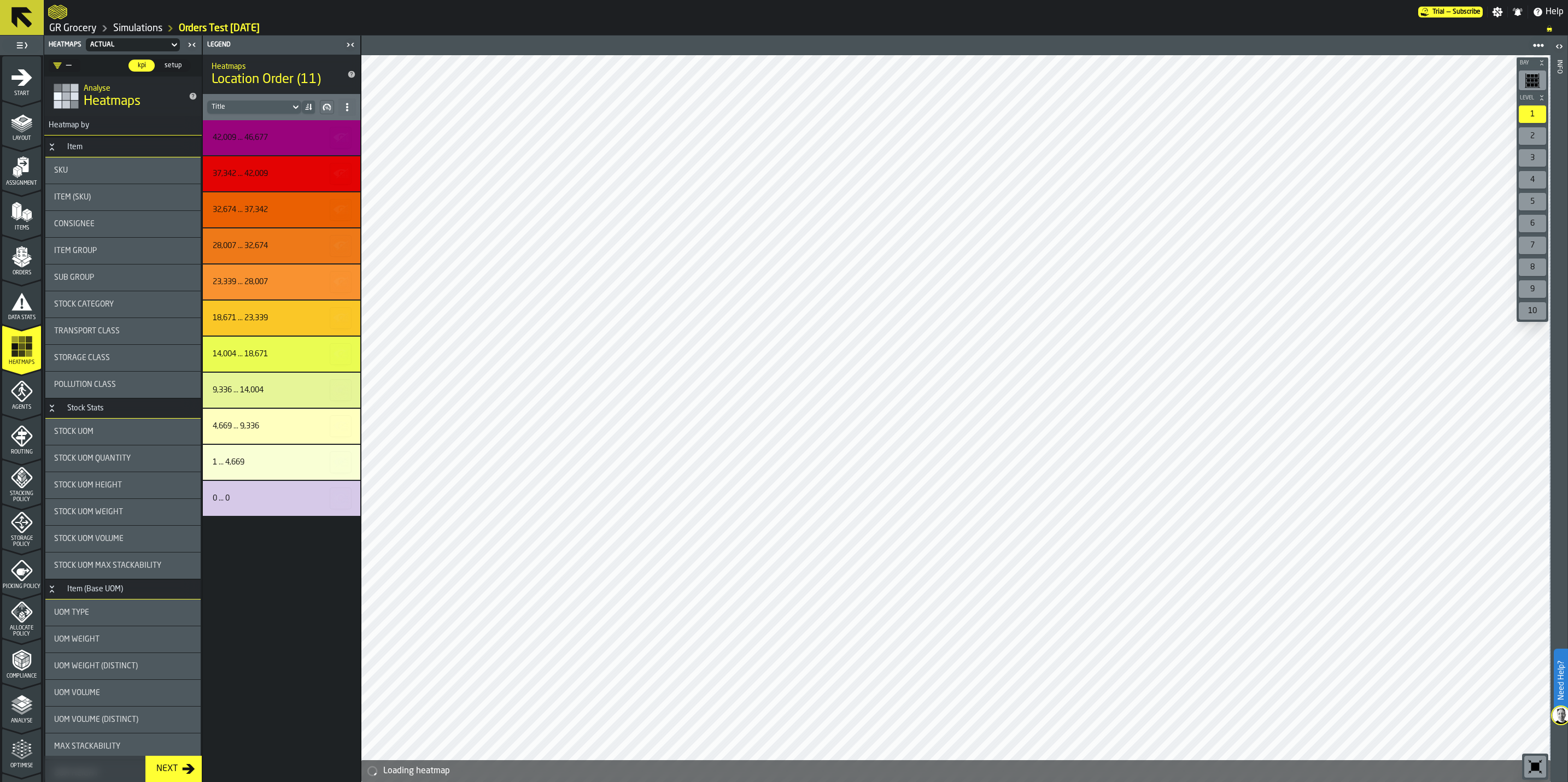
scroll to position [1066, 0]
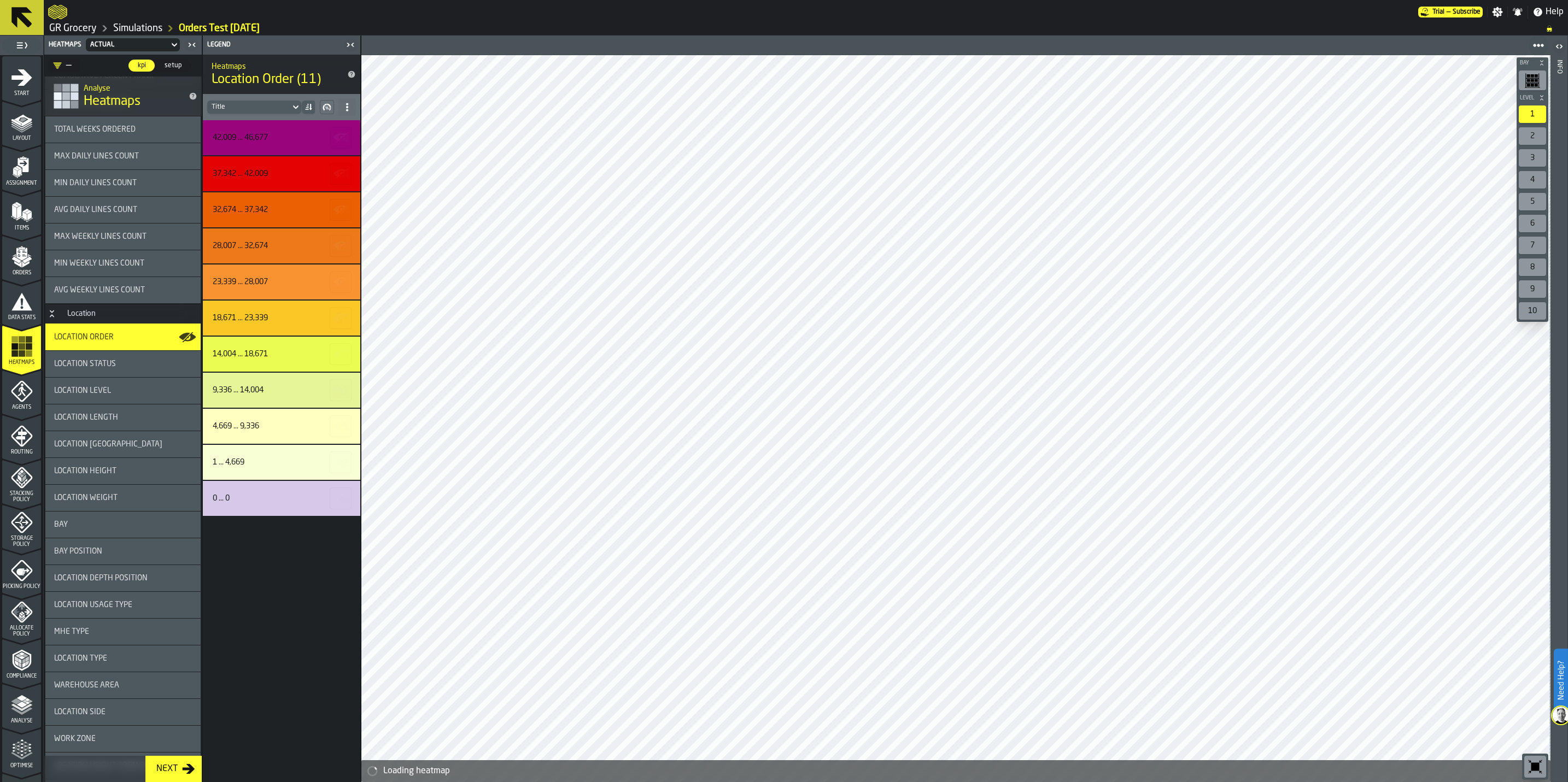
click at [110, 336] on span "Location Order" at bounding box center [83, 337] width 59 height 9
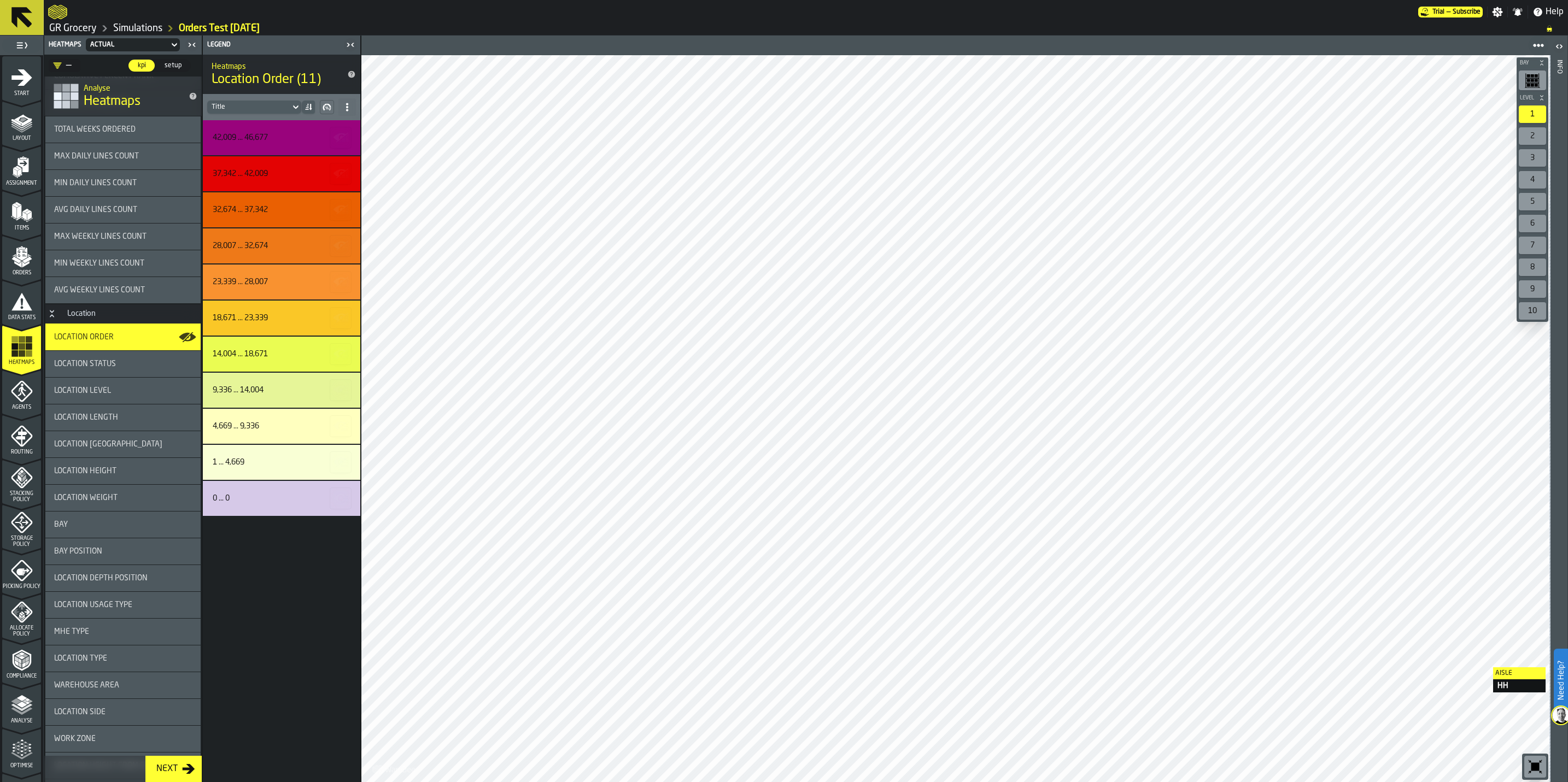
click at [1567, 661] on html "Need Help? Trial — Subscribe Settings Notifications Help GR Grocery Simulations…" at bounding box center [784, 391] width 1568 height 782
click at [1525, 138] on div "2" at bounding box center [1532, 136] width 27 height 17
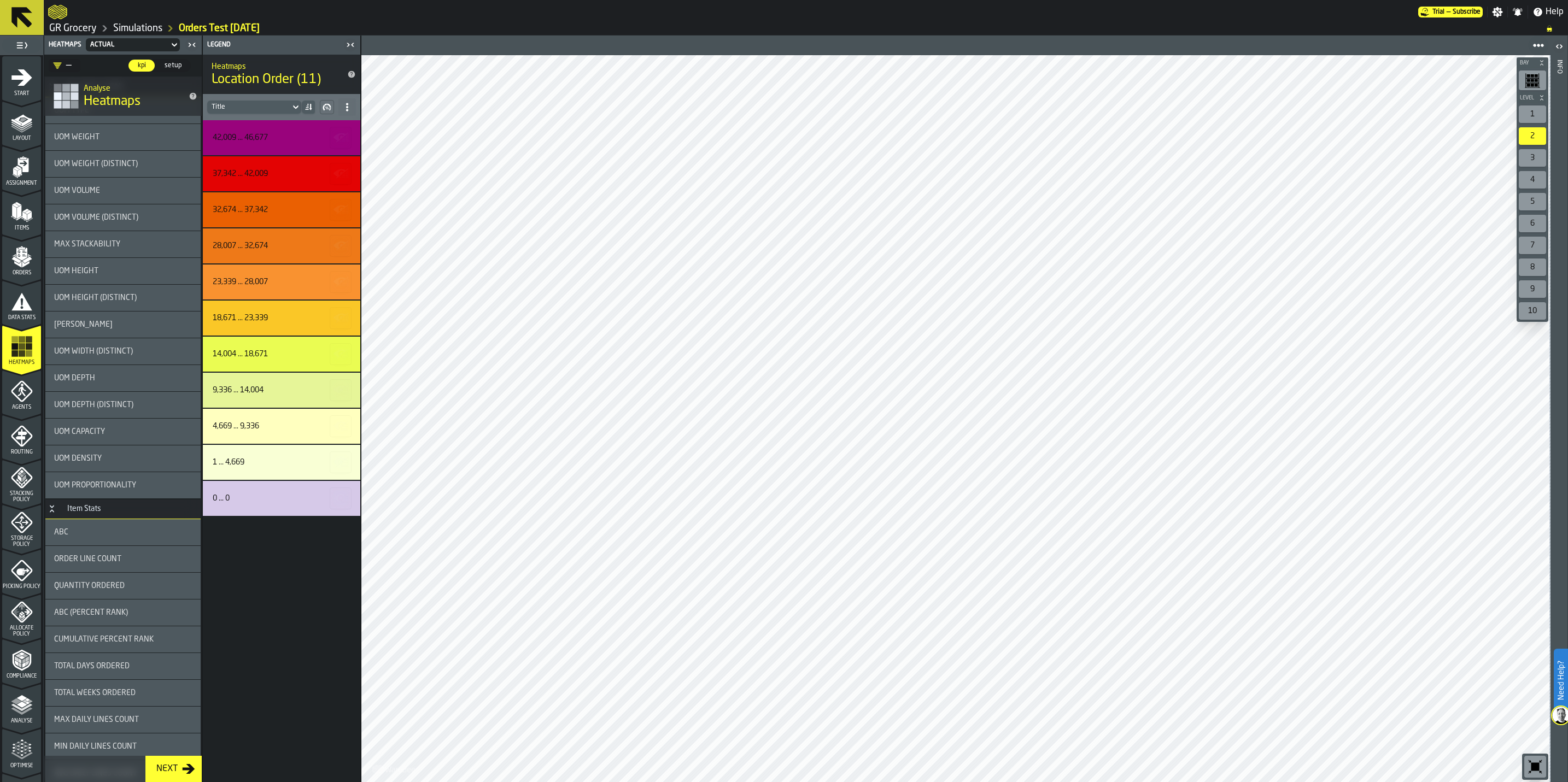
scroll to position [0, 0]
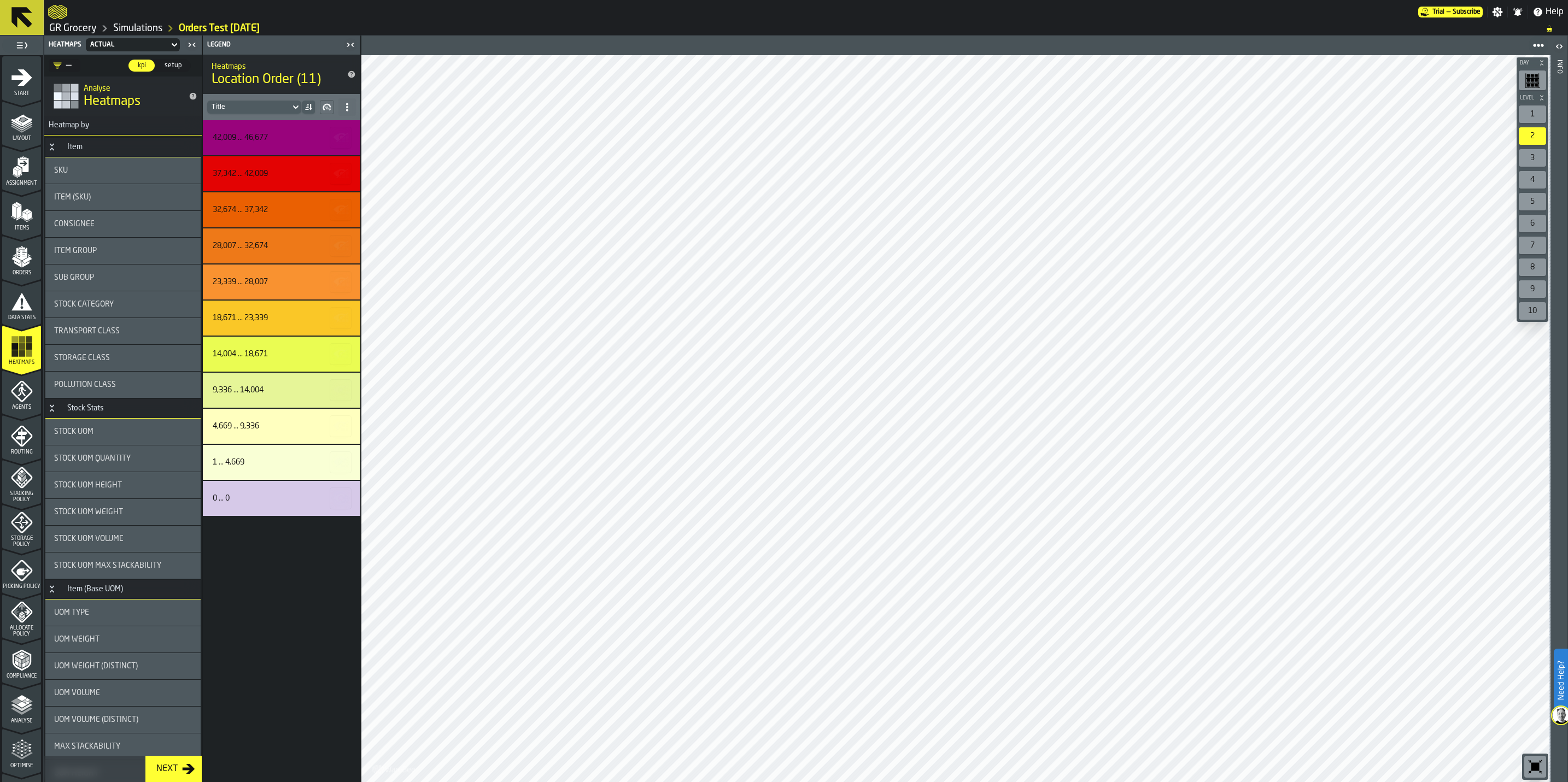
click at [99, 274] on div "Sub Group" at bounding box center [123, 277] width 138 height 9
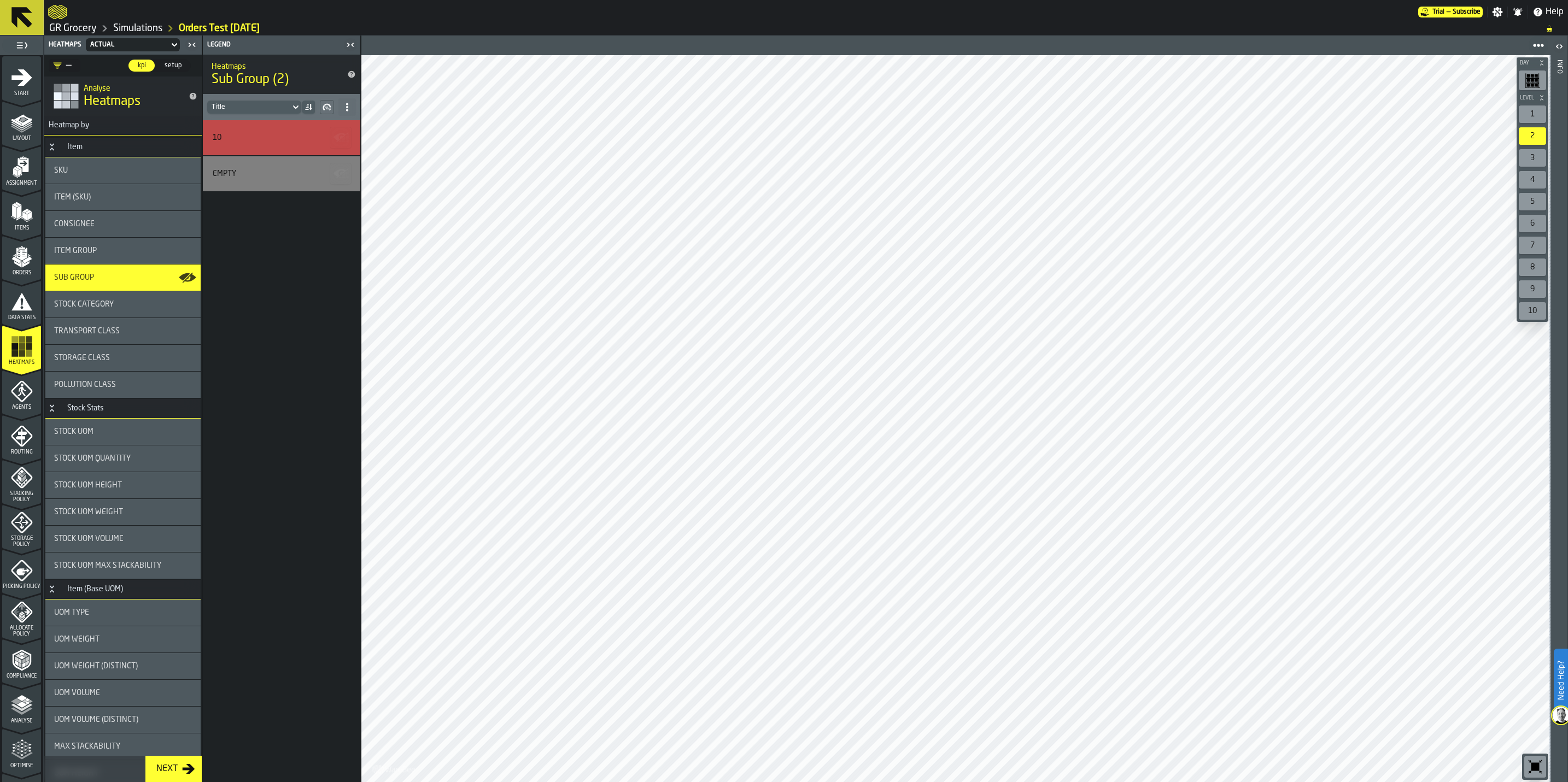
click at [105, 312] on div "Stock Category" at bounding box center [123, 304] width 155 height 26
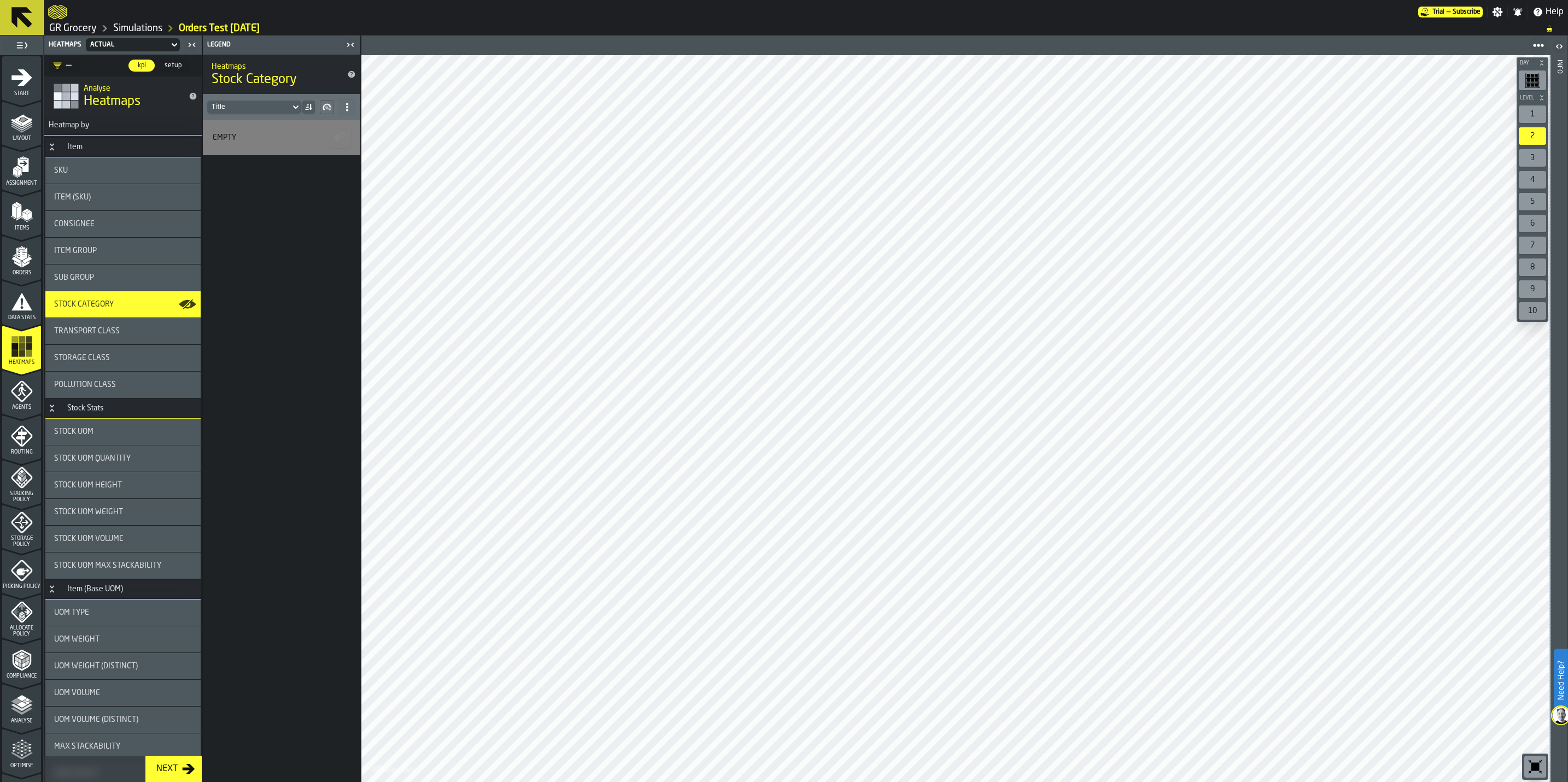
click at [113, 330] on span "Transport Class" at bounding box center [86, 330] width 66 height 9
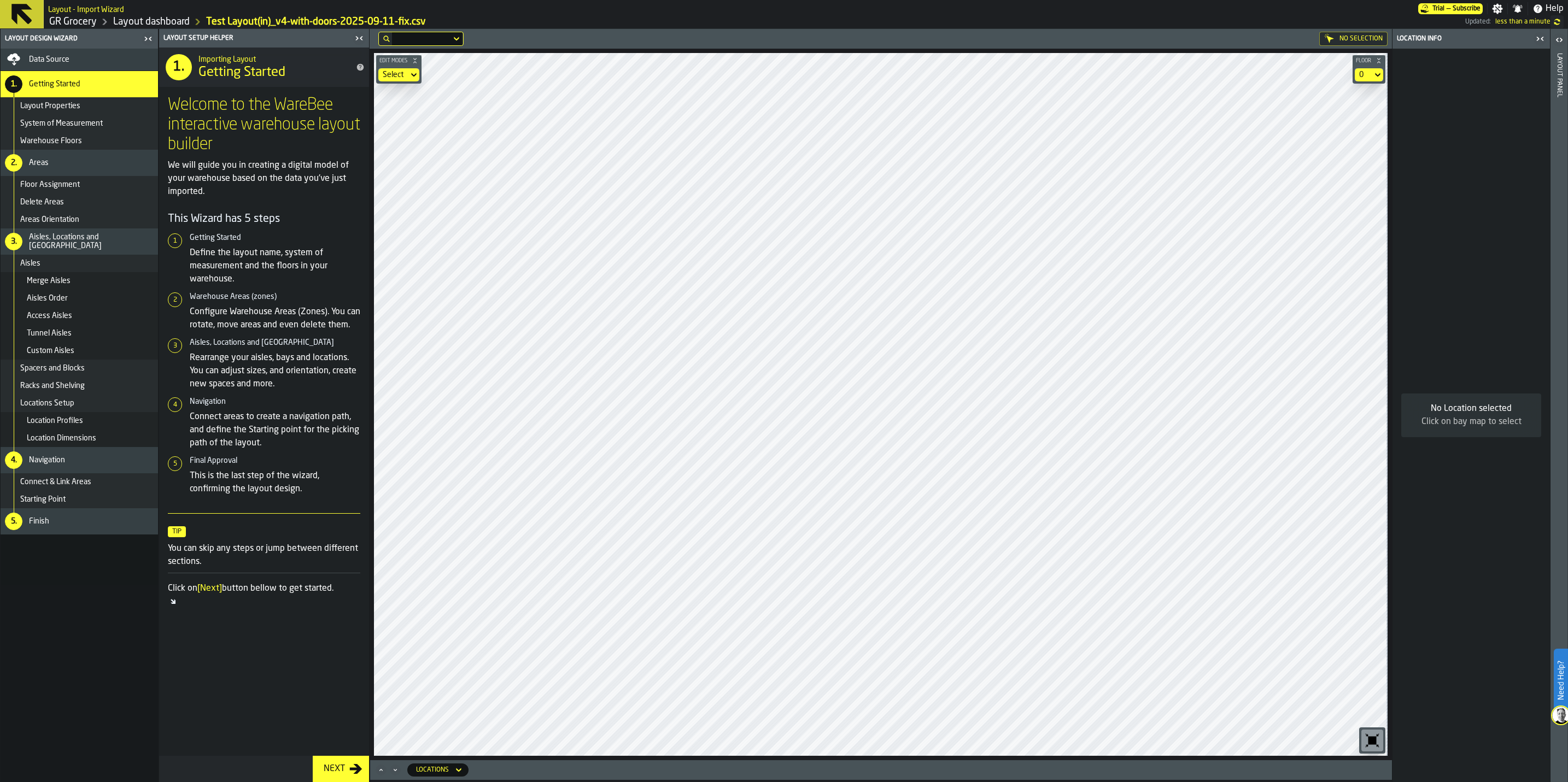
click at [361, 44] on icon "button-toggle-Close me" at bounding box center [359, 38] width 13 height 13
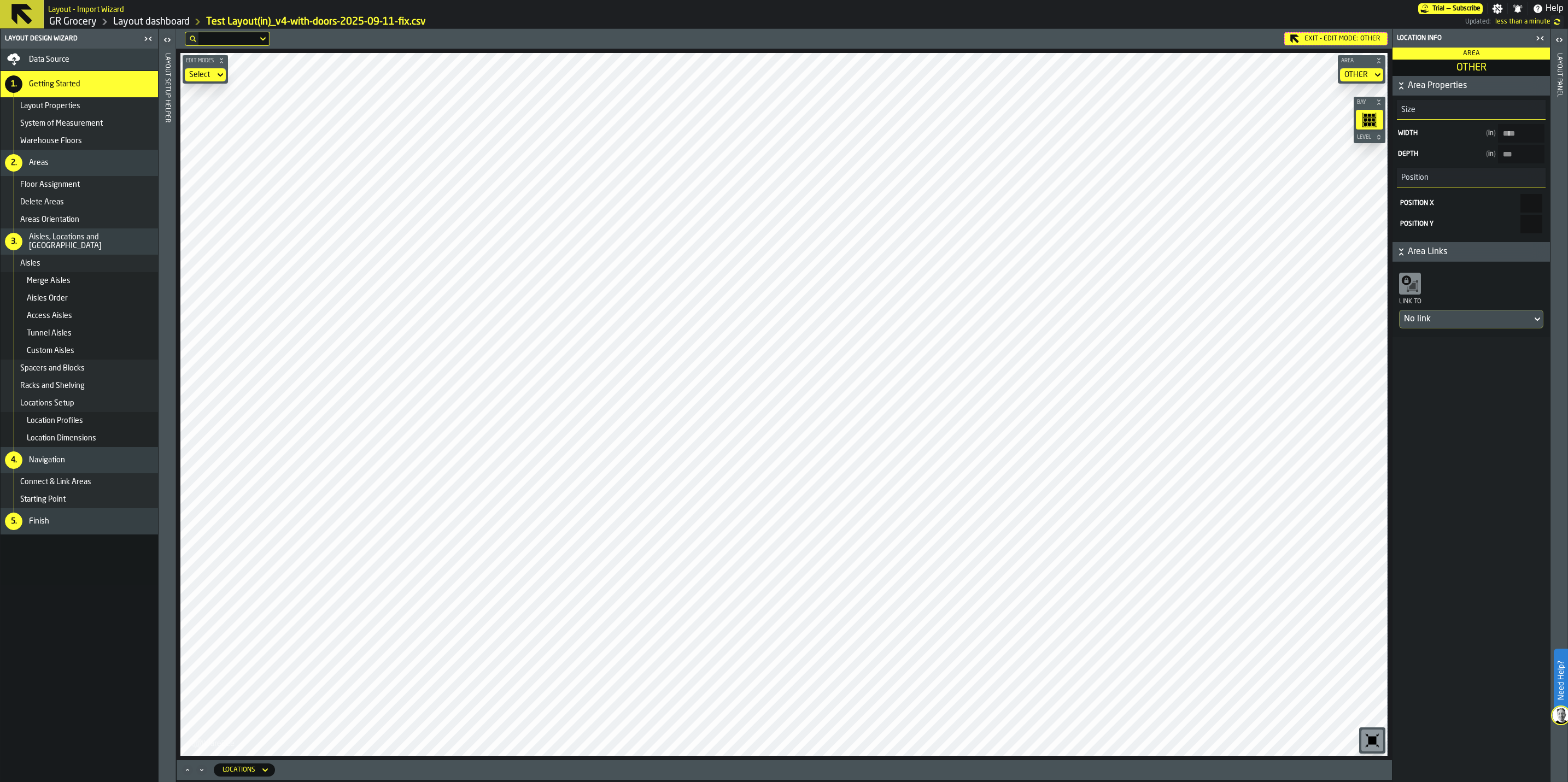
click at [70, 420] on main "Layout Design Wizard Data Source 1. Getting Started Layout Properties System of…" at bounding box center [784, 406] width 1568 height 753
click at [75, 492] on main "Layout Design Wizard Data Source 1. Getting Started Layout Properties System of…" at bounding box center [784, 406] width 1568 height 753
click at [147, 582] on main "Layout Design Wizard Data Source 1. Getting Started Layout Properties System of…" at bounding box center [784, 406] width 1568 height 753
click at [1455, 556] on main "Layout Design Wizard Data Source 1. Getting Started Layout Properties System of…" at bounding box center [784, 406] width 1568 height 753
click at [178, 727] on div "Edit Modes Select Area OTHER Bay Level M A K I N G W A R E H O U S E S M O R E …" at bounding box center [783, 404] width 1215 height 711
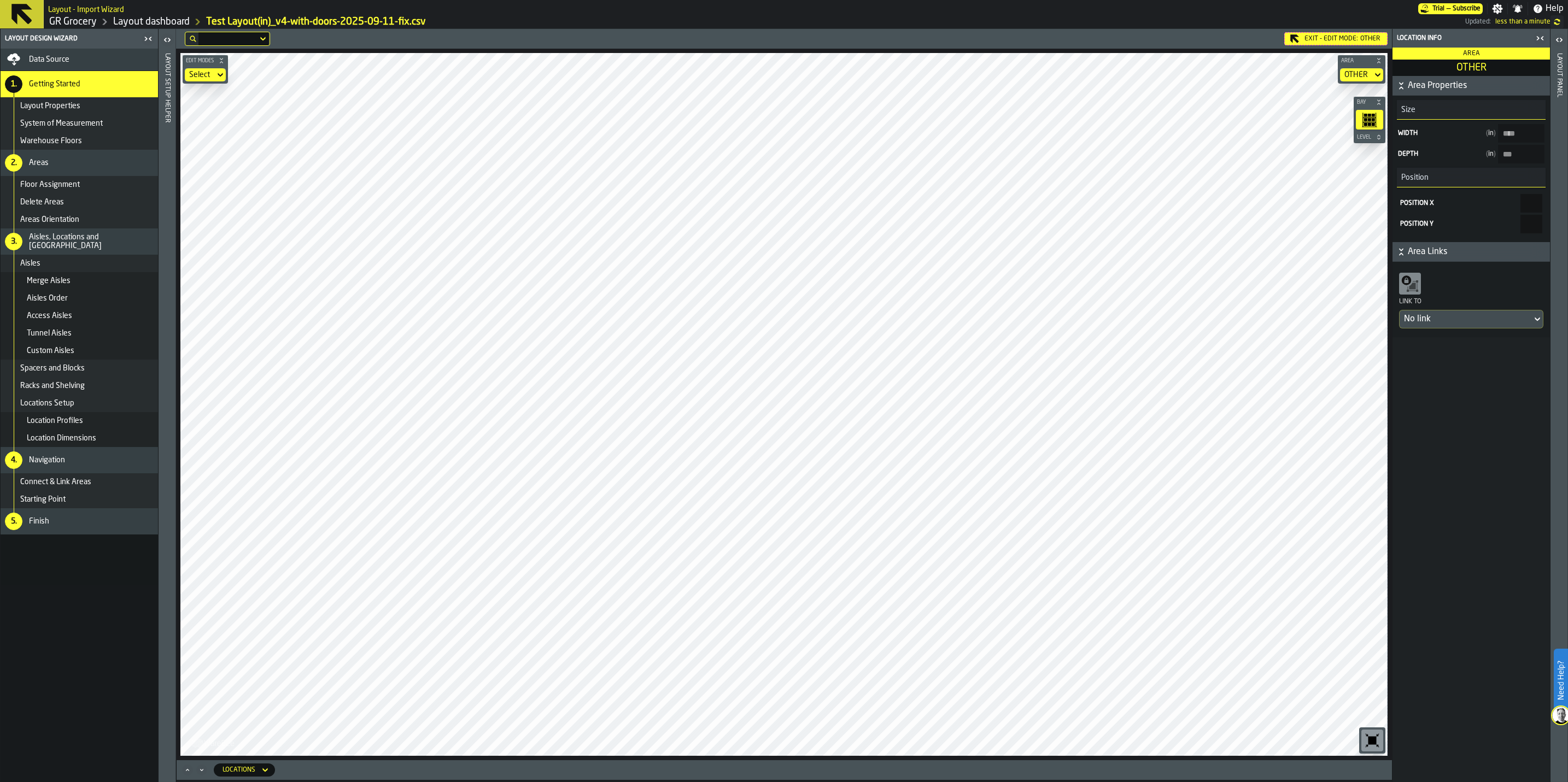
click at [1418, 472] on main "Layout Design Wizard Data Source 1. Getting Started Layout Properties System of…" at bounding box center [784, 406] width 1568 height 753
click at [112, 486] on main "Layout Design Wizard Data Source 1. Getting Started Layout Properties System of…" at bounding box center [784, 406] width 1568 height 753
click at [1567, 708] on html "Need Help? Layout - Import Wizard Trial — Subscribe Settings Notifications Help…" at bounding box center [784, 391] width 1568 height 782
click at [77, 106] on span "Layout Properties" at bounding box center [51, 105] width 60 height 9
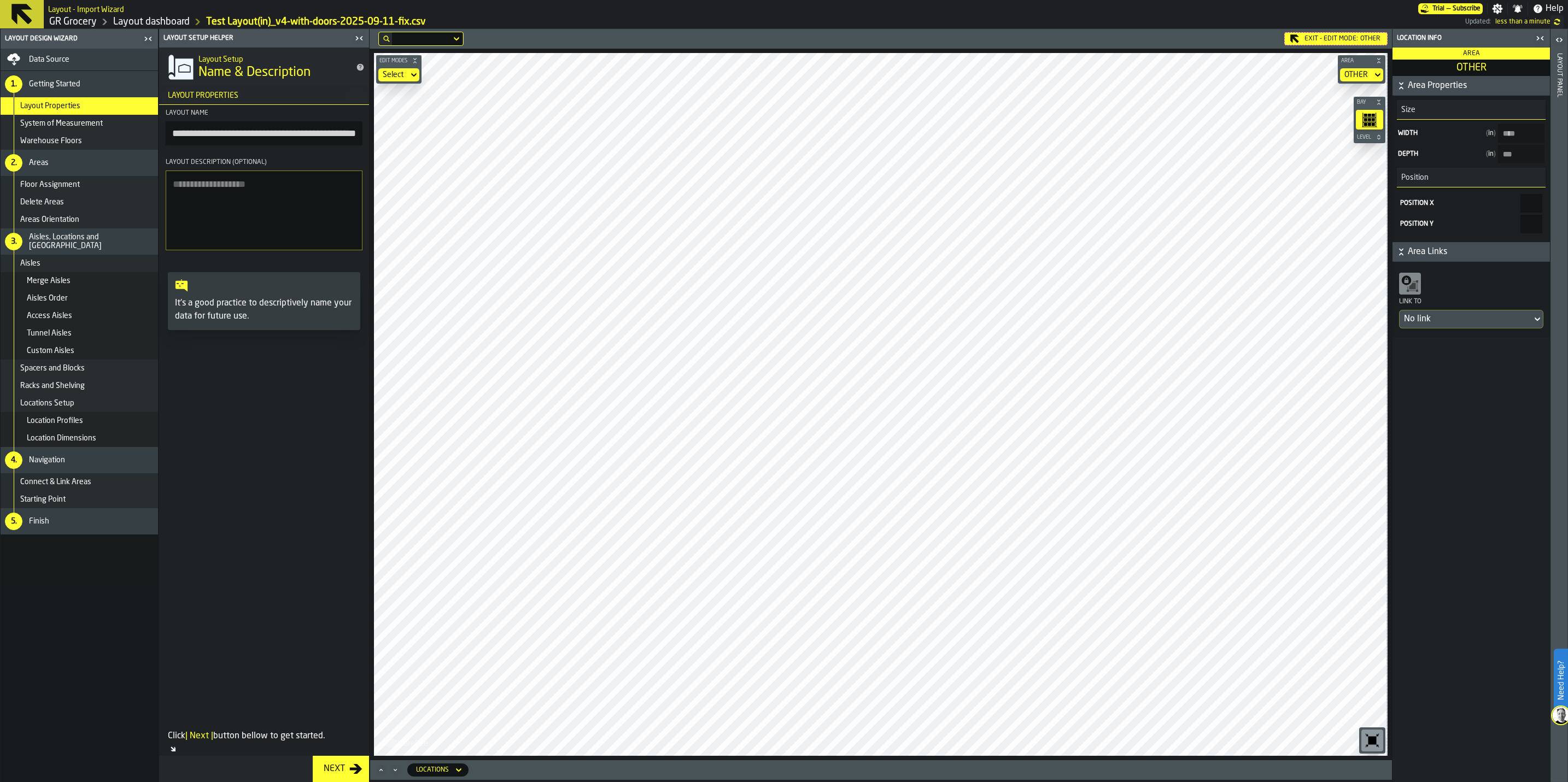
click at [84, 423] on div "Location Profiles" at bounding box center [90, 420] width 127 height 9
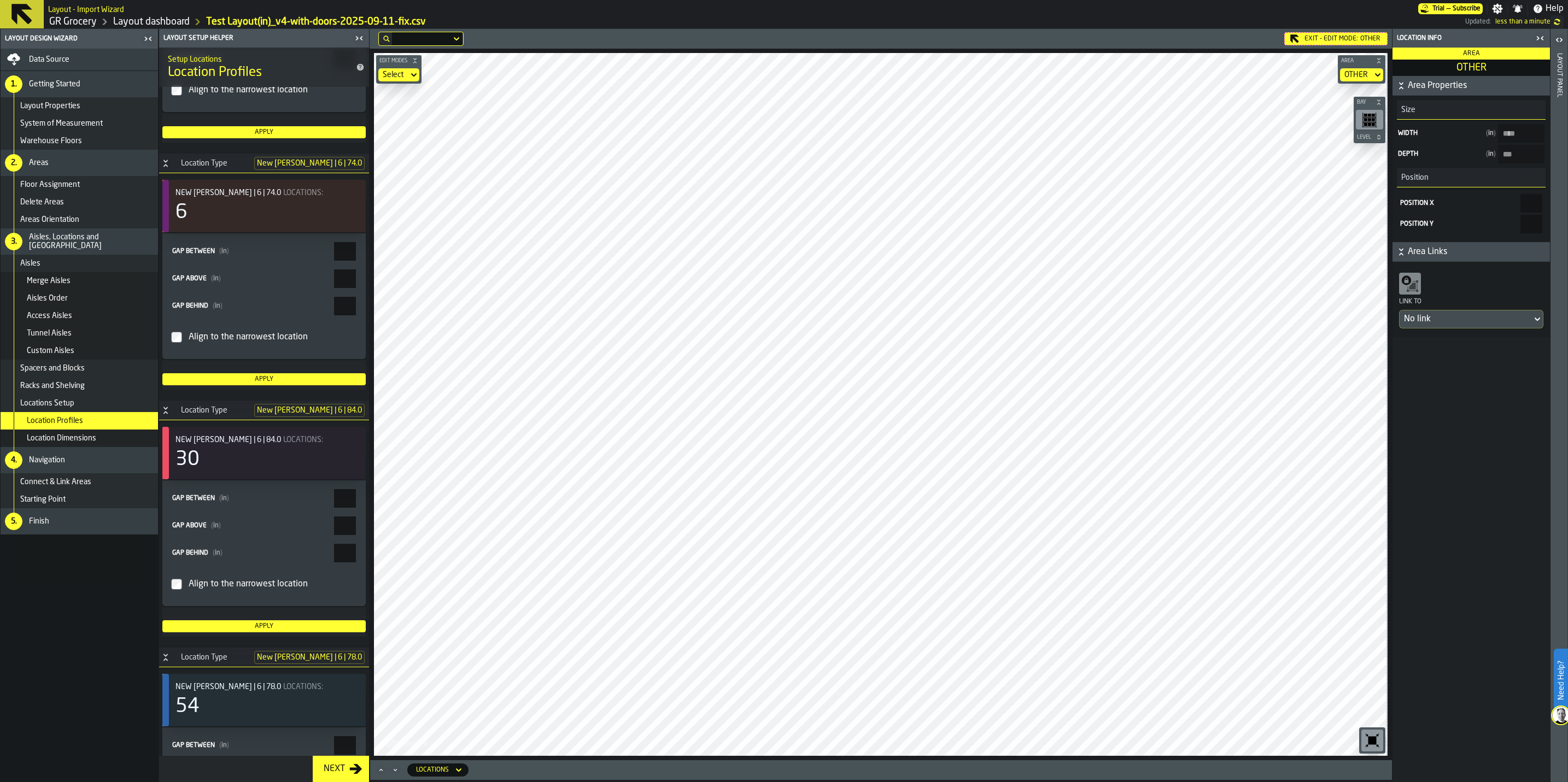
scroll to position [38956, 0]
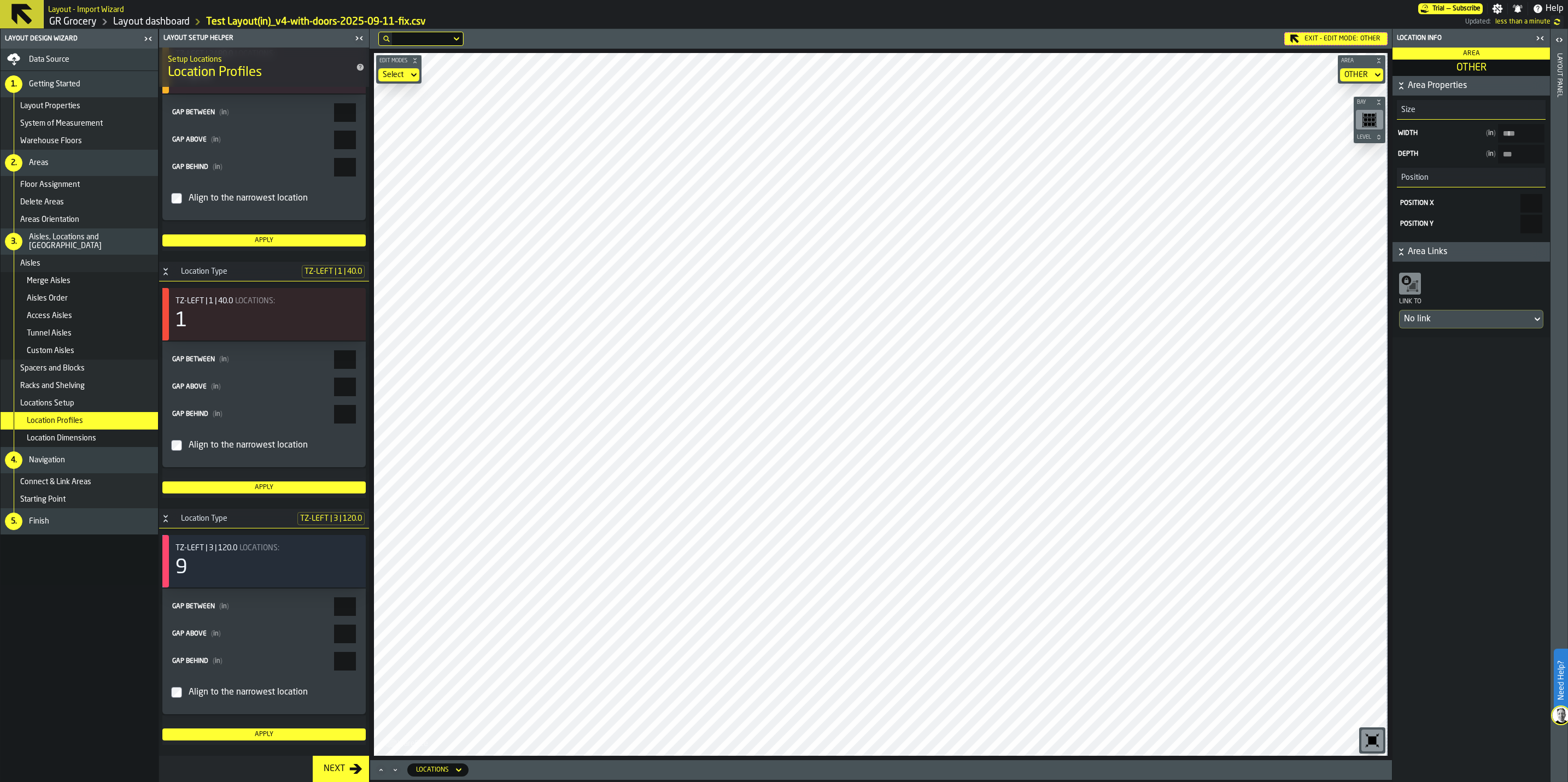
click at [86, 406] on div "Locations Setup" at bounding box center [87, 402] width 133 height 9
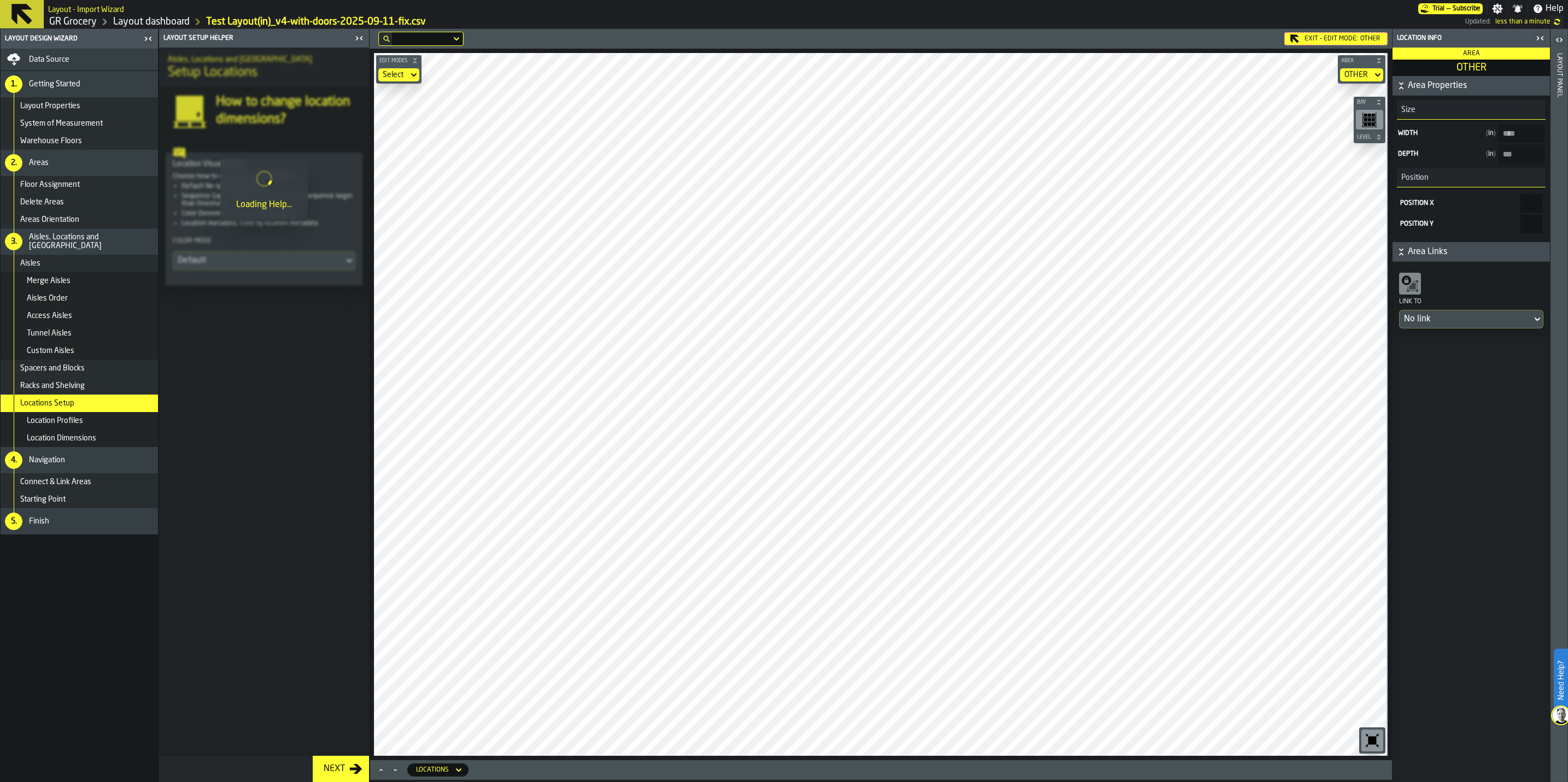
scroll to position [0, 0]
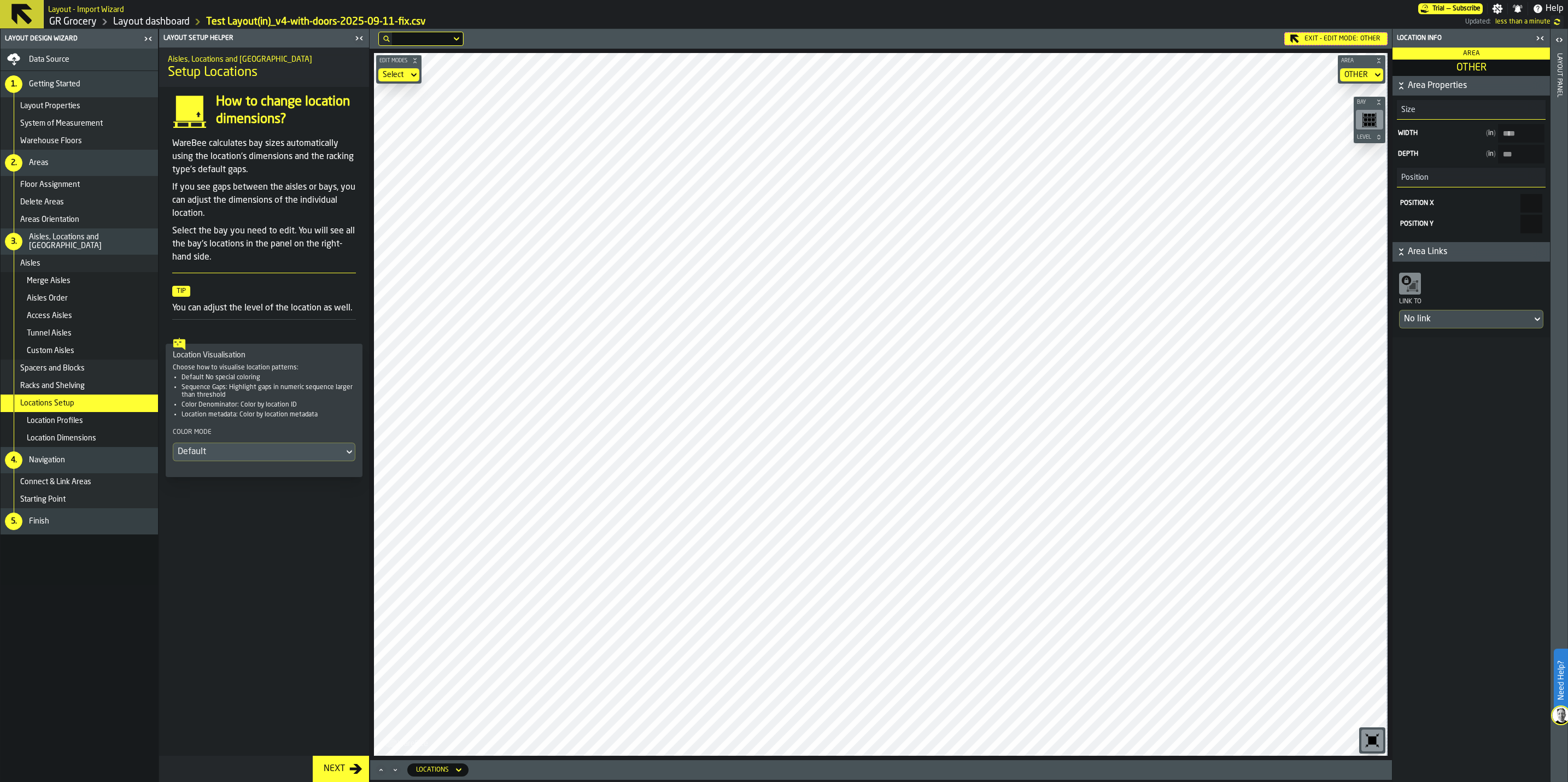
click at [74, 417] on span "Location Profiles" at bounding box center [55, 420] width 56 height 9
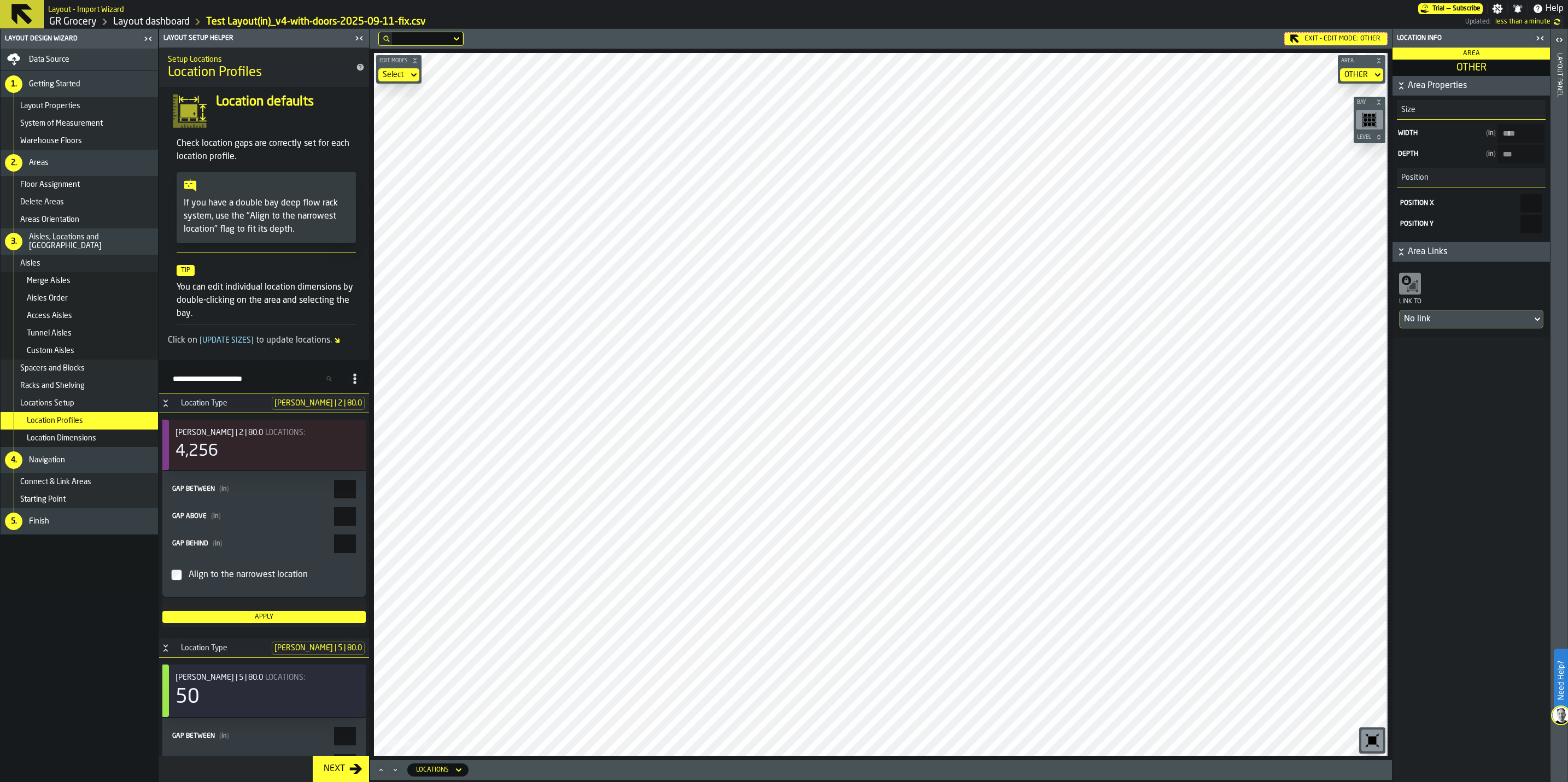
click at [104, 441] on div "Location Dimensions" at bounding box center [90, 437] width 127 height 9
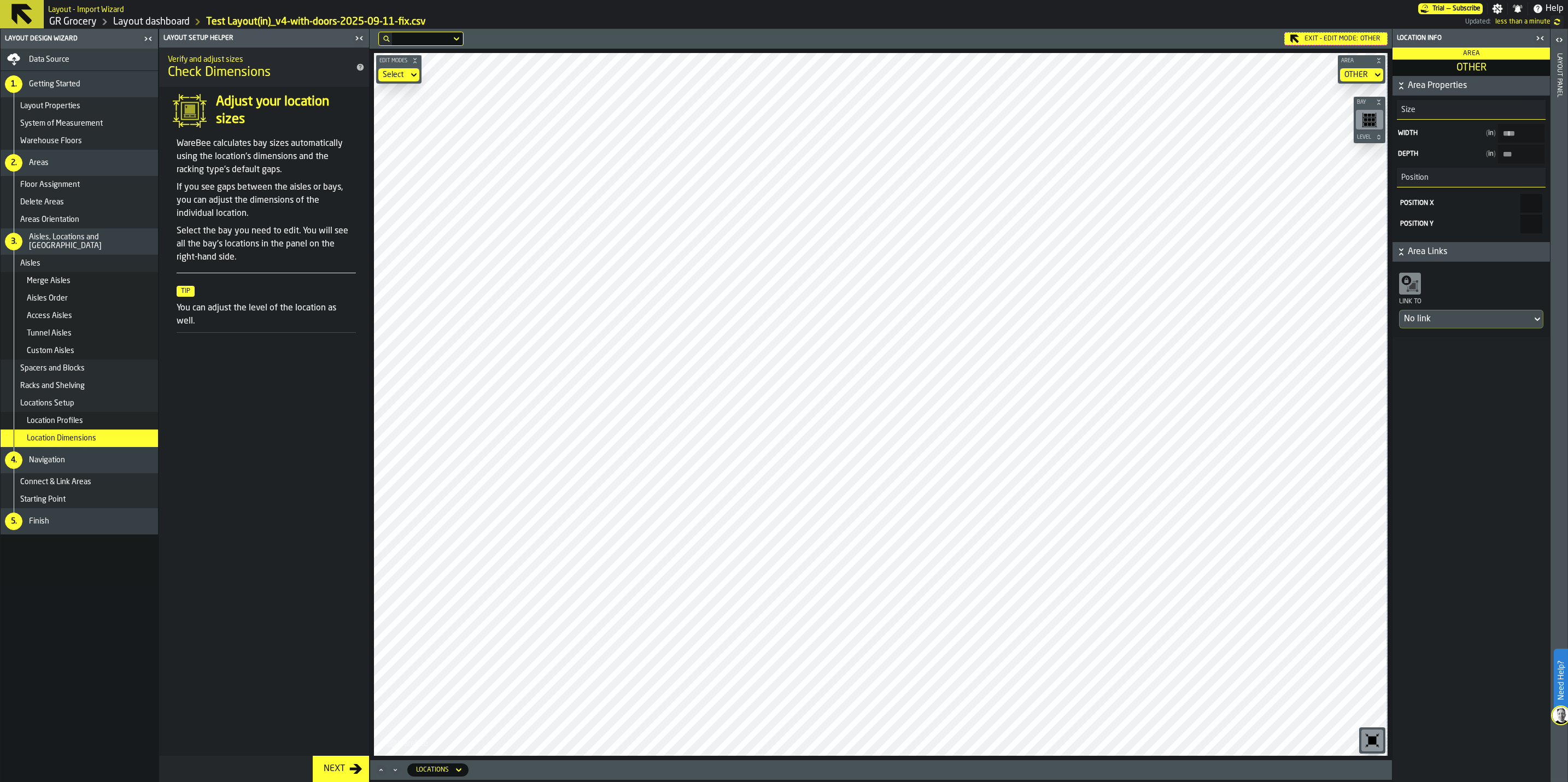
click at [1397, 397] on main "Layout Design Wizard Data Source 1. Getting Started Layout Properties System of…" at bounding box center [784, 406] width 1568 height 753
click at [84, 212] on div "Areas Orientation" at bounding box center [79, 219] width 158 height 17
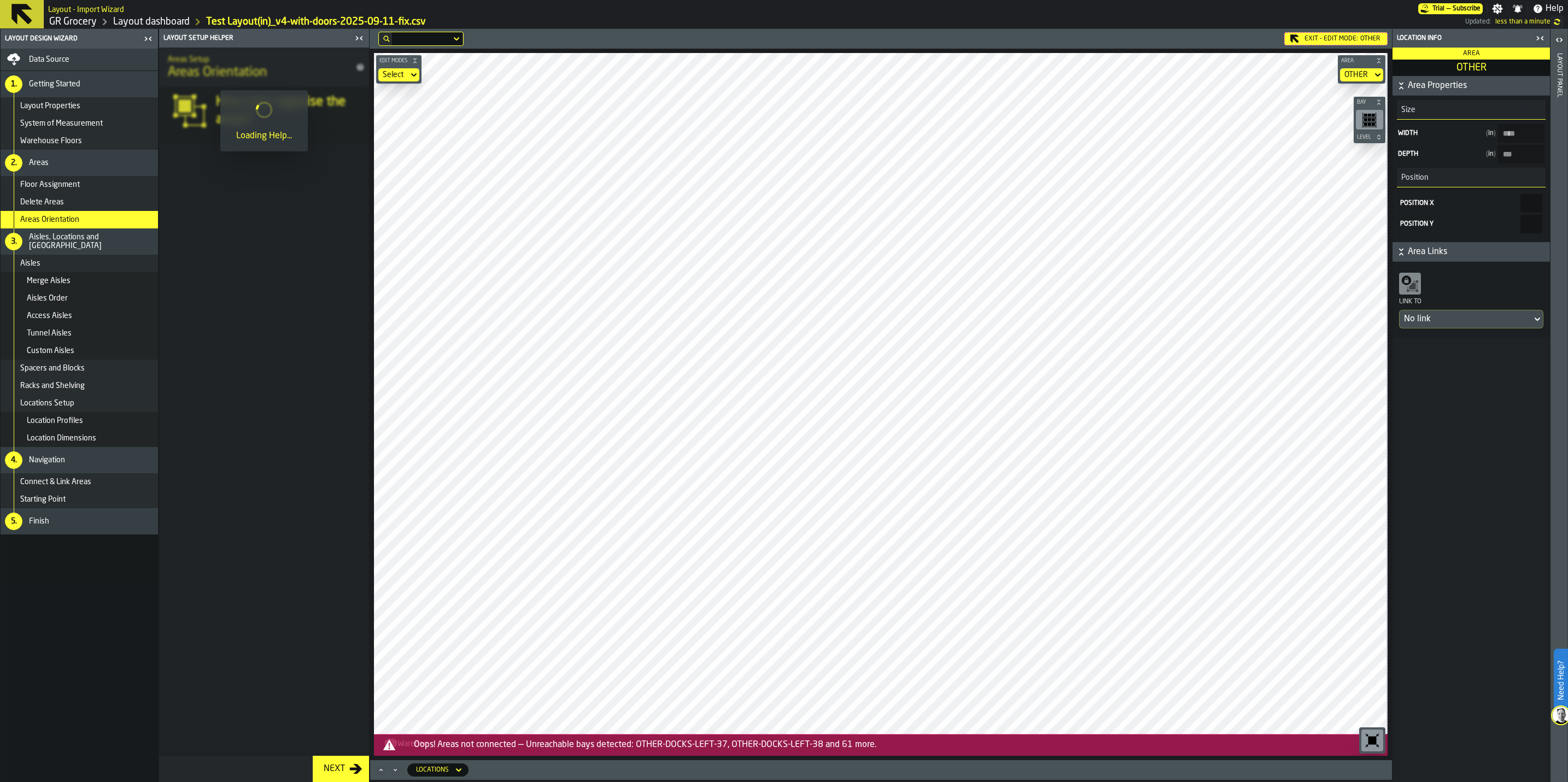
click at [82, 185] on div "Floor Assignment" at bounding box center [87, 185] width 133 height 9
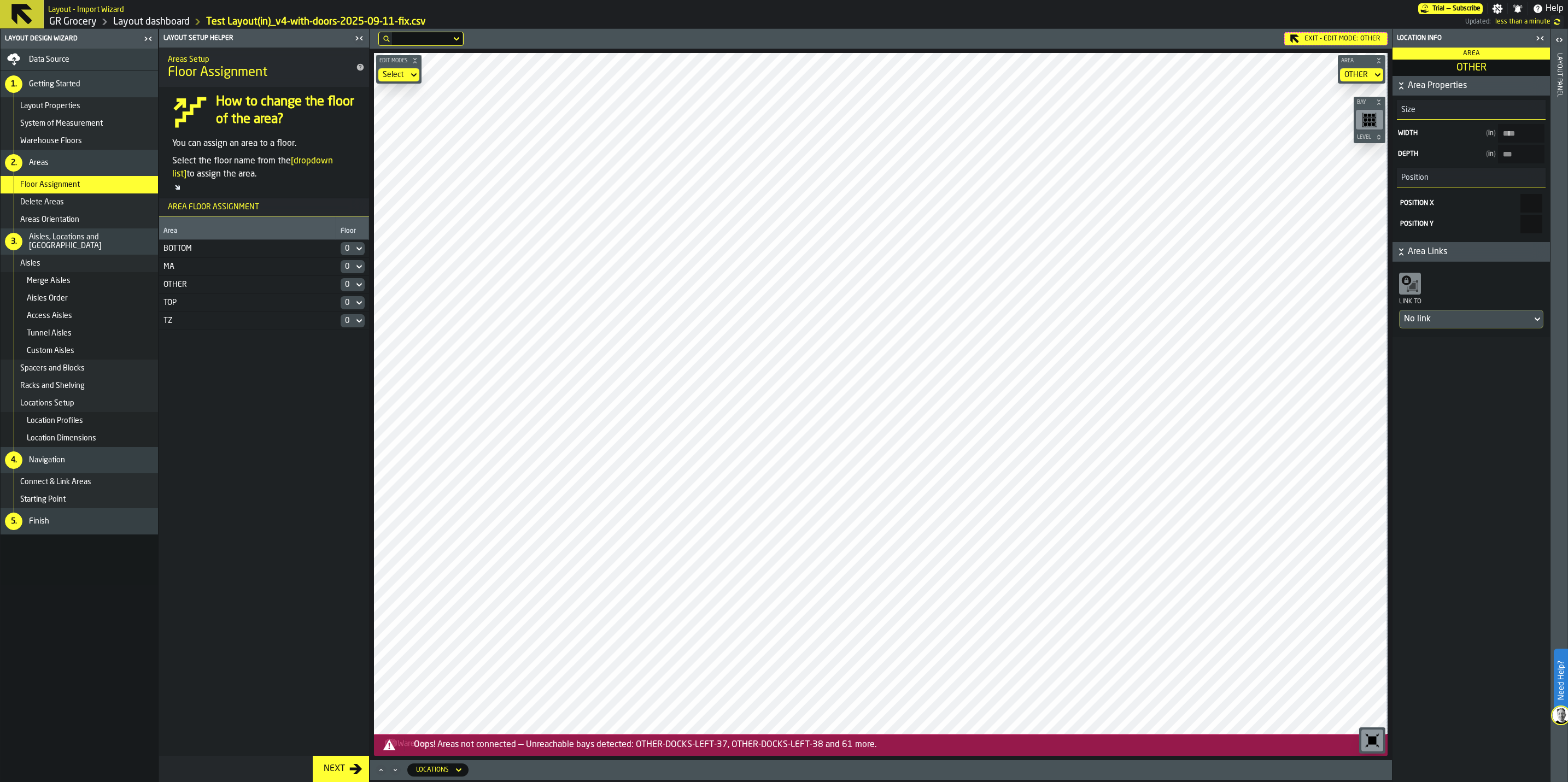
click at [240, 282] on div "OTHER" at bounding box center [247, 284] width 168 height 9
click at [57, 136] on span "Warehouse Floors" at bounding box center [52, 140] width 62 height 9
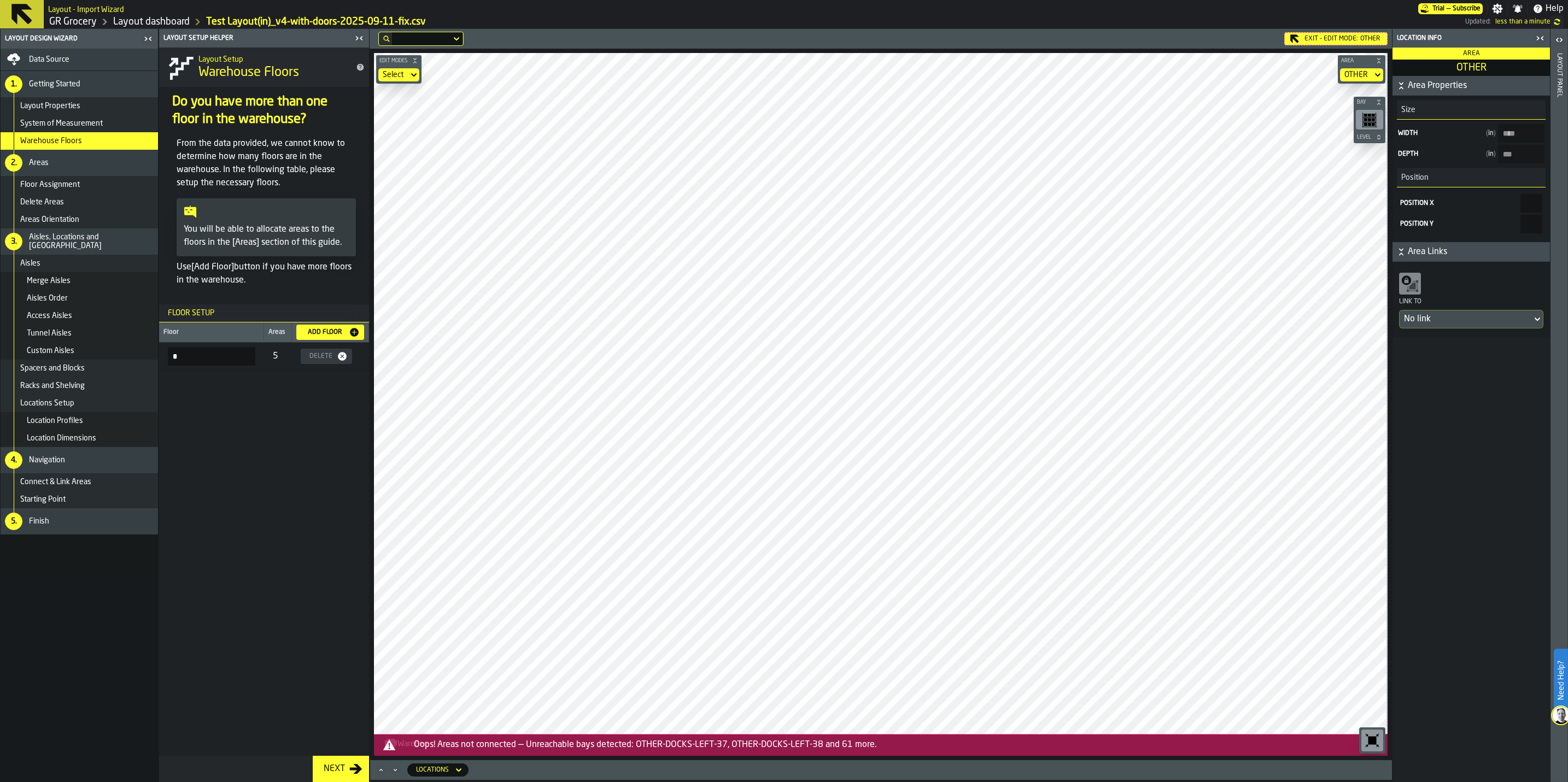
click at [93, 109] on div "Layout Properties" at bounding box center [87, 105] width 133 height 9
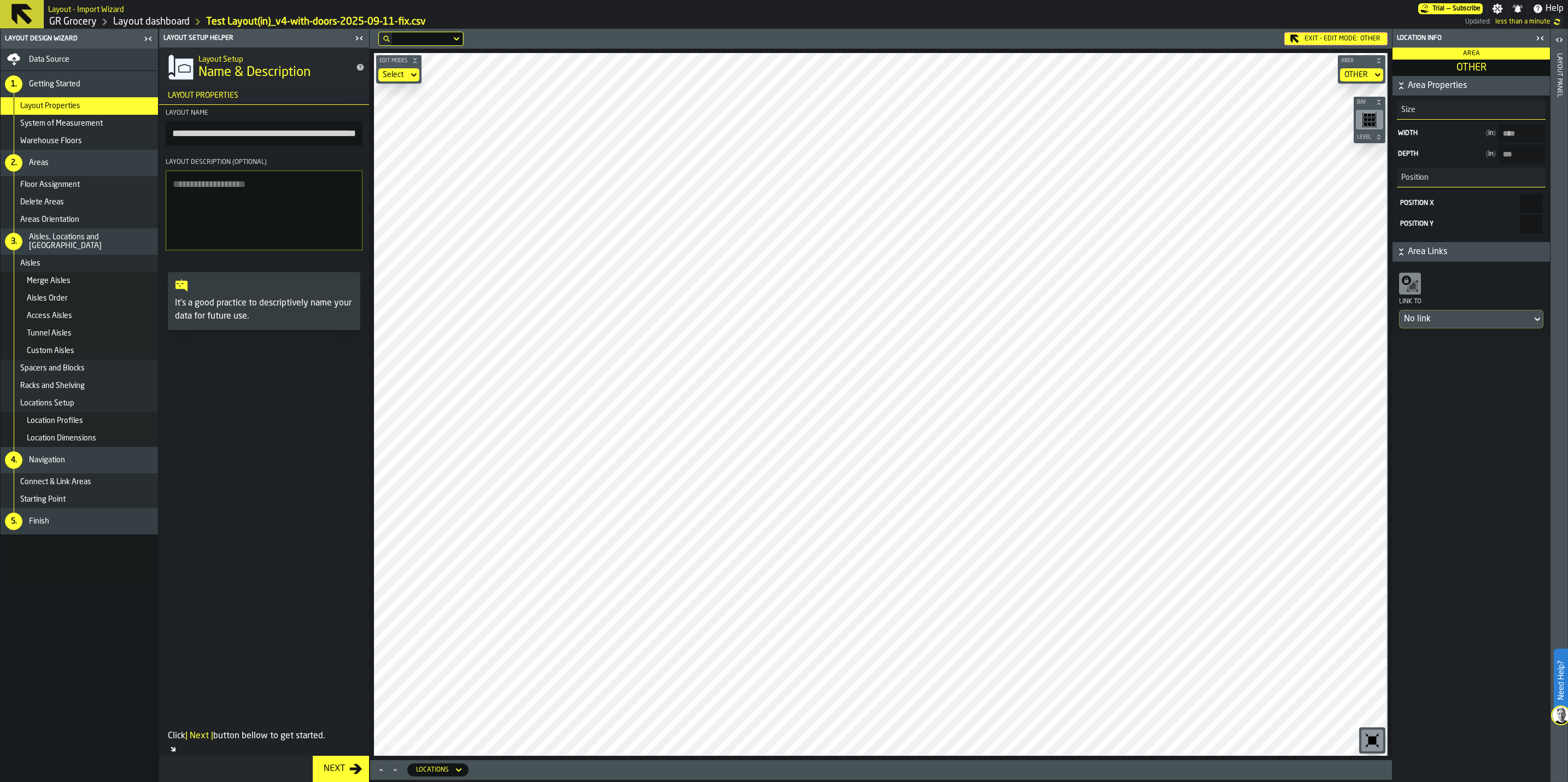
click at [1348, 33] on div "Exit - Edit Mode: OTHER" at bounding box center [1336, 39] width 103 height 13
click at [59, 20] on link "GR Grocery" at bounding box center [73, 21] width 48 height 12
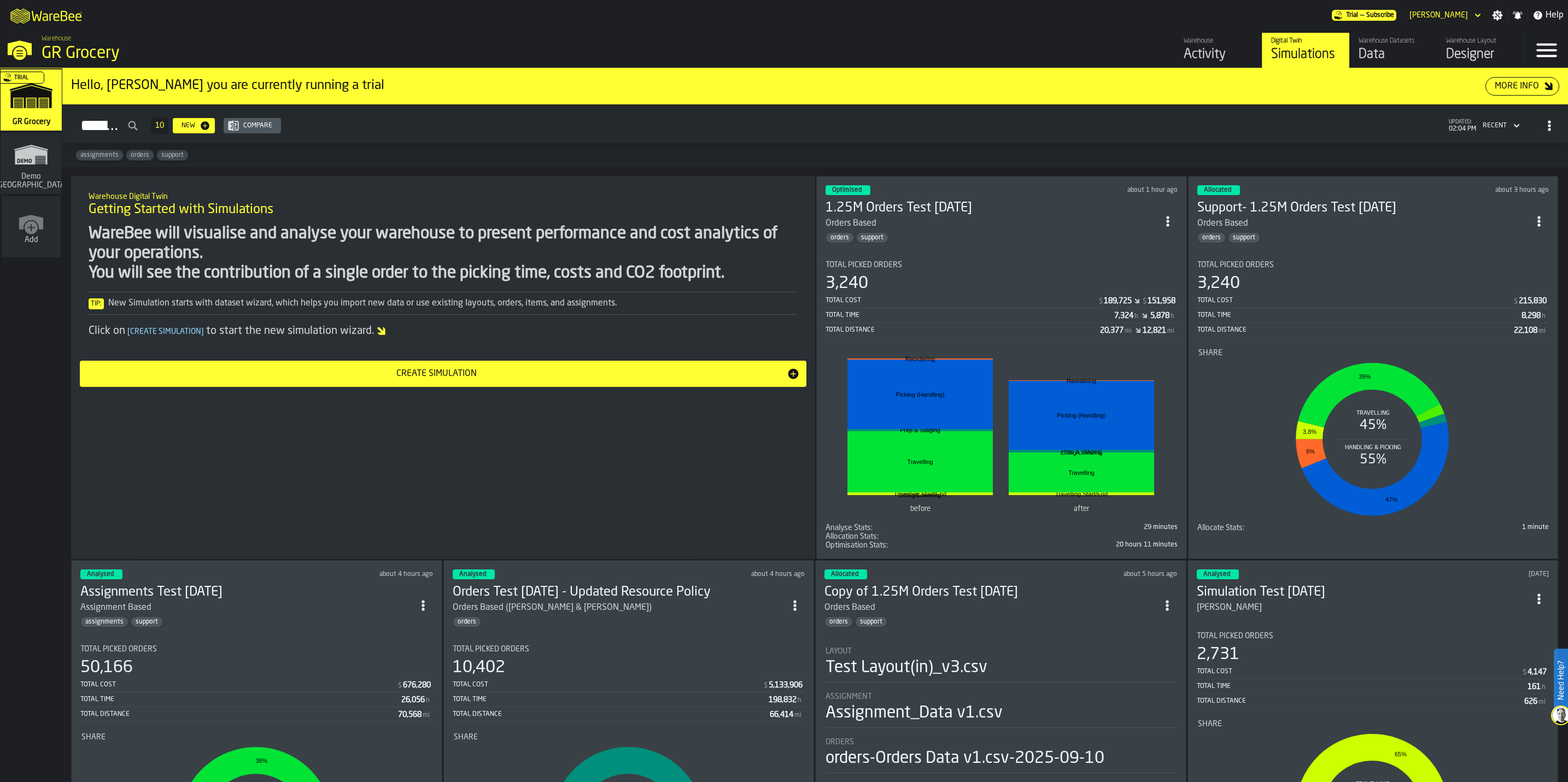
click at [1476, 50] on div "Designer" at bounding box center [1481, 55] width 70 height 17
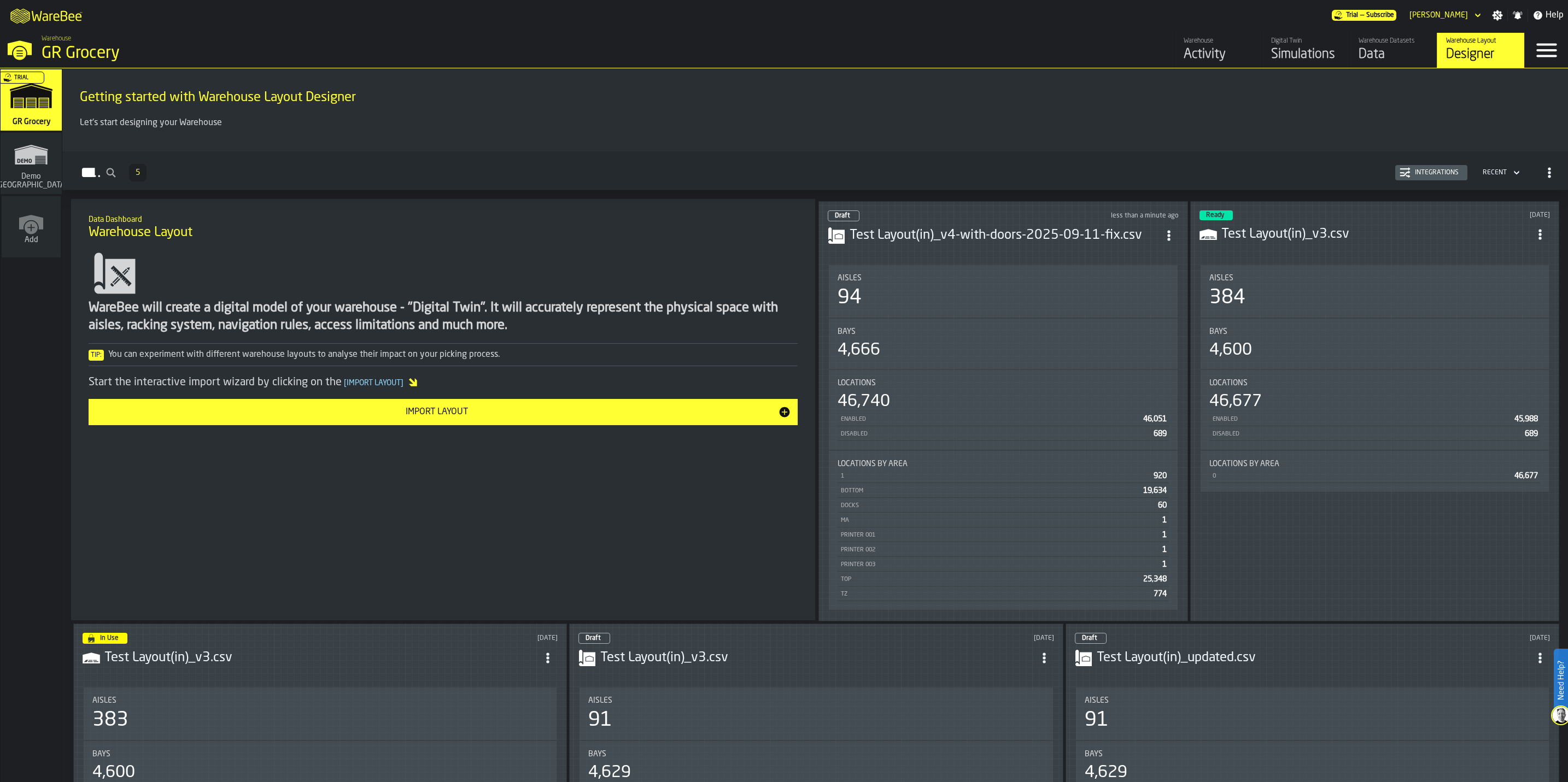
click at [368, 418] on div "Import Layout" at bounding box center [436, 412] width 683 height 13
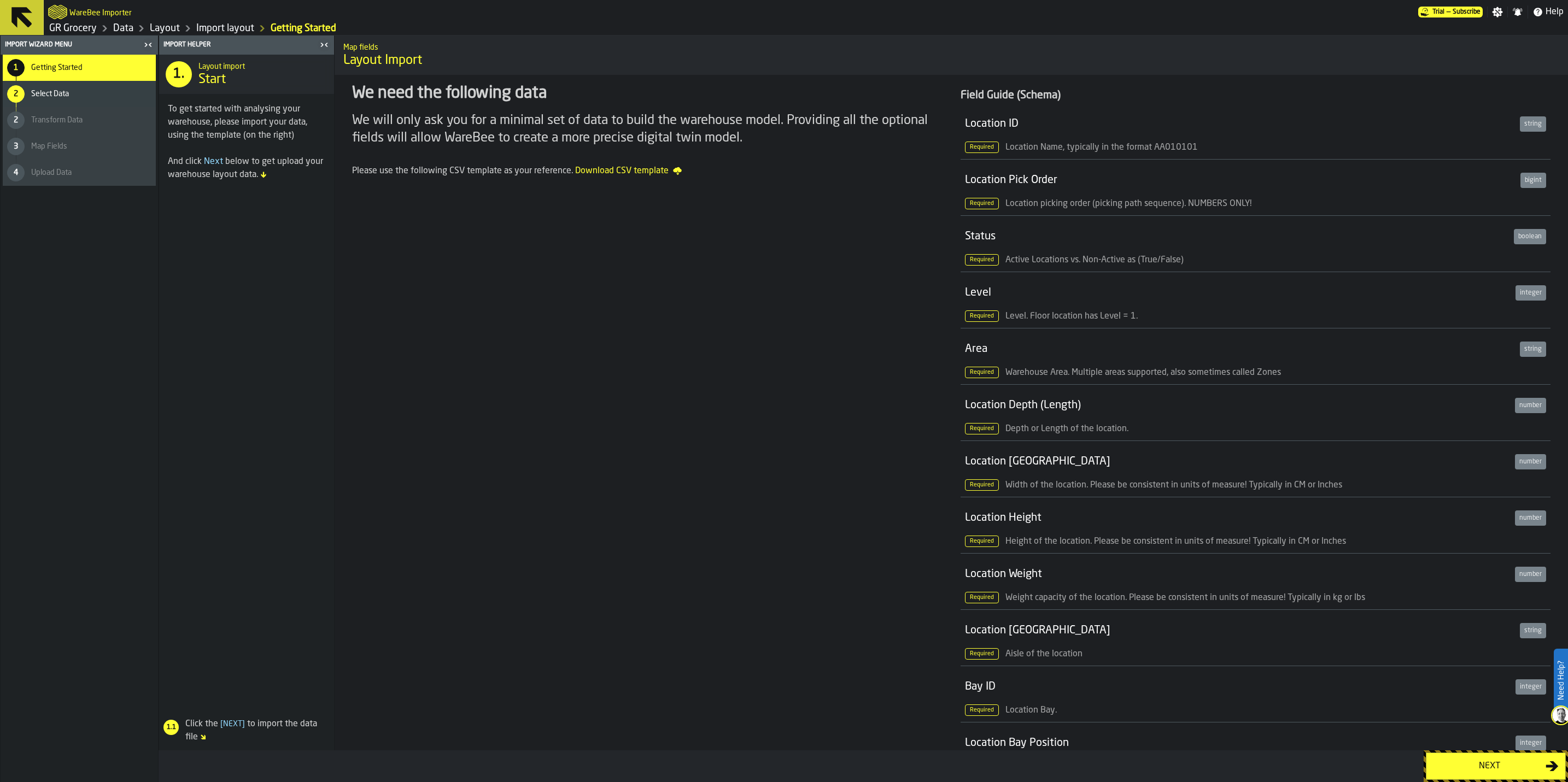
click at [61, 100] on div "2 Select Data" at bounding box center [78, 93] width 153 height 26
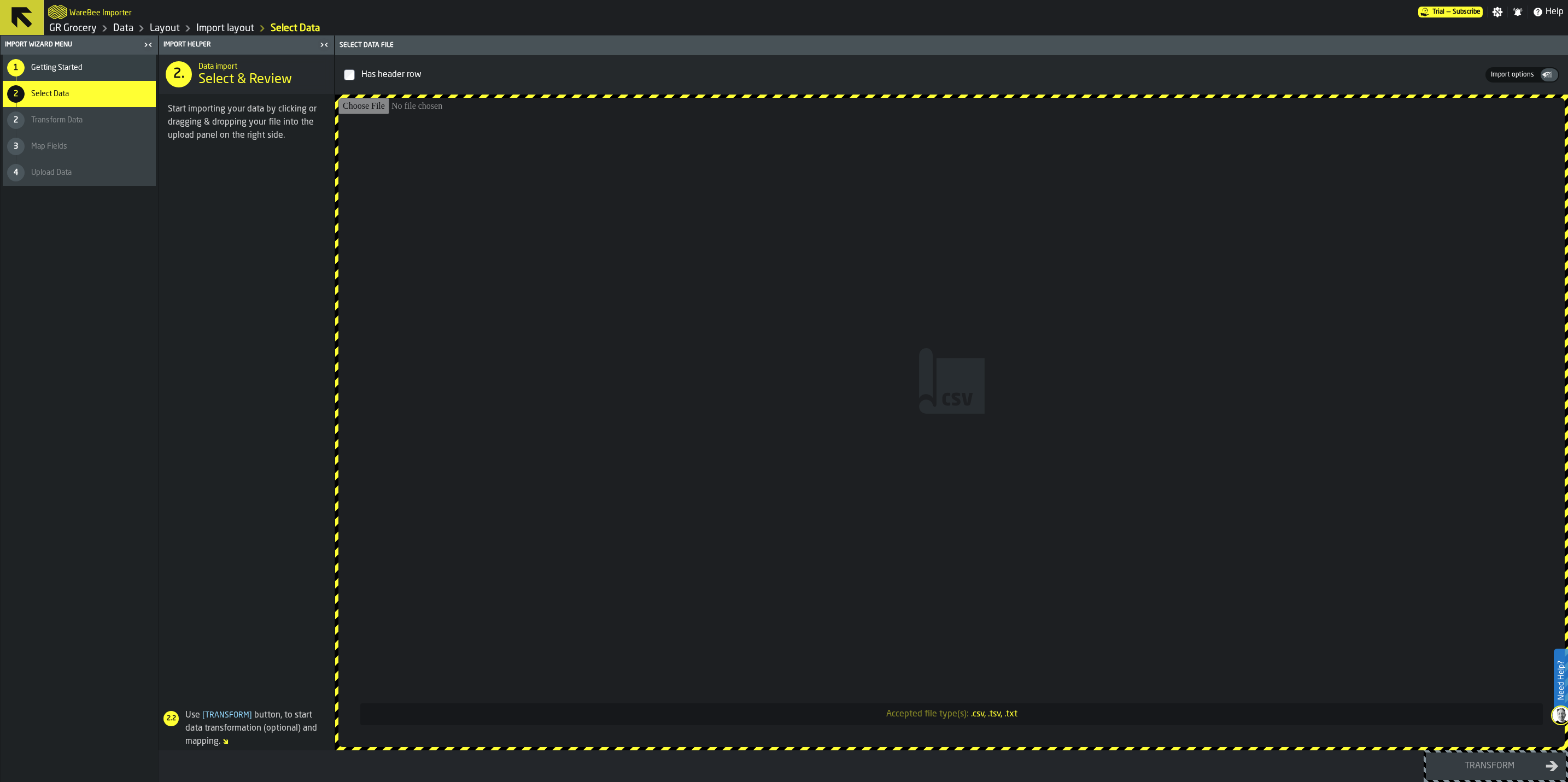
click at [71, 73] on div "1 Getting Started" at bounding box center [78, 67] width 153 height 26
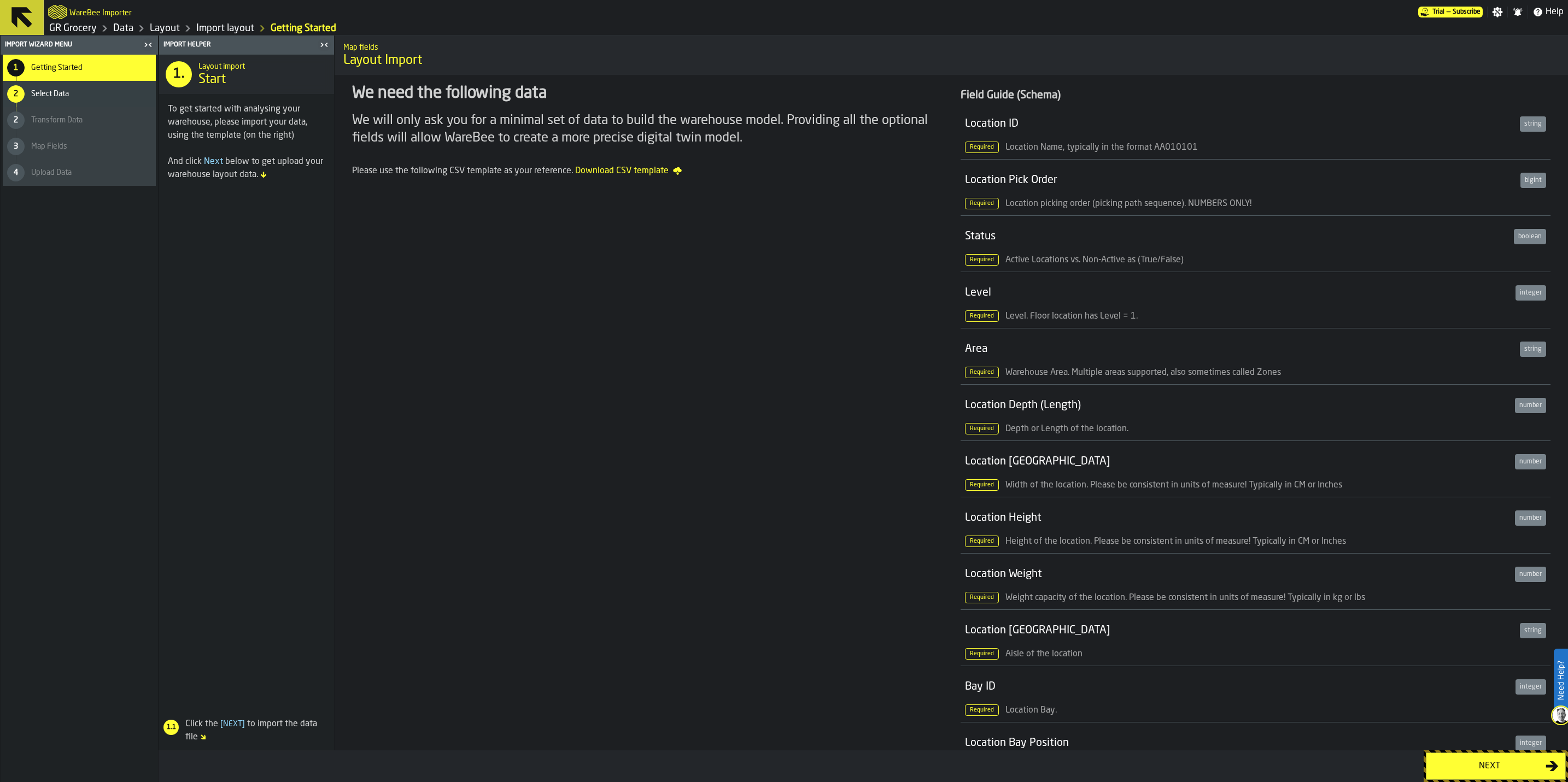
click at [1478, 759] on div "Next" at bounding box center [1489, 765] width 113 height 13
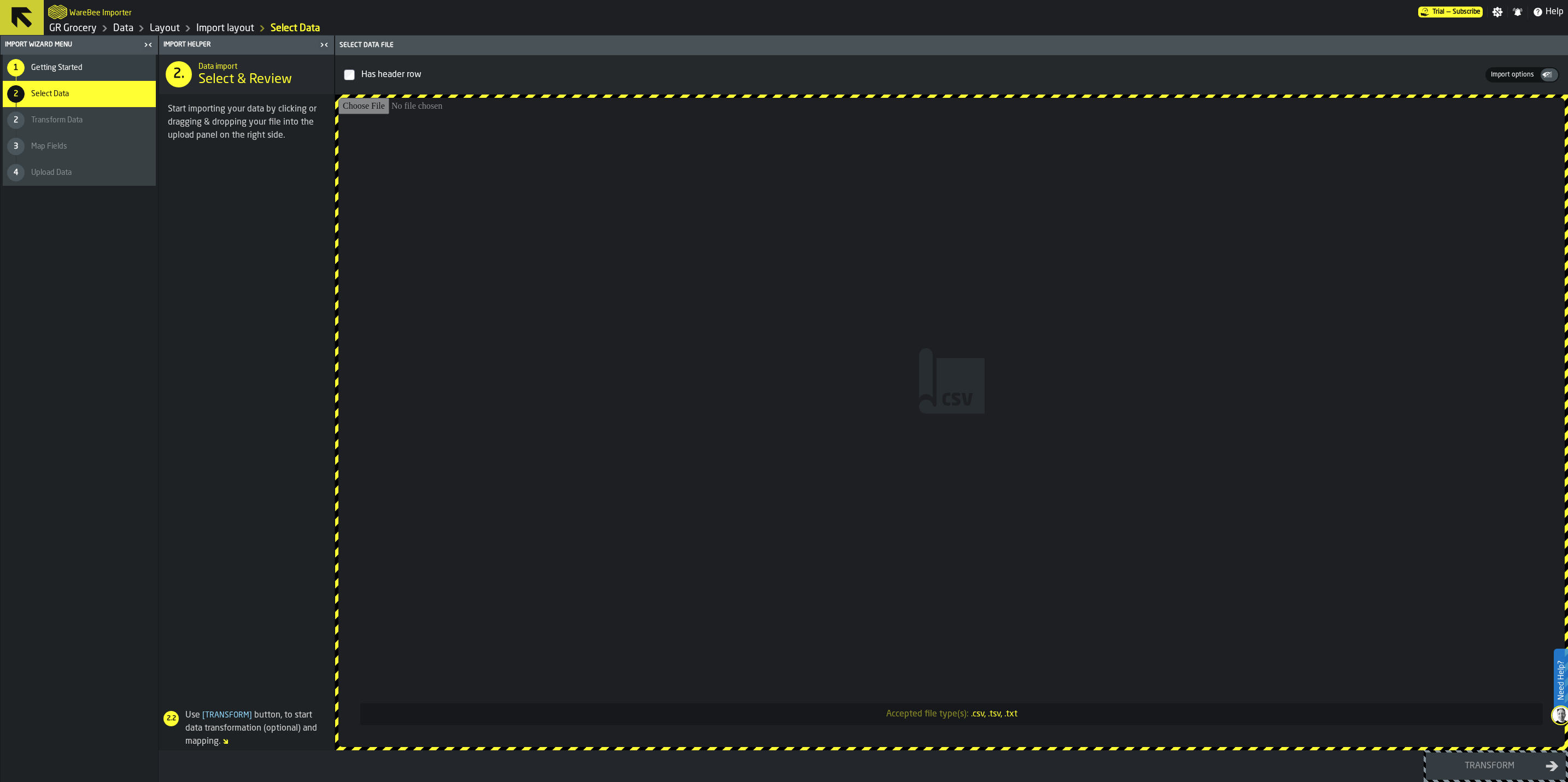
click at [837, 360] on input "Accepted file type(s): .csv, .tsv, .txt" at bounding box center [951, 422] width 1226 height 649
click at [129, 32] on link "Data" at bounding box center [124, 28] width 21 height 12
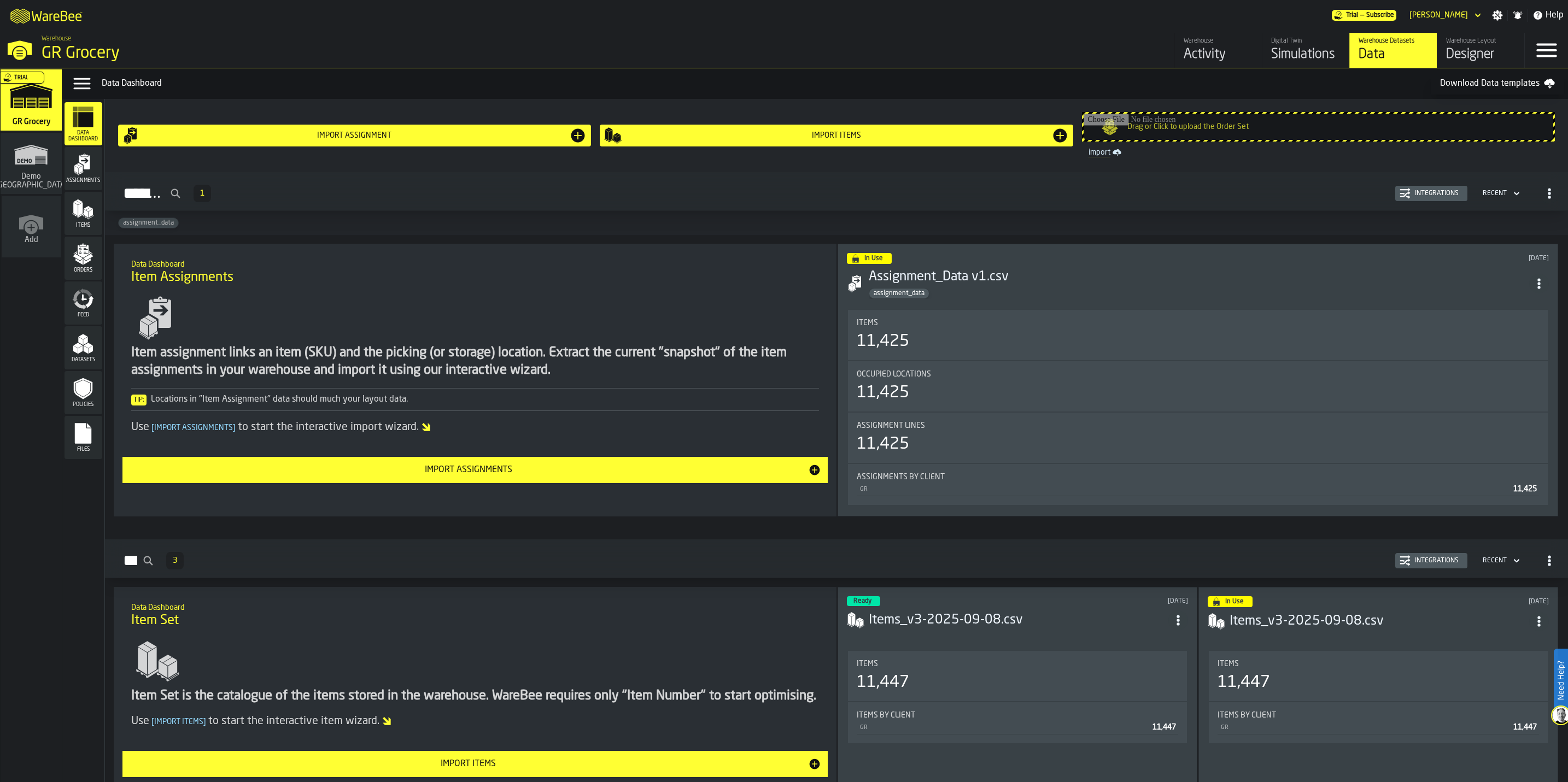
click at [1492, 41] on div "Warehouse Layout" at bounding box center [1481, 41] width 70 height 8
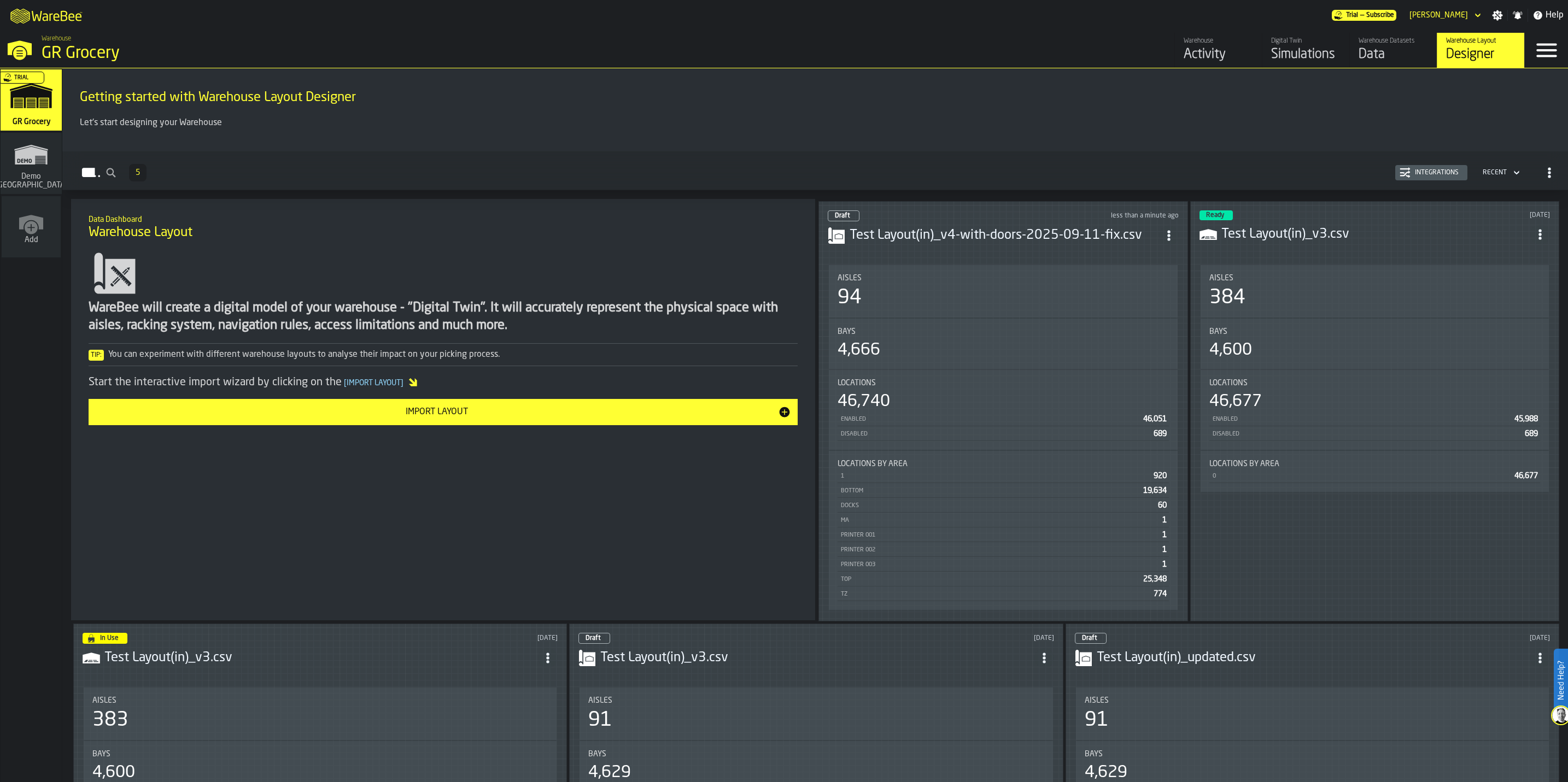
click at [994, 243] on header "Draft less than a minute ago Test Layout(in)_v4-with-doors-2025-09-11-fix.csv" at bounding box center [1003, 231] width 351 height 44
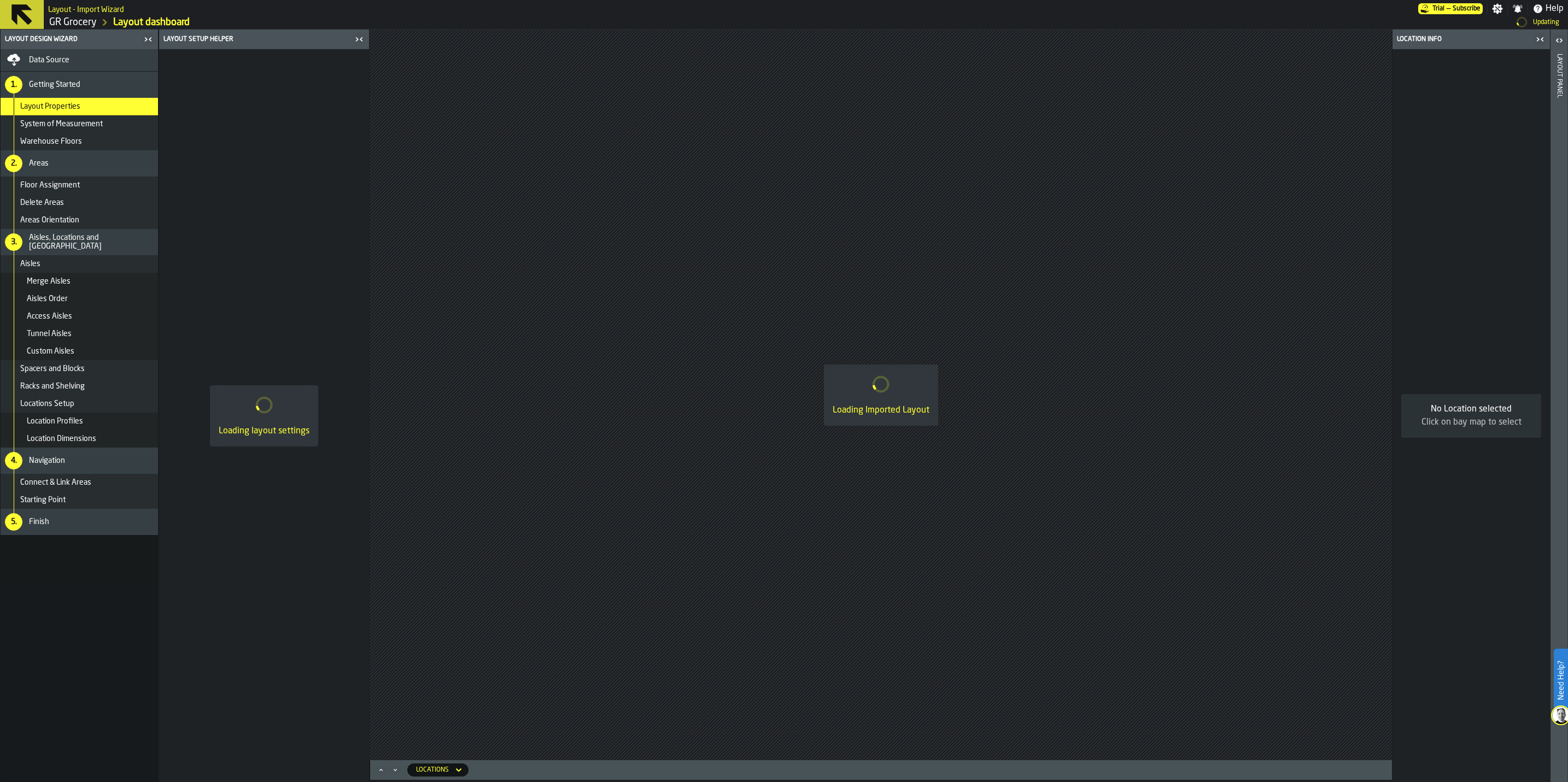
click at [43, 113] on div "Layout Properties" at bounding box center [79, 106] width 158 height 17
click at [70, 76] on div "1. Getting Started" at bounding box center [79, 84] width 158 height 26
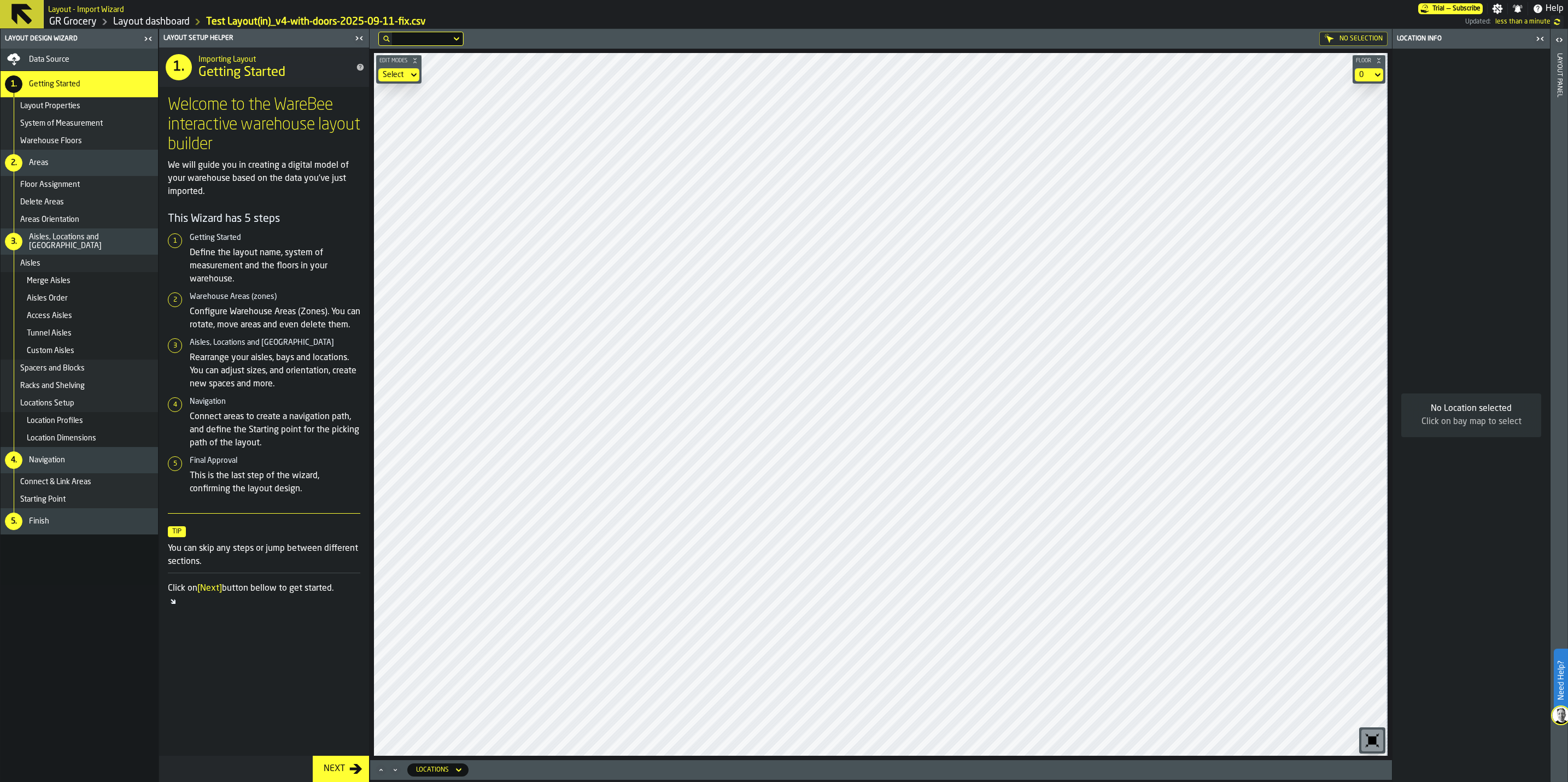
click at [1567, 225] on html "Need Help? Layout - Import Wizard Trial — Subscribe Settings Notifications Help…" at bounding box center [784, 391] width 1568 height 782
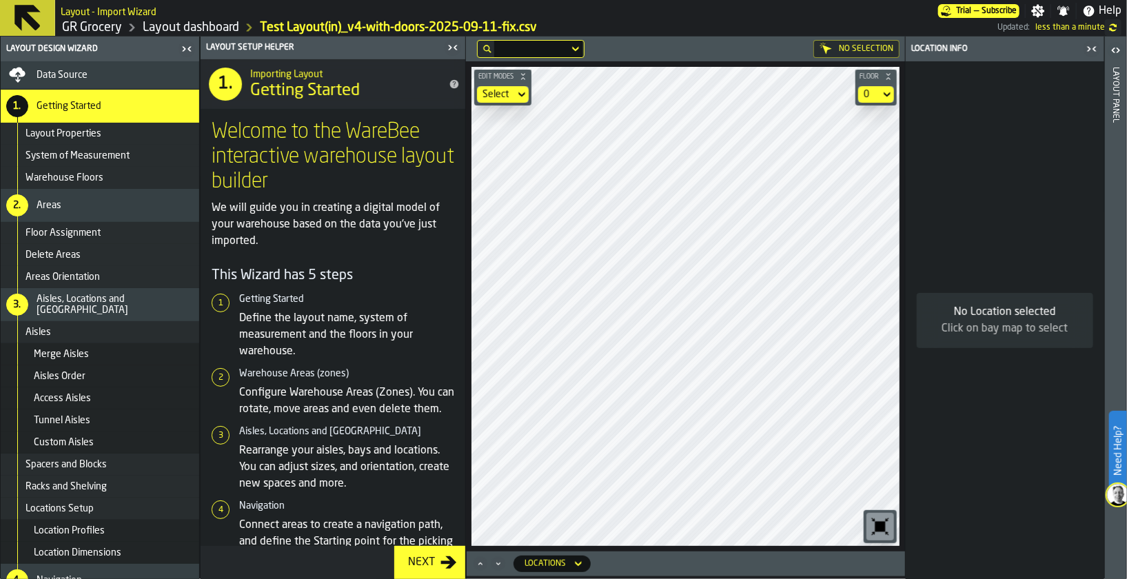
click at [1089, 50] on icon "button-toggle-Close me" at bounding box center [1088, 48] width 3 height 5
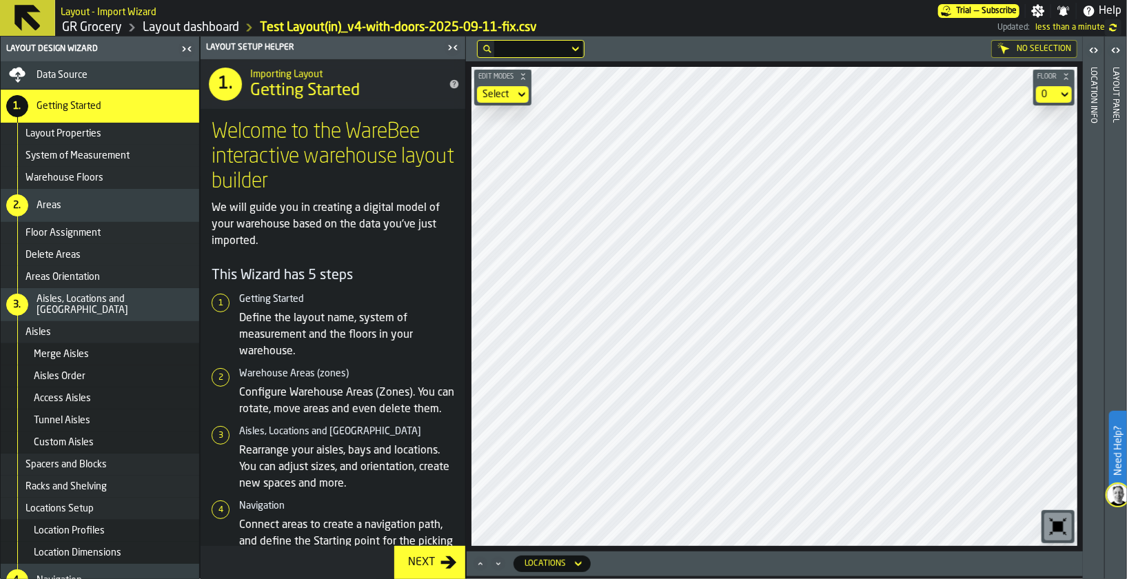
click at [451, 45] on icon "button-toggle-Close me" at bounding box center [453, 47] width 17 height 17
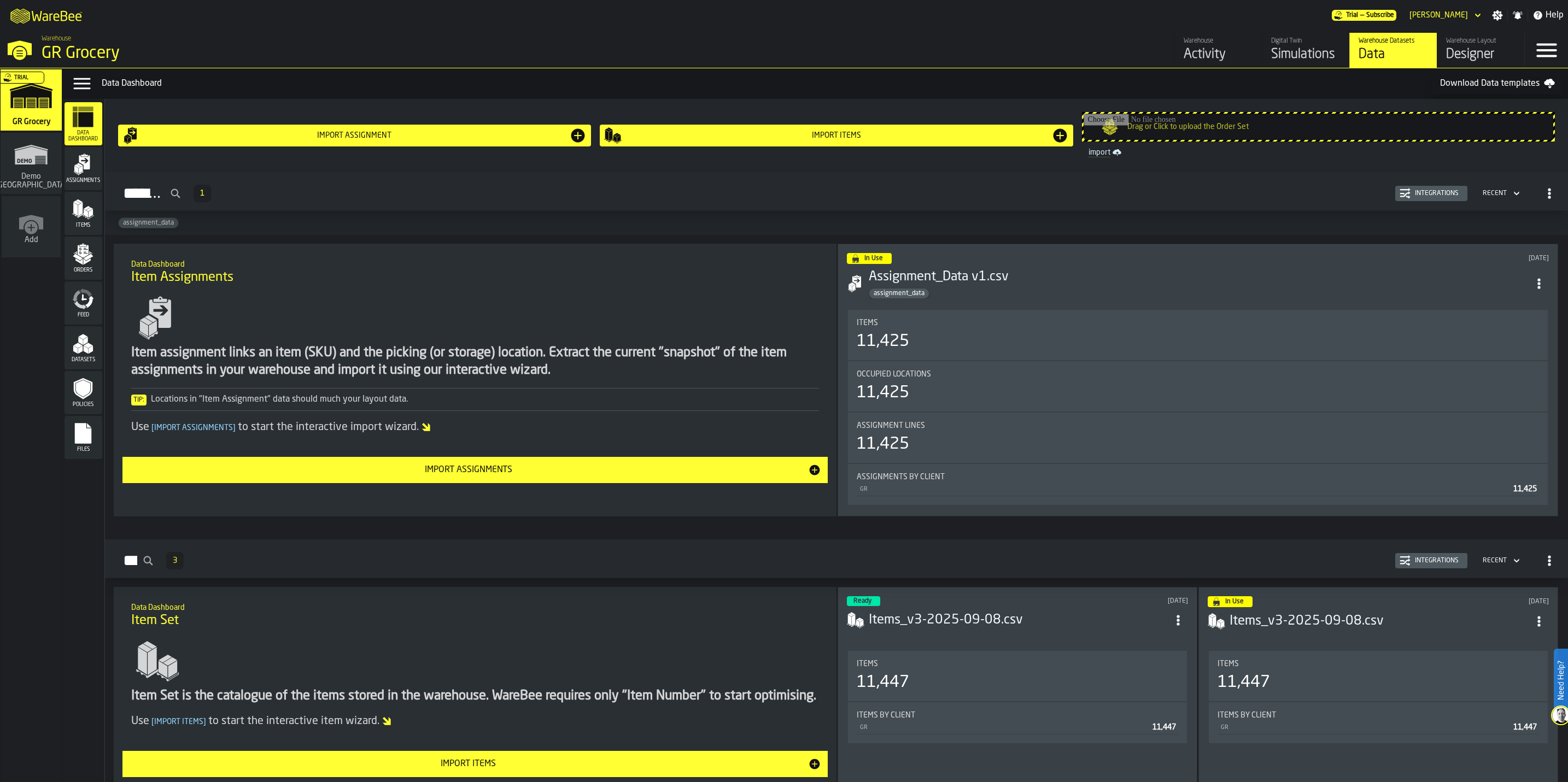
click at [82, 430] on icon "menu Files" at bounding box center [82, 433] width 17 height 21
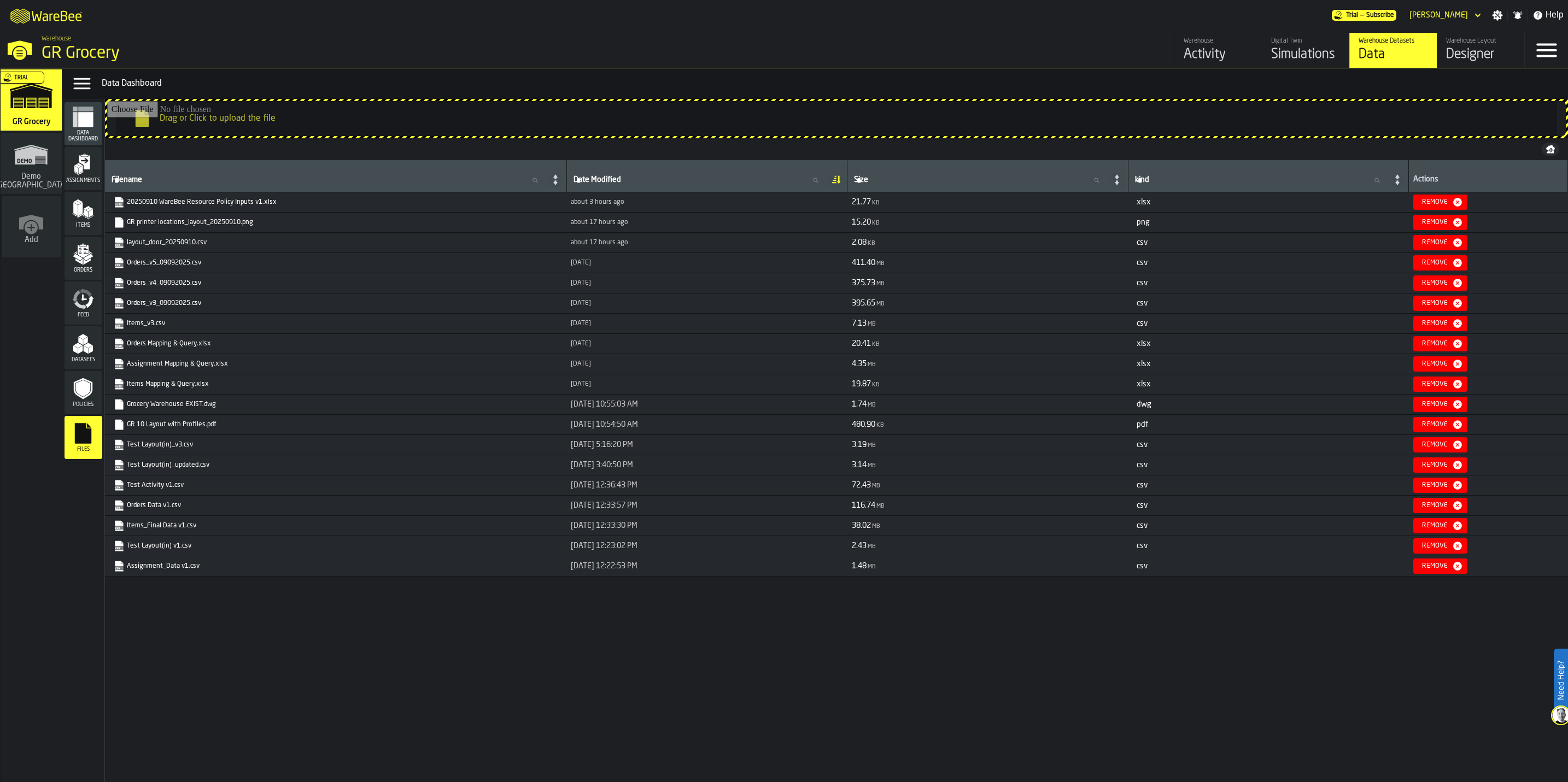
click at [771, 652] on div "Filename Filename Date Modified Date Modified Size Size kind kind Actions 20250…" at bounding box center [836, 468] width 1463 height 617
